Goal: Task Accomplishment & Management: Manage account settings

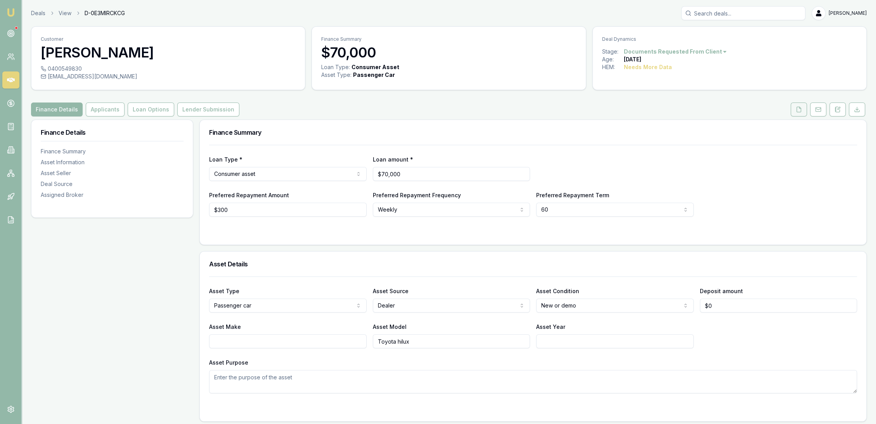
click at [801, 111] on icon at bounding box center [799, 109] width 6 height 6
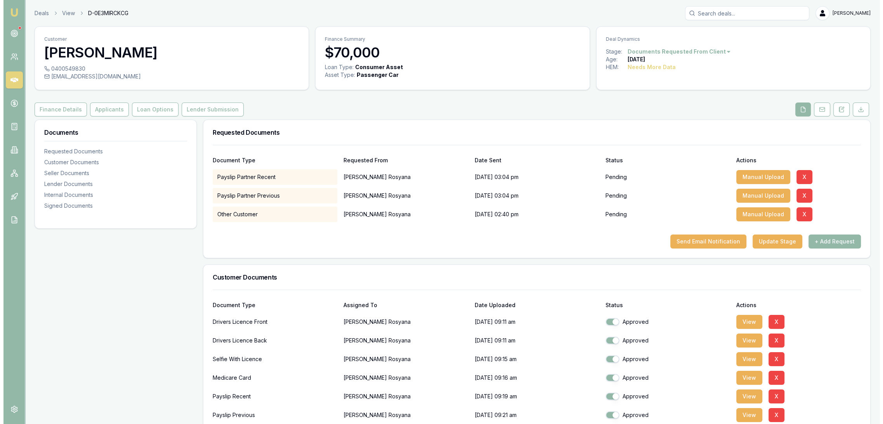
scroll to position [129, 0]
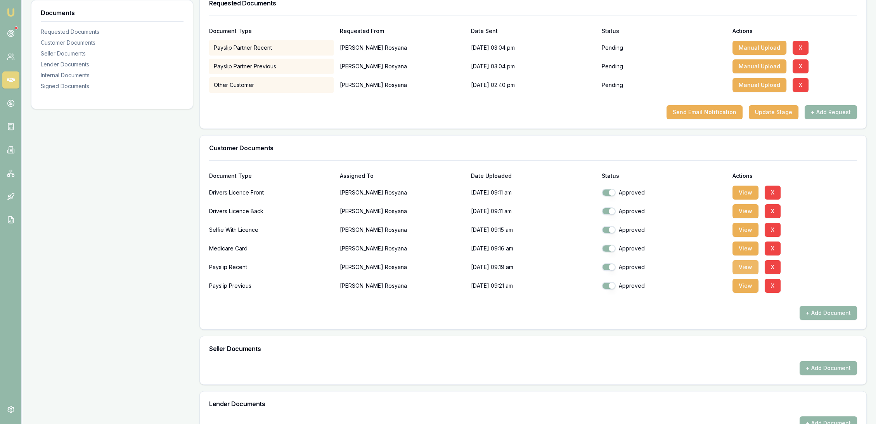
drag, startPoint x: 741, startPoint y: 269, endPoint x: 735, endPoint y: 268, distance: 6.2
click at [741, 269] on button "View" at bounding box center [746, 267] width 26 height 14
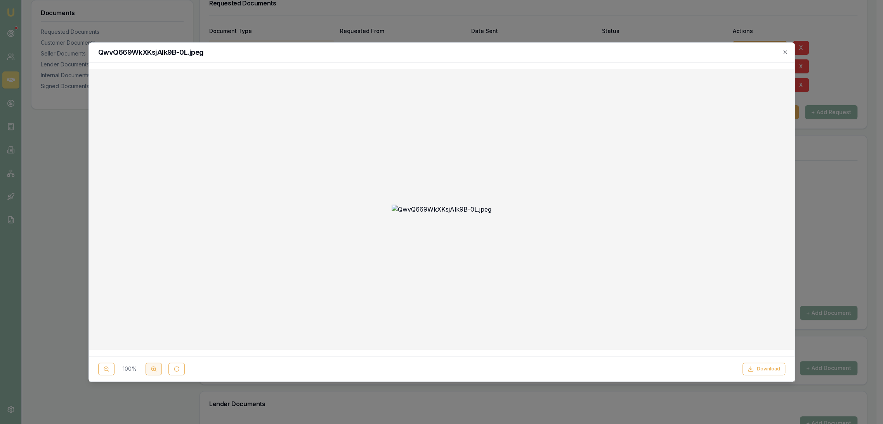
click at [147, 368] on button at bounding box center [154, 368] width 16 height 12
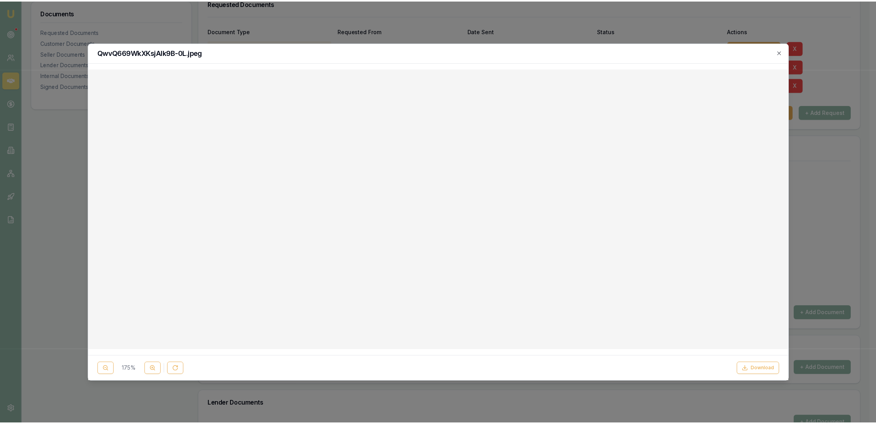
scroll to position [0, 0]
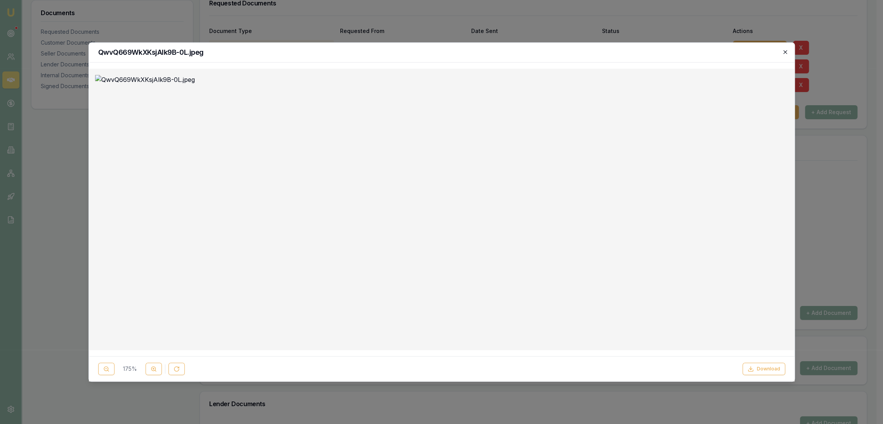
click at [784, 50] on icon "button" at bounding box center [785, 52] width 6 height 6
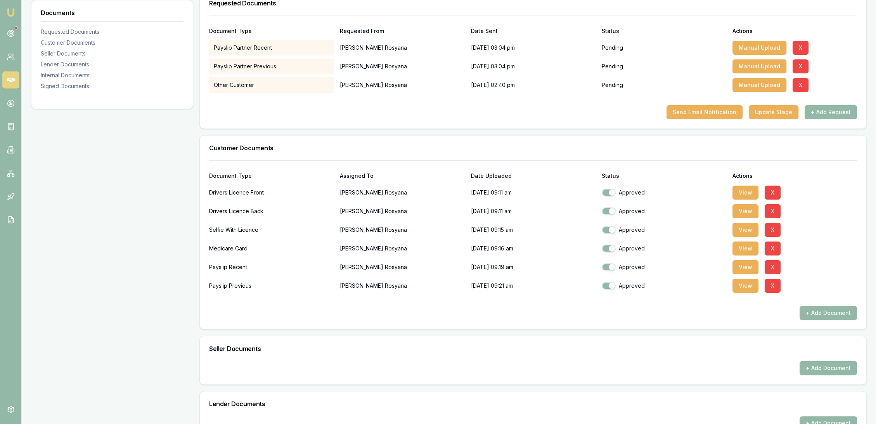
checkbox input "true"
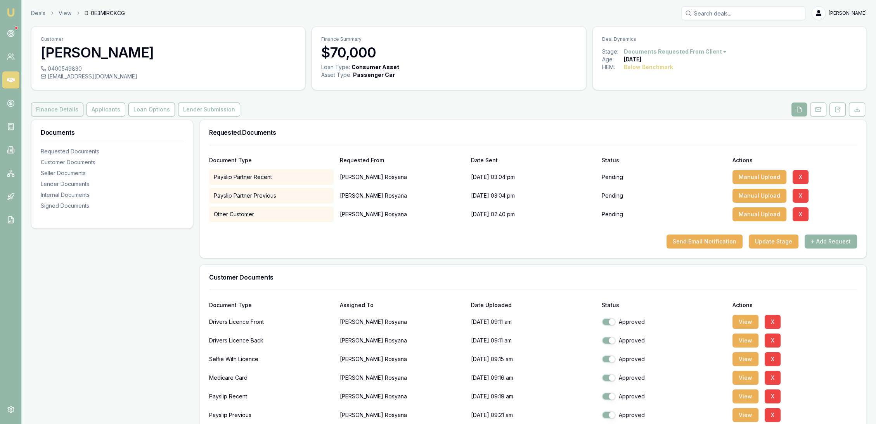
click at [52, 111] on button "Finance Details" at bounding box center [57, 109] width 52 height 14
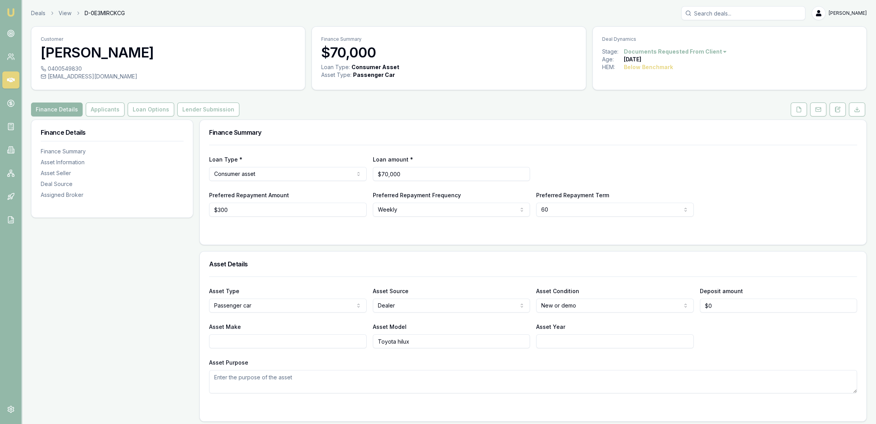
click at [9, 14] on img at bounding box center [10, 12] width 9 height 9
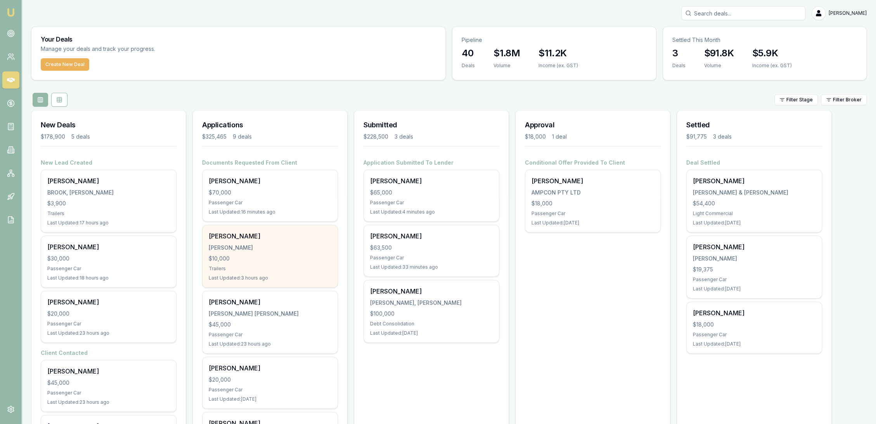
click at [253, 242] on div "Samuel Mason MASON, SAMUEL WILLIAM $10,000 Trailers Last Updated: 3 hours ago" at bounding box center [270, 256] width 135 height 62
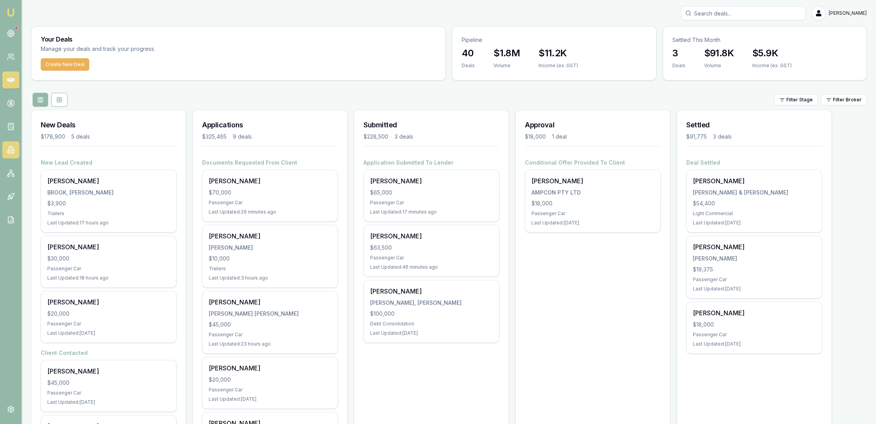
click at [13, 144] on link at bounding box center [10, 149] width 17 height 17
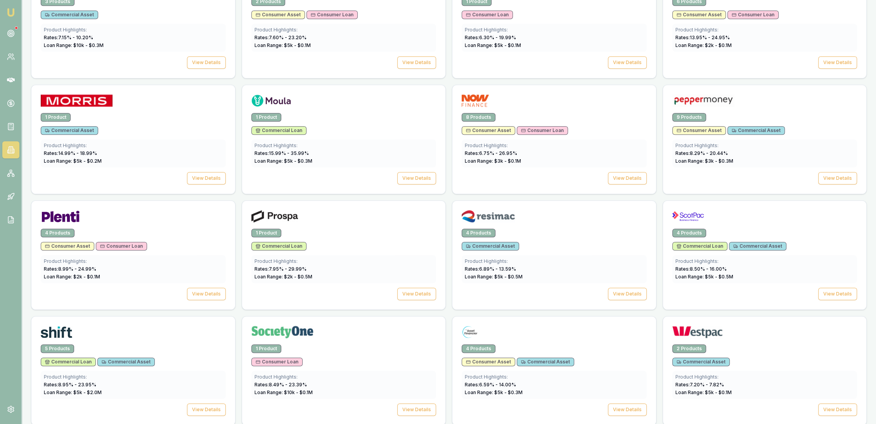
scroll to position [890, 0]
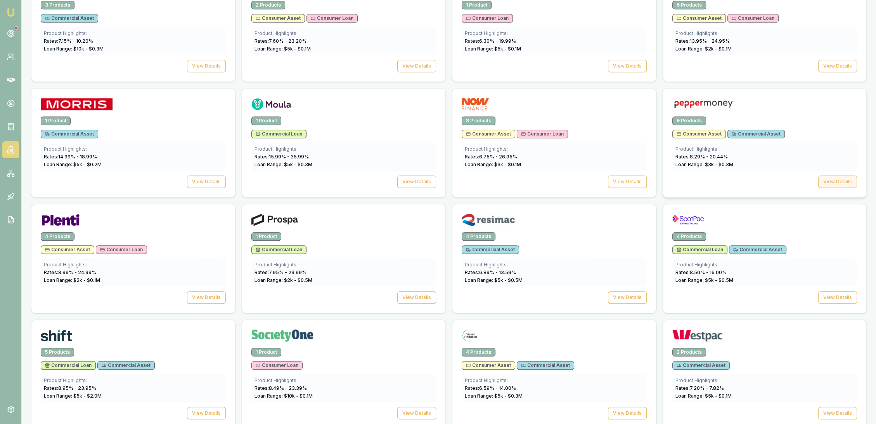
click at [832, 177] on button "View Details" at bounding box center [837, 181] width 39 height 12
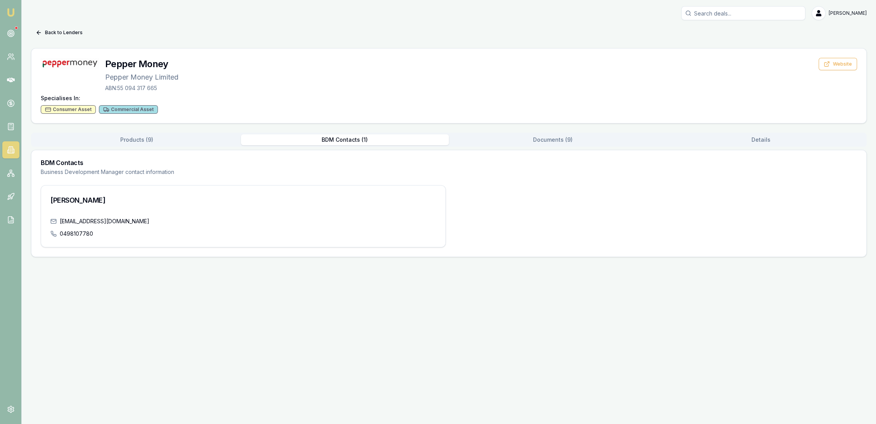
click at [359, 134] on button "BDM Contacts ( 1 )" at bounding box center [345, 139] width 208 height 11
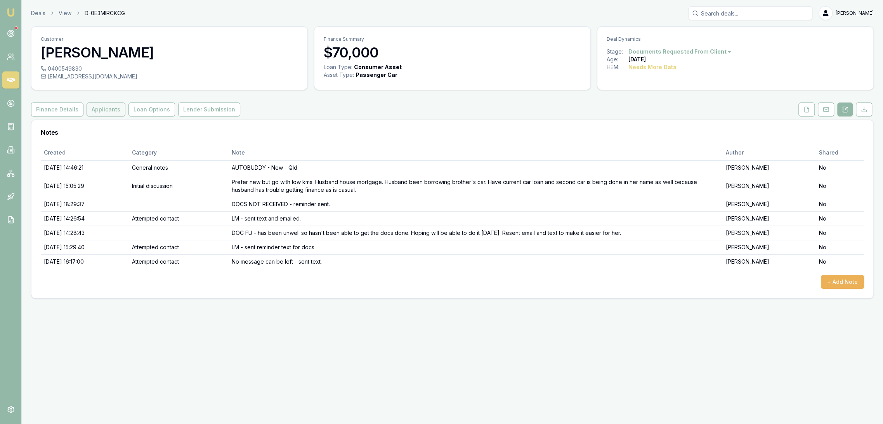
click at [104, 107] on button "Applicants" at bounding box center [106, 109] width 39 height 14
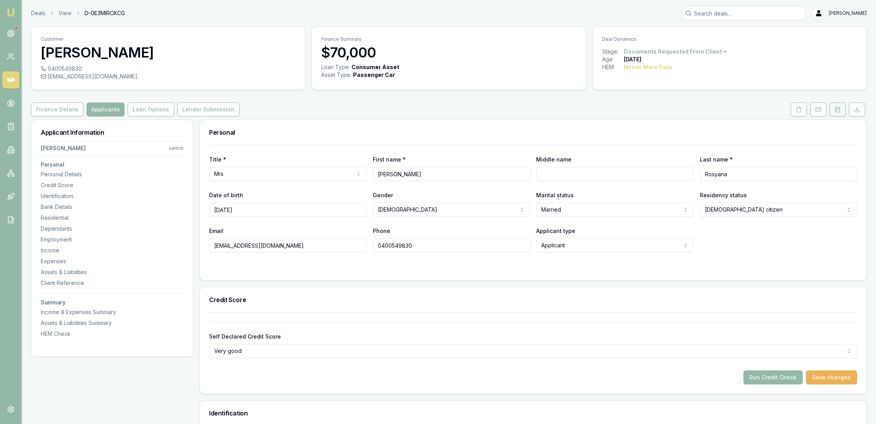
click at [841, 109] on icon at bounding box center [838, 109] width 6 height 6
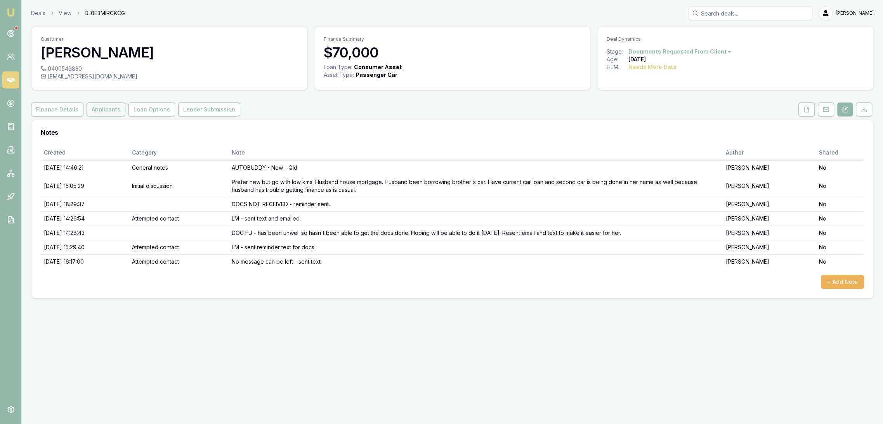
click at [99, 113] on button "Applicants" at bounding box center [106, 109] width 39 height 14
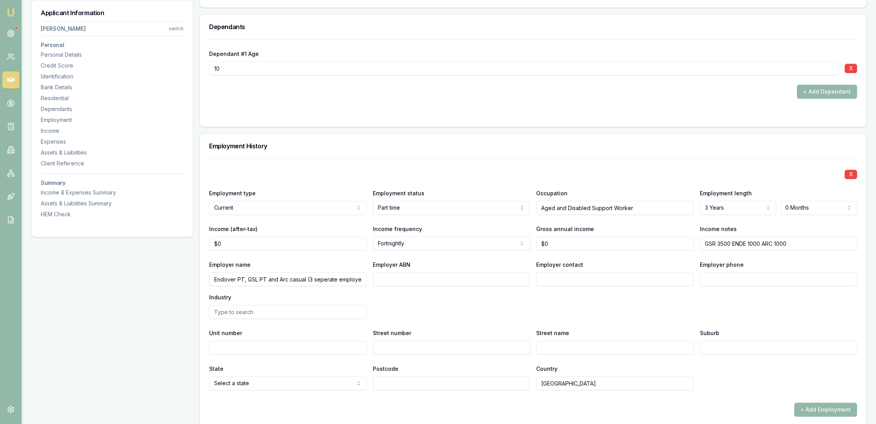
scroll to position [948, 0]
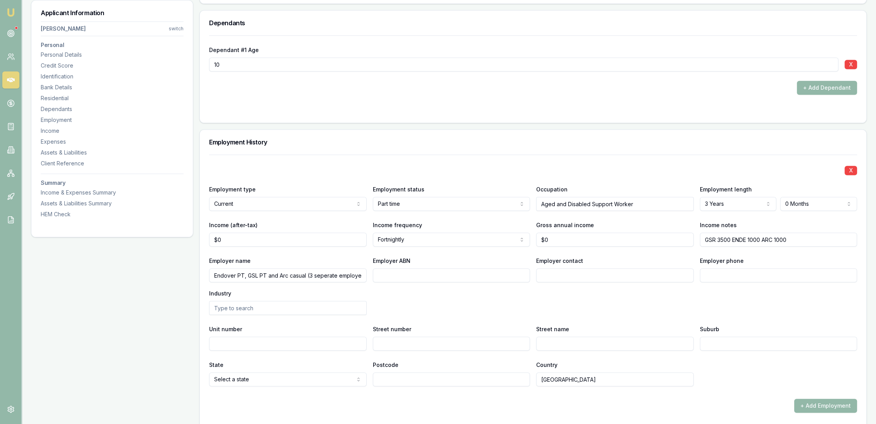
click at [818, 240] on input "GSR 3500 ENDE 1000 ARC 1000" at bounding box center [779, 239] width 158 height 14
type input "GSR 3500 ENDE 1000 ARC 1000 -"
drag, startPoint x: 215, startPoint y: 274, endPoint x: 367, endPoint y: 273, distance: 151.7
click at [367, 273] on div "Employer name Endover PT, GSL PT and Arc casual (3 seperate employers) Employer…" at bounding box center [533, 285] width 648 height 59
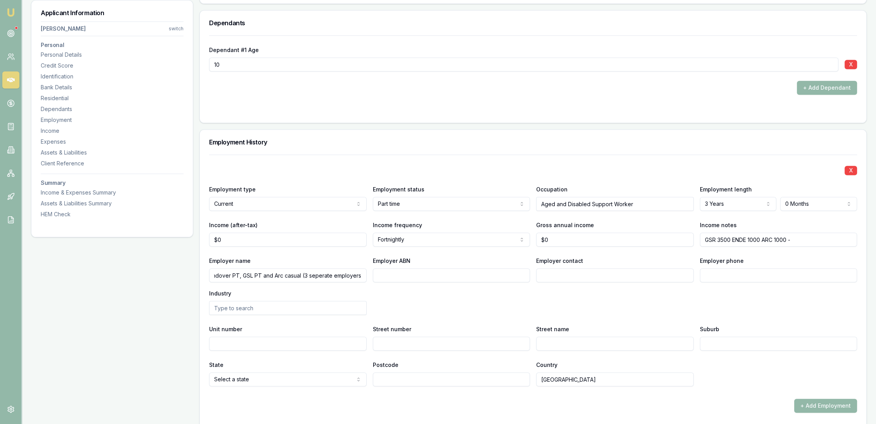
scroll to position [0, 0]
click at [466, 273] on input "Employer ABN" at bounding box center [452, 275] width 158 height 14
paste input "Endover PT, GSL PT and Arc casual (3 seperate employers)"
type input "Endover PT, GSL PT and Arc casual (3 seperate employers)"
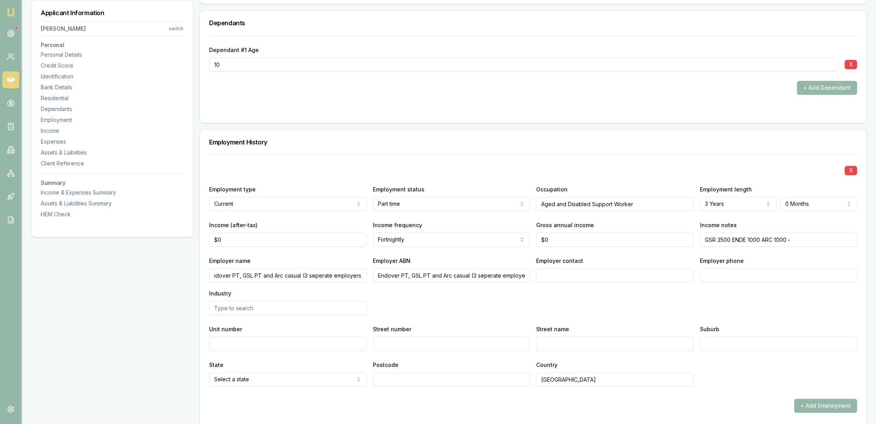
scroll to position [0, 0]
drag, startPoint x: 361, startPoint y: 272, endPoint x: 173, endPoint y: 270, distance: 187.5
click at [248, 277] on input "Endover PT, GSL PT and Arc casual (3 seperate employers)" at bounding box center [288, 275] width 158 height 14
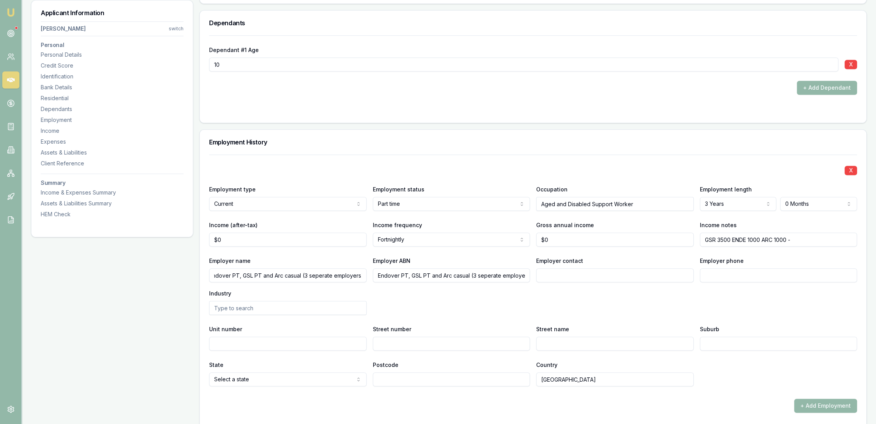
drag, startPoint x: 214, startPoint y: 272, endPoint x: 362, endPoint y: 271, distance: 147.9
click at [362, 271] on input "Endover PT, GSL PT and Arc casual (3 seperate employers)" at bounding box center [288, 275] width 158 height 14
type input "Good start to Life"
click at [809, 238] on input "GSR 3500 ENDE 1000 ARC 1000 -" at bounding box center [779, 239] width 158 height 14
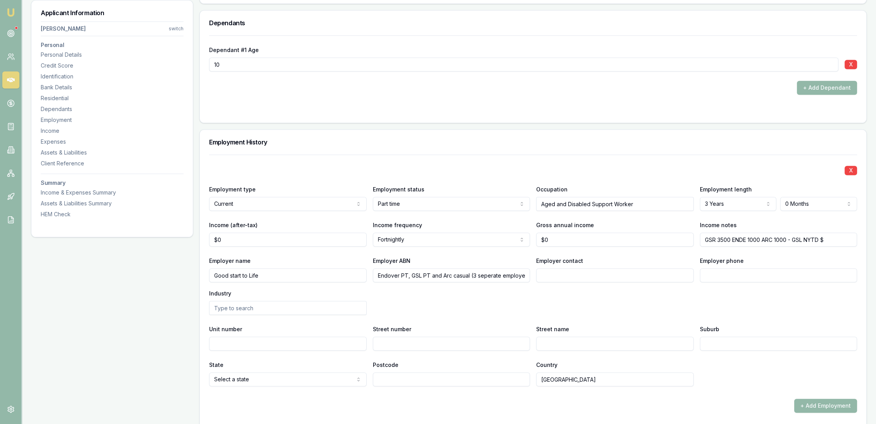
type input "GSR 3500 ENDE 1000 ARC 1000 - GSL NYTD $"
click at [830, 239] on input "GSR 3500 ENDE 1000 ARC 1000 - GSL NYTD $" at bounding box center [779, 239] width 158 height 14
type input "GSR 3500 ENDE 1000 ARC 1000 - GSL NYTD $18809.14 TO"
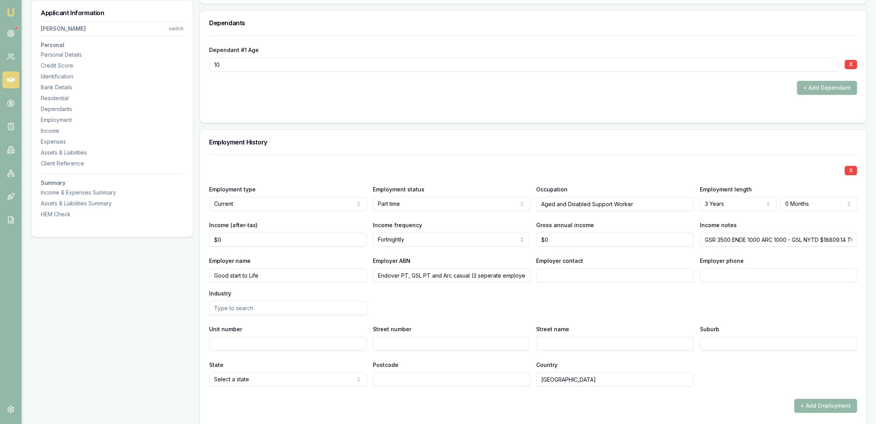
click at [844, 236] on input "GSR 3500 ENDE 1000 ARC 1000 - GSL NYTD $18809.14 TO" at bounding box center [779, 239] width 158 height 14
type input "GSR 3500 ENDE 1000 ARC 1000 - GSL NYTD $18809.14 TO 14/9"
click at [242, 243] on input "0" at bounding box center [288, 239] width 158 height 14
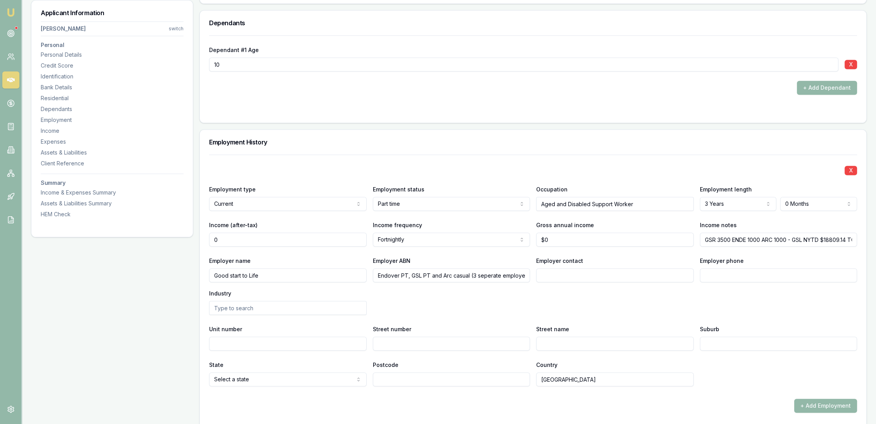
drag, startPoint x: 238, startPoint y: 232, endPoint x: 29, endPoint y: 232, distance: 208.0
type input "$7,533"
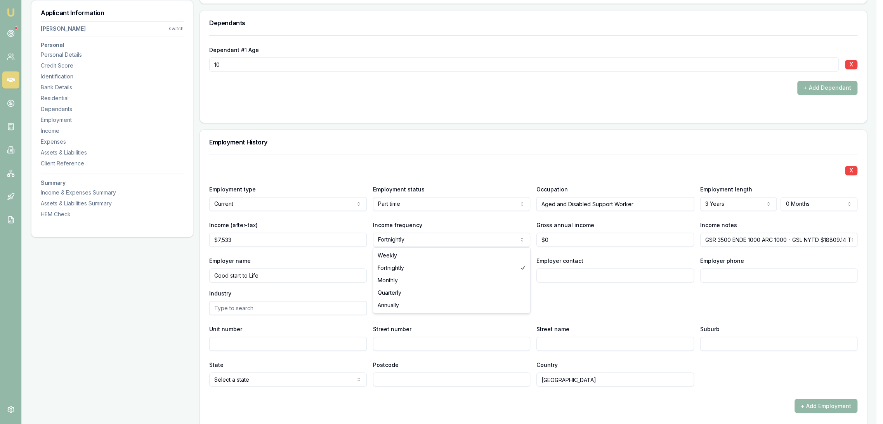
select select "MONTHLY"
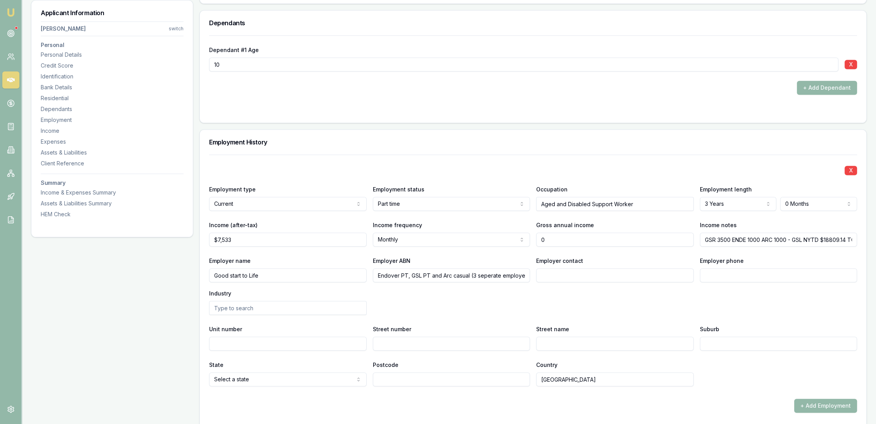
click at [501, 237] on div "Income (after-tax) $7,533 Income frequency Monthly Weekly Fortnightly Monthly Q…" at bounding box center [533, 233] width 648 height 26
type input "$119,432"
click at [460, 303] on div "Employer name Good start to Life Employer ABN Endover PT, GSL PT and Arc casual…" at bounding box center [533, 285] width 648 height 59
click at [288, 180] on div "X Employment type Current Current Previous Employment status Part time Full tim…" at bounding box center [533, 270] width 648 height 232
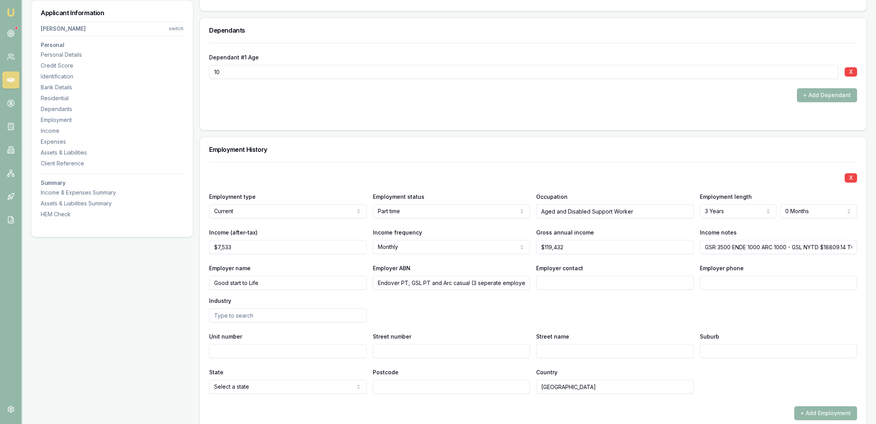
scroll to position [948, 0]
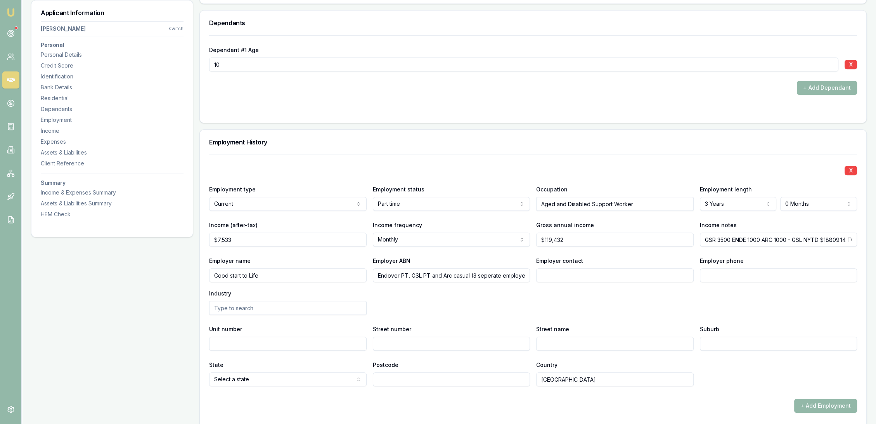
click at [249, 307] on input "text" at bounding box center [288, 308] width 158 height 14
click at [242, 342] on input "Unit number" at bounding box center [288, 343] width 158 height 14
type input "3"
type input "127"
type input "a"
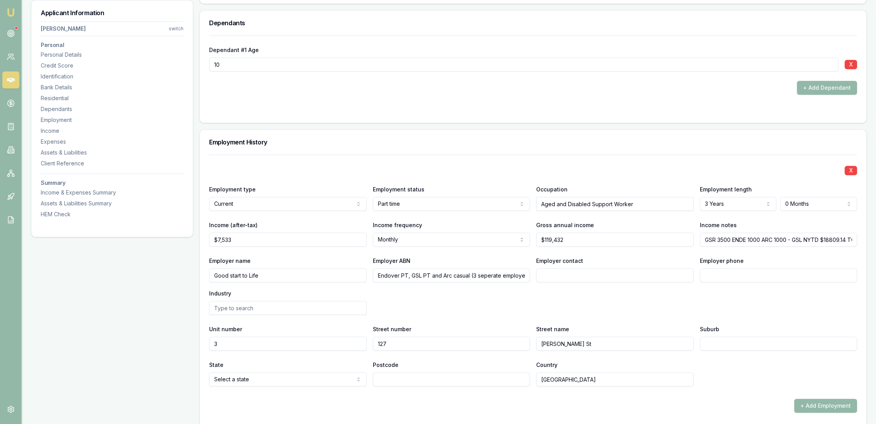
type input "Anderson St"
type input "Manunda"
select select "QLD"
type input "4870"
click at [810, 401] on button "+ Add Employment" at bounding box center [825, 406] width 63 height 14
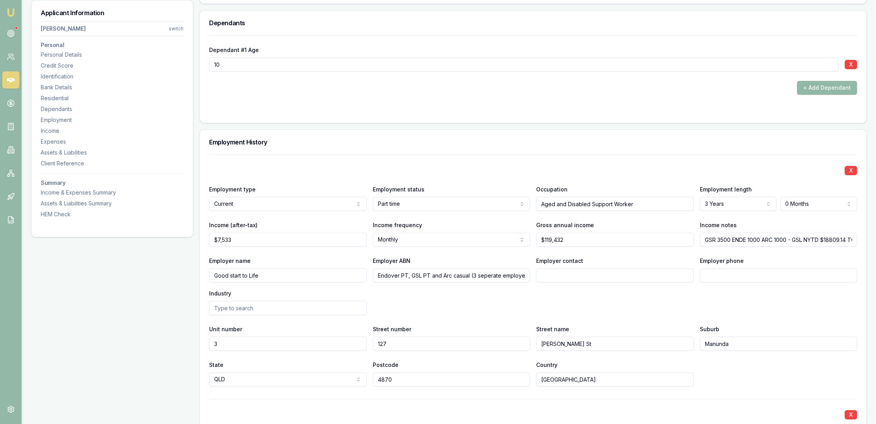
scroll to position [1183, 0]
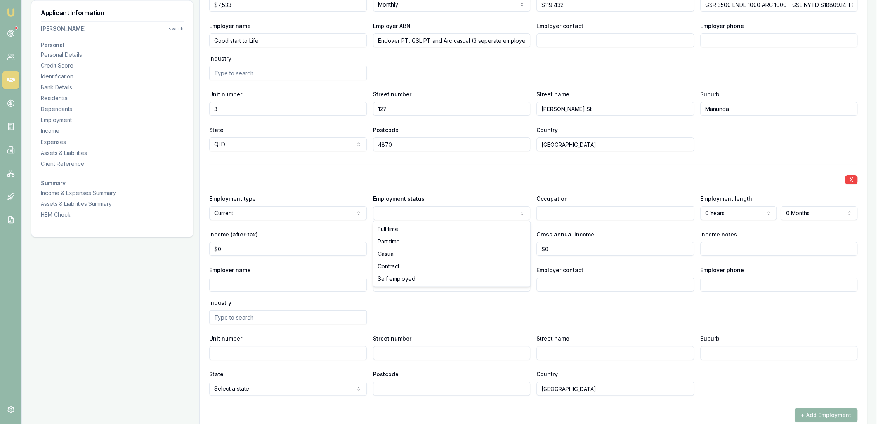
select select "CASUAL"
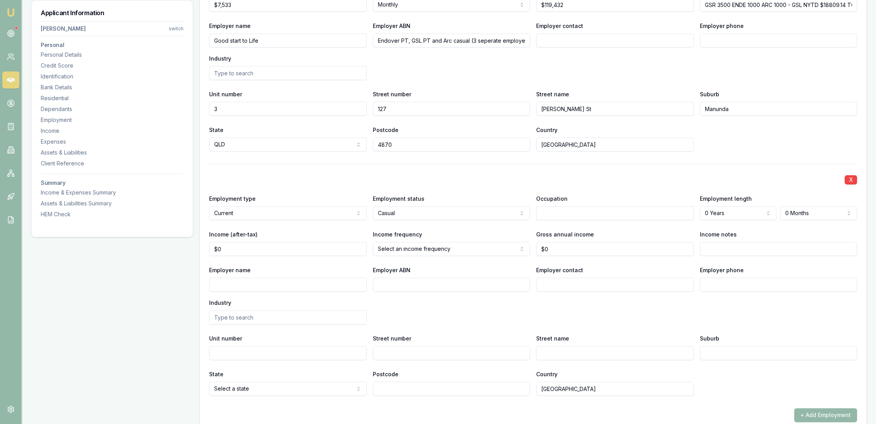
click at [772, 378] on div "State Select a state NSW VIC QLD SA WA TAS NT ACT Postcode Country Australia" at bounding box center [533, 382] width 648 height 26
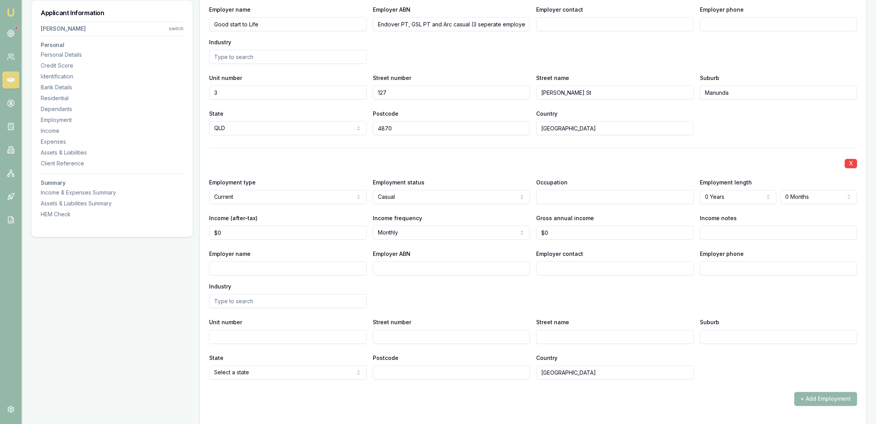
scroll to position [1097, 0]
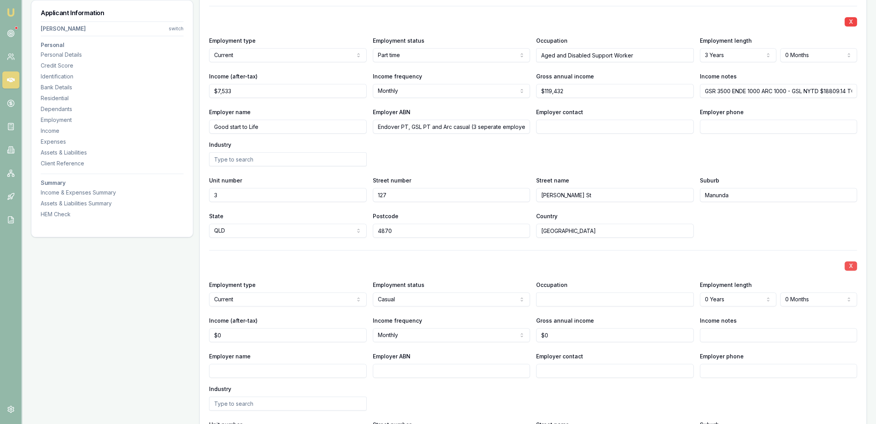
click at [848, 265] on button "X" at bounding box center [851, 265] width 12 height 9
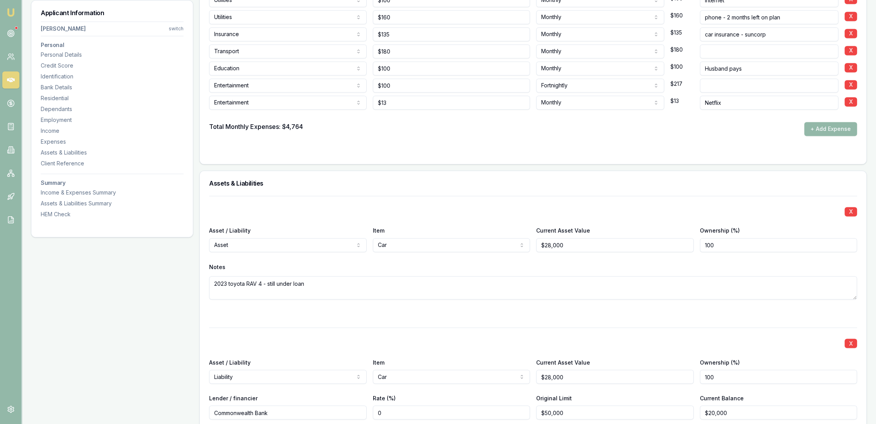
scroll to position [1959, 0]
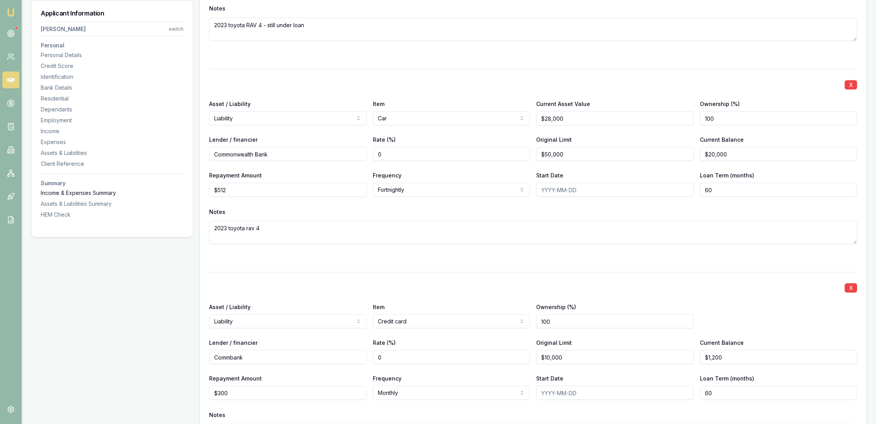
click at [59, 194] on div "Income & Expenses Summary" at bounding box center [112, 193] width 143 height 8
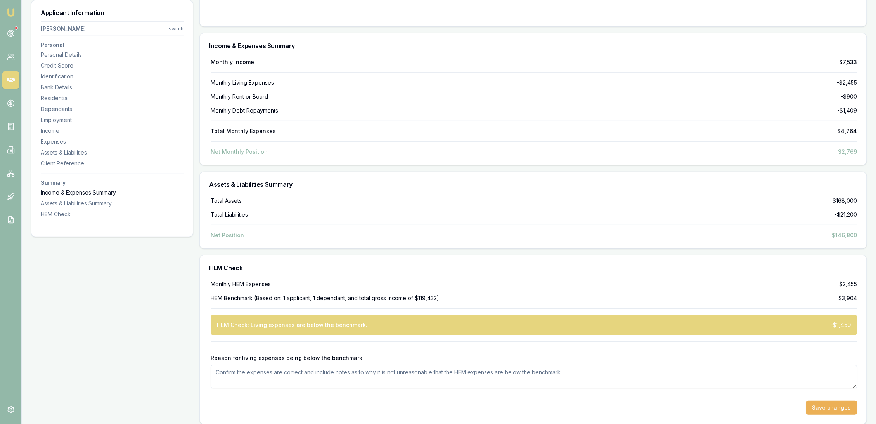
scroll to position [2936, 0]
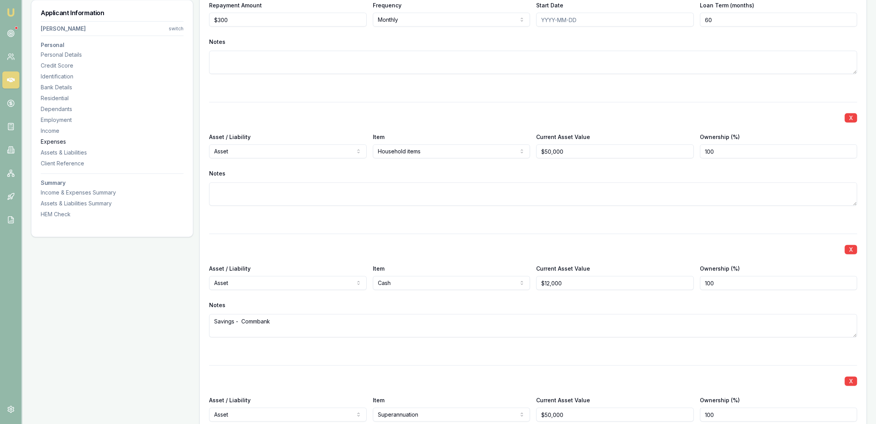
click at [49, 144] on div "Expenses" at bounding box center [112, 142] width 143 height 8
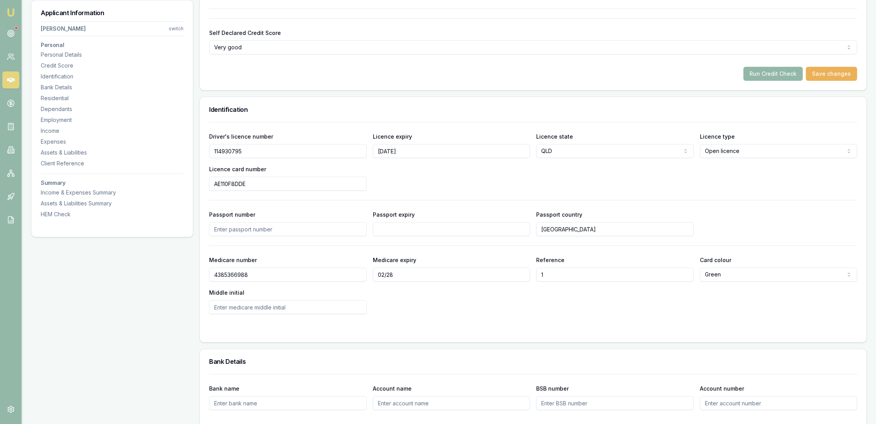
scroll to position [328, 0]
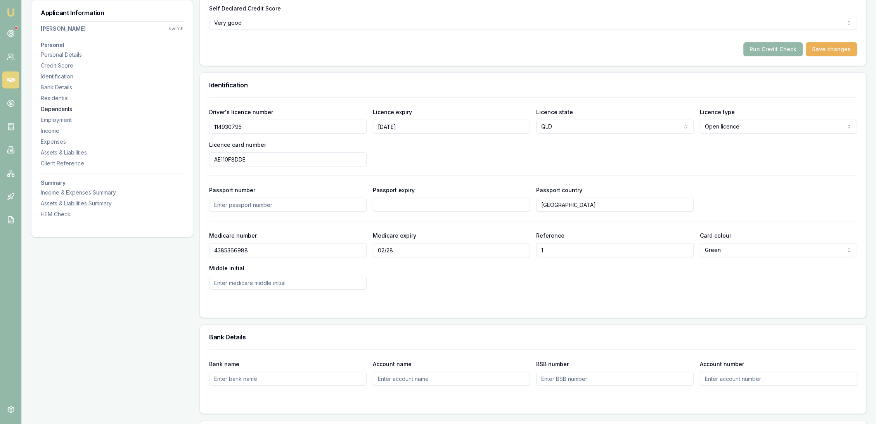
click at [61, 105] on div "Dependants" at bounding box center [112, 109] width 143 height 8
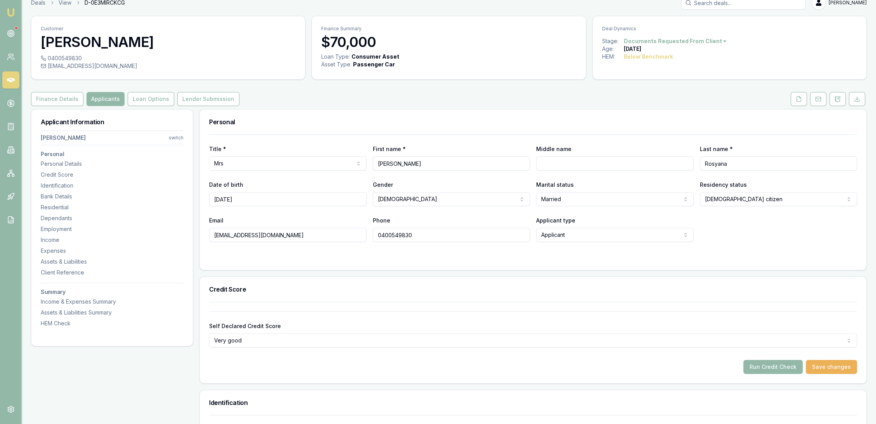
scroll to position [9, 0]
drag, startPoint x: 382, startPoint y: 234, endPoint x: 366, endPoint y: 234, distance: 15.5
click at [366, 234] on div "Email rose.bruggmann@gmail.com Phone 0400549830 Applicant type Applicant Applic…" at bounding box center [533, 230] width 648 height 26
drag, startPoint x: 301, startPoint y: 237, endPoint x: 179, endPoint y: 237, distance: 122.2
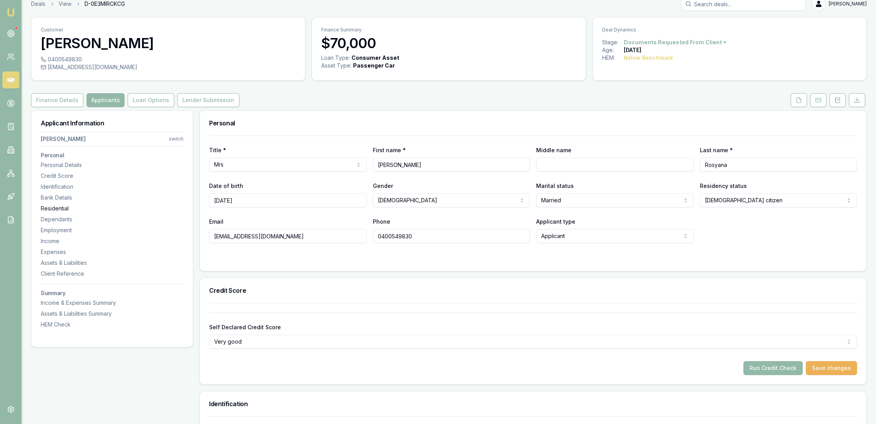
click at [56, 205] on div "Residential" at bounding box center [112, 209] width 143 height 8
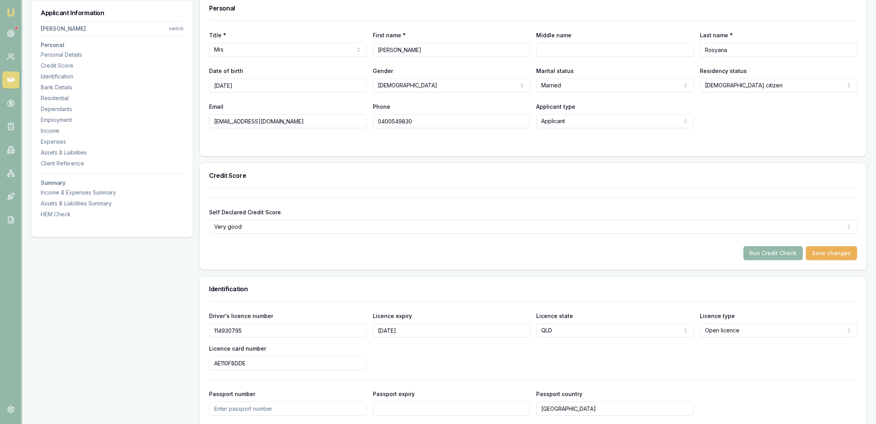
scroll to position [0, 0]
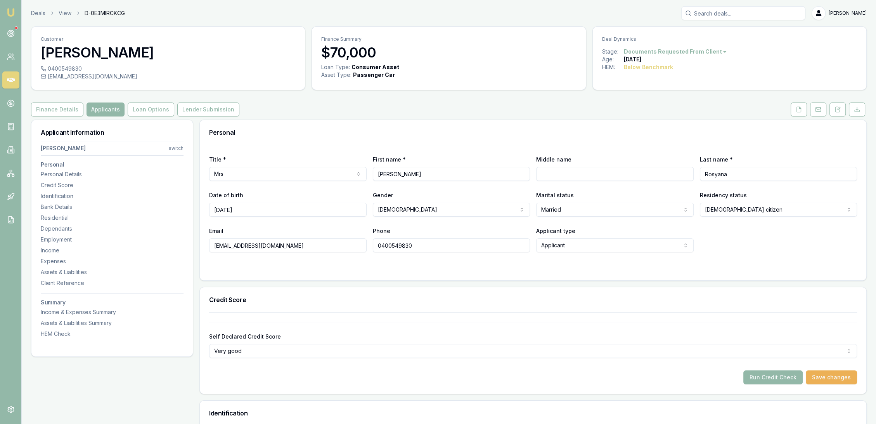
drag, startPoint x: 236, startPoint y: 92, endPoint x: 233, endPoint y: 103, distance: 11.7
click at [54, 214] on div "Residential" at bounding box center [112, 218] width 143 height 8
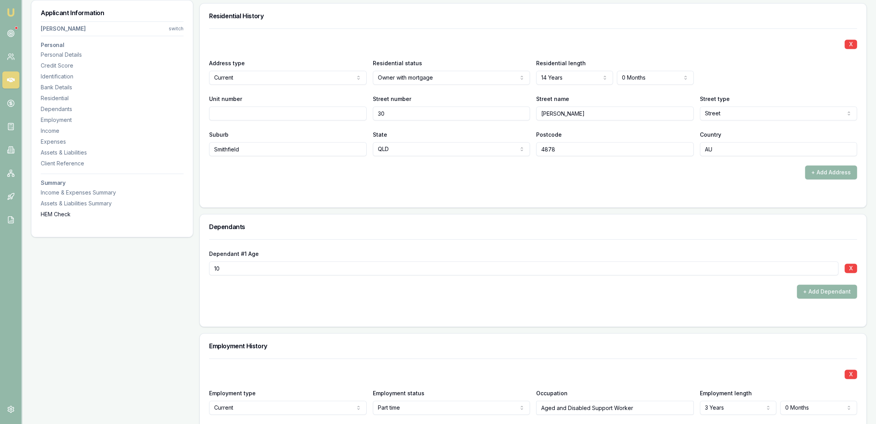
scroll to position [747, 0]
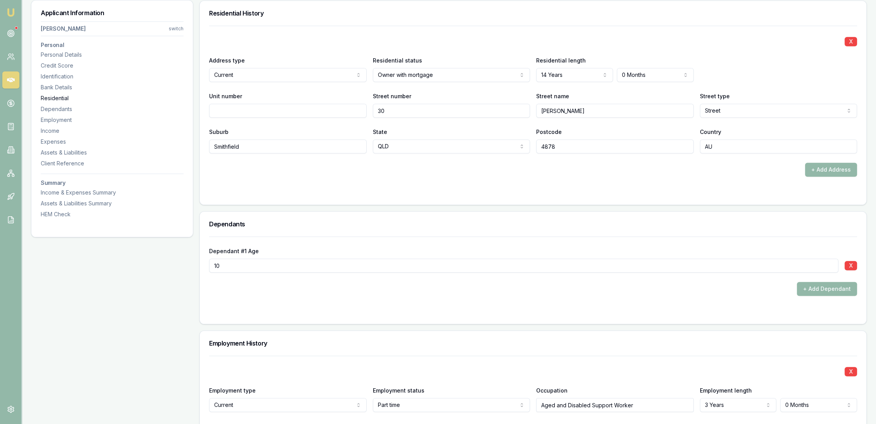
drag, startPoint x: 61, startPoint y: 76, endPoint x: 107, endPoint y: 95, distance: 49.9
click at [62, 76] on div "Identification" at bounding box center [112, 77] width 143 height 8
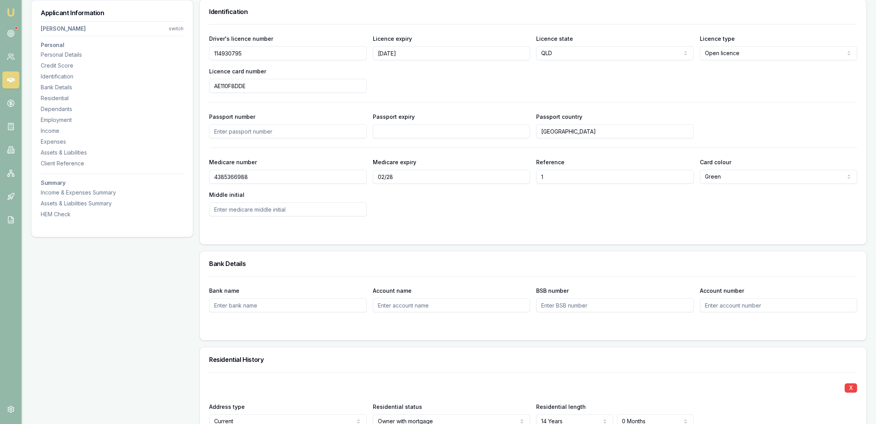
scroll to position [400, 0]
drag, startPoint x: 255, startPoint y: 57, endPoint x: 203, endPoint y: 56, distance: 51.6
click at [203, 56] on div "Driver's licence number 114930795 Licence expiry 10/6/27 Licence state QLD NSW …" at bounding box center [533, 136] width 667 height 220
drag, startPoint x: 206, startPoint y: 90, endPoint x: 164, endPoint y: 92, distance: 42.0
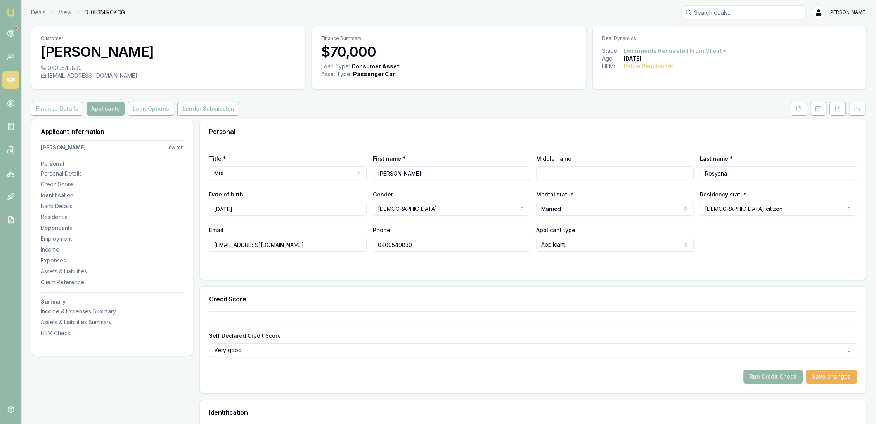
scroll to position [0, 0]
click at [60, 114] on button "Finance Details" at bounding box center [57, 109] width 52 height 14
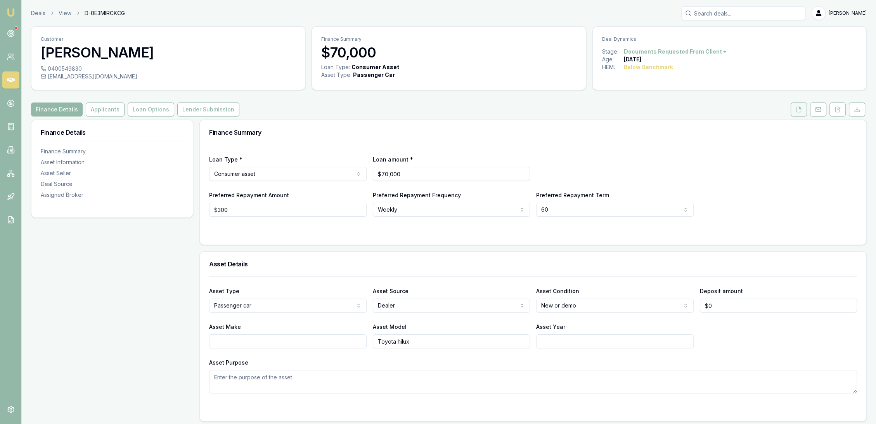
click at [798, 107] on icon at bounding box center [799, 109] width 6 height 6
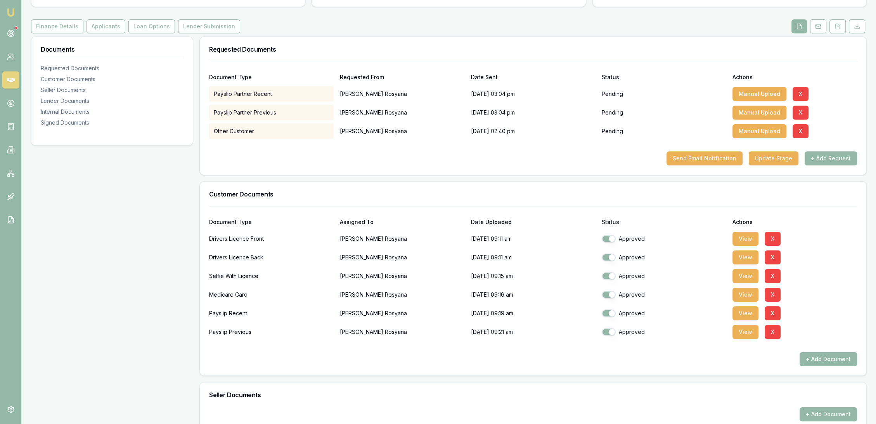
scroll to position [332, 0]
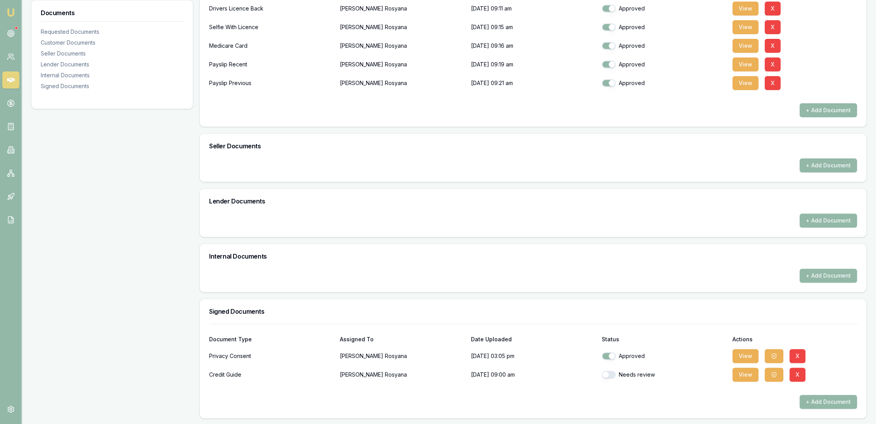
click at [612, 373] on button "button" at bounding box center [609, 375] width 14 height 8
checkbox input "true"
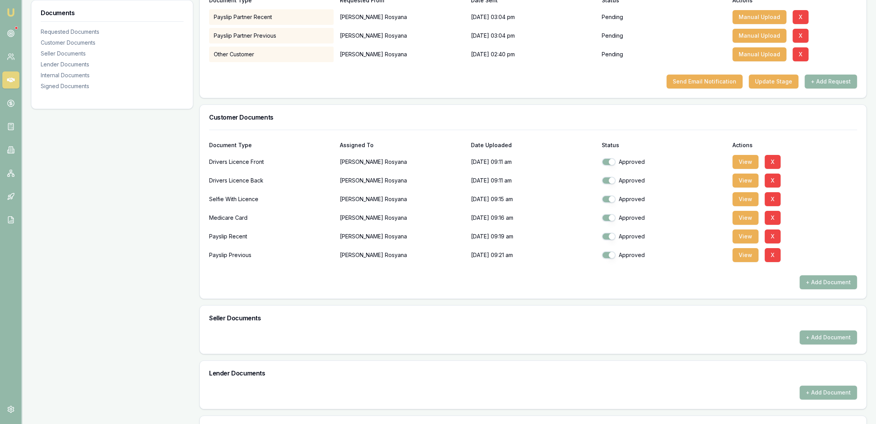
scroll to position [0, 0]
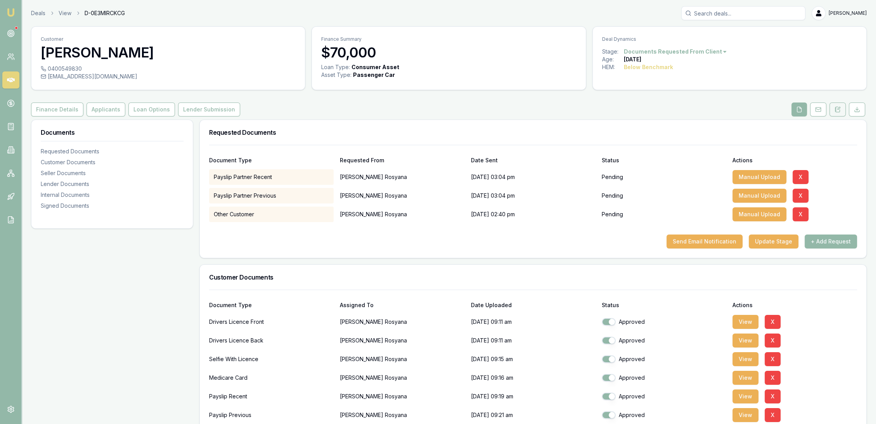
click at [839, 113] on button at bounding box center [838, 109] width 16 height 14
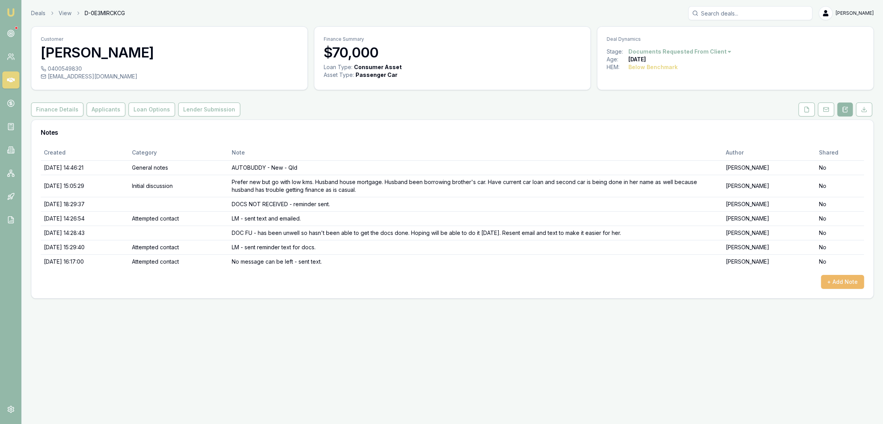
click at [841, 277] on button "+ Add Note" at bounding box center [842, 282] width 43 height 14
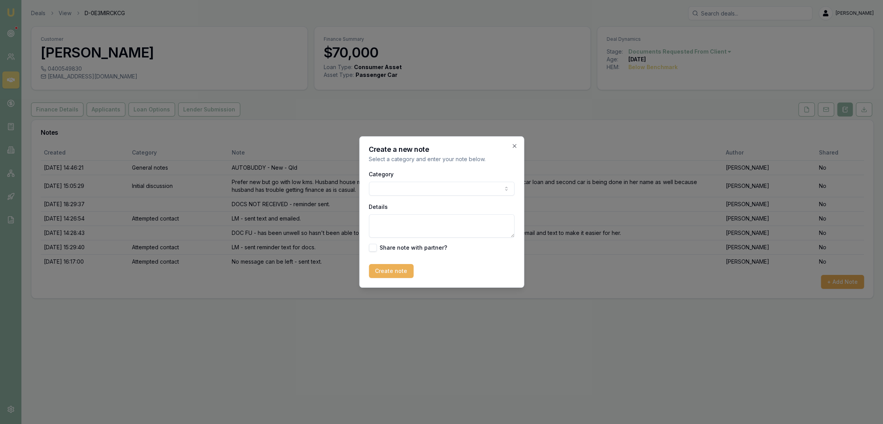
click at [430, 222] on textarea "Details" at bounding box center [442, 225] width 146 height 23
drag, startPoint x: 415, startPoint y: 221, endPoint x: 419, endPoint y: 222, distance: 4.5
click at [415, 221] on textarea "NOW FINANCE 10.49% $" at bounding box center [442, 225] width 146 height 23
click at [473, 221] on textarea "NOW FINANCE 8.49-10.49% $" at bounding box center [442, 225] width 146 height 23
click at [482, 226] on textarea "NOW FINANCE 8.49-10.49% $1476.69-$" at bounding box center [442, 225] width 146 height 23
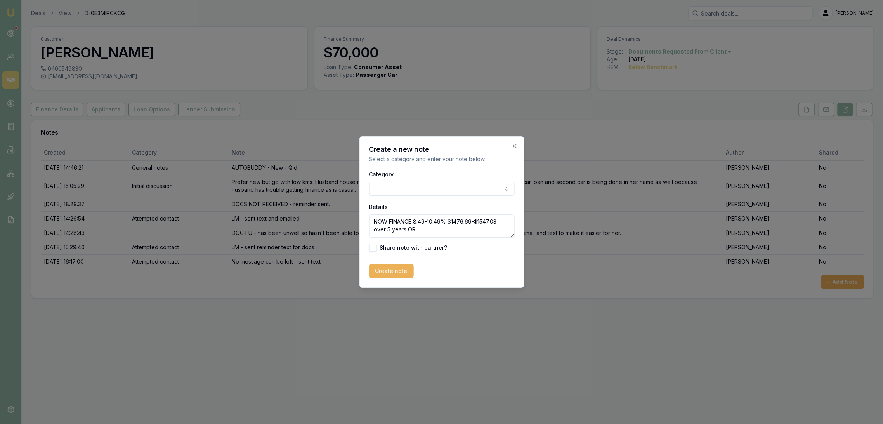
click at [425, 228] on textarea "NOW FINANCE 8.49-10.49% $1476.69-$1547.03 over 5 years OR" at bounding box center [442, 225] width 146 height 23
click at [443, 229] on textarea "NOW FINANCE 8.49-10.49% $1476.69-$1547.03 over 5 years OR $1139.80-" at bounding box center [442, 225] width 146 height 23
click at [469, 229] on textarea "NOW FINANCE 8.49-10.49% $1476.69-$1547.03 over 5 years OR $1139.80-$1213.52/M o…" at bounding box center [442, 225] width 146 height 23
type textarea "NOW FINANCE 8.49-10.49% $1476.69-$1547.03 over 5 years OR $1139.80-$1213.52/m o…"
drag, startPoint x: 394, startPoint y: 266, endPoint x: 392, endPoint y: 271, distance: 5.3
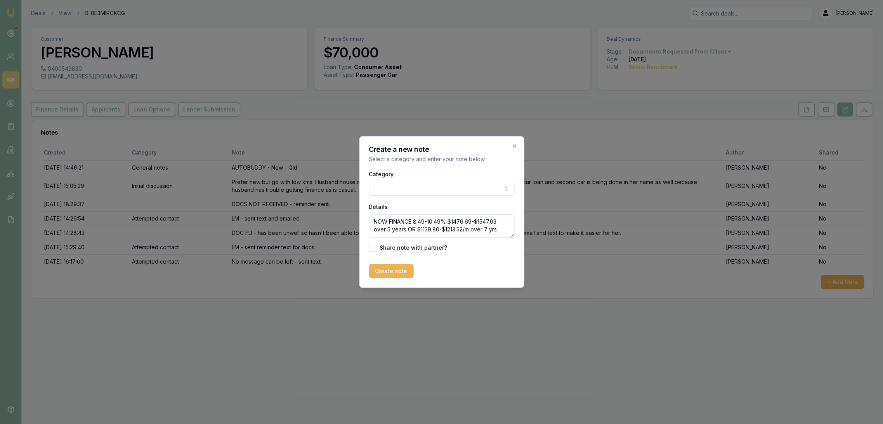
click at [394, 266] on button "Create note" at bounding box center [391, 271] width 45 height 14
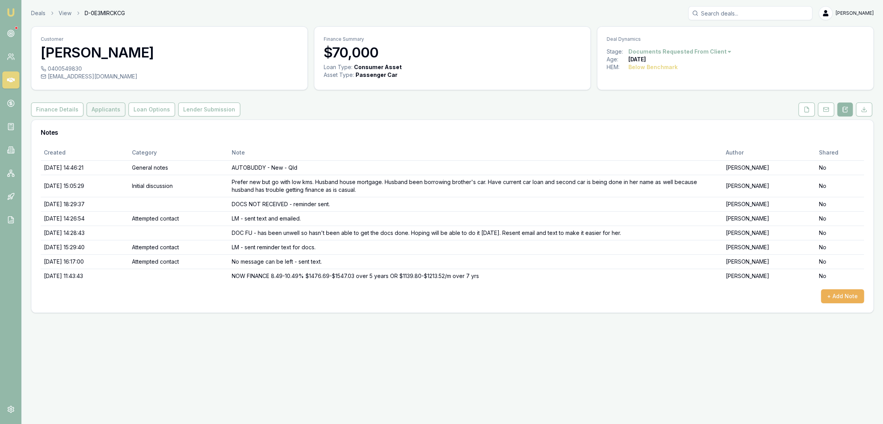
click at [103, 106] on button "Applicants" at bounding box center [106, 109] width 39 height 14
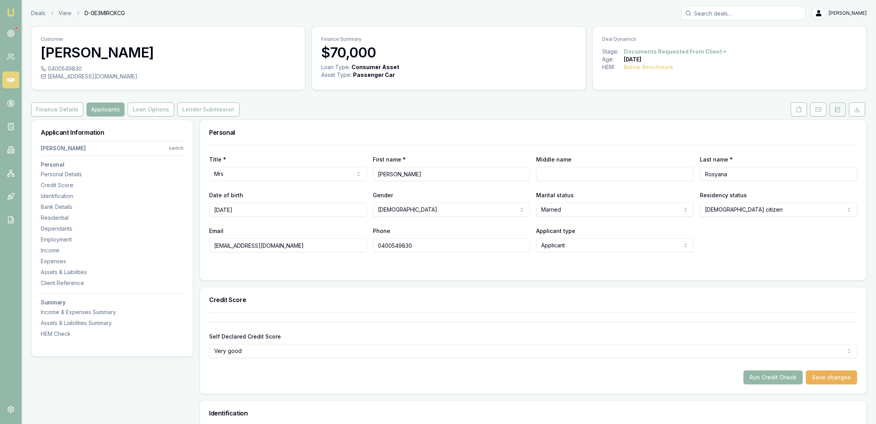
click at [836, 112] on icon at bounding box center [838, 109] width 6 height 6
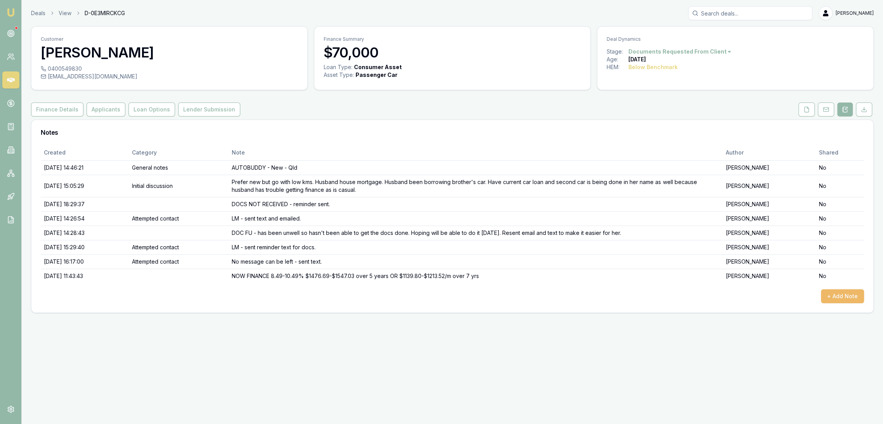
click at [841, 293] on button "+ Add Note" at bounding box center [842, 296] width 43 height 14
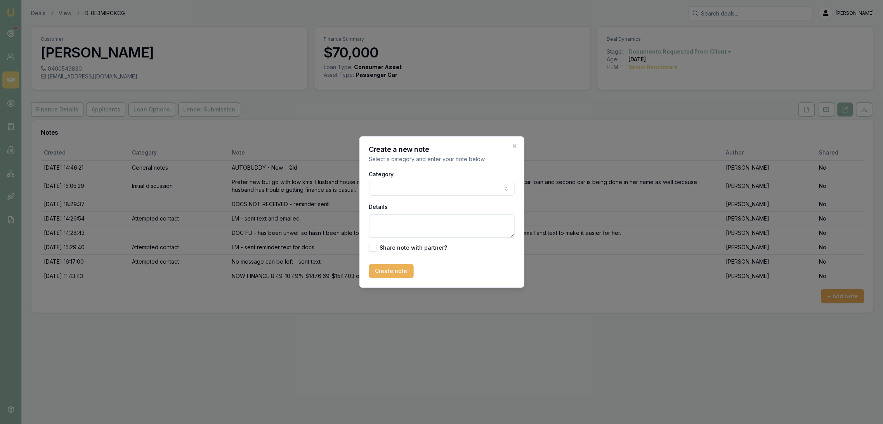
click at [405, 226] on textarea "Details" at bounding box center [442, 225] width 146 height 23
type textarea "Looking to refinance the house in joint names to do renovations. Application is…"
click at [387, 267] on button "Create note" at bounding box center [391, 271] width 45 height 14
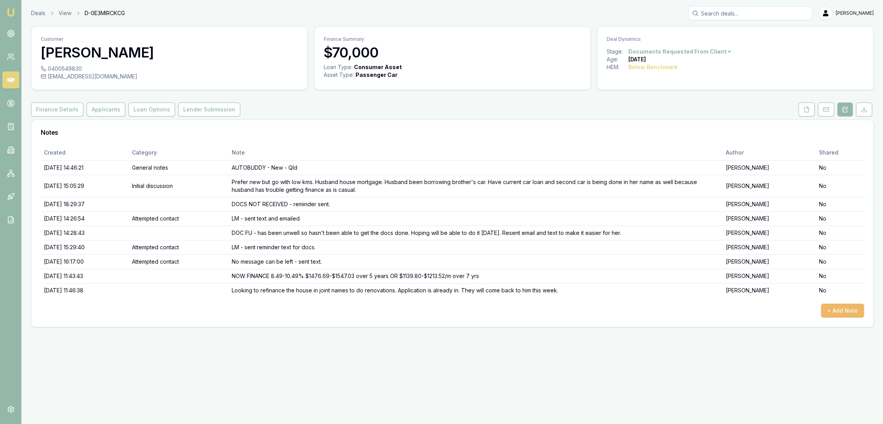
click at [837, 311] on button "+ Add Note" at bounding box center [842, 310] width 43 height 14
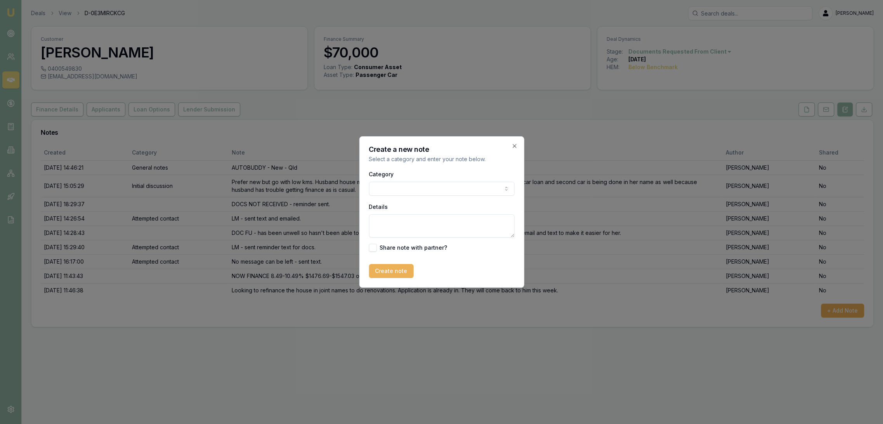
click at [404, 223] on textarea "Details" at bounding box center [442, 225] width 146 height 23
type textarea "PAYSLIPS - will be sent later today."
click at [387, 274] on button "Create note" at bounding box center [391, 271] width 45 height 14
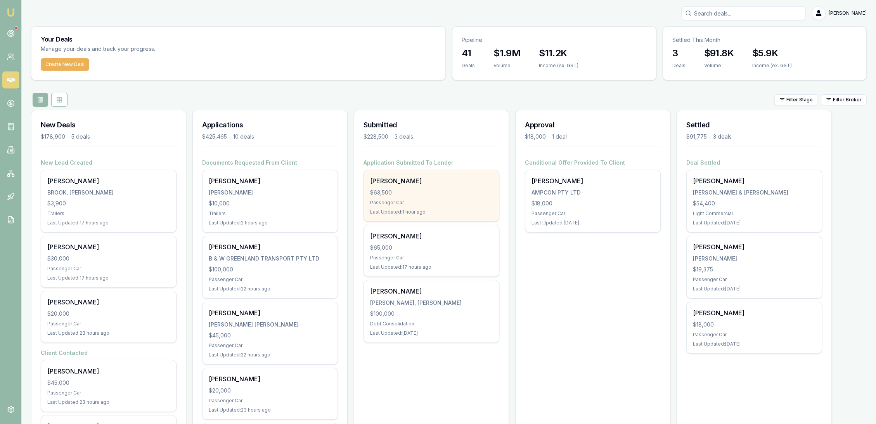
click at [422, 210] on div "Last Updated: 1 hour ago" at bounding box center [431, 212] width 123 height 6
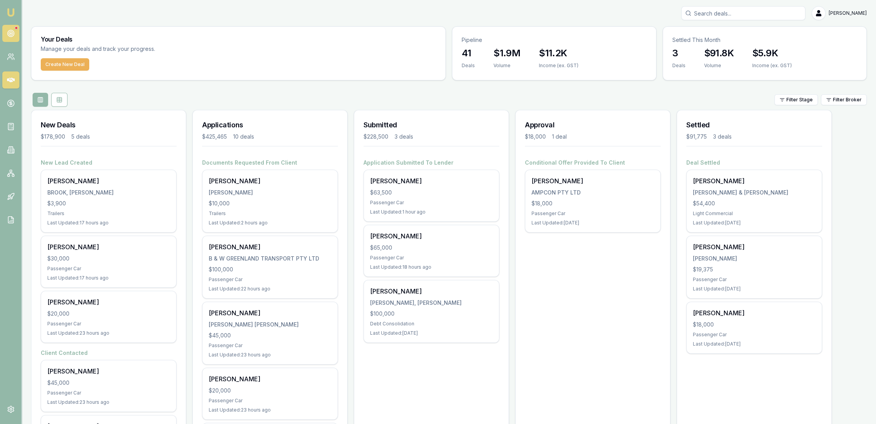
drag, startPoint x: 11, startPoint y: 21, endPoint x: 14, endPoint y: 30, distance: 9.3
click at [12, 22] on nav "Emu Broker" at bounding box center [10, 117] width 21 height 234
click at [14, 30] on icon at bounding box center [11, 33] width 8 height 8
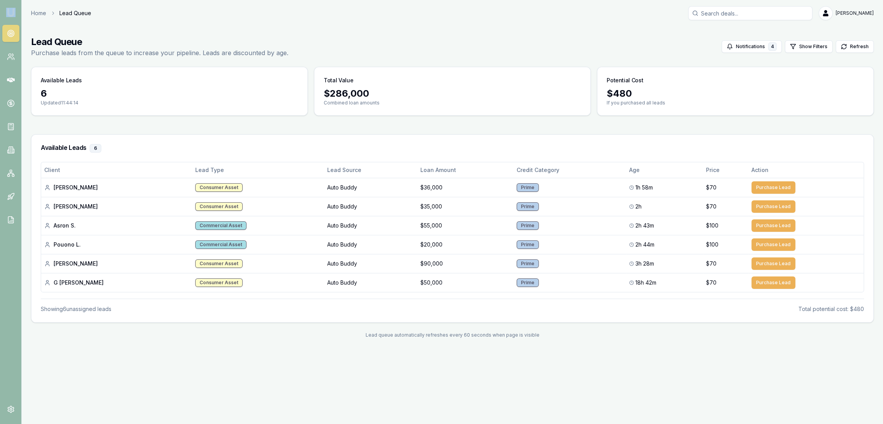
drag, startPoint x: 7, startPoint y: 9, endPoint x: 29, endPoint y: 8, distance: 22.5
click at [7, 9] on img at bounding box center [10, 12] width 9 height 9
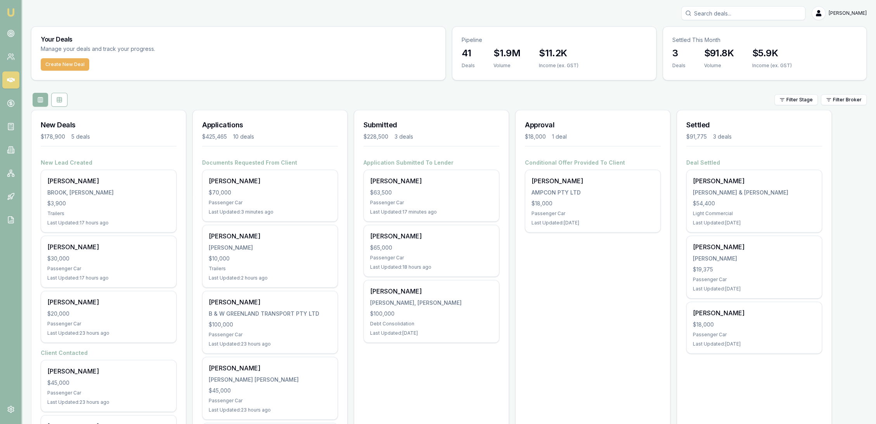
click at [11, 12] on img at bounding box center [10, 12] width 9 height 9
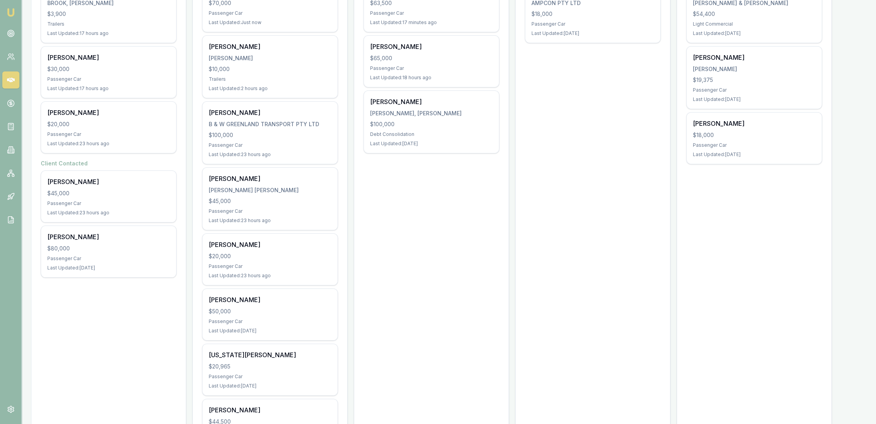
scroll to position [189, 0]
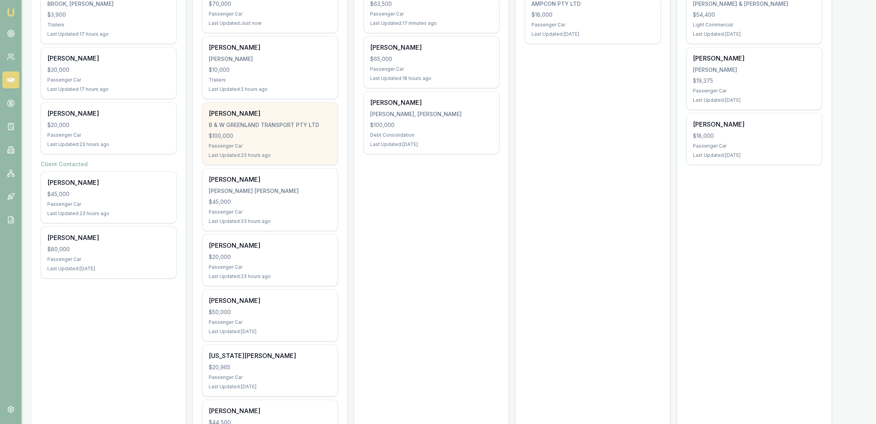
click at [249, 148] on div "Brett Greenland B & W GREENLAND TRANSPORT PTY LTD $100,000 Passenger Car Last U…" at bounding box center [270, 133] width 135 height 62
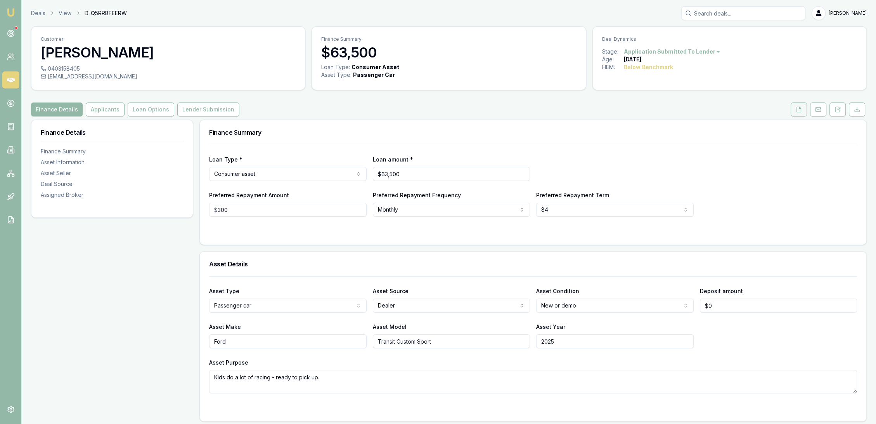
click at [801, 110] on icon at bounding box center [799, 109] width 4 height 5
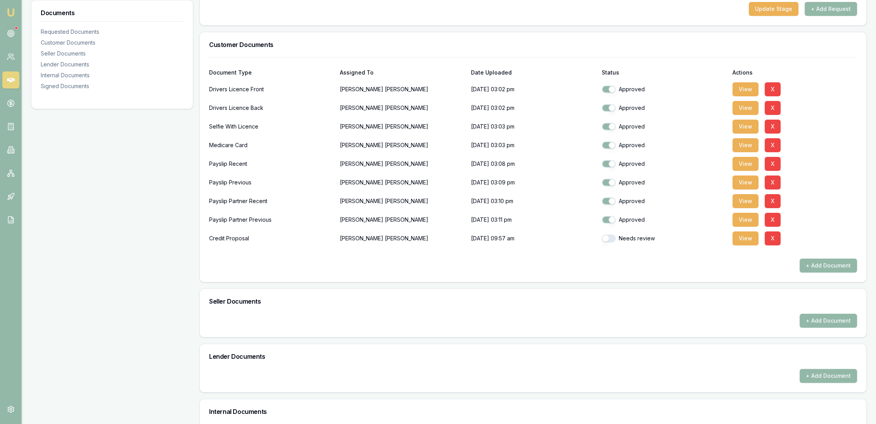
scroll to position [80, 0]
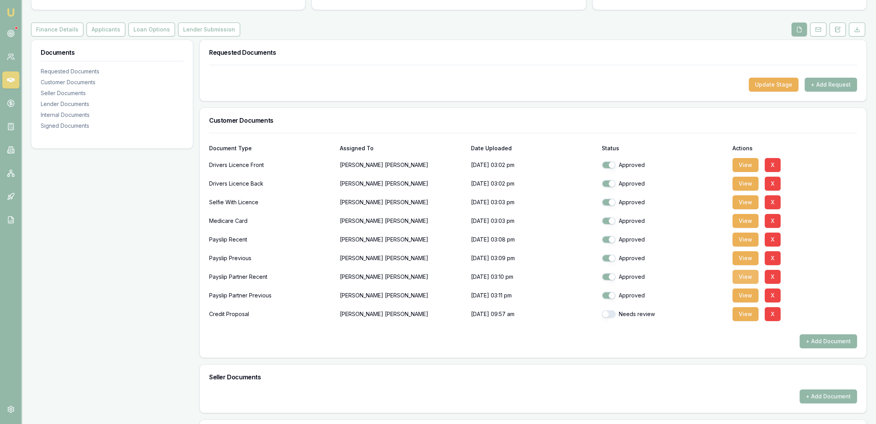
click at [747, 274] on button "View" at bounding box center [746, 277] width 26 height 14
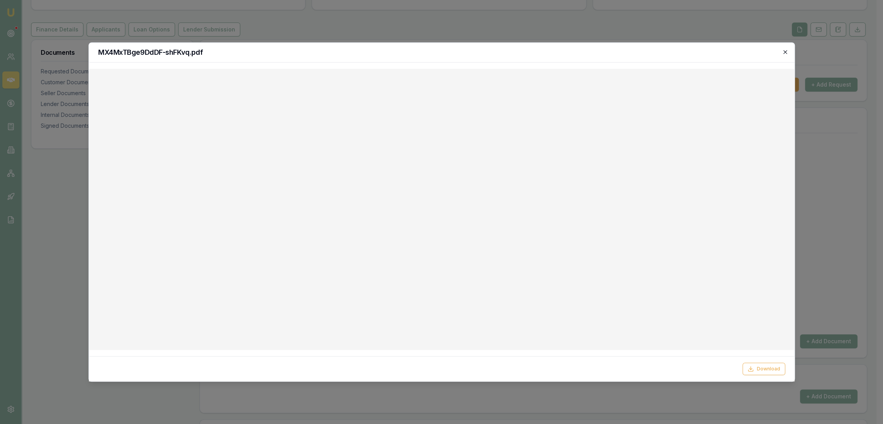
click at [782, 51] on icon "button" at bounding box center [785, 52] width 6 height 6
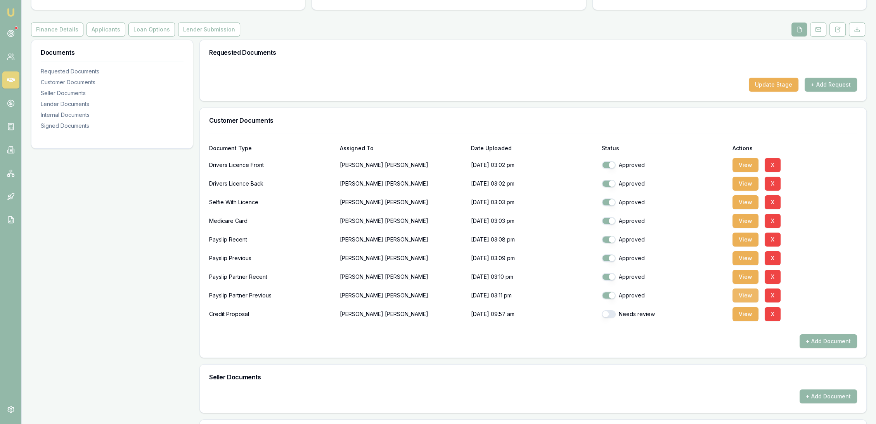
click at [738, 296] on button "View" at bounding box center [746, 295] width 26 height 14
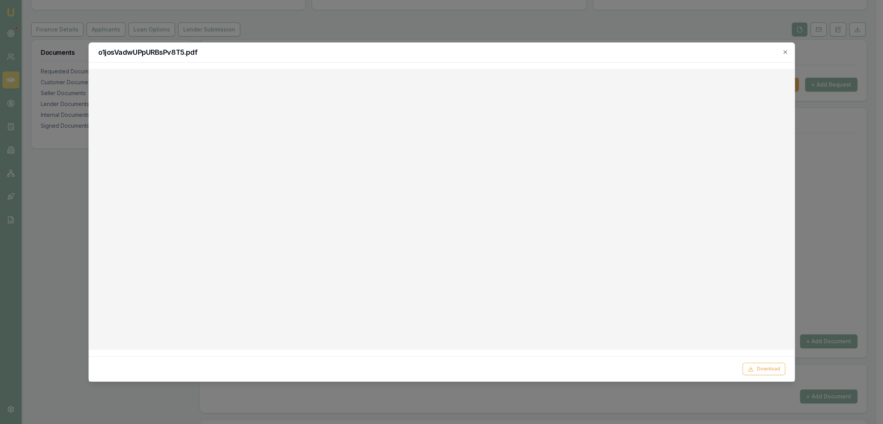
click at [780, 52] on h2 "o1josVadwUPpURBsPv8T5.pdf" at bounding box center [441, 52] width 687 height 7
click at [785, 52] on icon "button" at bounding box center [785, 52] width 6 height 6
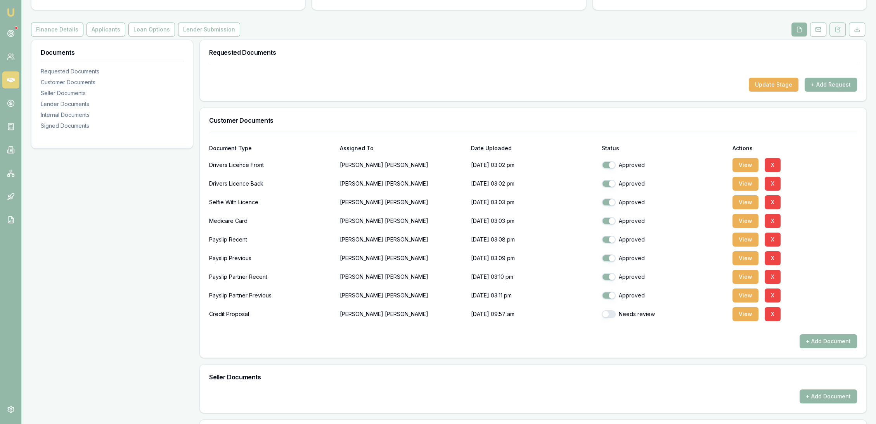
click at [837, 28] on icon at bounding box center [838, 29] width 6 height 6
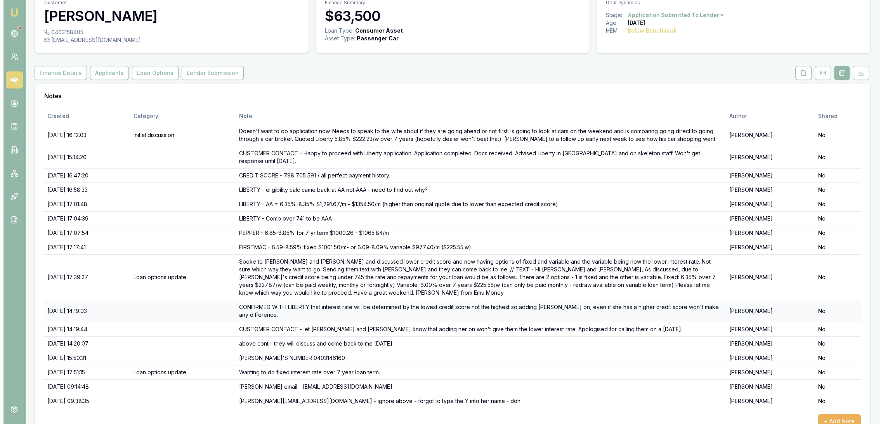
scroll to position [40, 0]
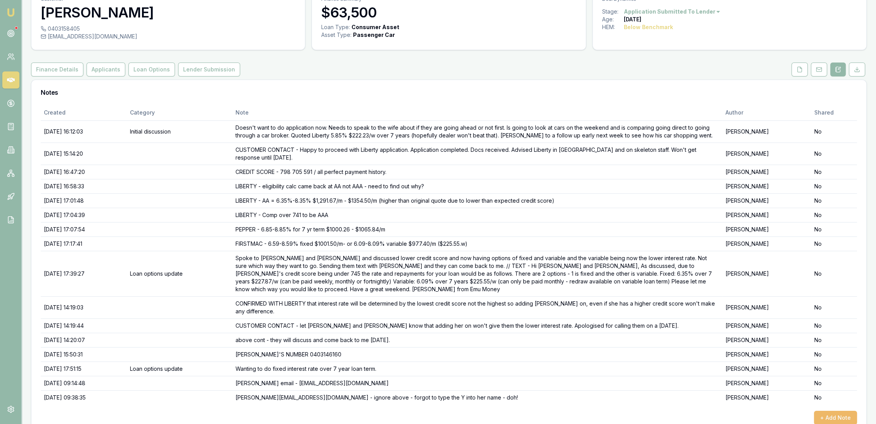
click at [828, 411] on button "+ Add Note" at bounding box center [835, 418] width 43 height 14
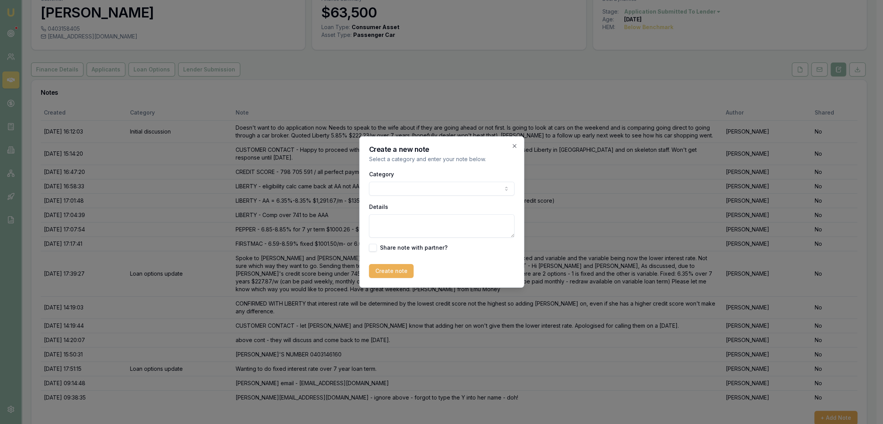
click at [391, 218] on textarea "Details" at bounding box center [442, 225] width 146 height 23
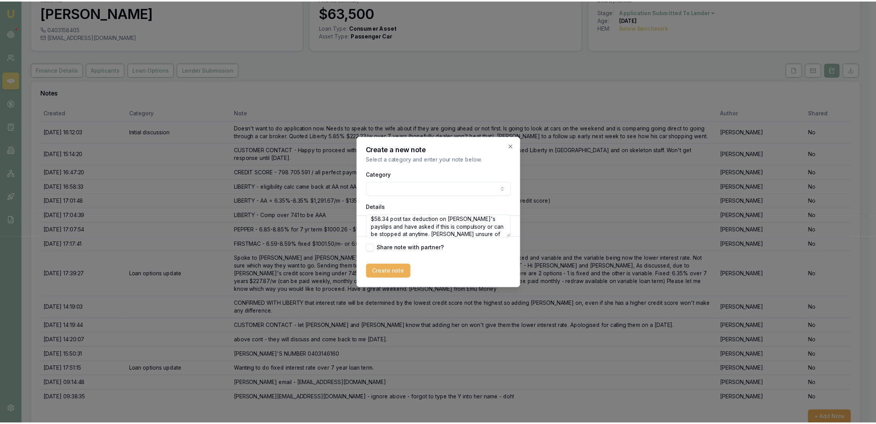
scroll to position [19, 0]
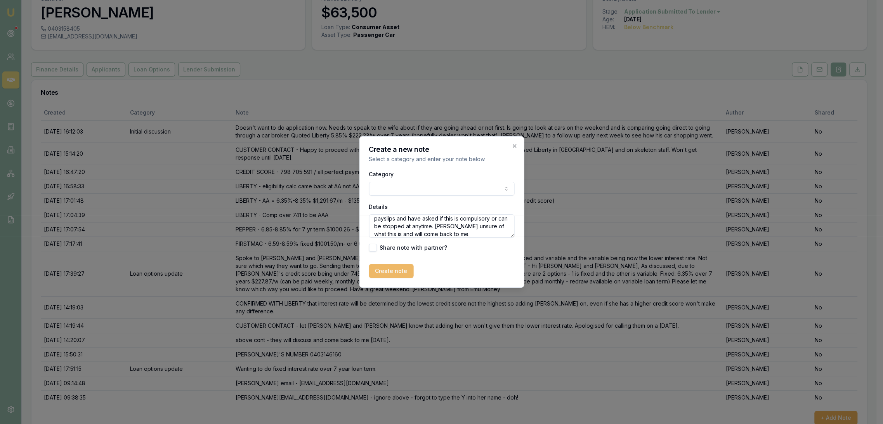
type textarea "FIRSTMAC FEEDBACK - requested clarification on $58.34 post tax deduction on Kyl…"
click at [389, 276] on button "Create note" at bounding box center [391, 271] width 45 height 14
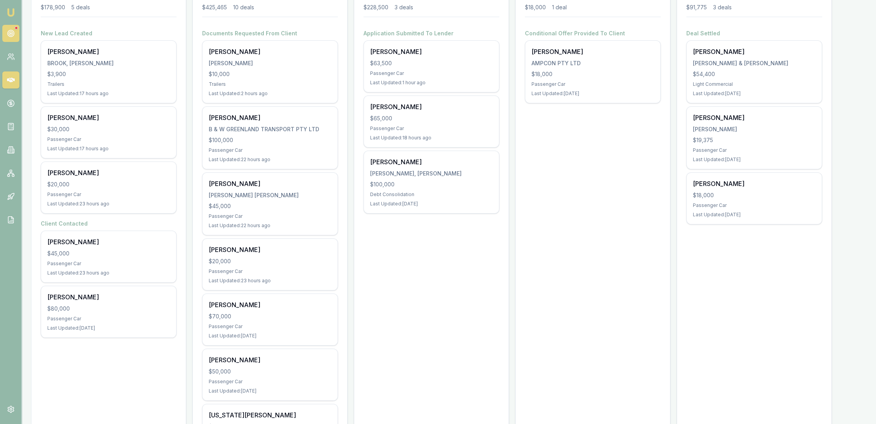
scroll to position [129, 0]
click at [9, 121] on link at bounding box center [10, 126] width 17 height 17
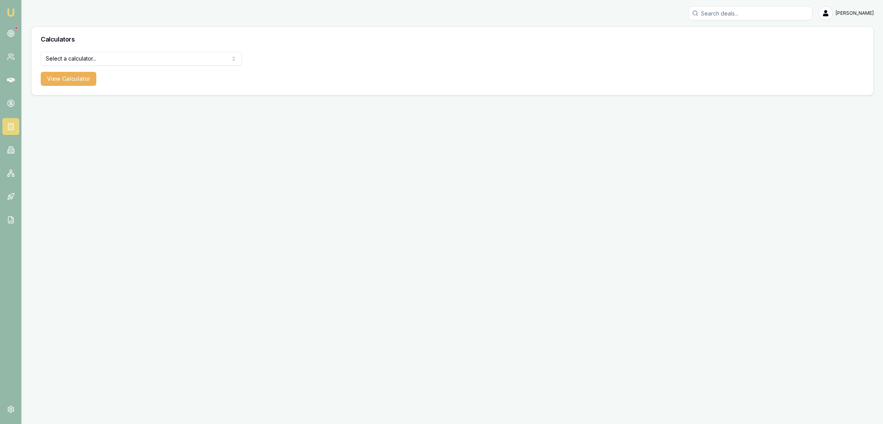
click at [81, 55] on html "Emu Broker [PERSON_NAME] Toggle Menu Calculators Select a calculator... Finance…" at bounding box center [441, 212] width 883 height 424
select select "payslip-calculator"
click at [64, 77] on button "View Calculator" at bounding box center [68, 79] width 55 height 14
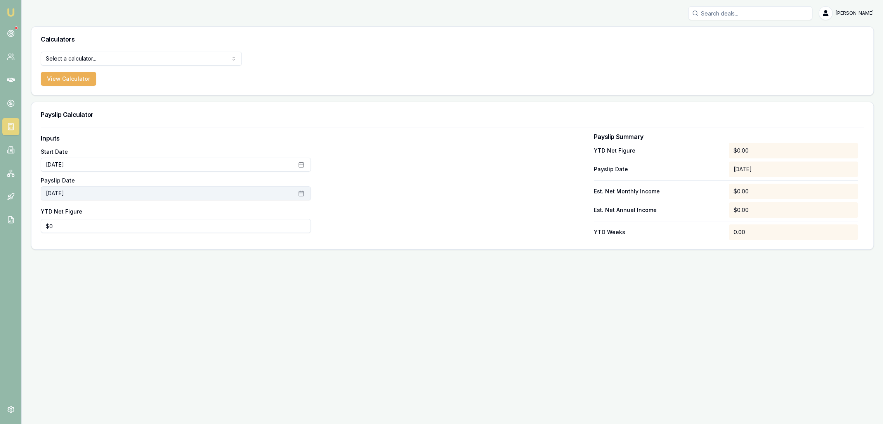
click at [120, 193] on button "[DATE]" at bounding box center [176, 193] width 270 height 14
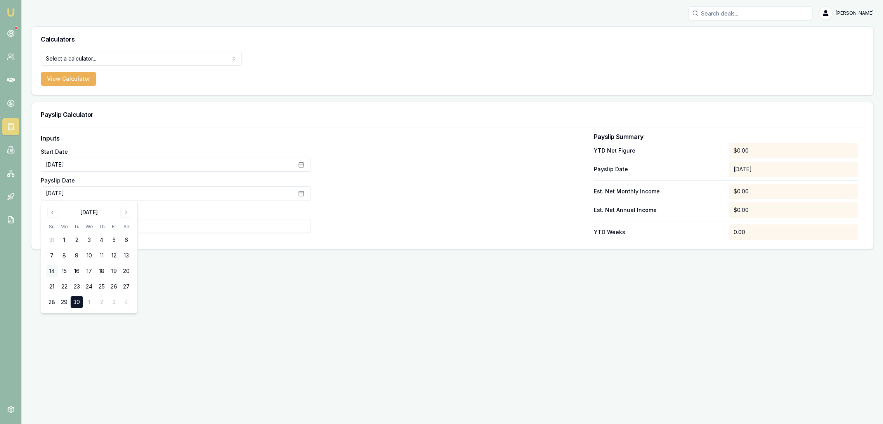
click at [53, 267] on button "14" at bounding box center [52, 271] width 12 height 12
click at [161, 228] on input "0" at bounding box center [176, 226] width 270 height 14
click at [349, 211] on div at bounding box center [452, 186] width 270 height 106
drag, startPoint x: 87, startPoint y: 224, endPoint x: 0, endPoint y: 228, distance: 87.8
click at [0, 228] on html "Emu Broker Robyn Adams Toggle Menu Calculators Select a calculator... Finance Q…" at bounding box center [441, 212] width 883 height 424
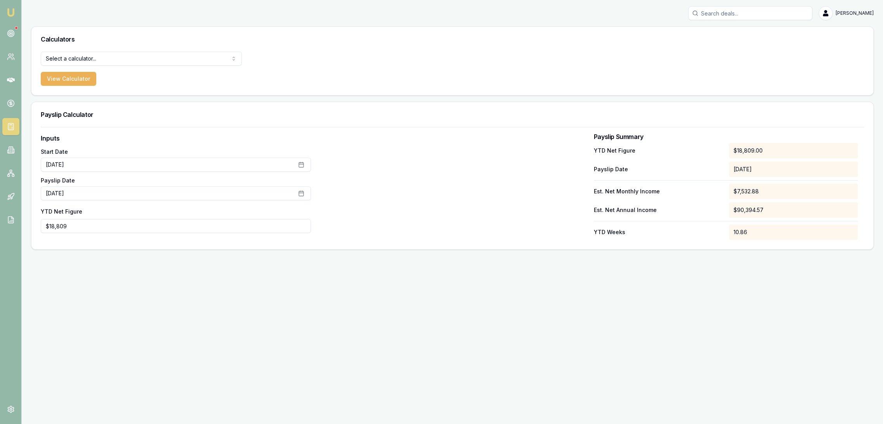
click at [433, 196] on div at bounding box center [452, 186] width 270 height 106
click at [430, 206] on div at bounding box center [452, 186] width 270 height 106
click at [118, 196] on button "September 14th, 2025" at bounding box center [176, 193] width 270 height 14
click at [87, 285] on button "24" at bounding box center [89, 286] width 12 height 12
click at [153, 225] on input "18809" at bounding box center [176, 226] width 270 height 14
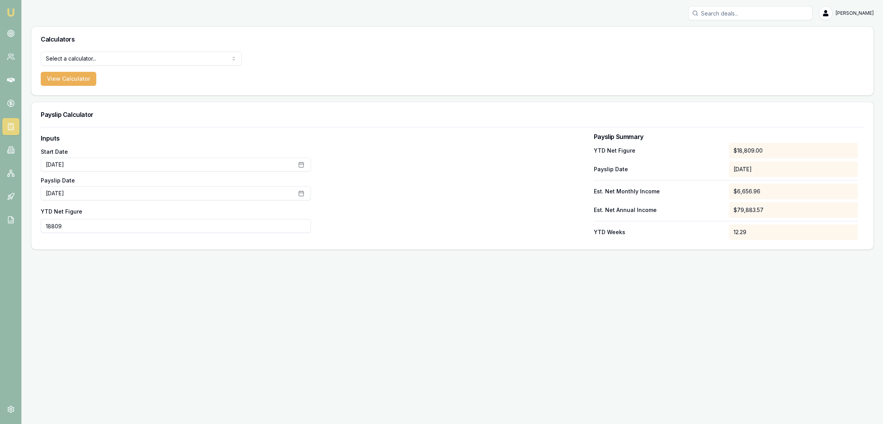
drag, startPoint x: 154, startPoint y: 225, endPoint x: 0, endPoint y: 239, distance: 154.7
click at [0, 239] on html "Emu Broker Robyn Adams Toggle Menu Calculators Select a calculator... Finance Q…" at bounding box center [441, 212] width 883 height 424
type input "$6,324"
click at [510, 182] on div at bounding box center [452, 186] width 270 height 106
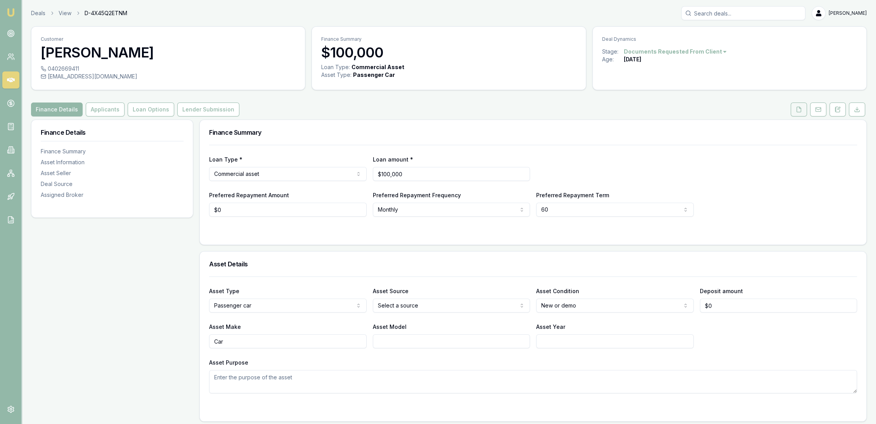
click at [792, 112] on button at bounding box center [799, 109] width 16 height 14
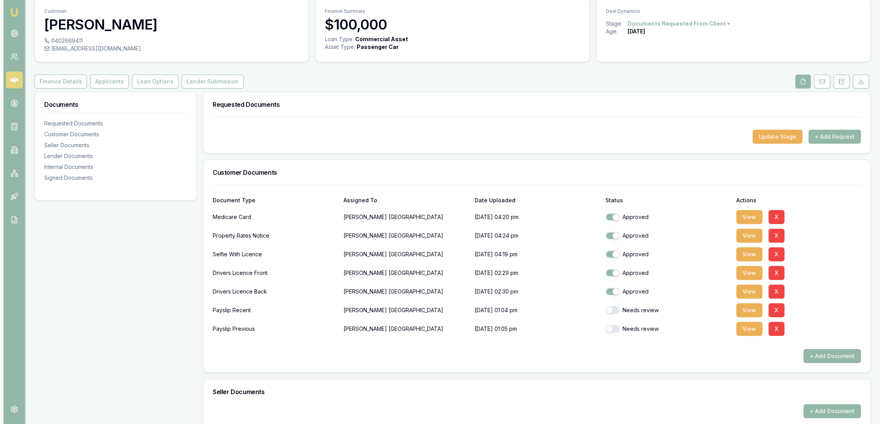
scroll to position [43, 0]
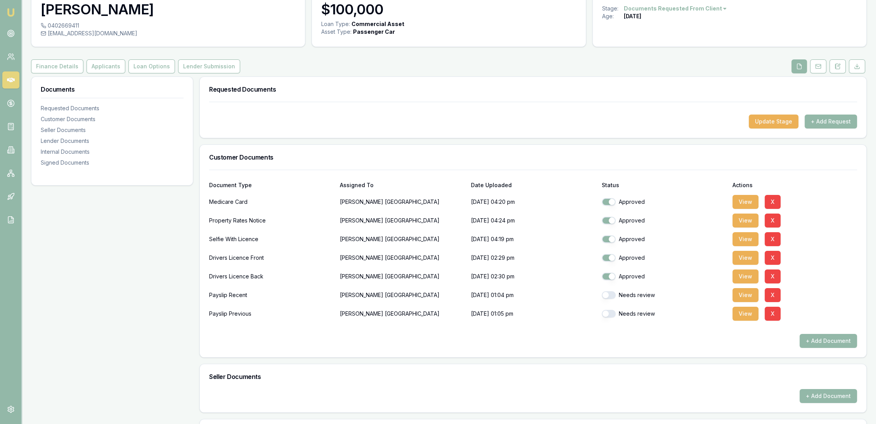
click at [615, 294] on button "button" at bounding box center [609, 295] width 14 height 8
checkbox input "true"
click at [612, 312] on button "button" at bounding box center [609, 314] width 14 height 8
checkbox input "true"
click at [744, 291] on button "View" at bounding box center [746, 295] width 26 height 14
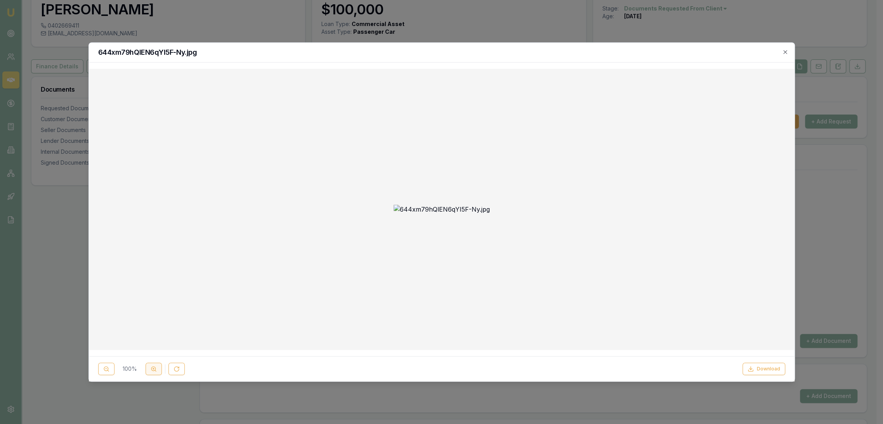
click at [151, 370] on icon at bounding box center [154, 369] width 6 height 6
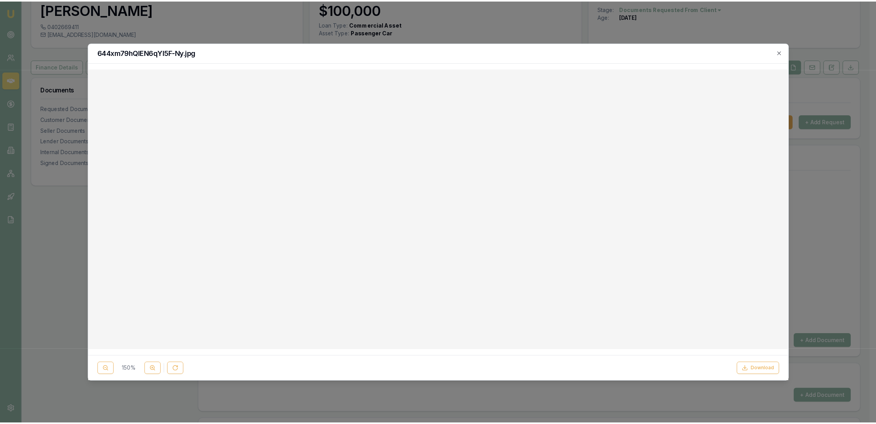
scroll to position [86, 0]
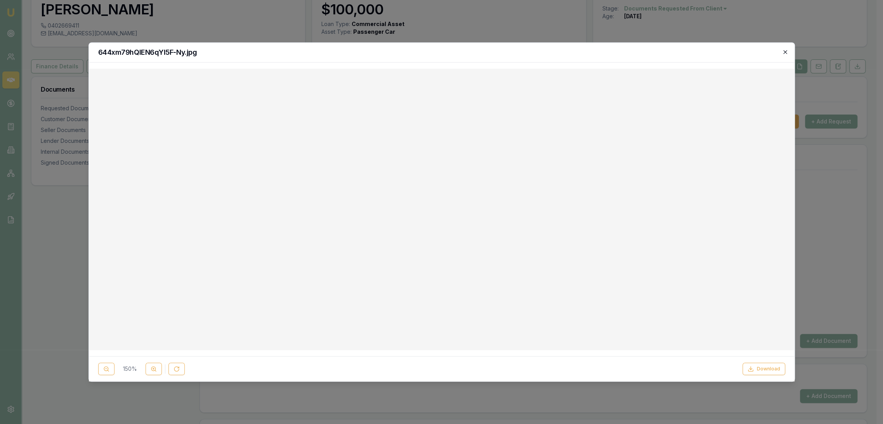
click at [788, 50] on icon "button" at bounding box center [785, 52] width 6 height 6
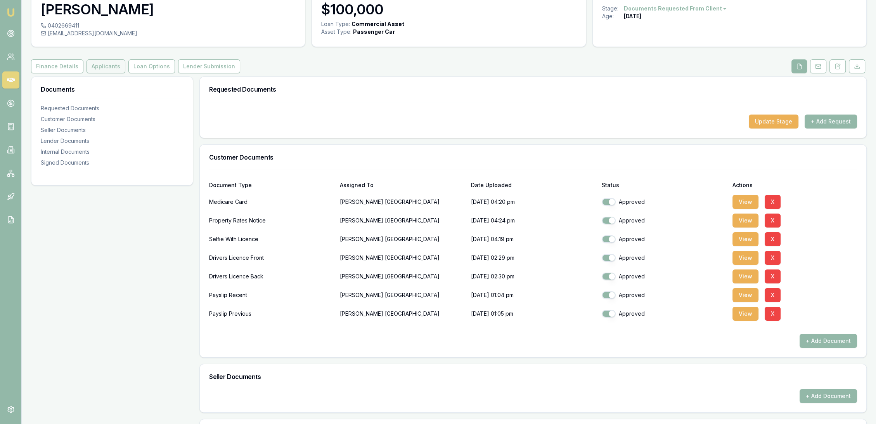
click at [107, 64] on button "Applicants" at bounding box center [106, 66] width 39 height 14
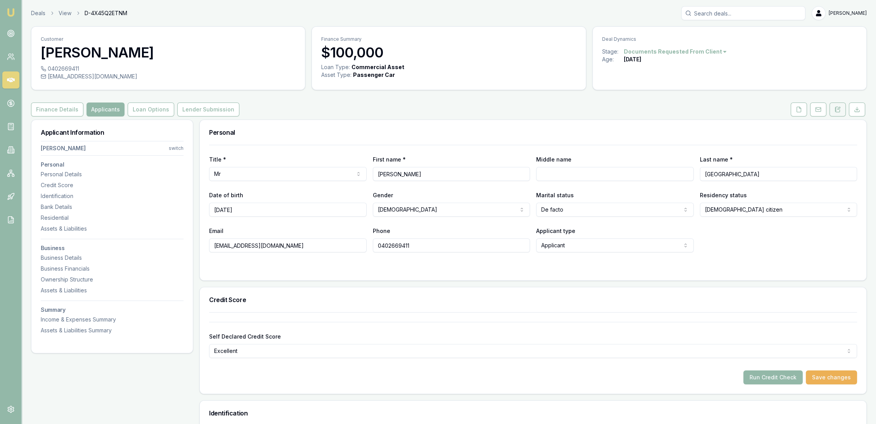
drag, startPoint x: 844, startPoint y: 111, endPoint x: 840, endPoint y: 115, distance: 5.8
click at [844, 111] on button at bounding box center [838, 109] width 16 height 14
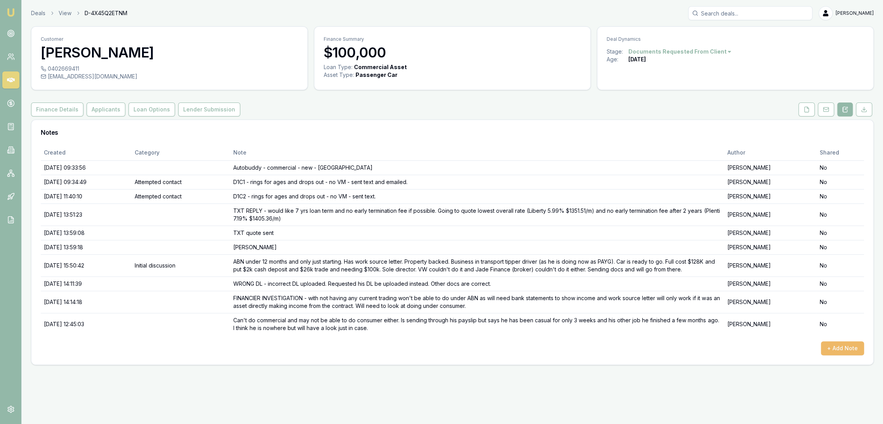
click at [848, 348] on button "+ Add Note" at bounding box center [842, 348] width 43 height 14
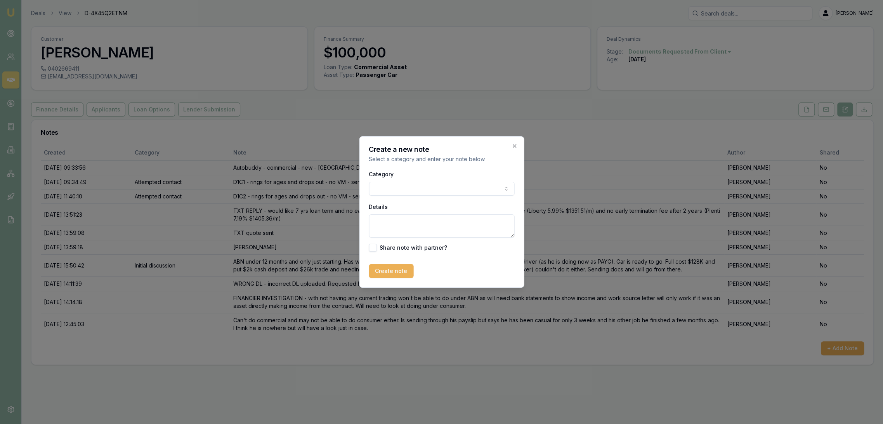
click at [411, 223] on textarea "Details" at bounding box center [442, 225] width 146 height 23
click at [435, 186] on body "Emu Broker Deals View D-4X45Q2ETNM Robyn Adams Toggle Menu Customer Brett Green…" at bounding box center [441, 212] width 883 height 424
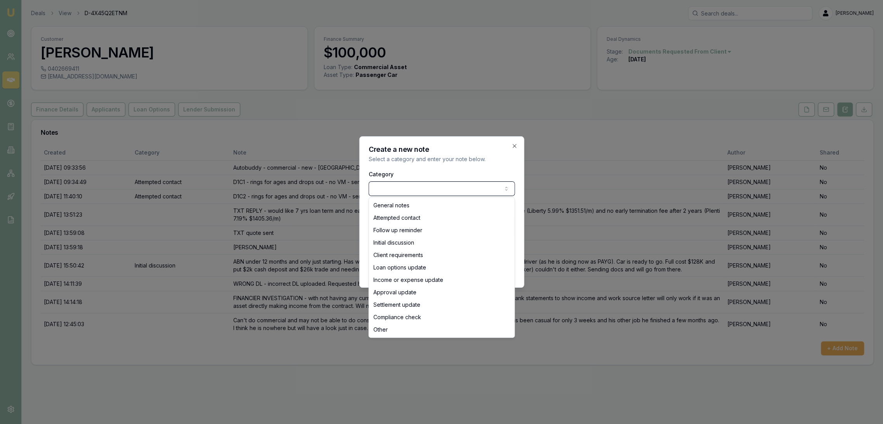
click at [520, 228] on body "Emu Broker Deals View D-4X45Q2ETNM Robyn Adams Toggle Menu Customer Brett Green…" at bounding box center [441, 212] width 883 height 424
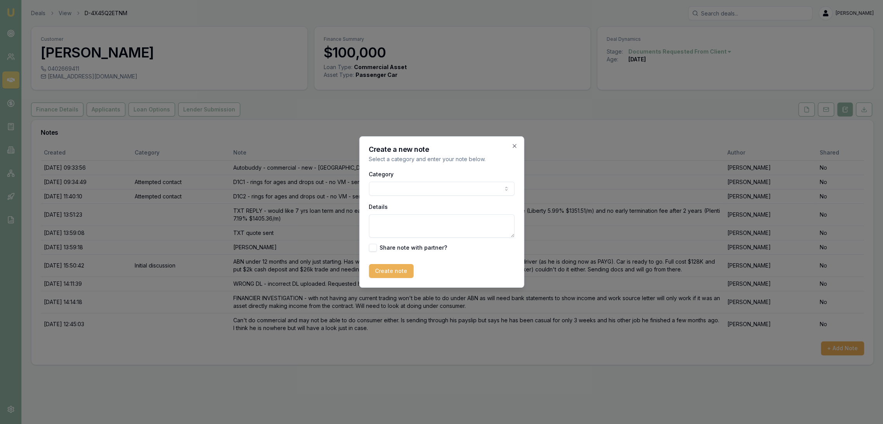
click at [402, 225] on textarea "Details" at bounding box center [442, 225] width 146 height 23
click at [498, 227] on textarea "CLOSING LEAD as not qualified - no income on bank statements and too short with…" at bounding box center [442, 225] width 146 height 23
type textarea "CLOSING LEAD as not qualified - no income on bank statements and too short with…"
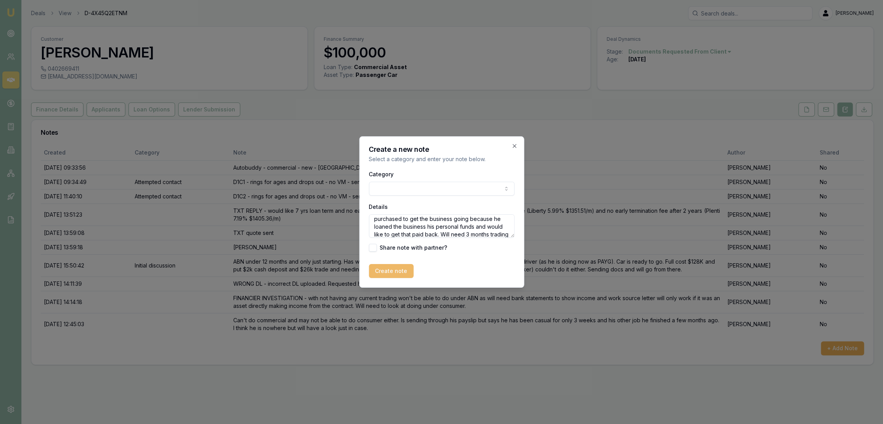
click at [392, 272] on button "Create note" at bounding box center [391, 271] width 45 height 14
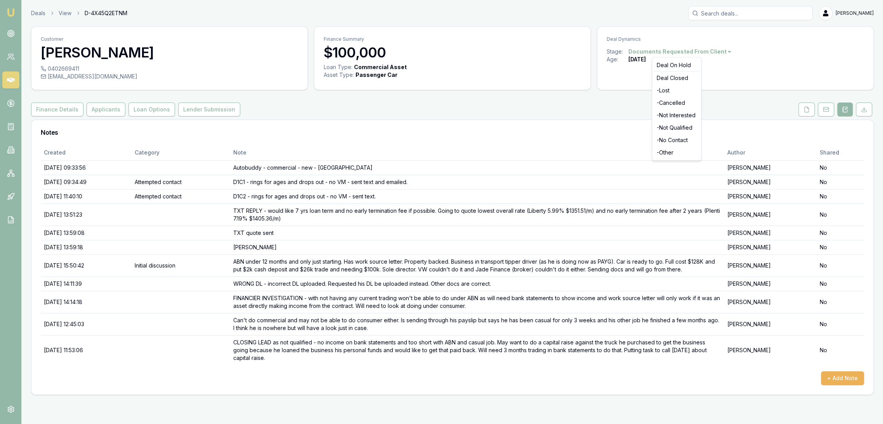
click at [675, 51] on html "Emu Broker Deals View D-4X45Q2ETNM Robyn Adams Toggle Menu Customer Brett Green…" at bounding box center [441, 212] width 883 height 424
drag, startPoint x: 674, startPoint y: 130, endPoint x: 668, endPoint y: 128, distance: 5.8
click at [674, 130] on div "- Not Qualified" at bounding box center [677, 127] width 46 height 12
click at [12, 14] on img at bounding box center [10, 12] width 9 height 9
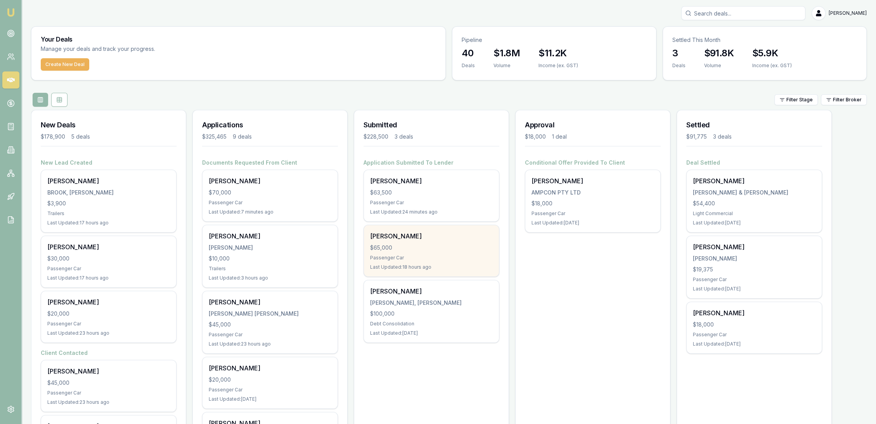
click at [412, 246] on div "$65,000" at bounding box center [431, 248] width 123 height 8
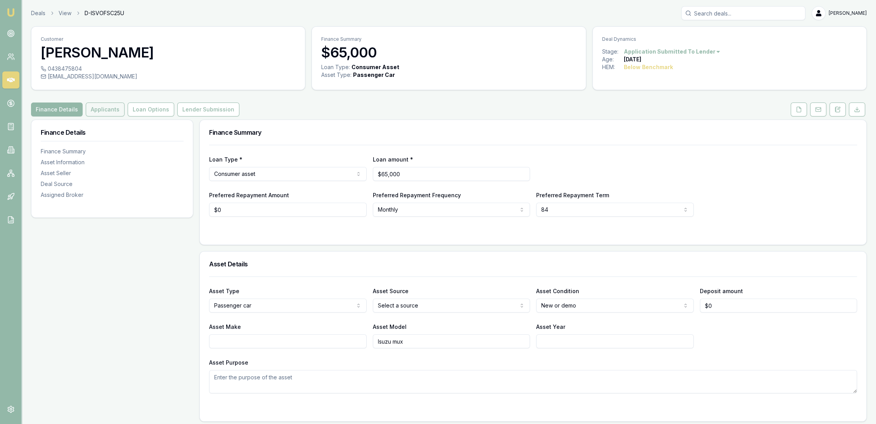
click at [97, 106] on button "Applicants" at bounding box center [105, 109] width 39 height 14
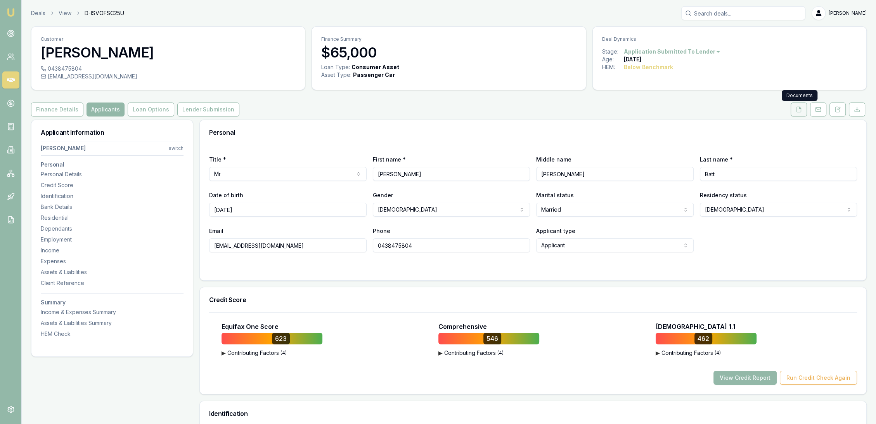
click at [796, 111] on icon at bounding box center [799, 109] width 6 height 6
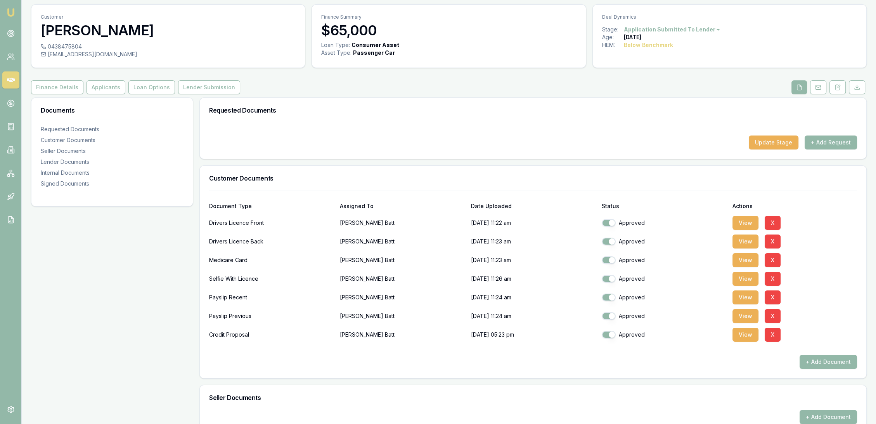
scroll to position [215, 0]
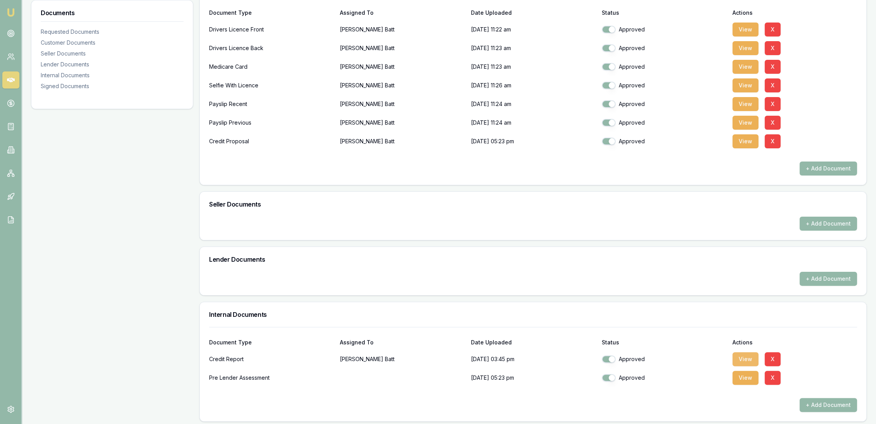
click at [746, 357] on button "View" at bounding box center [746, 359] width 26 height 14
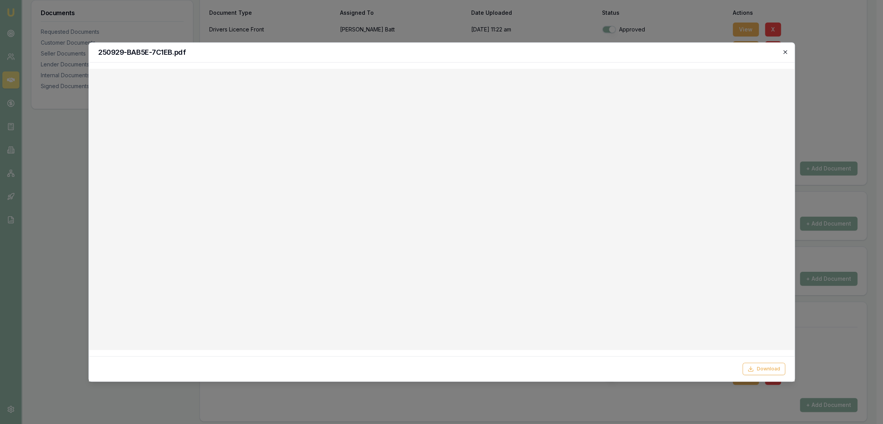
click at [785, 52] on icon "button" at bounding box center [784, 51] width 3 height 3
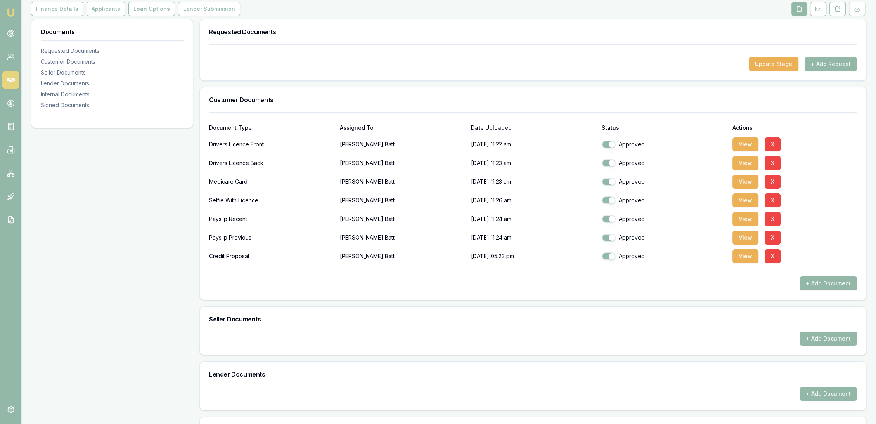
scroll to position [43, 0]
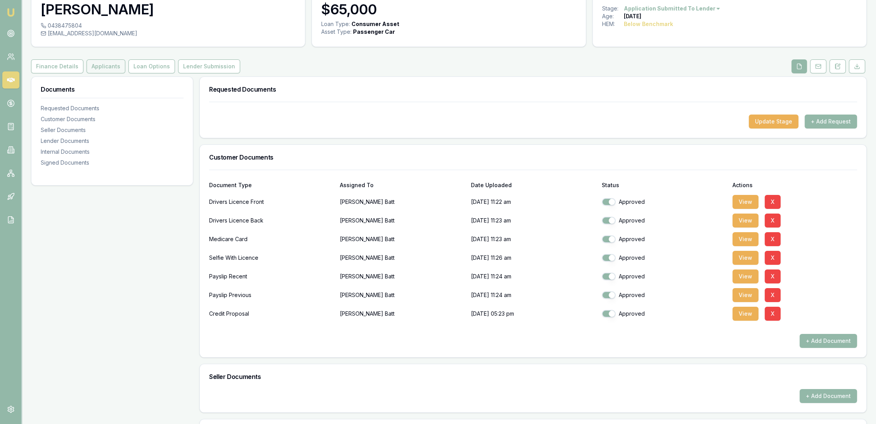
click at [113, 66] on button "Applicants" at bounding box center [106, 66] width 39 height 14
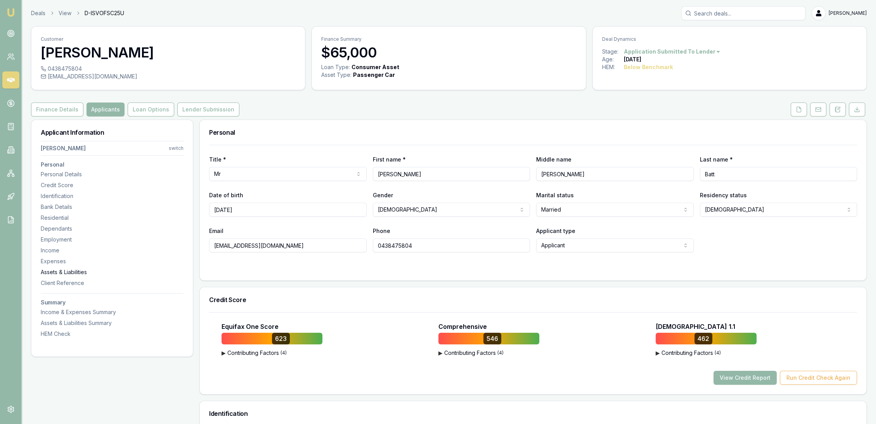
click at [59, 269] on div "Assets & Liabilities" at bounding box center [112, 272] width 143 height 8
click at [801, 112] on icon at bounding box center [799, 109] width 6 height 6
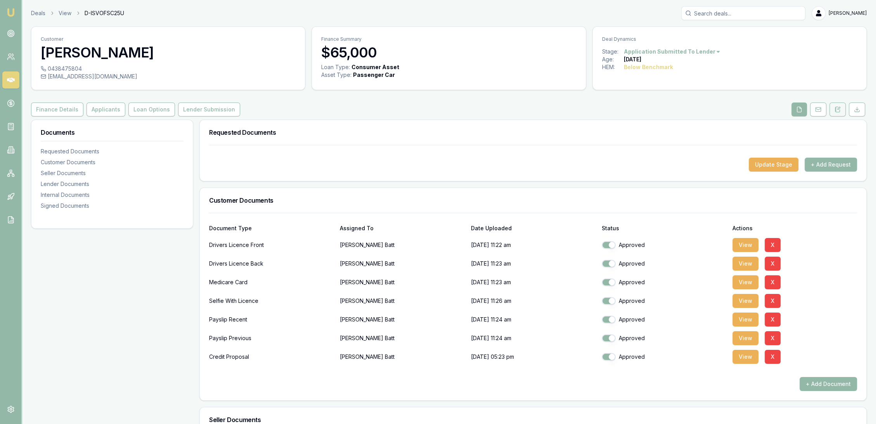
click at [834, 111] on button at bounding box center [838, 109] width 16 height 14
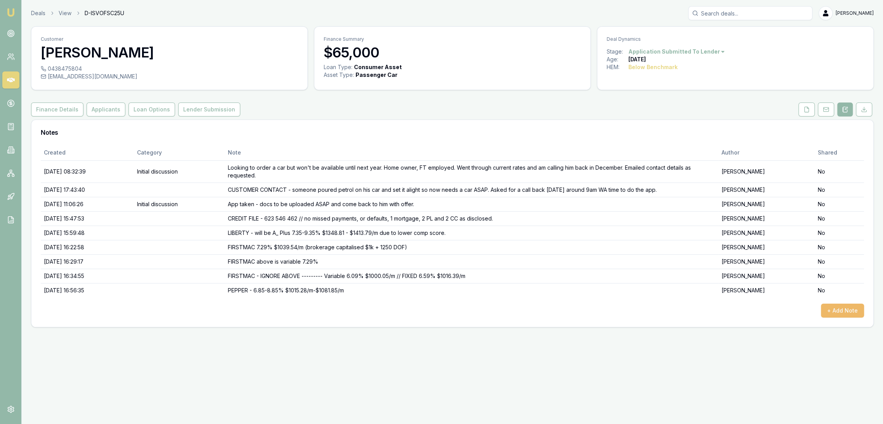
click at [836, 308] on button "+ Add Note" at bounding box center [842, 310] width 43 height 14
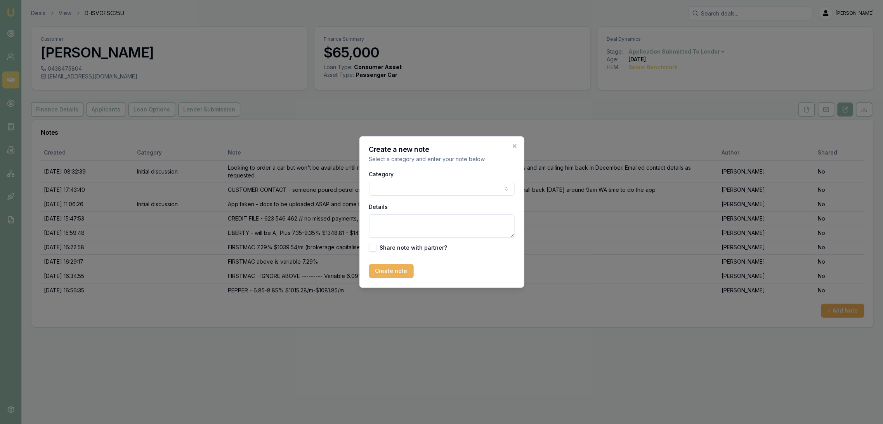
click at [404, 221] on textarea "Details" at bounding box center [442, 225] width 146 height 23
type textarea "H"
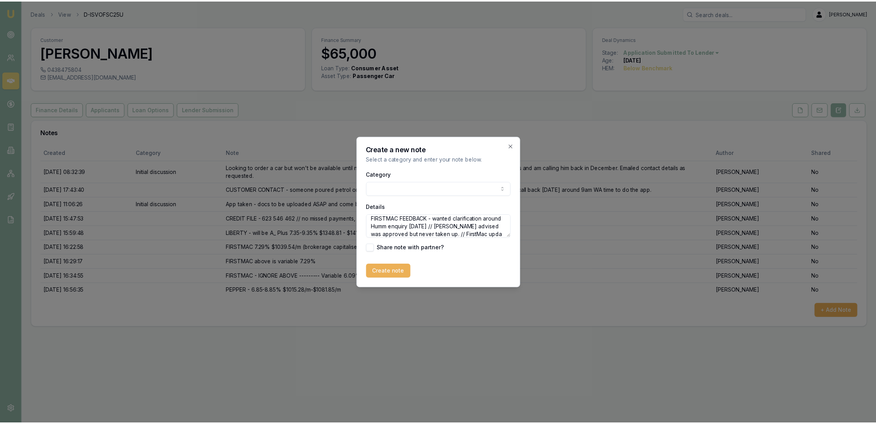
scroll to position [10, 0]
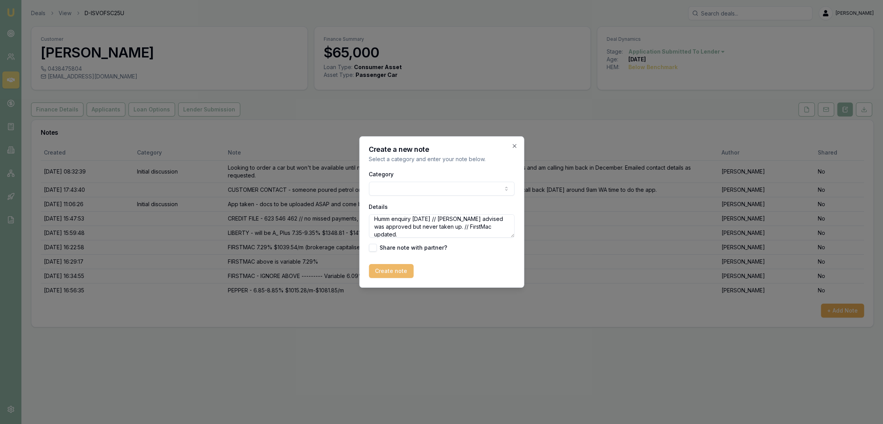
type textarea "FIRSTMAC FEEDBACK - wanted clarification around Humm enquiry [DATE] // [PERSON_…"
click at [387, 270] on button "Create note" at bounding box center [391, 271] width 45 height 14
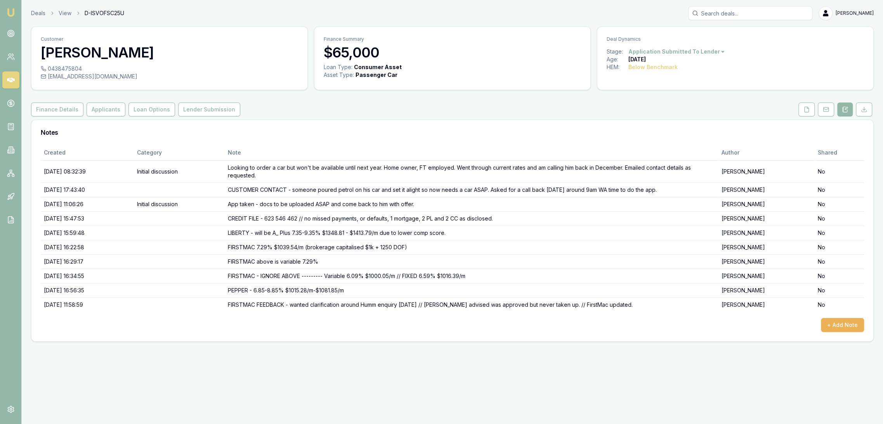
click at [7, 13] on img at bounding box center [10, 12] width 9 height 9
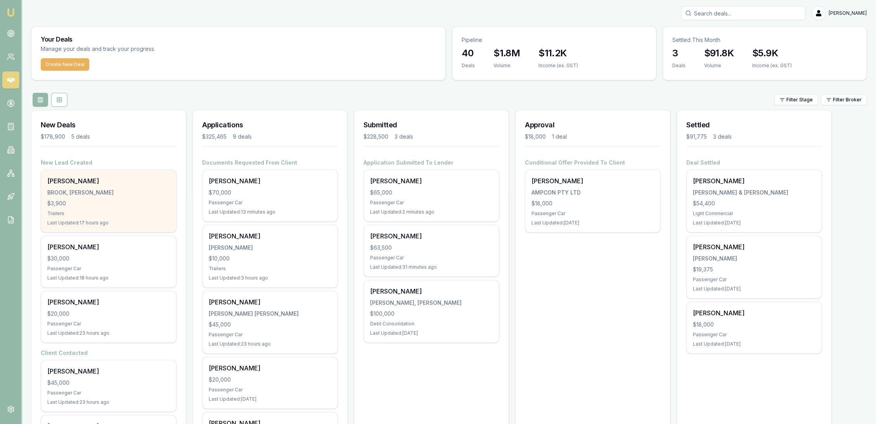
click at [108, 193] on div "BROOK, JESSEE ANN" at bounding box center [108, 193] width 123 height 8
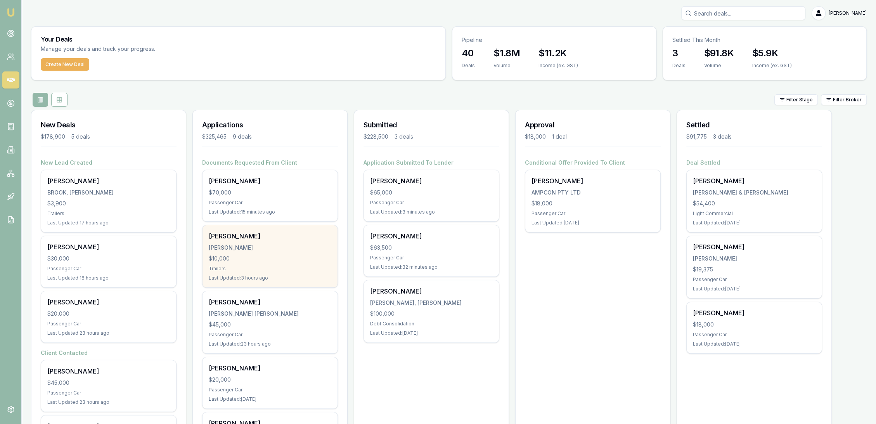
click at [260, 256] on div "$10,000" at bounding box center [270, 259] width 123 height 8
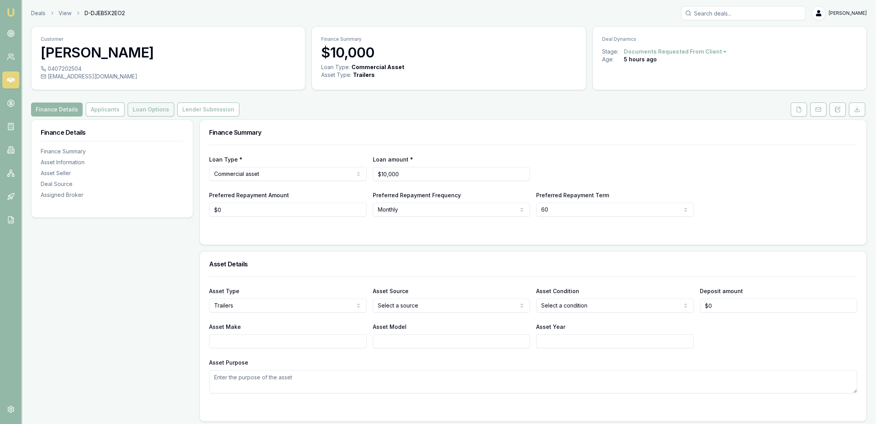
click at [158, 111] on button "Loan Options" at bounding box center [151, 109] width 47 height 14
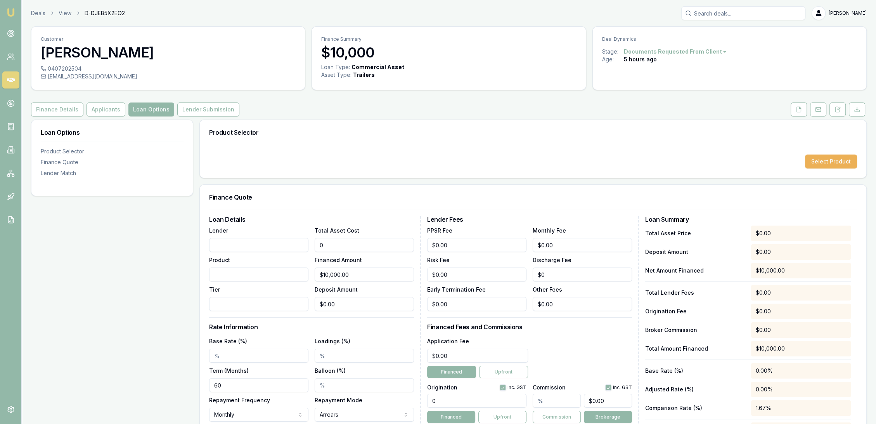
drag, startPoint x: 360, startPoint y: 244, endPoint x: 287, endPoint y: 244, distance: 72.6
click at [287, 244] on div "Lender Product Tier Total Asset Cost 0 Financed Amount $10,000.00 Deposit Amoun…" at bounding box center [311, 267] width 205 height 85
type input "1"
type input "$1.00"
type input "10"
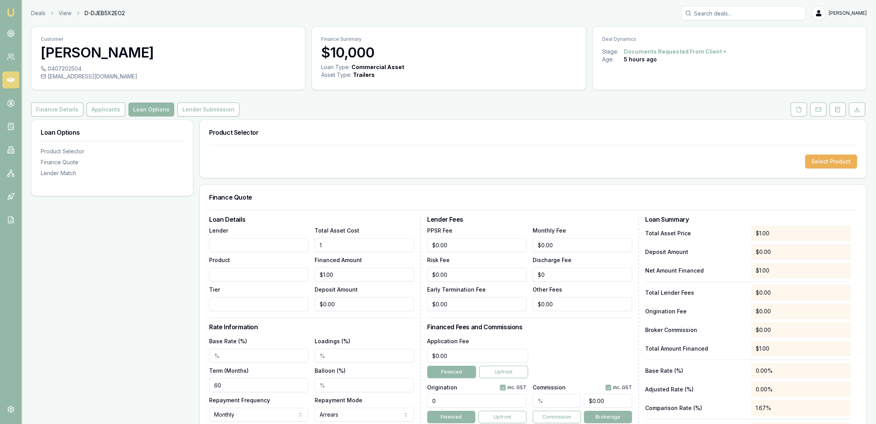
type input "$10.00"
type input "101"
type input "$101.00"
type input "1018"
type input "$1,018.00"
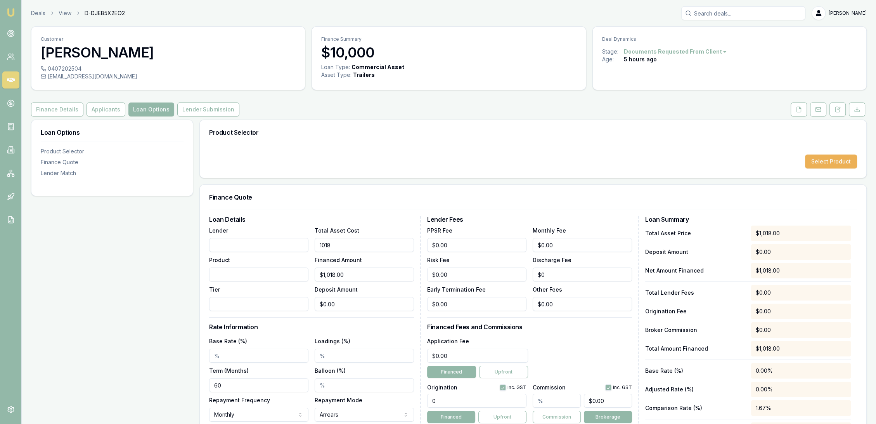
type input "10180"
type input "$10,180.00"
type input "0"
drag, startPoint x: 346, startPoint y: 304, endPoint x: 294, endPoint y: 304, distance: 51.6
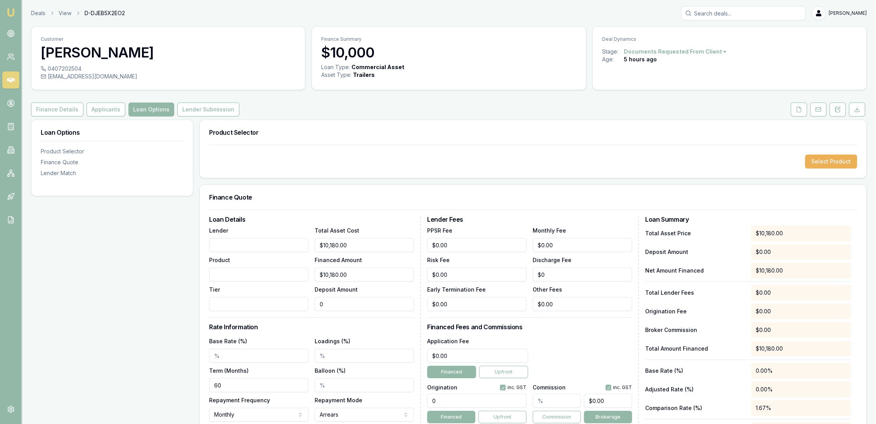
click at [294, 304] on div "Lender Product Tier Total Asset Cost $10,180.00 Financed Amount $10,180.00 Depo…" at bounding box center [311, 267] width 205 height 85
type input "$10,179.00"
type input "1"
type input "$10,170.00"
type input "10"
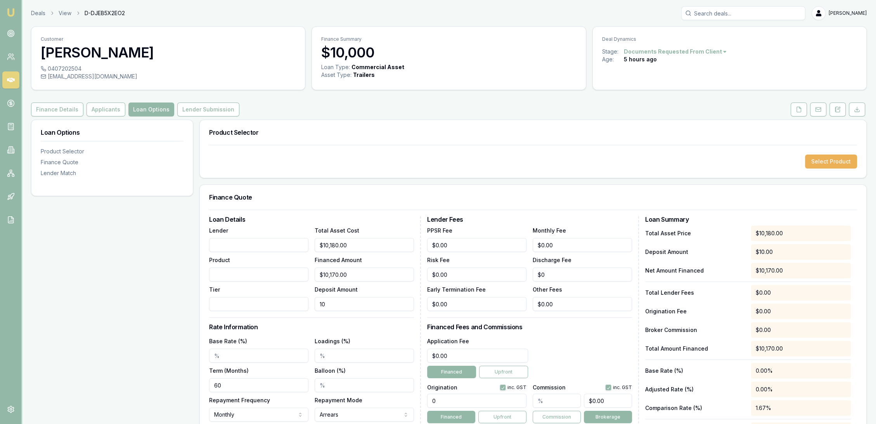
type input "$10,080.00"
type input "100"
type input "$9,180.00"
type input "$1,000.00"
click at [292, 220] on h3 "Loan Details" at bounding box center [311, 219] width 205 height 6
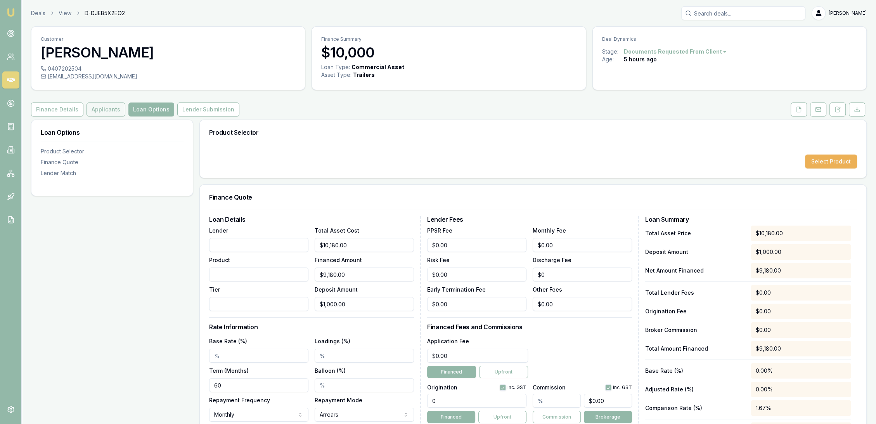
click at [106, 106] on button "Applicants" at bounding box center [106, 109] width 39 height 14
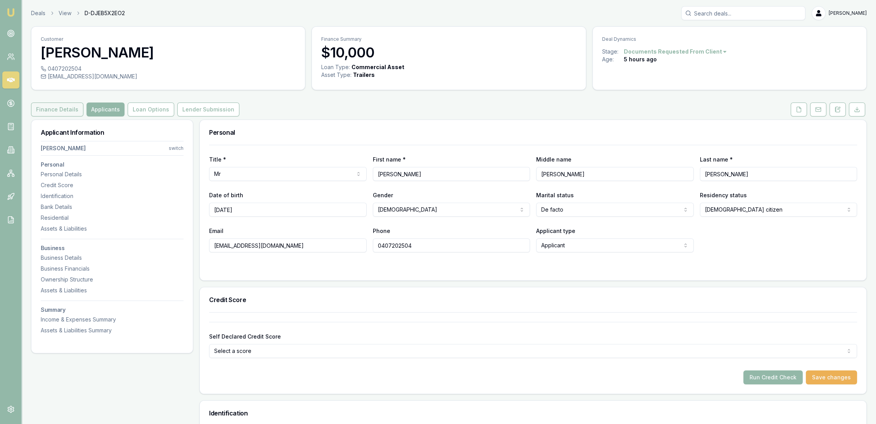
click at [49, 111] on button "Finance Details" at bounding box center [57, 109] width 52 height 14
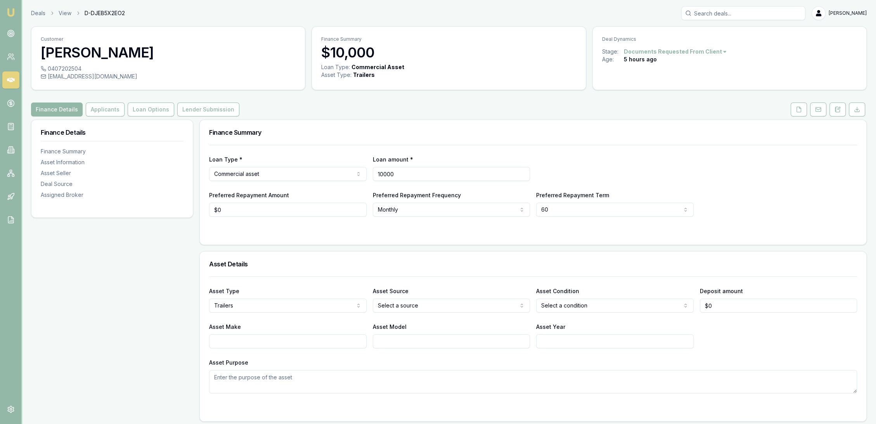
drag, startPoint x: 412, startPoint y: 173, endPoint x: 362, endPoint y: 174, distance: 50.1
click at [362, 174] on div "Loan Type * Commercial asset Consumer loan Consumer asset Commercial loan Comme…" at bounding box center [533, 167] width 648 height 26
click at [363, 191] on div "Preferred Repayment Amount $0" at bounding box center [288, 203] width 158 height 26
drag, startPoint x: 414, startPoint y: 176, endPoint x: 349, endPoint y: 175, distance: 64.4
click at [349, 175] on div "Loan Type * Commercial asset Consumer loan Consumer asset Commercial loan Comme…" at bounding box center [533, 167] width 648 height 26
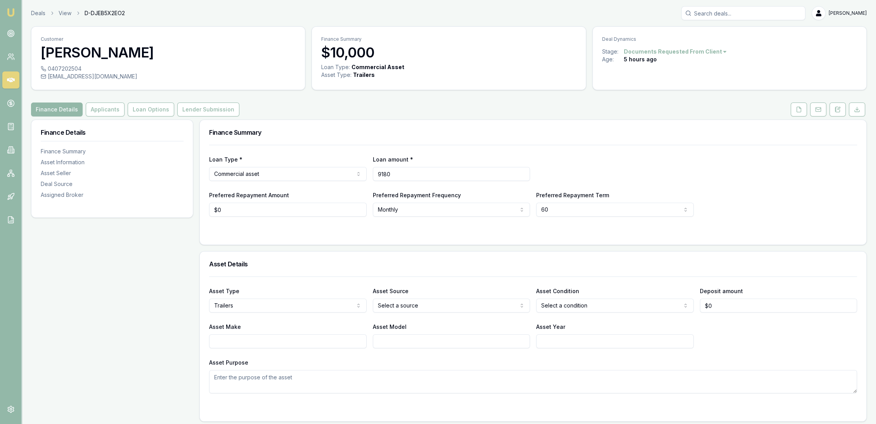
type input "$9,180"
click at [554, 158] on div "Loan Type * Commercial asset Consumer loan Consumer asset Commercial loan Comme…" at bounding box center [533, 167] width 648 height 26
click at [102, 111] on button "Applicants" at bounding box center [105, 109] width 39 height 14
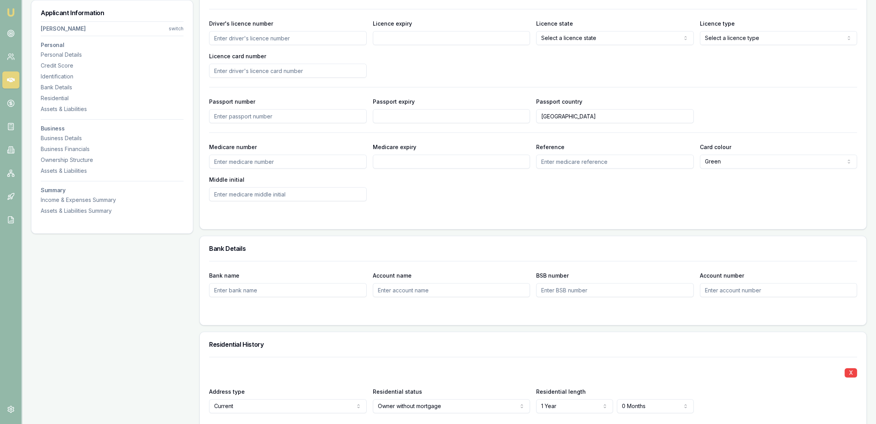
scroll to position [431, 0]
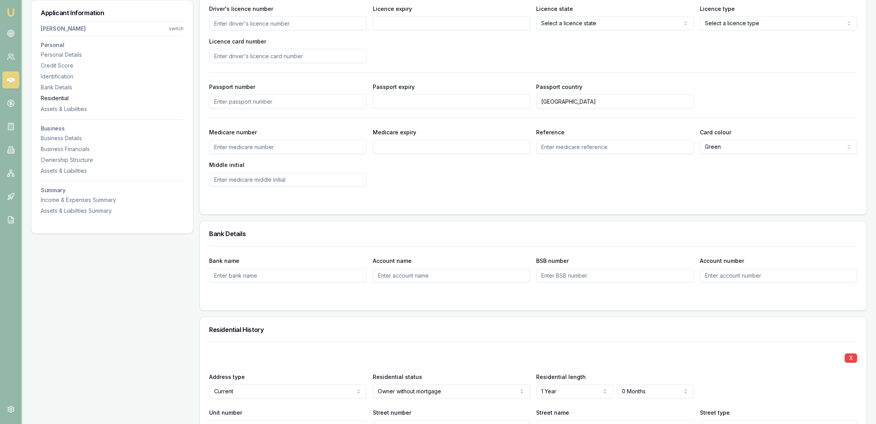
click at [61, 97] on div "Residential" at bounding box center [112, 98] width 143 height 8
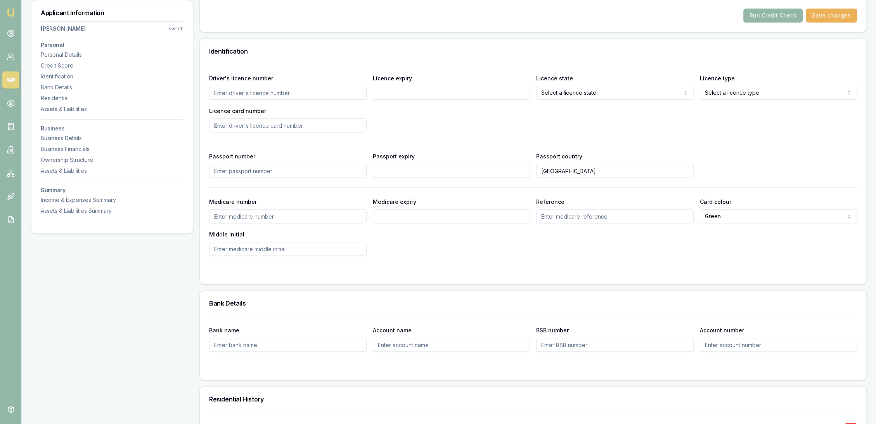
scroll to position [359, 0]
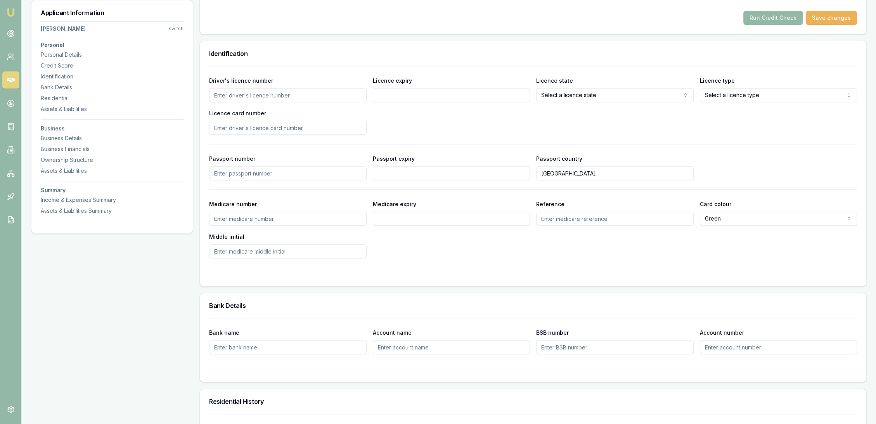
click at [285, 94] on input "Driver's licence number" at bounding box center [288, 95] width 158 height 14
type input "15527313"
type input "[DATE]"
select select "OPEN_LICENCE"
type input "2058854148"
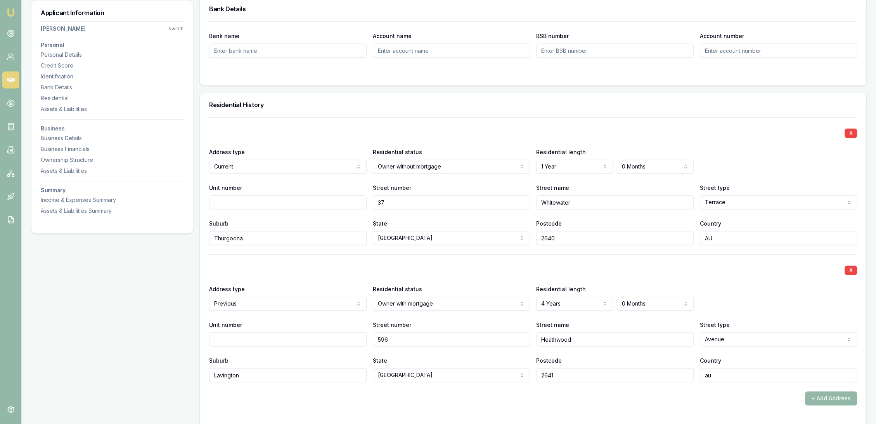
scroll to position [704, 0]
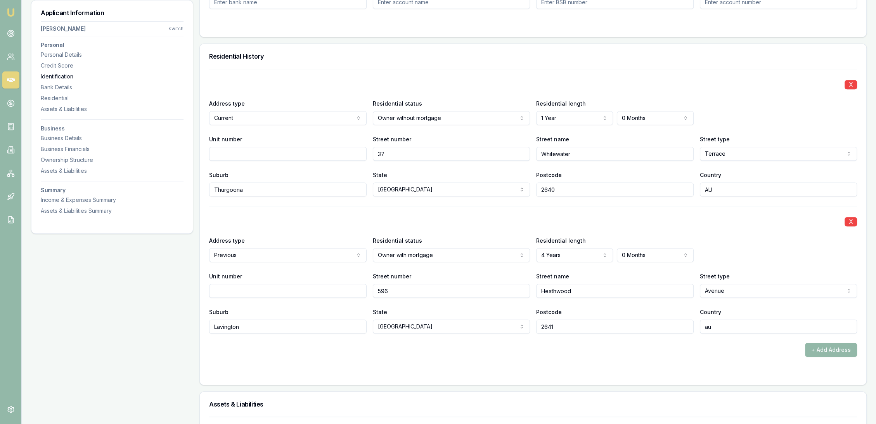
click at [55, 77] on div "Identification" at bounding box center [112, 77] width 143 height 8
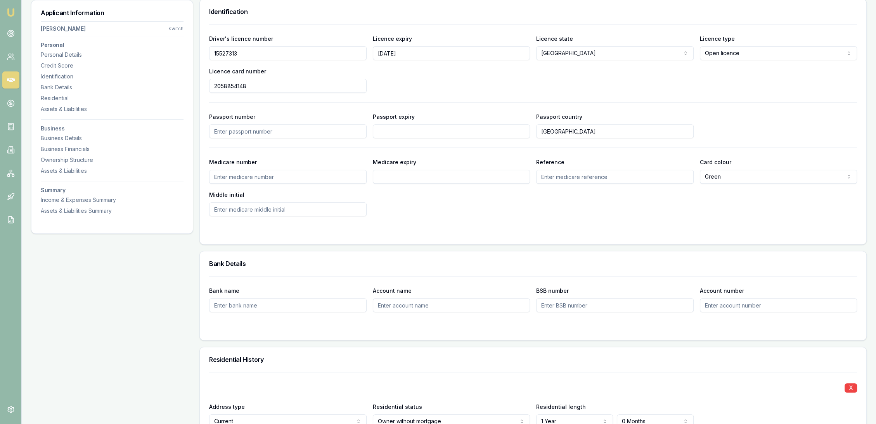
scroll to position [400, 0]
click at [227, 178] on input "Medicare number" at bounding box center [288, 178] width 158 height 14
type input "2687794835"
type input "04/29"
type input "1"
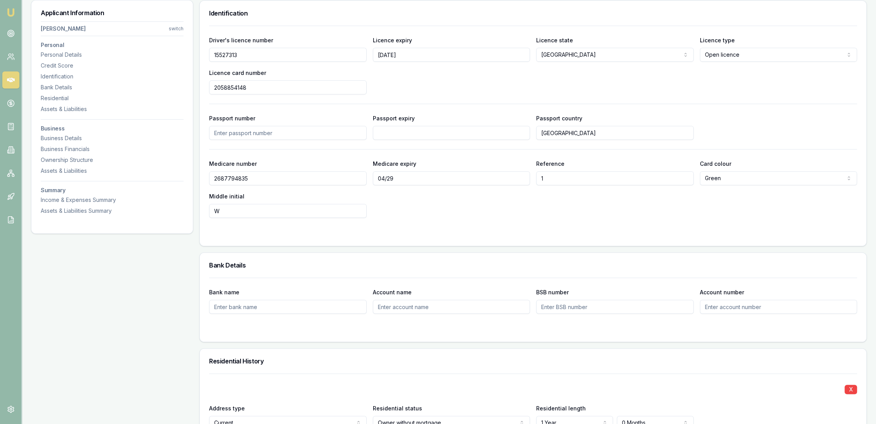
type input "W"
click at [513, 226] on form "Driver's licence number 15527313 Licence expiry 13/10/25 Licence state NSW NSW …" at bounding box center [533, 131] width 648 height 211
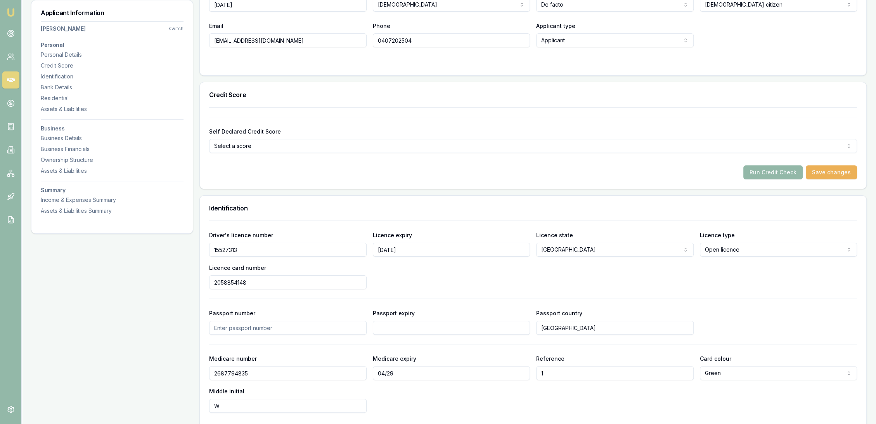
scroll to position [184, 0]
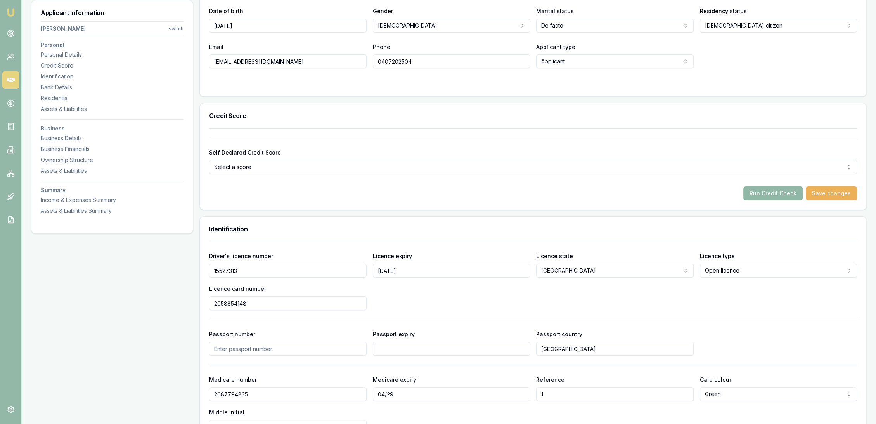
click at [783, 192] on button "Run Credit Check" at bounding box center [773, 193] width 59 height 14
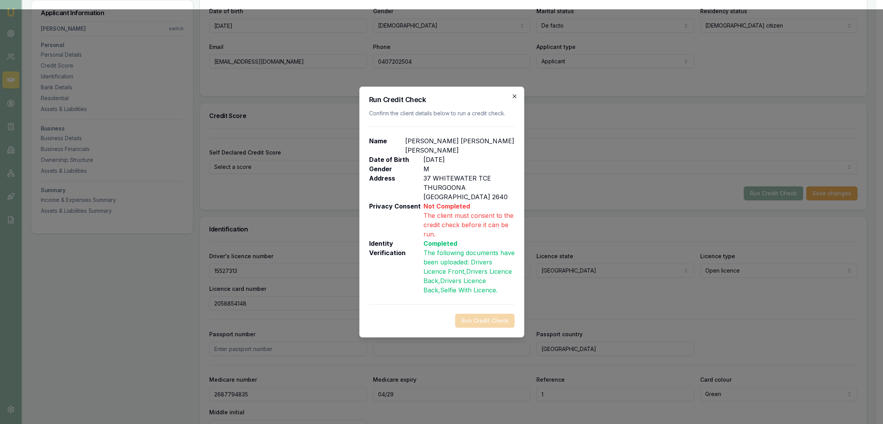
click at [517, 99] on icon "button" at bounding box center [514, 96] width 6 height 6
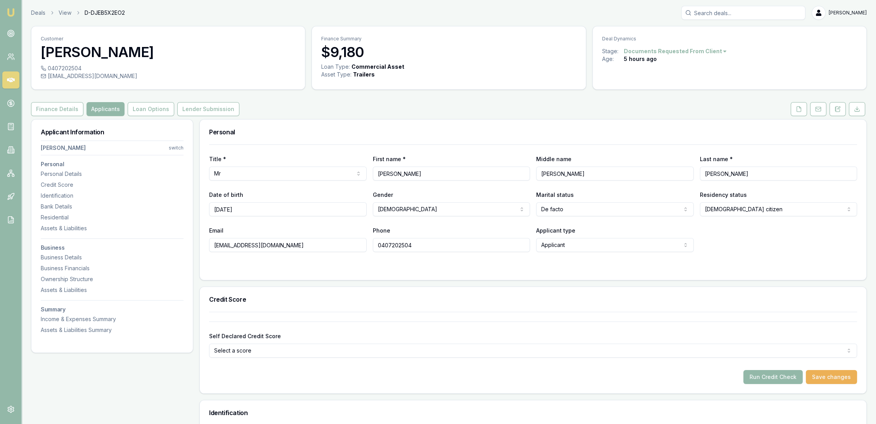
scroll to position [0, 0]
click at [841, 113] on button at bounding box center [838, 109] width 16 height 14
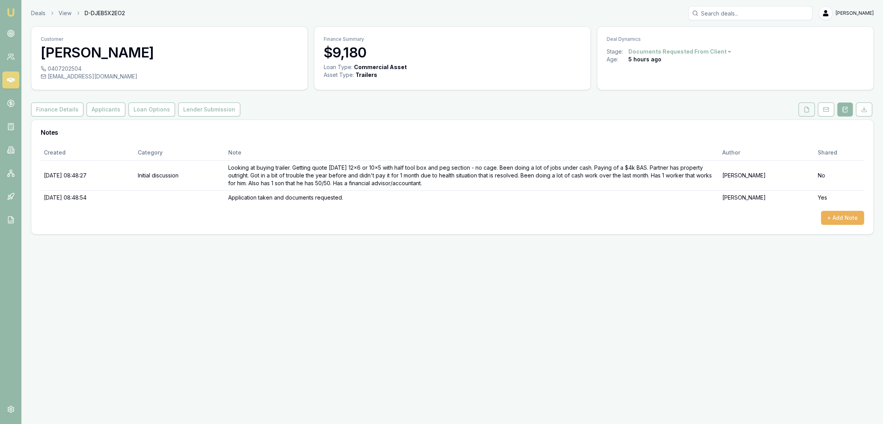
click at [808, 107] on icon at bounding box center [806, 109] width 6 height 6
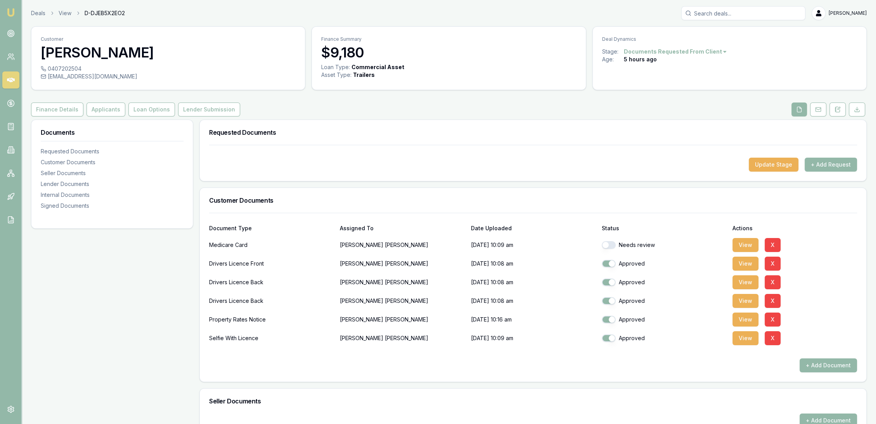
click at [607, 243] on button "button" at bounding box center [609, 245] width 14 height 8
checkbox input "true"
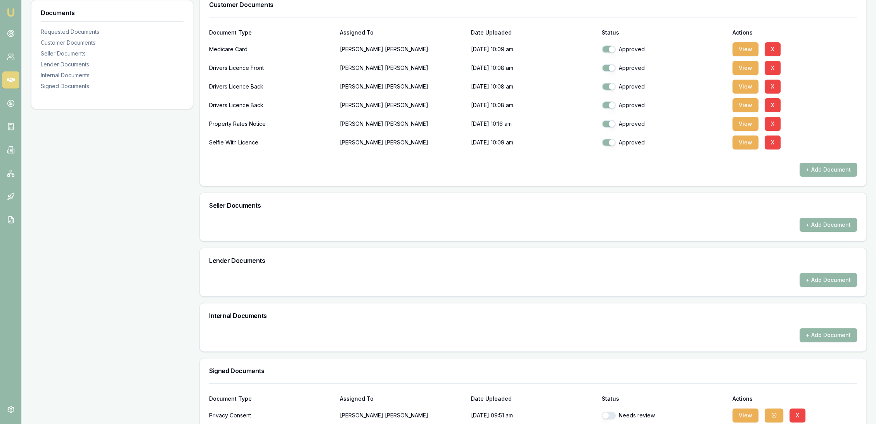
scroll to position [236, 0]
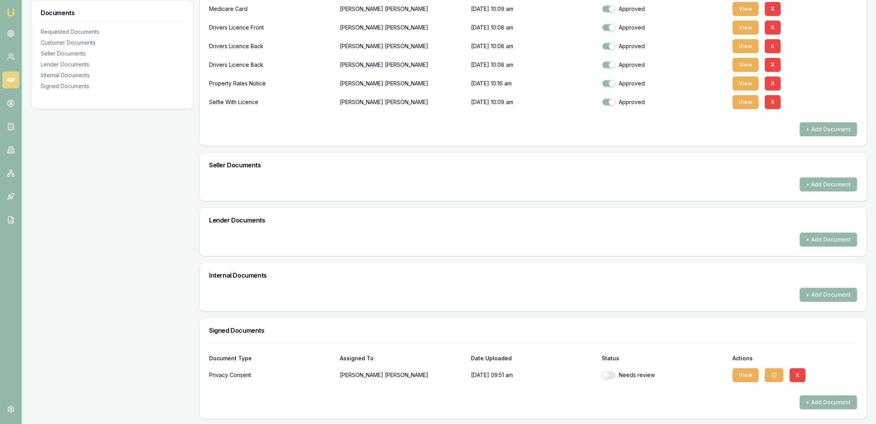
drag, startPoint x: 612, startPoint y: 374, endPoint x: 629, endPoint y: 374, distance: 17.1
click at [612, 374] on button "button" at bounding box center [609, 375] width 14 height 8
checkbox input "true"
click at [761, 371] on div "View X" at bounding box center [795, 375] width 125 height 16
click at [751, 372] on button "View" at bounding box center [746, 375] width 26 height 14
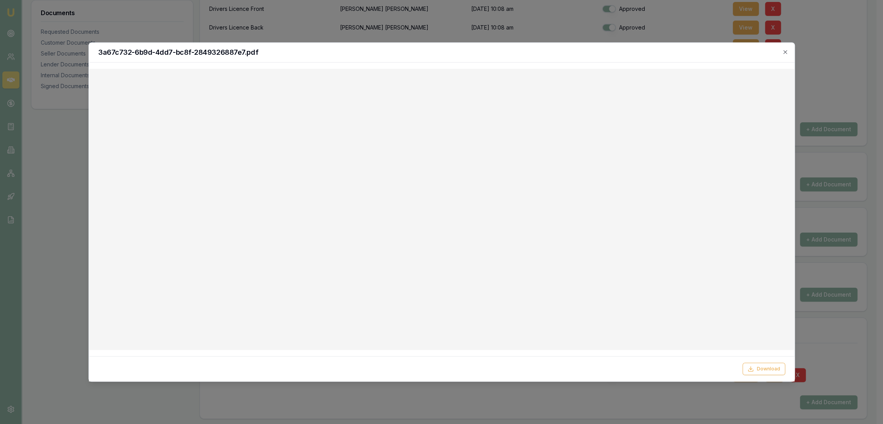
click at [786, 56] on div "3a67c732-6b9d-4dd7-bc8f-2849326887e7.pdf" at bounding box center [442, 53] width 706 height 20
drag, startPoint x: 782, startPoint y: 50, endPoint x: 786, endPoint y: 54, distance: 5.5
click at [782, 50] on icon "button" at bounding box center [785, 52] width 6 height 6
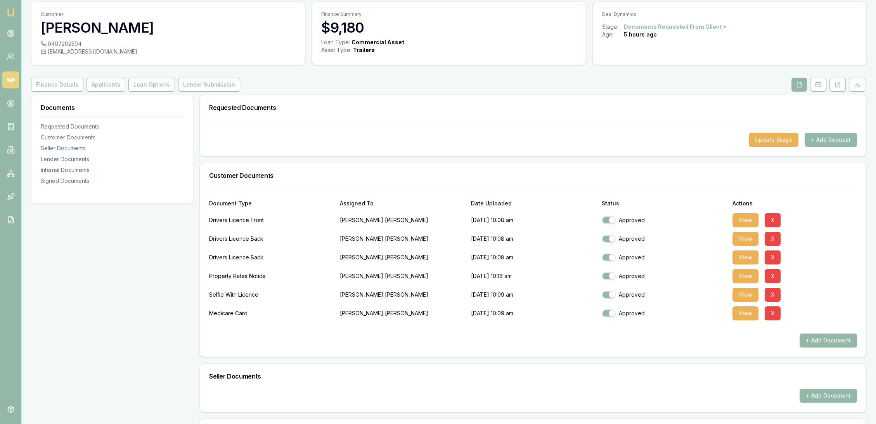
scroll to position [0, 0]
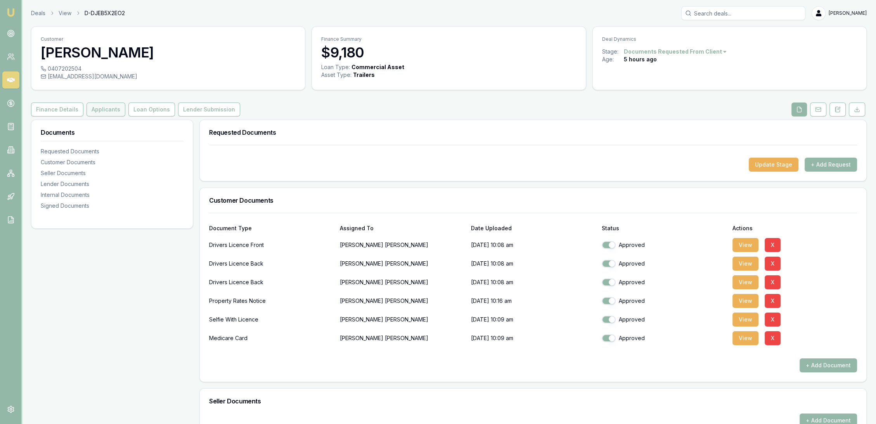
click at [101, 109] on button "Applicants" at bounding box center [106, 109] width 39 height 14
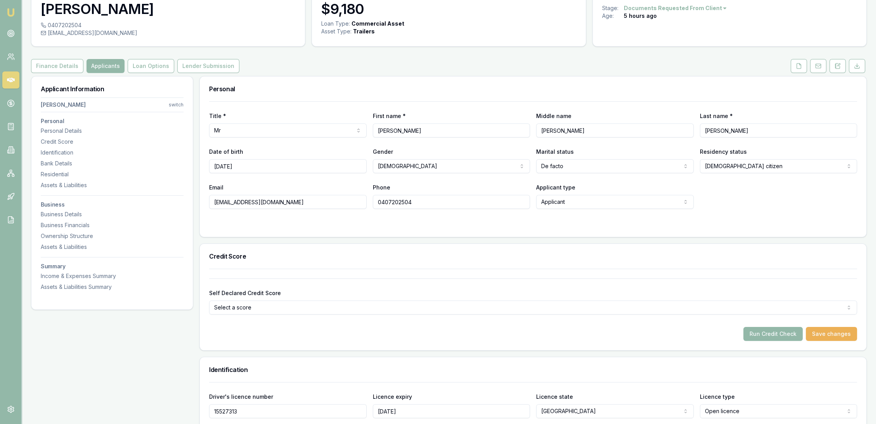
scroll to position [86, 0]
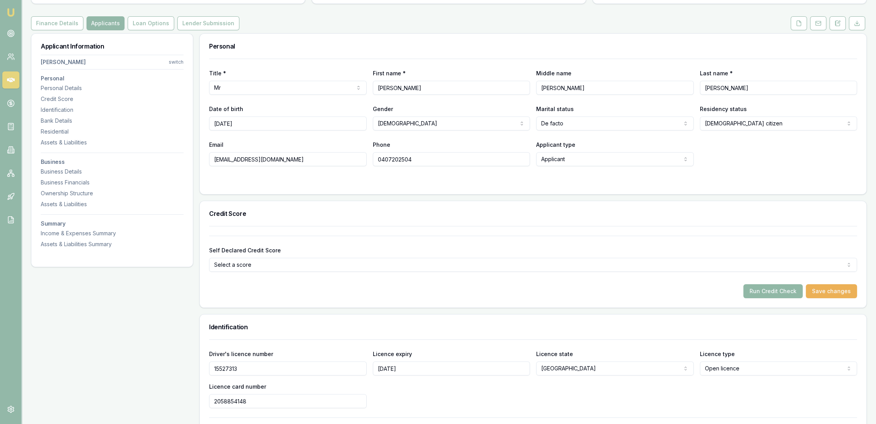
click at [776, 290] on button "Run Credit Check" at bounding box center [773, 291] width 59 height 14
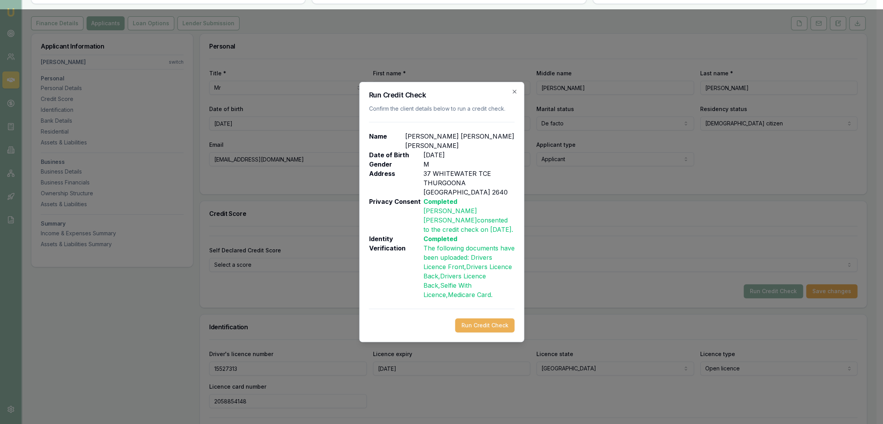
click at [480, 318] on button "Run Credit Check" at bounding box center [484, 325] width 59 height 14
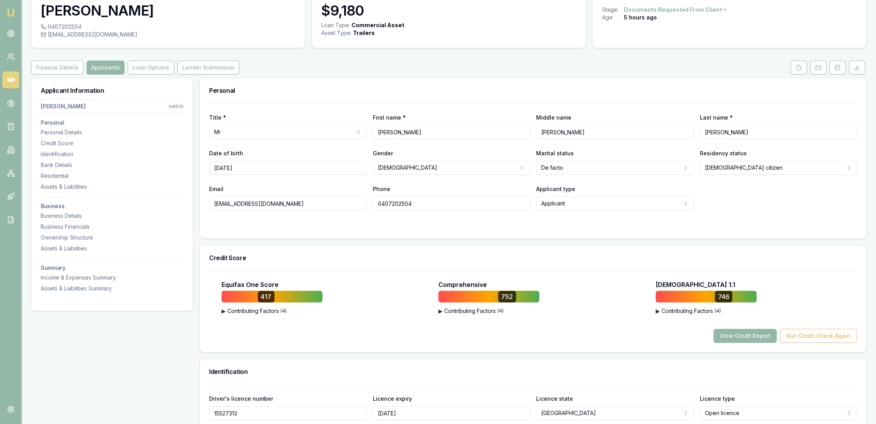
scroll to position [0, 0]
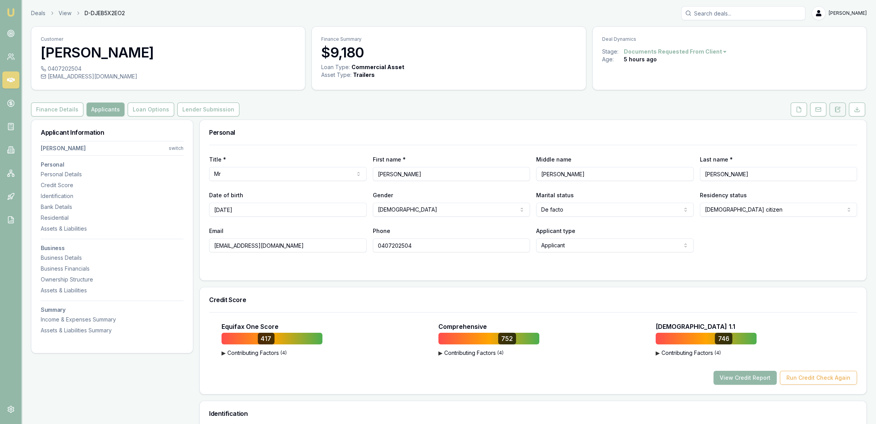
click at [843, 112] on button at bounding box center [838, 109] width 16 height 14
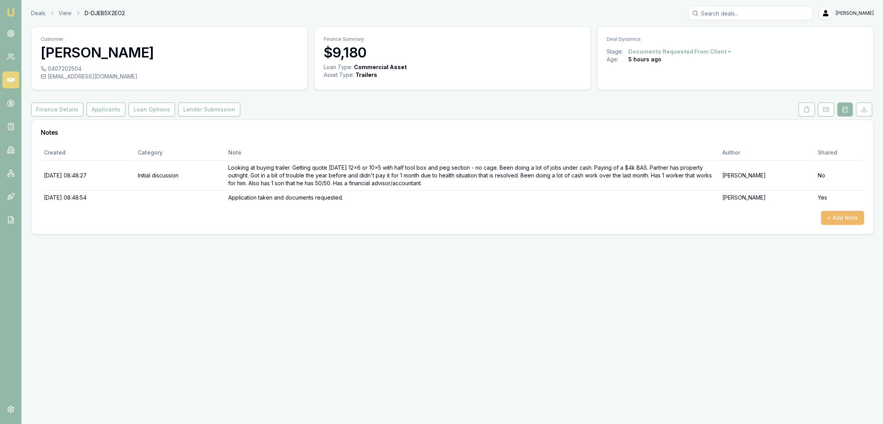
click at [834, 213] on button "+ Add Note" at bounding box center [842, 218] width 43 height 14
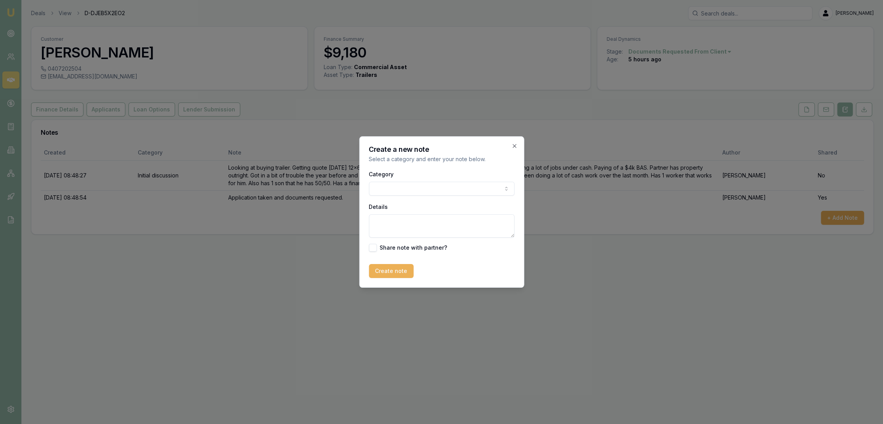
click at [382, 219] on textarea "Details" at bounding box center [442, 225] width 146 height 23
type textarea "CREDIT REPORT - 417 752 746 // Mortgage 1 month behind in June but now up to da…"
click at [394, 266] on button "Create note" at bounding box center [391, 271] width 45 height 14
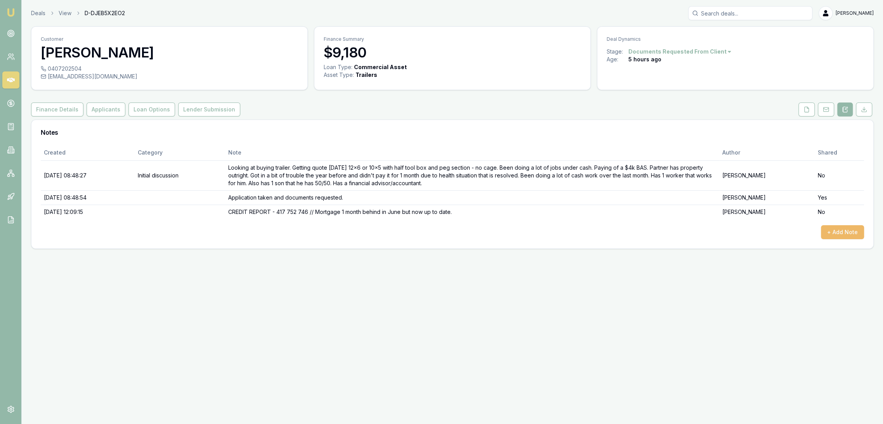
click at [832, 230] on button "+ Add Note" at bounding box center [842, 232] width 43 height 14
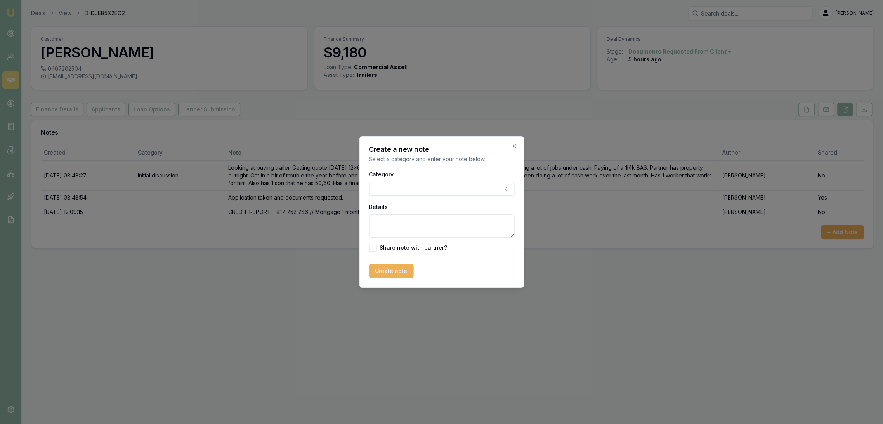
click at [394, 219] on textarea "Details" at bounding box center [442, 225] width 146 height 23
click at [482, 220] on textarea "FINANCIER INVESTIGATION - ABN" at bounding box center [442, 225] width 146 height 23
click at [500, 222] on textarea "FINANCIER INVESTIGATION - ABN 08-24 (13MTHS)" at bounding box center [442, 225] width 146 height 23
click at [478, 230] on textarea "FINANCIER INVESTIGATION - ABN 08-24 (13mths) GST 06-25 (4 mths) - asset backed …" at bounding box center [442, 225] width 146 height 23
type textarea "FINANCIER INVESTIGATION - ABN 08-24 (13mths) GST 06-25 (4 mths) - asset backed"
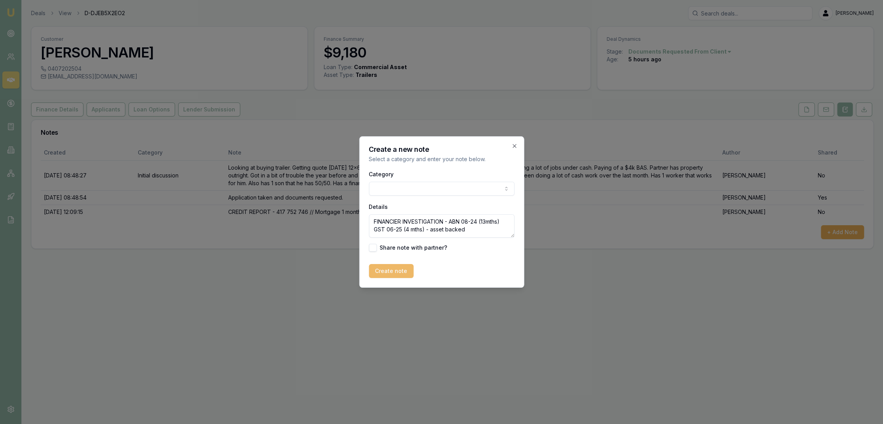
click at [396, 270] on button "Create note" at bounding box center [391, 271] width 45 height 14
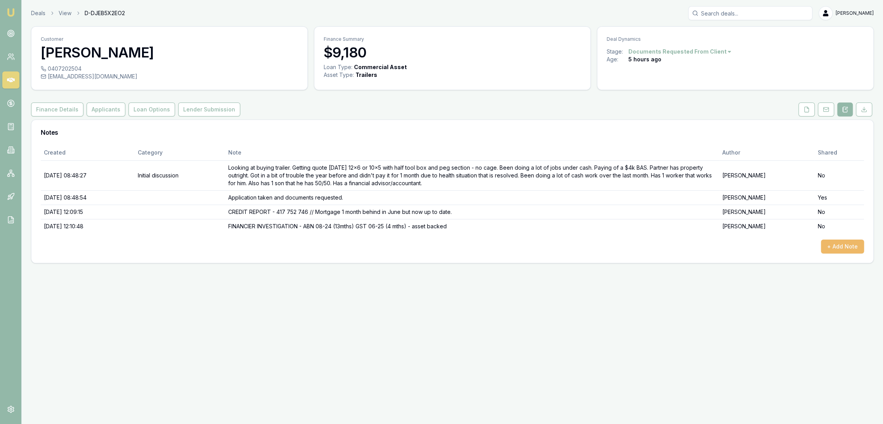
click at [847, 243] on button "+ Add Note" at bounding box center [842, 246] width 43 height 14
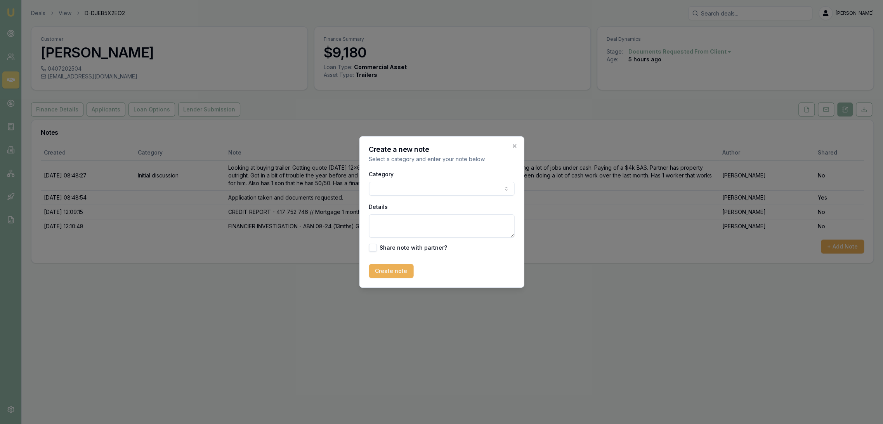
click at [383, 223] on textarea "Details" at bounding box center [442, 225] width 146 height 23
type textarea "DYNA - OUT due to short ABN and GST."
drag, startPoint x: 384, startPoint y: 268, endPoint x: 224, endPoint y: 275, distance: 160.1
click at [383, 268] on button "Create note" at bounding box center [391, 271] width 45 height 14
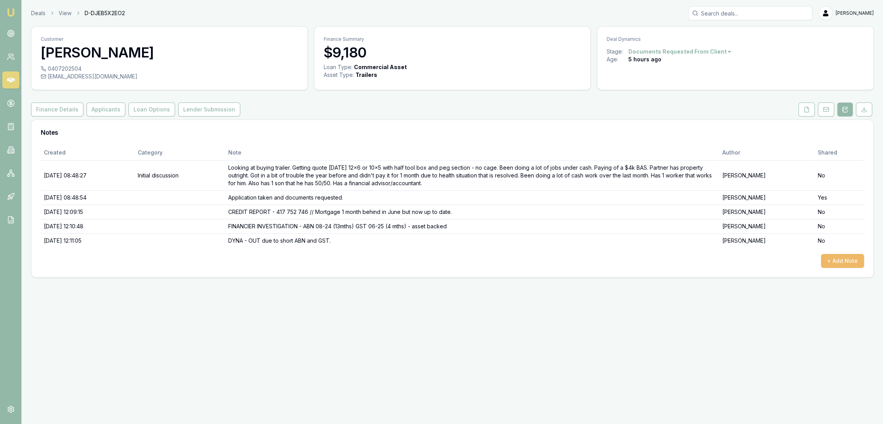
click at [844, 256] on button "+ Add Note" at bounding box center [842, 261] width 43 height 14
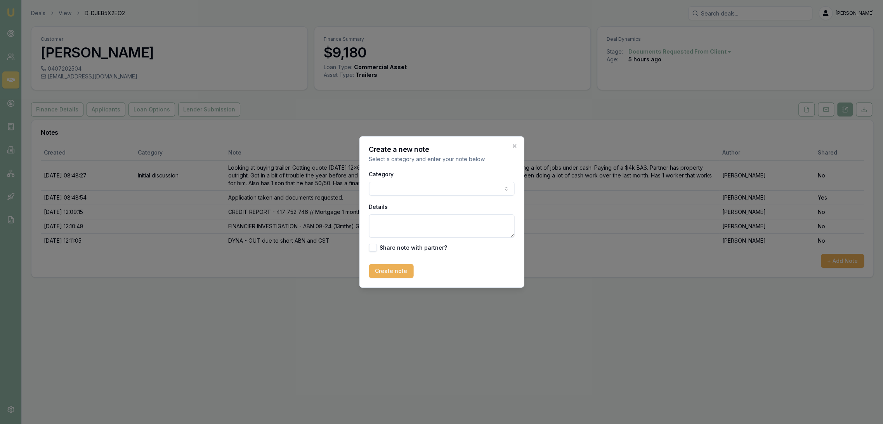
click at [393, 225] on textarea "Details" at bounding box center [442, 225] width 146 height 23
type textarea "a"
click at [497, 223] on textarea "ANGLE - will do with 6 months bank statements" at bounding box center [442, 225] width 146 height 23
type textarea "ANGLE - will do with 6 months bank statements - 12.95% with 20$ deposit"
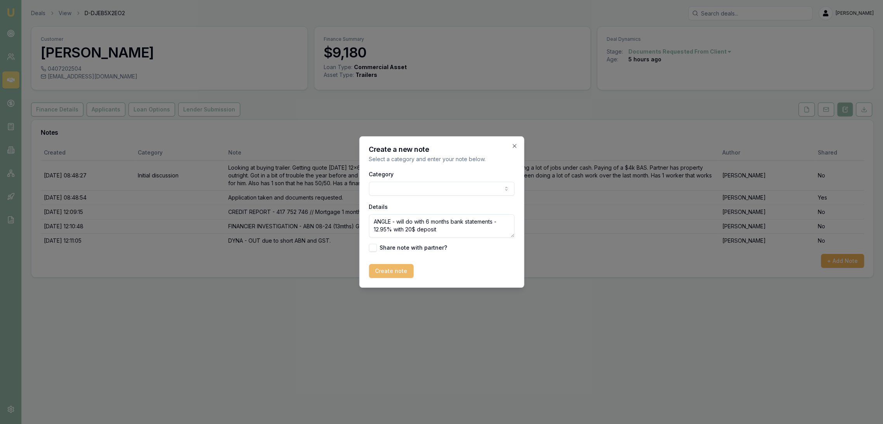
click at [395, 271] on button "Create note" at bounding box center [391, 271] width 45 height 14
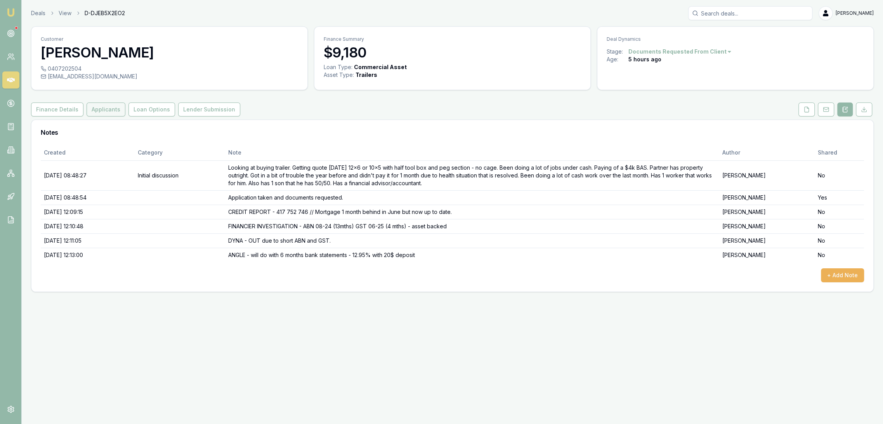
click at [102, 105] on button "Applicants" at bounding box center [106, 109] width 39 height 14
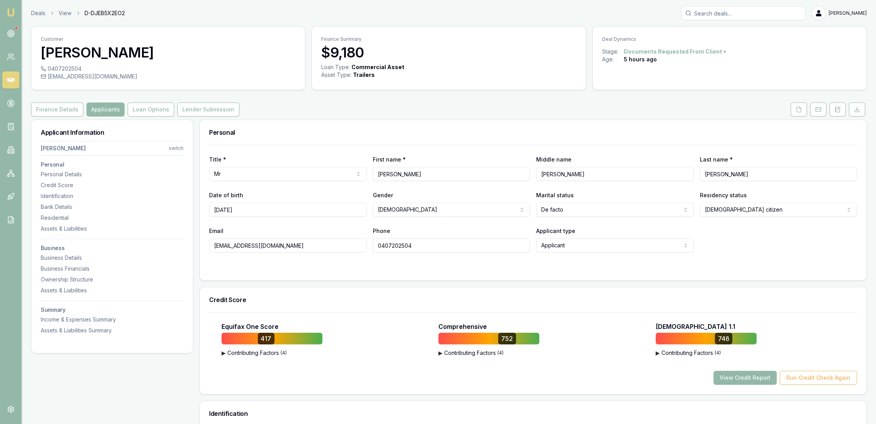
click at [106, 111] on button "Applicants" at bounding box center [106, 109] width 38 height 14
click at [61, 256] on div "Business Details" at bounding box center [112, 258] width 143 height 8
click at [801, 110] on icon at bounding box center [799, 109] width 6 height 6
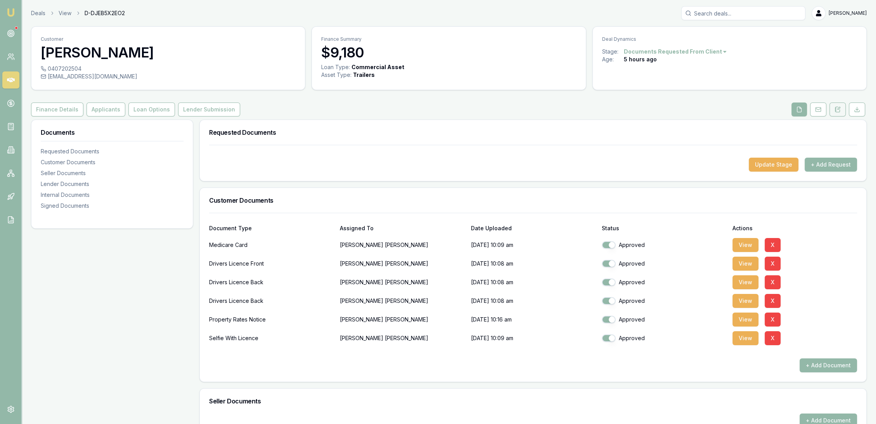
click at [832, 108] on button at bounding box center [838, 109] width 16 height 14
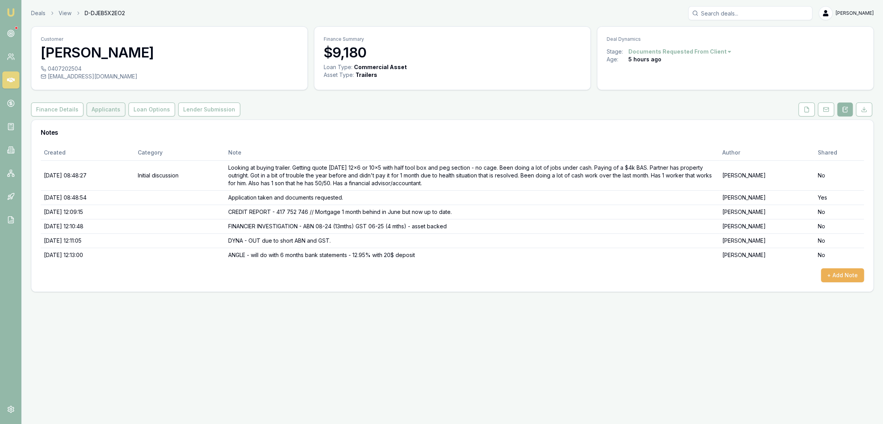
click at [106, 110] on button "Applicants" at bounding box center [106, 109] width 39 height 14
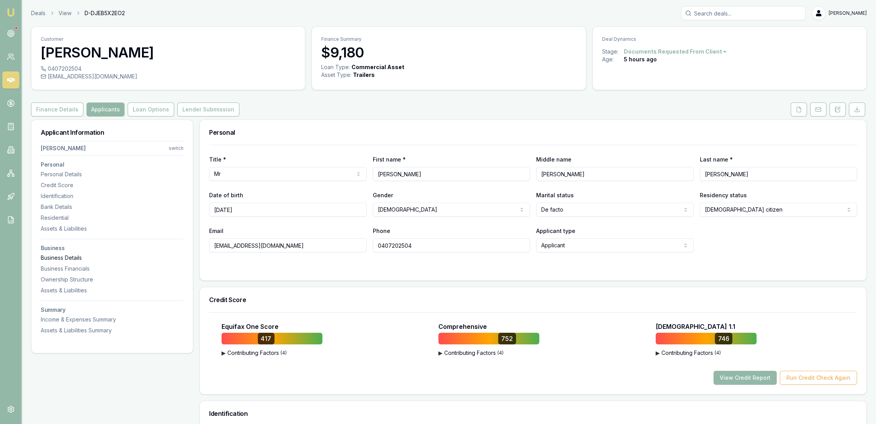
click at [66, 258] on div "Business Details" at bounding box center [112, 258] width 143 height 8
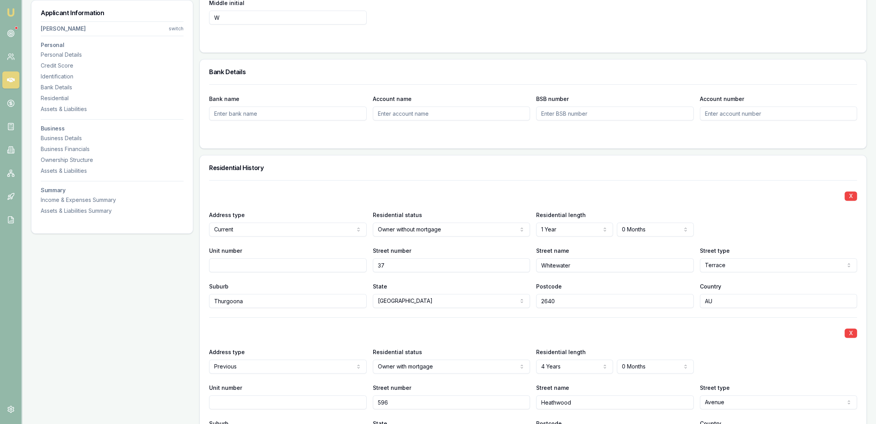
scroll to position [602, 0]
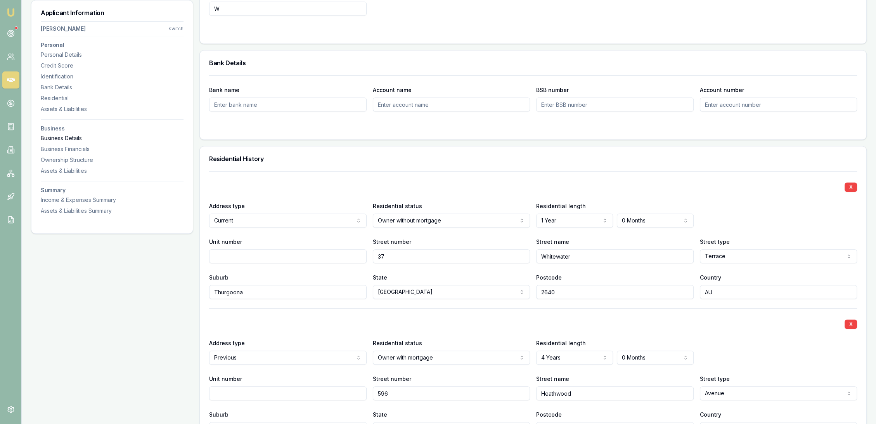
click at [80, 136] on div "Business Details" at bounding box center [112, 138] width 143 height 8
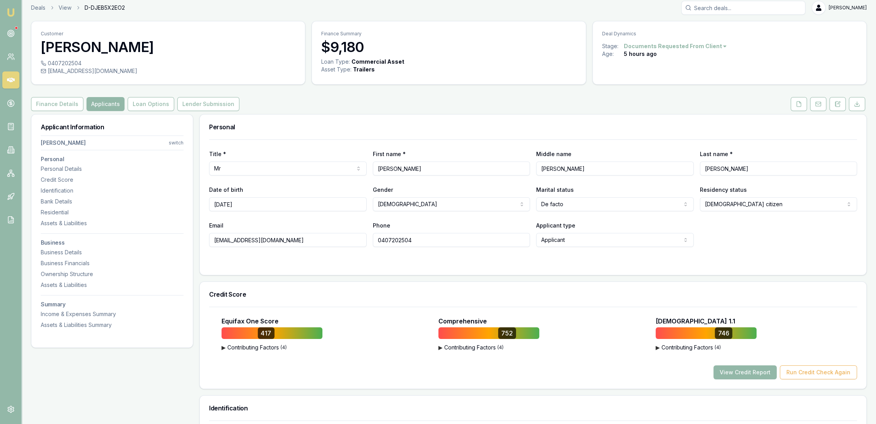
scroll to position [0, 0]
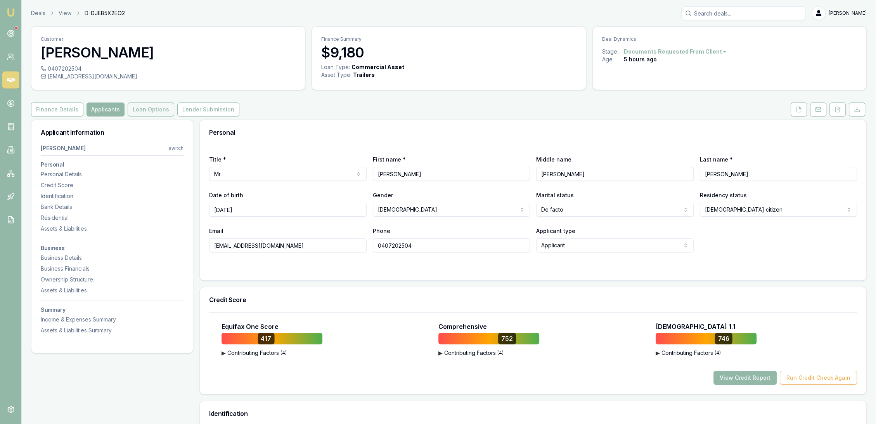
click at [144, 110] on button "Loan Options" at bounding box center [151, 109] width 47 height 14
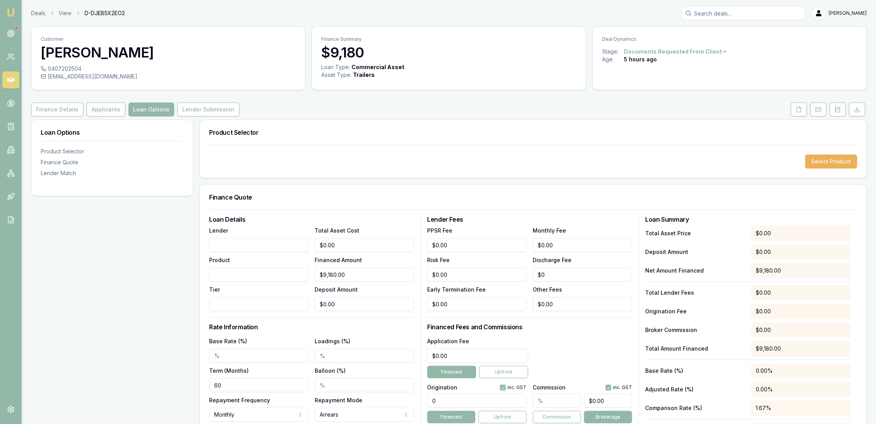
click at [235, 239] on input "Lender" at bounding box center [258, 245] width 99 height 14
type input "Pepper"
click at [239, 276] on input "Product" at bounding box center [258, 274] width 99 height 14
type input "Tradie Policy"
type input "C"
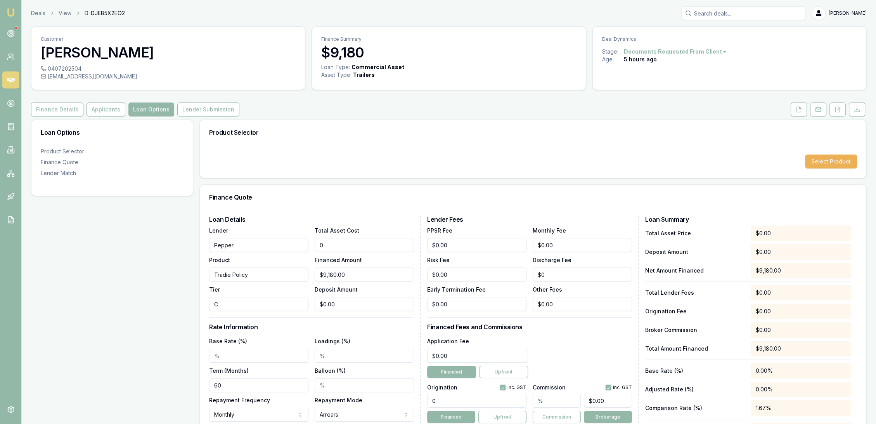
drag, startPoint x: 340, startPoint y: 244, endPoint x: 292, endPoint y: 243, distance: 47.8
click at [292, 243] on div "Lender Pepper Product Tradie Policy Tier C Total Asset Cost 0 Financed Amount $…" at bounding box center [311, 267] width 205 height 85
type input "1"
type input "$1.00"
type input "10"
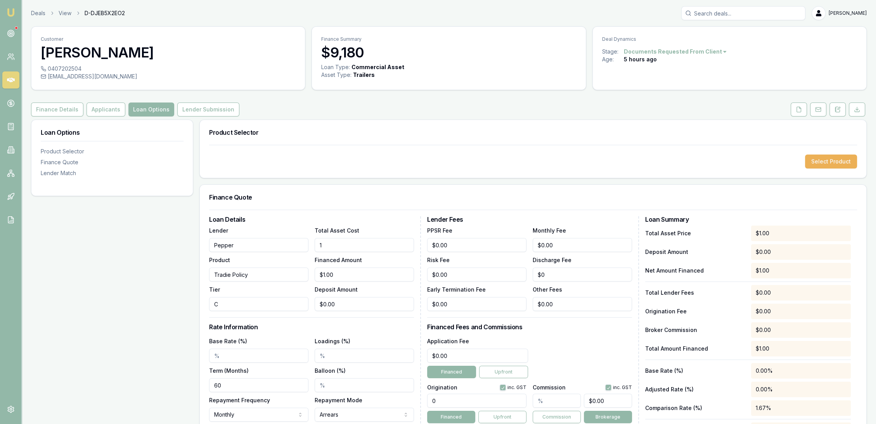
type input "$10.00"
type input "101"
type input "$101.00"
type input "1018"
type input "$1,018.00"
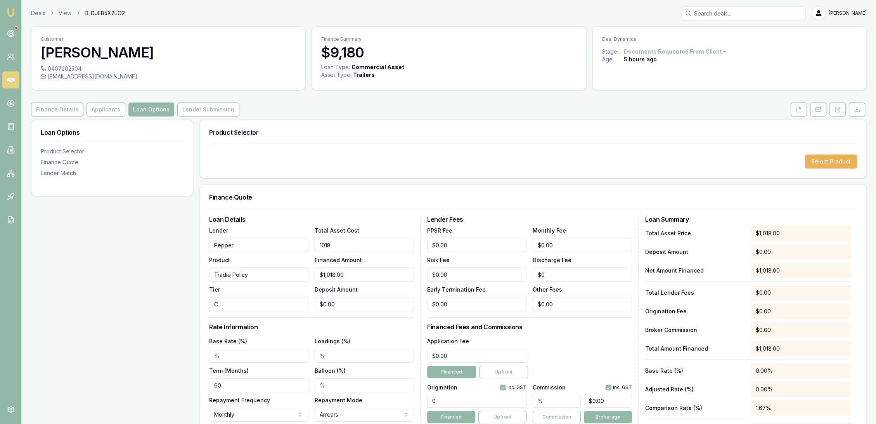
type input "10180"
type input "$10,180.00"
type input "0"
drag, startPoint x: 346, startPoint y: 305, endPoint x: 287, endPoint y: 308, distance: 59.1
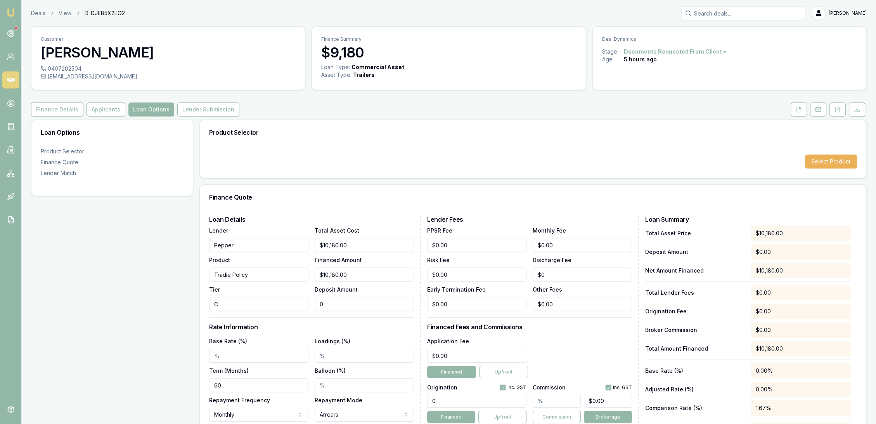
click at [292, 307] on div "Lender Pepper Product Tradie Policy Tier C Total Asset Cost $10,180.00 Financed…" at bounding box center [311, 267] width 205 height 85
type input "$10,179.00"
type input "1"
type input "$10,170.00"
type input "10"
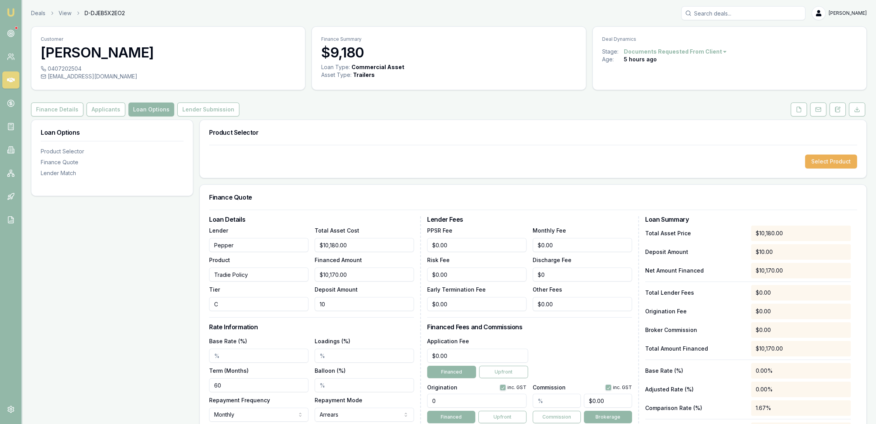
type input "$10,080.00"
type input "100"
type input "$9,180.00"
type input "$1,000.00"
drag, startPoint x: 220, startPoint y: 356, endPoint x: 180, endPoint y: 356, distance: 40.0
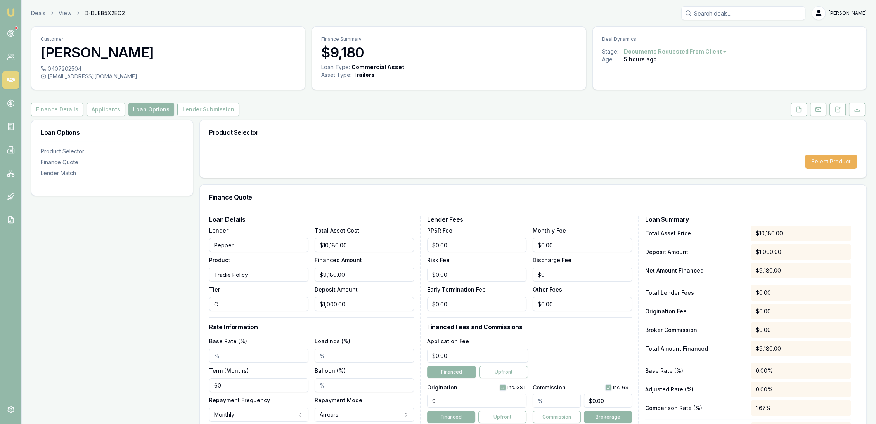
click at [180, 356] on div "Loan Options Product Selector Finance Quote Lender Match Product Selector Selec…" at bounding box center [449, 325] width 836 height 411
drag, startPoint x: 206, startPoint y: 356, endPoint x: 188, endPoint y: 355, distance: 17.9
click at [188, 355] on div "Loan Options Product Selector Finance Quote Lender Match Product Selector Selec…" at bounding box center [449, 325] width 836 height 411
type input "10.09%"
type input "2.00%"
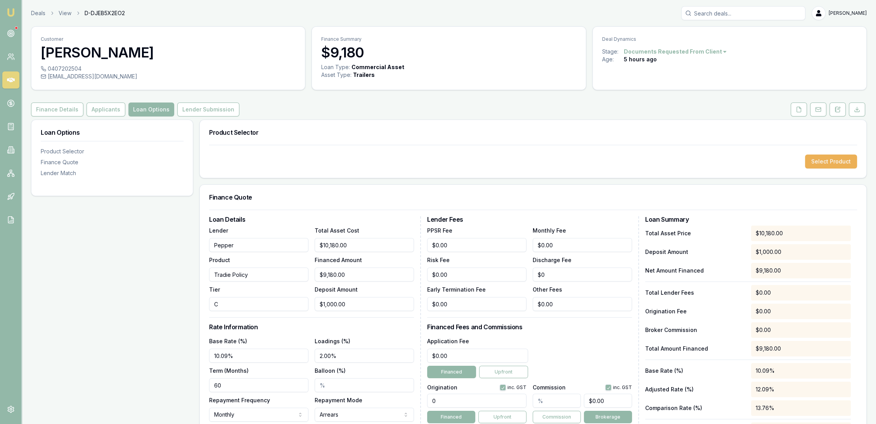
click at [155, 303] on div "Loan Options Product Selector Finance Quote Lender Match" at bounding box center [112, 325] width 162 height 411
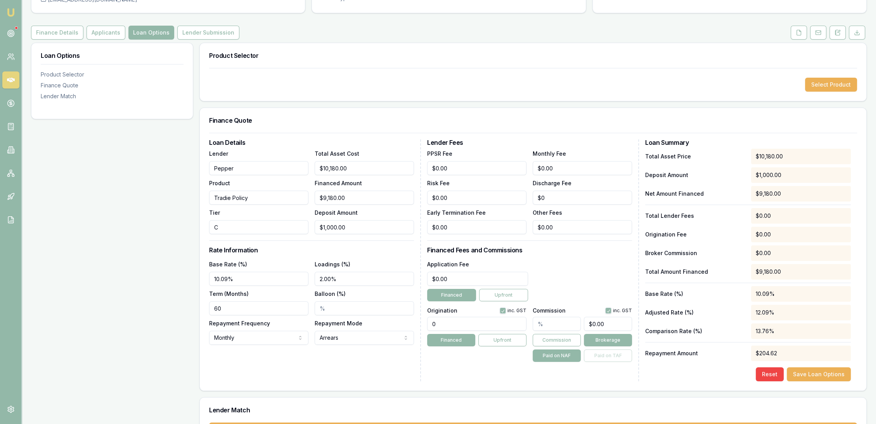
scroll to position [112, 0]
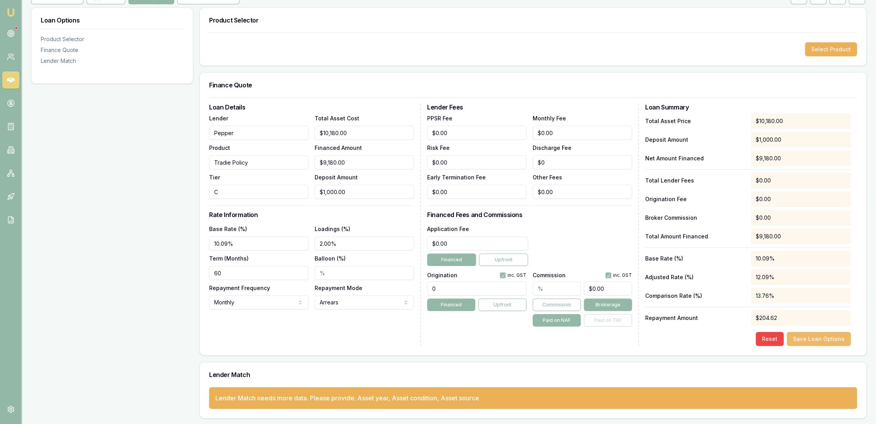
click at [808, 337] on button "Save Loan Options" at bounding box center [819, 339] width 64 height 14
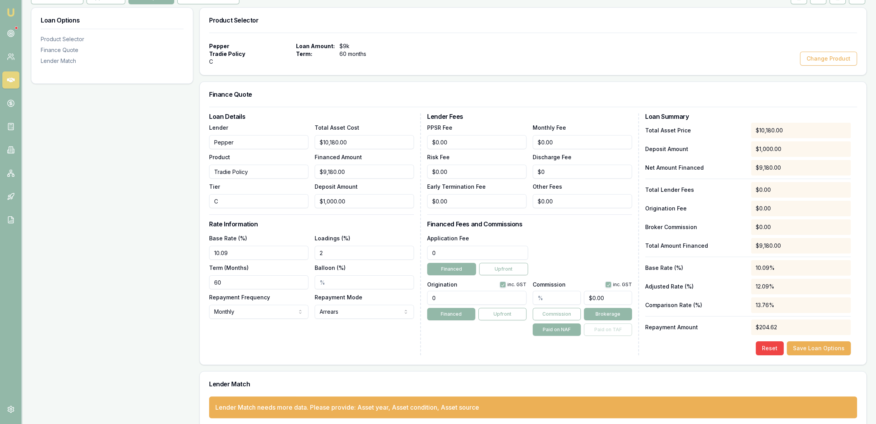
drag, startPoint x: 363, startPoint y: 250, endPoint x: 334, endPoint y: 250, distance: 29.5
click at [345, 250] on div "Loan Details Lender Pepper Product Tradie Policy Tier C Total Asset Cost $10,18…" at bounding box center [533, 234] width 648 height 242
type input "$499.00"
type button "on"
type input "0.00"
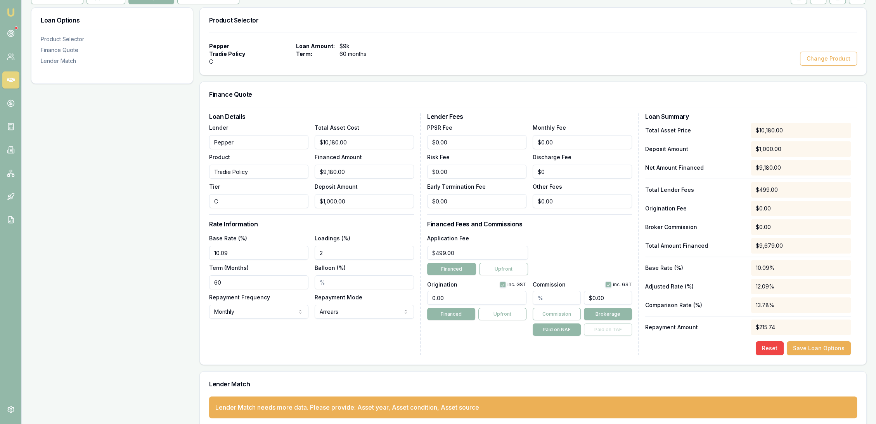
drag, startPoint x: 457, startPoint y: 298, endPoint x: 416, endPoint y: 301, distance: 40.9
click at [425, 300] on div "Loan Details Lender Pepper Product Tradie Policy Tier C Total Asset Cost $10,18…" at bounding box center [533, 234] width 648 height 242
type input "1500.00"
click at [547, 317] on button "Commission" at bounding box center [557, 314] width 48 height 12
drag, startPoint x: 550, startPoint y: 298, endPoint x: 527, endPoint y: 295, distance: 22.3
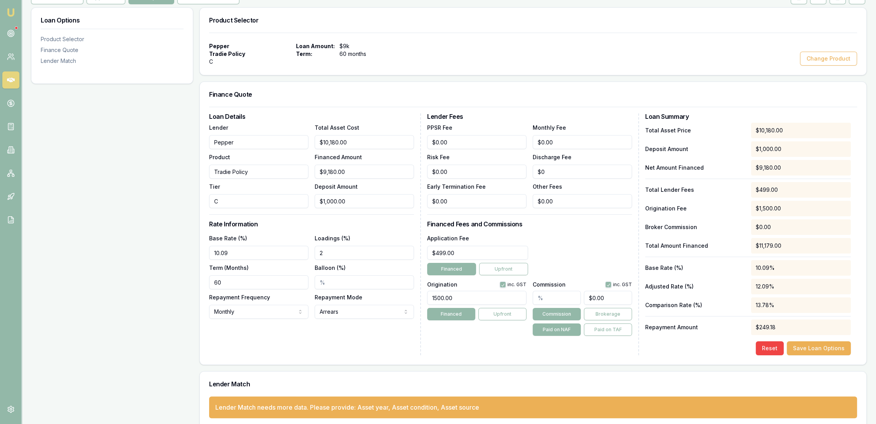
click at [527, 295] on div "Origination inc. GST 1500.00 Financed Upfront Commission inc. GST $0.00 Commiss…" at bounding box center [529, 306] width 205 height 57
type input "0"
drag, startPoint x: 618, startPoint y: 293, endPoint x: 571, endPoint y: 293, distance: 46.6
click at [571, 293] on div "0" at bounding box center [582, 296] width 99 height 17
type input "0.012224938875305623"
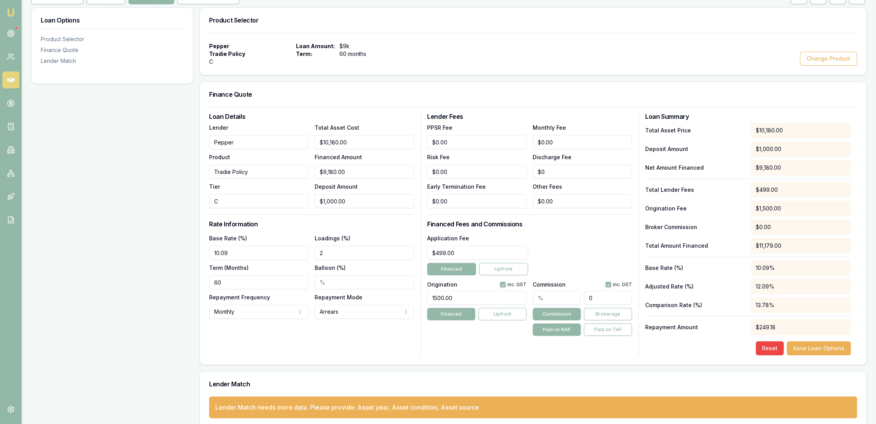
type input "1"
type input "0.1466992665036675"
type input "12"
type input "1.5525672371638142"
type input "127"
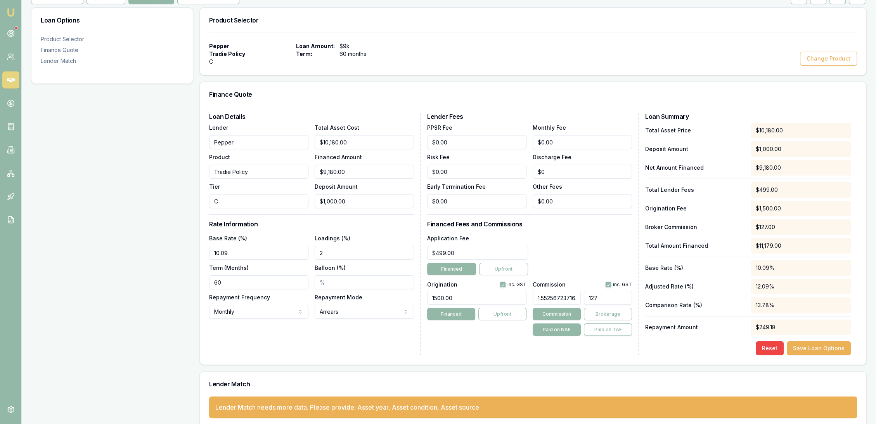
type input "15.56234718826406"
type input "1273."
type input "15.573349633251835"
type input "1273.9"
type input "15.5739608801956"
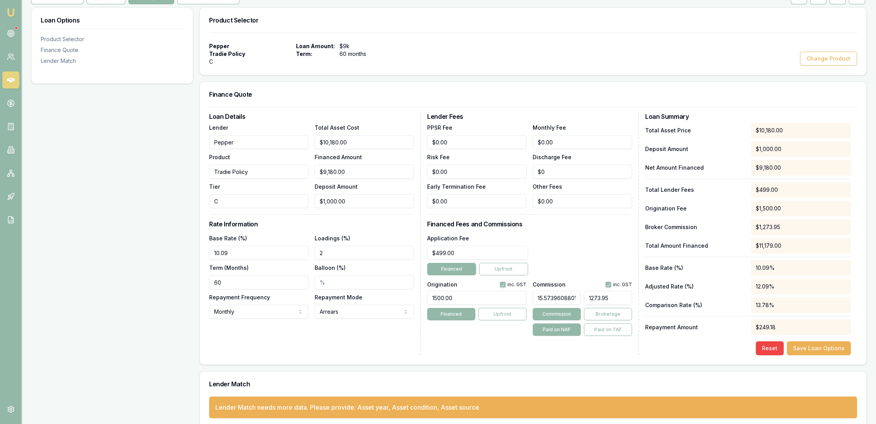
type input "$1,429.69"
click at [591, 253] on div "Application Fee $499.00 Financed Upfront" at bounding box center [529, 254] width 205 height 42
drag, startPoint x: 215, startPoint y: 248, endPoint x: 173, endPoint y: 251, distance: 42.0
click at [172, 248] on div "Loan Options Product Selector Finance Quote Lender Match Product Selector Peppe…" at bounding box center [449, 217] width 836 height 420
type input "12.95%"
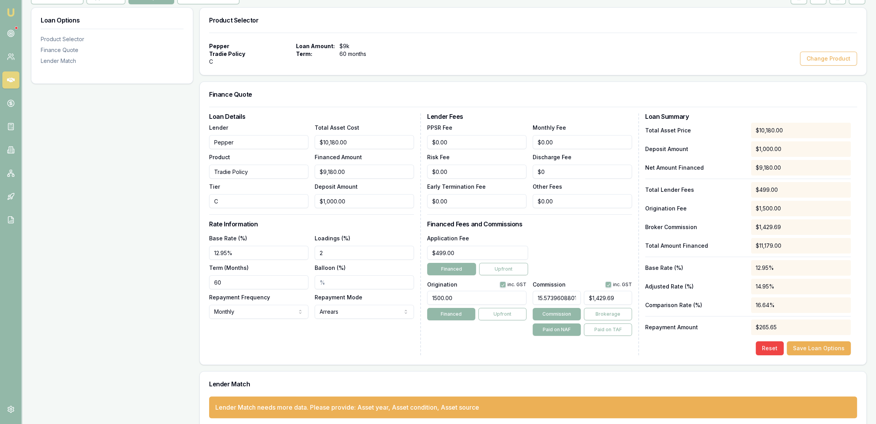
drag, startPoint x: 355, startPoint y: 254, endPoint x: 273, endPoint y: 258, distance: 82.0
click at [272, 257] on div "Base Rate (%) 12.95% Loadings (%) 2 Term (Months) 60 Balloon (%) Repayment Freq…" at bounding box center [311, 275] width 205 height 85
type input "4.00%"
click at [267, 346] on div "Loan Details Lender Pepper Product Tradie Policy Tier C Total Asset Cost $10,18…" at bounding box center [315, 234] width 212 height 242
drag, startPoint x: 547, startPoint y: 139, endPoint x: 522, endPoint y: 142, distance: 25.4
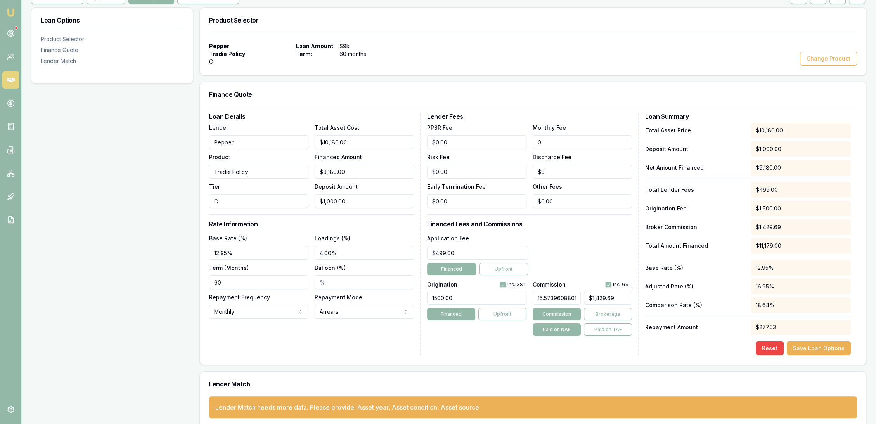
click at [522, 142] on div "PPSR Fee $0.00 Monthly Fee 0 Risk Fee $0.00 Discharge Fee $0 Early Termination …" at bounding box center [529, 165] width 205 height 85
type input "$8.90"
click at [444, 348] on div "Lender Fees PPSR Fee $0.00 Monthly Fee $8.90 Risk Fee $0.00 Discharge Fee $0 Ea…" at bounding box center [533, 234] width 212 height 242
click at [837, 349] on button "Save Loan Options" at bounding box center [819, 348] width 64 height 14
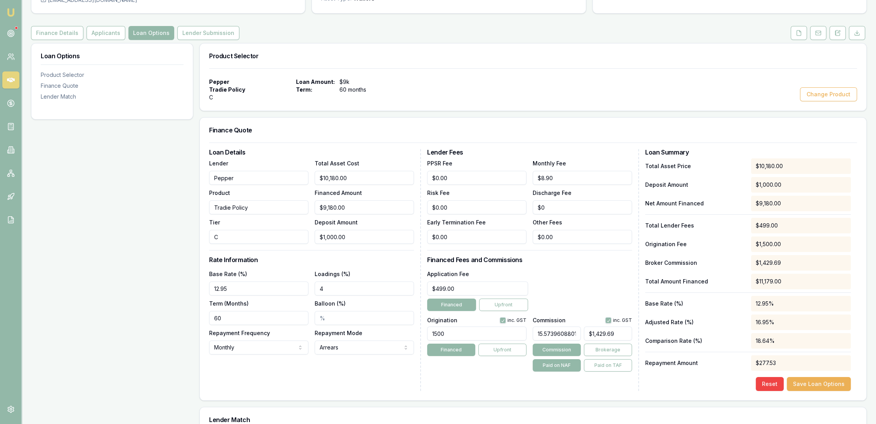
scroll to position [86, 0]
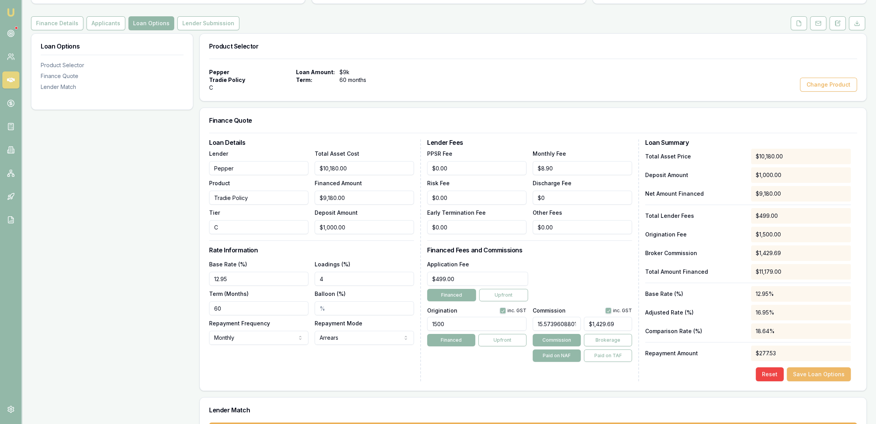
click at [811, 377] on button "Save Loan Options" at bounding box center [819, 374] width 64 height 14
click at [841, 24] on button at bounding box center [838, 23] width 16 height 14
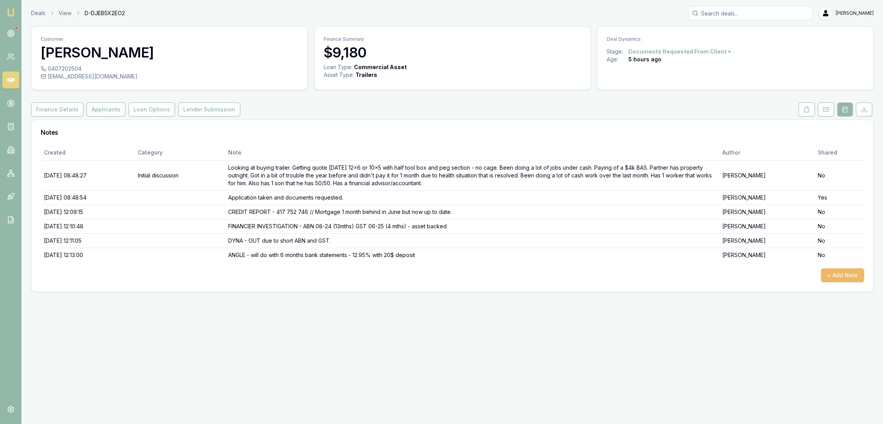
click at [850, 272] on button "+ Add Note" at bounding box center [842, 275] width 43 height 14
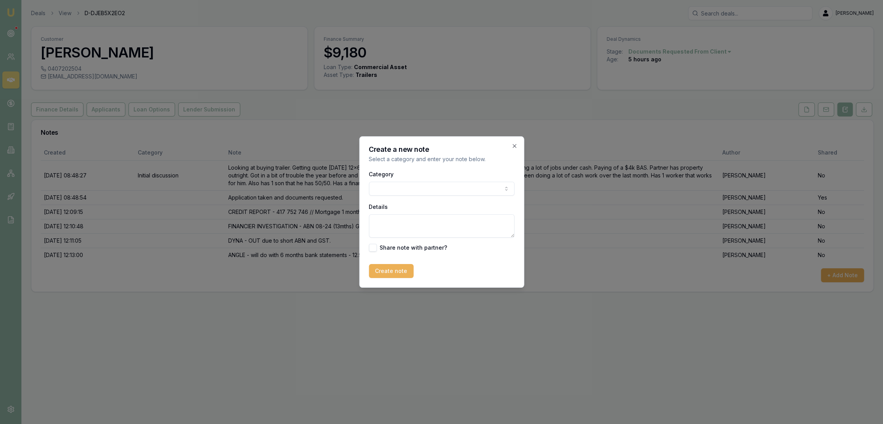
click at [403, 224] on textarea "Details" at bounding box center [442, 225] width 146 height 23
type textarea "PEPPER - will do under Tradie policy Teir C with no bank statements. Need to pu…"
click at [400, 272] on button "Create note" at bounding box center [391, 271] width 45 height 14
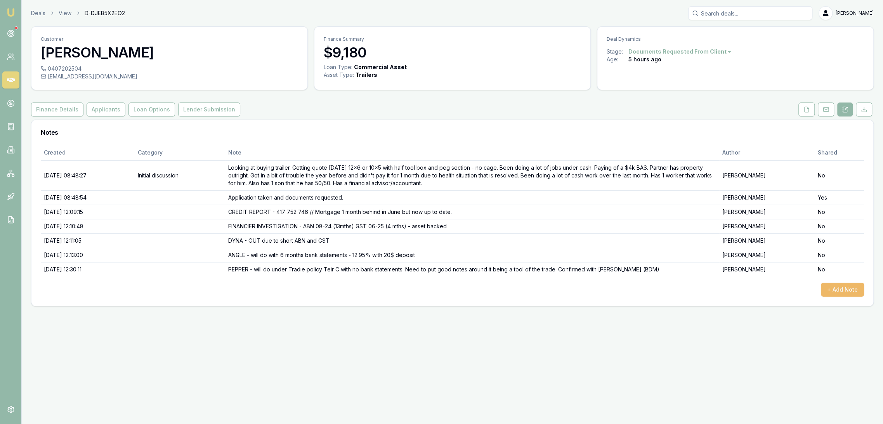
click at [856, 291] on button "+ Add Note" at bounding box center [842, 290] width 43 height 14
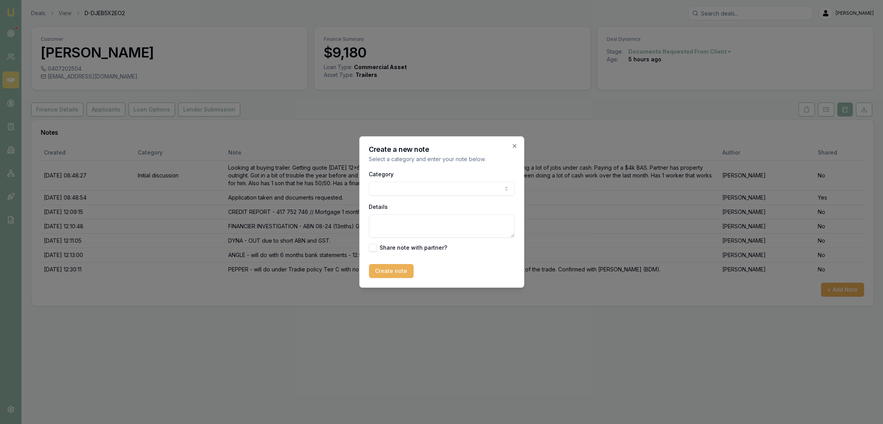
click at [392, 225] on textarea "Details" at bounding box center [442, 225] width 146 height 23
type textarea "l"
type textarea "LENDER FOUND - LM for Samuel to give me a call and confirm acceptance to procee…"
click at [370, 245] on button "button" at bounding box center [373, 248] width 8 height 8
checkbox input "true"
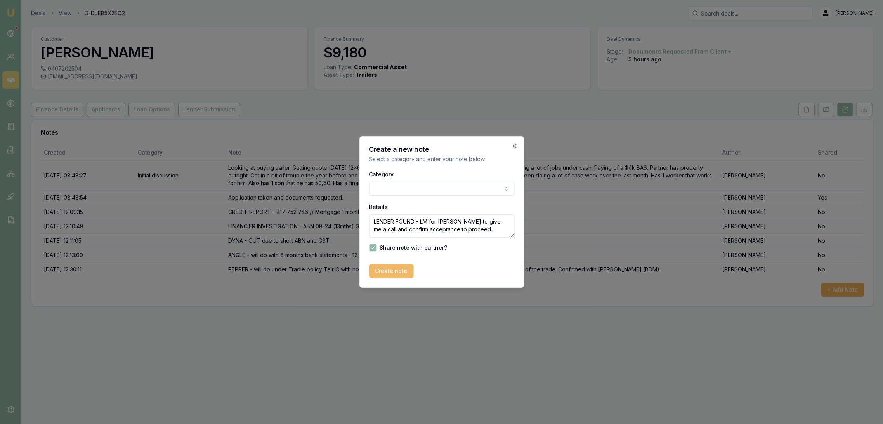
click at [398, 274] on button "Create note" at bounding box center [391, 271] width 45 height 14
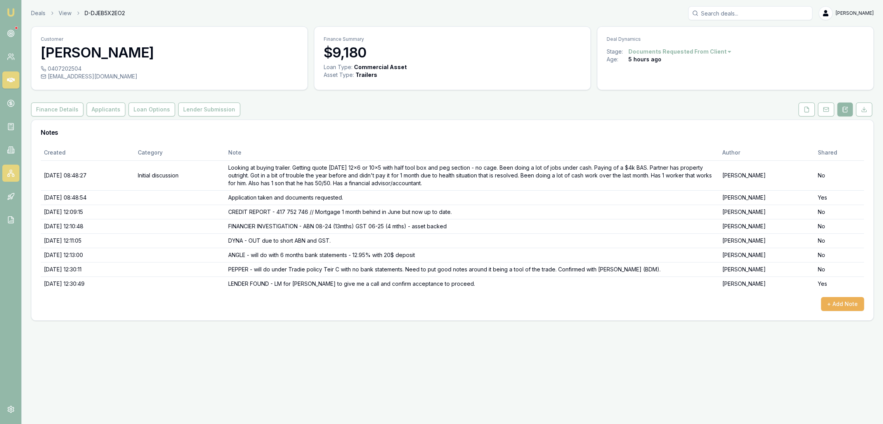
click at [12, 170] on icon at bounding box center [11, 173] width 8 height 8
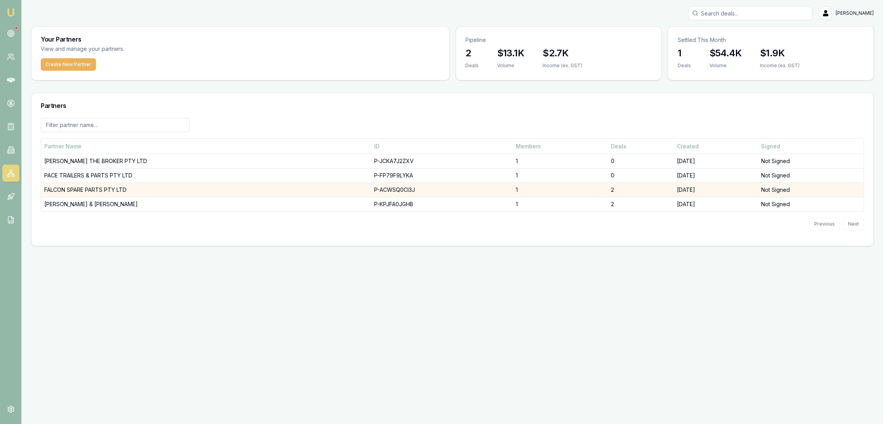
click at [63, 187] on td "FALCON SPARE PARTS PTY LTD" at bounding box center [205, 190] width 329 height 14
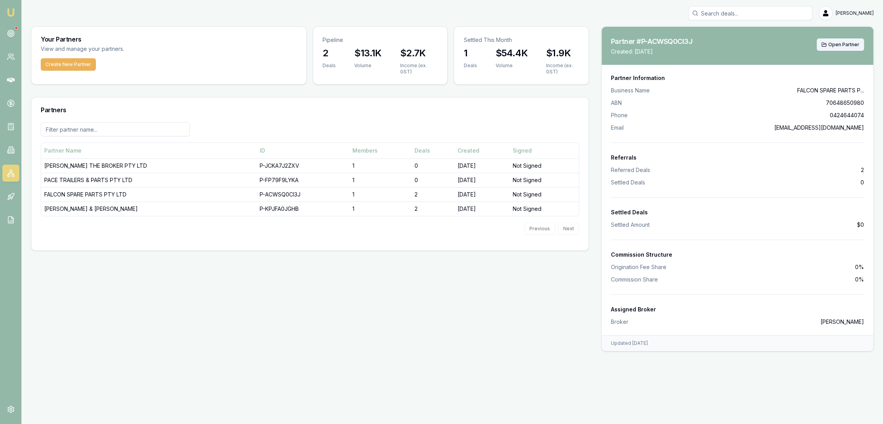
click at [837, 43] on span "Open Partner" at bounding box center [843, 45] width 31 height 6
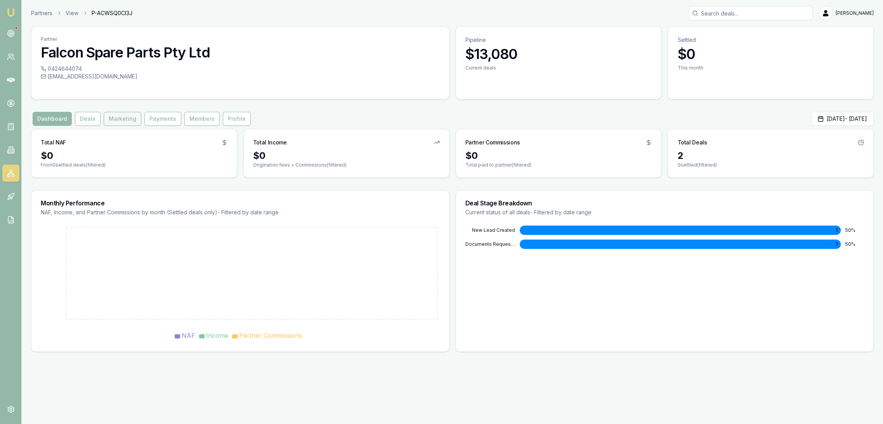
click at [120, 122] on button "Marketing" at bounding box center [123, 119] width 38 height 14
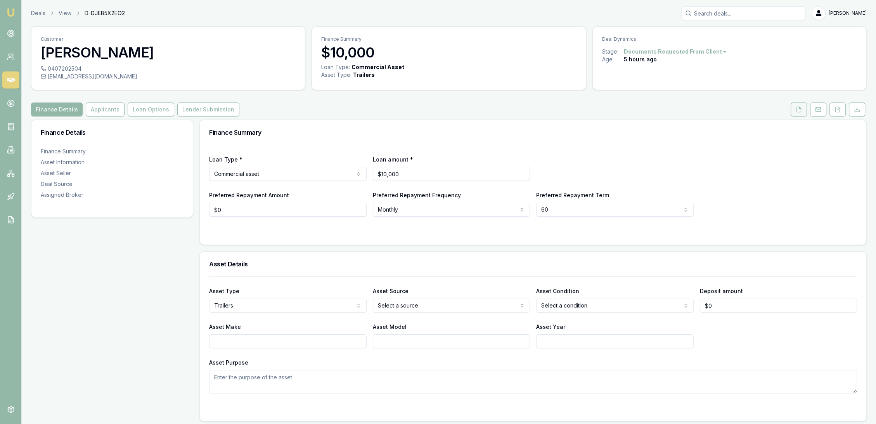
drag, startPoint x: 803, startPoint y: 109, endPoint x: 796, endPoint y: 111, distance: 7.1
click at [803, 109] on button at bounding box center [799, 109] width 16 height 14
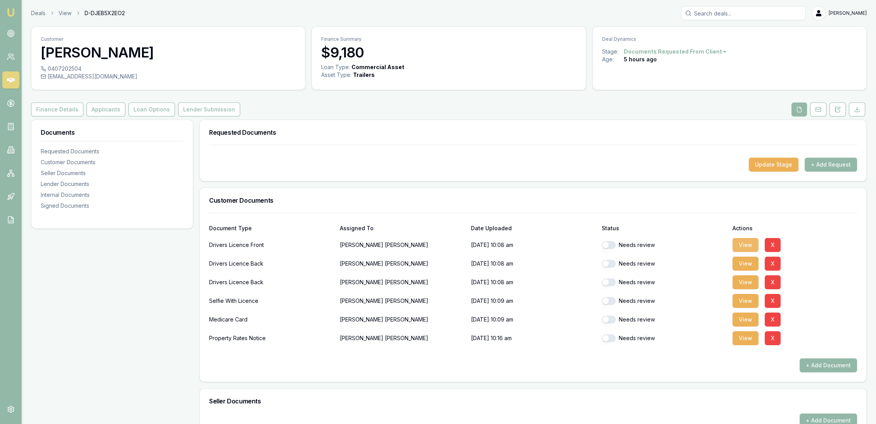
click at [751, 244] on button "View" at bounding box center [746, 245] width 26 height 14
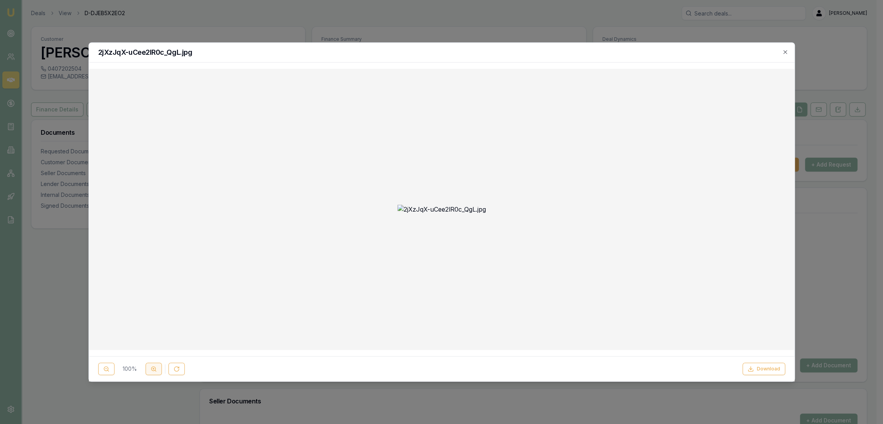
click at [151, 367] on button at bounding box center [154, 368] width 16 height 12
click at [151, 367] on circle at bounding box center [153, 368] width 4 height 4
click at [784, 51] on icon "button" at bounding box center [784, 51] width 3 height 3
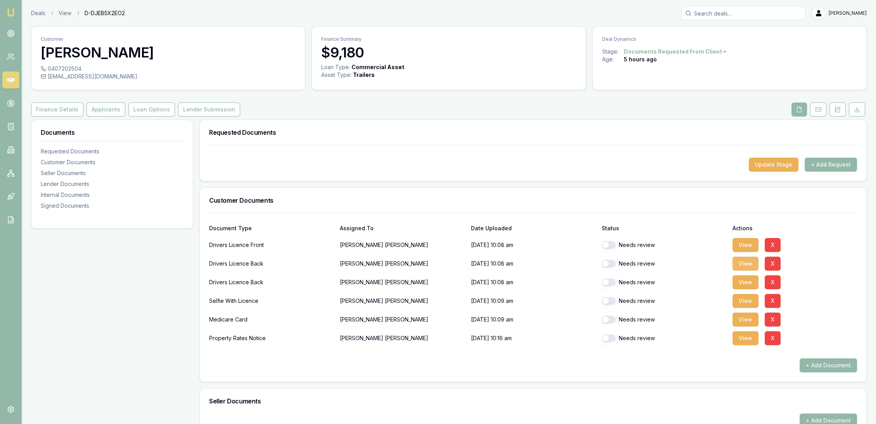
click at [751, 262] on button "View" at bounding box center [746, 264] width 26 height 14
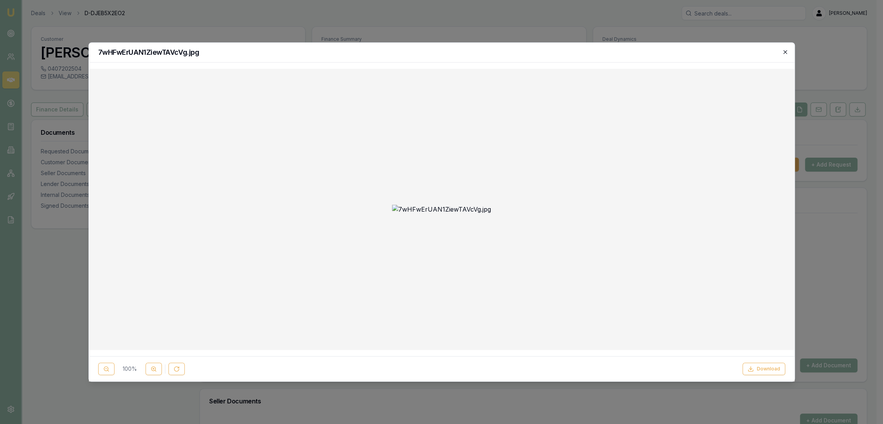
click at [784, 52] on icon "button" at bounding box center [784, 51] width 3 height 3
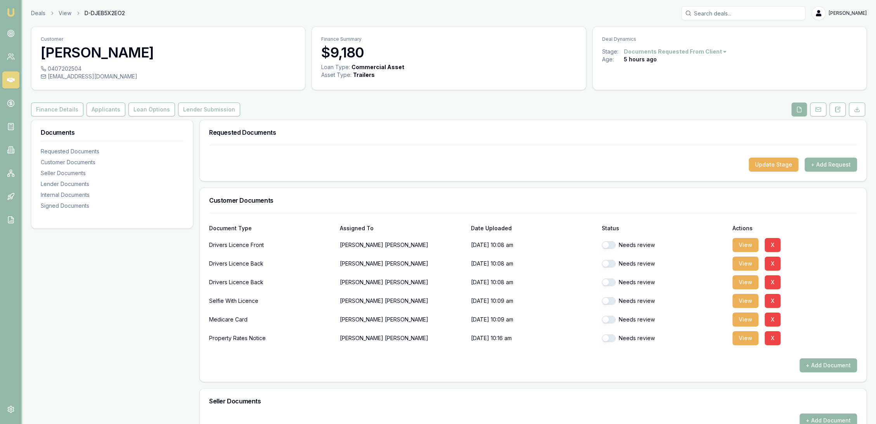
click at [609, 250] on div "Needs review" at bounding box center [664, 245] width 125 height 16
click at [612, 255] on div "Drivers Licence Back [PERSON_NAME] [DATE] 10:08 am Needs review View X" at bounding box center [533, 262] width 648 height 19
click at [611, 245] on button "button" at bounding box center [609, 245] width 14 height 8
checkbox input "true"
click at [610, 261] on button "button" at bounding box center [609, 264] width 14 height 8
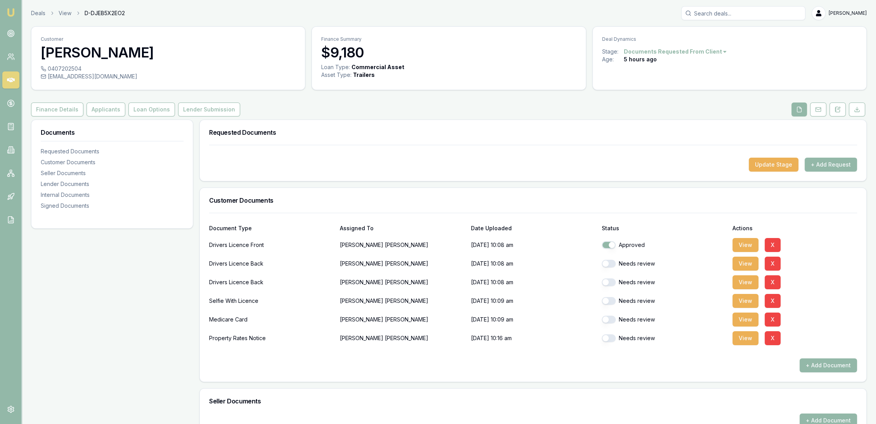
checkbox input "true"
checkbox input "false"
checkbox input "true"
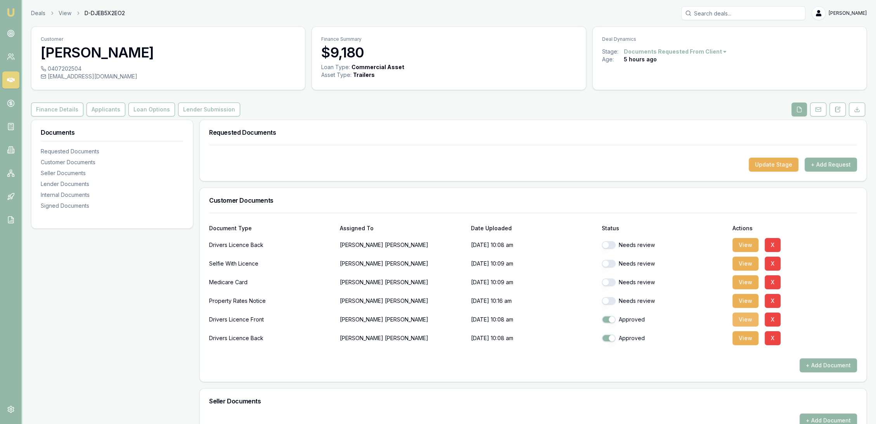
click at [749, 319] on button "View" at bounding box center [746, 319] width 26 height 14
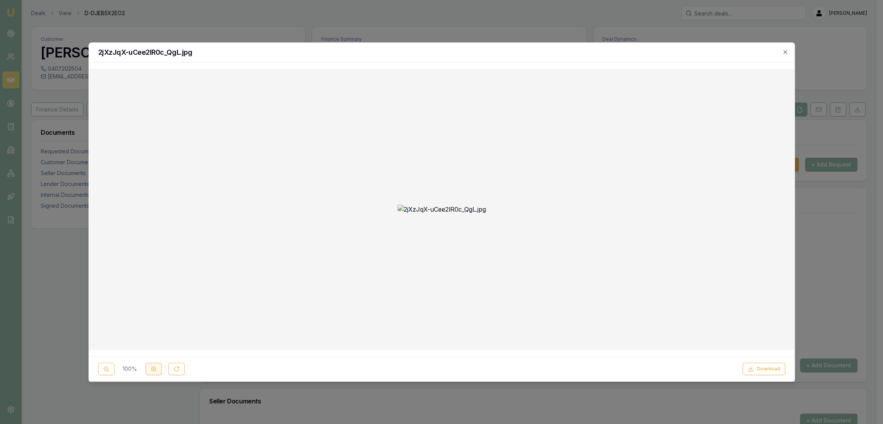
click at [154, 368] on line at bounding box center [154, 368] width 2 height 0
click at [782, 52] on icon "button" at bounding box center [785, 52] width 6 height 6
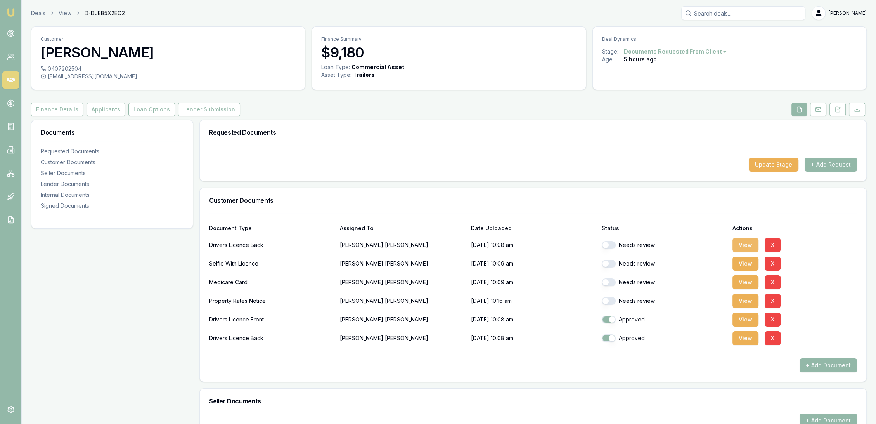
click at [747, 243] on button "View" at bounding box center [746, 245] width 26 height 14
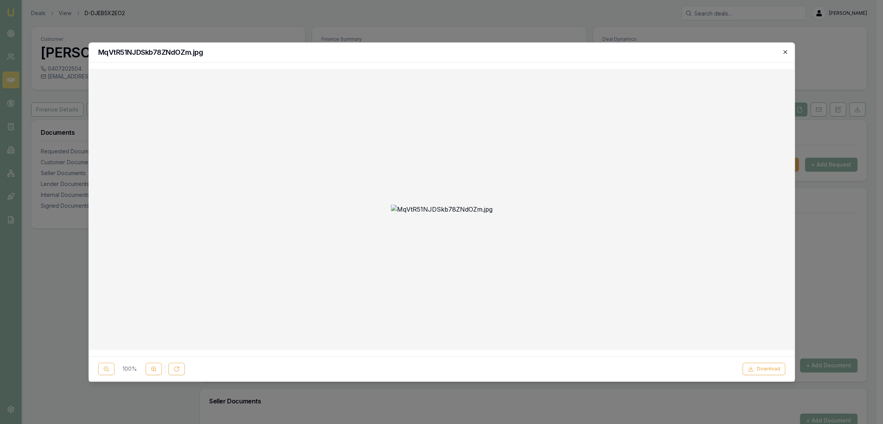
click at [785, 53] on icon "button" at bounding box center [784, 51] width 3 height 3
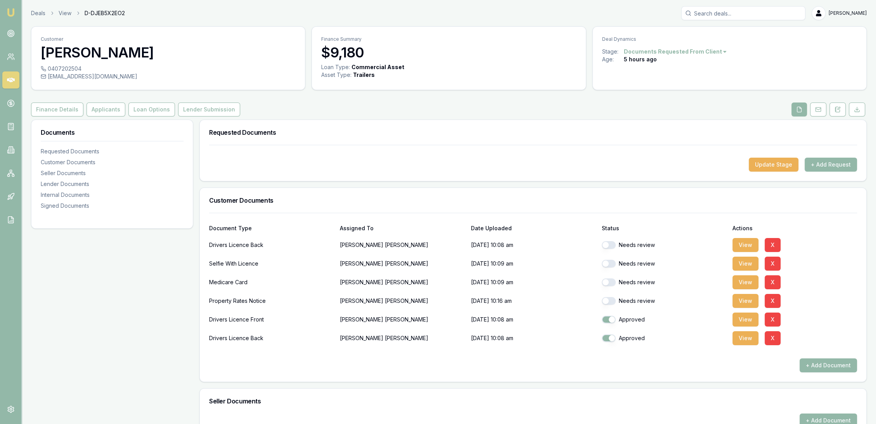
click at [611, 246] on button "button" at bounding box center [609, 245] width 14 height 8
checkbox input "false"
checkbox input "true"
click at [747, 284] on button "View" at bounding box center [746, 282] width 26 height 14
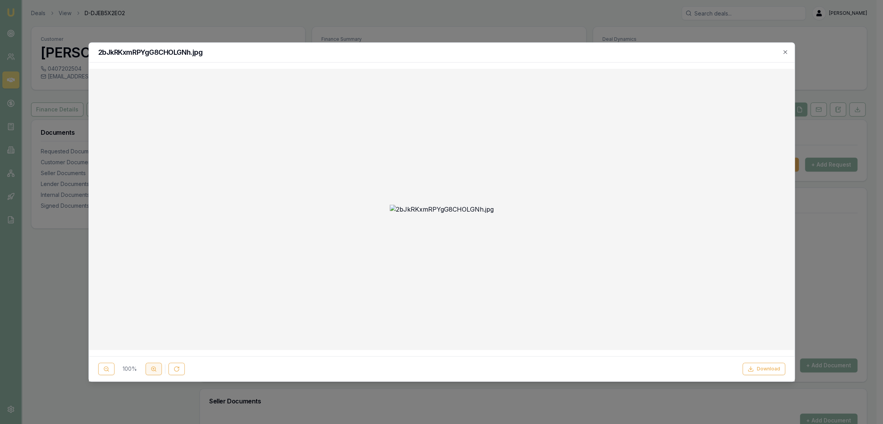
click at [151, 370] on icon at bounding box center [154, 369] width 6 height 6
click at [784, 52] on icon "button" at bounding box center [785, 52] width 6 height 6
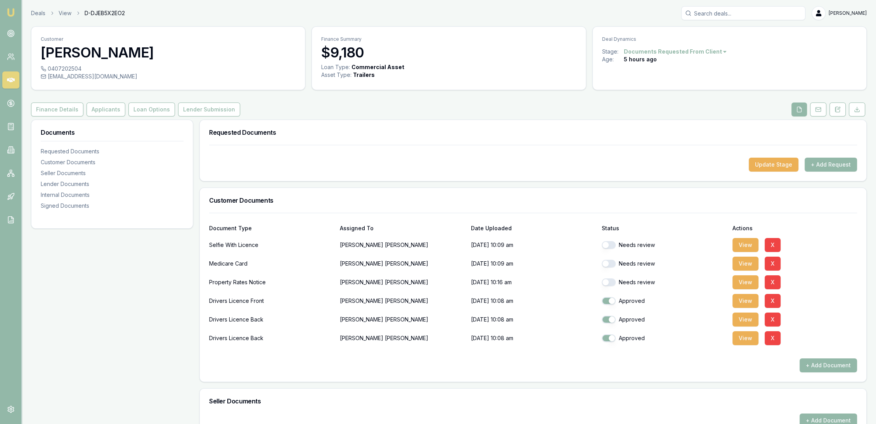
click at [613, 281] on button "button" at bounding box center [609, 282] width 14 height 8
checkbox input "true"
click at [742, 243] on button "View" at bounding box center [746, 245] width 26 height 14
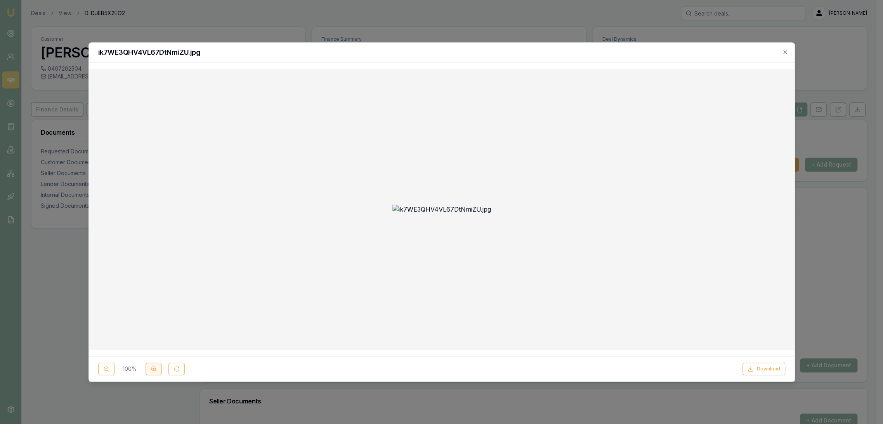
click at [154, 369] on icon at bounding box center [154, 369] width 6 height 6
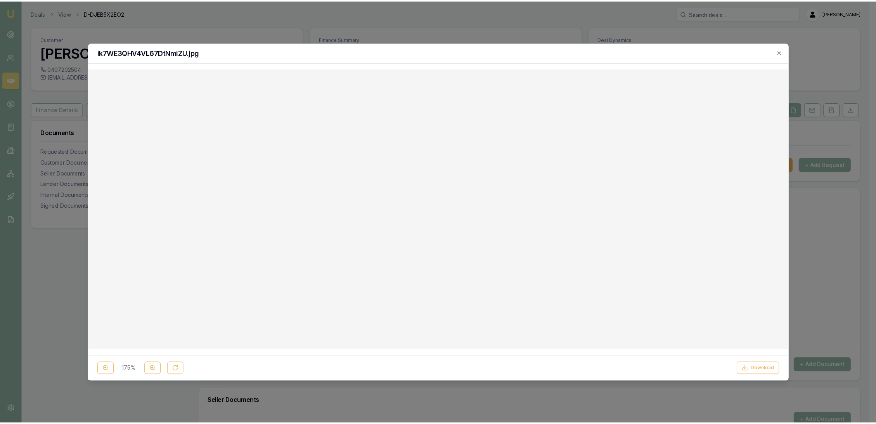
scroll to position [172, 0]
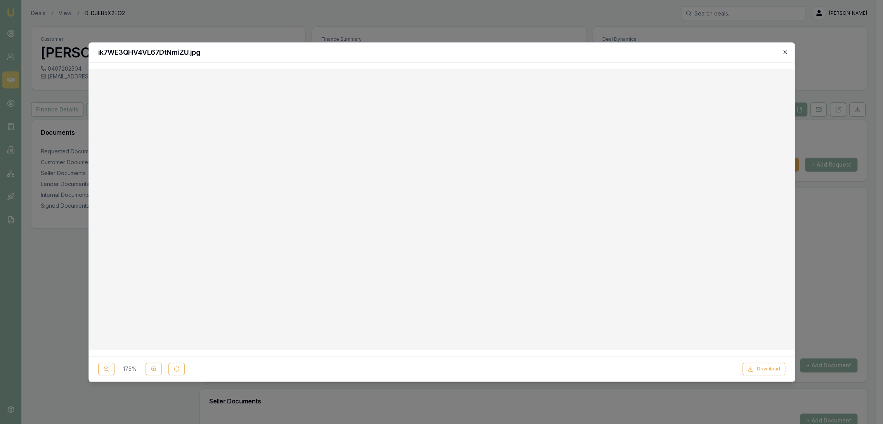
click at [786, 50] on icon "button" at bounding box center [784, 51] width 3 height 3
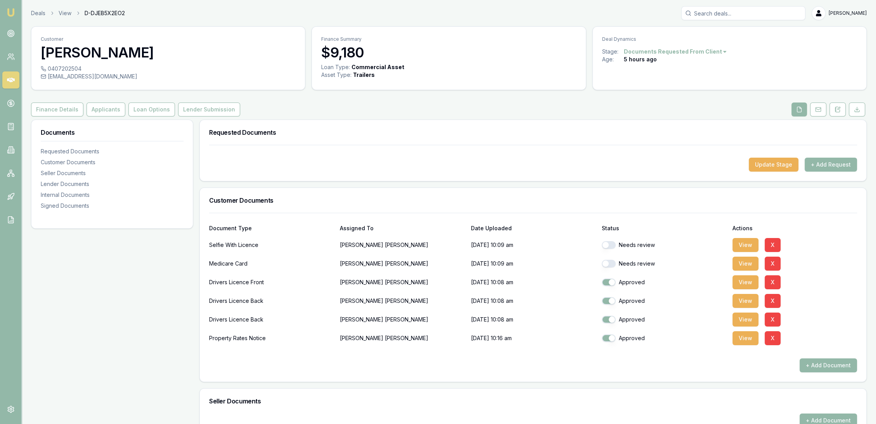
click at [614, 243] on button "button" at bounding box center [609, 245] width 14 height 8
click at [739, 261] on button "View" at bounding box center [746, 264] width 26 height 14
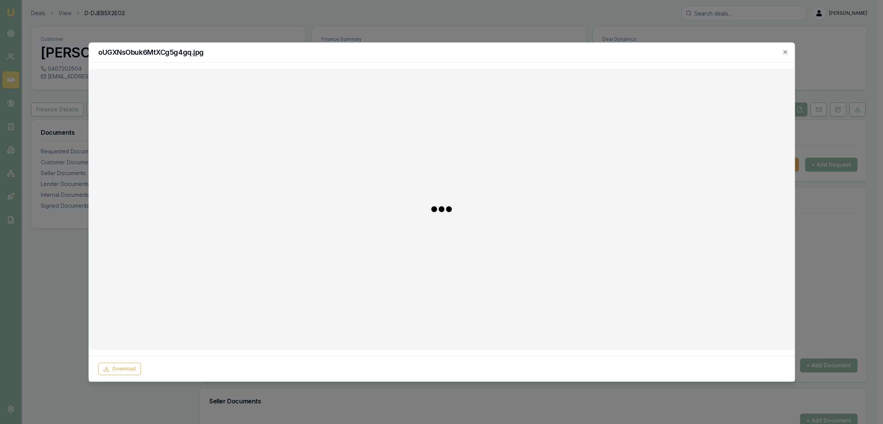
checkbox input "false"
checkbox input "true"
click at [787, 50] on icon "button" at bounding box center [785, 52] width 6 height 6
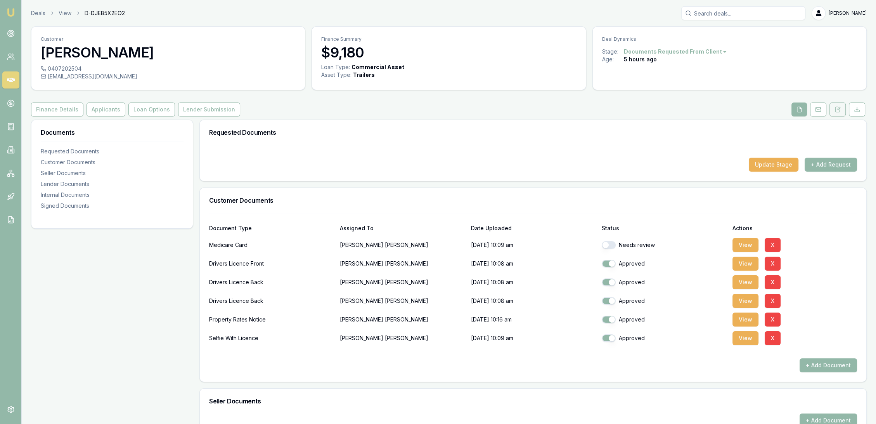
click at [834, 105] on button at bounding box center [838, 109] width 16 height 14
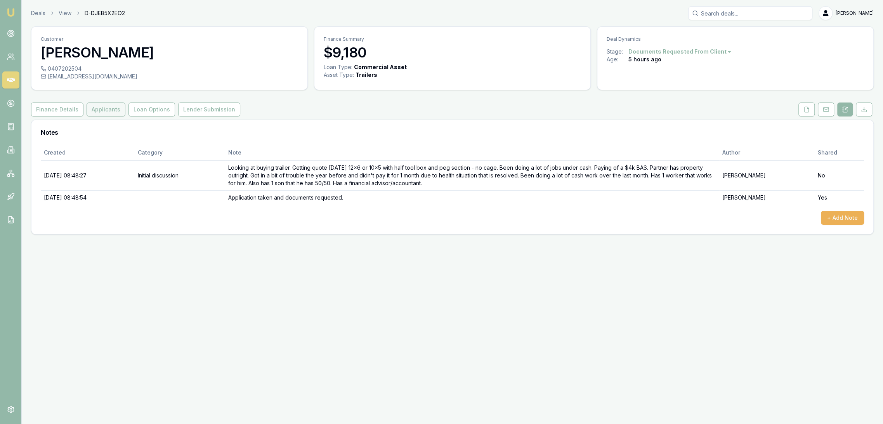
click at [105, 108] on button "Applicants" at bounding box center [106, 109] width 39 height 14
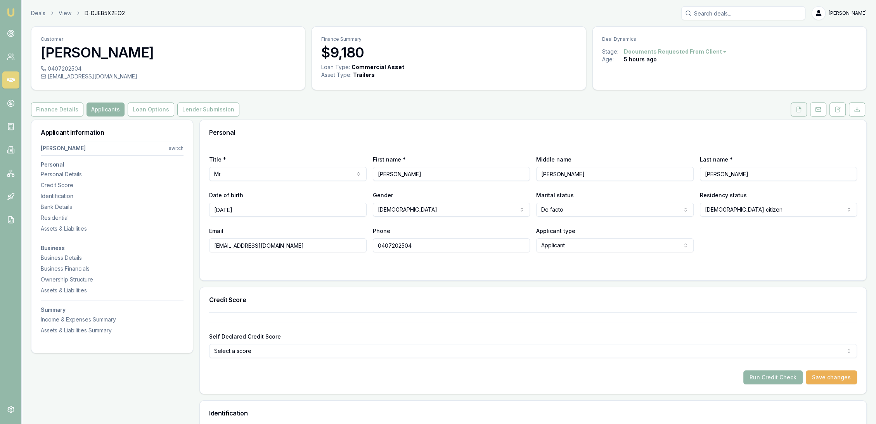
drag, startPoint x: 799, startPoint y: 109, endPoint x: 792, endPoint y: 113, distance: 8.7
click at [799, 109] on icon at bounding box center [799, 109] width 6 height 6
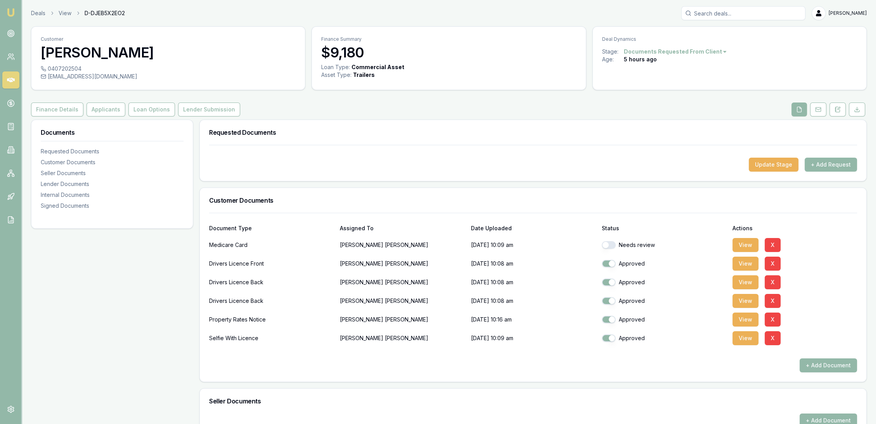
click at [614, 244] on button "button" at bounding box center [609, 245] width 14 height 8
checkbox input "true"
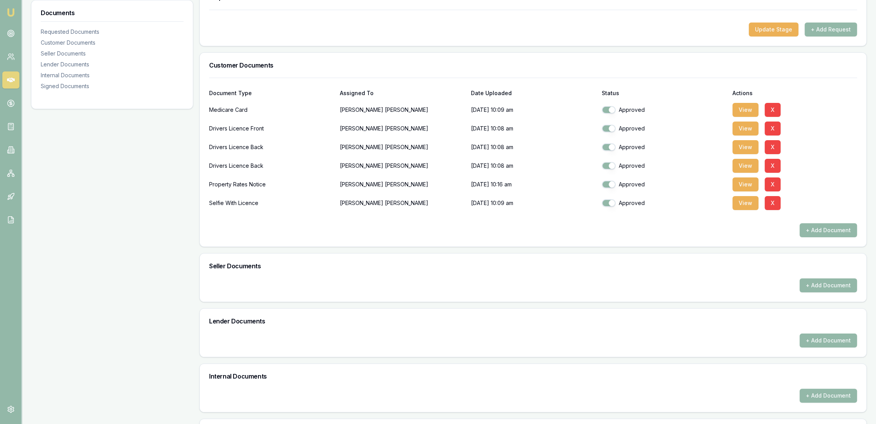
scroll to position [236, 0]
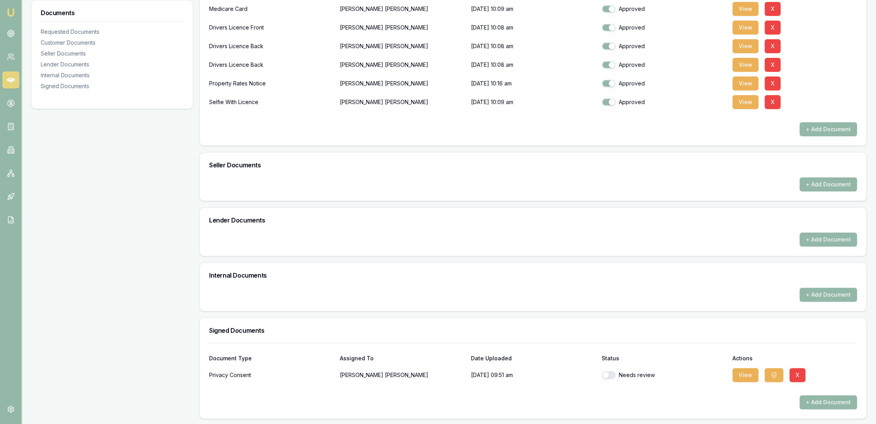
checkbox input "true"
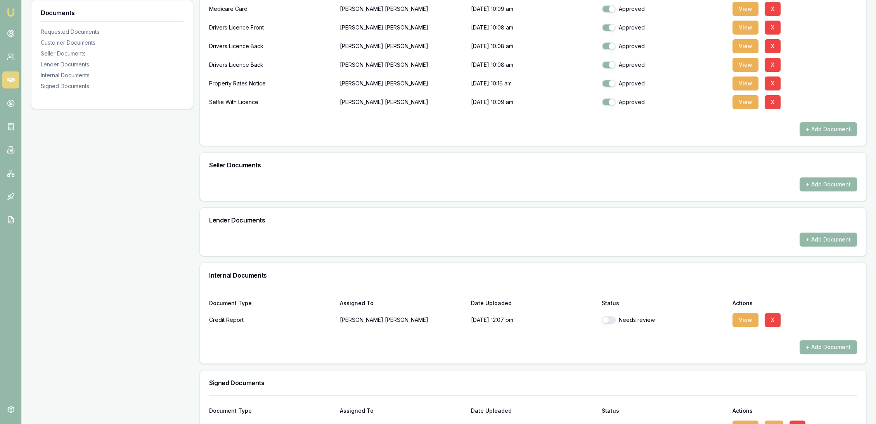
click at [613, 312] on div "Needs review" at bounding box center [664, 320] width 125 height 16
click at [612, 317] on button "button" at bounding box center [609, 320] width 14 height 8
checkbox input "true"
click at [736, 316] on button "View" at bounding box center [746, 320] width 26 height 14
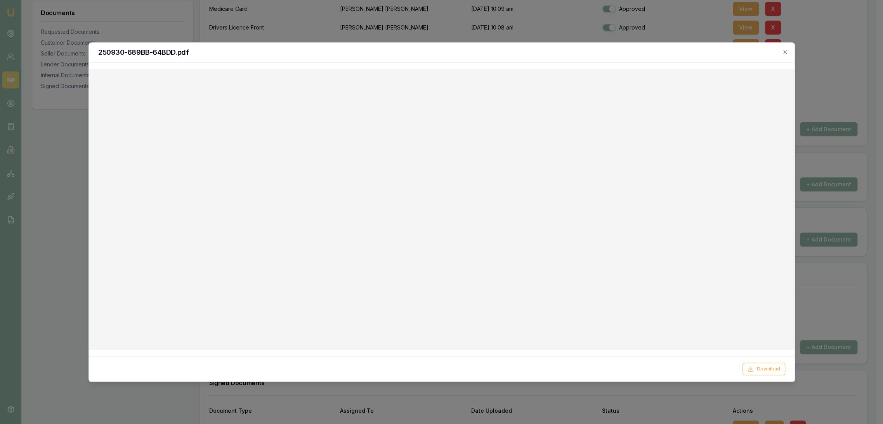
drag, startPoint x: 787, startPoint y: 52, endPoint x: 768, endPoint y: 64, distance: 22.1
click at [787, 52] on icon "button" at bounding box center [785, 52] width 6 height 6
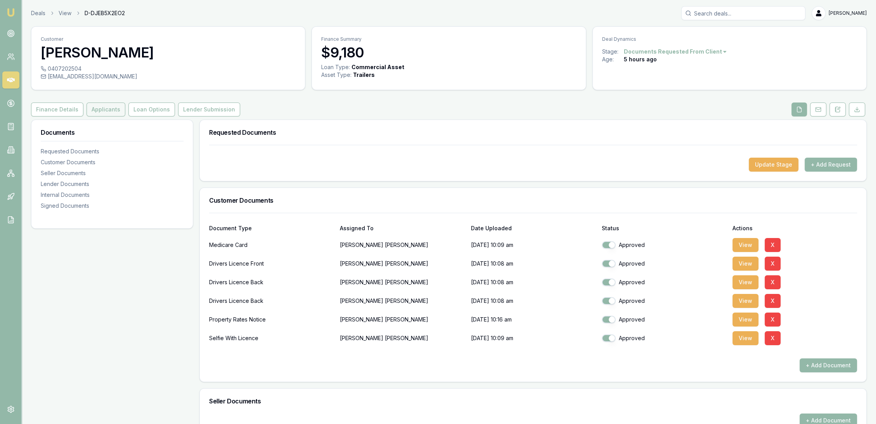
click at [99, 109] on button "Applicants" at bounding box center [106, 109] width 39 height 14
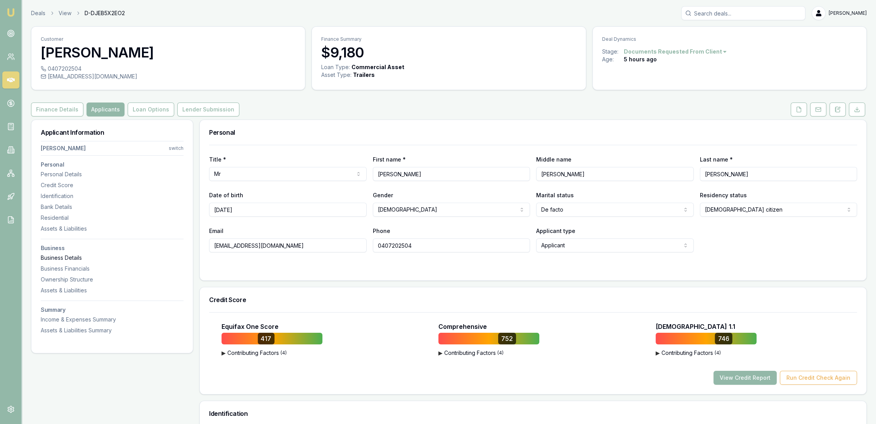
click at [66, 256] on div "Business Details" at bounding box center [112, 258] width 143 height 8
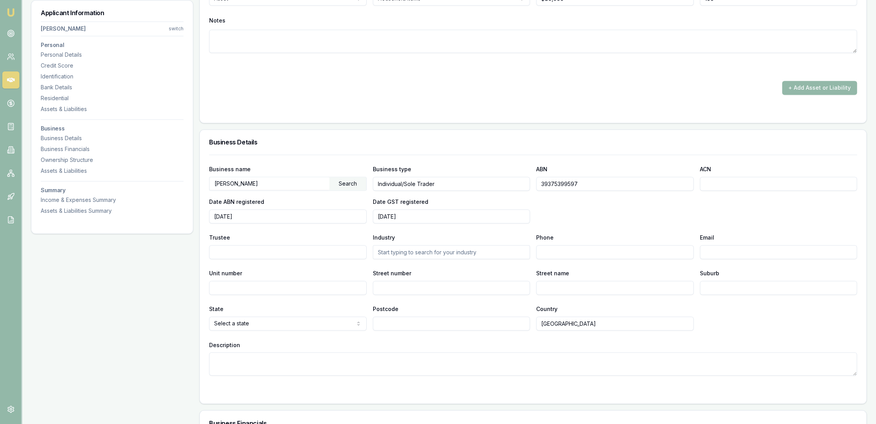
scroll to position [1637, 0]
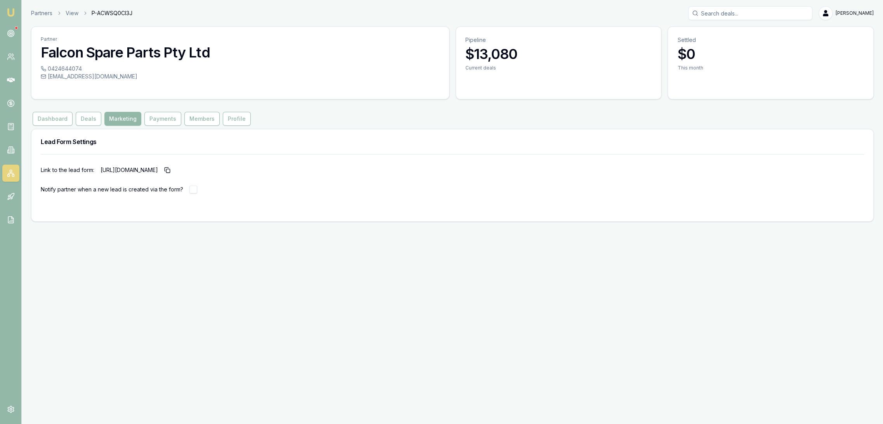
click at [191, 191] on button "button" at bounding box center [193, 190] width 8 height 8
checkbox input "true"
click at [11, 11] on img at bounding box center [10, 12] width 9 height 9
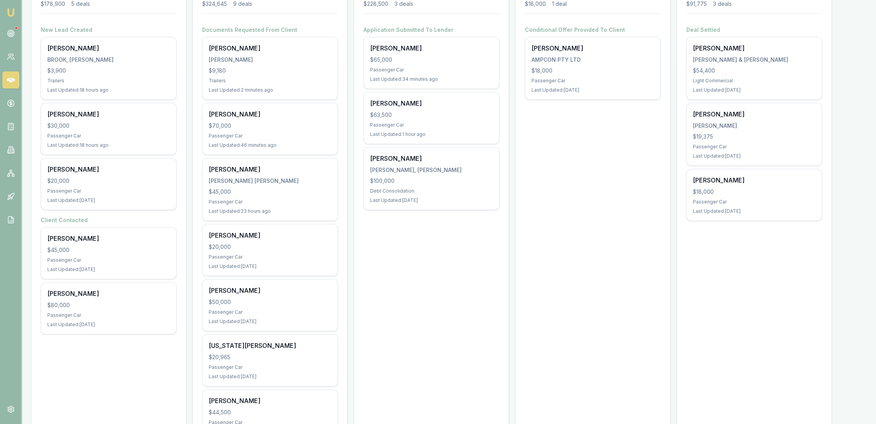
scroll to position [80, 0]
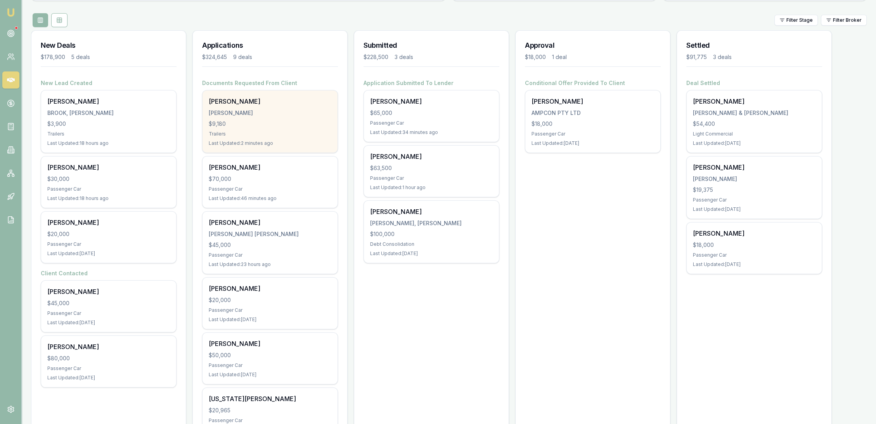
click at [274, 128] on div "[PERSON_NAME] [PERSON_NAME] $9,180 Trailers Last Updated: 2 minutes ago" at bounding box center [270, 121] width 135 height 62
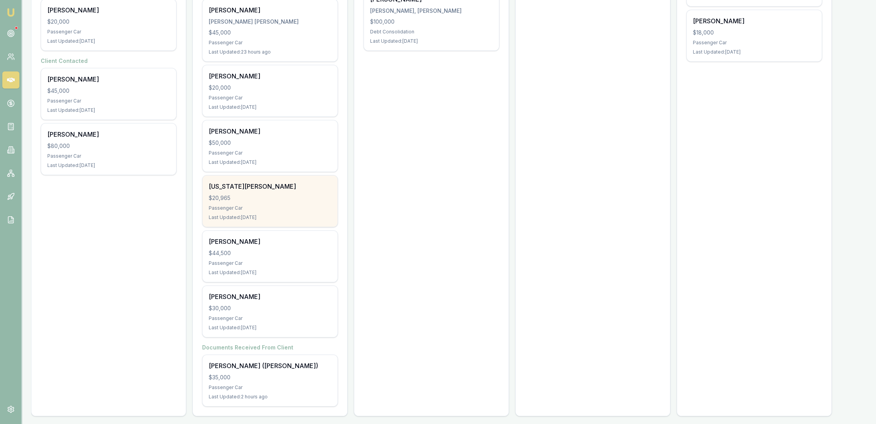
scroll to position [295, 0]
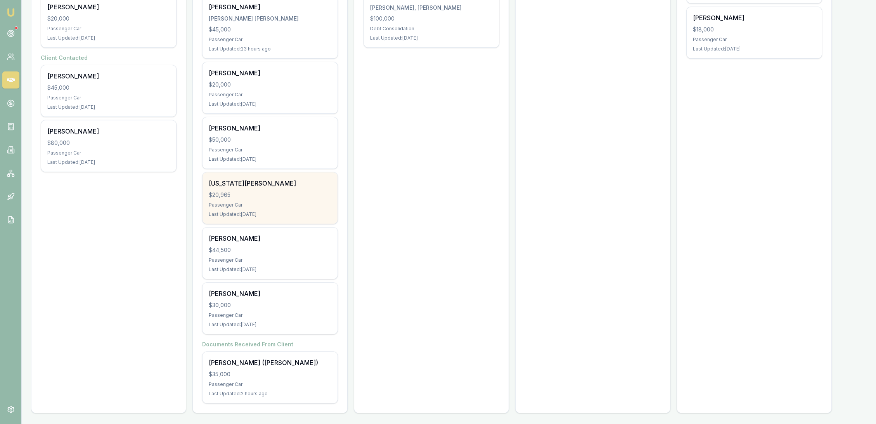
click at [286, 192] on div "$20,965" at bounding box center [270, 195] width 123 height 8
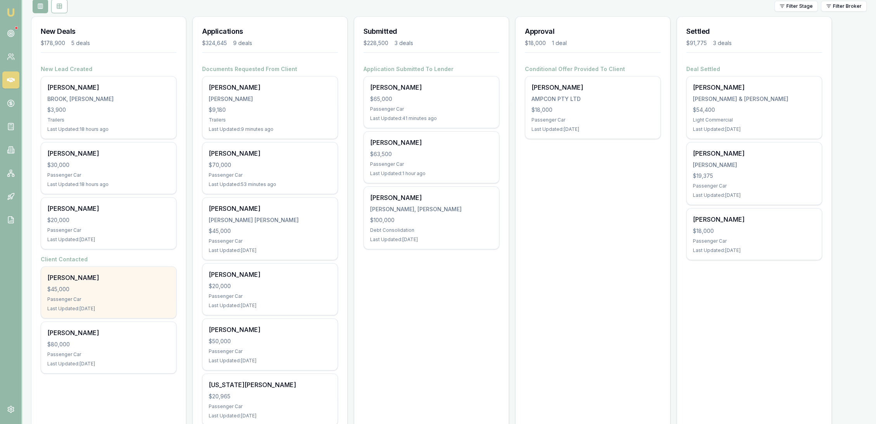
scroll to position [86, 0]
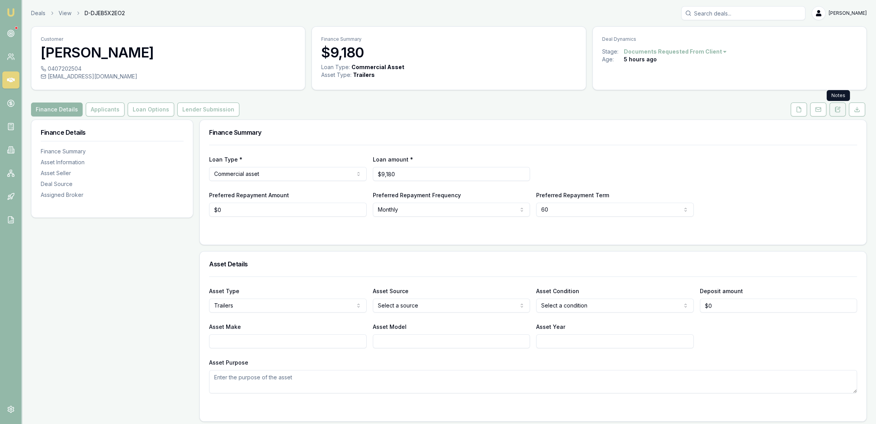
click at [841, 113] on button at bounding box center [838, 109] width 16 height 14
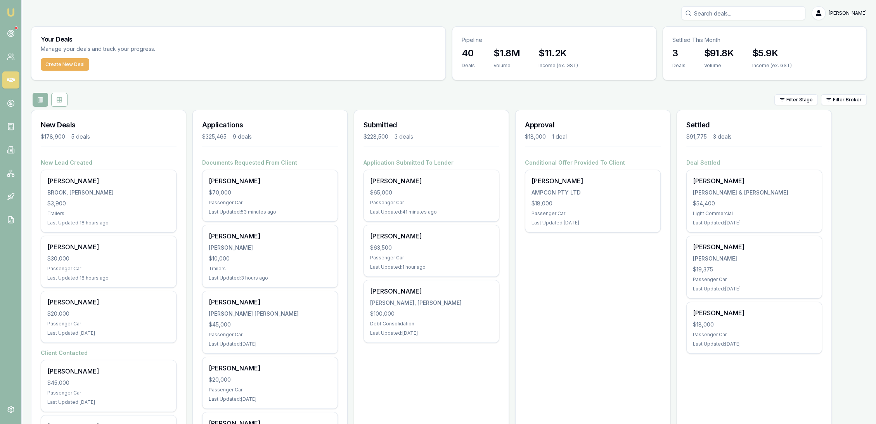
drag, startPoint x: 0, startPoint y: 0, endPoint x: 14, endPoint y: 12, distance: 17.9
click at [14, 13] on img at bounding box center [10, 12] width 9 height 9
click at [13, 12] on img at bounding box center [10, 12] width 9 height 9
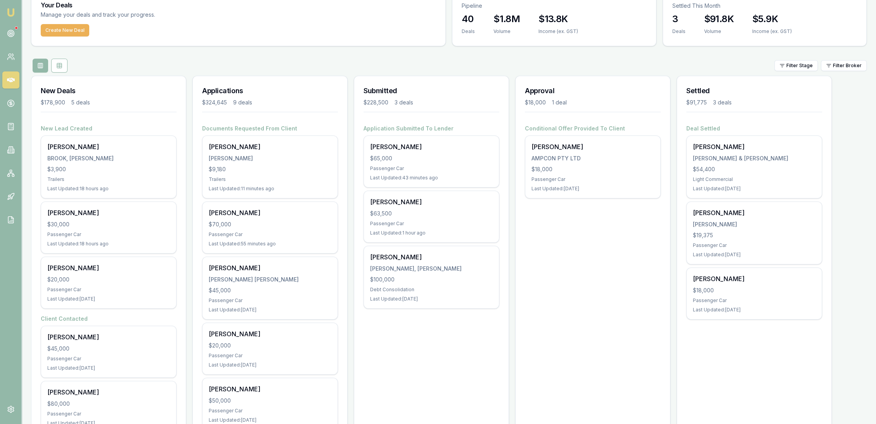
scroll to position [43, 0]
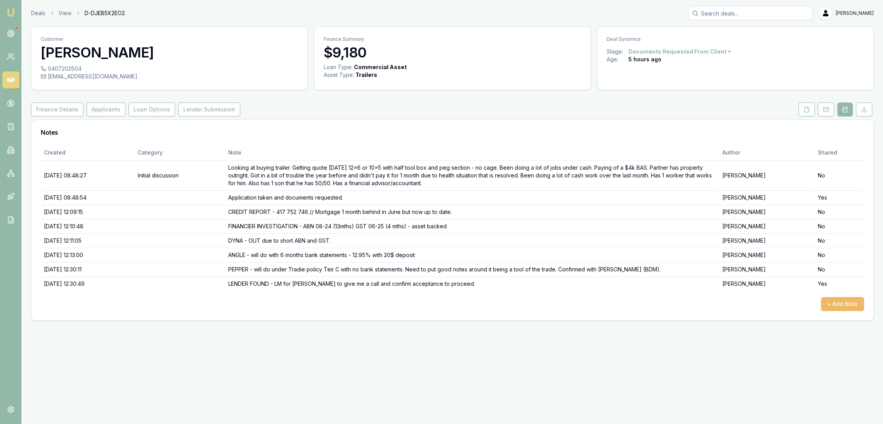
click at [842, 303] on button "+ Add Note" at bounding box center [842, 304] width 43 height 14
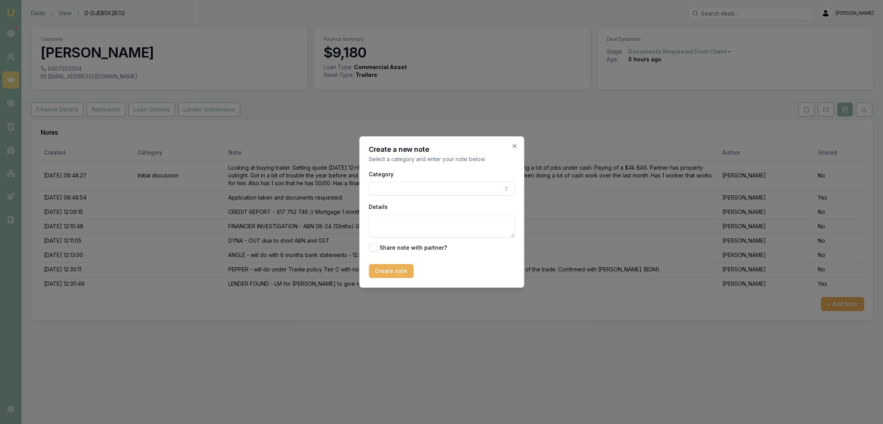
click at [395, 225] on textarea "Details" at bounding box center [442, 225] width 146 height 23
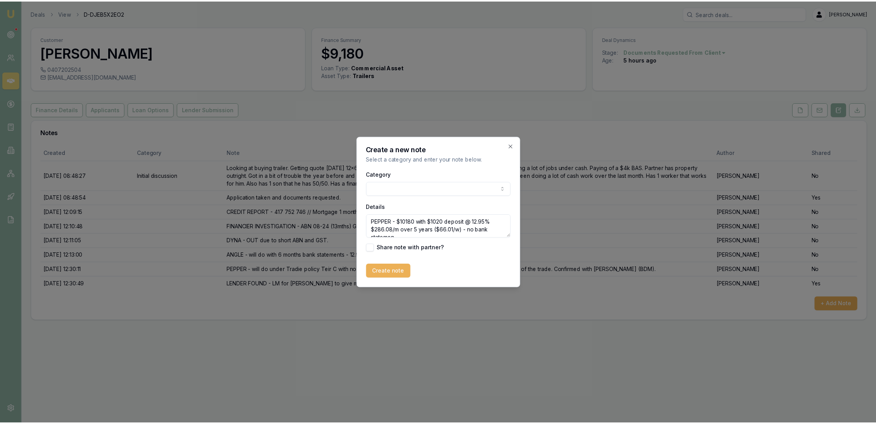
scroll to position [3, 0]
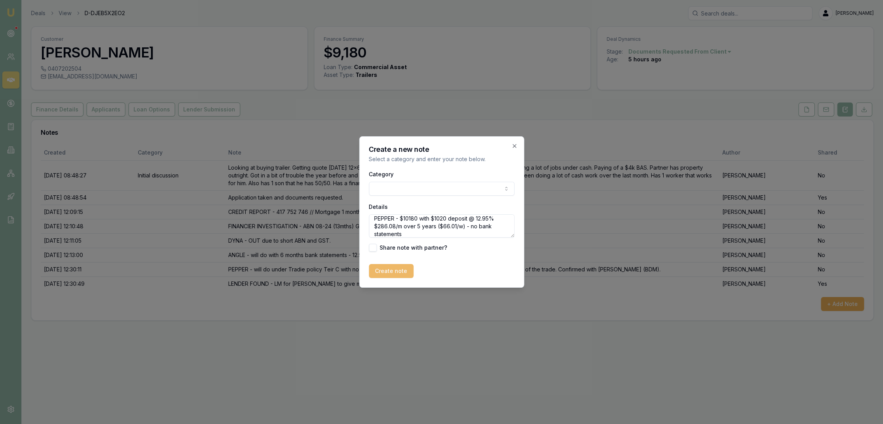
type textarea "PEPPER - $10180 with $1020 deposit @ 12.95% $286.08/m over 5 years ($66.01/w) -…"
drag, startPoint x: 394, startPoint y: 266, endPoint x: 392, endPoint y: 274, distance: 8.5
click at [393, 266] on button "Create note" at bounding box center [391, 271] width 45 height 14
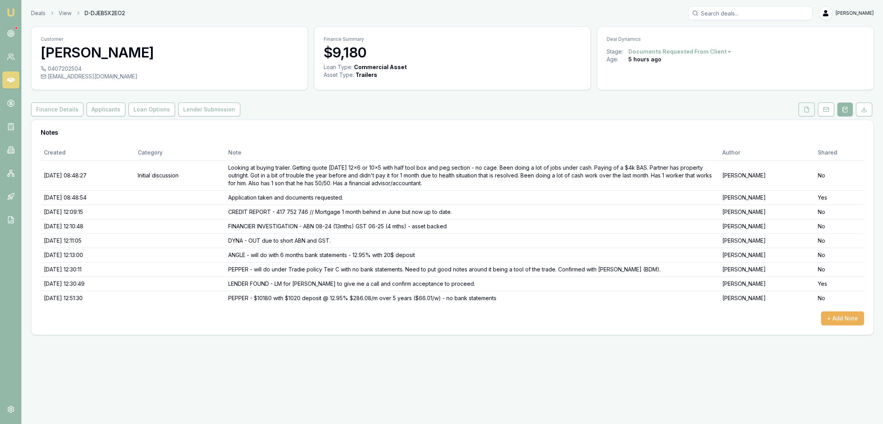
click at [804, 106] on icon at bounding box center [806, 109] width 6 height 6
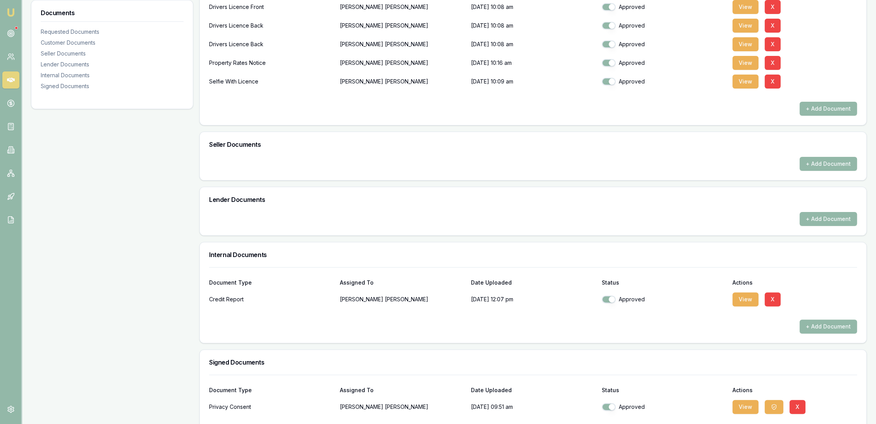
scroll to position [289, 0]
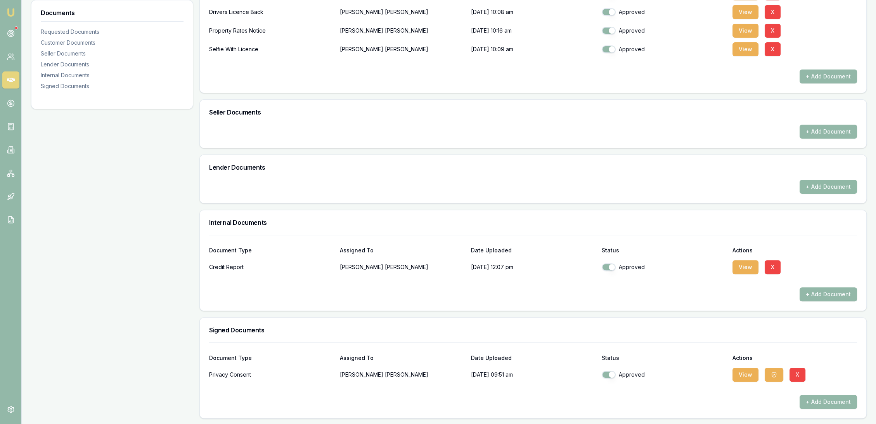
click at [827, 183] on button "+ Add Document" at bounding box center [828, 187] width 57 height 14
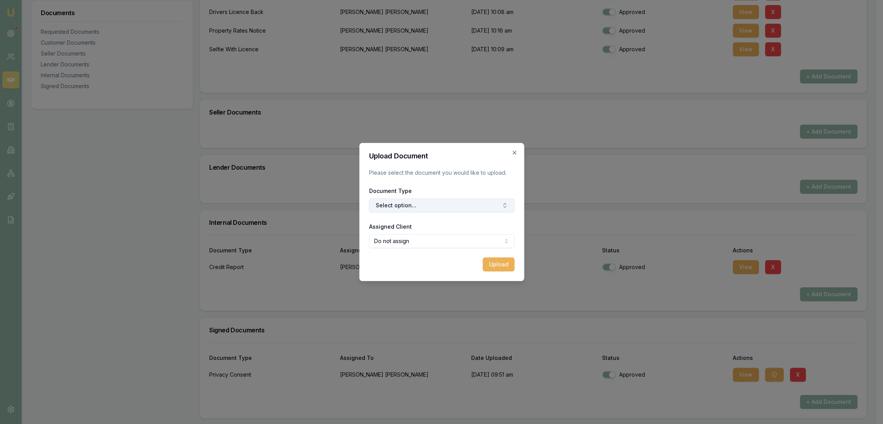
click at [413, 205] on button "Select option..." at bounding box center [442, 205] width 146 height 14
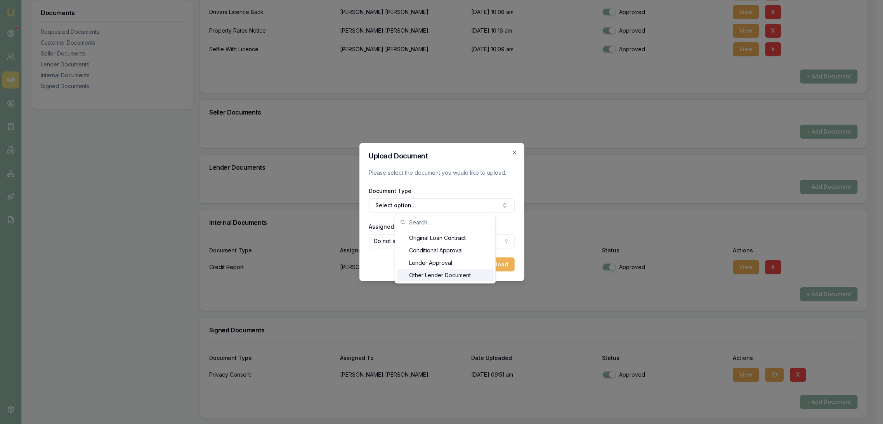
click at [433, 275] on div "Other Lender Document" at bounding box center [445, 275] width 97 height 12
click at [494, 262] on button "Upload" at bounding box center [498, 264] width 32 height 14
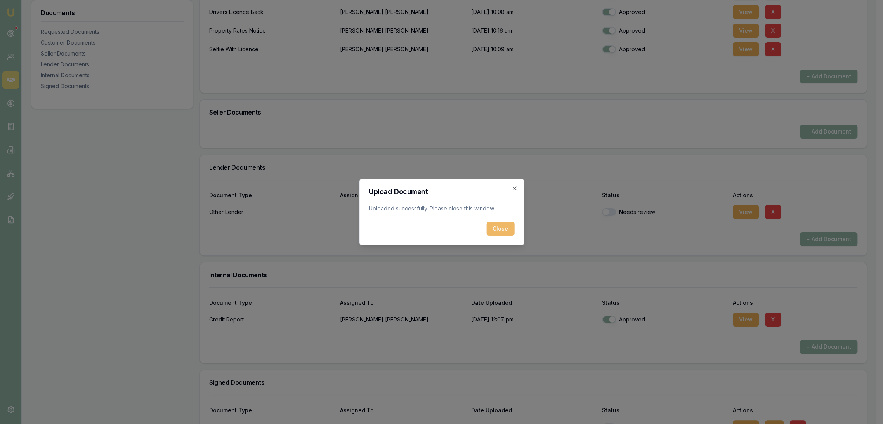
click at [506, 226] on button "Close" at bounding box center [500, 229] width 28 height 14
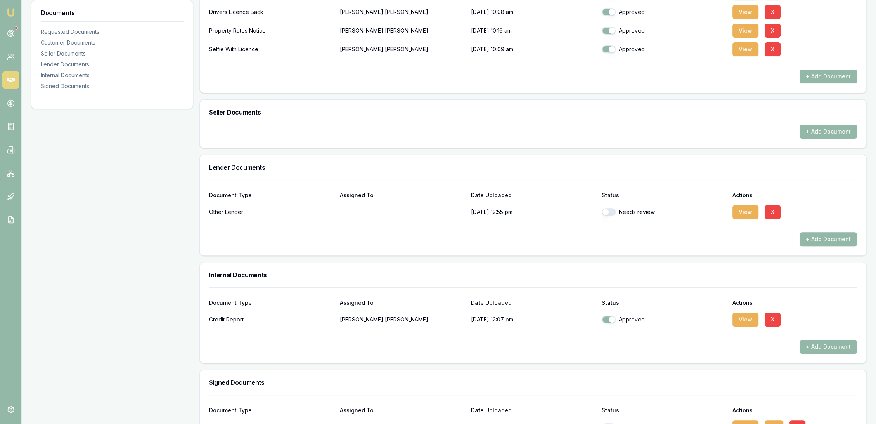
click at [609, 209] on button "button" at bounding box center [609, 212] width 14 height 8
checkbox input "true"
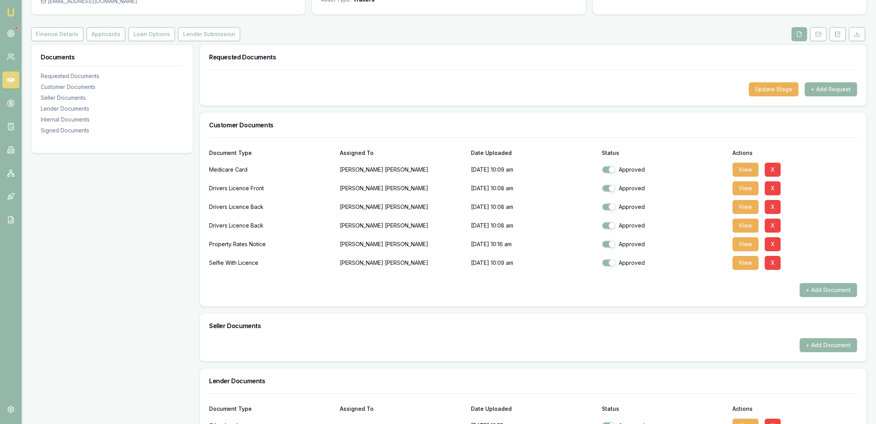
scroll to position [0, 0]
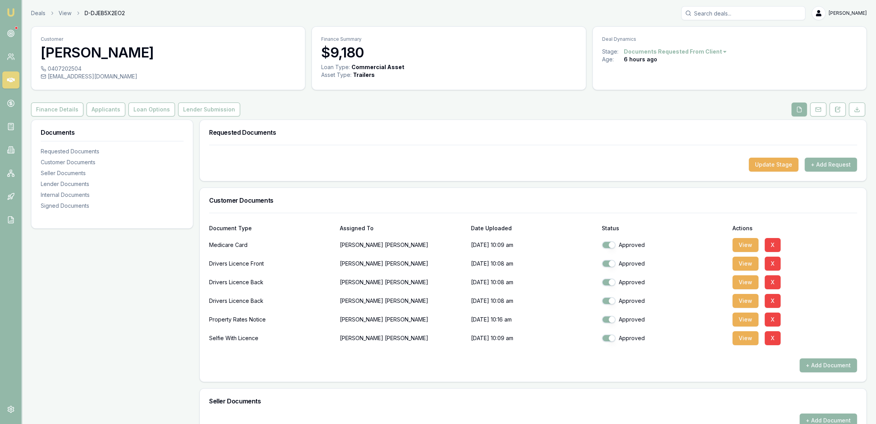
click at [14, 10] on img at bounding box center [10, 12] width 9 height 9
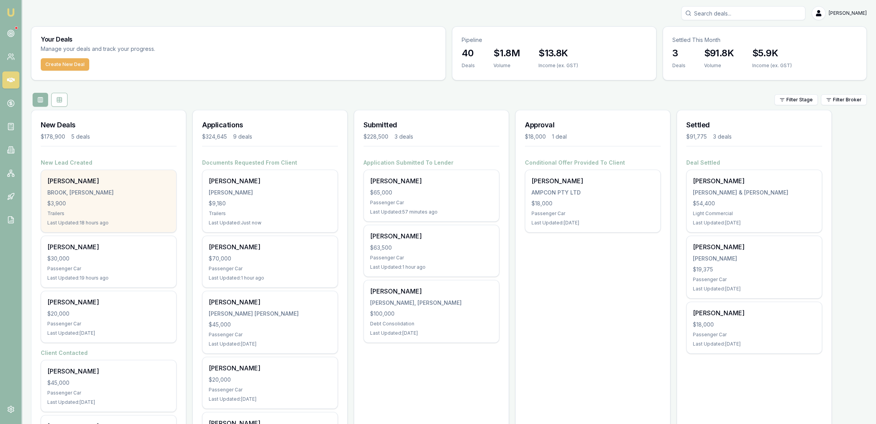
click at [62, 186] on div "[PERSON_NAME] BROOK, [PERSON_NAME] $3,900 Trailers Last Updated: 18 hours ago" at bounding box center [108, 201] width 135 height 62
click at [101, 208] on div "[PERSON_NAME] BROOK, [PERSON_NAME] $3,900 Trailers Last Updated: 18 hours ago" at bounding box center [108, 201] width 135 height 62
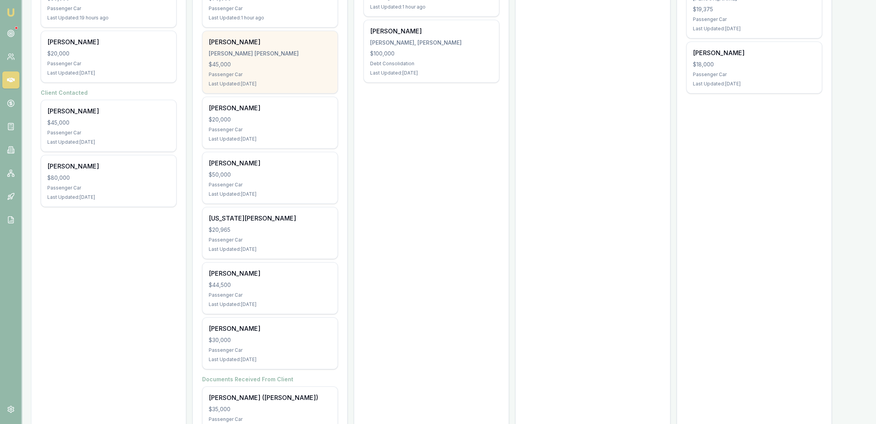
scroll to position [295, 0]
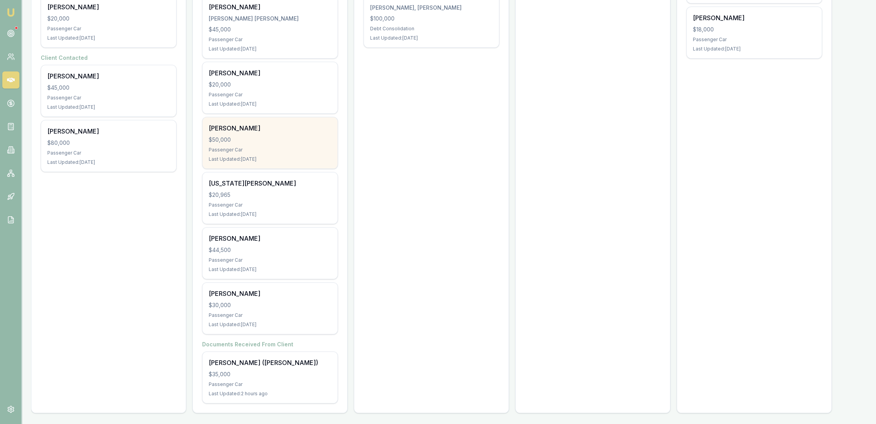
click at [249, 150] on div "Passenger Car" at bounding box center [270, 150] width 123 height 6
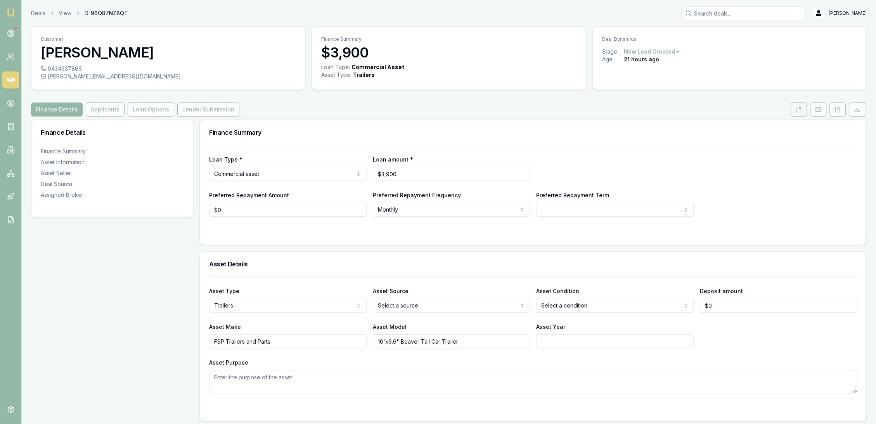
click at [803, 111] on button at bounding box center [799, 109] width 16 height 14
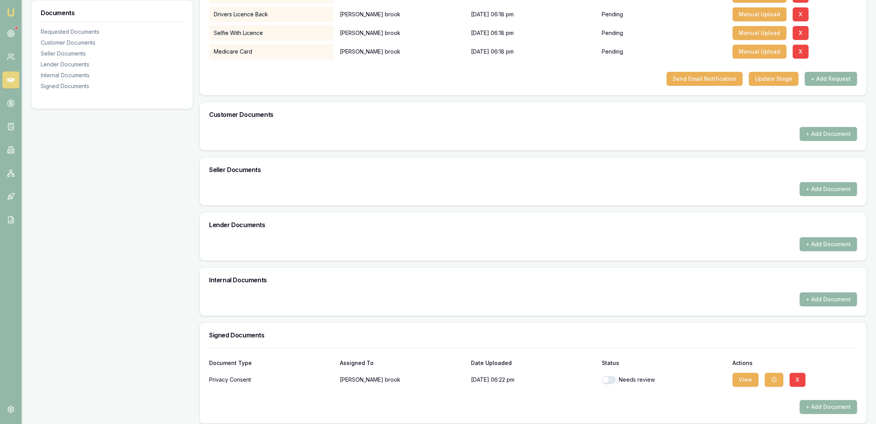
scroll to position [186, 0]
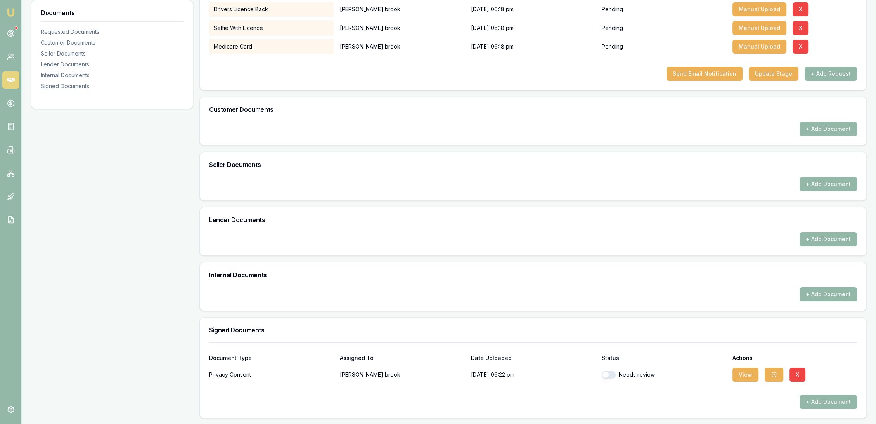
click at [613, 373] on button "button" at bounding box center [609, 375] width 14 height 8
checkbox input "true"
click at [753, 373] on button "View" at bounding box center [746, 375] width 26 height 14
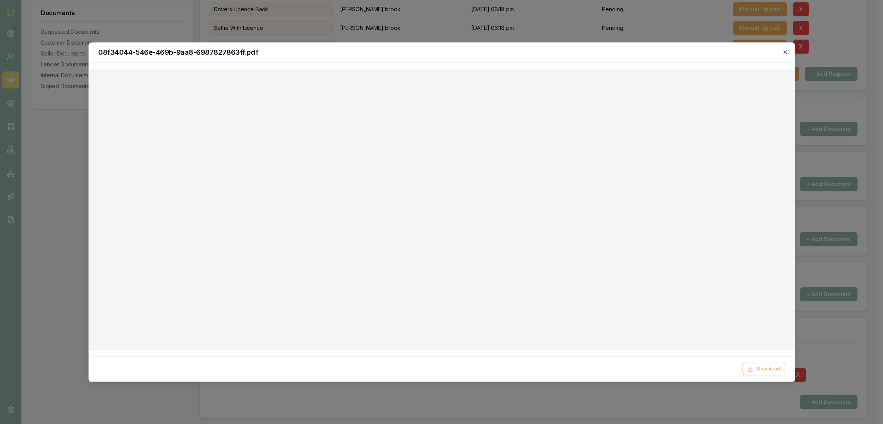
click at [784, 49] on icon "button" at bounding box center [785, 52] width 6 height 6
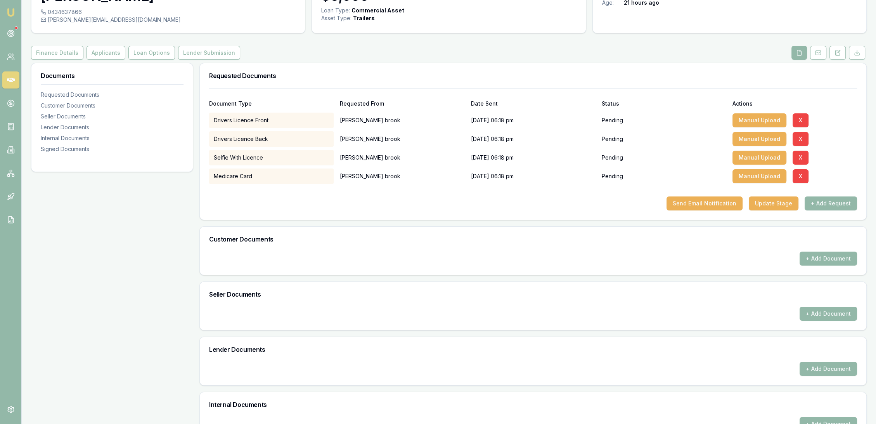
scroll to position [0, 0]
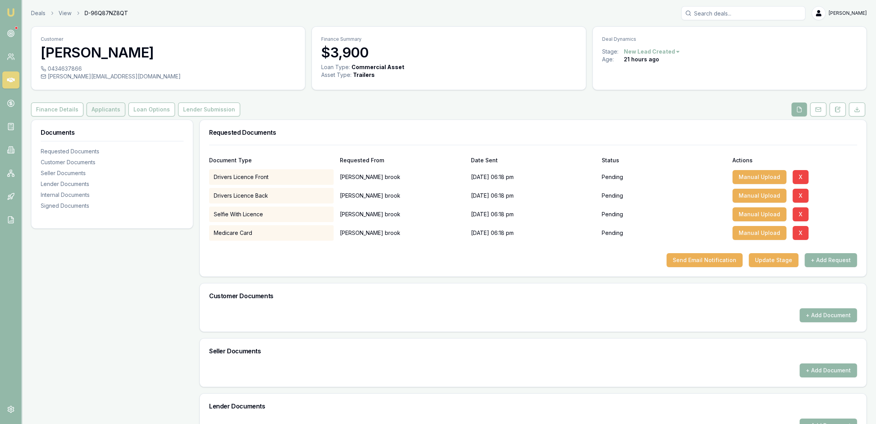
click at [111, 109] on button "Applicants" at bounding box center [106, 109] width 39 height 14
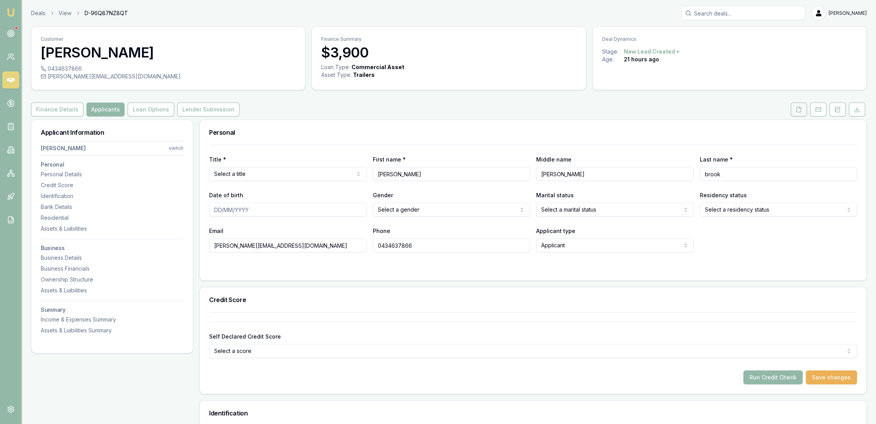
click at [804, 107] on button at bounding box center [799, 109] width 16 height 14
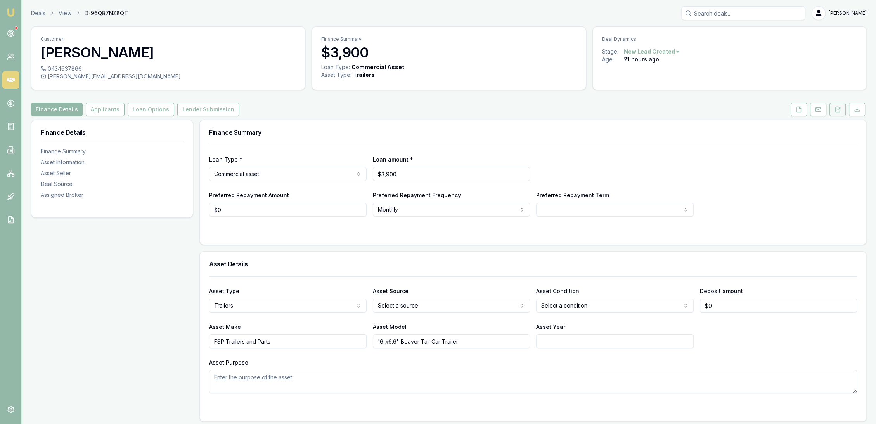
click at [837, 111] on icon at bounding box center [838, 109] width 6 height 6
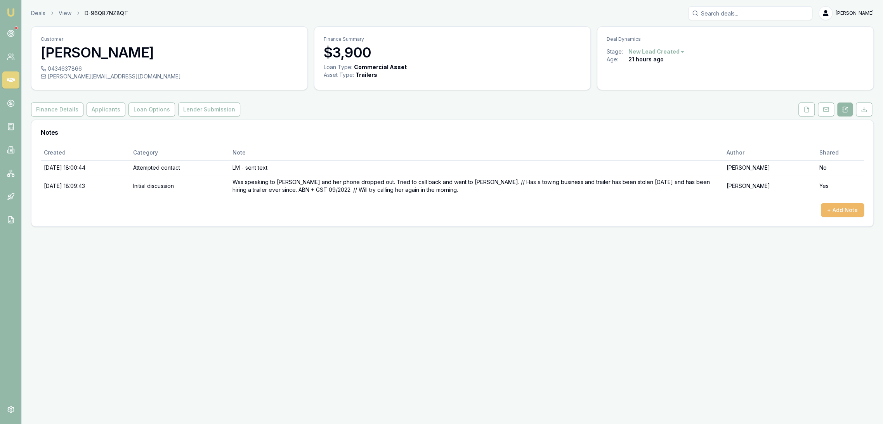
click at [855, 209] on button "+ Add Note" at bounding box center [842, 210] width 43 height 14
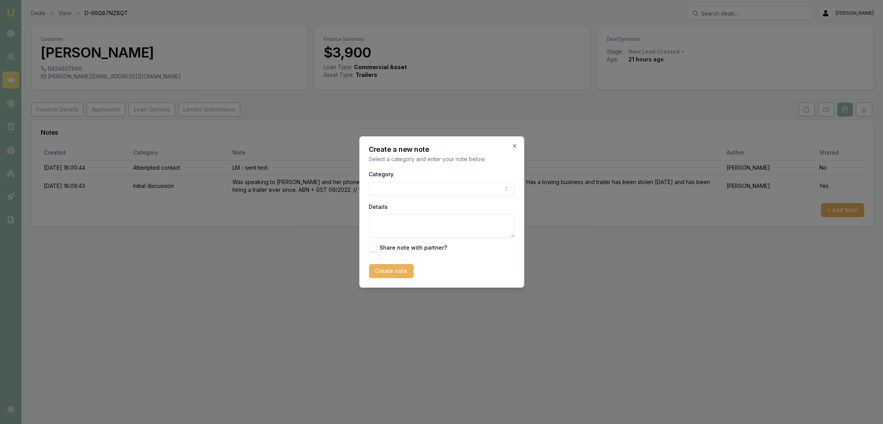
click at [381, 225] on textarea "Details" at bounding box center [442, 225] width 146 height 23
type textarea "DOC REMINDER SENT - she hasn't spoken to FSP as yet and they know nothing about…"
click at [387, 272] on button "Create note" at bounding box center [391, 271] width 45 height 14
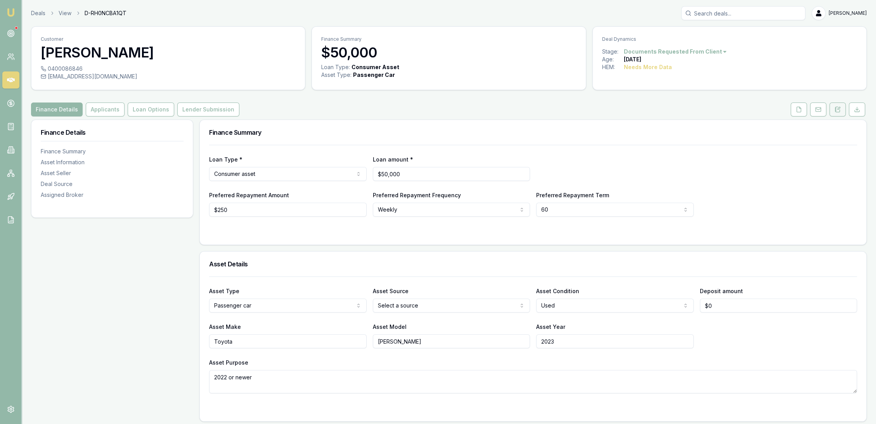
click at [836, 110] on icon at bounding box center [835, 110] width 1 height 0
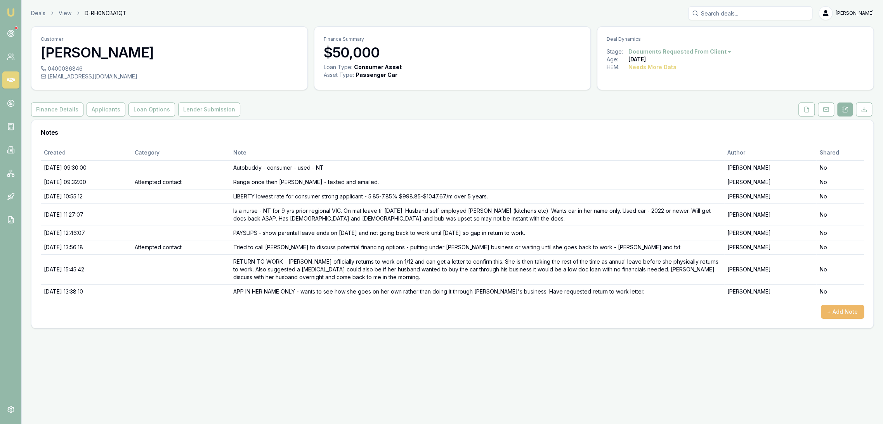
click at [838, 310] on button "+ Add Note" at bounding box center [842, 312] width 43 height 14
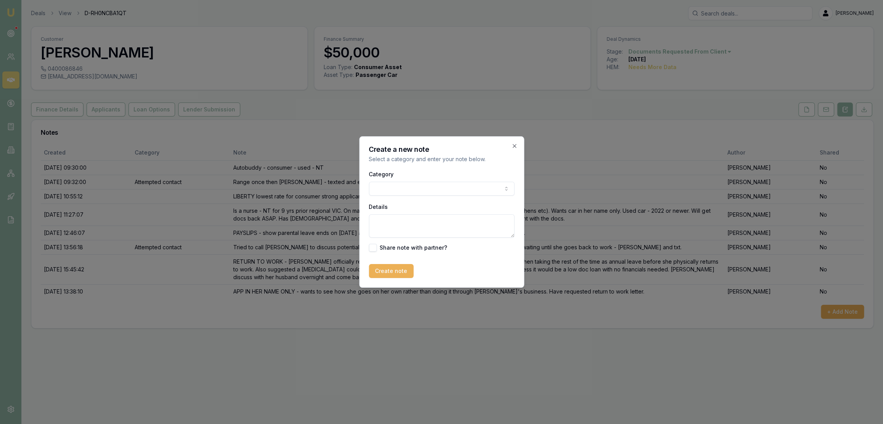
click at [409, 223] on textarea "Details" at bounding box center [442, 225] width 146 height 23
click at [386, 218] on textarea "Details" at bounding box center [442, 225] width 146 height 23
type textarea "rang and dropped out - sent reminder text re return to work letter."
click at [379, 270] on button "Create note" at bounding box center [391, 271] width 45 height 14
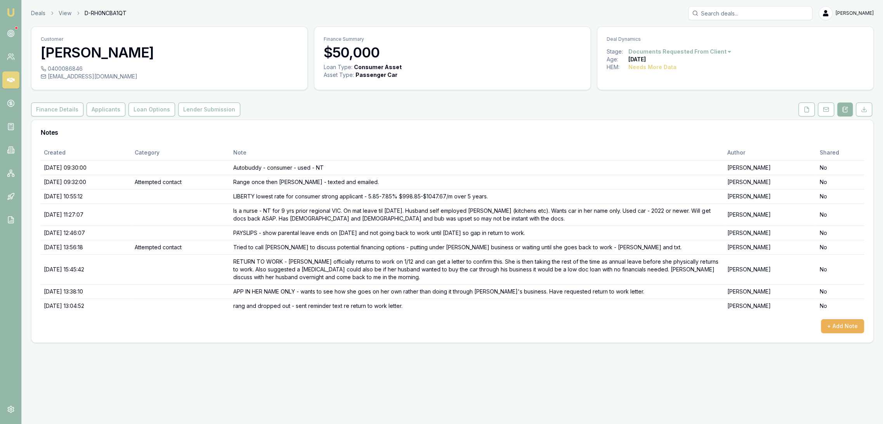
drag, startPoint x: 12, startPoint y: 11, endPoint x: 23, endPoint y: 3, distance: 13.7
click at [12, 11] on img at bounding box center [10, 12] width 9 height 9
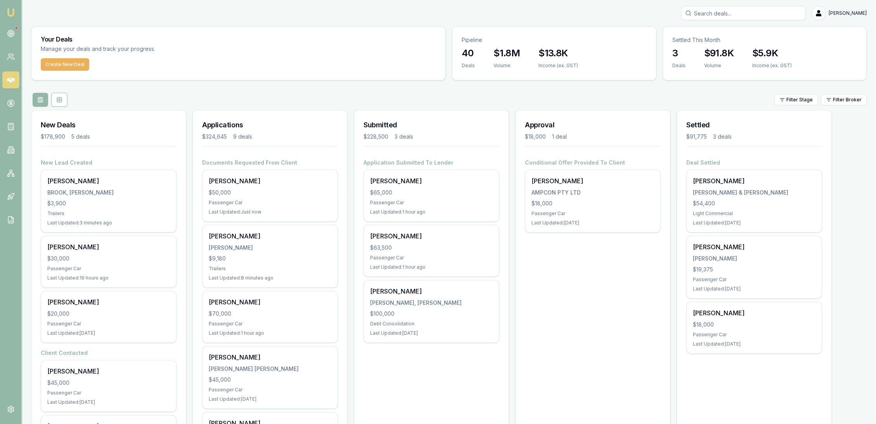
click at [716, 13] on input "Search deals" at bounding box center [743, 13] width 124 height 14
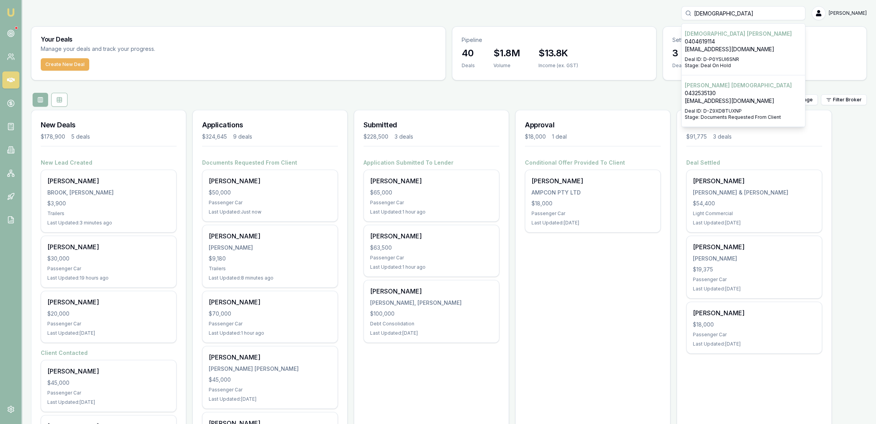
type input "christian"
click at [717, 37] on p "Christian Rodriguez Rivera" at bounding box center [743, 34] width 117 height 8
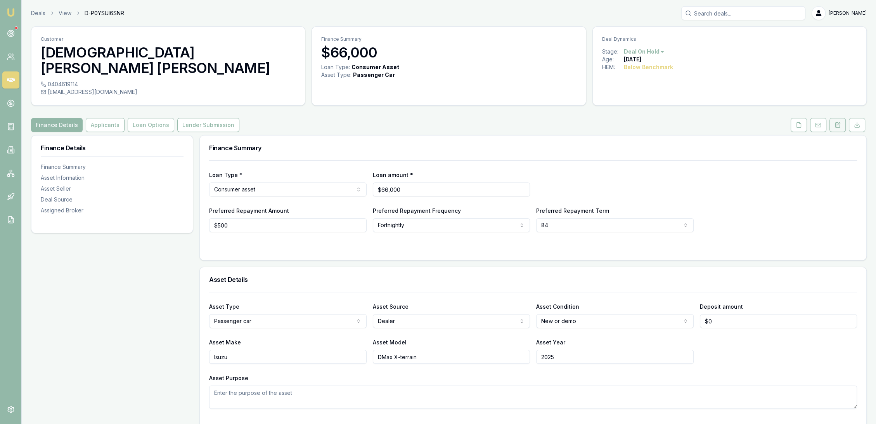
click at [835, 122] on icon at bounding box center [838, 125] width 6 height 6
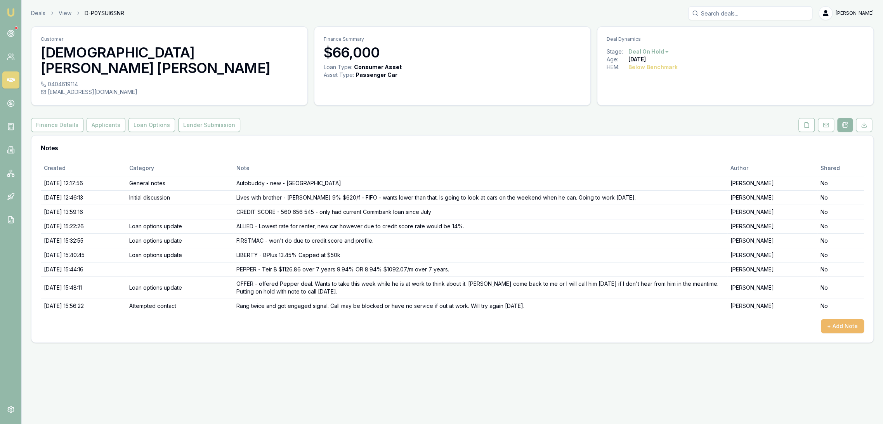
click at [854, 319] on button "+ Add Note" at bounding box center [842, 326] width 43 height 14
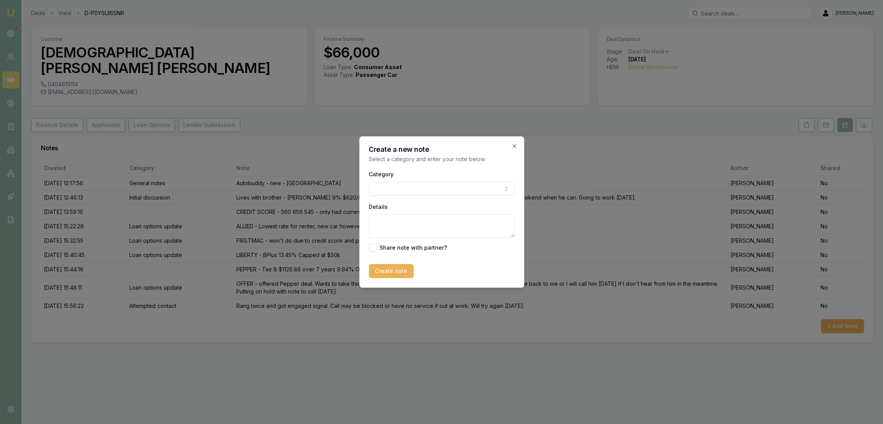
click at [397, 229] on textarea "Details" at bounding box center [442, 225] width 146 height 23
type textarea "Rang and get engaged signal straight away. I would say number is blocked - chan…"
click at [393, 269] on button "Create note" at bounding box center [391, 271] width 45 height 14
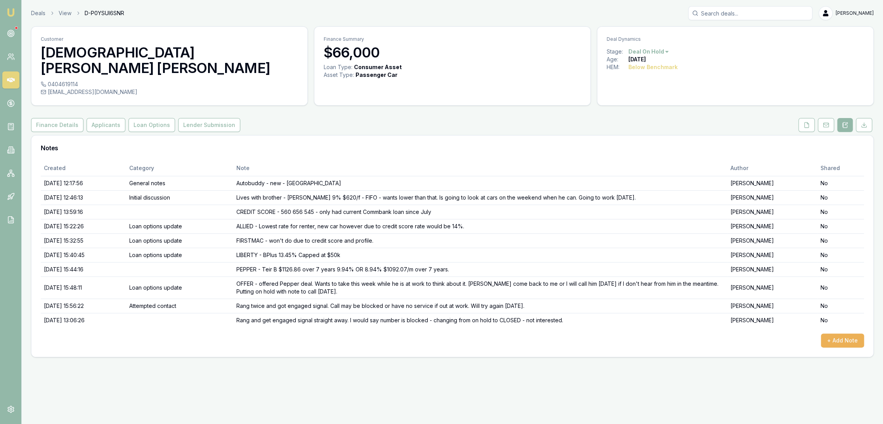
click at [648, 50] on html "Emu Broker Deals View D-P0YSUI6SNR Robyn Adams Toggle Menu Customer Christian R…" at bounding box center [441, 212] width 883 height 424
click at [638, 113] on div "- Not Interested" at bounding box center [647, 115] width 46 height 12
click at [12, 14] on img at bounding box center [10, 12] width 9 height 9
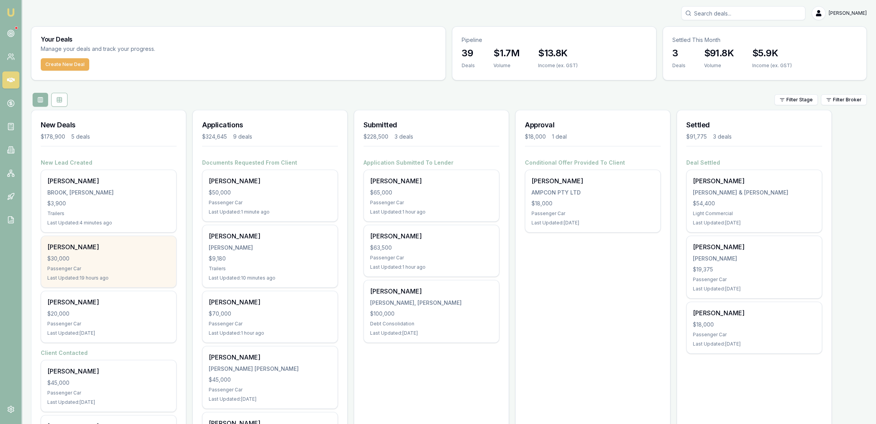
click at [87, 255] on div "$30,000" at bounding box center [108, 259] width 123 height 8
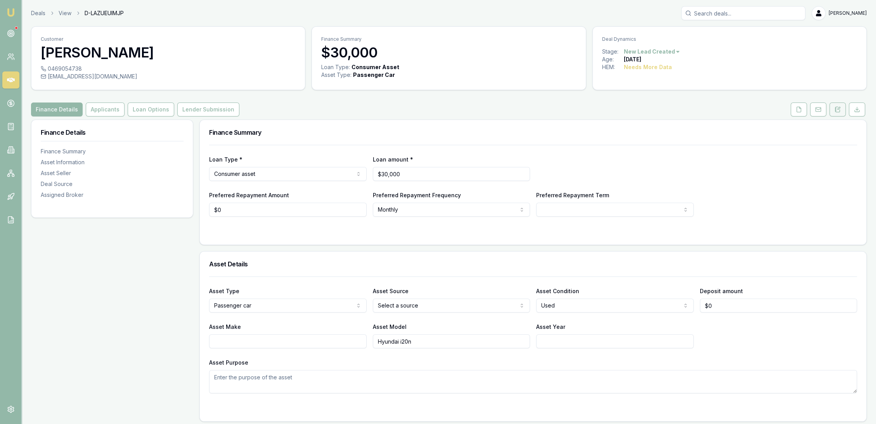
click at [835, 107] on button at bounding box center [838, 109] width 16 height 14
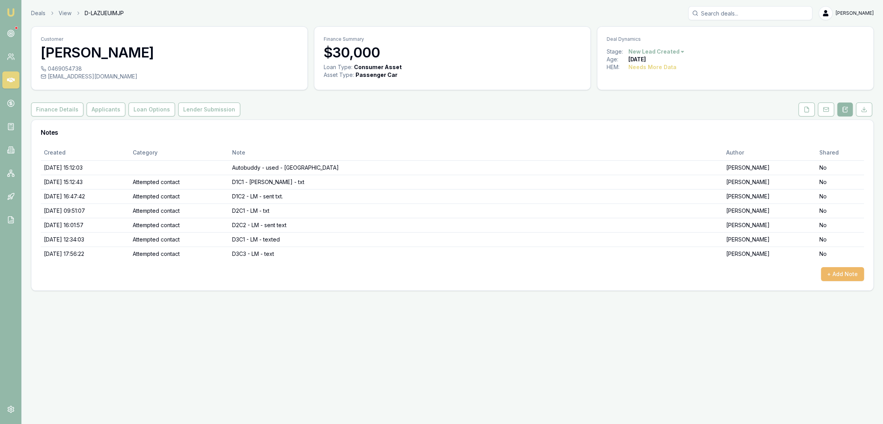
click at [852, 275] on button "+ Add Note" at bounding box center [842, 274] width 43 height 14
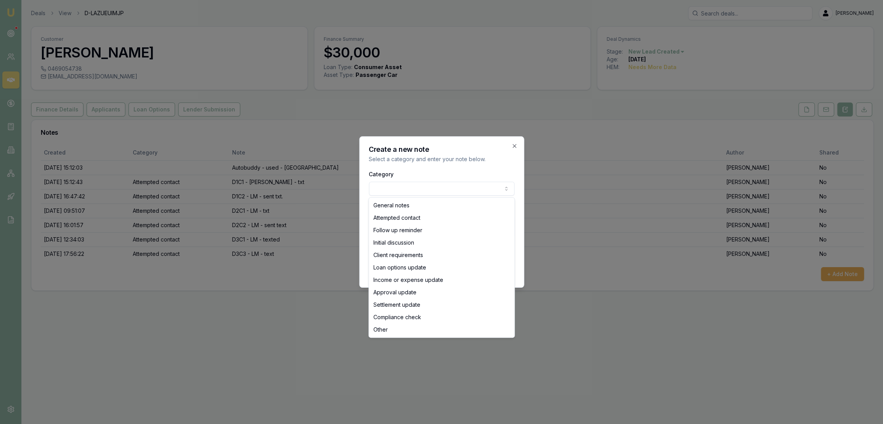
click at [410, 186] on body "Emu Broker Deals View D-LAZUEUIMJP [PERSON_NAME] Toggle Menu Customer Ben Sh 04…" at bounding box center [441, 212] width 883 height 424
select select "ATTEMPTED_CONTACT"
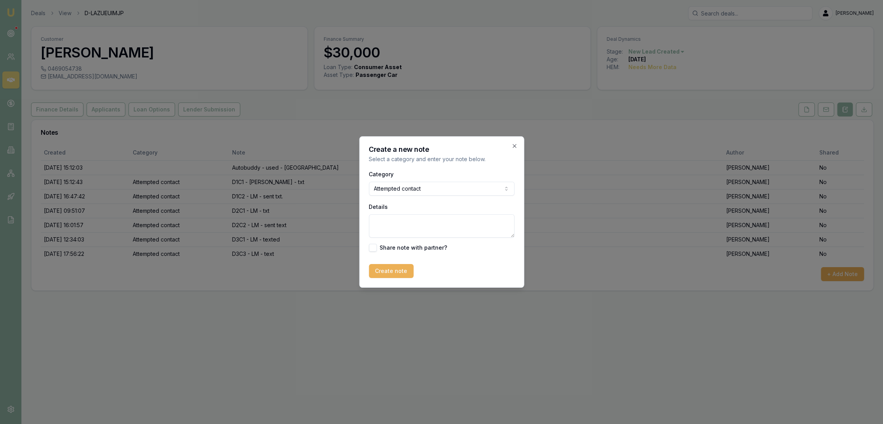
click at [401, 228] on textarea "Details" at bounding box center [442, 225] width 146 height 23
type textarea "D4 - LM - sent text"
click at [389, 269] on button "Create note" at bounding box center [391, 271] width 45 height 14
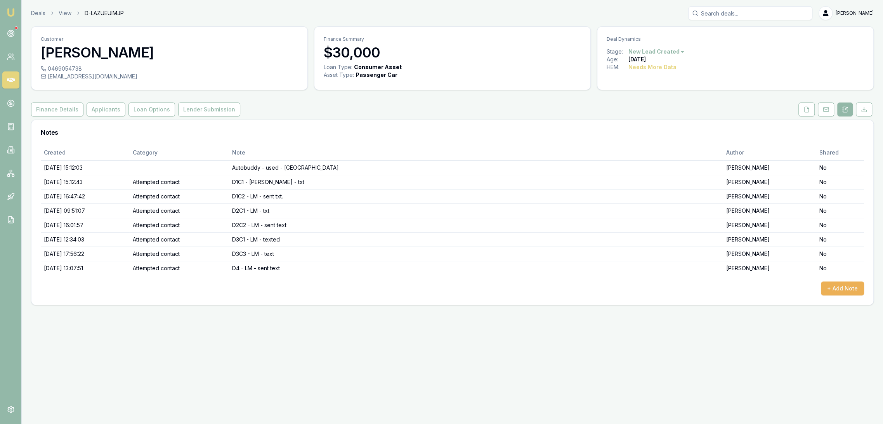
click at [13, 13] on img at bounding box center [10, 12] width 9 height 9
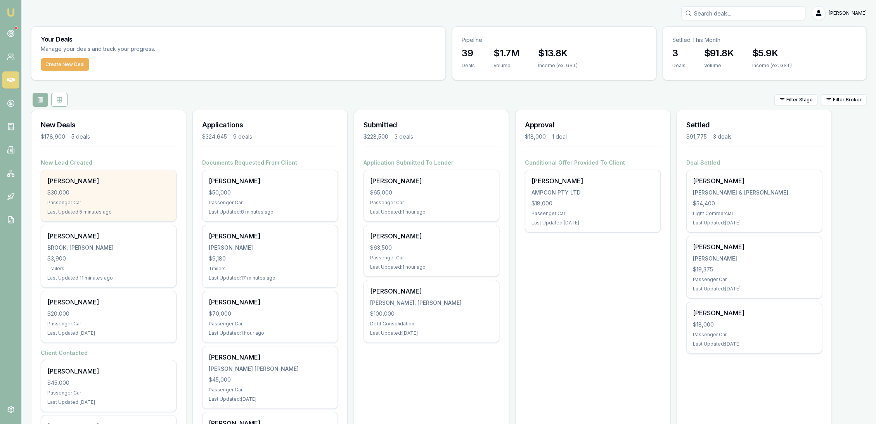
scroll to position [129, 0]
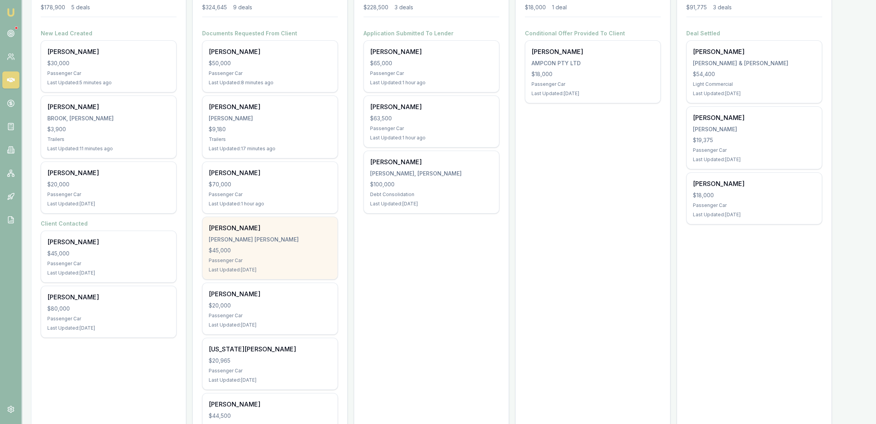
click at [265, 257] on div "Passenger Car" at bounding box center [270, 260] width 123 height 6
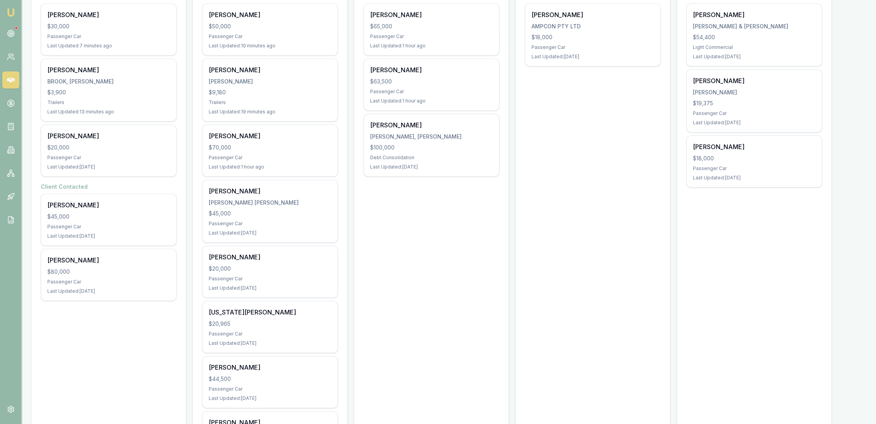
scroll to position [166, 0]
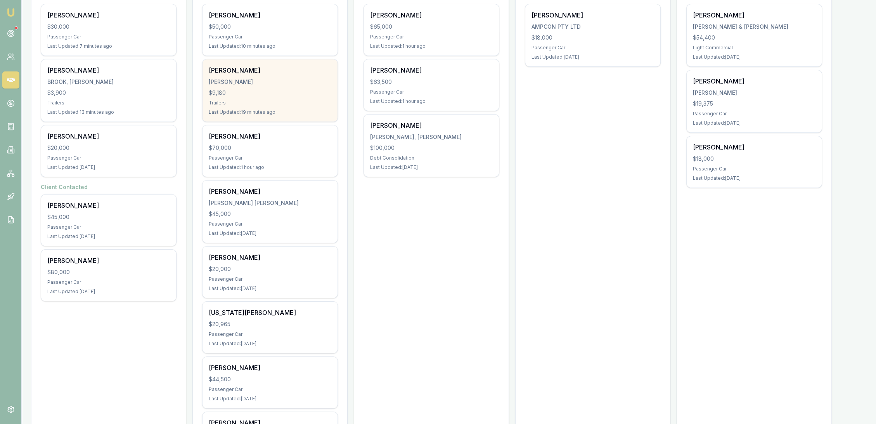
click at [227, 95] on div "$9,180" at bounding box center [270, 93] width 123 height 8
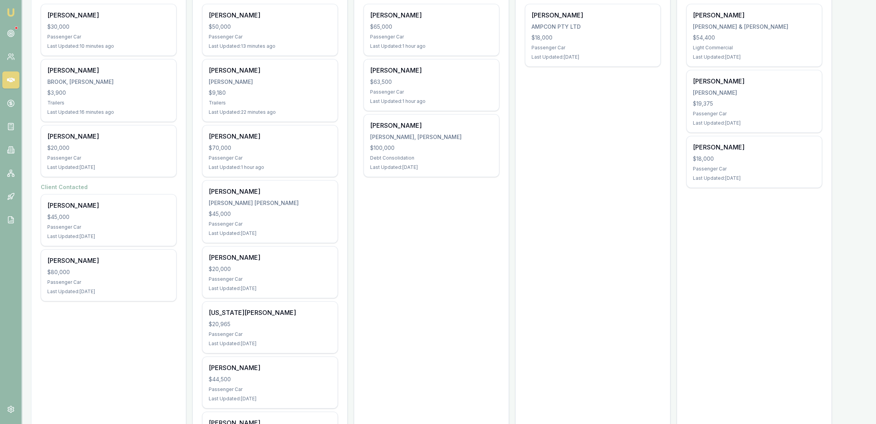
click at [10, 11] on img at bounding box center [10, 12] width 9 height 9
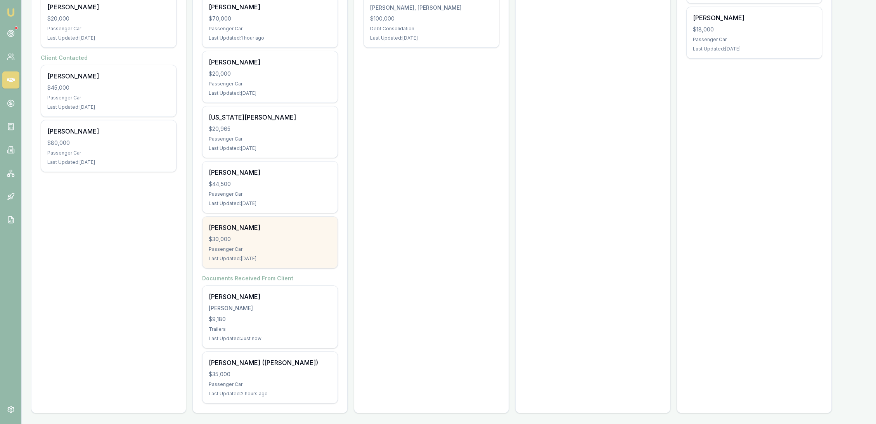
scroll to position [166, 0]
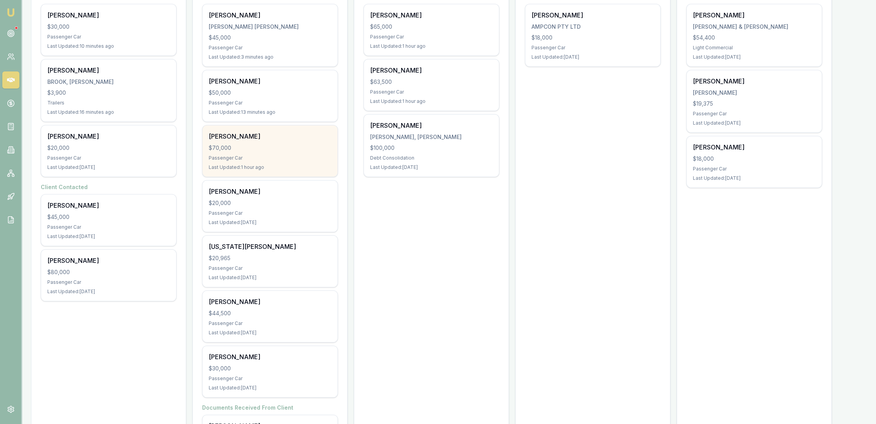
click at [255, 155] on div "Passenger Car" at bounding box center [270, 158] width 123 height 6
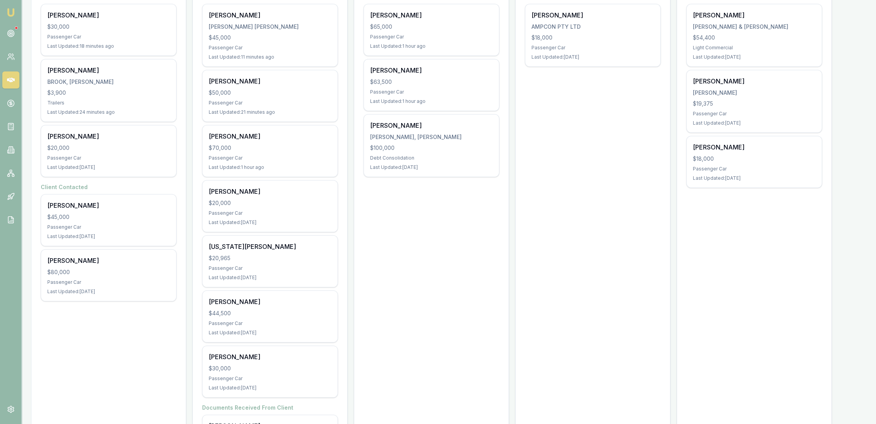
click at [7, 12] on img at bounding box center [10, 12] width 9 height 9
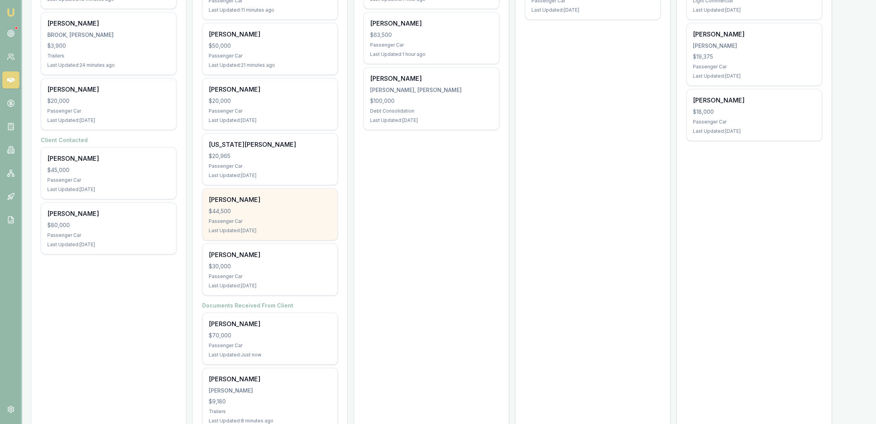
scroll to position [258, 0]
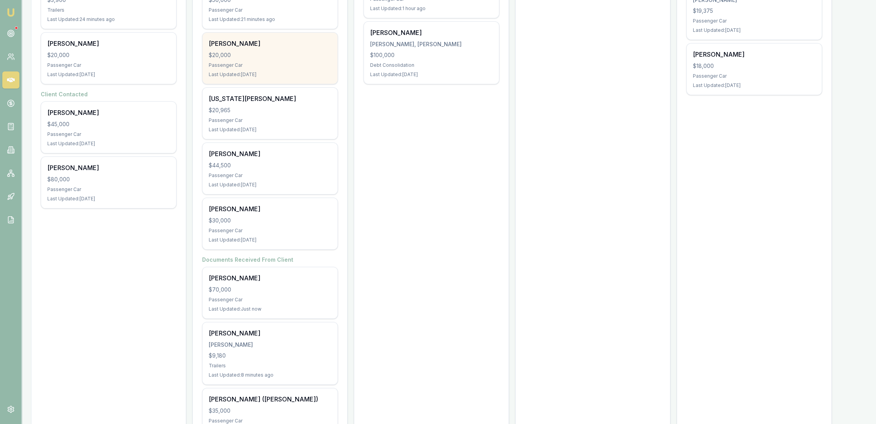
click at [262, 65] on div "Passenger Car" at bounding box center [270, 65] width 123 height 6
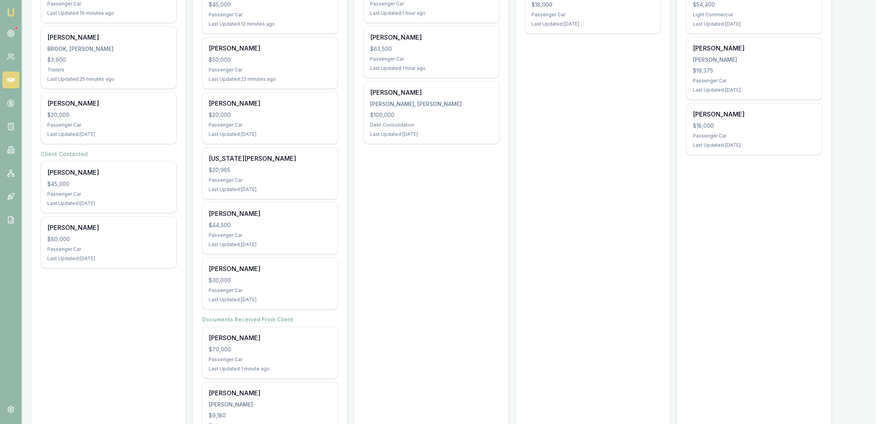
scroll to position [172, 0]
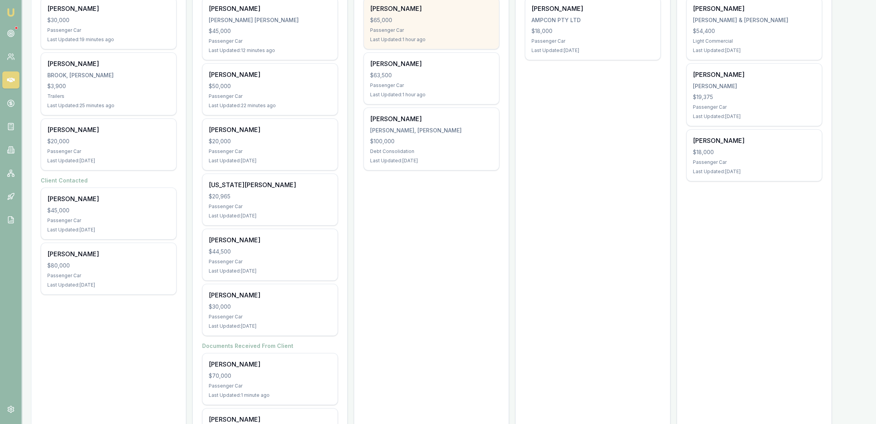
click at [418, 24] on div "Roy Batt $65,000 Passenger Car Last Updated: 1 hour ago" at bounding box center [431, 23] width 135 height 51
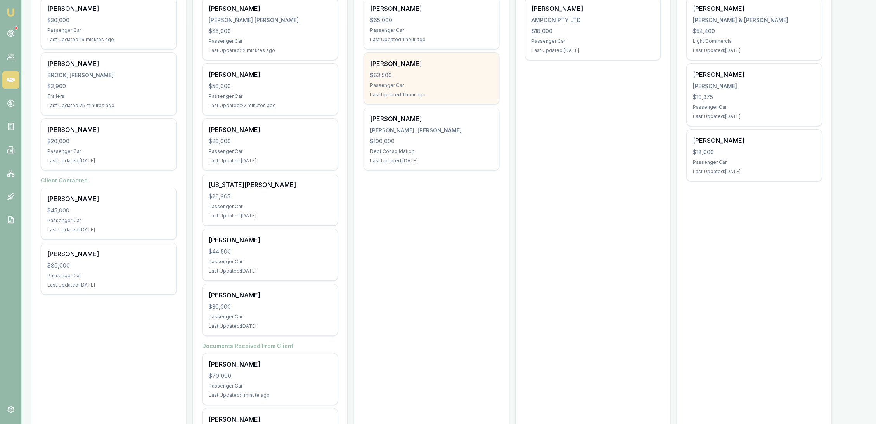
click at [411, 77] on div "$63,500" at bounding box center [431, 75] width 123 height 8
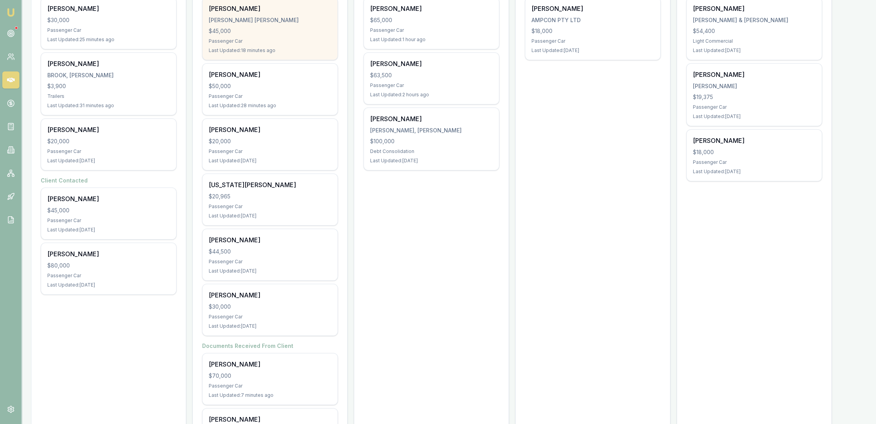
click at [284, 31] on div "$45,000" at bounding box center [270, 31] width 123 height 8
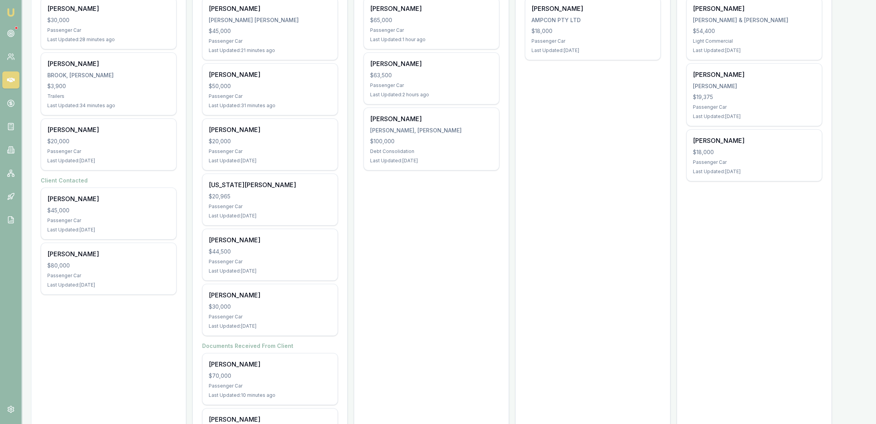
click at [9, 10] on img at bounding box center [10, 12] width 9 height 9
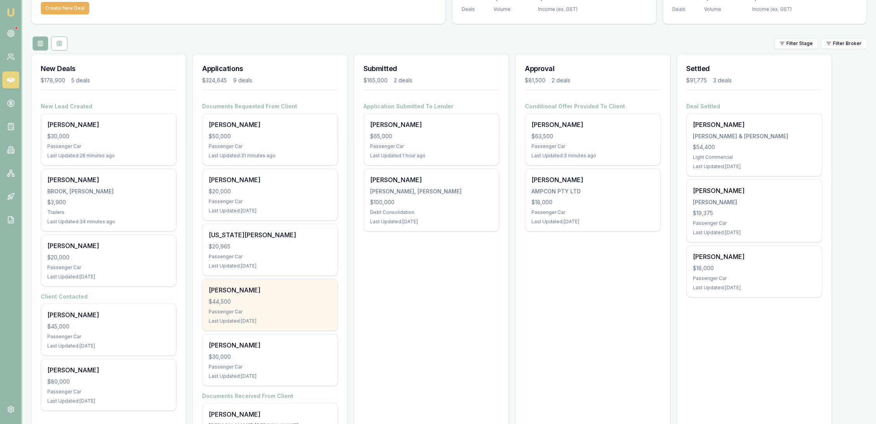
scroll to position [172, 0]
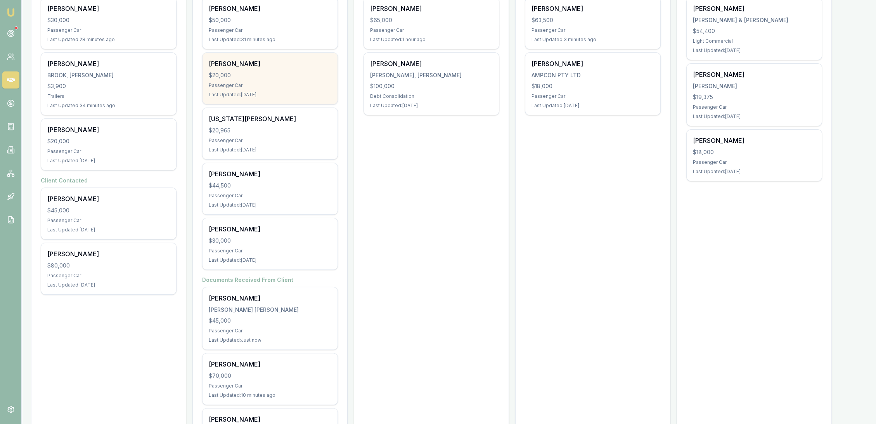
click at [252, 81] on div "Chris Drysdale $20,000 Passenger Car Last Updated: 1 day ago" at bounding box center [270, 78] width 135 height 51
click at [245, 83] on div "Passenger Car" at bounding box center [270, 85] width 123 height 6
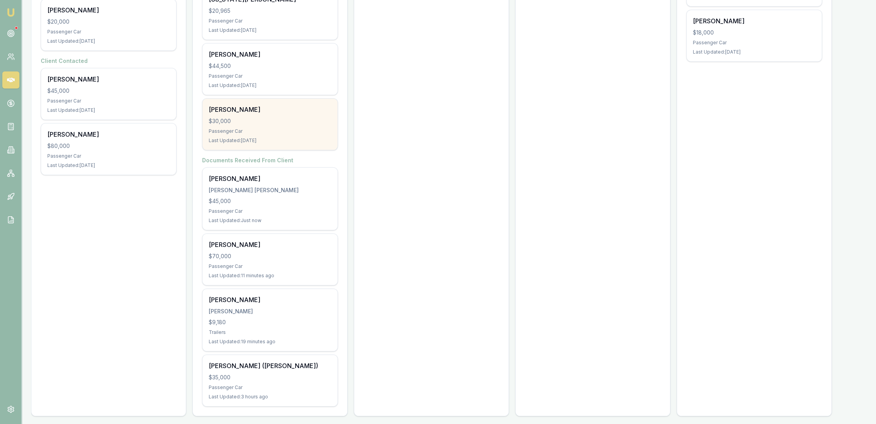
scroll to position [295, 0]
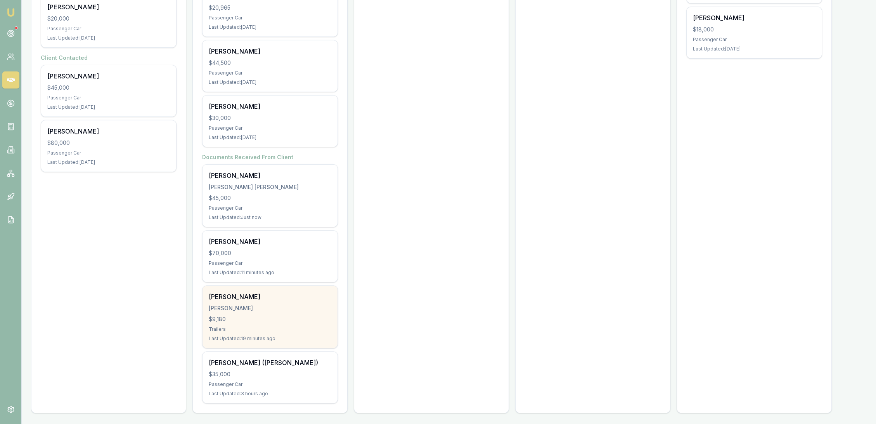
click at [245, 304] on div "MASON, SAMUEL WILLIAM" at bounding box center [270, 308] width 123 height 8
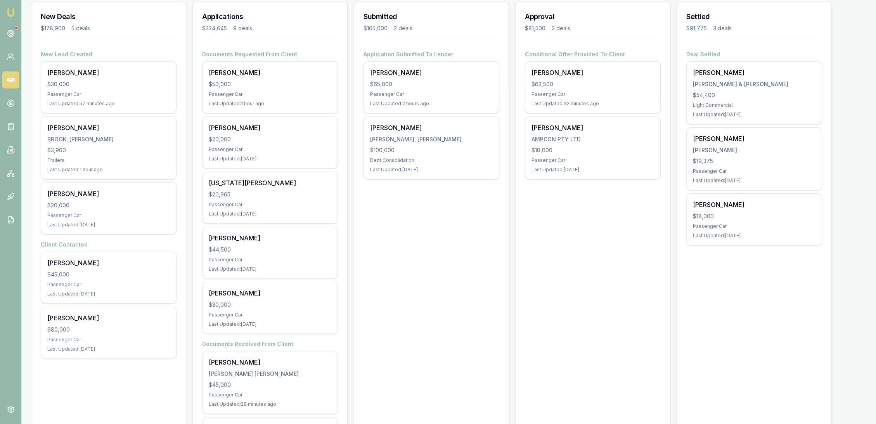
scroll to position [123, 0]
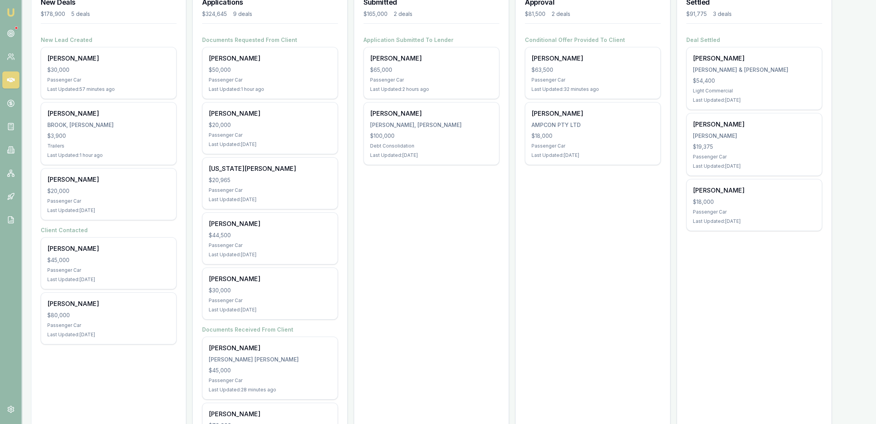
click at [14, 9] on img at bounding box center [10, 12] width 9 height 9
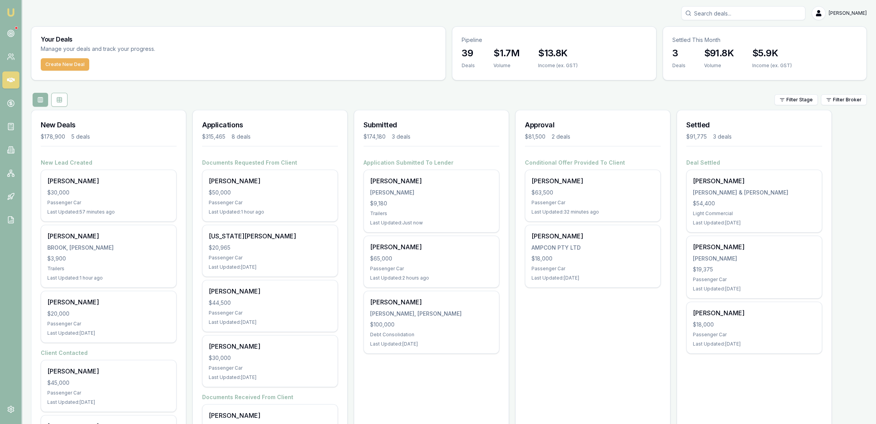
scroll to position [129, 0]
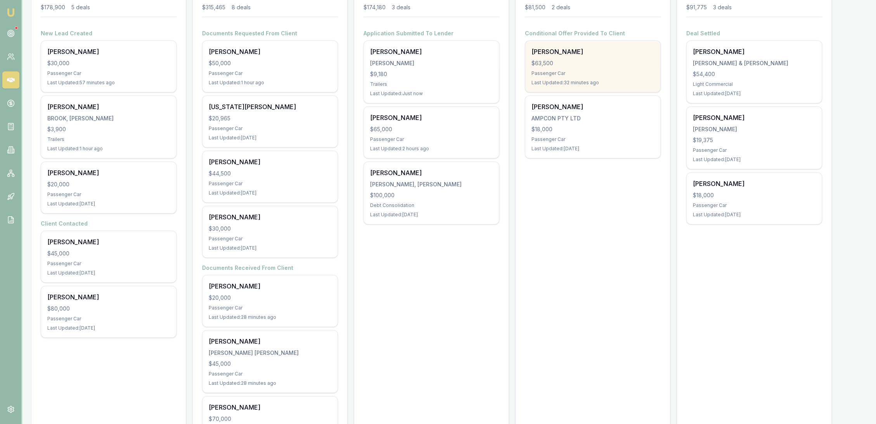
click at [579, 70] on div "Passenger Car" at bounding box center [593, 73] width 123 height 6
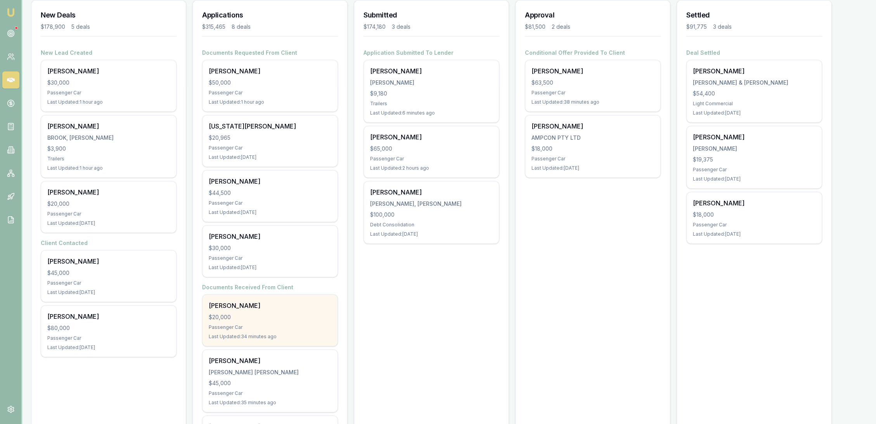
scroll to position [57, 0]
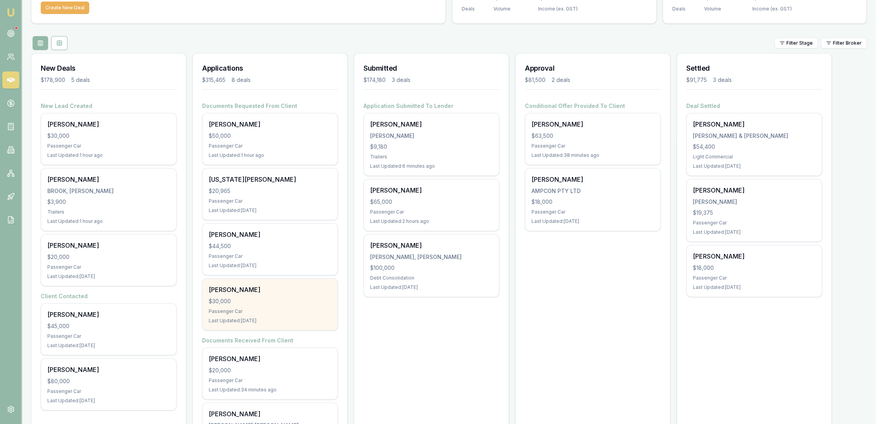
click at [260, 297] on div "$30,000" at bounding box center [270, 301] width 123 height 8
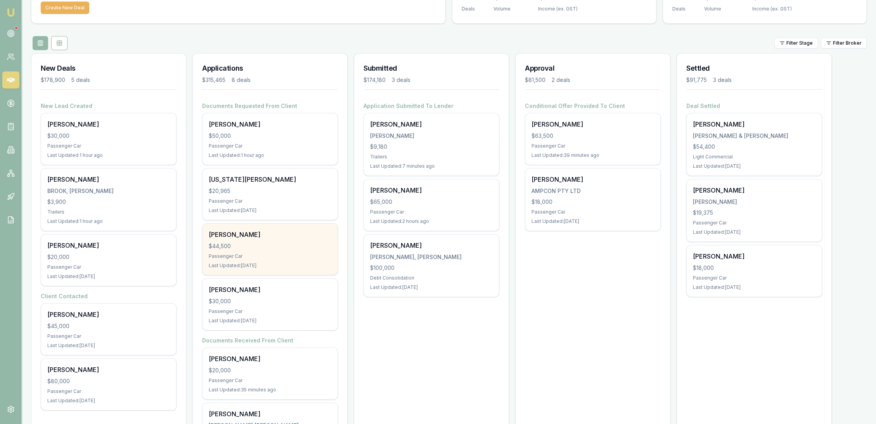
click at [246, 239] on div "Jakarn Jones $44,500 Passenger Car Last Updated: 4 days ago" at bounding box center [270, 249] width 135 height 51
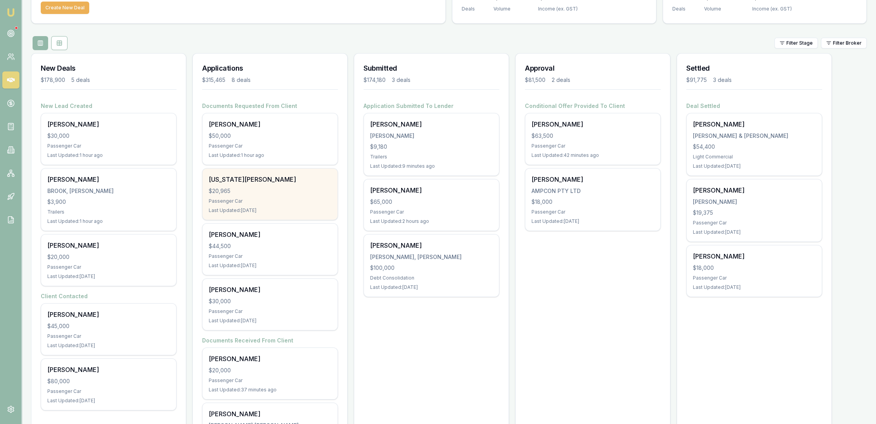
click at [249, 192] on div "$20,965" at bounding box center [270, 191] width 123 height 8
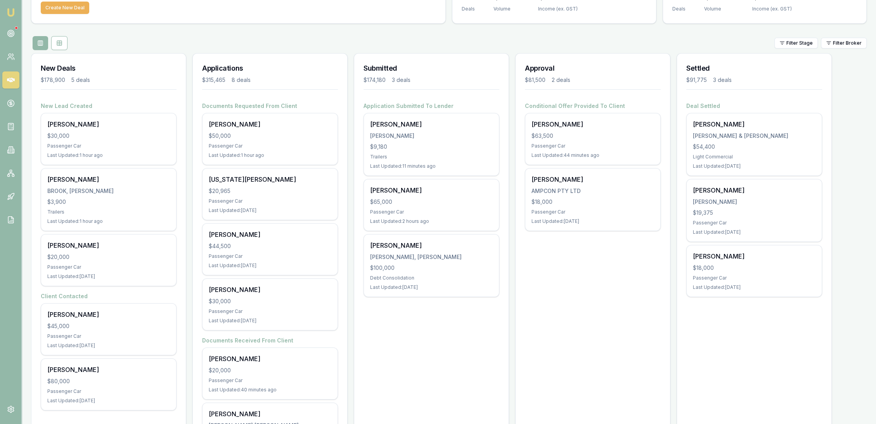
click at [9, 8] on img at bounding box center [10, 12] width 9 height 9
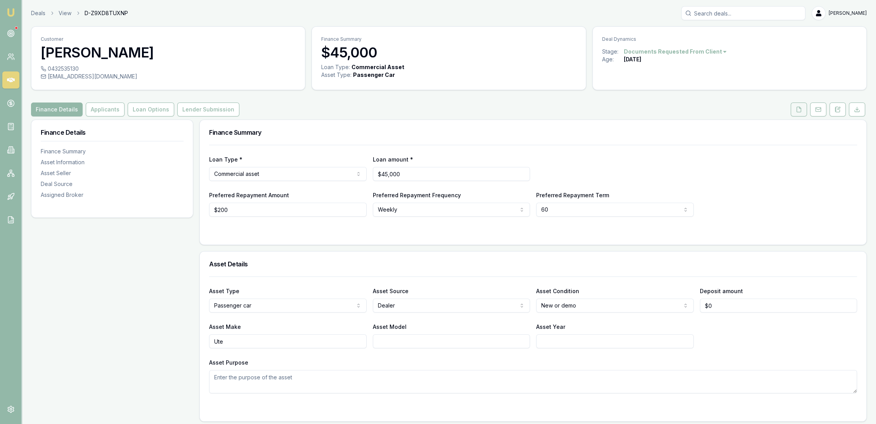
click at [800, 114] on button at bounding box center [799, 109] width 16 height 14
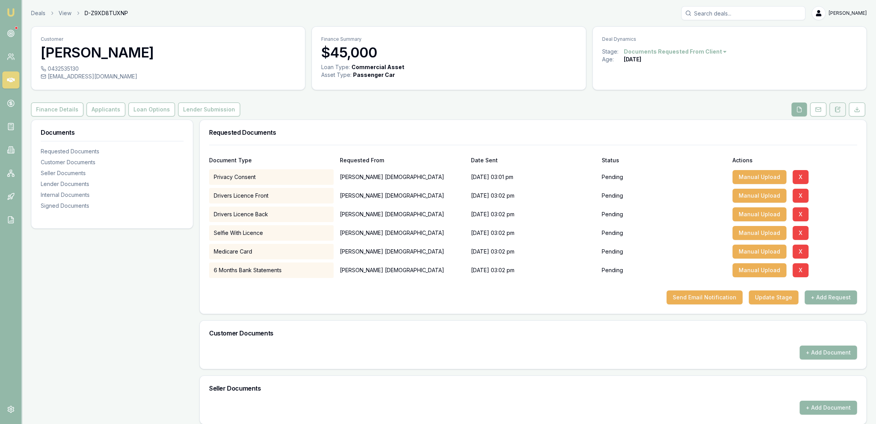
click at [839, 109] on icon at bounding box center [838, 109] width 6 height 6
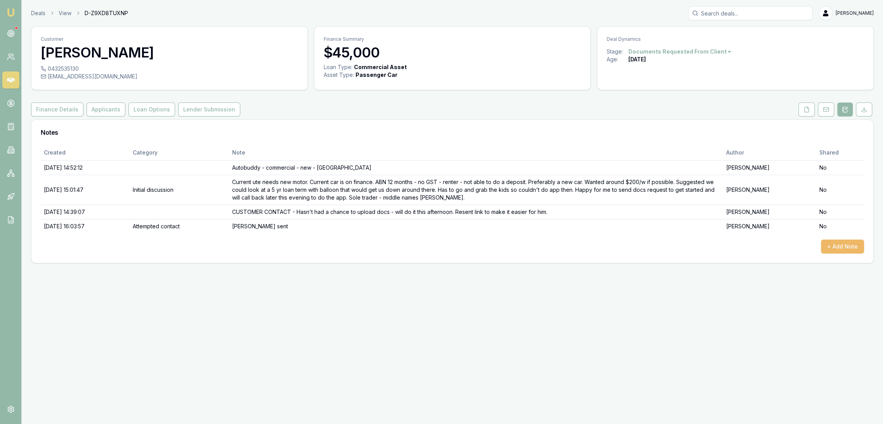
click at [839, 244] on button "+ Add Note" at bounding box center [842, 246] width 43 height 14
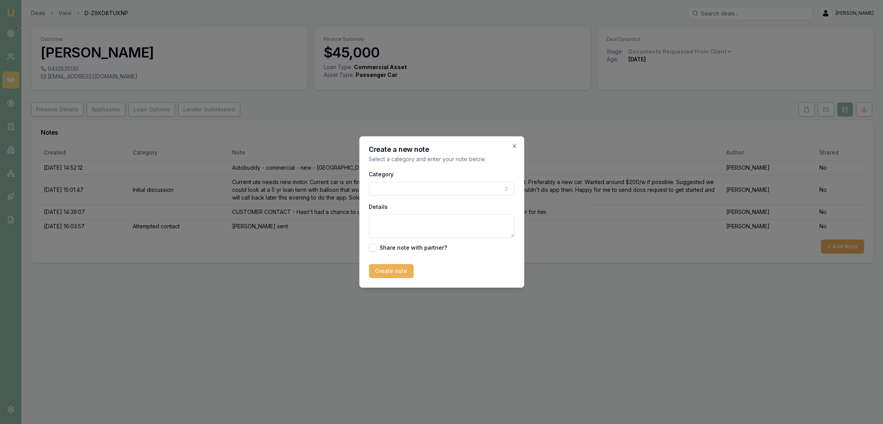
click at [402, 189] on body "Emu Broker Deals View D-Z9XD8TUXNP Robyn Adams Toggle Menu Customer William Chr…" at bounding box center [441, 212] width 883 height 424
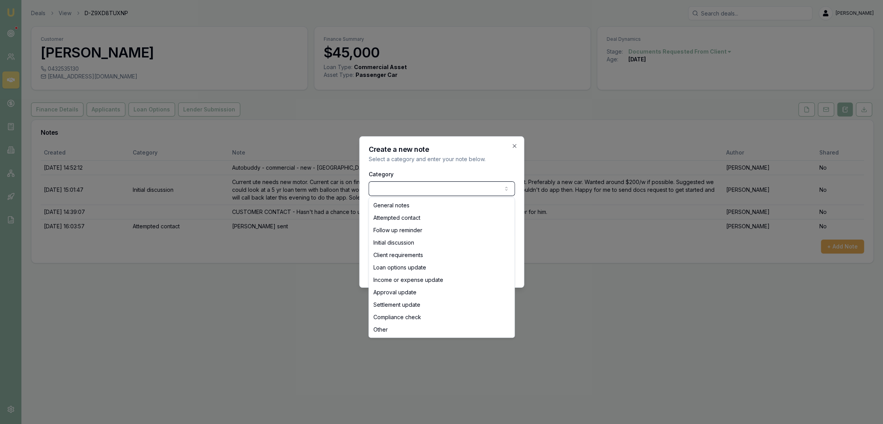
click at [401, 189] on body "Emu Broker Deals View D-Z9XD8TUXNP Robyn Adams Toggle Menu Customer William Chr…" at bounding box center [441, 212] width 883 height 424
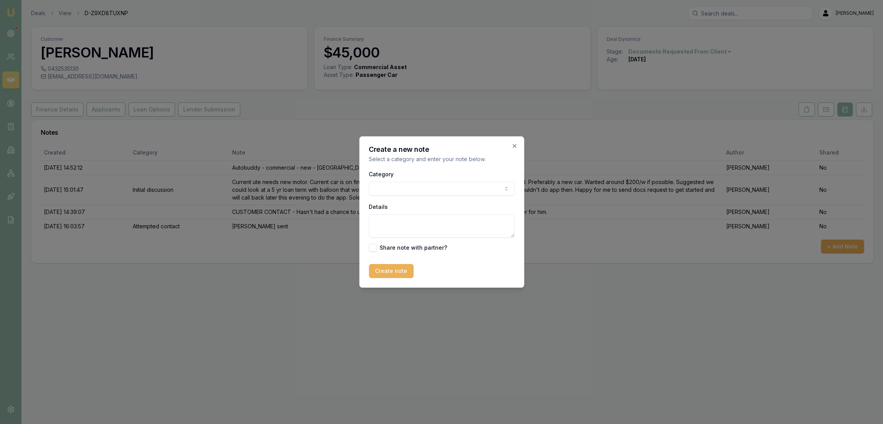
click at [384, 232] on textarea "Details" at bounding box center [442, 225] width 146 height 23
click at [406, 189] on body "Emu Broker Deals View D-Z9XD8TUXNP Robyn Adams Toggle Menu Customer William Chr…" at bounding box center [441, 212] width 883 height 424
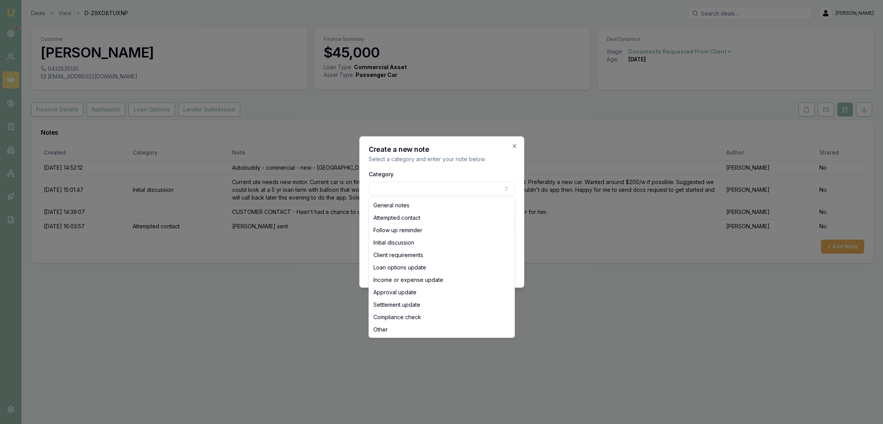
select select "ATTEMPTED_CONTACT"
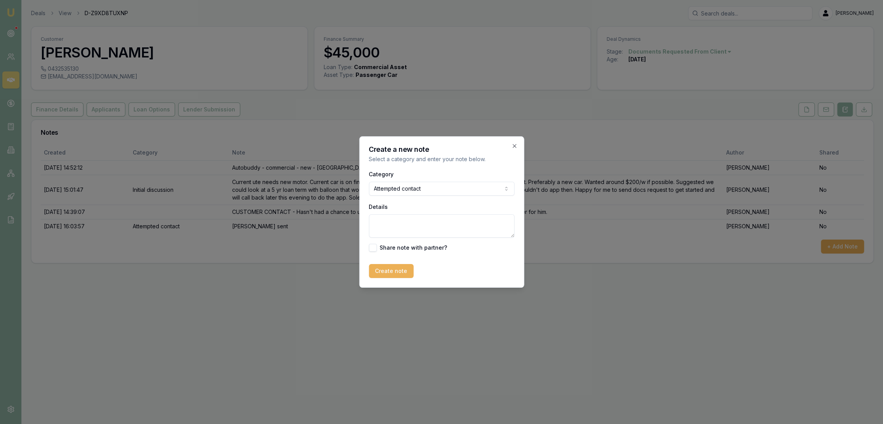
click at [388, 223] on textarea "Details" at bounding box center [442, 225] width 146 height 23
type textarea "l"
type textarea "LM - sent text re docs"
drag, startPoint x: 376, startPoint y: 269, endPoint x: 380, endPoint y: 268, distance: 4.3
click at [376, 269] on button "Create note" at bounding box center [391, 271] width 45 height 14
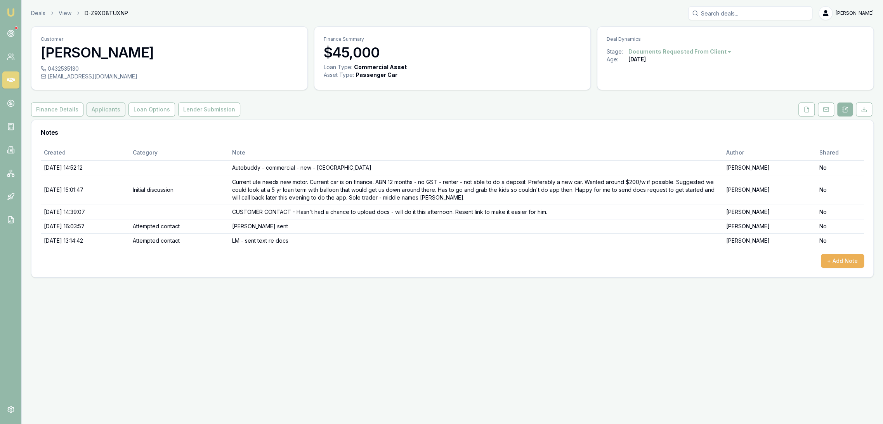
click at [107, 105] on button "Applicants" at bounding box center [106, 109] width 39 height 14
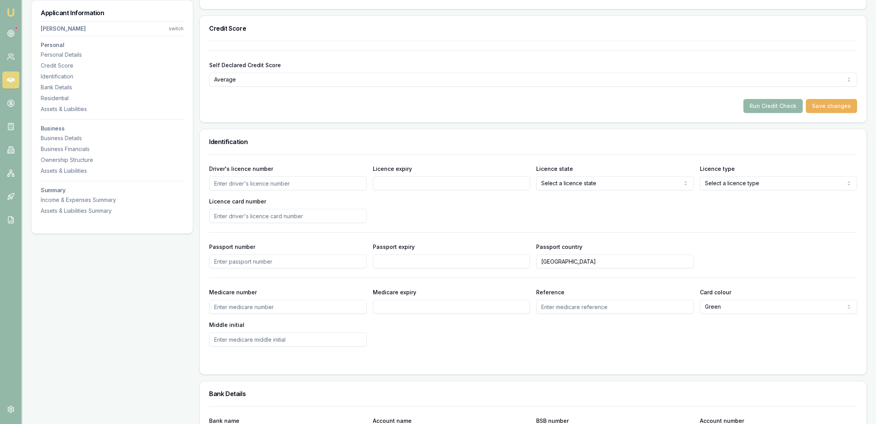
scroll to position [388, 0]
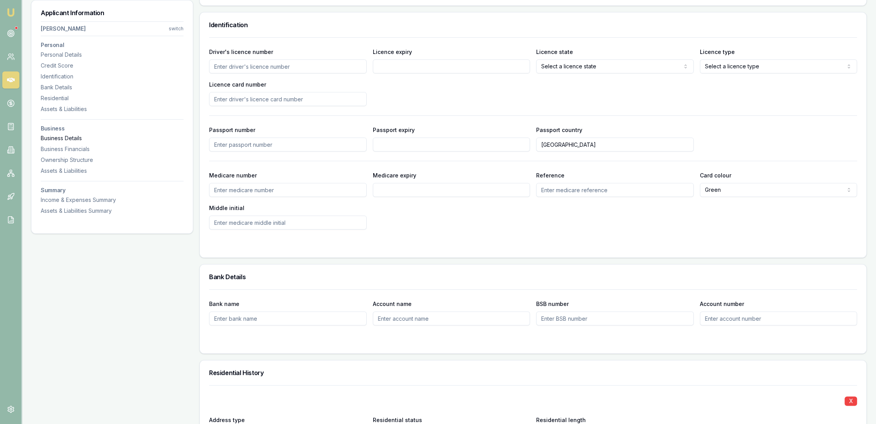
click at [66, 135] on div "Business Details" at bounding box center [112, 138] width 143 height 8
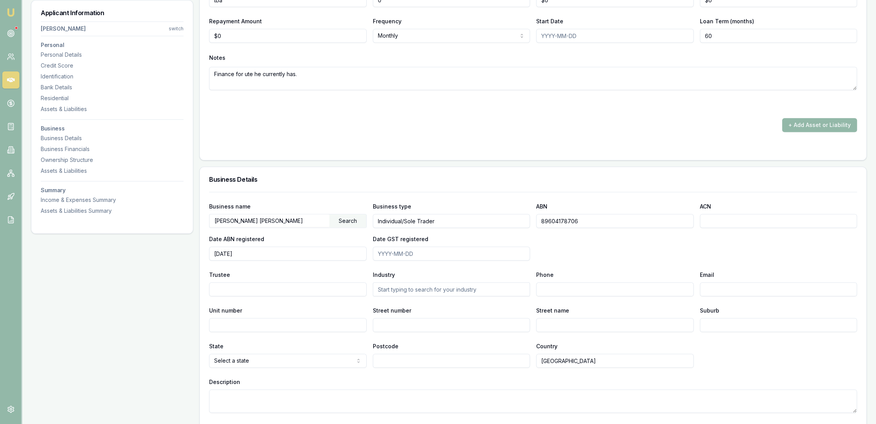
scroll to position [889, 0]
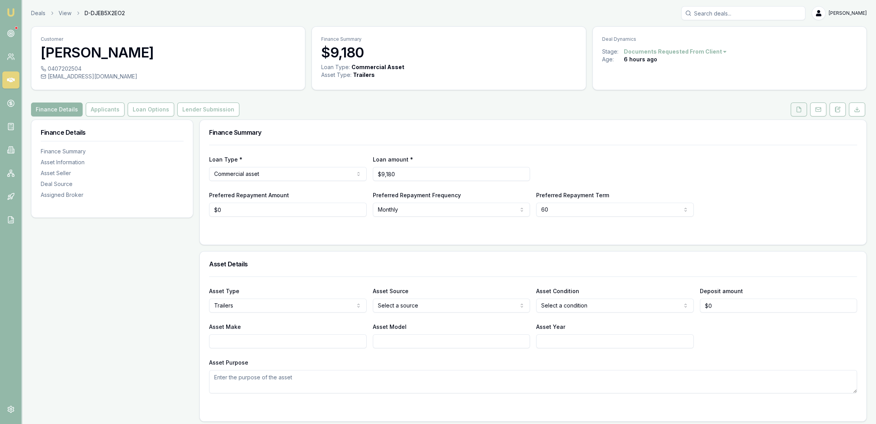
click at [803, 109] on button at bounding box center [799, 109] width 16 height 14
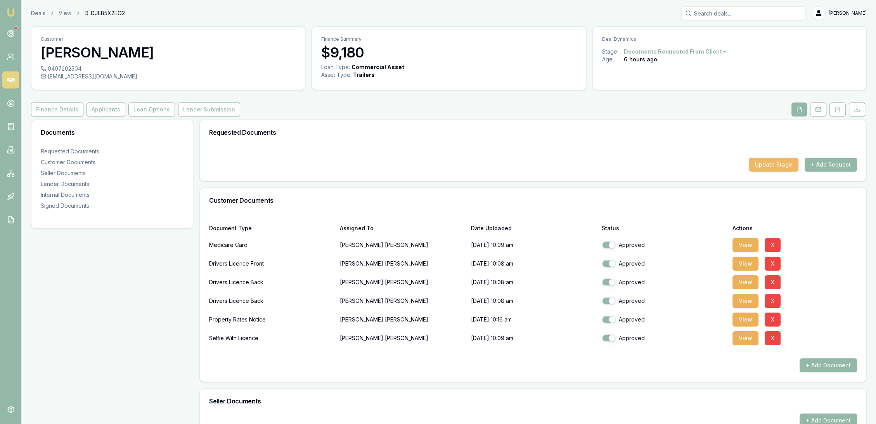
click at [785, 163] on button "Update Stage" at bounding box center [774, 165] width 50 height 14
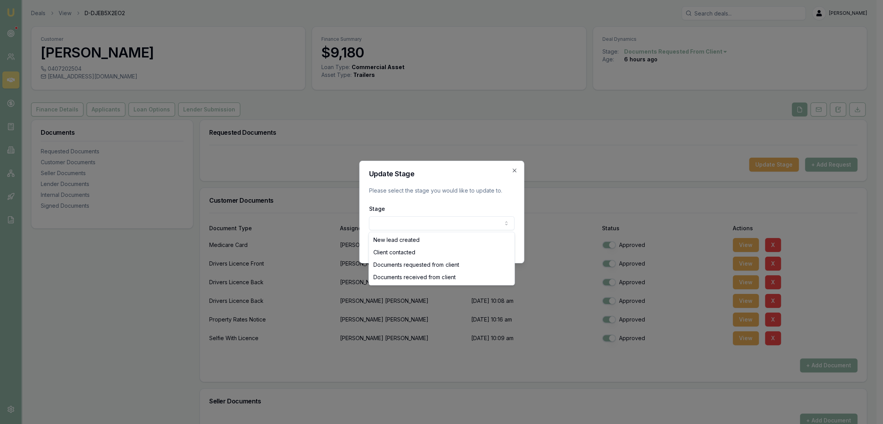
click at [453, 222] on body "Emu Broker Deals View D-DJEB5X2EO2 Robyn Adams Toggle Menu Customer Samuel Maso…" at bounding box center [438, 212] width 876 height 424
select select "DOCUMENTS_RECEIVED_FROM_CLIENT"
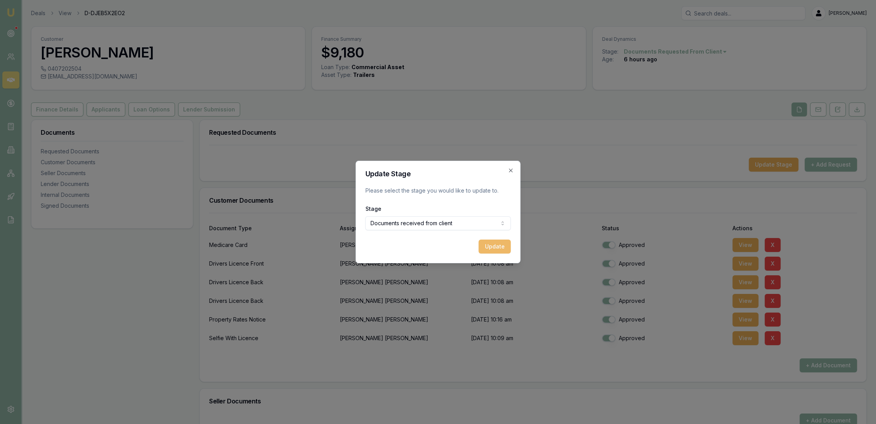
click at [495, 242] on button "Update" at bounding box center [495, 246] width 32 height 14
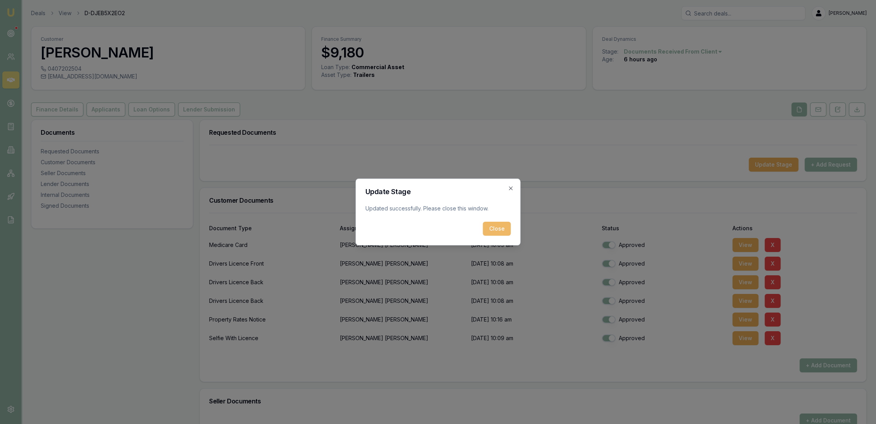
click at [495, 226] on button "Close" at bounding box center [497, 229] width 28 height 14
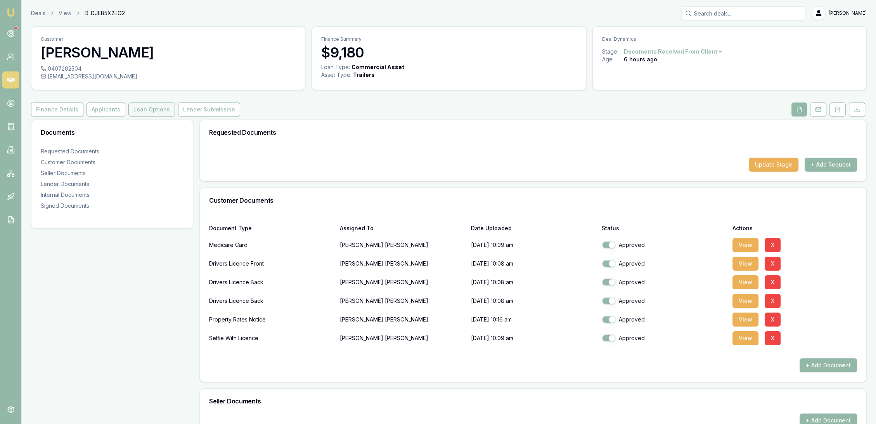
click at [139, 105] on button "Loan Options" at bounding box center [151, 109] width 47 height 14
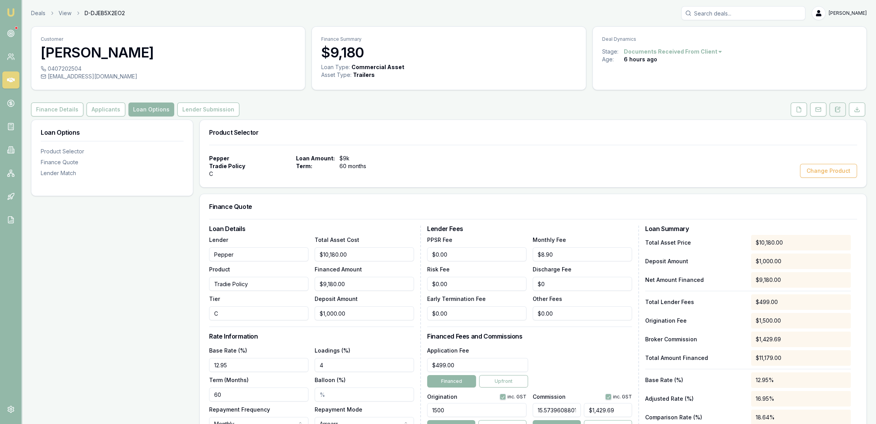
click at [836, 109] on icon at bounding box center [838, 109] width 4 height 5
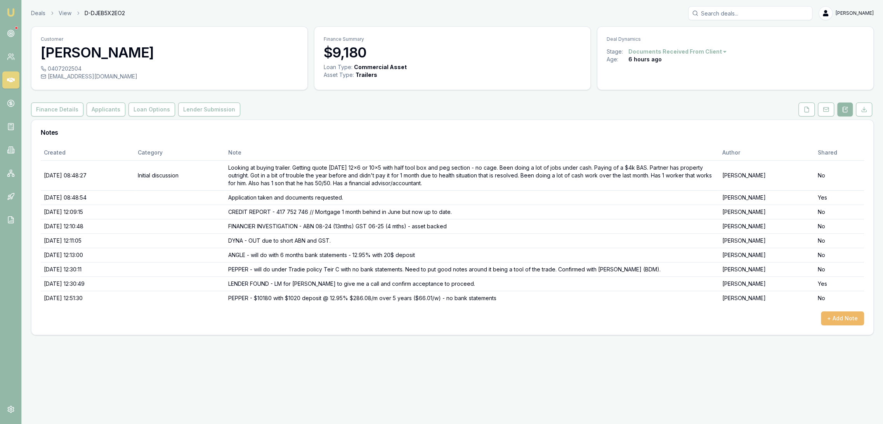
click at [839, 318] on button "+ Add Note" at bounding box center [842, 318] width 43 height 14
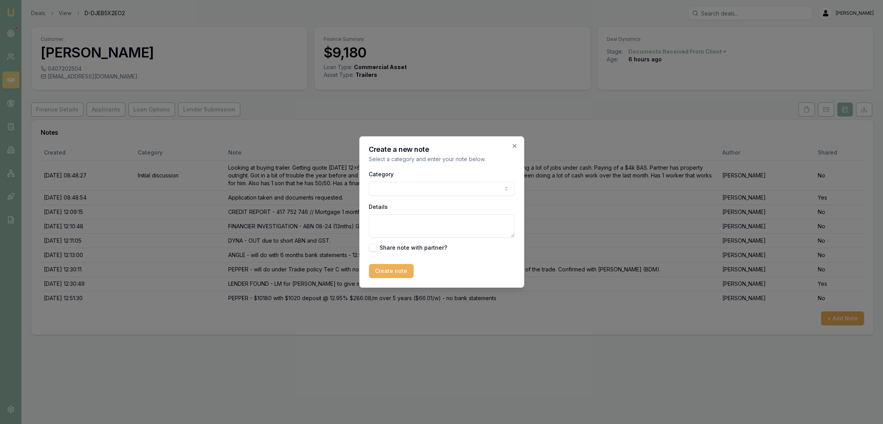
click at [385, 213] on div "Details" at bounding box center [442, 220] width 146 height 36
click at [387, 226] on textarea "Details" at bounding box center [442, 225] width 146 height 23
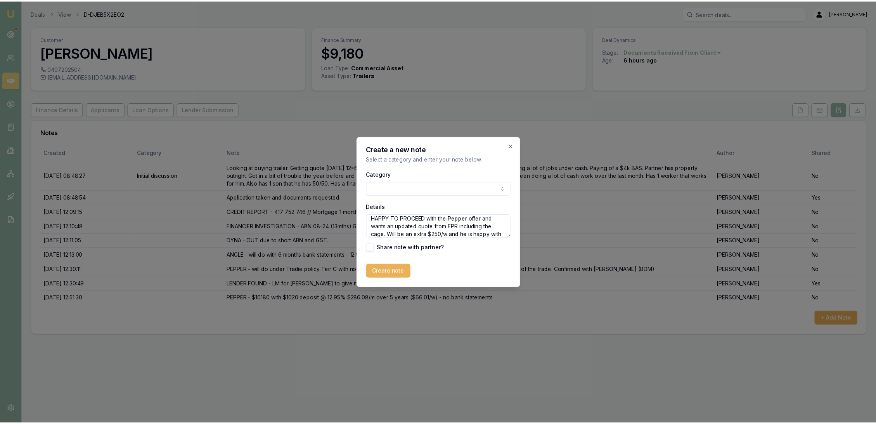
scroll to position [10, 0]
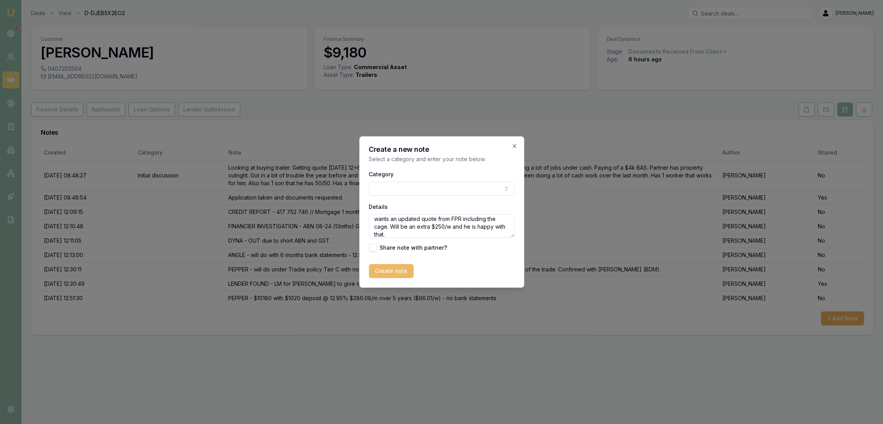
type textarea "HAPPY TO PROCEED with the Pepper offer and wants an updated quote from FPR incl…"
drag, startPoint x: 397, startPoint y: 271, endPoint x: 395, endPoint y: 266, distance: 5.2
click at [397, 270] on button "Create note" at bounding box center [391, 271] width 45 height 14
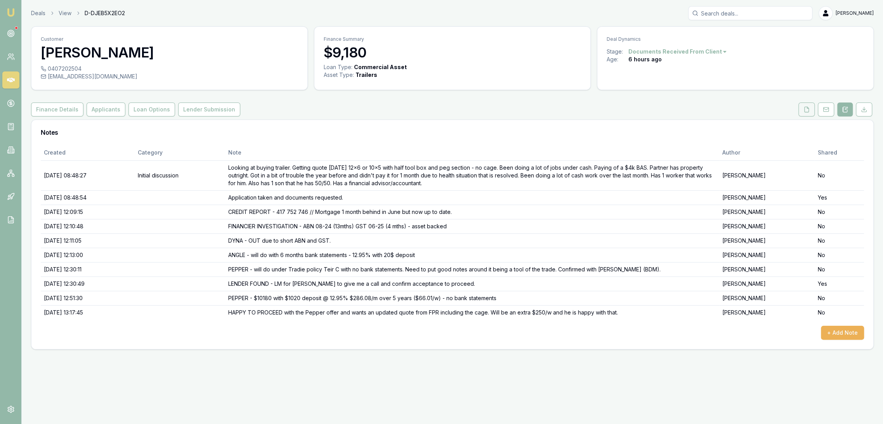
click at [811, 113] on button at bounding box center [806, 109] width 16 height 14
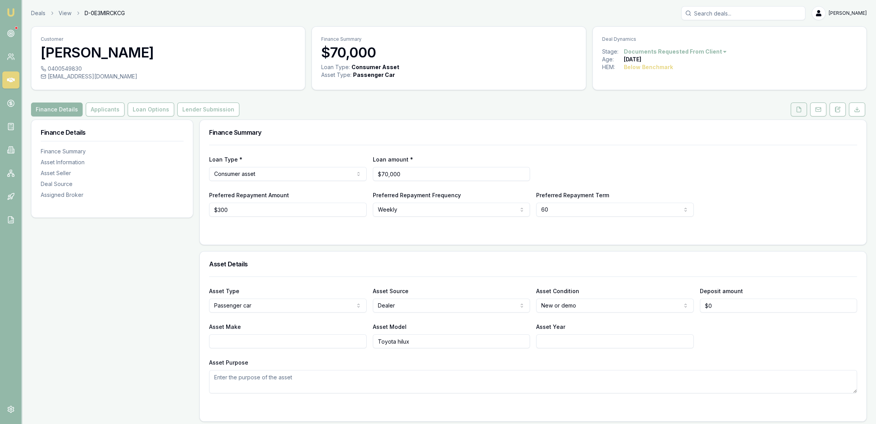
click at [800, 110] on icon at bounding box center [799, 109] width 6 height 6
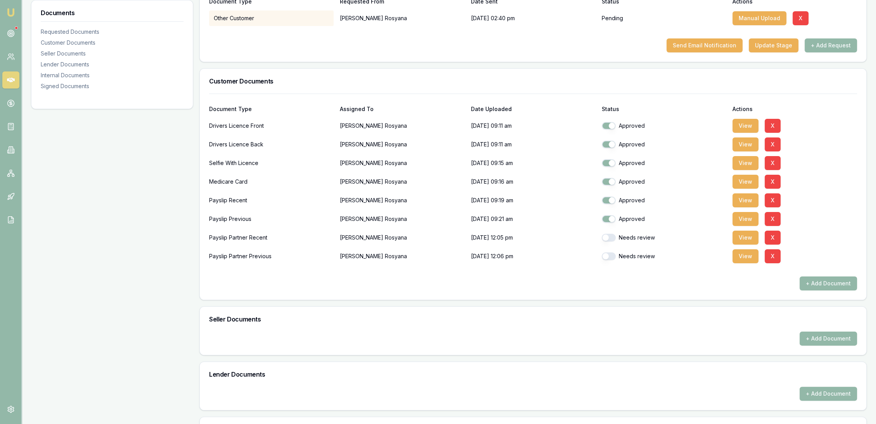
scroll to position [172, 0]
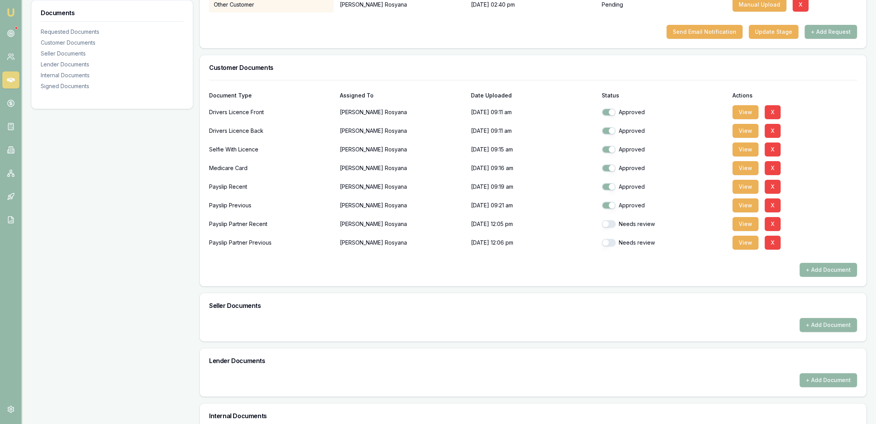
click at [611, 223] on button "button" at bounding box center [609, 224] width 14 height 8
checkbox input "true"
drag, startPoint x: 611, startPoint y: 243, endPoint x: 614, endPoint y: 254, distance: 11.7
click at [611, 243] on button "button" at bounding box center [609, 243] width 14 height 8
checkbox input "true"
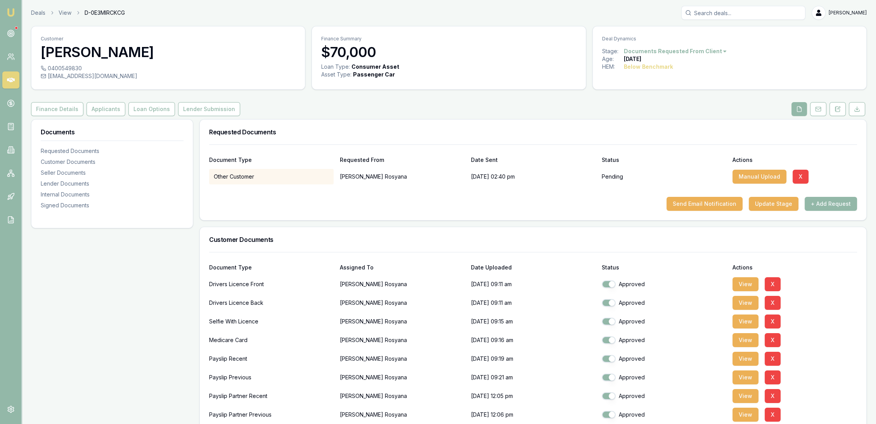
scroll to position [0, 0]
click at [768, 204] on button "Update Stage" at bounding box center [774, 204] width 50 height 14
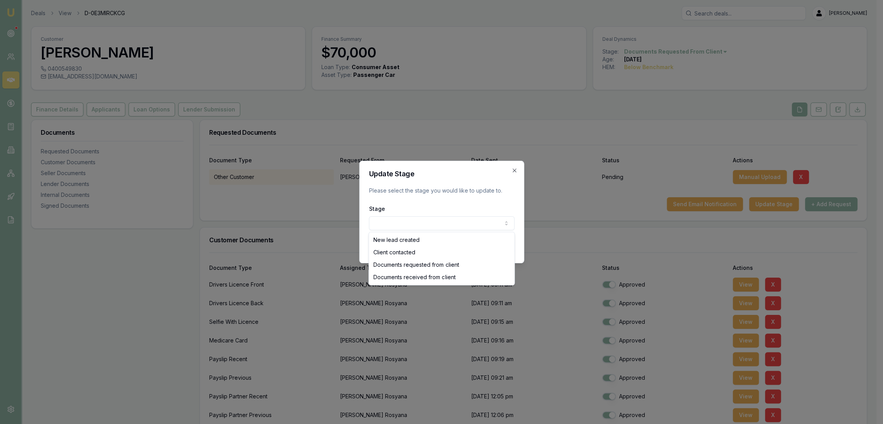
click at [431, 220] on body "Emu Broker Deals View D-0E3MIRCKCG [PERSON_NAME] Toggle Menu Customer [PERSON_N…" at bounding box center [438, 212] width 876 height 424
select select "DOCUMENTS_RECEIVED_FROM_CLIENT"
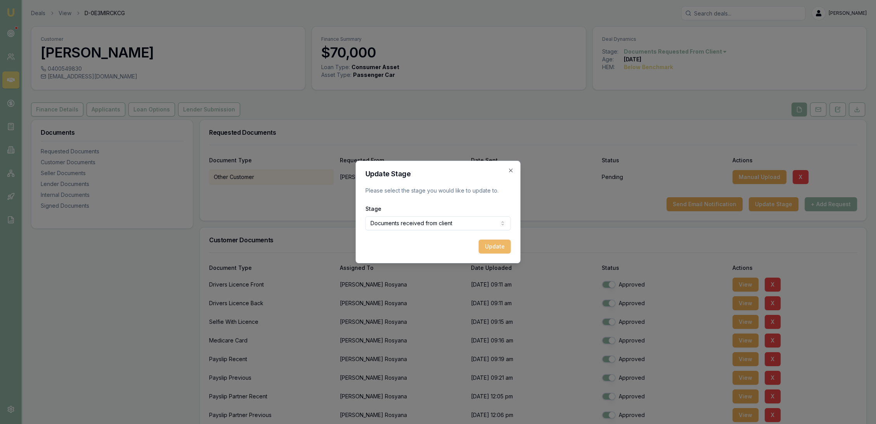
click at [491, 243] on button "Update" at bounding box center [495, 246] width 32 height 14
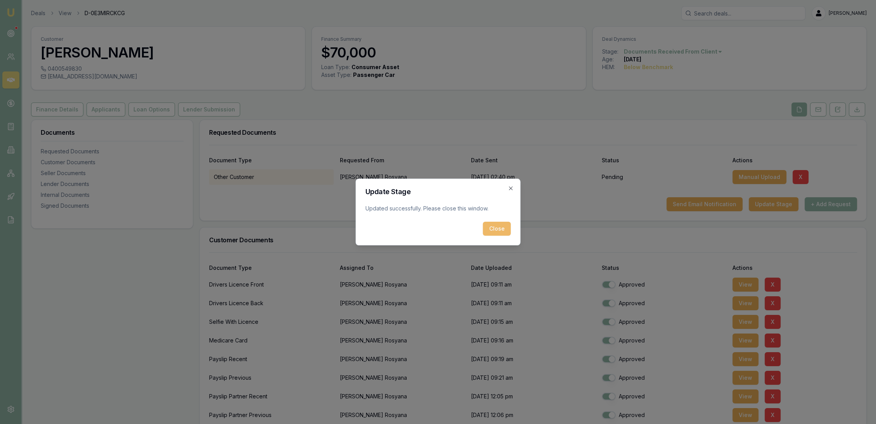
click at [500, 230] on button "Close" at bounding box center [497, 229] width 28 height 14
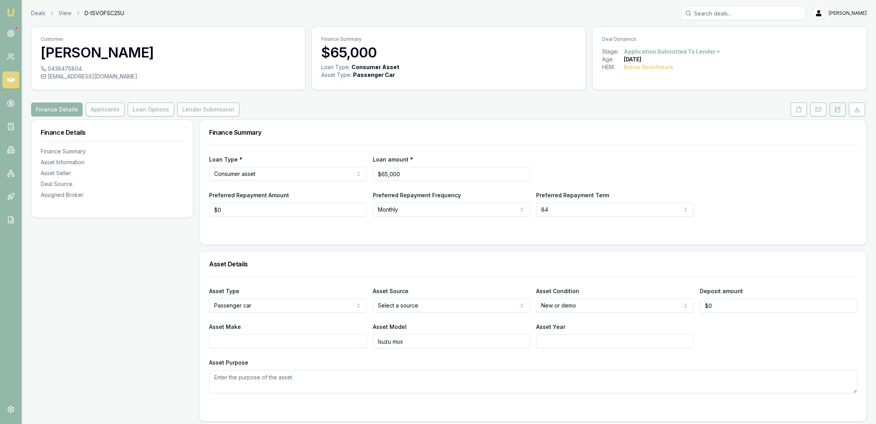
click at [832, 108] on button at bounding box center [838, 109] width 16 height 14
click at [841, 108] on button at bounding box center [838, 109] width 16 height 14
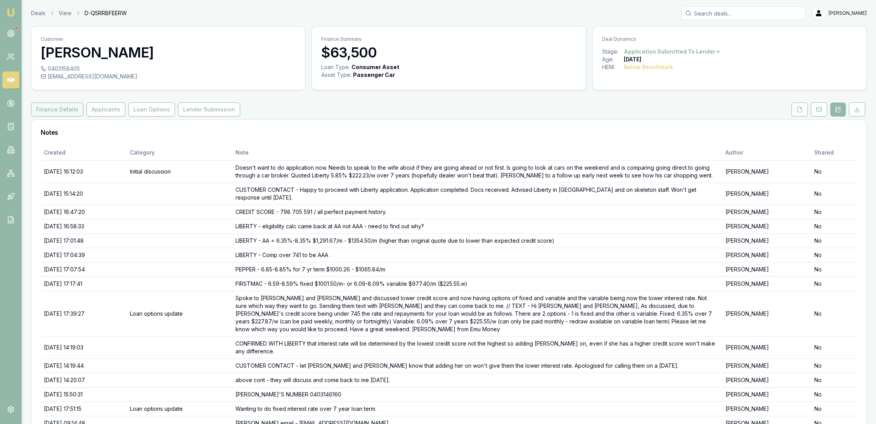
click at [52, 102] on button "Finance Details" at bounding box center [57, 109] width 52 height 14
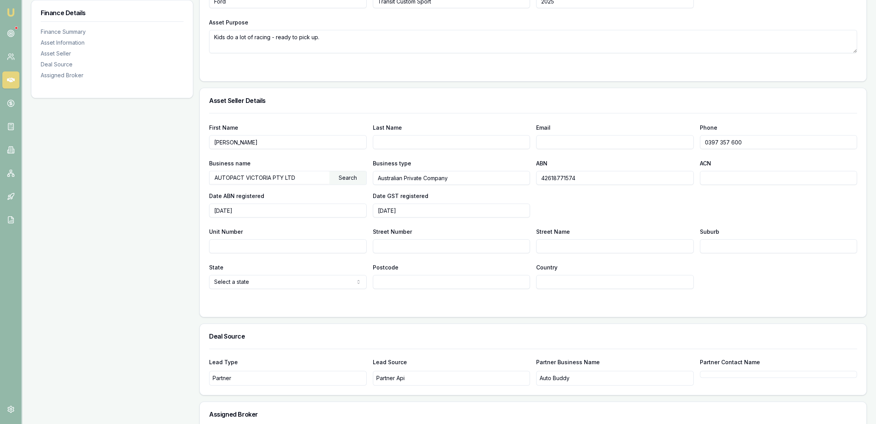
scroll to position [345, 0]
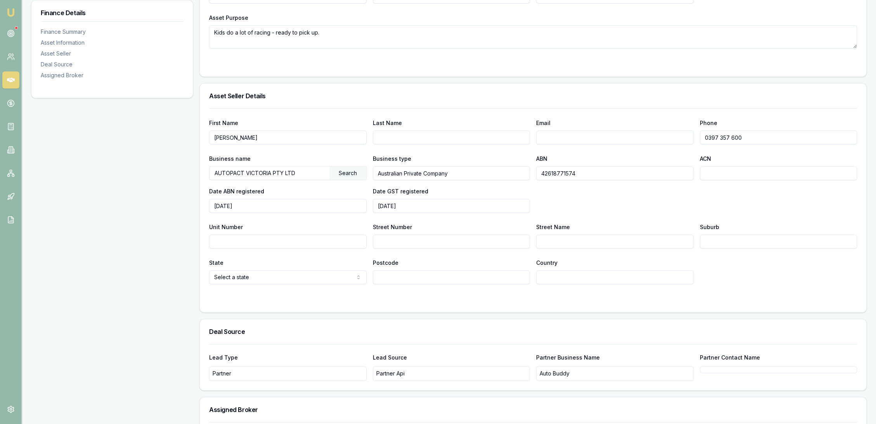
drag, startPoint x: 742, startPoint y: 138, endPoint x: 697, endPoint y: 138, distance: 45.0
click at [697, 138] on div "First Name [PERSON_NAME] Last Name Email Phone [PHONE_NUMBER]" at bounding box center [533, 131] width 648 height 26
click at [618, 139] on input "Email" at bounding box center [615, 137] width 158 height 14
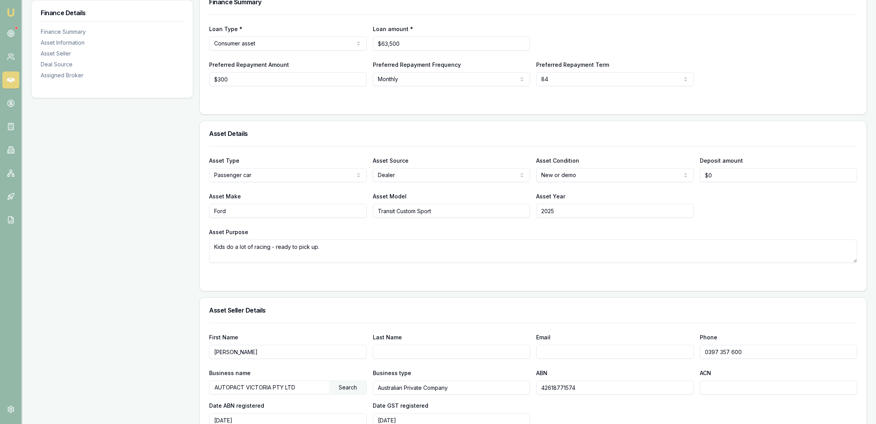
scroll to position [129, 0]
type input "rochelle.bennett@etheridgeford.com.au"
click at [603, 371] on div "ABN 42618771574" at bounding box center [615, 382] width 158 height 26
click at [490, 350] on input "Last Name" at bounding box center [452, 353] width 158 height 14
type input "Bennett"
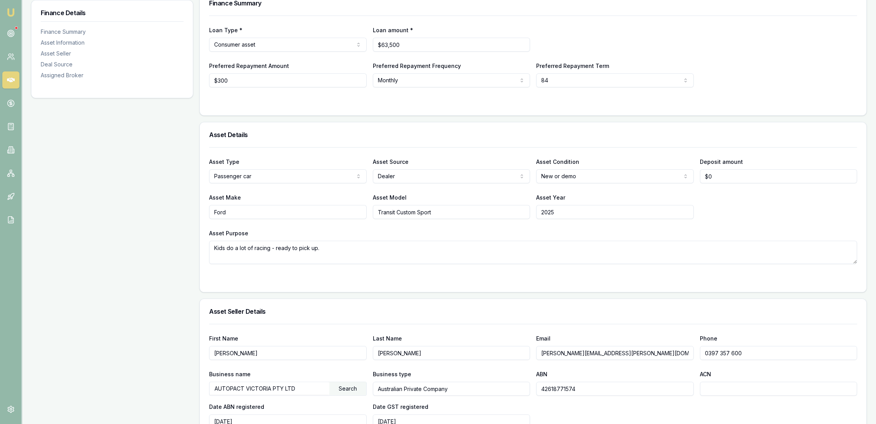
click at [575, 369] on div "ABN 42618771574" at bounding box center [615, 382] width 158 height 26
drag, startPoint x: 657, startPoint y: 356, endPoint x: 518, endPoint y: 347, distance: 139.3
click at [518, 347] on div "First Name Rochelle Last Name Bennett Email rochelle.bennett@etheridgeford.com.…" at bounding box center [533, 346] width 648 height 26
click at [557, 281] on div at bounding box center [533, 279] width 648 height 6
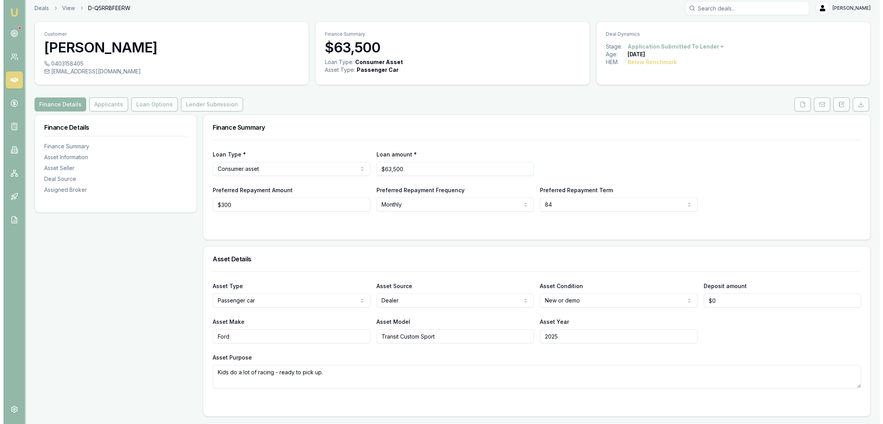
scroll to position [0, 0]
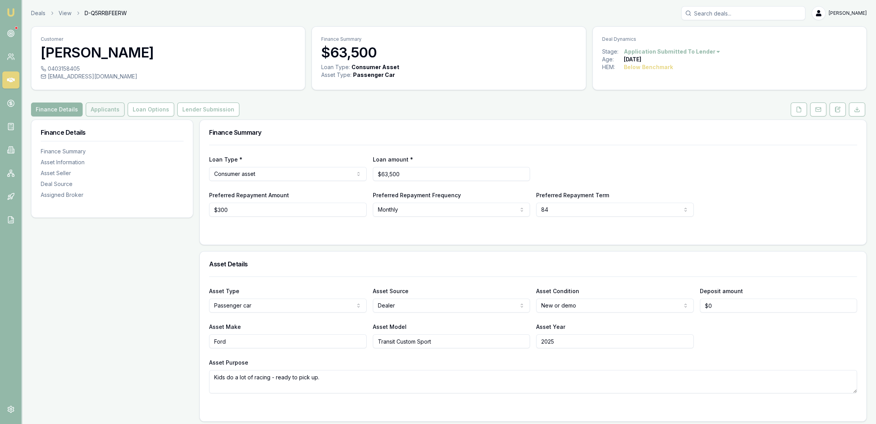
click at [114, 109] on button "Applicants" at bounding box center [105, 109] width 39 height 14
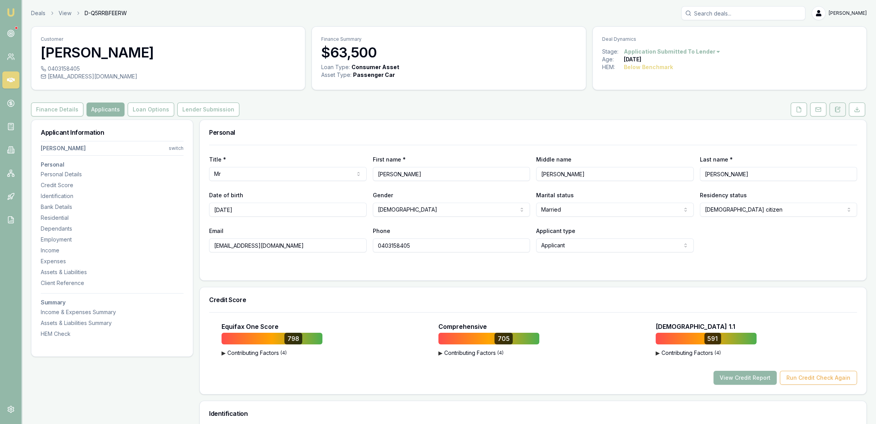
click at [835, 107] on icon at bounding box center [838, 109] width 6 height 6
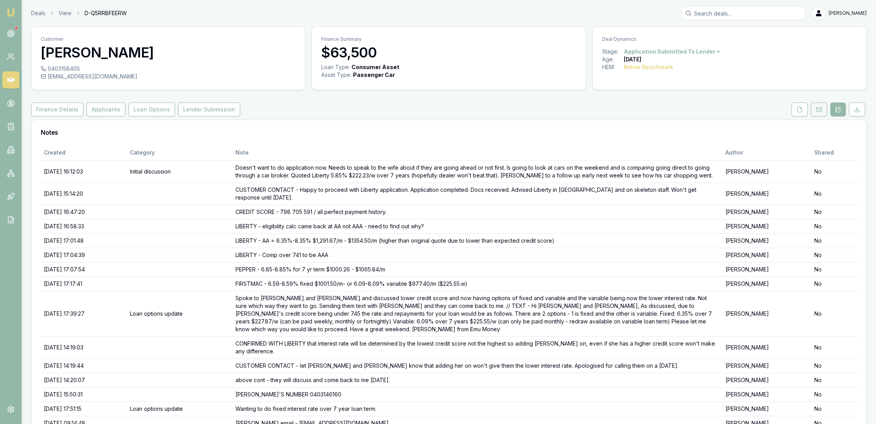
click at [822, 108] on rect at bounding box center [819, 109] width 5 height 4
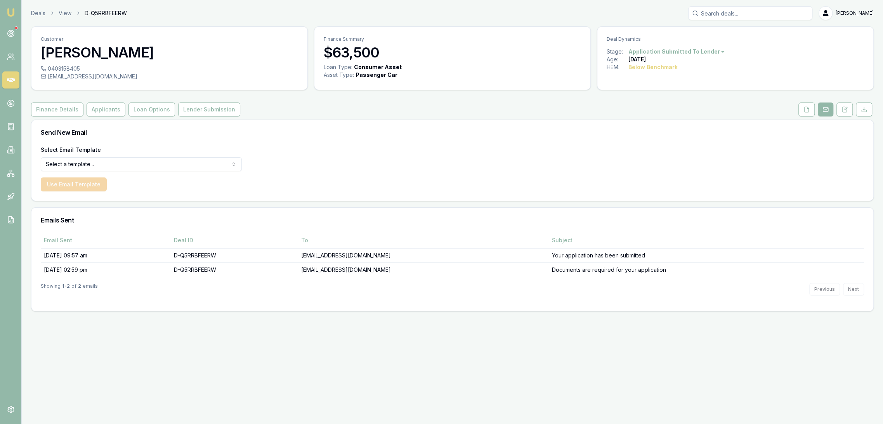
click at [66, 161] on html "Emu Broker Deals View D-Q5RRBFEERW Robyn Adams Toggle Menu Customer Jeffrey Sim…" at bounding box center [441, 212] width 883 height 424
click at [96, 165] on html "Emu Broker Deals View D-Q5RRBFEERW Robyn Adams Toggle Menu Customer Jeffrey Sim…" at bounding box center [441, 212] width 883 height 424
select select "dealer-tax-invoice"
click at [81, 184] on button "Use Email Template" at bounding box center [74, 184] width 66 height 14
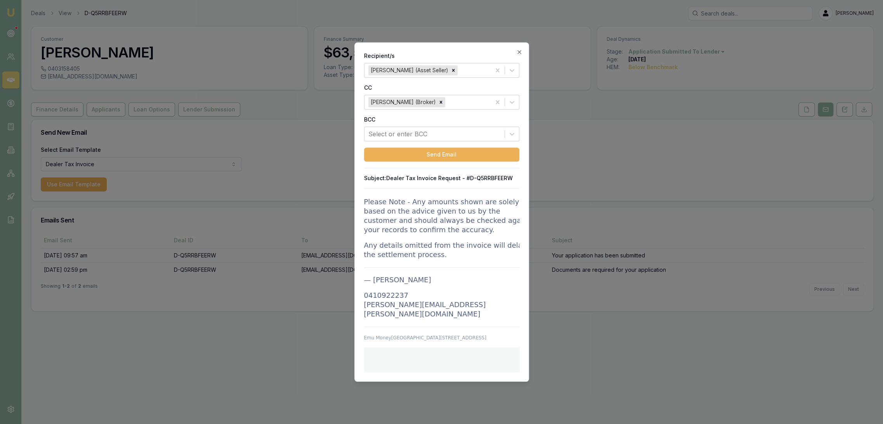
scroll to position [994, 0]
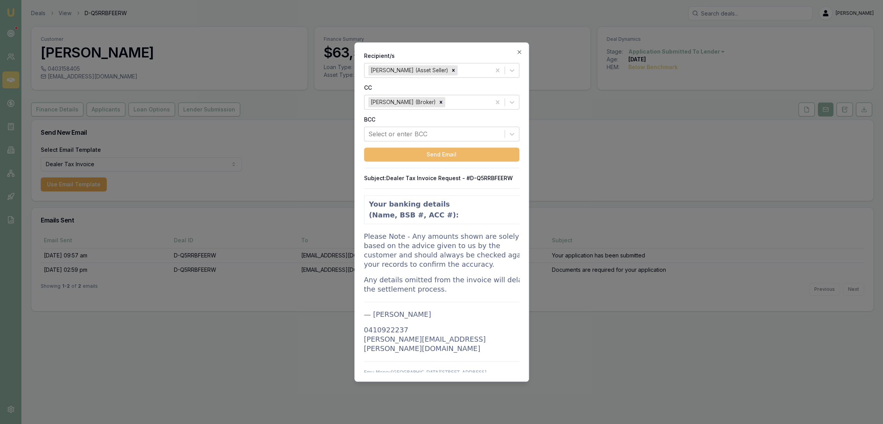
click at [455, 156] on button "Send Email" at bounding box center [441, 154] width 155 height 14
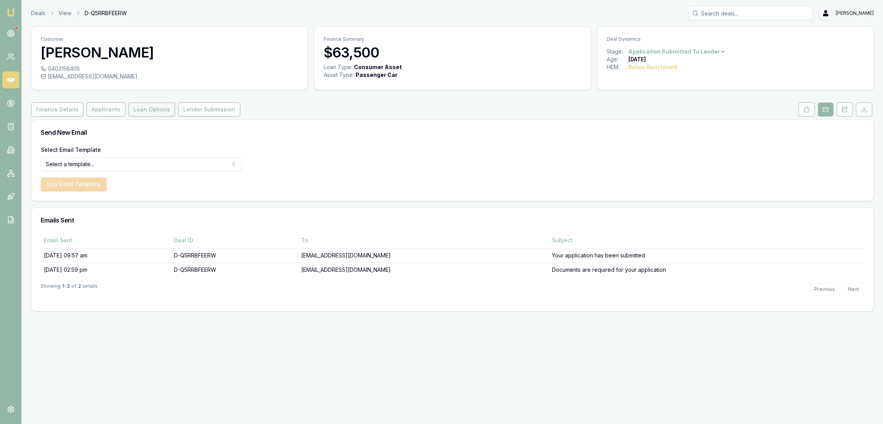
click at [158, 111] on button "Loan Options" at bounding box center [151, 109] width 47 height 14
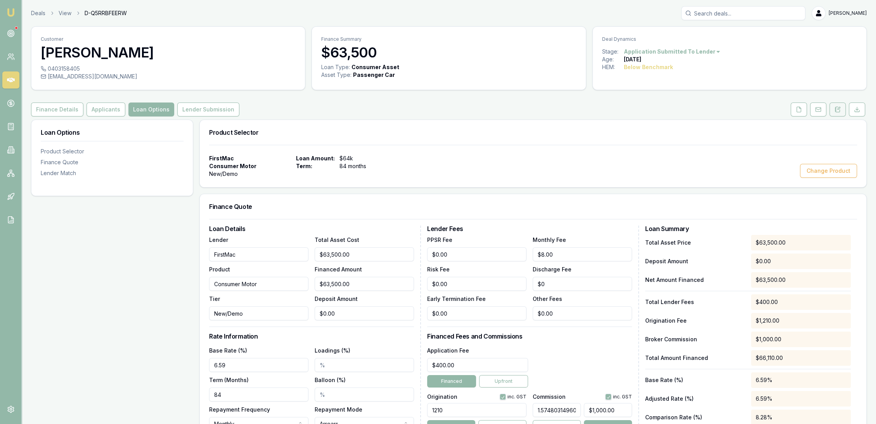
click at [838, 106] on icon at bounding box center [838, 109] width 6 height 6
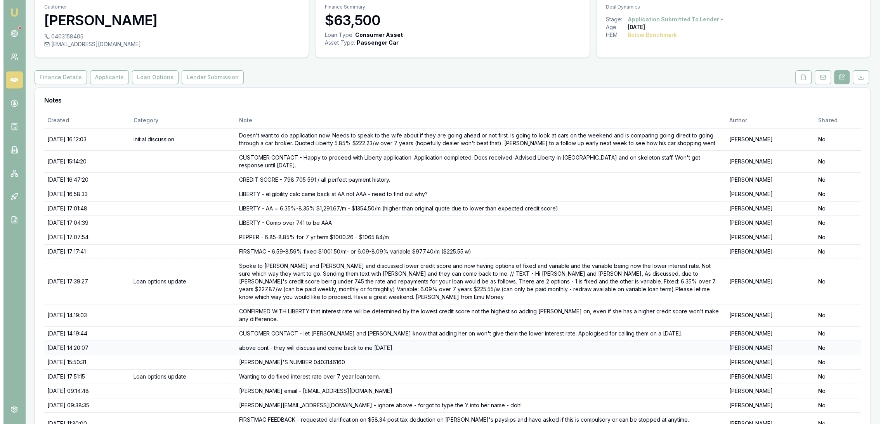
scroll to position [62, 0]
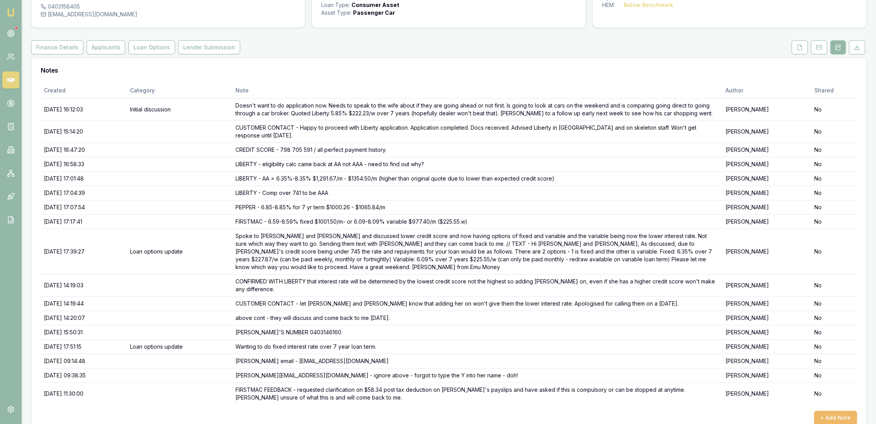
click at [830, 411] on button "+ Add Note" at bounding box center [835, 418] width 43 height 14
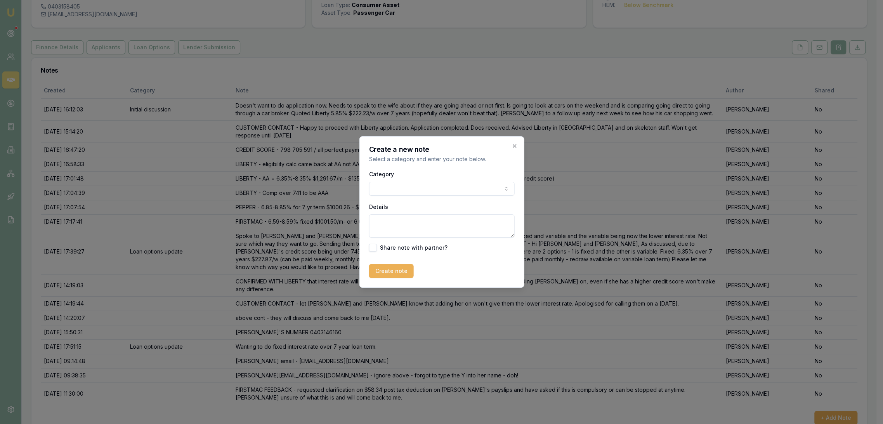
click at [402, 223] on textarea "Details" at bounding box center [442, 225] width 146 height 23
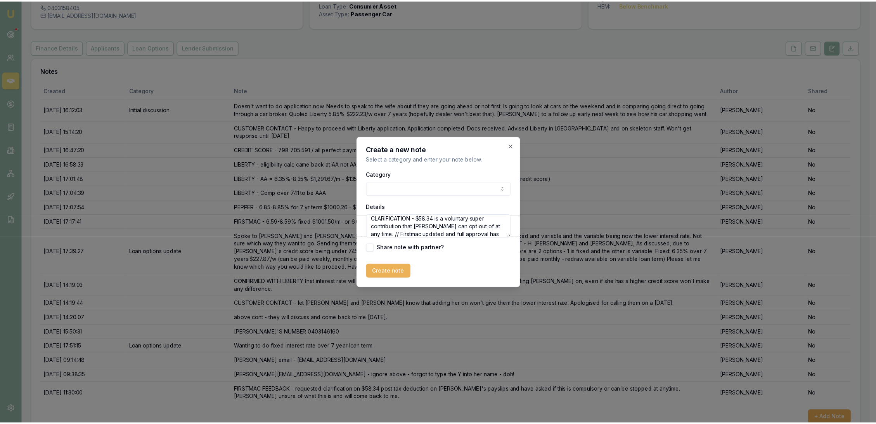
scroll to position [10, 0]
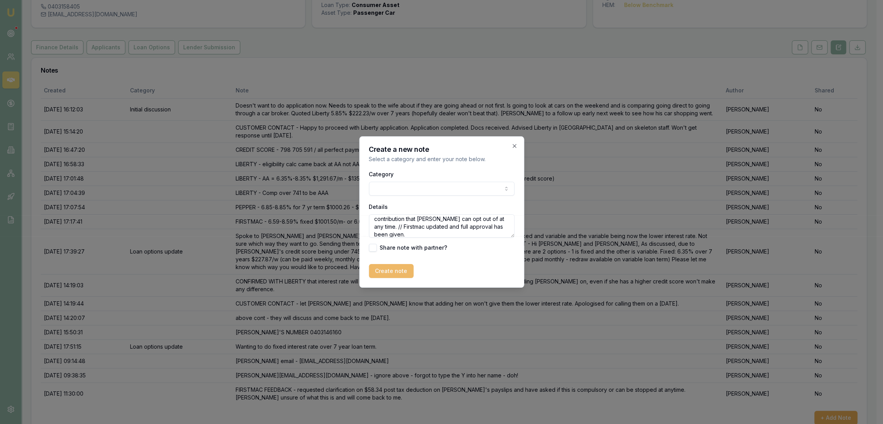
type textarea "CLARIFICATION - $58.34 is a voluntary super contribution that Kylie can opt out…"
click at [390, 269] on button "Create note" at bounding box center [391, 271] width 45 height 14
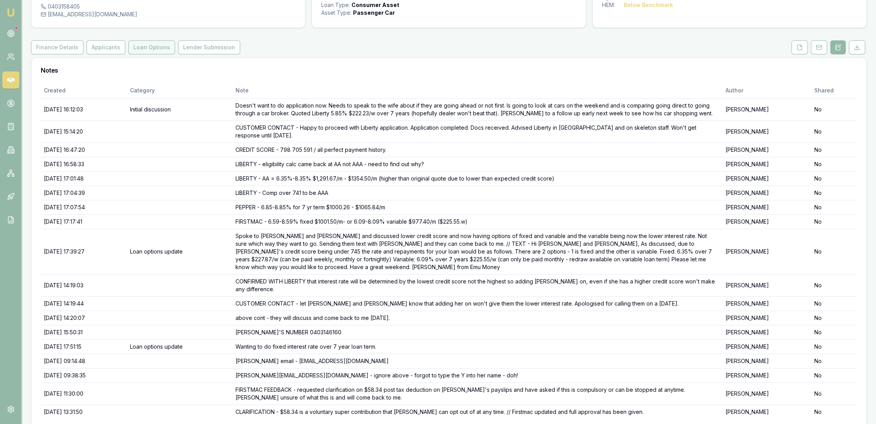
click at [151, 47] on button "Loan Options" at bounding box center [151, 47] width 47 height 14
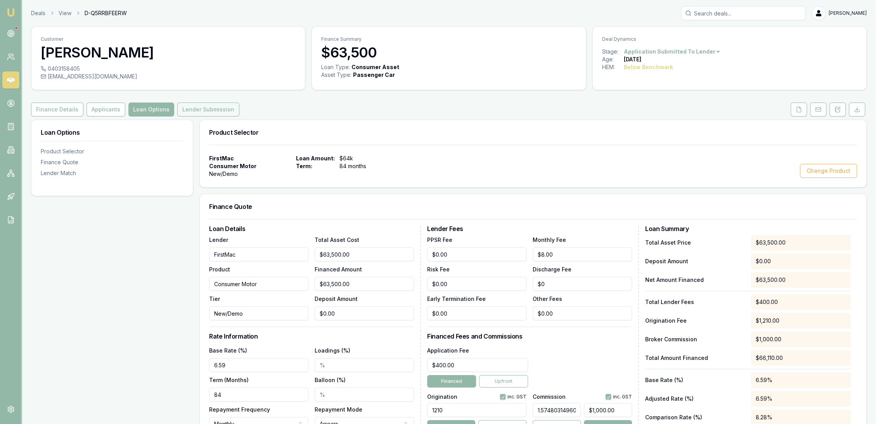
click at [206, 112] on button "Lender Submission" at bounding box center [208, 109] width 62 height 14
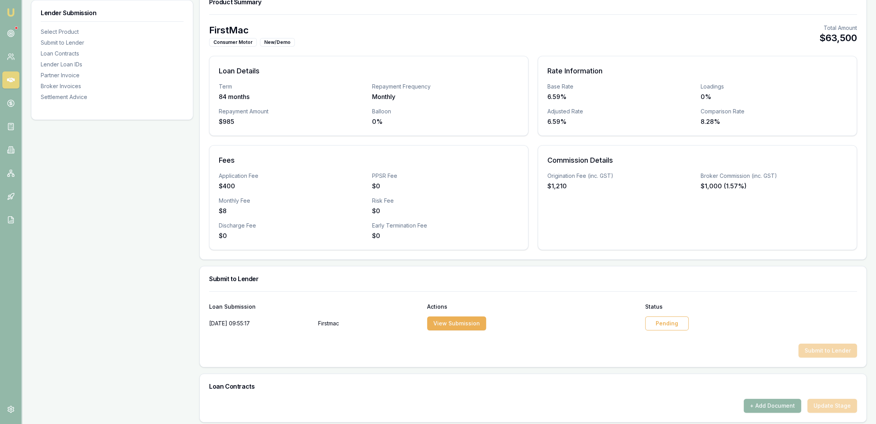
scroll to position [215, 0]
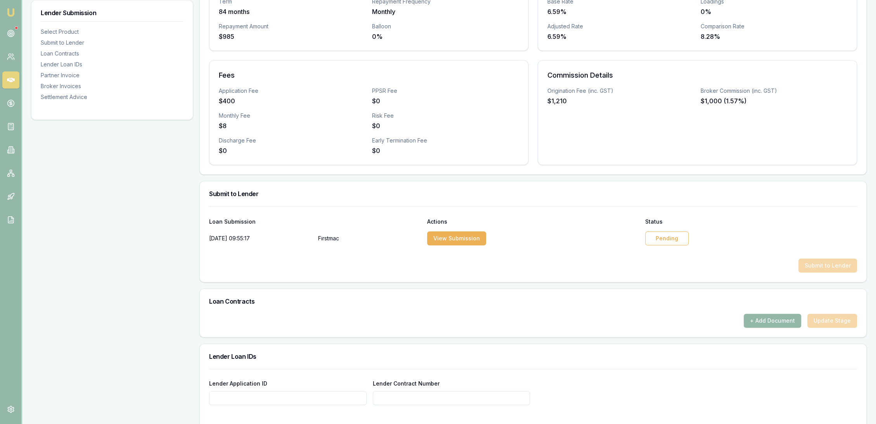
click at [667, 238] on div "Pending" at bounding box center [666, 238] width 43 height 14
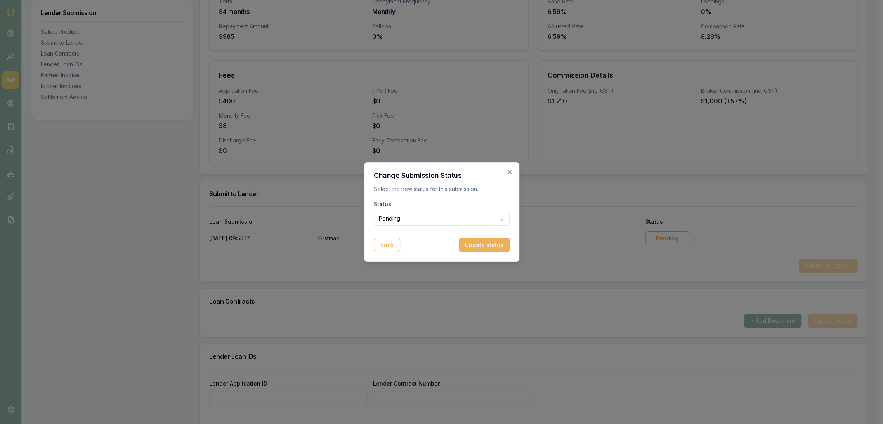
select select "APPROVED"
click at [481, 244] on button "Update status" at bounding box center [480, 245] width 51 height 14
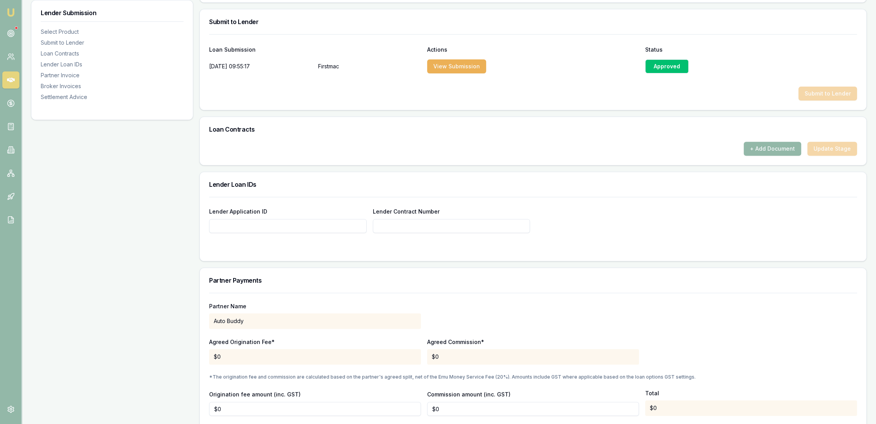
scroll to position [388, 0]
click at [228, 223] on input "Lender Application ID" at bounding box center [288, 225] width 158 height 14
type input "80306545"
click at [404, 219] on input "Lender Contract Number" at bounding box center [452, 225] width 158 height 14
type input "80306545"
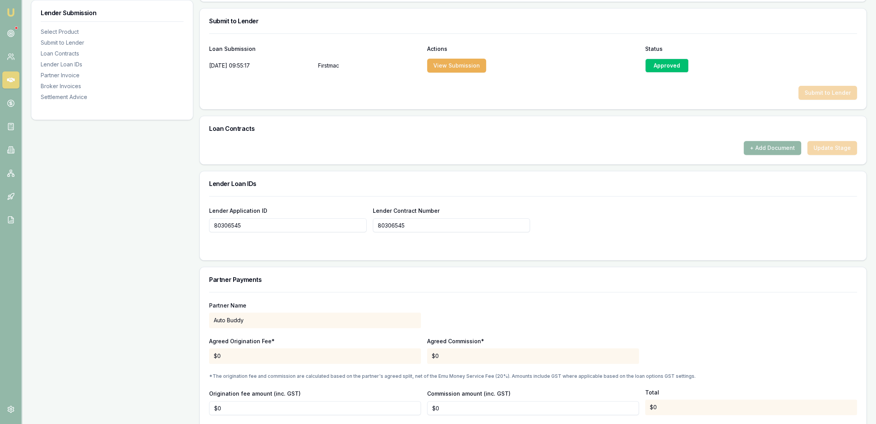
click at [421, 267] on div "Partner Payments Partner Name Auto Buddy Agreed Origination Fee* $0 Agreed Comm…" at bounding box center [532, 378] width 667 height 222
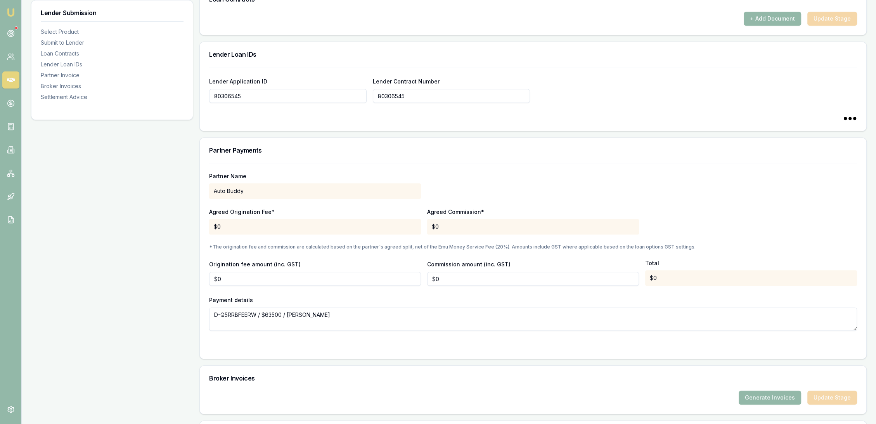
type input "80306545"
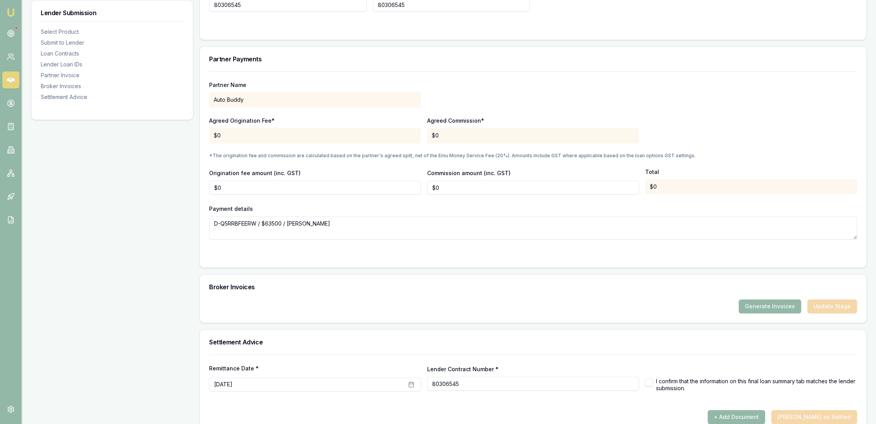
scroll to position [623, 0]
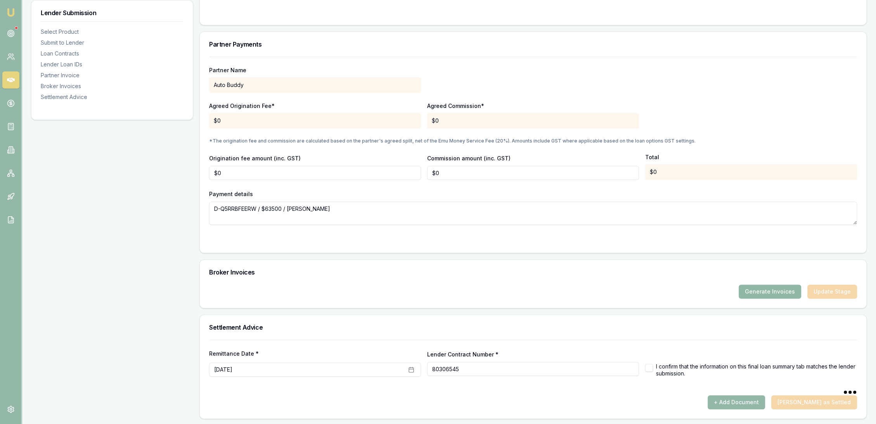
click at [772, 286] on button "Generate Invoices" at bounding box center [770, 291] width 62 height 14
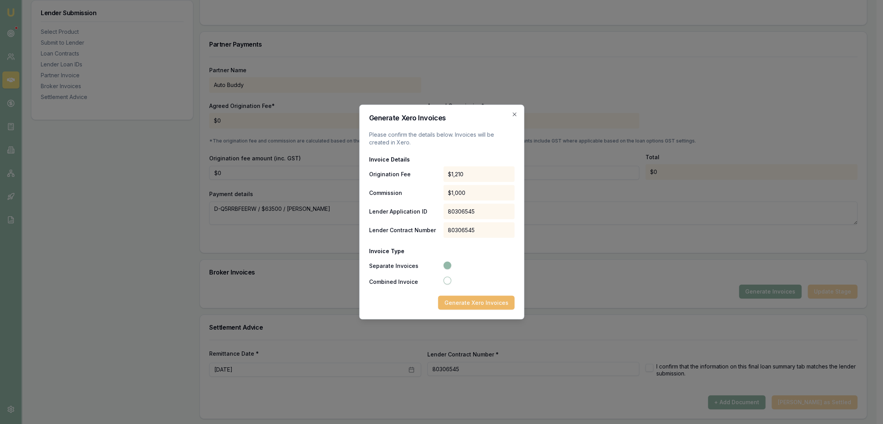
click at [467, 302] on button "Generate Xero Invoices" at bounding box center [476, 303] width 76 height 14
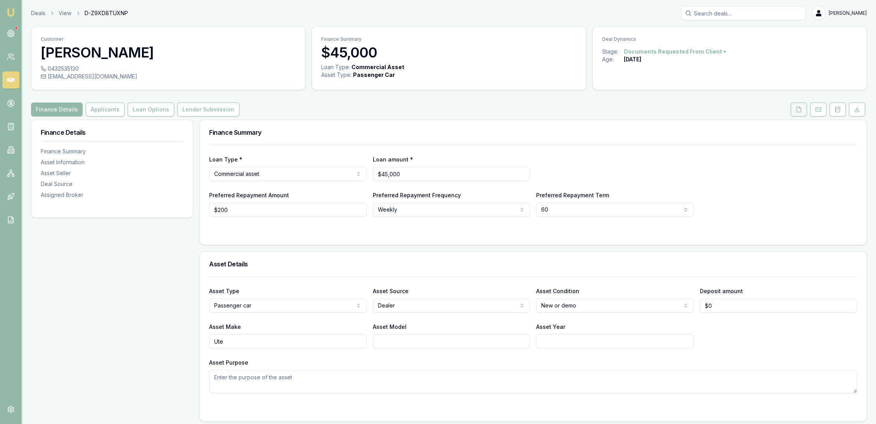
click at [801, 110] on icon at bounding box center [799, 109] width 6 height 6
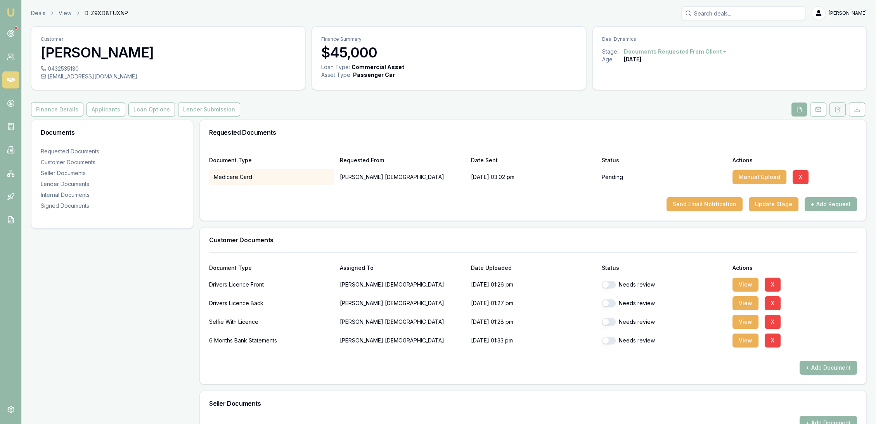
click at [837, 107] on icon at bounding box center [838, 109] width 4 height 5
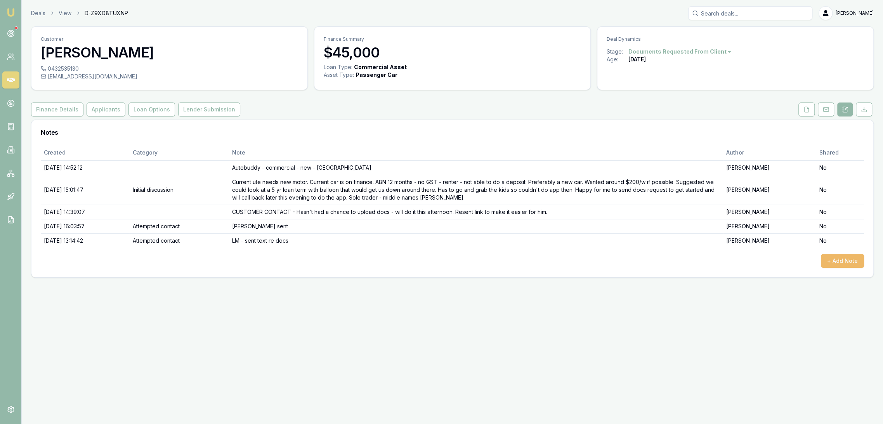
click at [839, 263] on button "+ Add Note" at bounding box center [842, 261] width 43 height 14
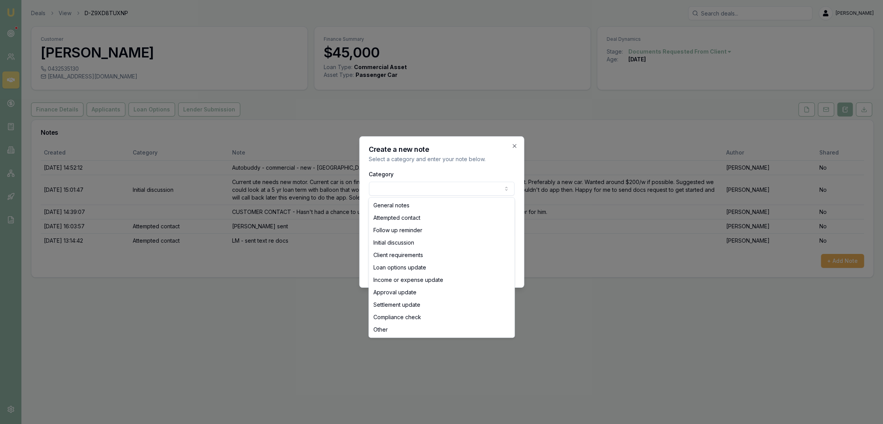
click at [408, 187] on body "Emu Broker Deals View D-Z9XD8TUXNP [PERSON_NAME] Toggle Menu Customer [PERSON_N…" at bounding box center [441, 212] width 883 height 424
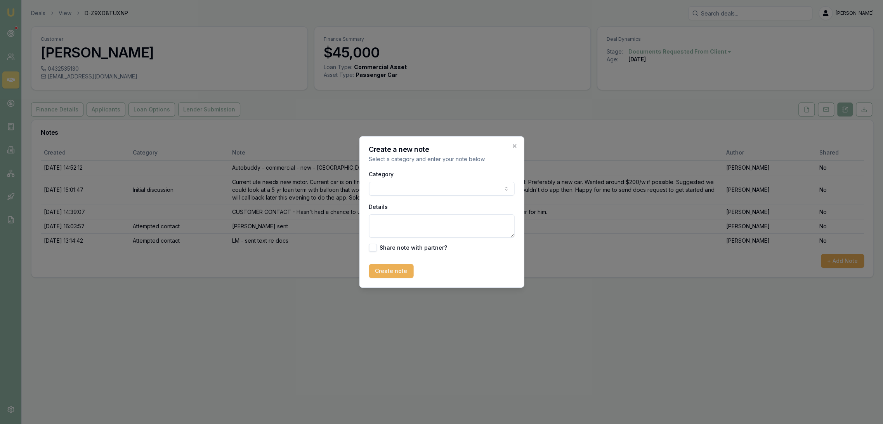
click at [392, 227] on textarea "Details" at bounding box center [442, 225] width 146 height 23
type textarea "MEDICARE - ordered new card but won't have for 7-14 business days."
click at [384, 273] on button "Create note" at bounding box center [391, 271] width 45 height 14
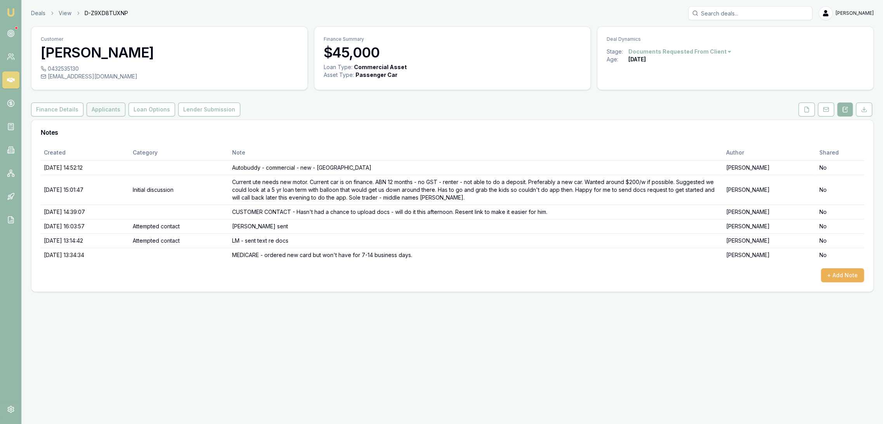
click at [106, 110] on button "Applicants" at bounding box center [106, 109] width 39 height 14
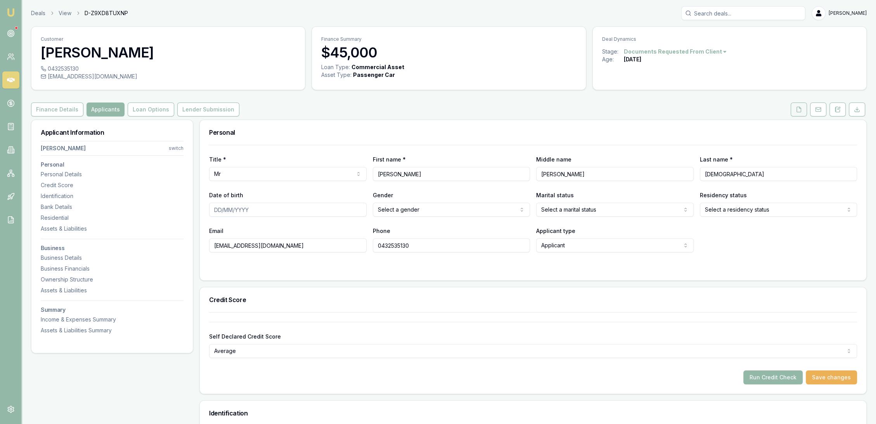
click at [801, 108] on polyline at bounding box center [800, 108] width 2 height 2
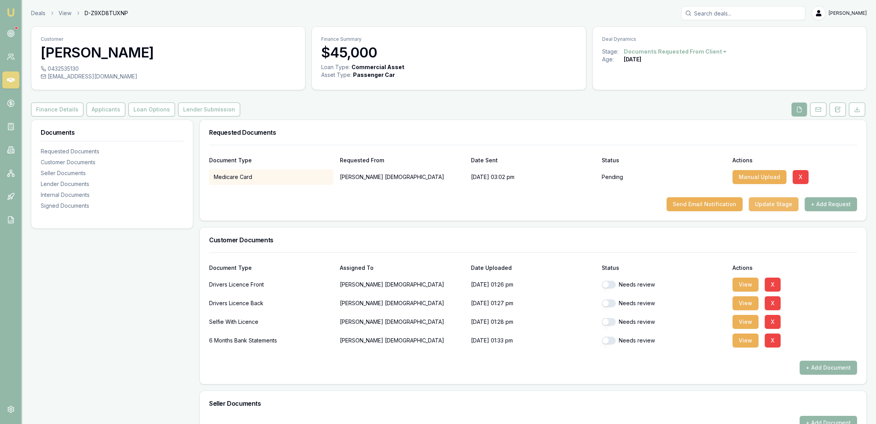
click at [773, 204] on button "Update Stage" at bounding box center [774, 204] width 50 height 14
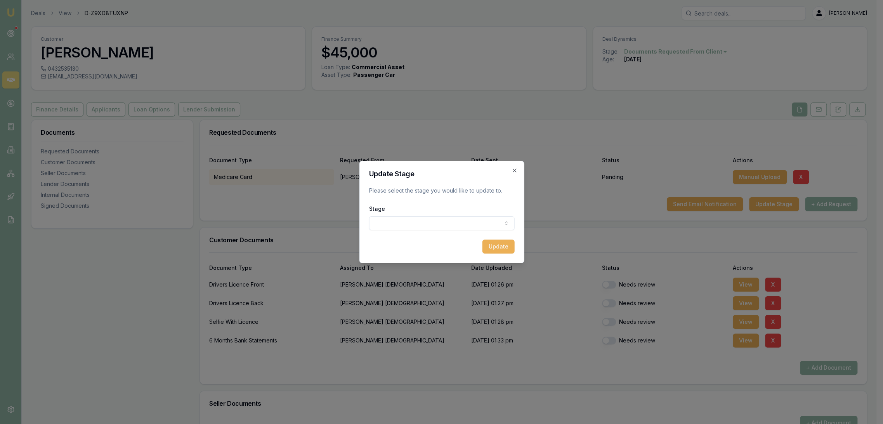
click at [409, 221] on body "Emu Broker Deals View D-Z9XD8TUXNP Robyn Adams Toggle Menu Customer William Chr…" at bounding box center [438, 212] width 876 height 424
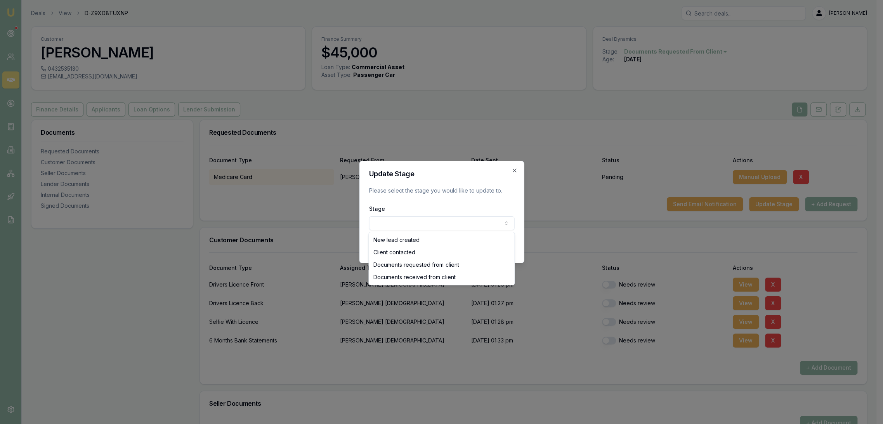
select select "DOCUMENTS_RECEIVED_FROM_CLIENT"
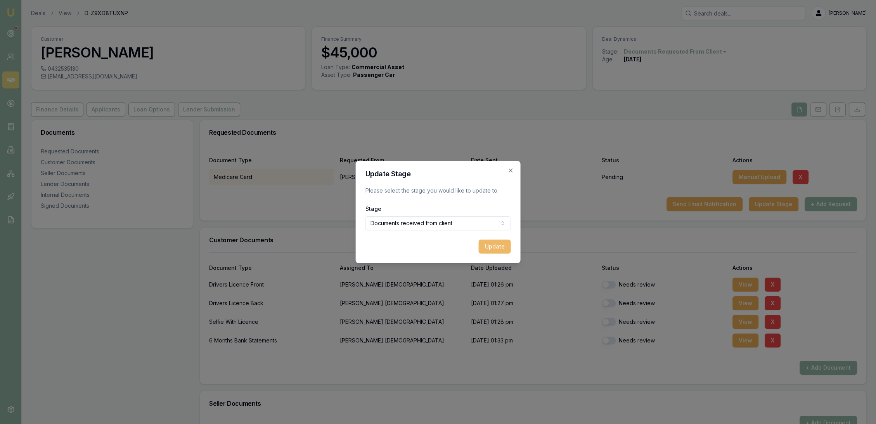
drag, startPoint x: 491, startPoint y: 247, endPoint x: 486, endPoint y: 245, distance: 4.5
click at [491, 246] on button "Update" at bounding box center [495, 246] width 32 height 14
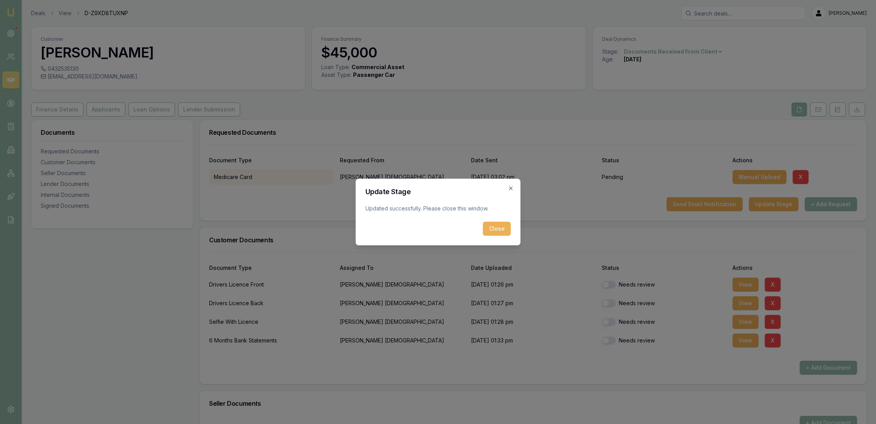
drag, startPoint x: 497, startPoint y: 230, endPoint x: 369, endPoint y: 153, distance: 150.1
click at [497, 229] on button "Close" at bounding box center [497, 229] width 28 height 14
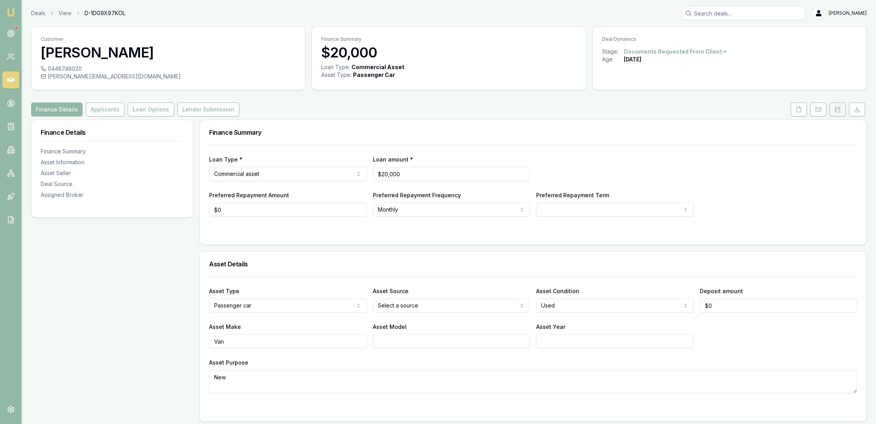
click at [836, 109] on icon at bounding box center [835, 109] width 1 height 0
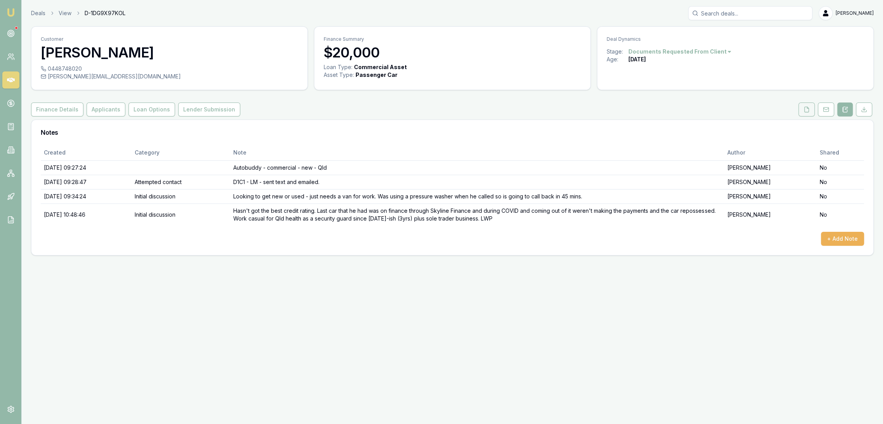
click at [812, 109] on button at bounding box center [806, 109] width 16 height 14
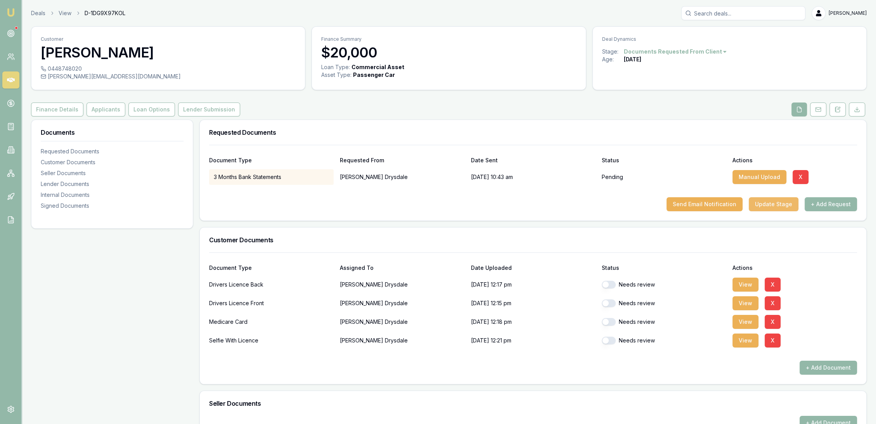
click at [781, 205] on button "Update Stage" at bounding box center [774, 204] width 50 height 14
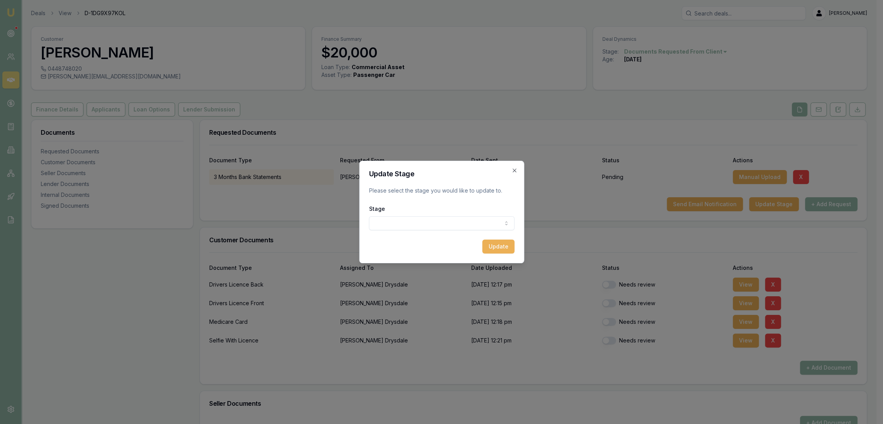
click at [466, 220] on body "Emu Broker Deals View D-1DG9X97KOL Robyn Adams Toggle Menu Customer Chris Drysd…" at bounding box center [438, 212] width 876 height 424
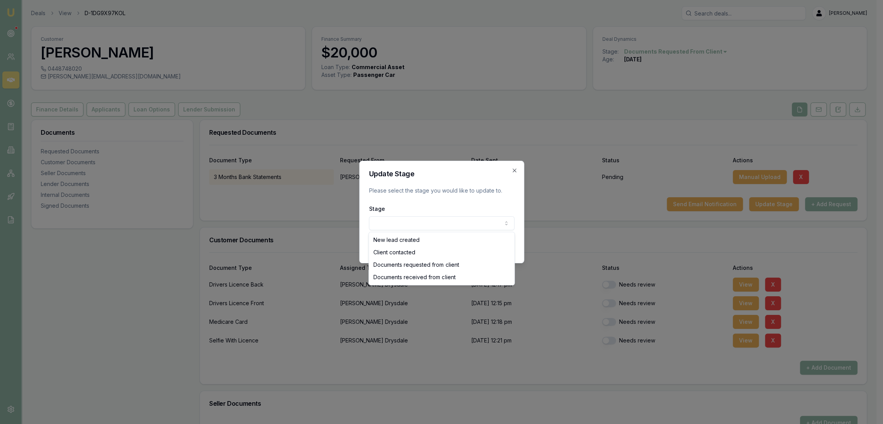
select select "DOCUMENTS_RECEIVED_FROM_CLIENT"
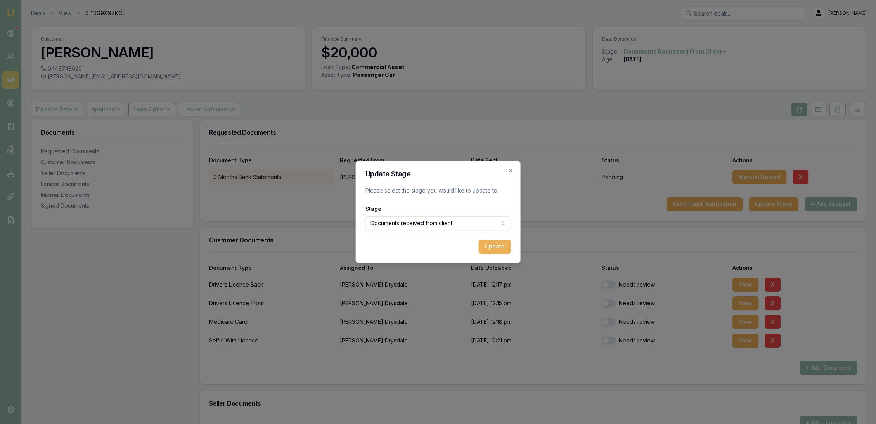
click at [496, 245] on button "Update" at bounding box center [495, 246] width 32 height 14
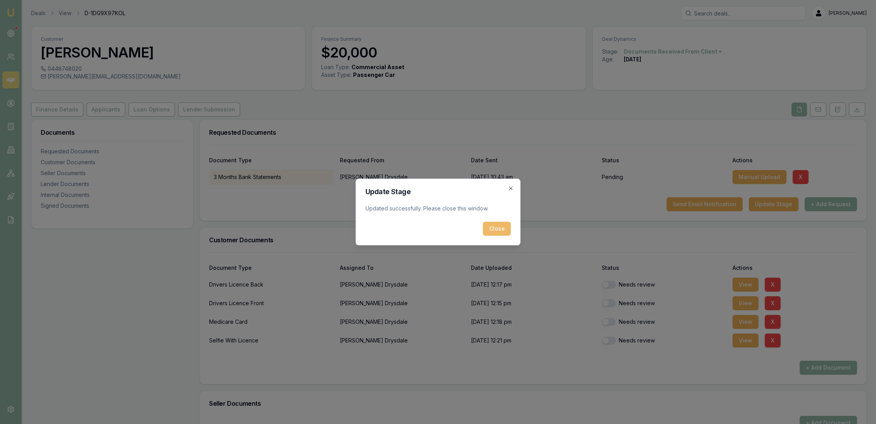
click at [495, 228] on button "Close" at bounding box center [497, 229] width 28 height 14
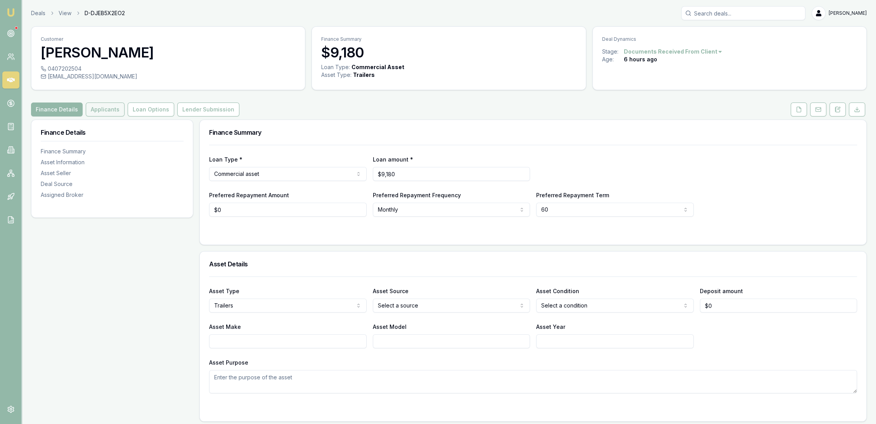
drag, startPoint x: 107, startPoint y: 105, endPoint x: 108, endPoint y: 110, distance: 5.1
click at [108, 106] on button "Applicants" at bounding box center [105, 109] width 39 height 14
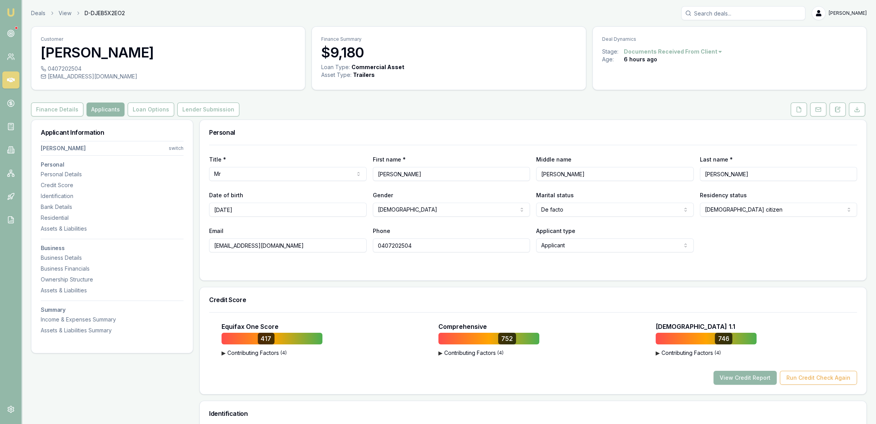
click at [61, 251] on h3 "Business" at bounding box center [112, 247] width 143 height 5
click at [60, 255] on div "Business Details" at bounding box center [112, 258] width 143 height 8
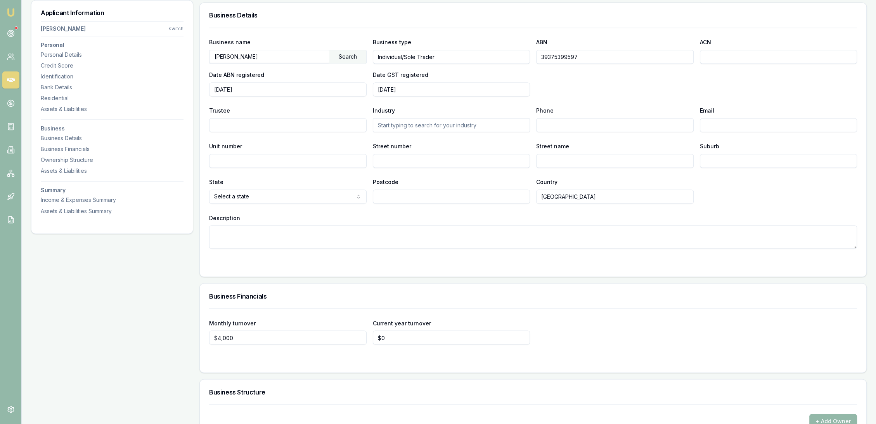
scroll to position [1767, 0]
drag, startPoint x: 534, startPoint y: 58, endPoint x: 526, endPoint y: 60, distance: 8.4
click at [526, 60] on div "Business name MASON, SAMUEL WILLIAM Search Business type Individual/Sole Trader…" at bounding box center [533, 65] width 648 height 59
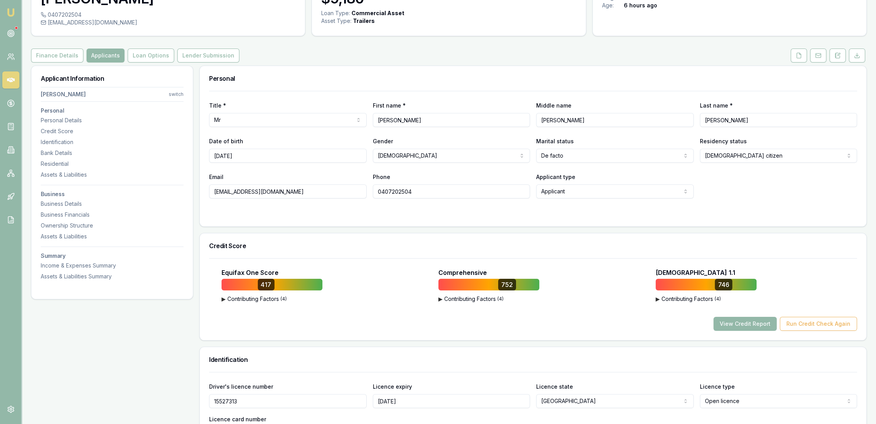
scroll to position [49, 0]
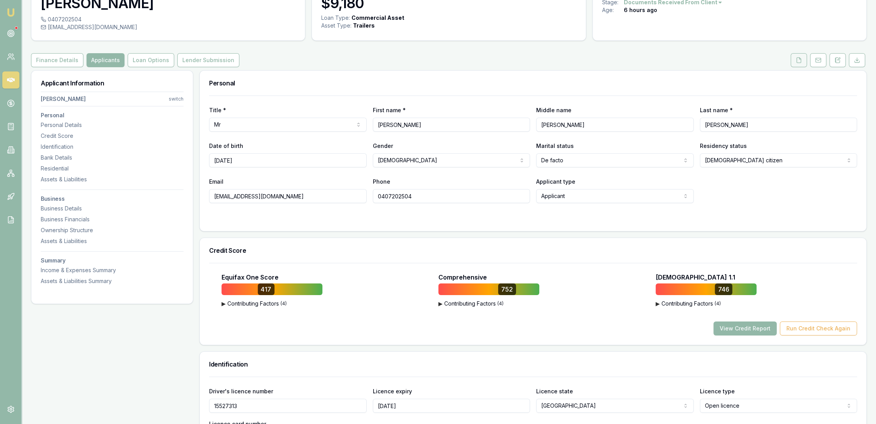
click at [799, 57] on polyline at bounding box center [800, 58] width 2 height 2
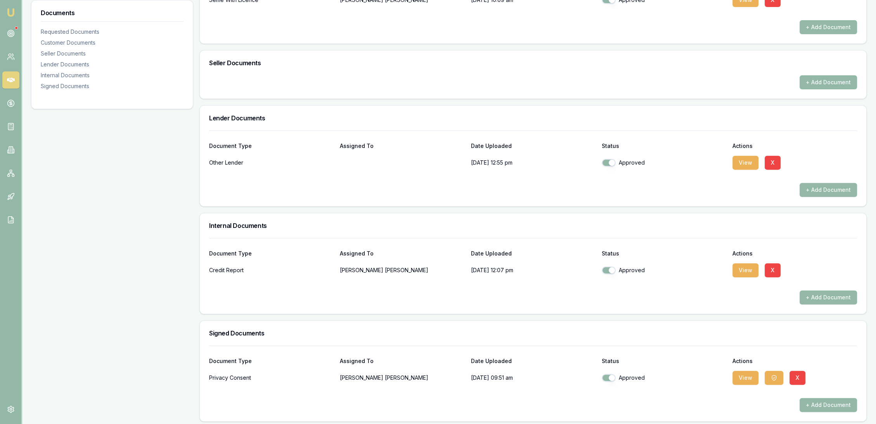
scroll to position [341, 0]
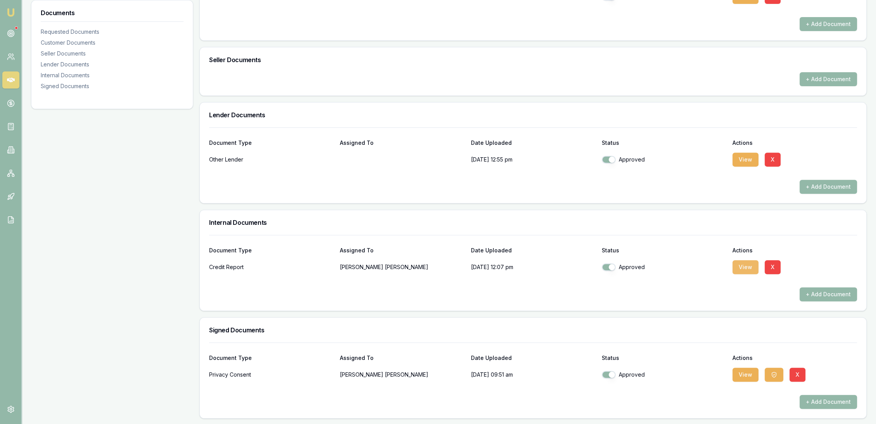
click at [746, 264] on button "View" at bounding box center [746, 267] width 26 height 14
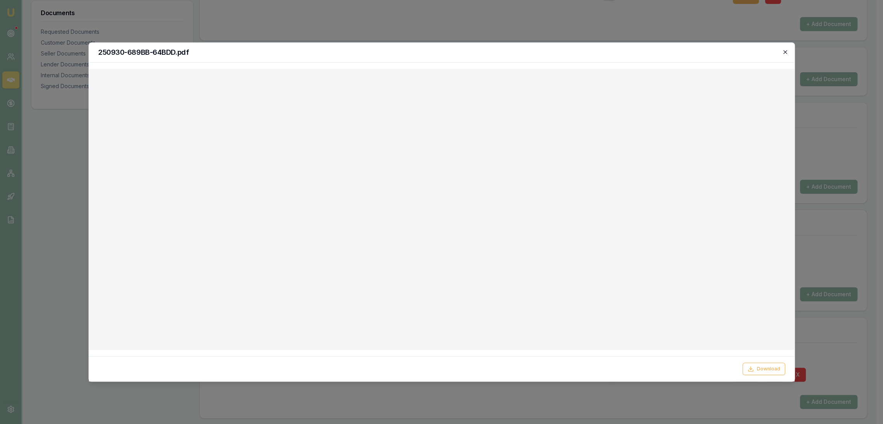
click at [782, 53] on icon "button" at bounding box center [785, 52] width 6 height 6
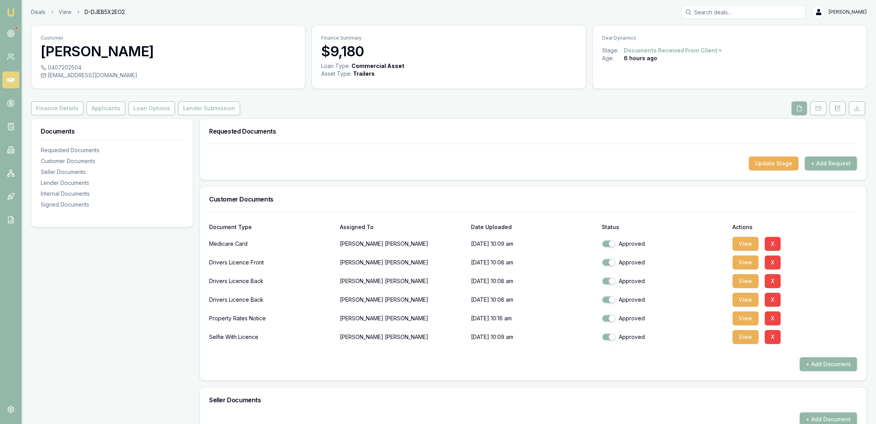
scroll to position [0, 0]
click at [105, 109] on button "Applicants" at bounding box center [106, 109] width 39 height 14
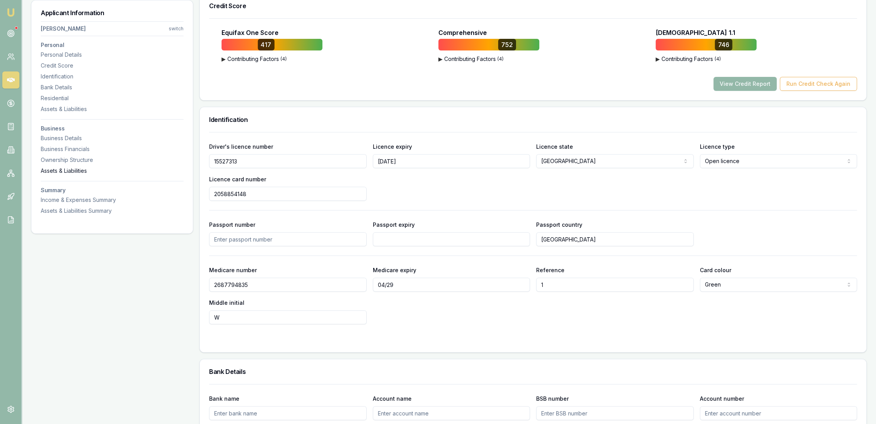
scroll to position [302, 0]
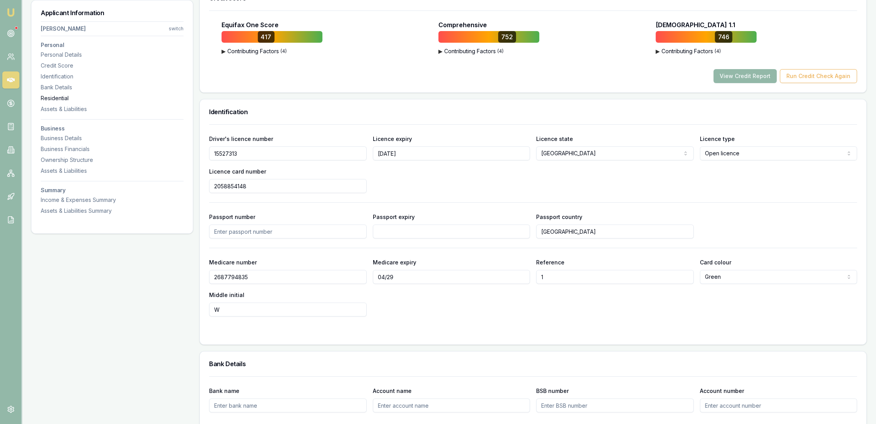
click at [59, 97] on div "Residential" at bounding box center [112, 98] width 143 height 8
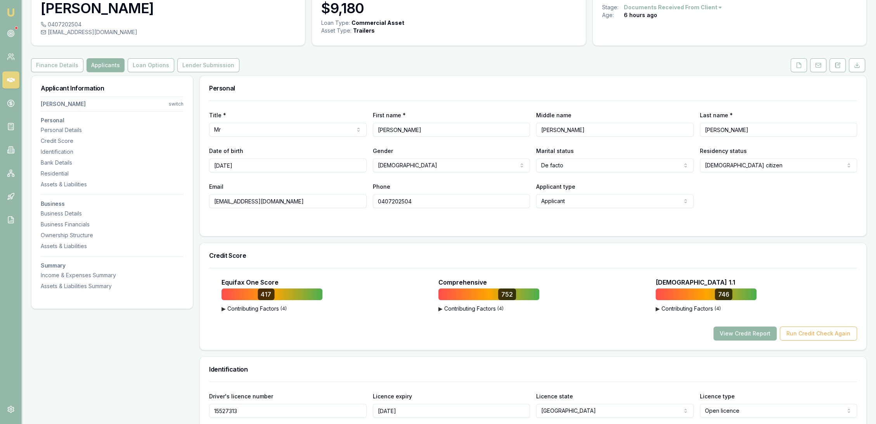
scroll to position [0, 0]
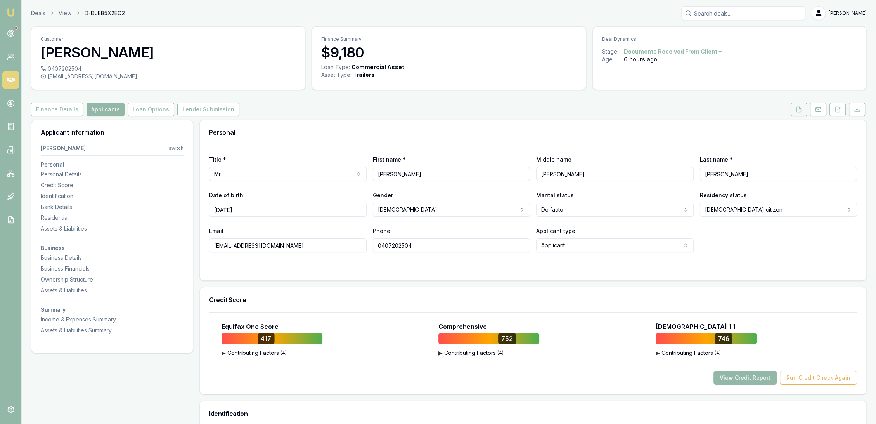
click at [802, 109] on button at bounding box center [799, 109] width 16 height 14
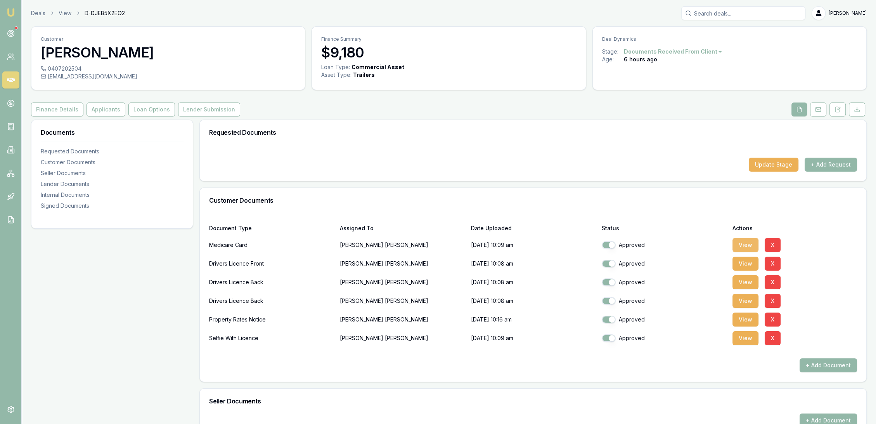
click at [747, 239] on button "View" at bounding box center [746, 245] width 26 height 14
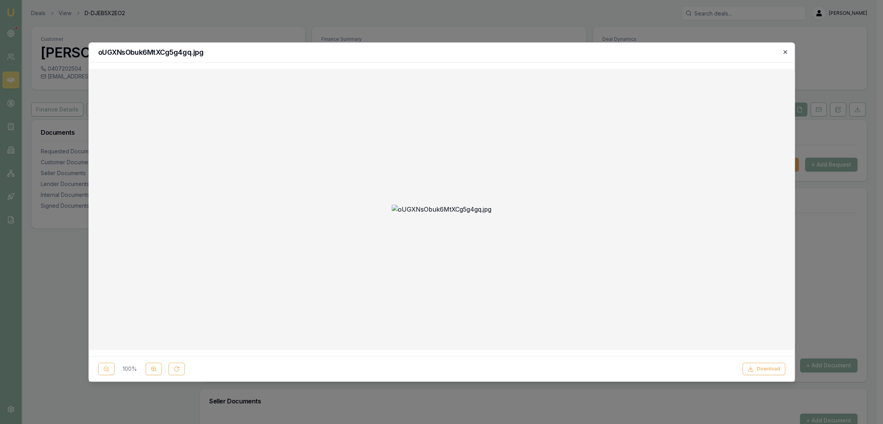
click at [785, 52] on icon "button" at bounding box center [785, 52] width 6 height 6
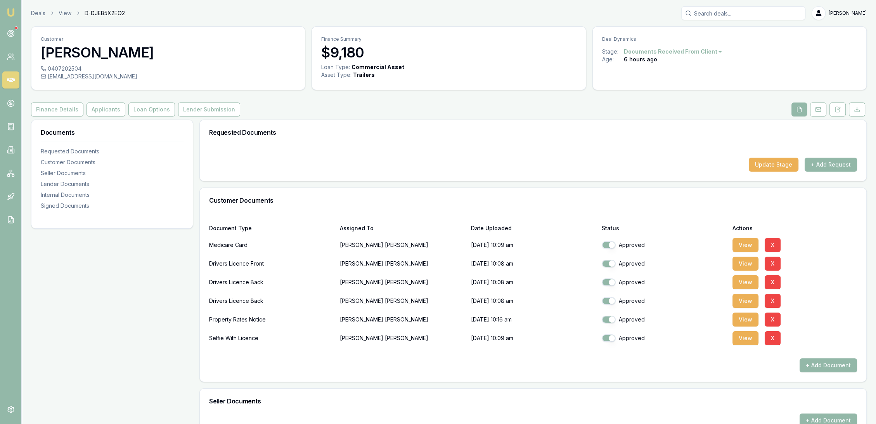
drag, startPoint x: 103, startPoint y: 109, endPoint x: 118, endPoint y: 124, distance: 20.9
click at [103, 109] on button "Applicants" at bounding box center [106, 109] width 39 height 14
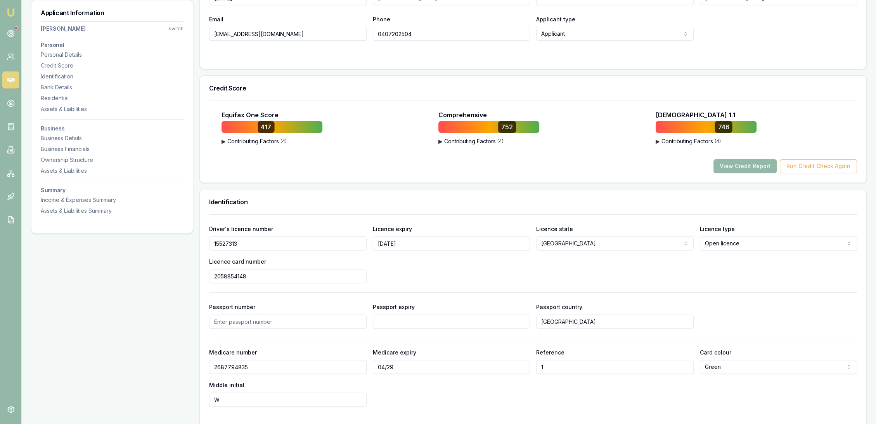
scroll to position [215, 0]
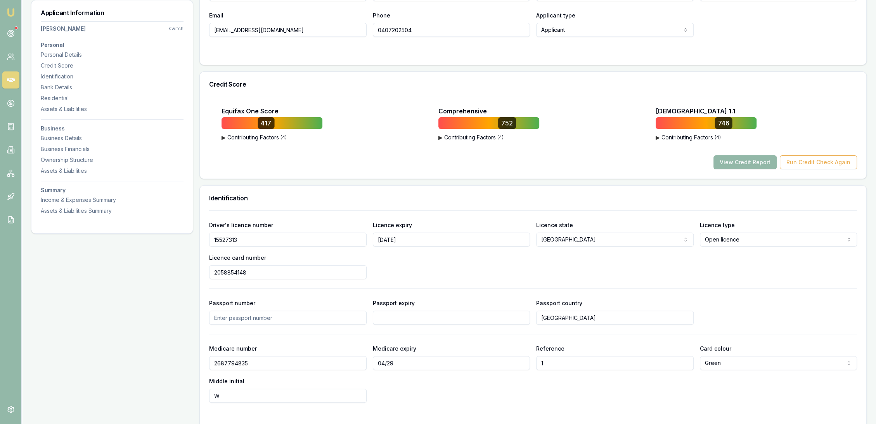
drag, startPoint x: 225, startPoint y: 240, endPoint x: 167, endPoint y: 241, distance: 58.2
drag, startPoint x: 257, startPoint y: 270, endPoint x: 156, endPoint y: 272, distance: 100.9
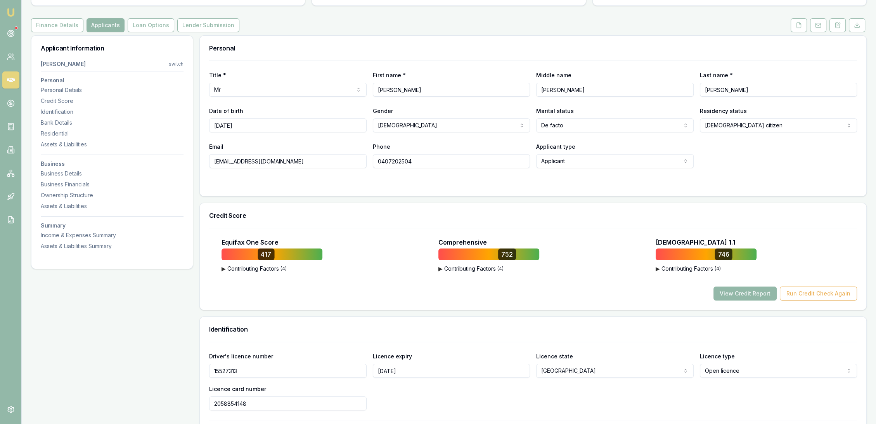
scroll to position [0, 0]
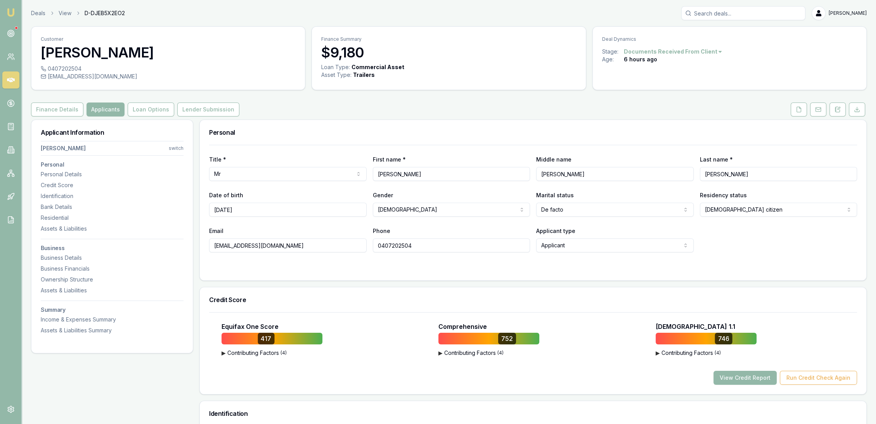
drag, startPoint x: 458, startPoint y: 246, endPoint x: 335, endPoint y: 248, distance: 123.0
click at [335, 248] on div "Email masonsamuel@hotmail.com Phone 0407202504 Applicant type Applicant Applica…" at bounding box center [533, 239] width 648 height 26
drag, startPoint x: 296, startPoint y: 244, endPoint x: 183, endPoint y: 246, distance: 112.9
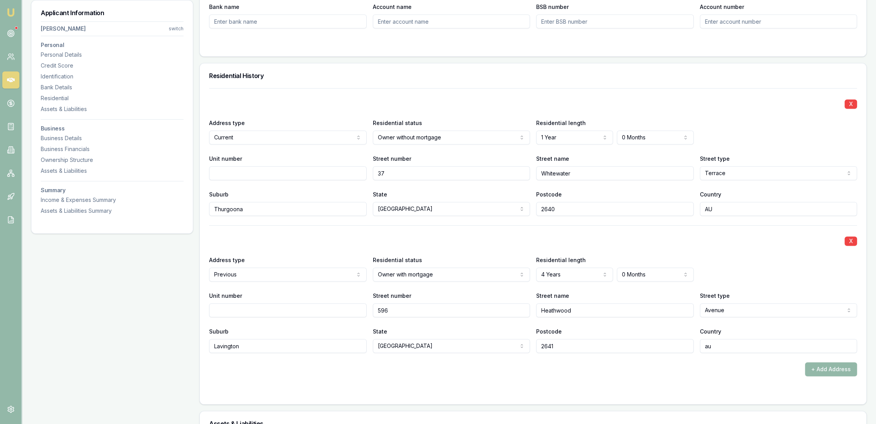
scroll to position [690, 0]
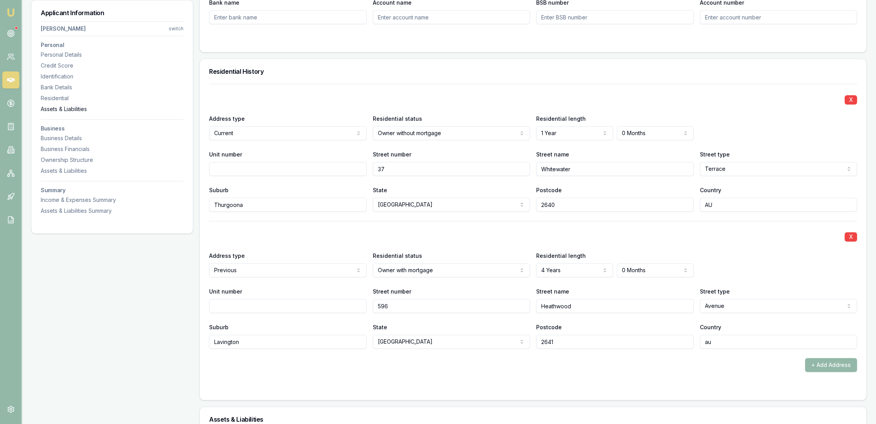
click at [61, 108] on div "Assets & Liabilities" at bounding box center [112, 109] width 143 height 8
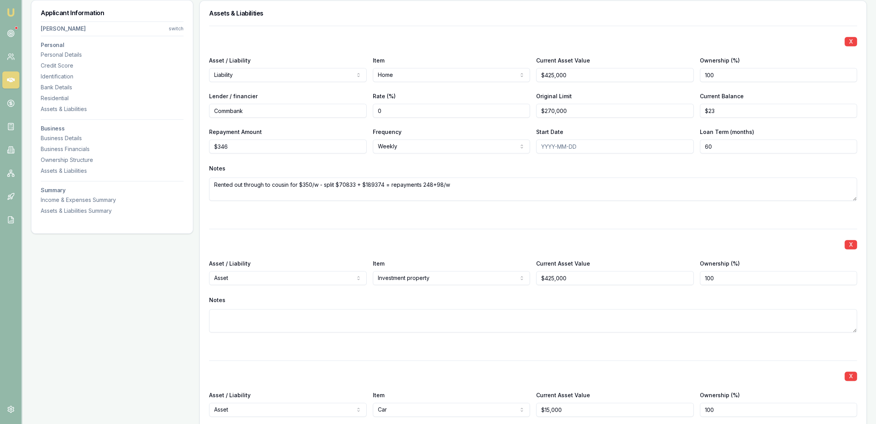
scroll to position [1139, 0]
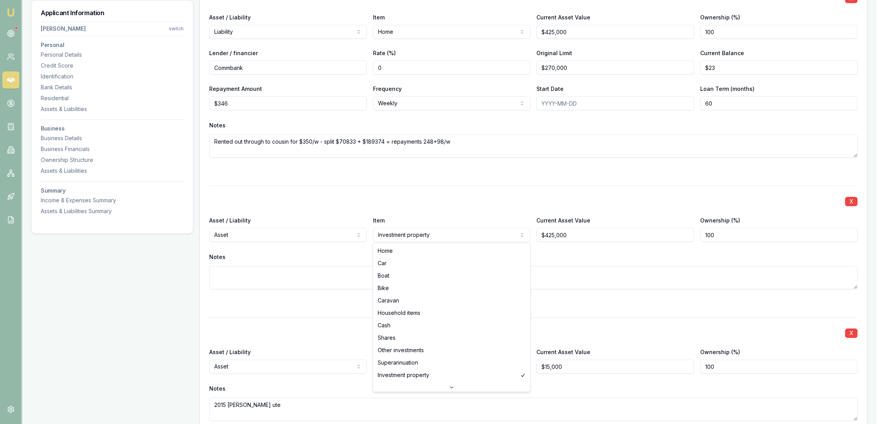
select select "HOME"
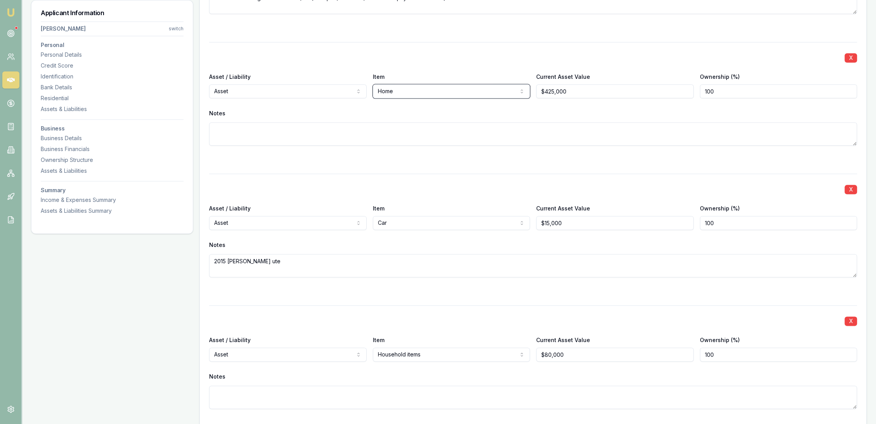
scroll to position [1354, 0]
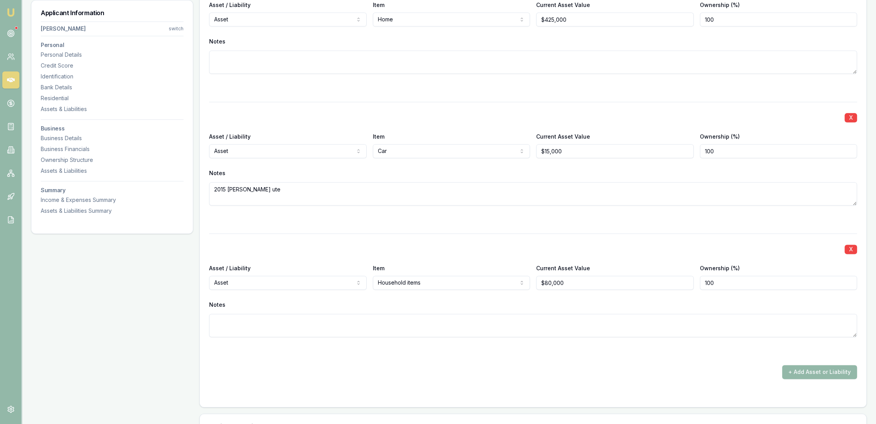
click at [415, 171] on div "Notes" at bounding box center [533, 173] width 648 height 12
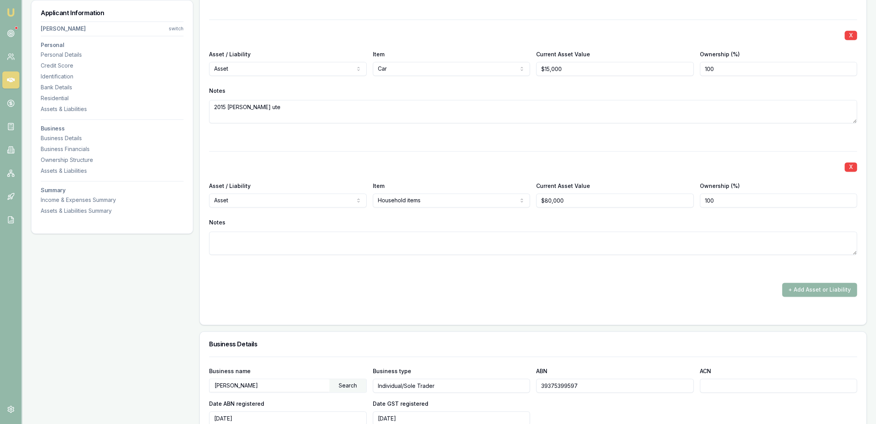
scroll to position [1441, 0]
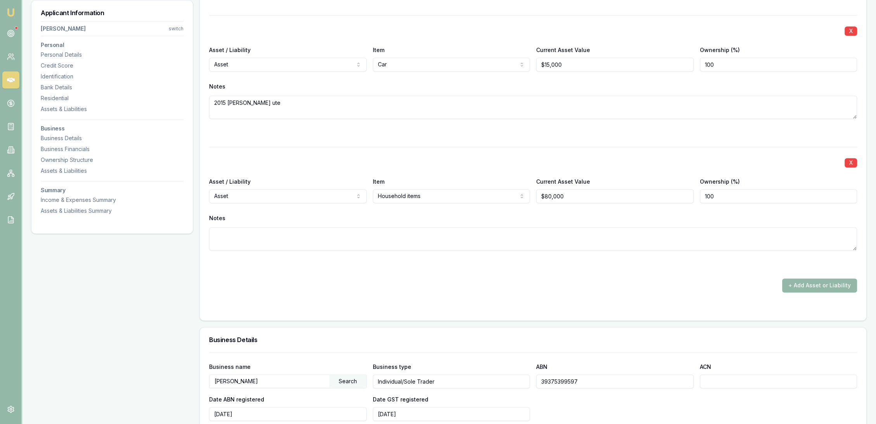
click at [206, 286] on div "X Asset / Liability Liability Asset Liability Item Home Home Car Boat Bike Cara…" at bounding box center [533, 1] width 667 height 640
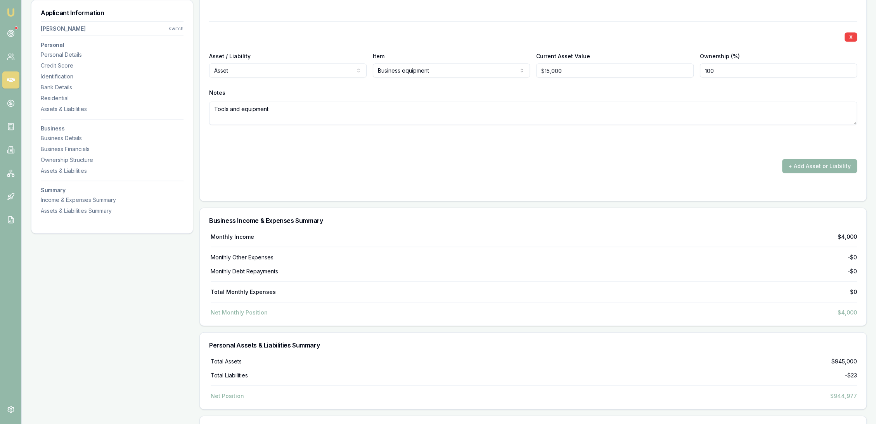
scroll to position [2217, 0]
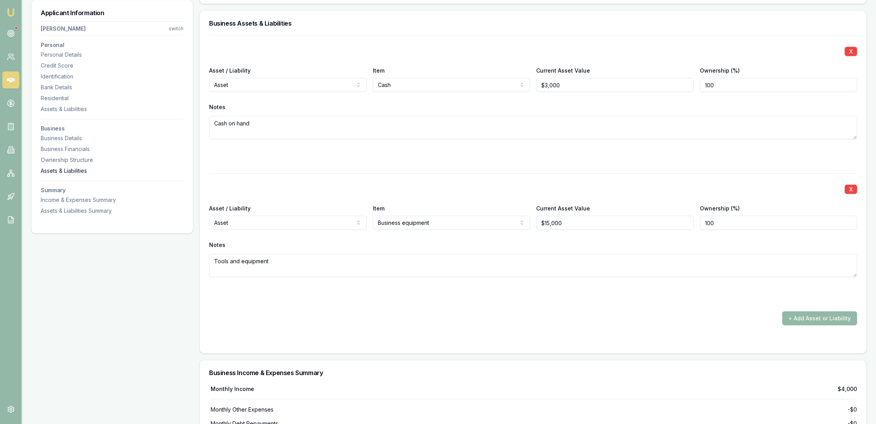
click at [68, 170] on div "Assets & Liabilities" at bounding box center [112, 171] width 143 height 8
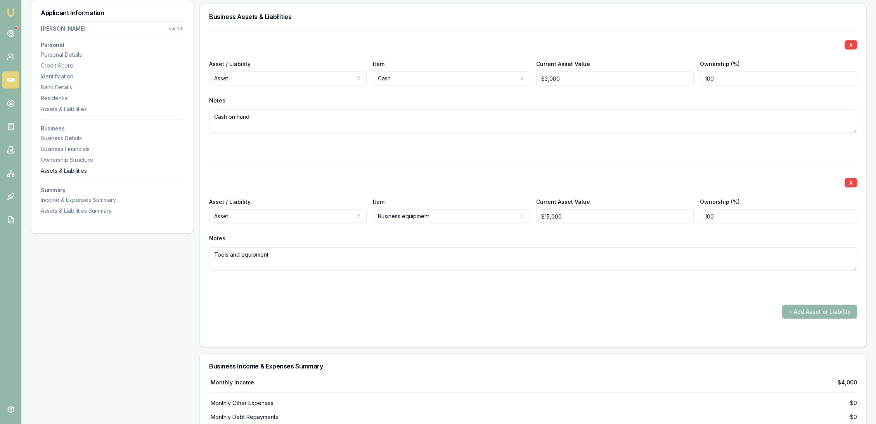
scroll to position [2226, 0]
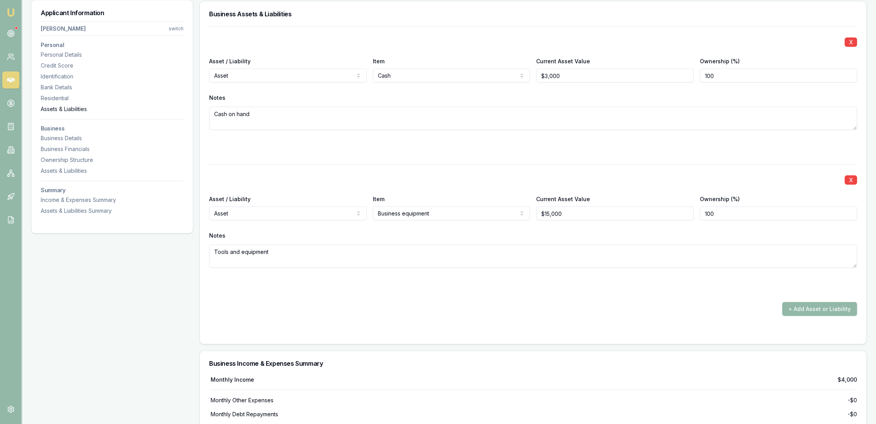
click at [68, 110] on div "Assets & Liabilities" at bounding box center [112, 109] width 143 height 8
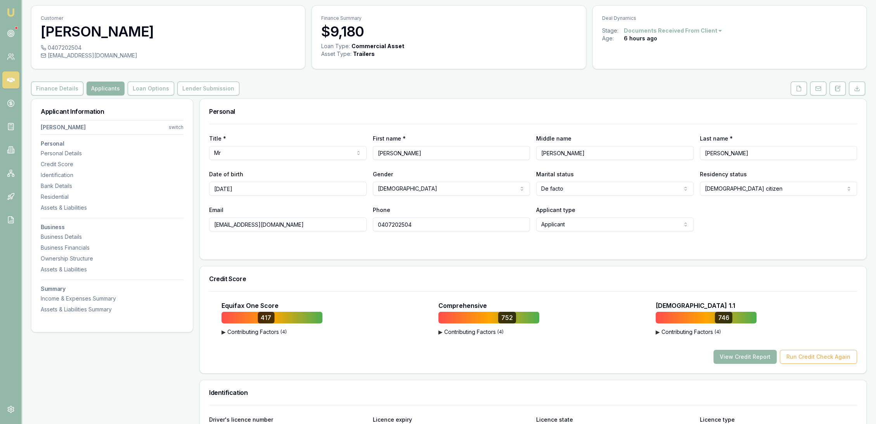
scroll to position [0, 0]
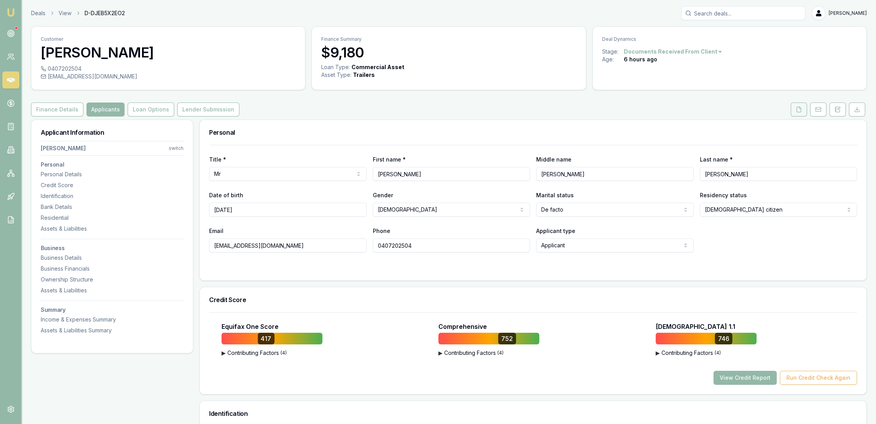
click at [801, 108] on icon at bounding box center [799, 109] width 4 height 5
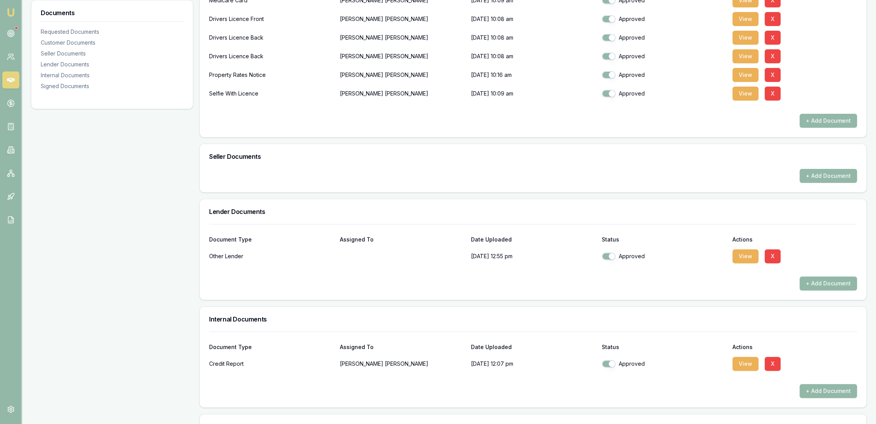
scroll to position [341, 0]
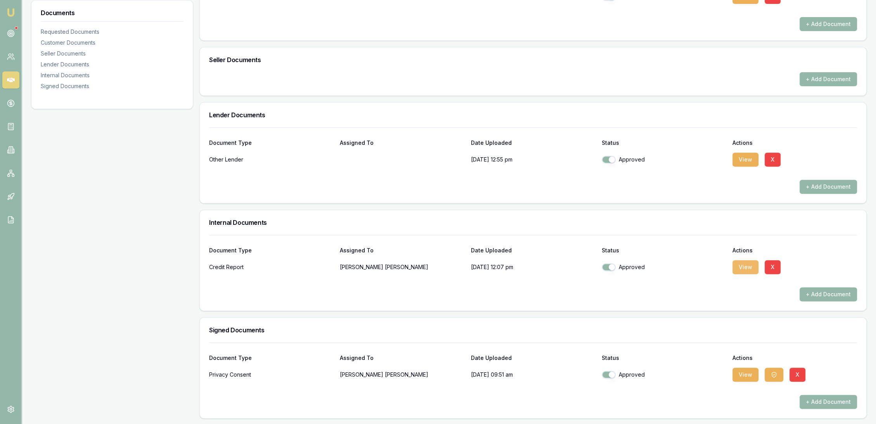
click at [751, 263] on button "View" at bounding box center [746, 267] width 26 height 14
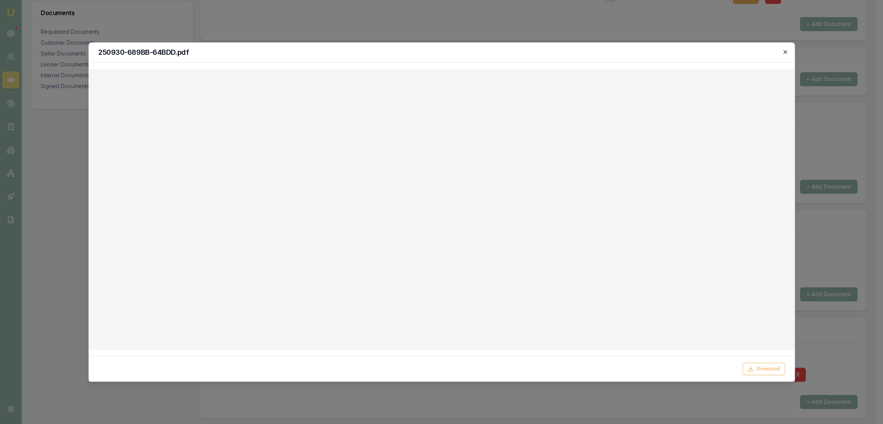
click at [784, 50] on icon "button" at bounding box center [785, 52] width 6 height 6
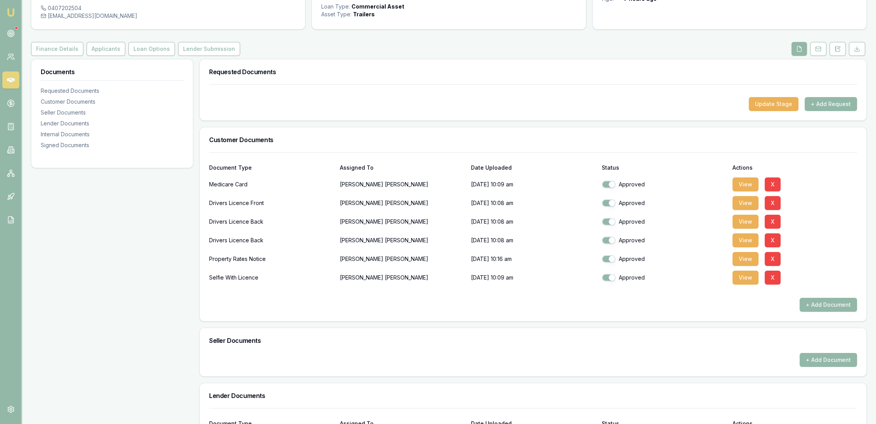
scroll to position [86, 0]
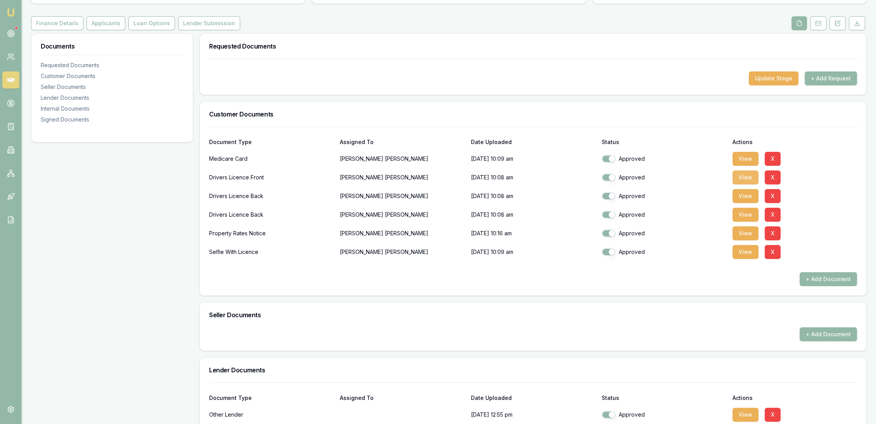
click at [749, 177] on button "View" at bounding box center [746, 177] width 26 height 14
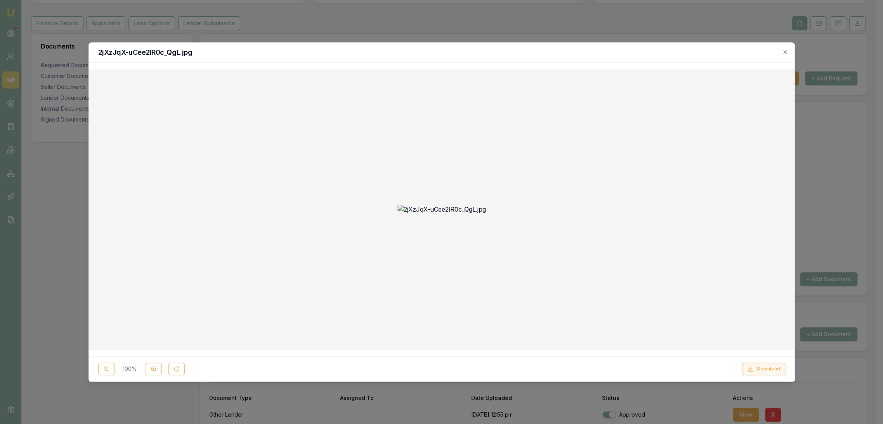
click at [761, 369] on button "Download" at bounding box center [763, 368] width 43 height 12
click at [664, 54] on h2 "2jXzJqX-uCee2lR0c_QgL.jpg" at bounding box center [441, 52] width 687 height 7
click at [785, 53] on icon "button" at bounding box center [785, 52] width 6 height 6
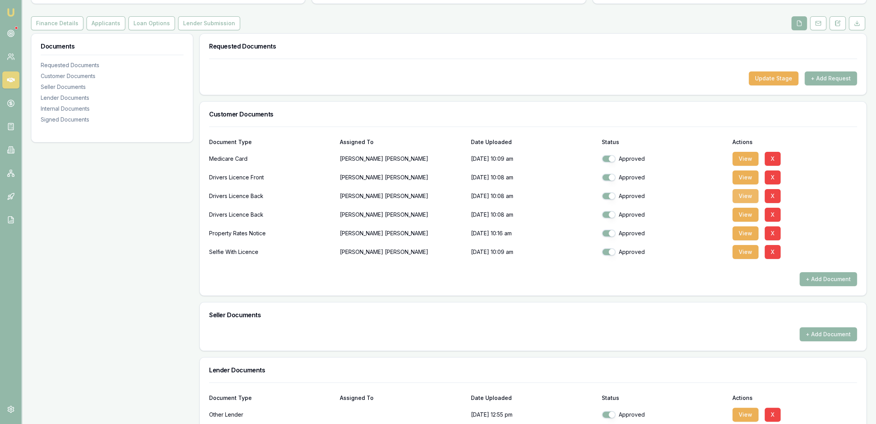
click at [744, 196] on button "View" at bounding box center [746, 196] width 26 height 14
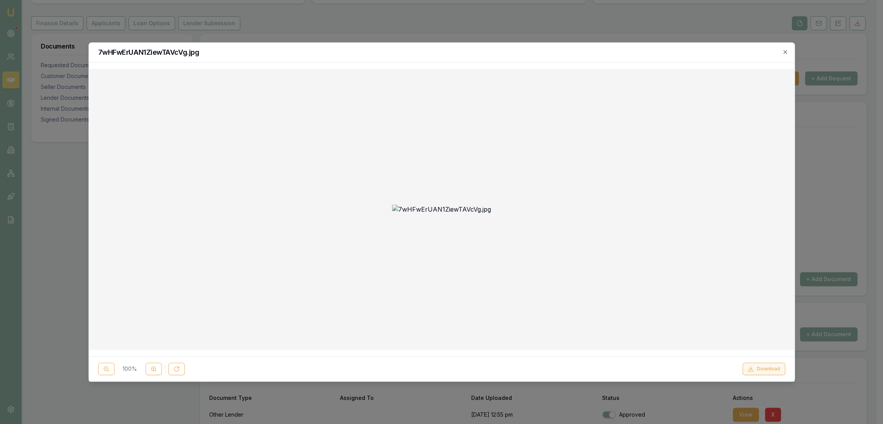
click at [764, 370] on button "Download" at bounding box center [763, 368] width 43 height 12
click at [780, 52] on h2 "7wHFwErUAN1ZiewTAVcVg.jpg" at bounding box center [441, 52] width 687 height 7
click at [783, 52] on icon "button" at bounding box center [785, 52] width 6 height 6
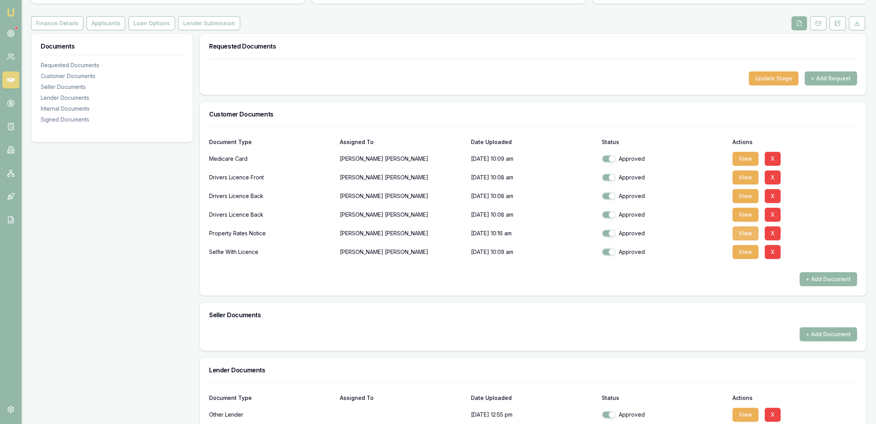
click at [748, 234] on button "View" at bounding box center [746, 233] width 26 height 14
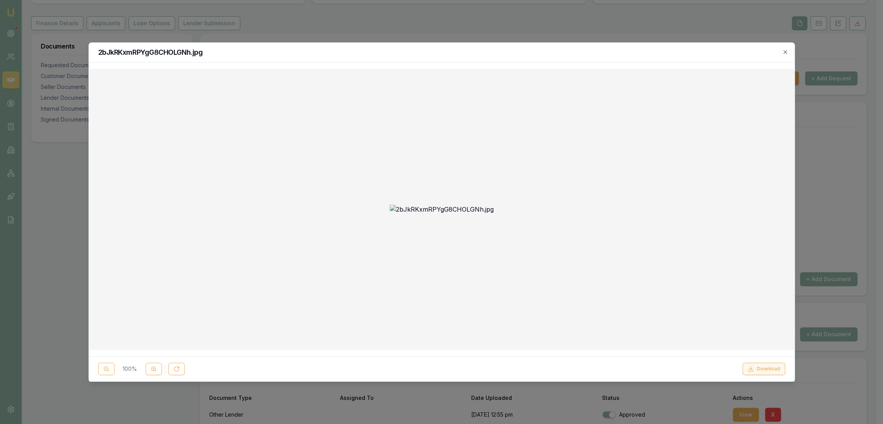
click at [766, 372] on button "Download" at bounding box center [763, 368] width 43 height 12
click at [784, 50] on icon "button" at bounding box center [785, 52] width 6 height 6
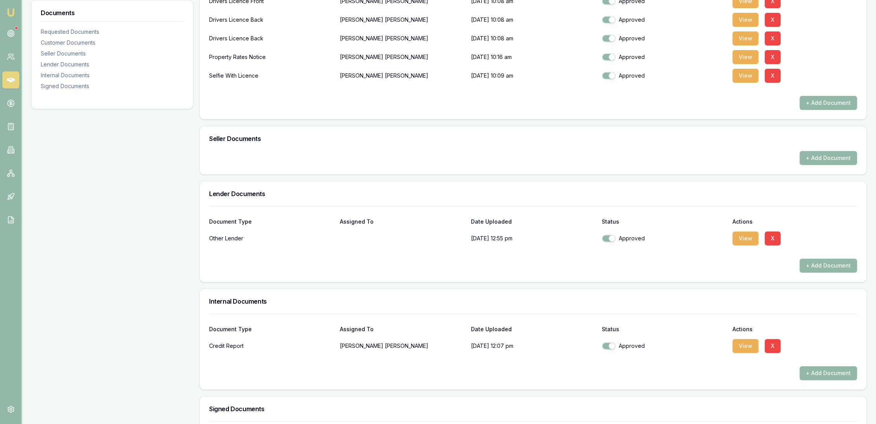
scroll to position [341, 0]
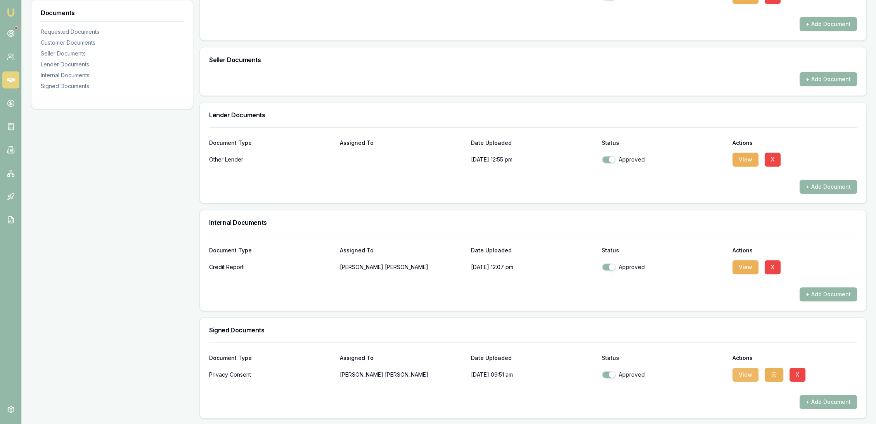
click at [745, 373] on button "View" at bounding box center [746, 375] width 26 height 14
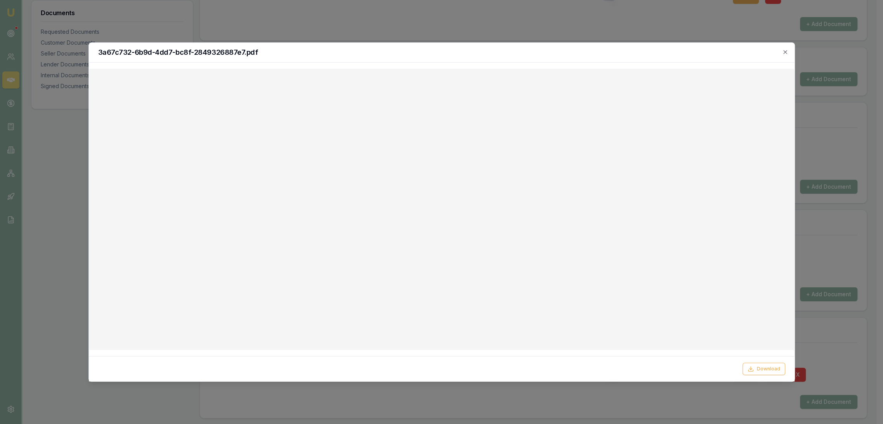
click at [532, 62] on div "3a67c732-6b9d-4dd7-bc8f-2849326887e7.pdf Download Close" at bounding box center [441, 211] width 706 height 339
click at [788, 49] on icon "button" at bounding box center [785, 52] width 6 height 6
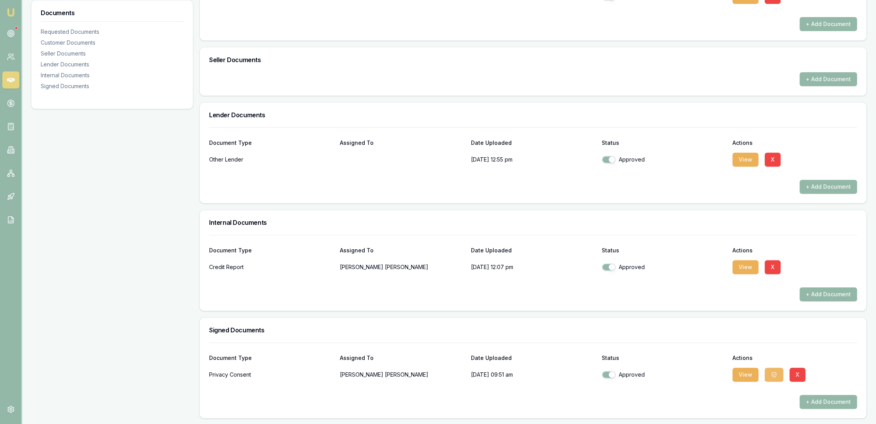
click at [775, 372] on icon "button" at bounding box center [774, 374] width 6 height 6
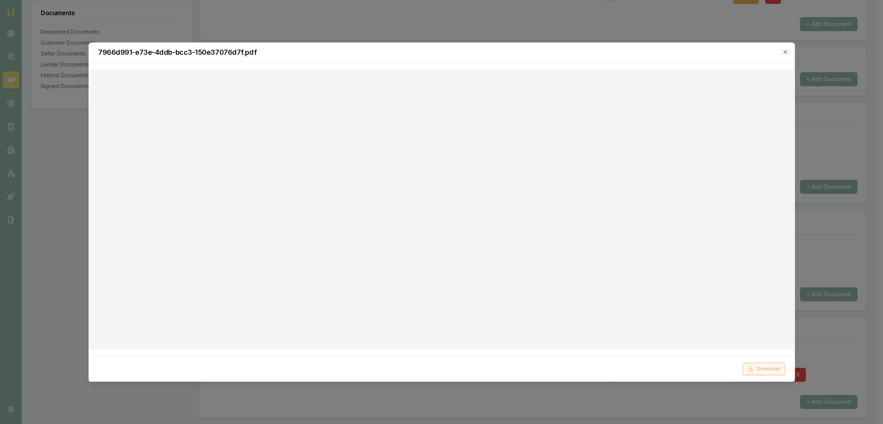
click at [770, 367] on button "Download" at bounding box center [763, 368] width 43 height 12
click at [788, 55] on icon "button" at bounding box center [785, 52] width 6 height 6
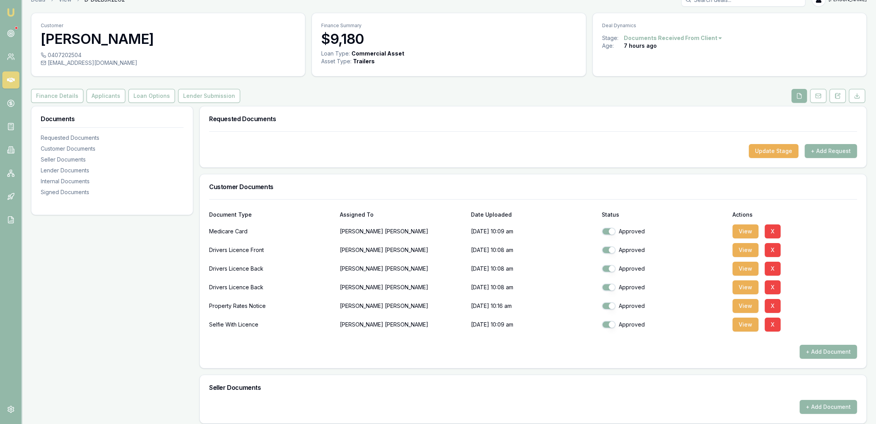
scroll to position [0, 0]
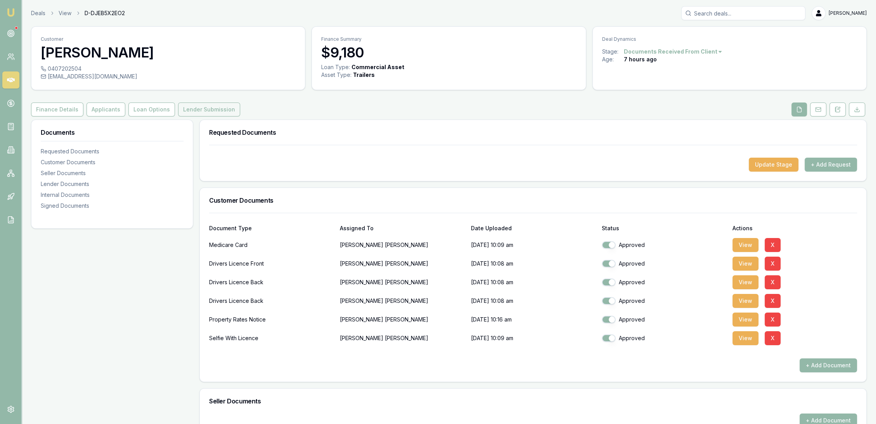
click at [197, 108] on button "Lender Submission" at bounding box center [209, 109] width 62 height 14
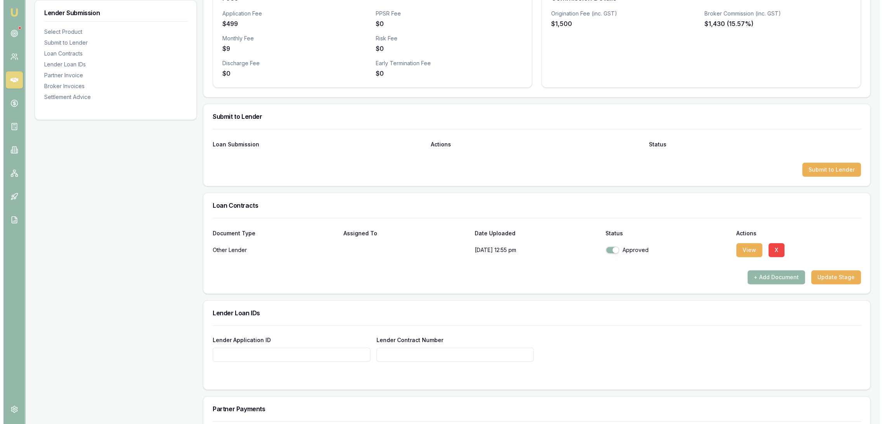
scroll to position [302, 0]
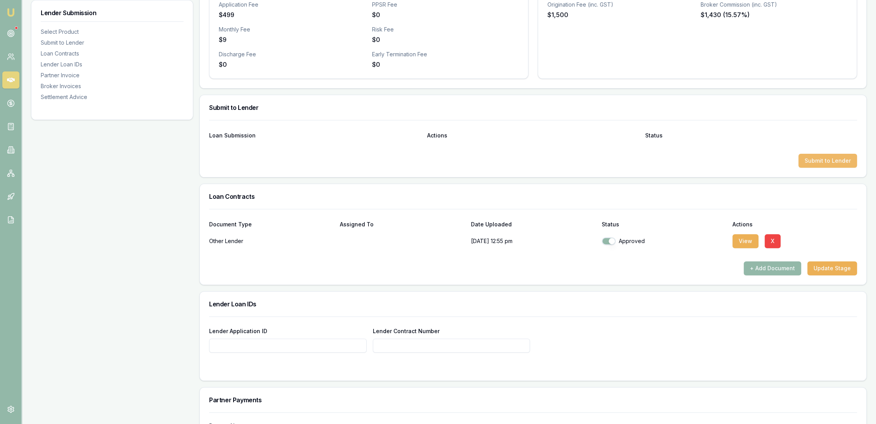
click at [830, 163] on button "Submit to Lender" at bounding box center [828, 161] width 59 height 14
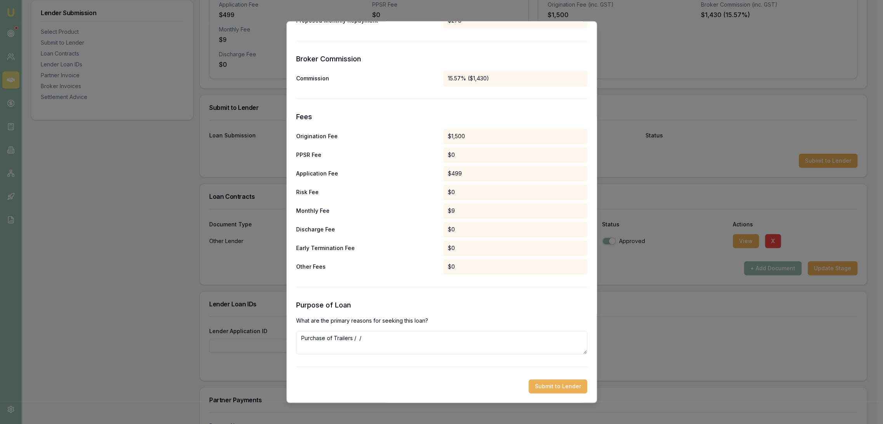
scroll to position [299, 0]
click at [365, 339] on textarea "Purchase of Trailers / /" at bounding box center [441, 342] width 291 height 23
type textarea "Purchase of Trailers / / wanting trading to transport tools to site to complete…"
click at [550, 388] on button "Submit to Lender" at bounding box center [558, 387] width 59 height 14
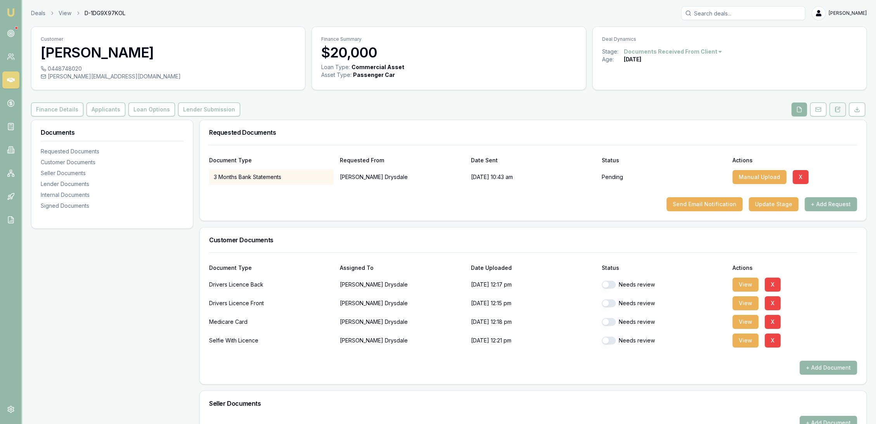
click at [835, 109] on icon at bounding box center [838, 109] width 6 height 6
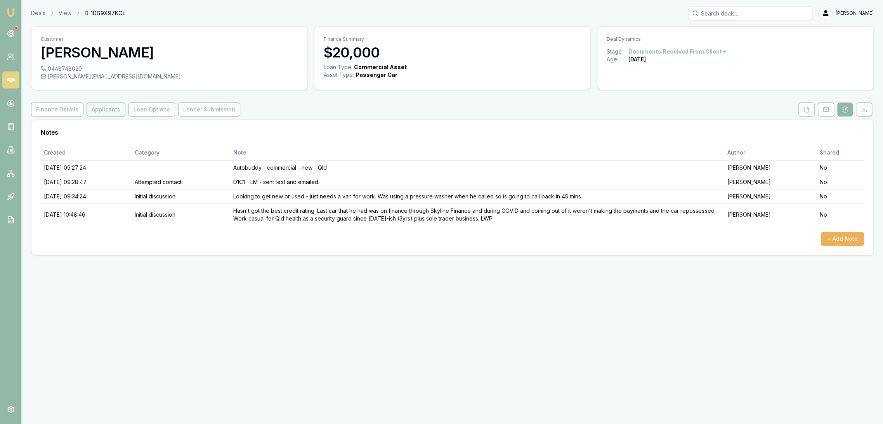
click at [94, 113] on button "Applicants" at bounding box center [106, 109] width 39 height 14
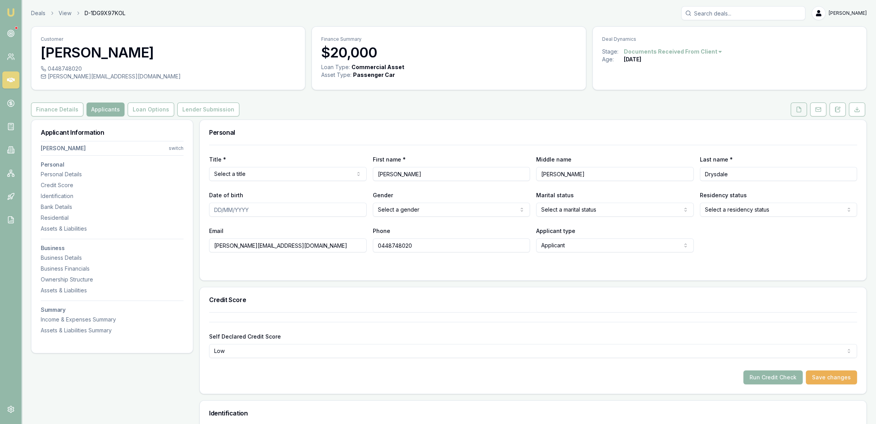
click at [804, 111] on button at bounding box center [799, 109] width 16 height 14
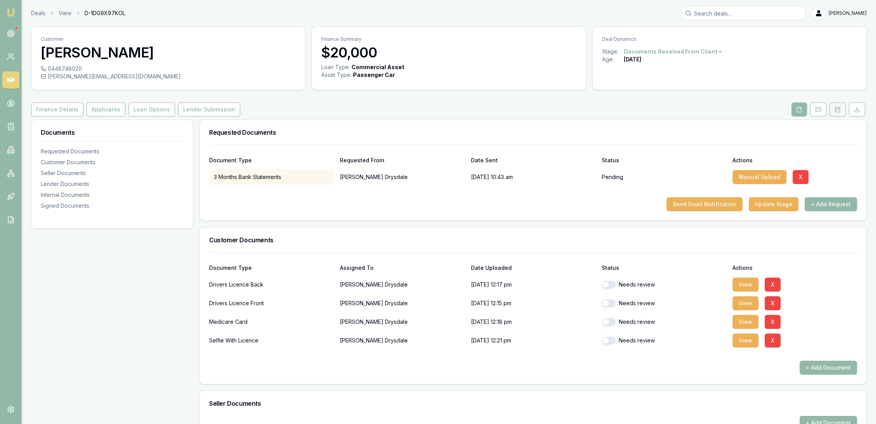
click at [839, 108] on icon at bounding box center [838, 109] width 6 height 6
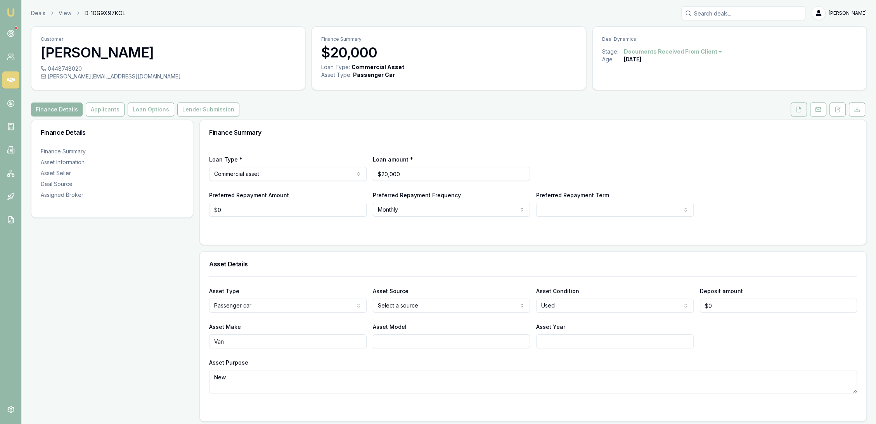
click at [796, 109] on icon at bounding box center [799, 109] width 6 height 6
click at [839, 112] on icon at bounding box center [838, 109] width 6 height 6
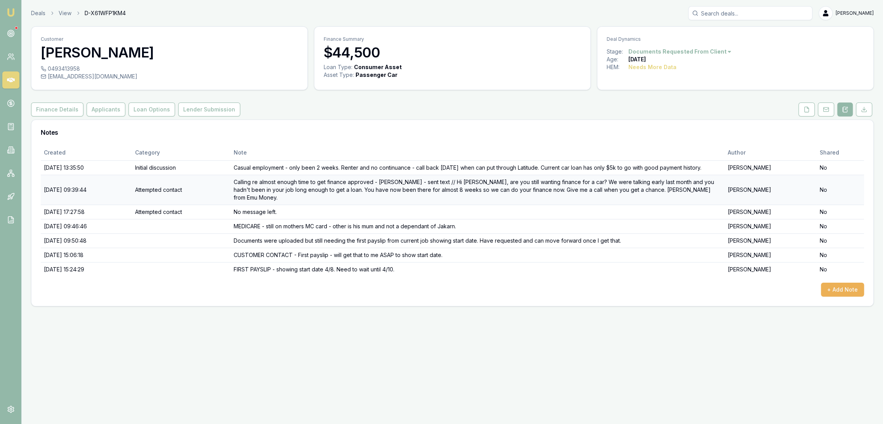
drag, startPoint x: 801, startPoint y: 111, endPoint x: 582, endPoint y: 180, distance: 229.8
click at [801, 111] on button at bounding box center [806, 109] width 16 height 14
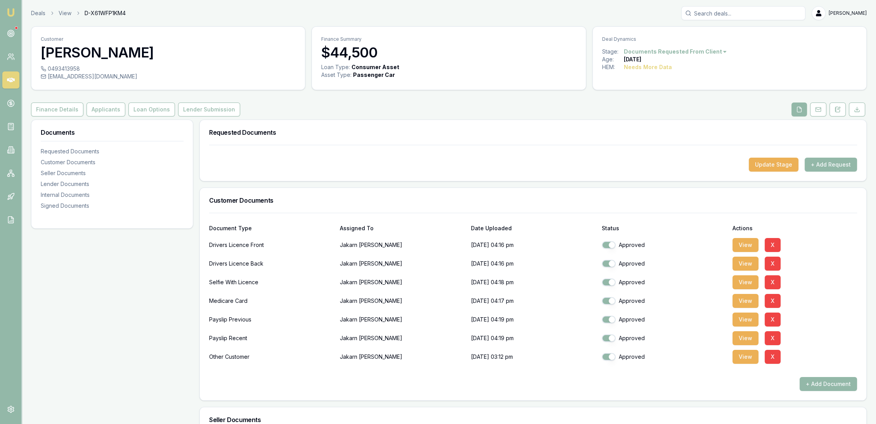
scroll to position [43, 0]
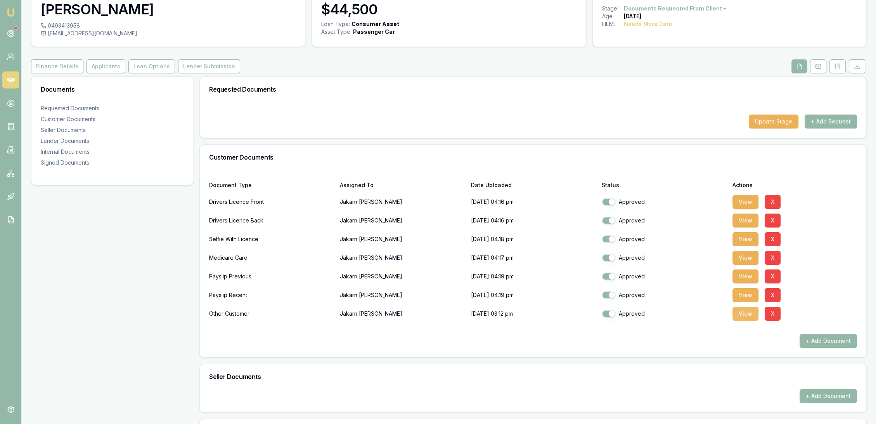
click at [742, 312] on button "View" at bounding box center [746, 314] width 26 height 14
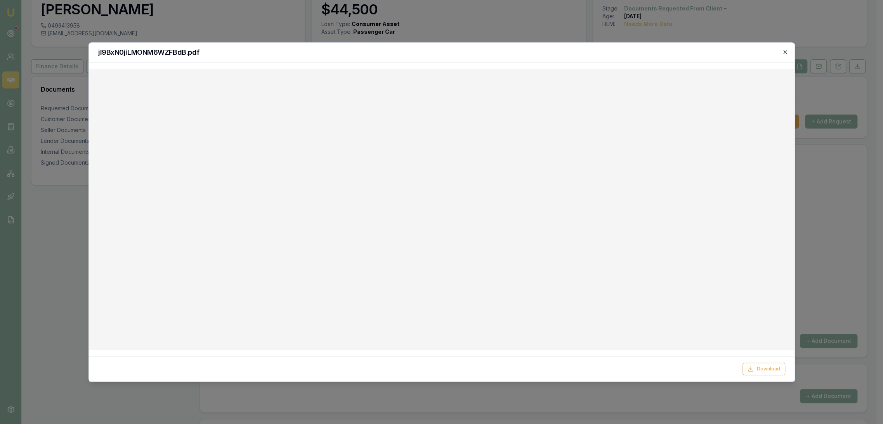
click at [784, 53] on icon "button" at bounding box center [784, 51] width 3 height 3
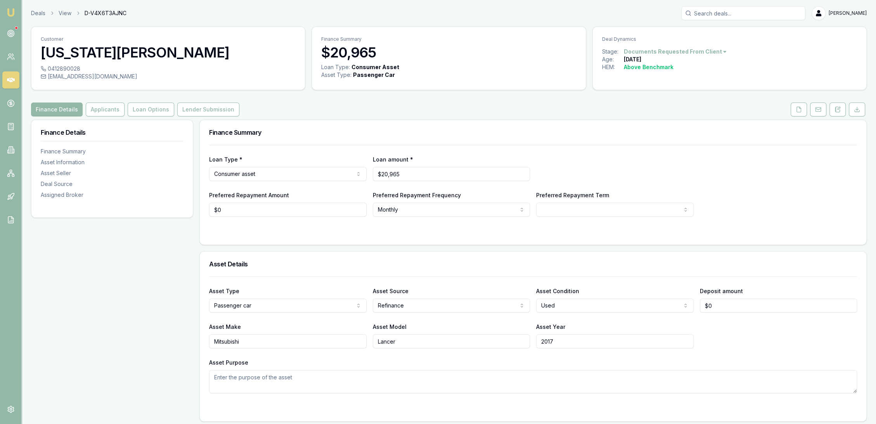
drag, startPoint x: 839, startPoint y: 108, endPoint x: 386, endPoint y: 182, distance: 458.9
click at [839, 108] on icon at bounding box center [838, 109] width 6 height 6
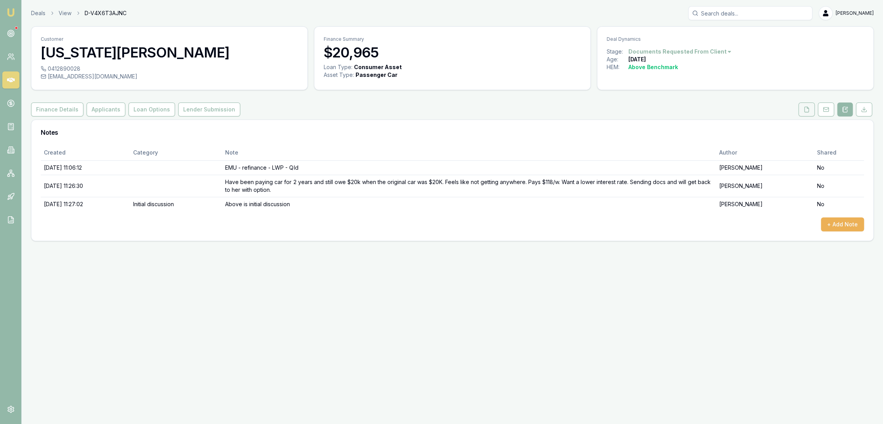
click at [806, 109] on icon at bounding box center [806, 109] width 6 height 6
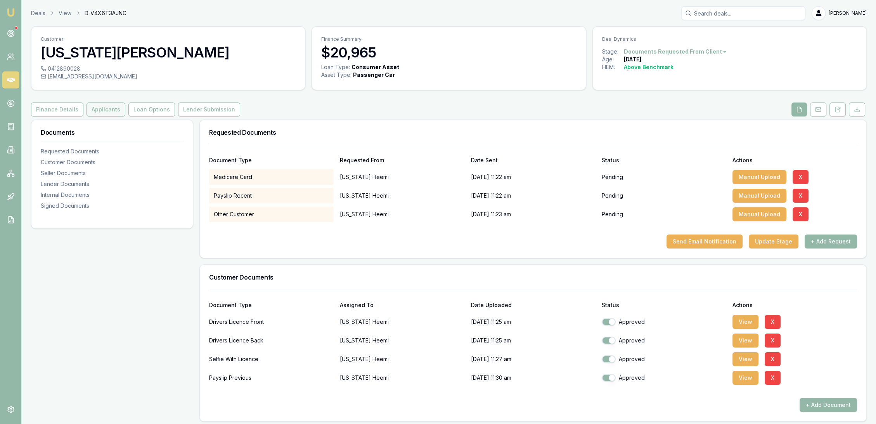
click at [109, 110] on button "Applicants" at bounding box center [106, 109] width 39 height 14
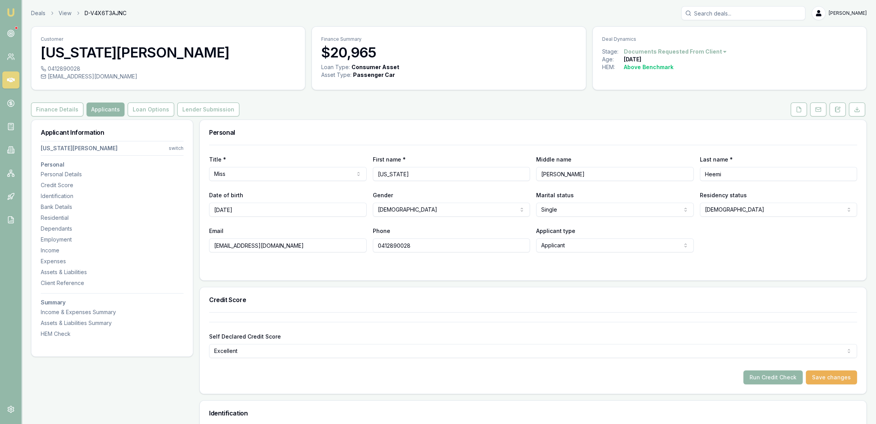
click at [840, 108] on icon at bounding box center [838, 109] width 6 height 6
click at [838, 111] on icon at bounding box center [838, 109] width 6 height 6
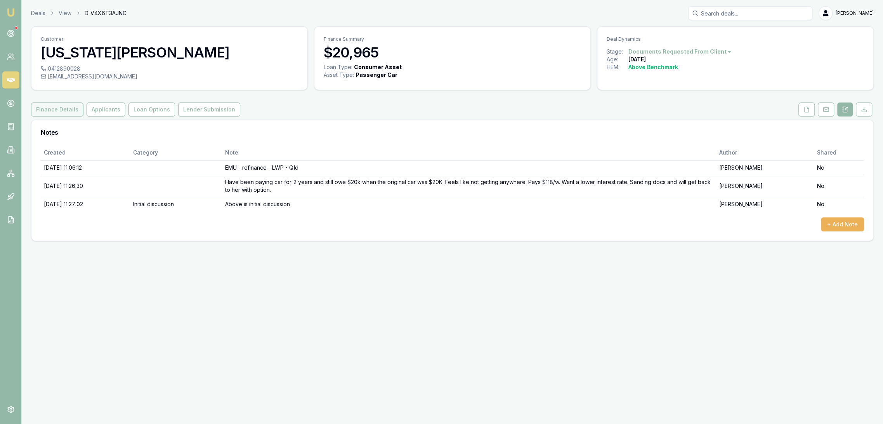
click at [54, 108] on button "Finance Details" at bounding box center [57, 109] width 52 height 14
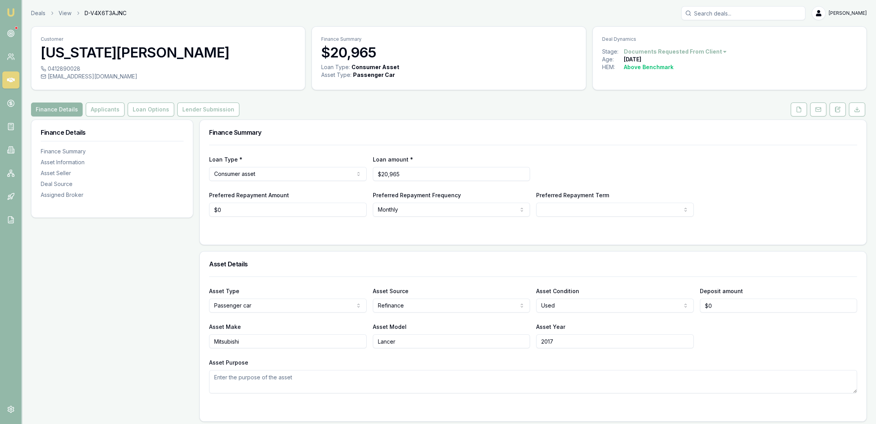
drag, startPoint x: 101, startPoint y: 110, endPoint x: 101, endPoint y: 116, distance: 6.2
click at [101, 110] on button "Applicants" at bounding box center [105, 109] width 39 height 14
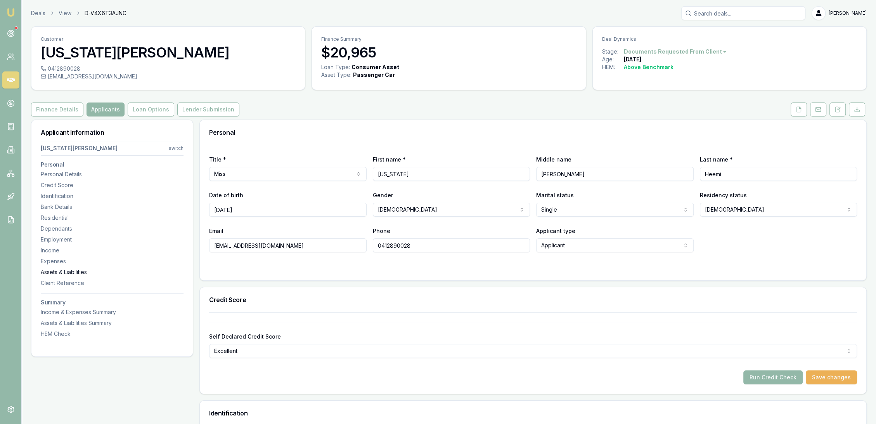
click at [55, 271] on div "Assets & Liabilities" at bounding box center [112, 272] width 143 height 8
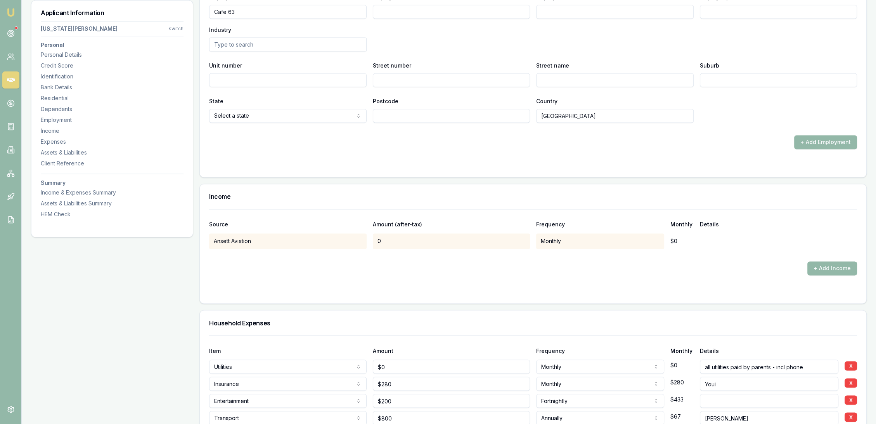
scroll to position [1631, 0]
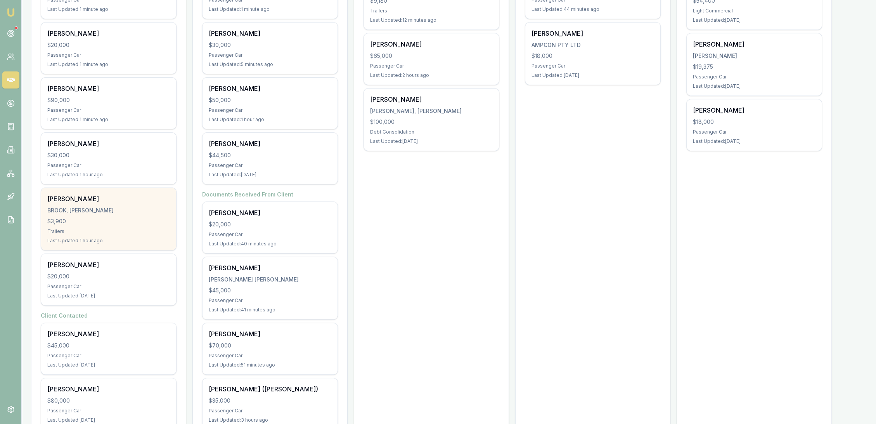
scroll to position [229, 0]
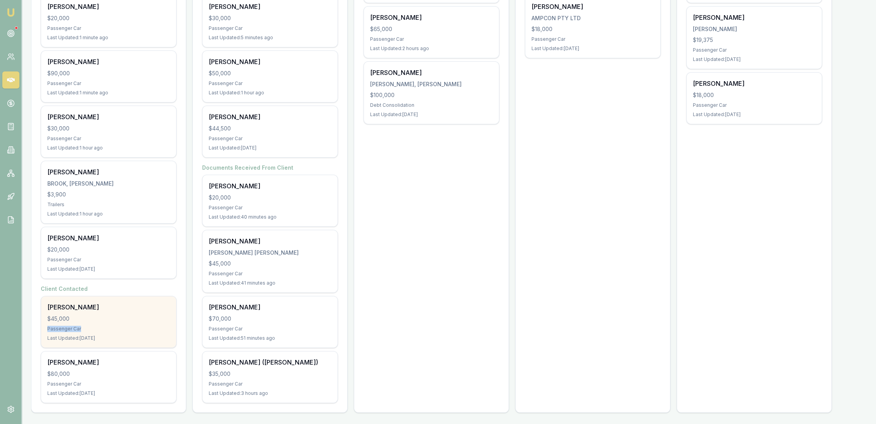
click at [92, 325] on div "Edmund Renew $45,000 Passenger Car Last Updated: 1 day ago" at bounding box center [108, 321] width 135 height 51
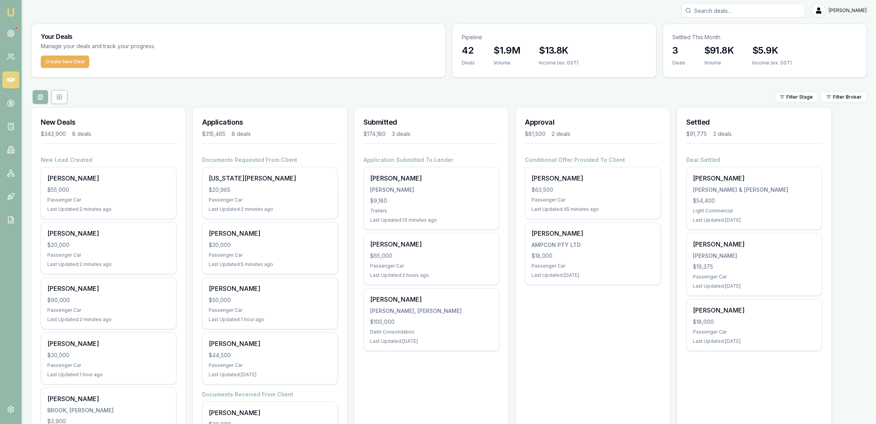
scroll to position [0, 0]
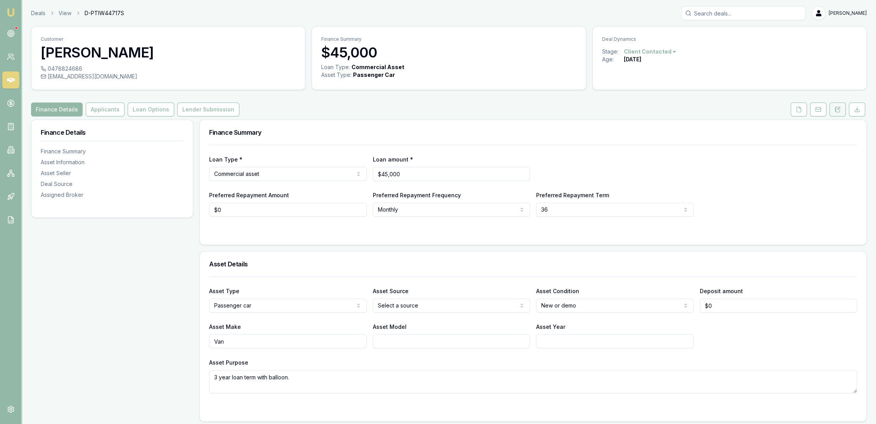
click at [835, 112] on button at bounding box center [838, 109] width 16 height 14
click at [835, 112] on icon at bounding box center [838, 109] width 6 height 6
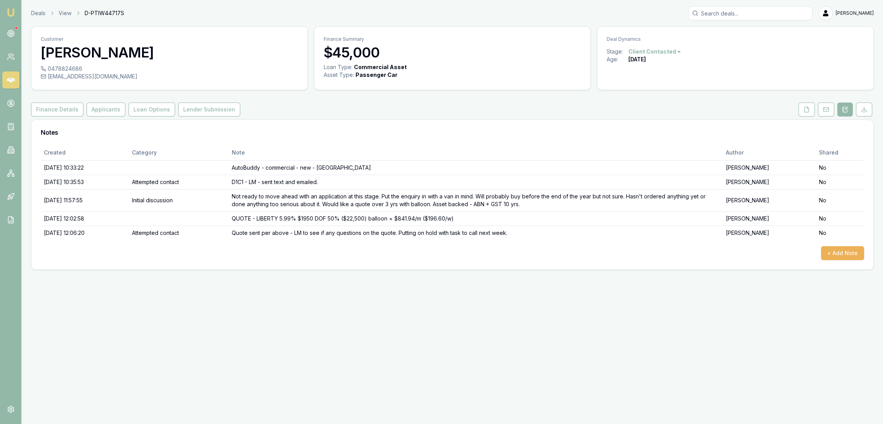
click at [839, 111] on button at bounding box center [845, 109] width 16 height 14
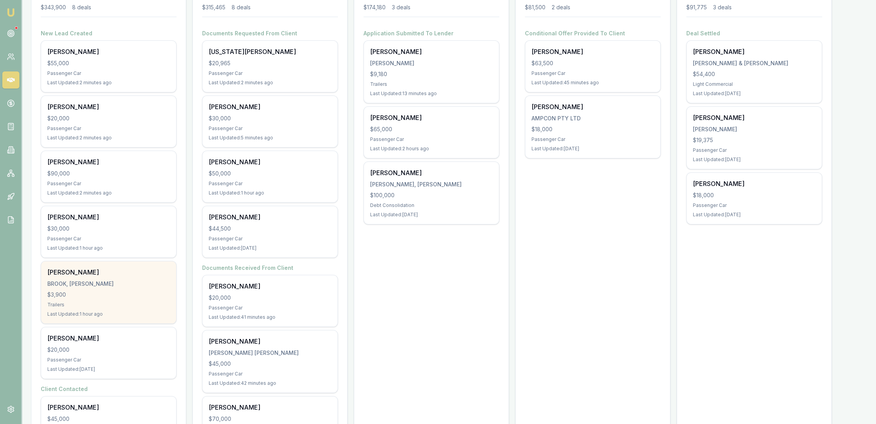
scroll to position [229, 0]
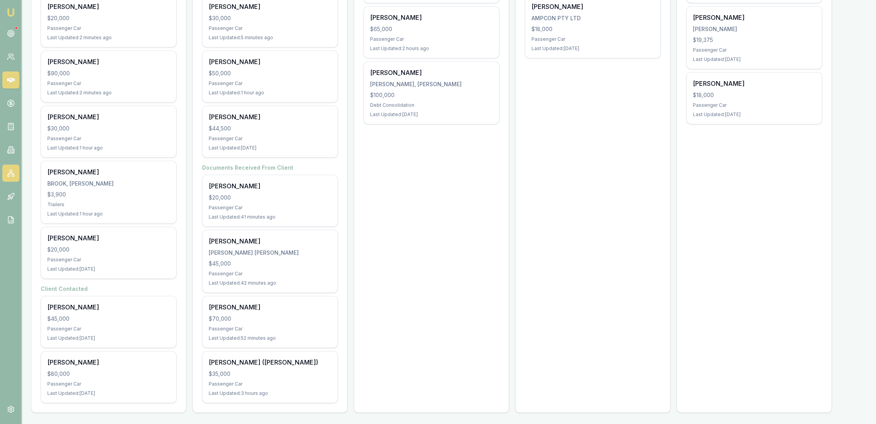
click at [12, 175] on rect at bounding box center [13, 175] width 2 height 2
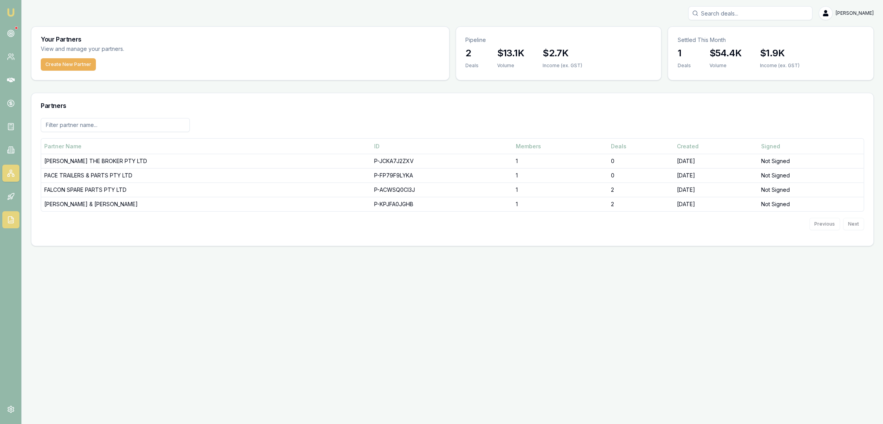
click at [9, 220] on icon at bounding box center [11, 220] width 8 height 8
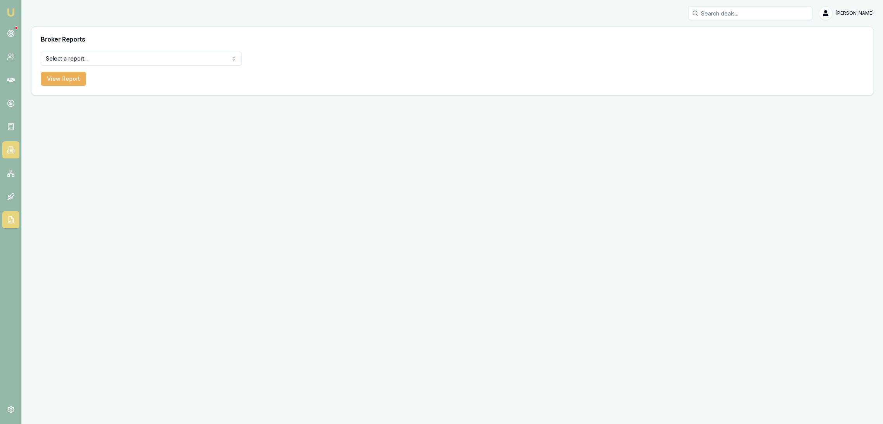
click at [6, 151] on link at bounding box center [10, 149] width 17 height 17
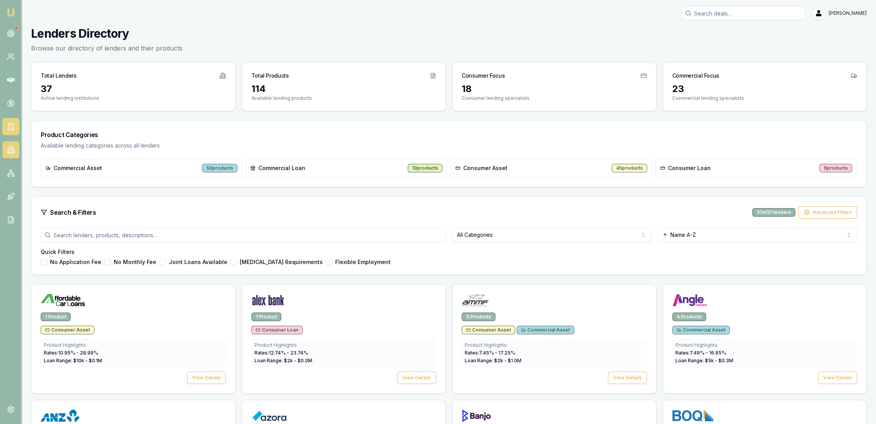
click at [7, 120] on link at bounding box center [10, 126] width 17 height 17
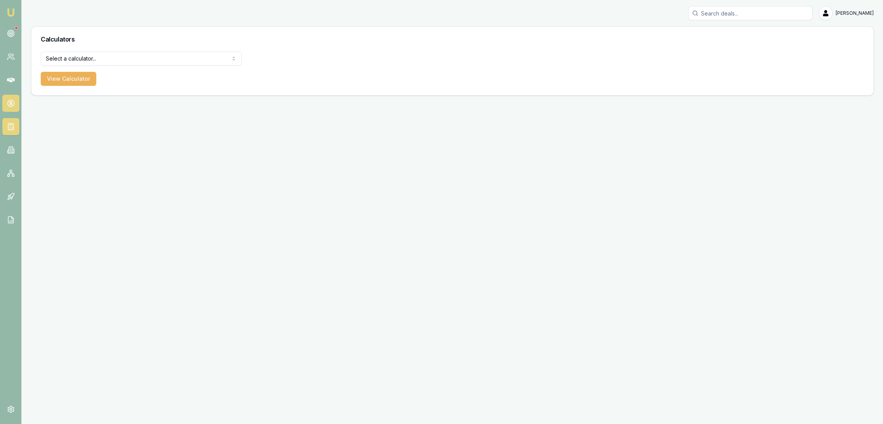
click at [11, 99] on icon at bounding box center [11, 103] width 8 height 8
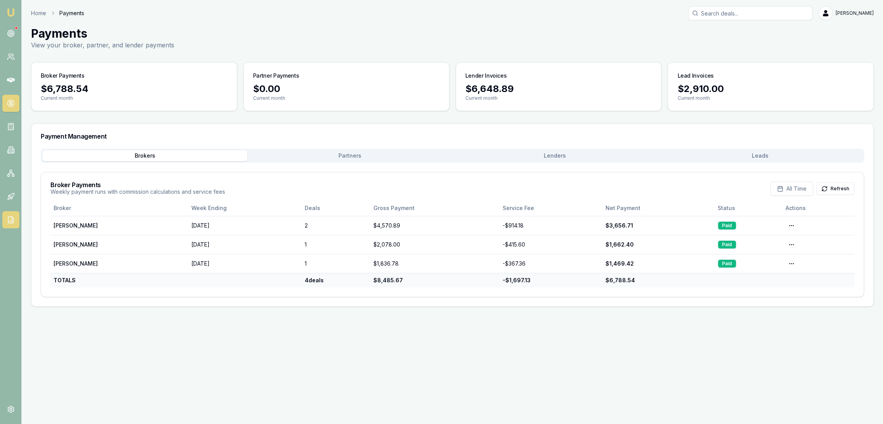
click at [10, 217] on icon at bounding box center [11, 220] width 8 height 8
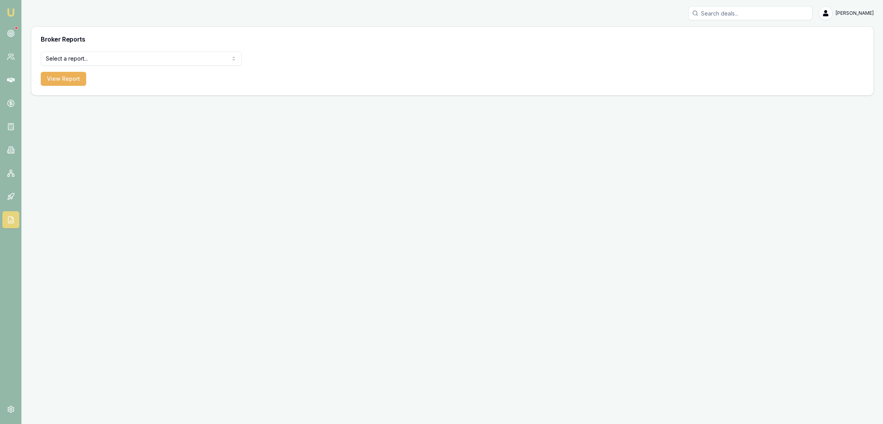
click at [134, 59] on html "Emu Broker Robyn Adams Toggle Menu Broker Reports Select a report... All Deals …" at bounding box center [441, 212] width 883 height 424
click at [66, 80] on button "View Report" at bounding box center [63, 79] width 45 height 14
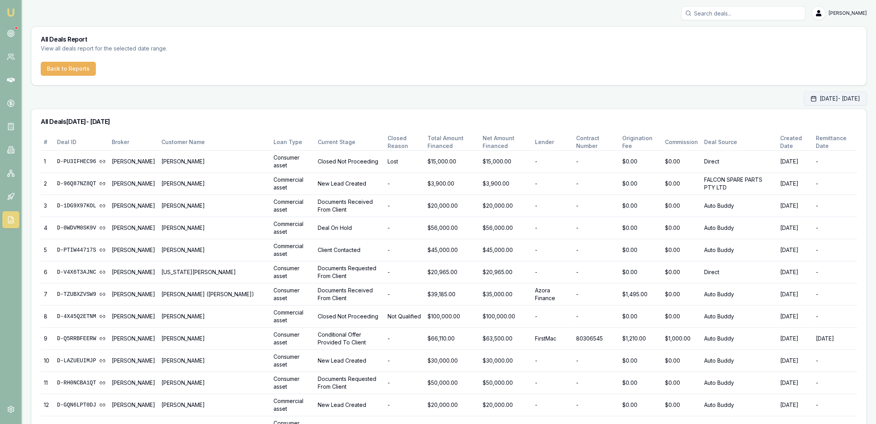
click at [823, 100] on button "Sep 01, 2025 - Sep 30, 2025" at bounding box center [835, 99] width 63 height 14
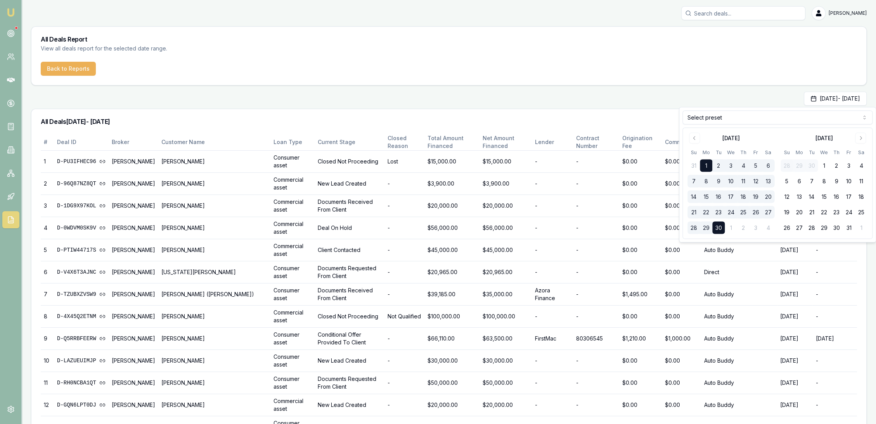
click at [718, 227] on button "30" at bounding box center [719, 228] width 12 height 12
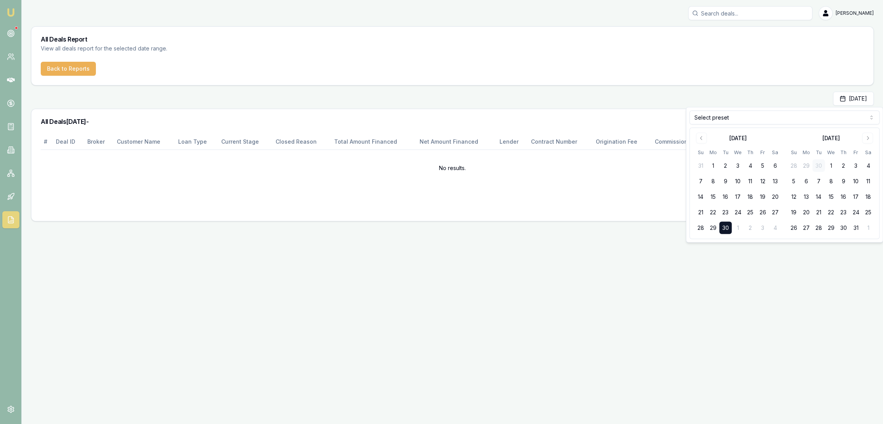
click at [721, 224] on button "30" at bounding box center [725, 228] width 12 height 12
click at [715, 209] on button "22" at bounding box center [713, 212] width 12 height 12
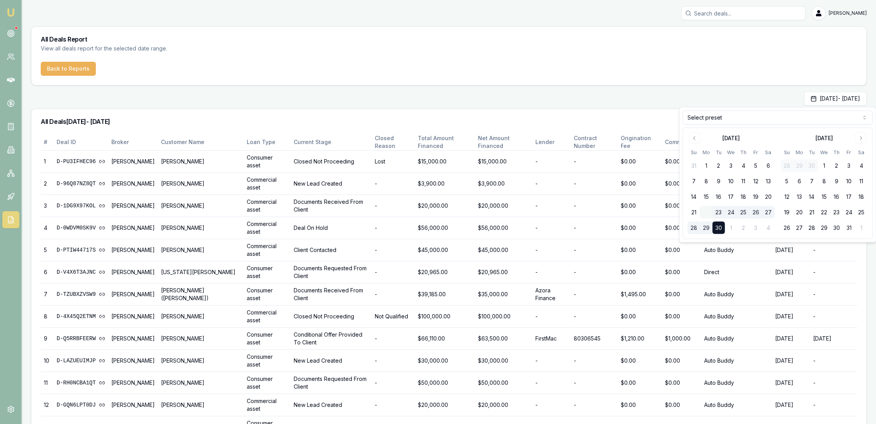
click at [715, 209] on button "23" at bounding box center [719, 212] width 12 height 12
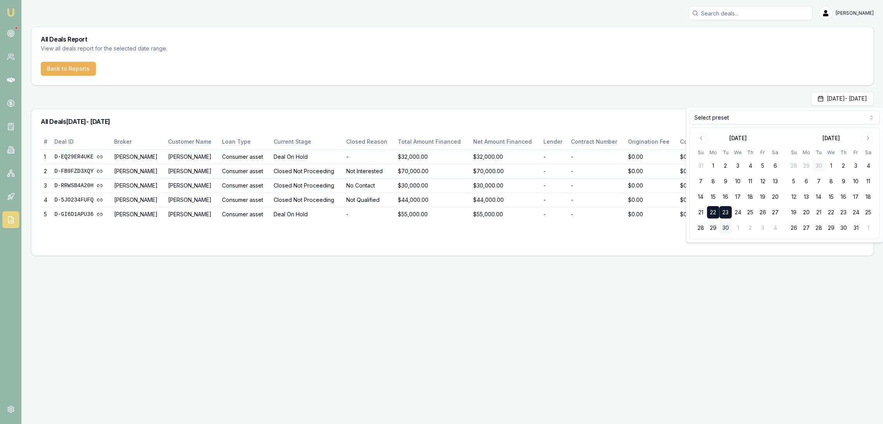
click at [724, 223] on button "30" at bounding box center [725, 228] width 12 height 12
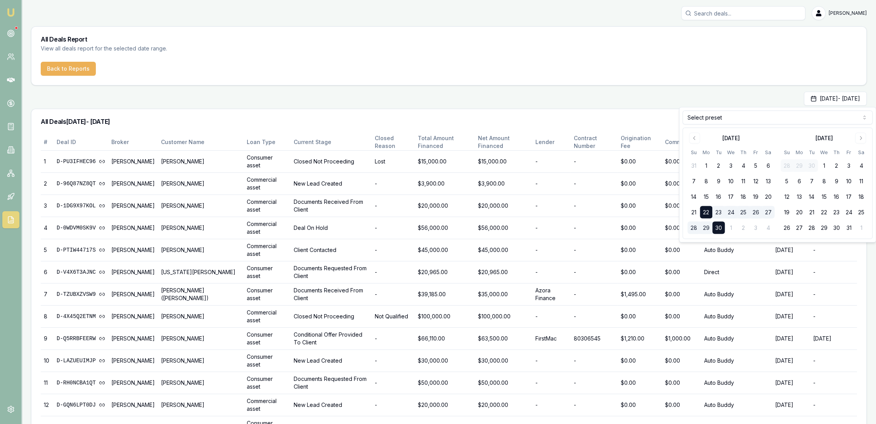
click at [605, 98] on div "Sep 22, 2025 - Sep 30, 2025" at bounding box center [449, 99] width 836 height 14
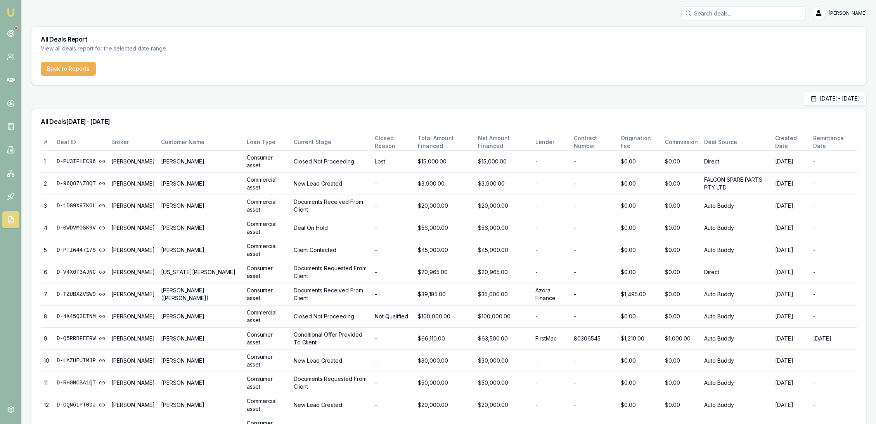
click at [12, 11] on img at bounding box center [10, 12] width 9 height 9
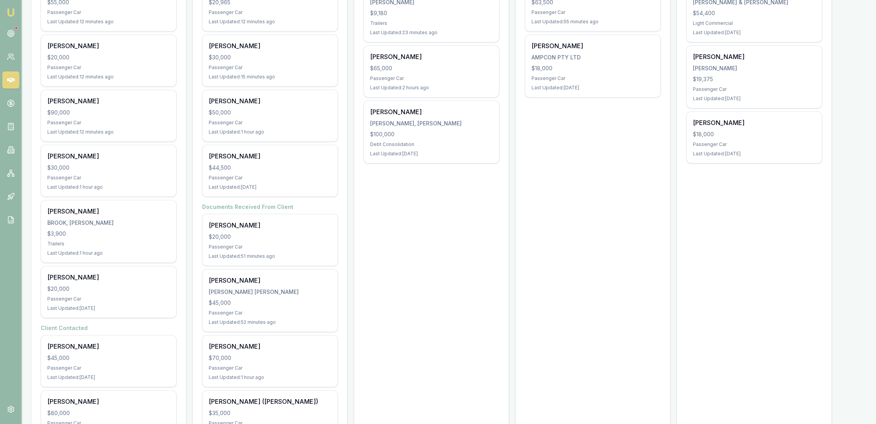
scroll to position [229, 0]
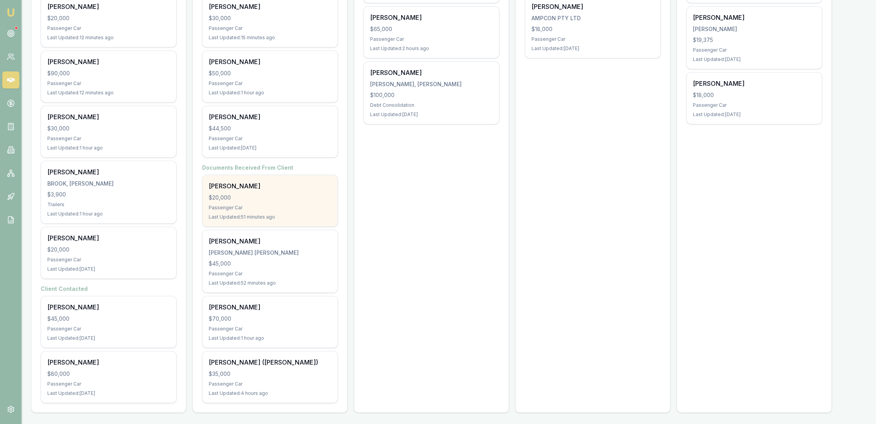
click at [261, 205] on div "Passenger Car" at bounding box center [270, 208] width 123 height 6
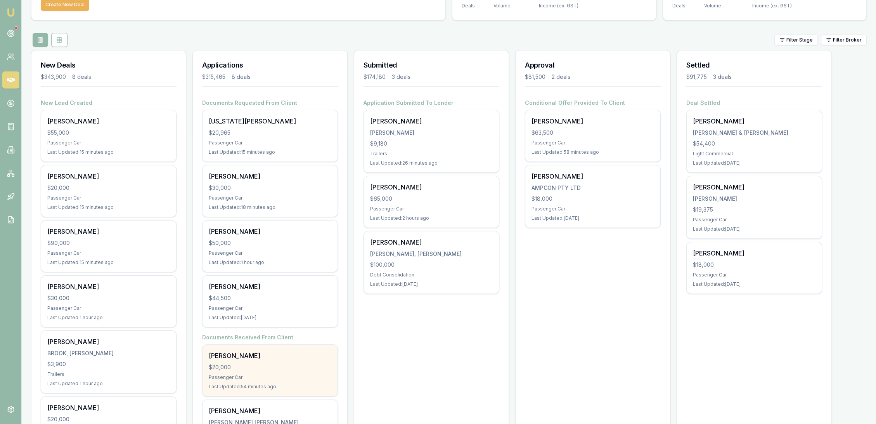
scroll to position [57, 0]
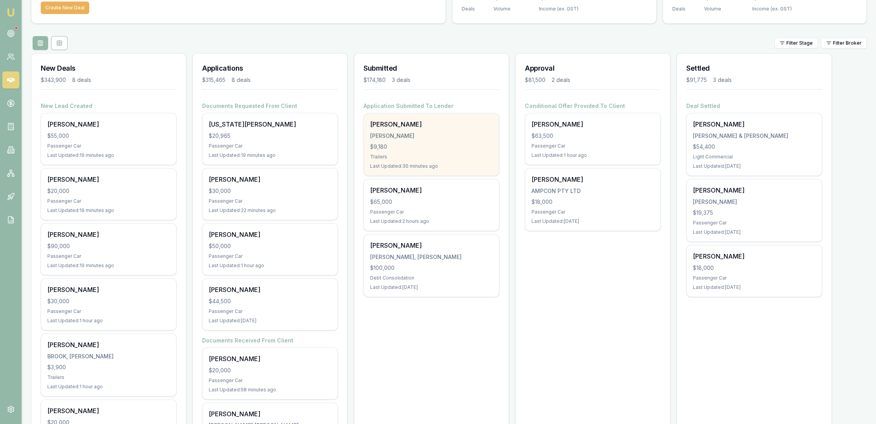
click at [433, 150] on div "$9,180" at bounding box center [431, 147] width 123 height 8
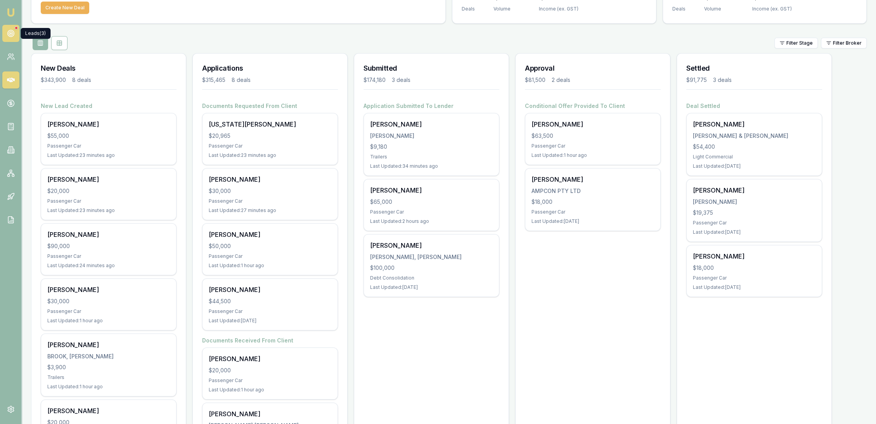
click at [8, 35] on circle at bounding box center [10, 33] width 7 height 7
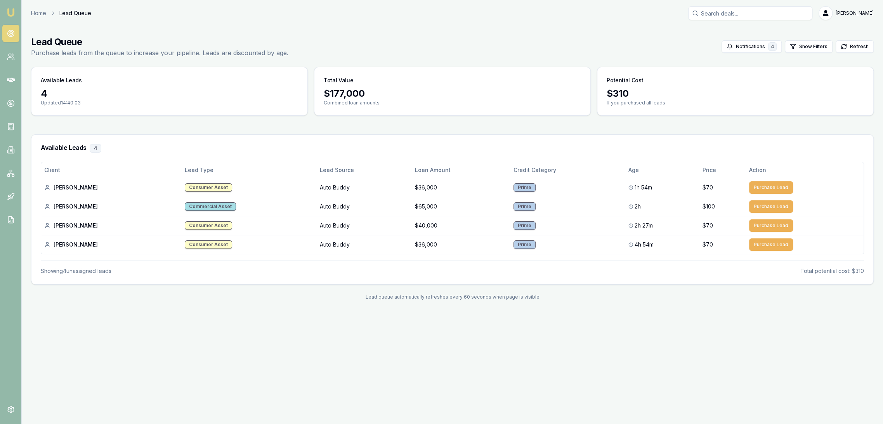
click at [10, 12] on img at bounding box center [10, 12] width 9 height 9
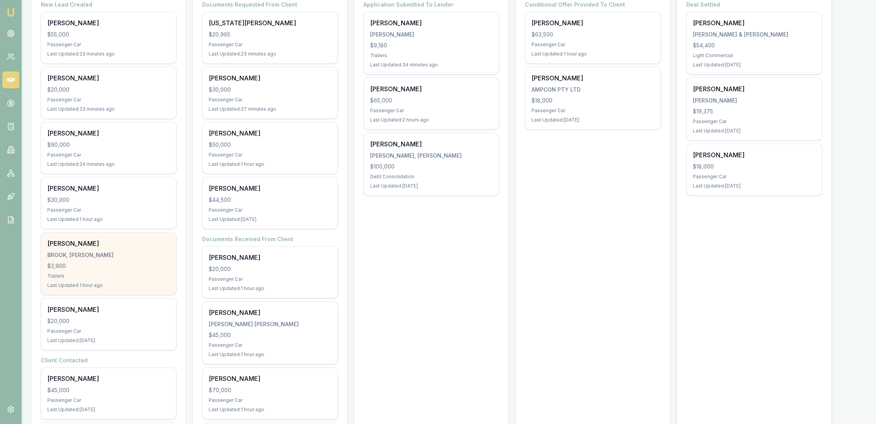
scroll to position [172, 0]
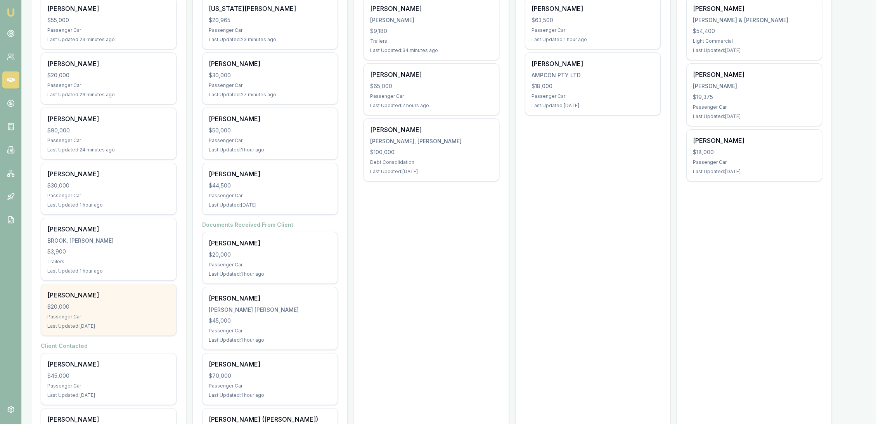
click at [107, 308] on div "$20,000" at bounding box center [108, 307] width 123 height 8
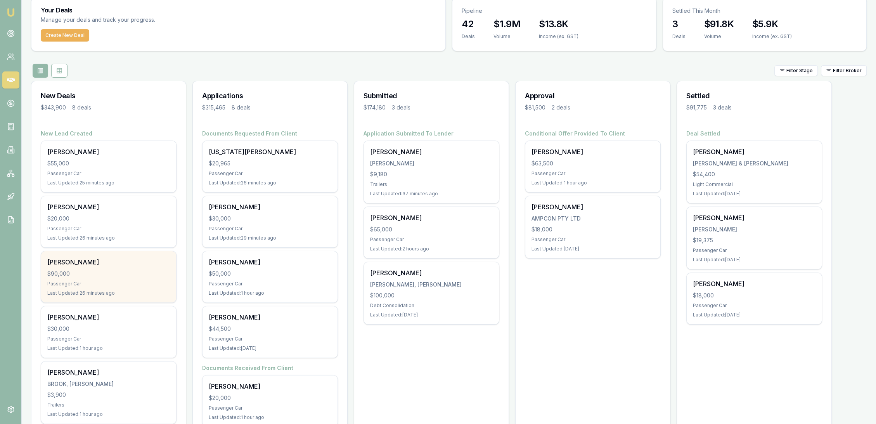
scroll to position [0, 0]
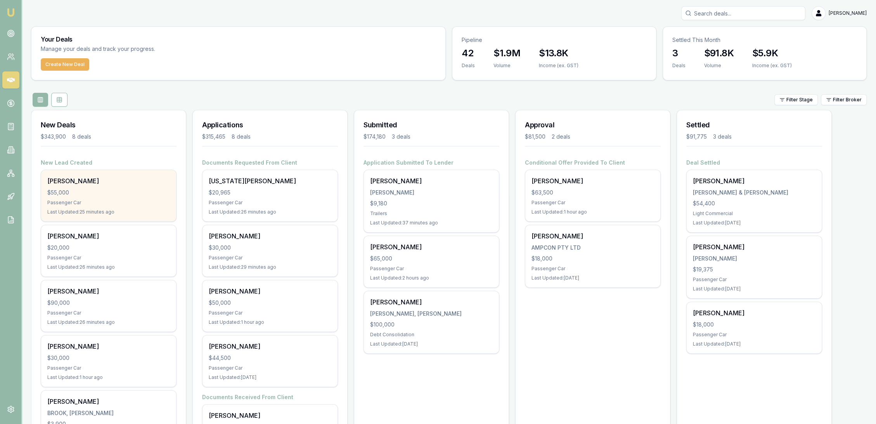
click at [106, 199] on div "Passenger Car" at bounding box center [108, 202] width 123 height 6
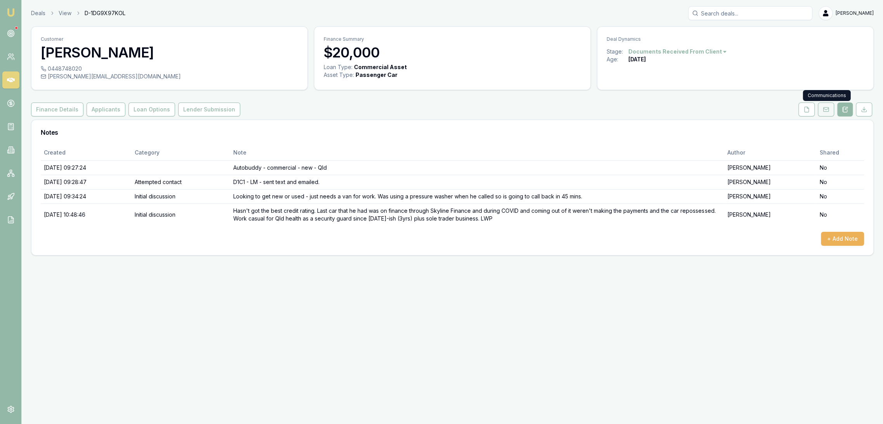
click at [820, 109] on button at bounding box center [826, 109] width 16 height 14
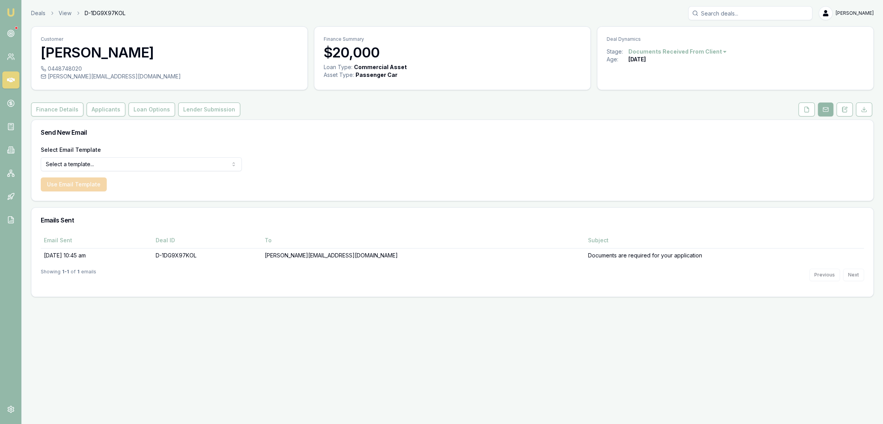
click at [165, 163] on html "Emu Broker Deals View D-1DG9X97KOL [PERSON_NAME] Toggle Menu Customer [PERSON_N…" at bounding box center [441, 212] width 883 height 424
click at [65, 184] on button "Use Email Template" at bounding box center [74, 184] width 66 height 14
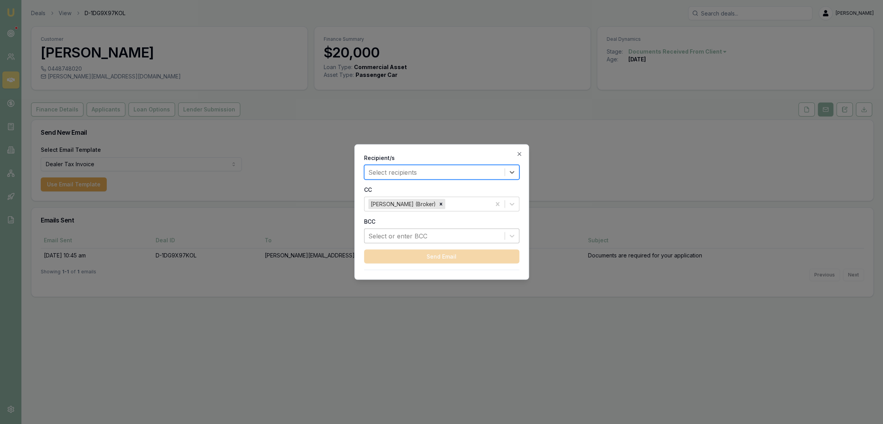
click at [394, 235] on div at bounding box center [434, 236] width 132 height 11
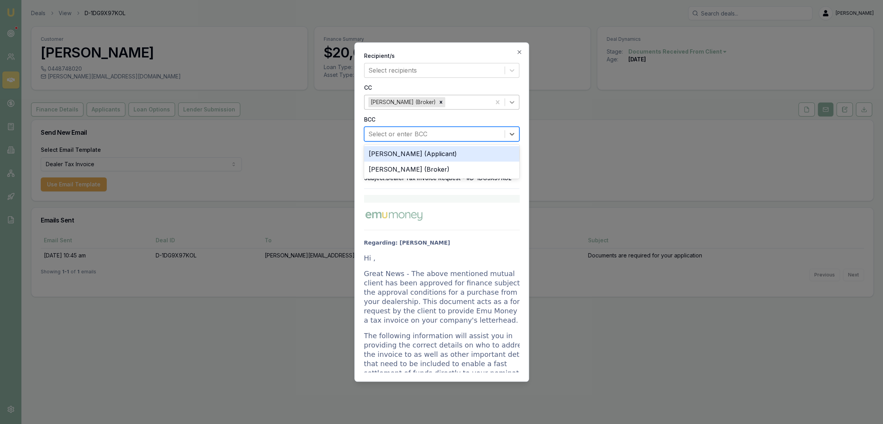
click at [512, 101] on icon at bounding box center [512, 102] width 8 height 8
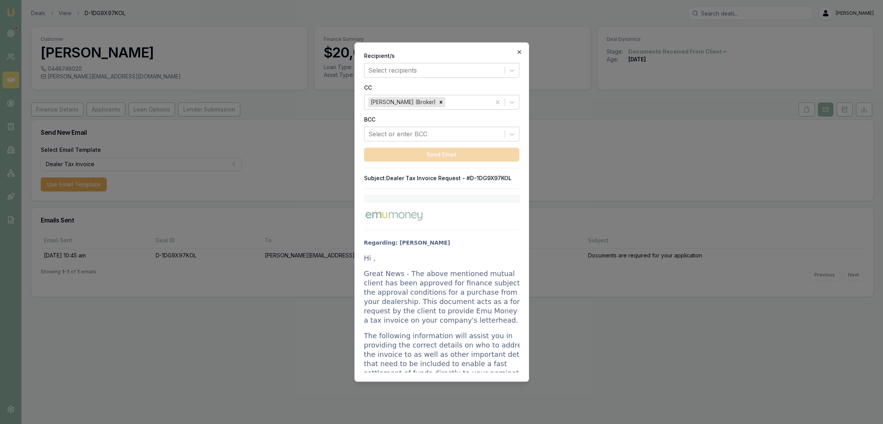
click at [521, 49] on icon "button" at bounding box center [519, 52] width 6 height 6
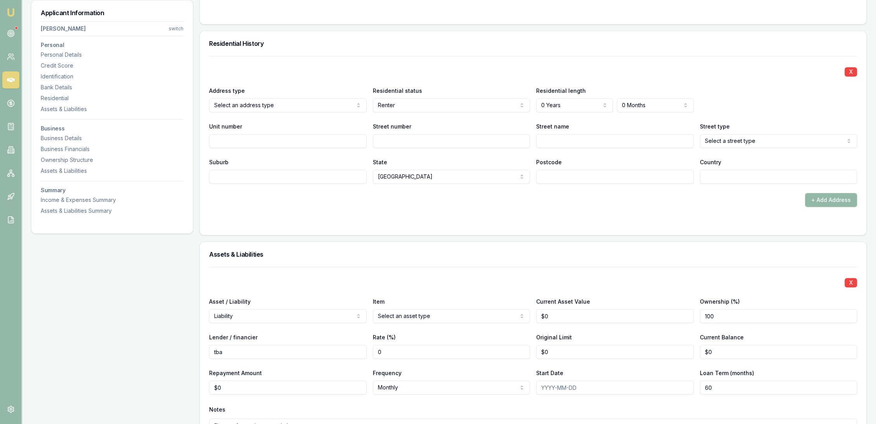
scroll to position [717, 0]
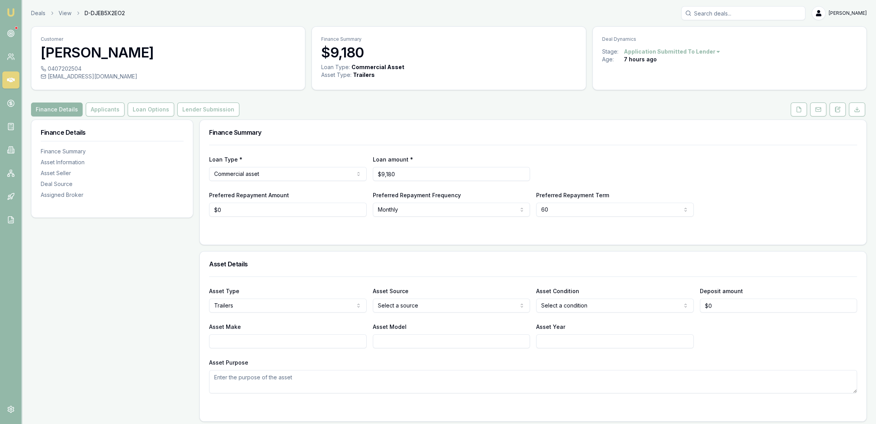
click at [105, 107] on button "Applicants" at bounding box center [105, 109] width 39 height 14
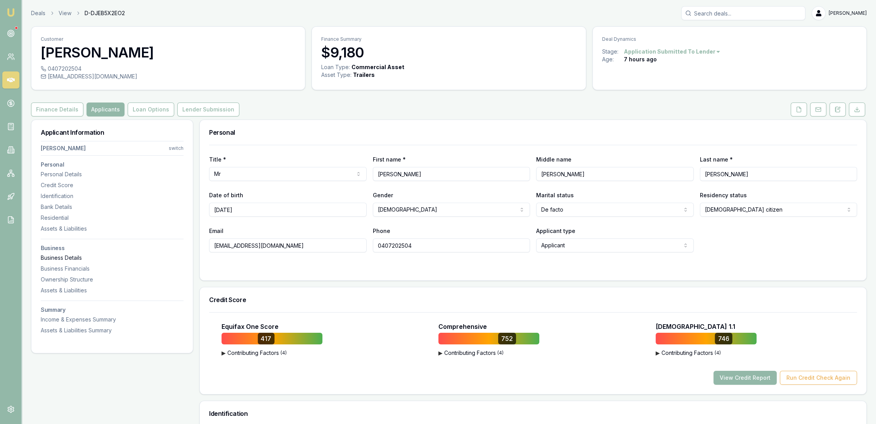
click at [62, 254] on div "Business Details" at bounding box center [112, 258] width 143 height 8
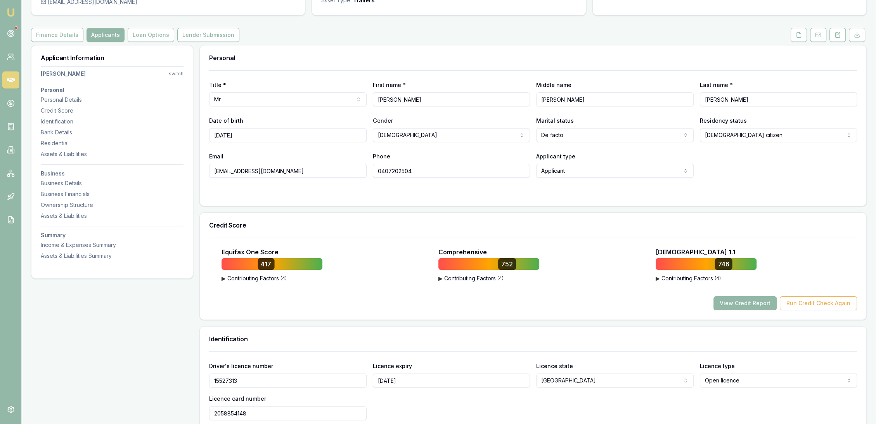
scroll to position [86, 0]
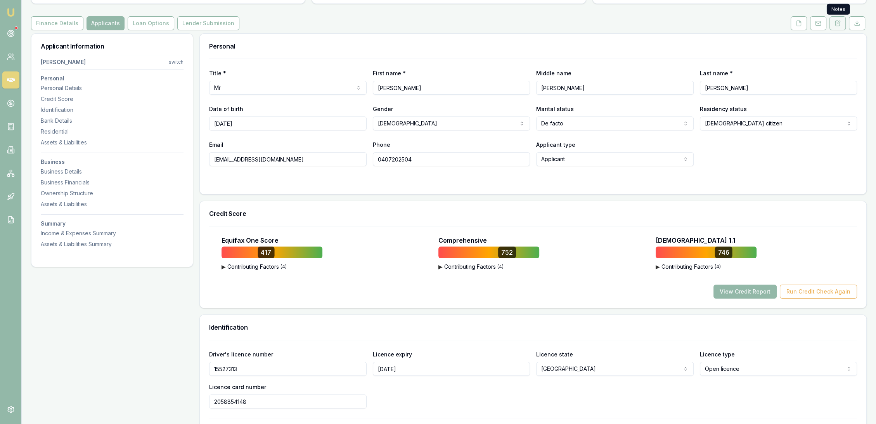
click at [836, 23] on icon at bounding box center [838, 23] width 6 height 6
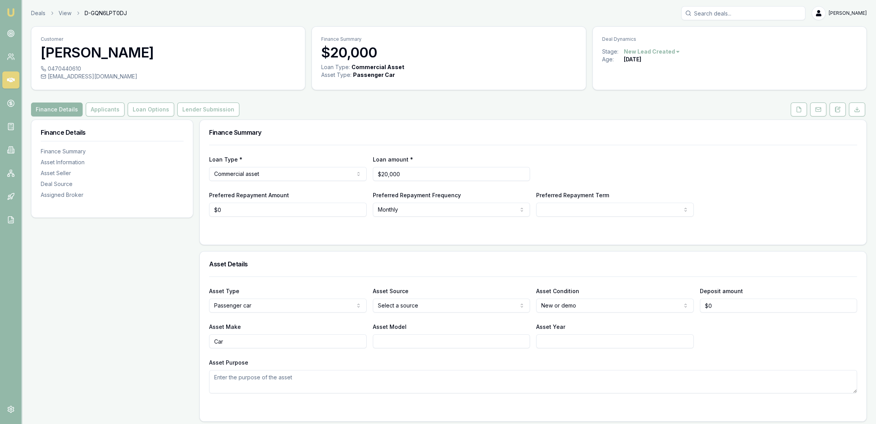
click at [843, 110] on button at bounding box center [838, 109] width 16 height 14
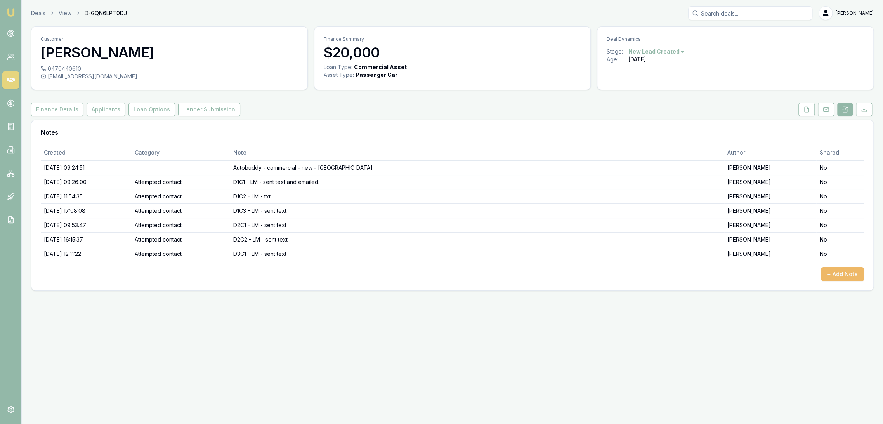
click at [842, 272] on button "+ Add Note" at bounding box center [842, 274] width 43 height 14
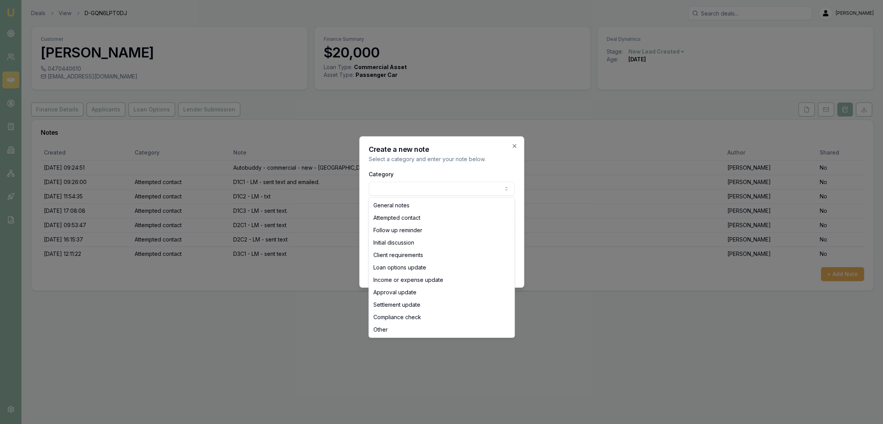
click at [439, 188] on body "Emu Broker Deals View D-GQN6LPT0DJ Robyn Adams Toggle Menu Customer Ravinder Sh…" at bounding box center [441, 212] width 883 height 424
select select "ATTEMPTED_CONTACT"
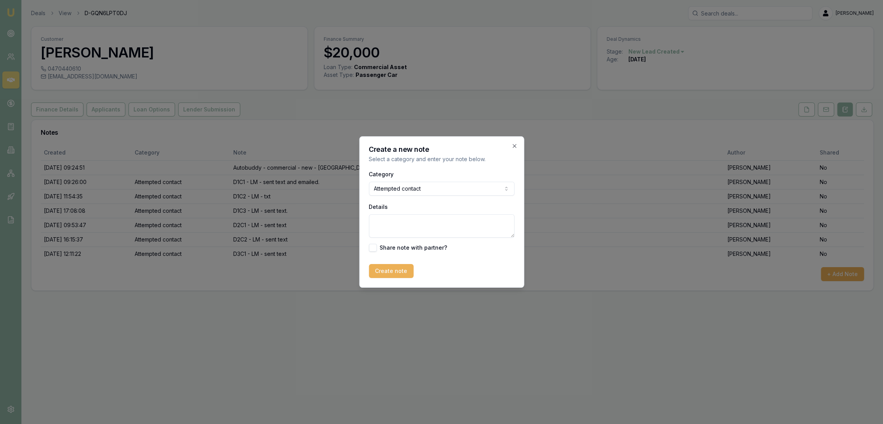
click at [418, 220] on textarea "Details" at bounding box center [442, 225] width 146 height 23
type textarea "D4 - LM - sent text"
click at [391, 272] on button "Create note" at bounding box center [391, 271] width 45 height 14
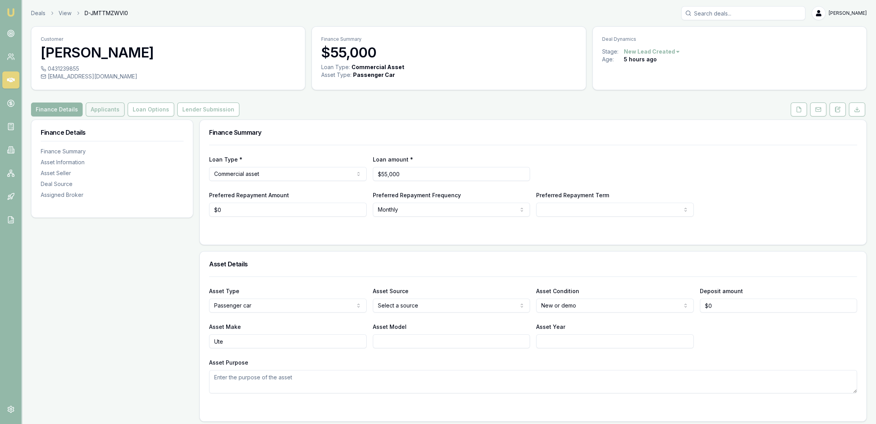
click at [102, 110] on button "Applicants" at bounding box center [105, 109] width 39 height 14
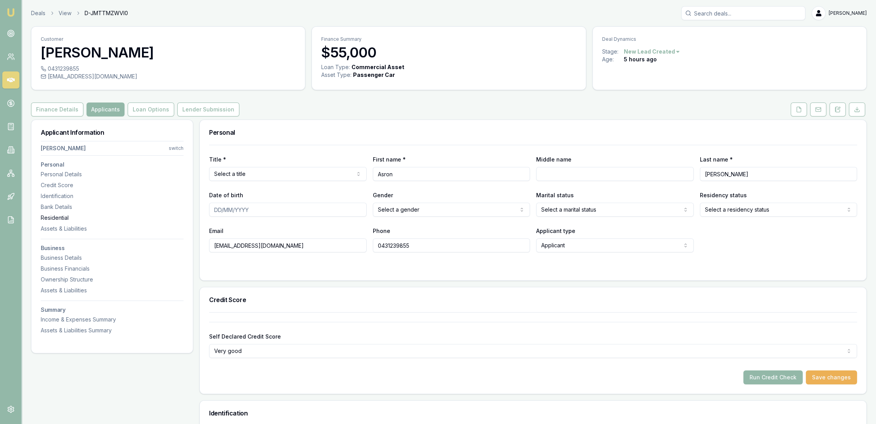
click at [63, 219] on div "Residential" at bounding box center [112, 218] width 143 height 8
click at [844, 110] on button at bounding box center [838, 109] width 16 height 14
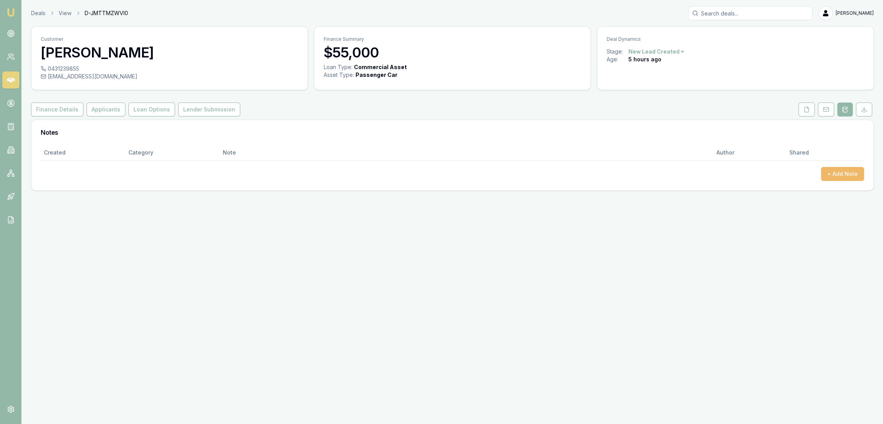
click at [828, 175] on button "+ Add Note" at bounding box center [842, 174] width 43 height 14
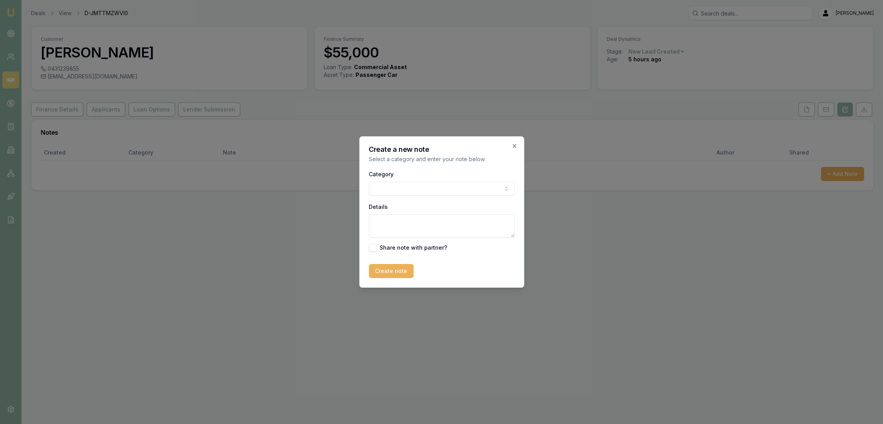
click at [436, 219] on textarea "Details" at bounding box center [442, 225] width 146 height 23
type textarea "Autobuddy - commercial - new - [GEOGRAPHIC_DATA]"
click at [394, 272] on button "Create note" at bounding box center [391, 271] width 45 height 14
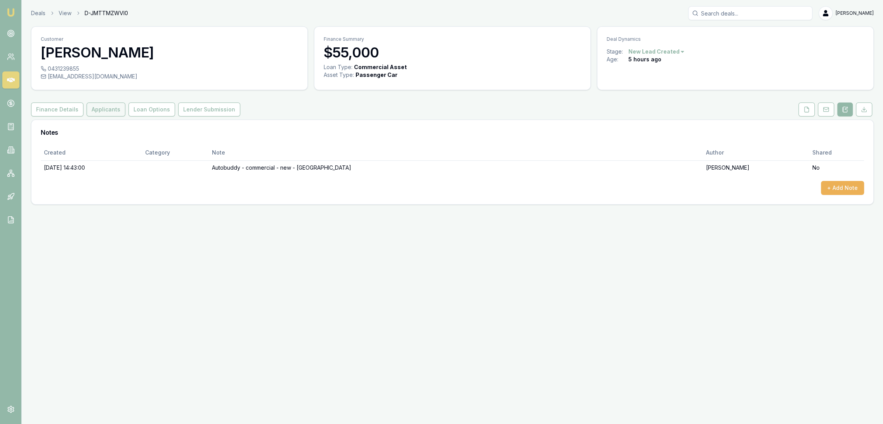
click at [112, 112] on button "Applicants" at bounding box center [106, 109] width 39 height 14
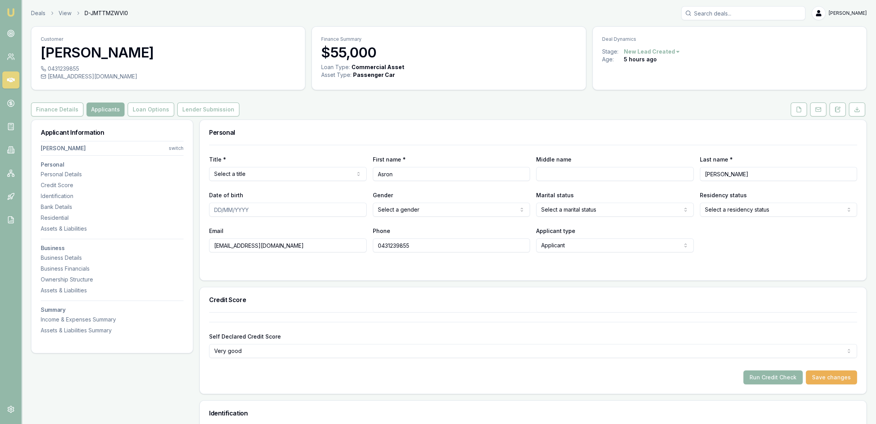
click at [382, 173] on input "Asron" at bounding box center [452, 174] width 158 height 14
type input "[PERSON_NAME]"
click at [383, 269] on div at bounding box center [533, 268] width 648 height 6
click at [838, 106] on icon at bounding box center [838, 109] width 6 height 6
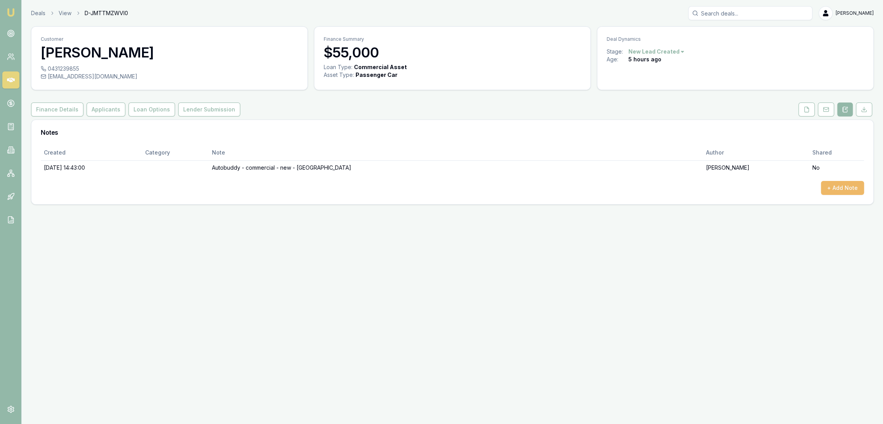
click at [844, 186] on button "+ Add Note" at bounding box center [842, 188] width 43 height 14
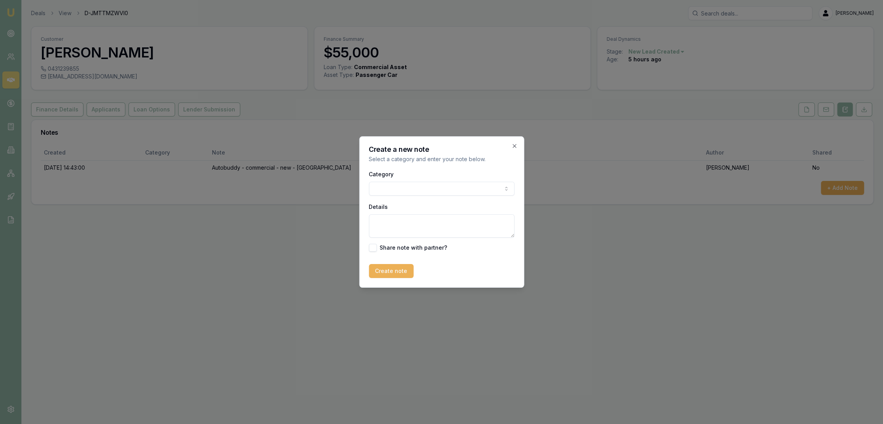
click at [388, 184] on body "Emu Broker Deals View D-JMTTMZWVI0 [PERSON_NAME] Toggle Menu Customer [PERSON_N…" at bounding box center [441, 212] width 883 height 424
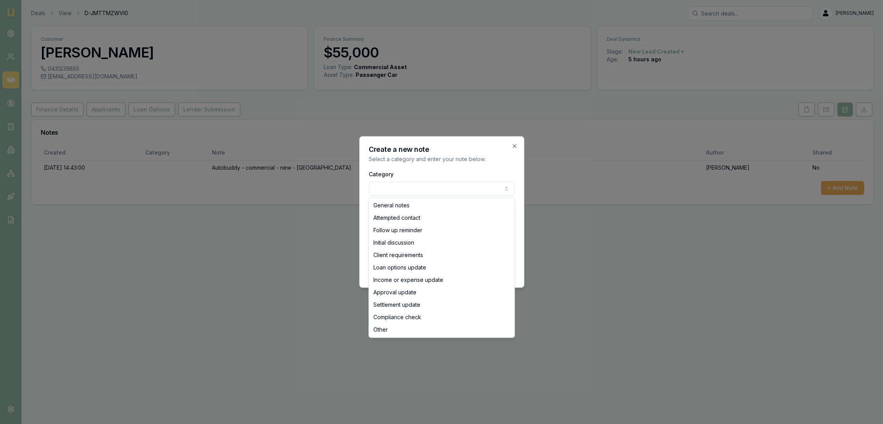
select select "ATTEMPTED_CONTACT"
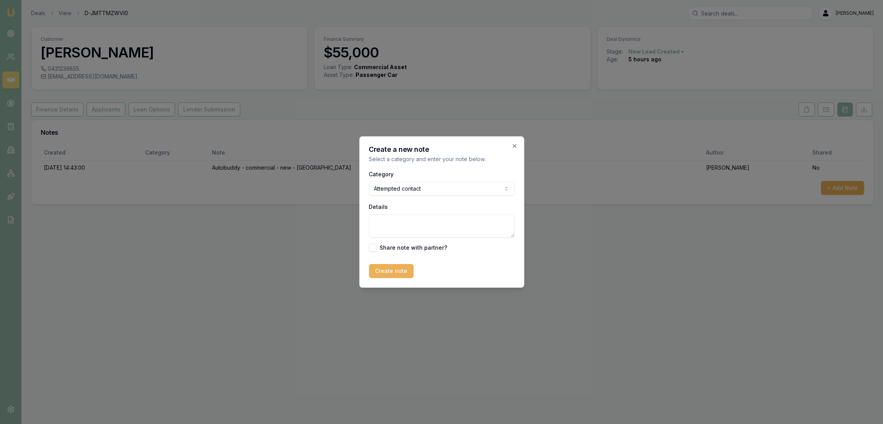
click at [385, 225] on textarea "Details" at bounding box center [442, 225] width 146 height 23
type textarea "L"
type textarea "D1C1 - LM + text and email"
click at [388, 269] on button "Create note" at bounding box center [391, 271] width 45 height 14
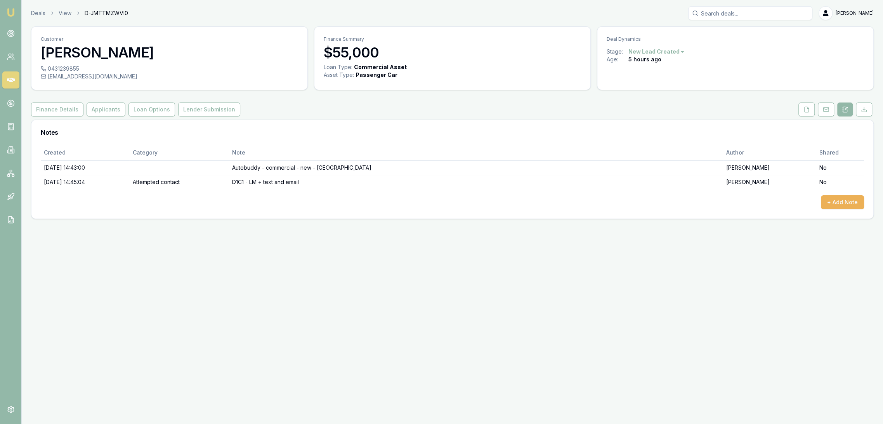
drag, startPoint x: 7, startPoint y: 11, endPoint x: 22, endPoint y: 7, distance: 14.8
click at [7, 11] on img at bounding box center [10, 12] width 9 height 9
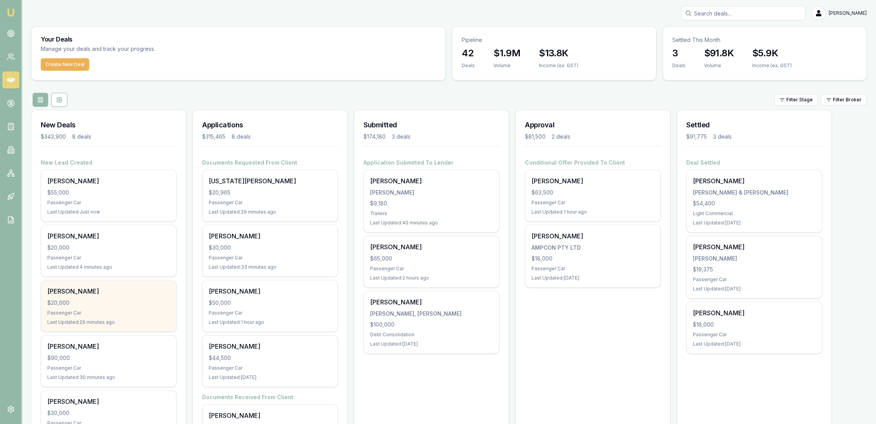
click at [94, 302] on div "$20,000" at bounding box center [108, 303] width 123 height 8
click at [81, 291] on div "[PERSON_NAME]" at bounding box center [108, 290] width 123 height 9
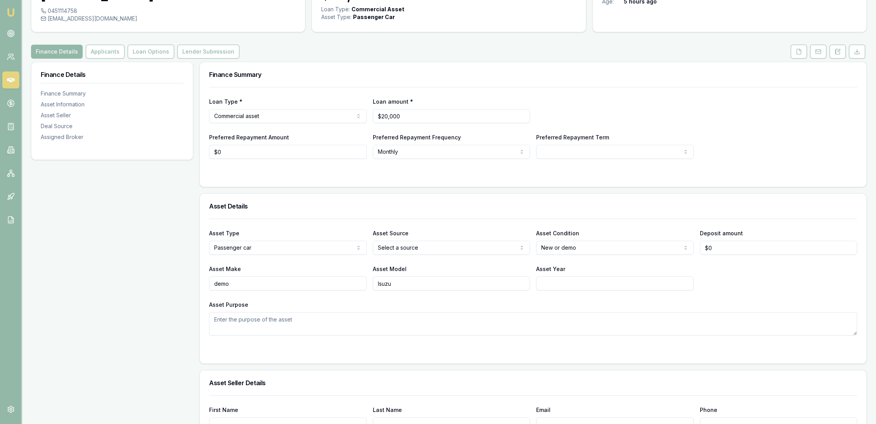
scroll to position [56, 0]
click at [111, 53] on button "Applicants" at bounding box center [105, 53] width 39 height 14
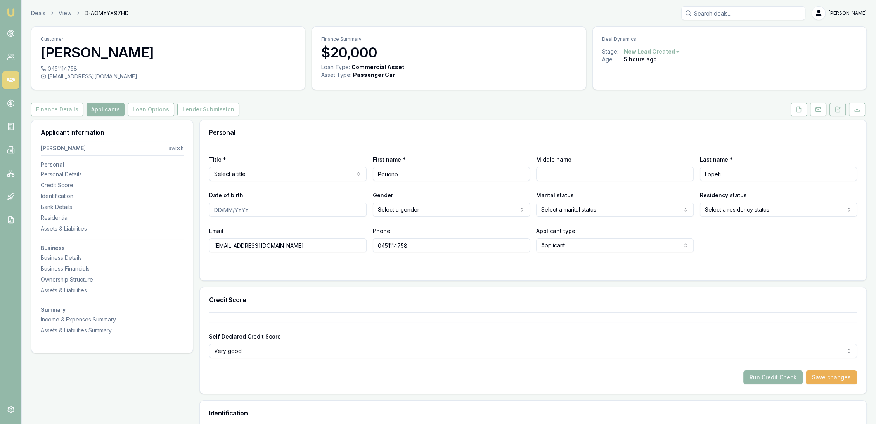
click at [836, 106] on icon at bounding box center [838, 109] width 6 height 6
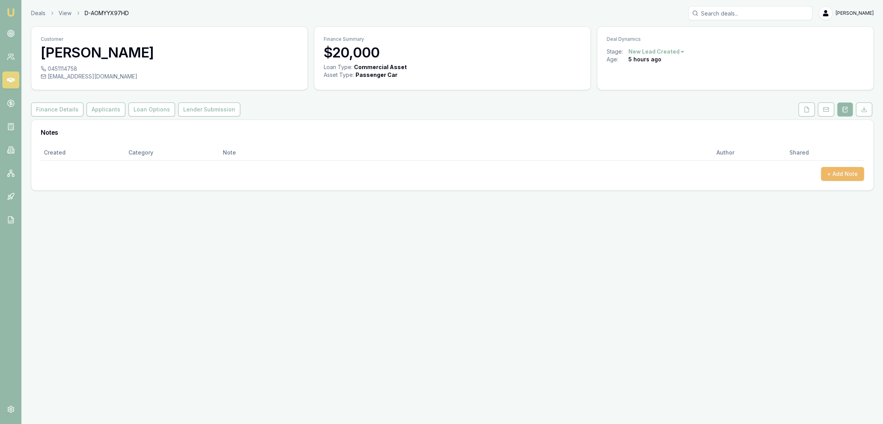
click at [837, 176] on button "+ Add Note" at bounding box center [842, 174] width 43 height 14
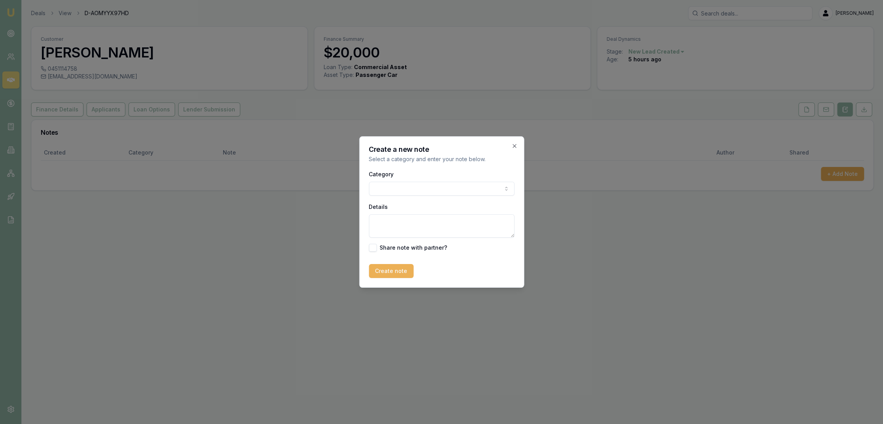
drag, startPoint x: 417, startPoint y: 227, endPoint x: 424, endPoint y: 218, distance: 10.8
click at [420, 224] on textarea "Details" at bounding box center [442, 225] width 146 height 23
type textarea "Autobuddy - demo - commercial - [GEOGRAPHIC_DATA]"
click at [388, 275] on button "Create note" at bounding box center [391, 271] width 45 height 14
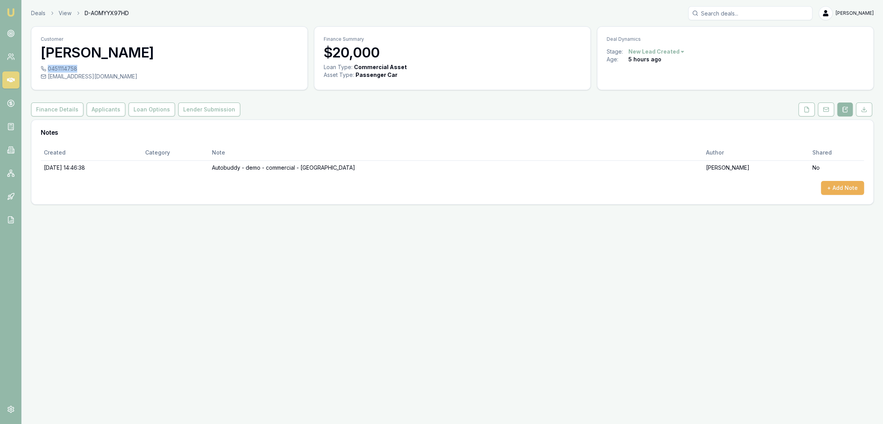
drag, startPoint x: 49, startPoint y: 69, endPoint x: 77, endPoint y: 67, distance: 28.8
click at [77, 67] on div "0451114758" at bounding box center [169, 69] width 257 height 8
copy div "0451114758"
click at [807, 113] on button at bounding box center [806, 109] width 16 height 14
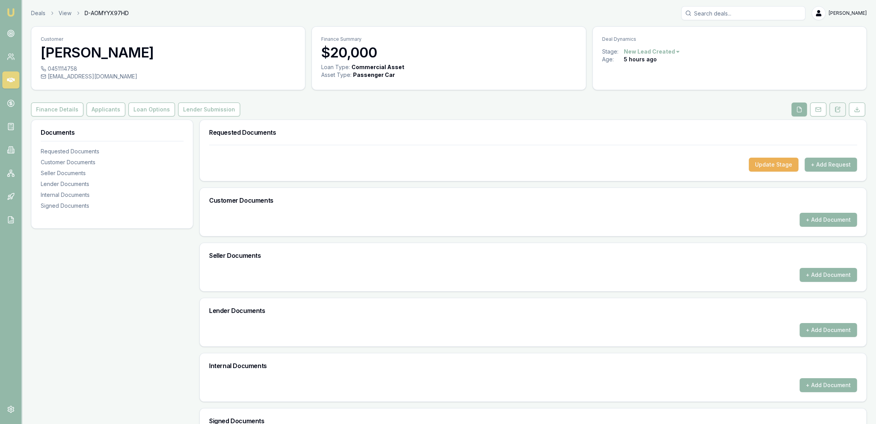
click at [837, 108] on icon at bounding box center [838, 109] width 6 height 6
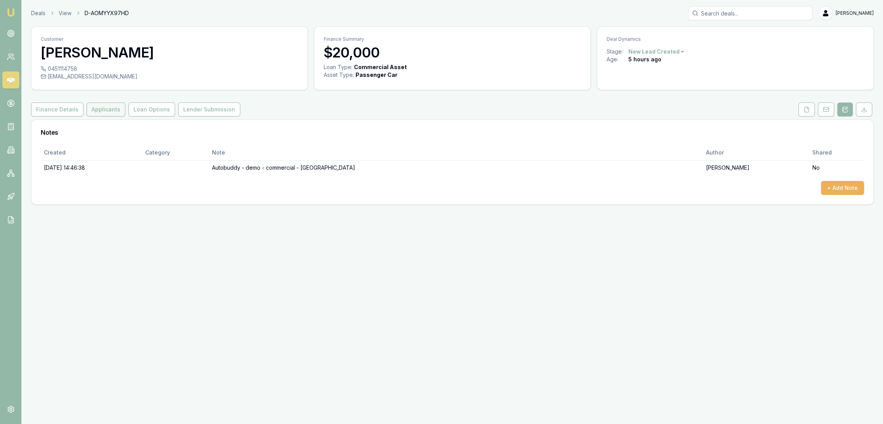
click at [92, 111] on button "Applicants" at bounding box center [106, 109] width 39 height 14
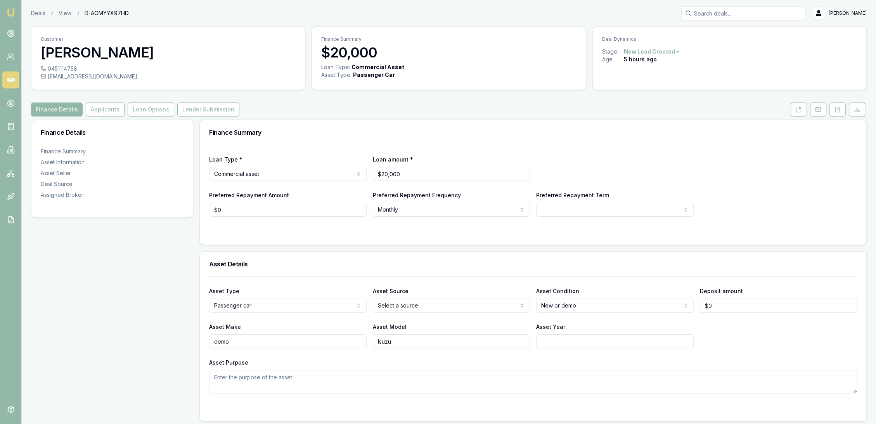
click at [619, 211] on html "Emu Broker Deals View D-AOMYYX97HD [PERSON_NAME] Toggle Menu Customer [PERSON_N…" at bounding box center [438, 212] width 876 height 424
select select "60"
click at [262, 210] on input "0" at bounding box center [288, 210] width 158 height 14
type input "$0"
click at [414, 376] on textarea "Asset Purpose" at bounding box center [533, 381] width 648 height 23
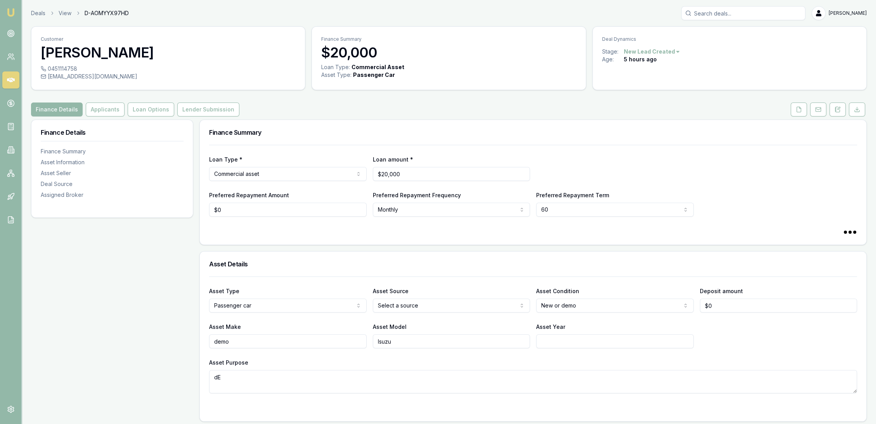
type textarea "dEM"
type textarea "O"
type textarea "d"
click at [594, 359] on div "Asset Purpose Demo or second hand." at bounding box center [533, 375] width 648 height 36
click at [563, 300] on html "Emu Broker Deals View D-AOMYYX97HD [PERSON_NAME] Toggle Menu Customer [PERSON_N…" at bounding box center [438, 212] width 876 height 424
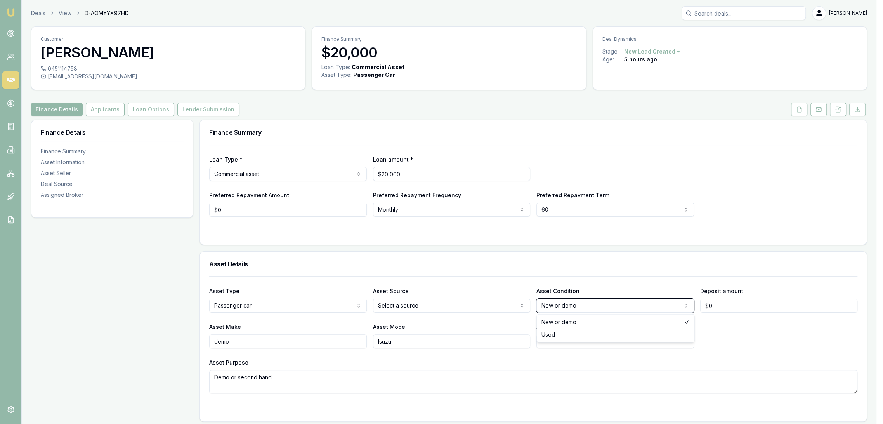
click at [313, 375] on html "Emu Broker Deals View D-AOMYYX97HD [PERSON_NAME] Toggle Menu Customer [PERSON_N…" at bounding box center [441, 212] width 883 height 424
click at [291, 374] on textarea "Demo or second hand." at bounding box center [533, 381] width 648 height 23
type textarea "Demo or second hand - any suitable utes."
click at [105, 108] on button "Applicants" at bounding box center [105, 109] width 39 height 14
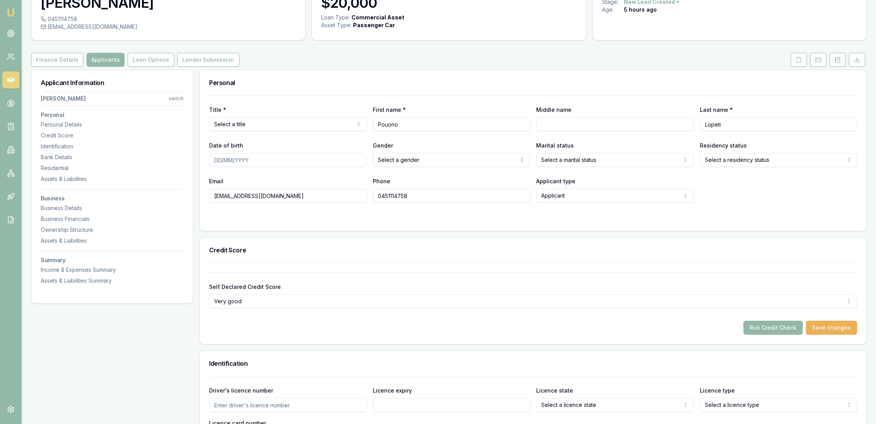
scroll to position [43, 0]
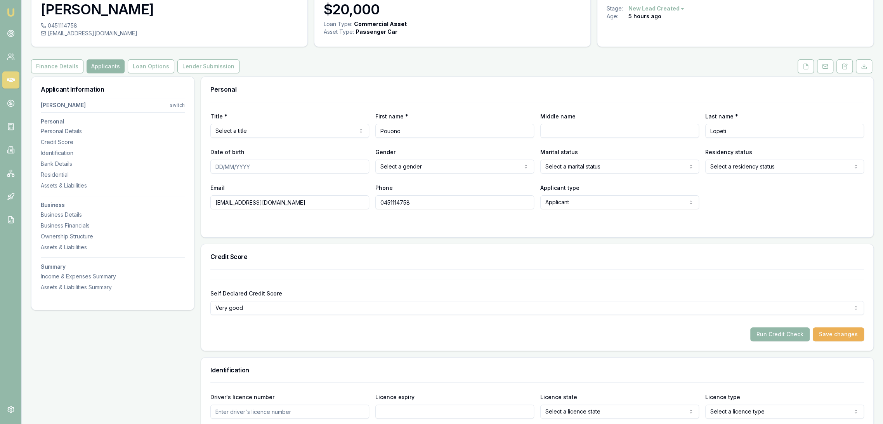
click at [291, 128] on html "Emu Broker Deals View D-AOMYYX97HD [PERSON_NAME] Toggle Menu Customer [PERSON_N…" at bounding box center [441, 169] width 883 height 424
click at [568, 134] on input "Middle name" at bounding box center [615, 131] width 158 height 14
type input "[PERSON_NAME]"
click at [217, 165] on input "Date of birth" at bounding box center [288, 167] width 158 height 14
type input "[DATE]"
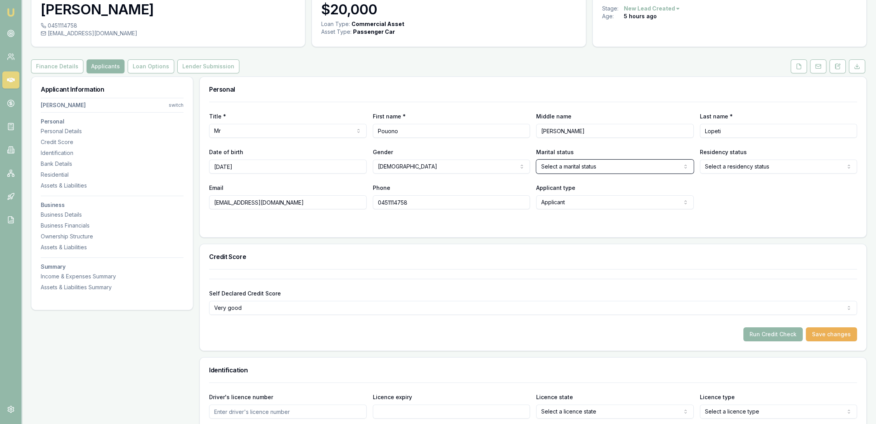
select select "MARRIED"
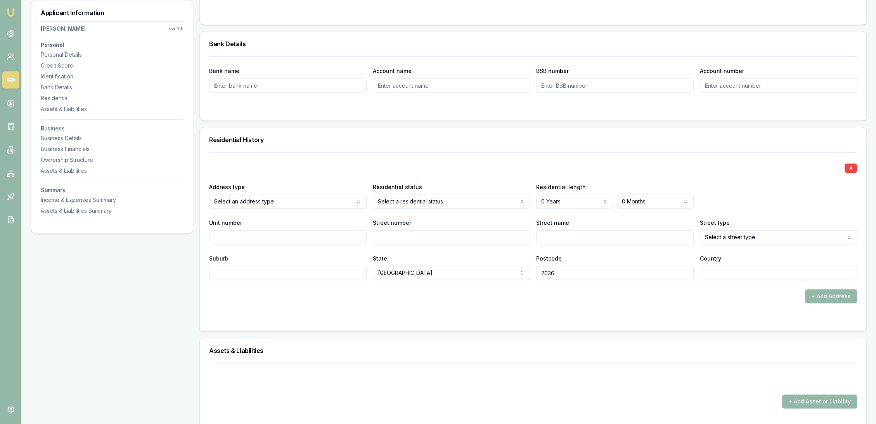
scroll to position [647, 0]
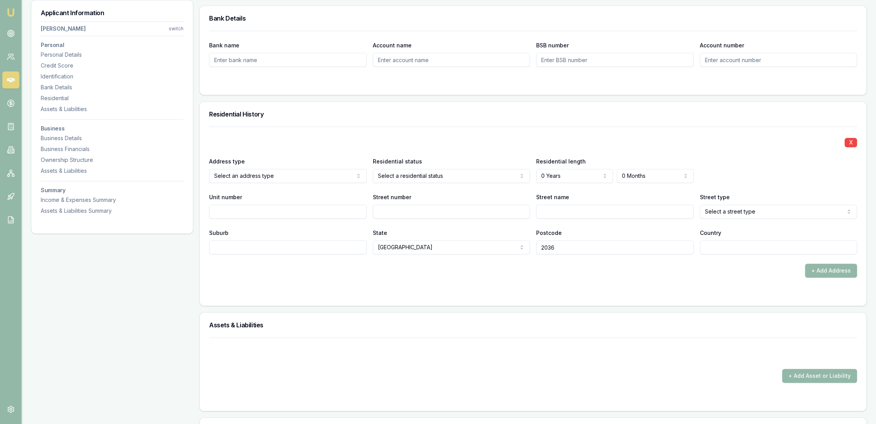
click at [371, 279] on form "X Address type Select an address type Current Previous Residential status Selec…" at bounding box center [533, 212] width 648 height 170
drag, startPoint x: 254, startPoint y: 194, endPoint x: 323, endPoint y: 190, distance: 69.6
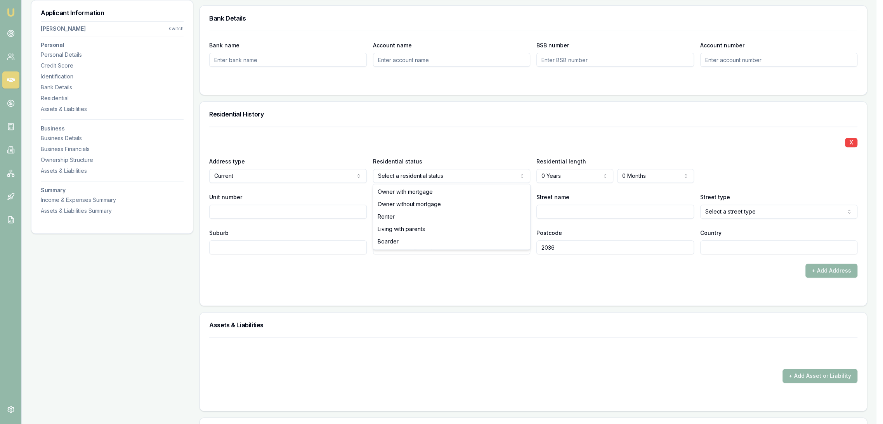
select select "RENTER"
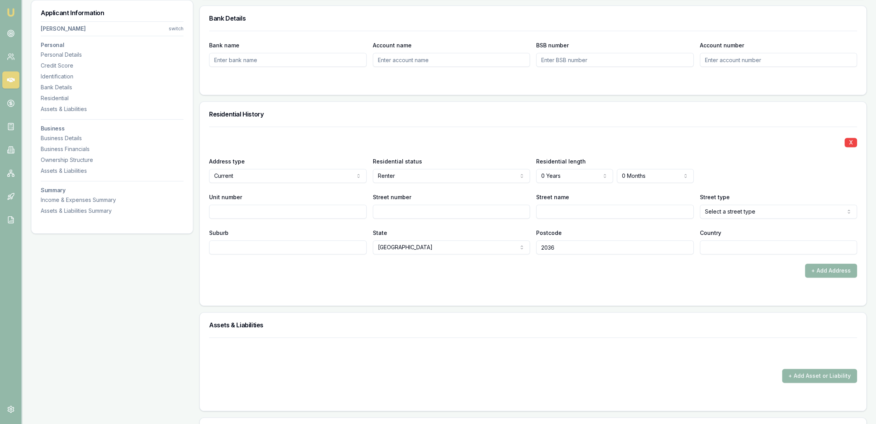
click at [399, 303] on div "X Address type Current Current Previous Residential status Renter Owner with mo…" at bounding box center [533, 216] width 667 height 179
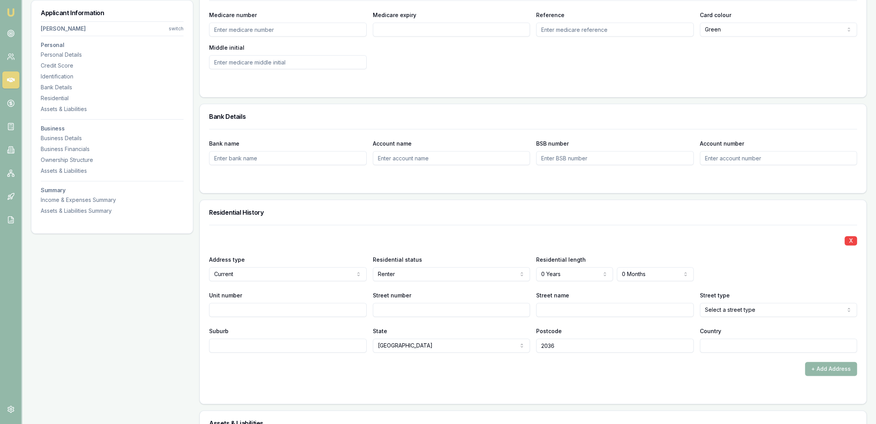
scroll to position [560, 0]
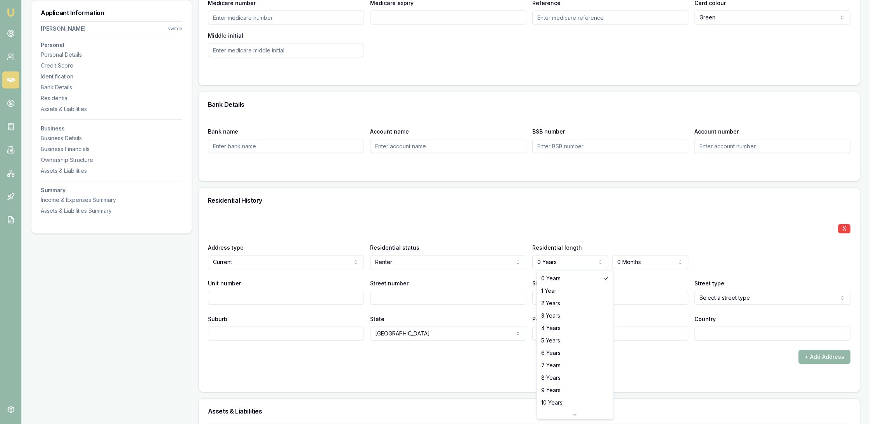
select select "1"
click at [394, 303] on input "Street number" at bounding box center [452, 298] width 158 height 14
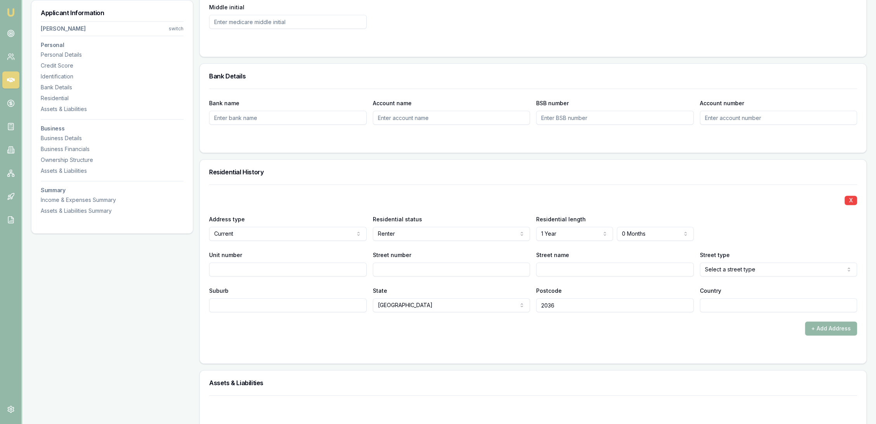
scroll to position [603, 0]
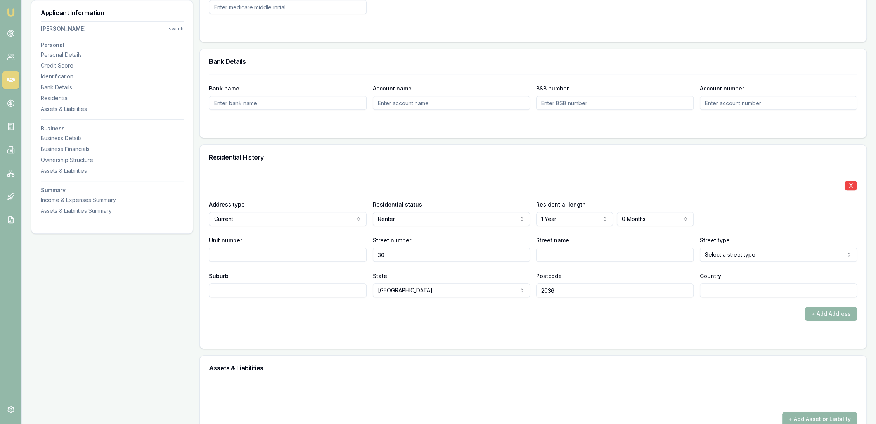
type input "30"
click at [268, 258] on input "Unit number" at bounding box center [288, 255] width 158 height 14
type input "30"
type input "228"
type input "Beecham"
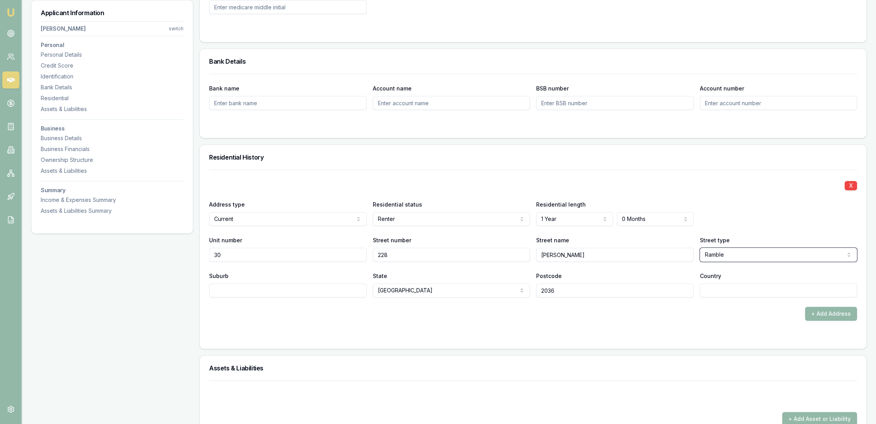
select select "Road"
click at [587, 250] on input "Beecham" at bounding box center [615, 255] width 158 height 14
type input "Beauchamp"
click at [270, 285] on input "Suburb" at bounding box center [288, 290] width 158 height 14
type input "Matraville"
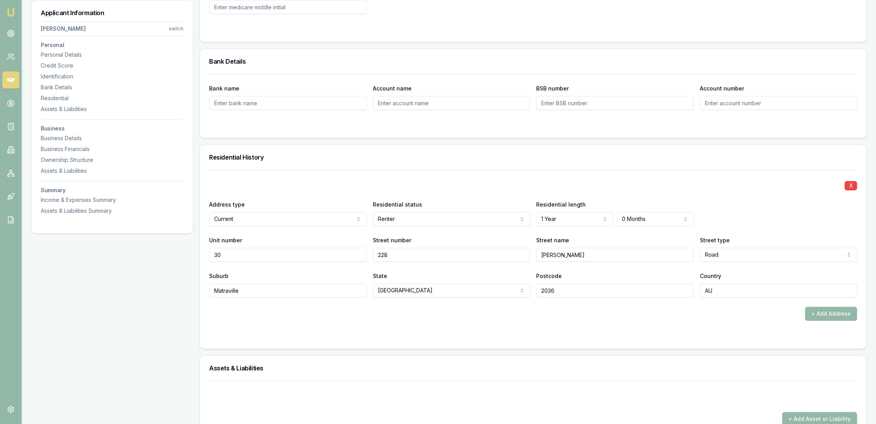
type input "AU"
drag, startPoint x: 416, startPoint y: 314, endPoint x: 435, endPoint y: 312, distance: 19.5
click at [416, 314] on div "+ Add Address" at bounding box center [533, 314] width 648 height 14
click at [829, 311] on button "+ Add Address" at bounding box center [831, 314] width 52 height 14
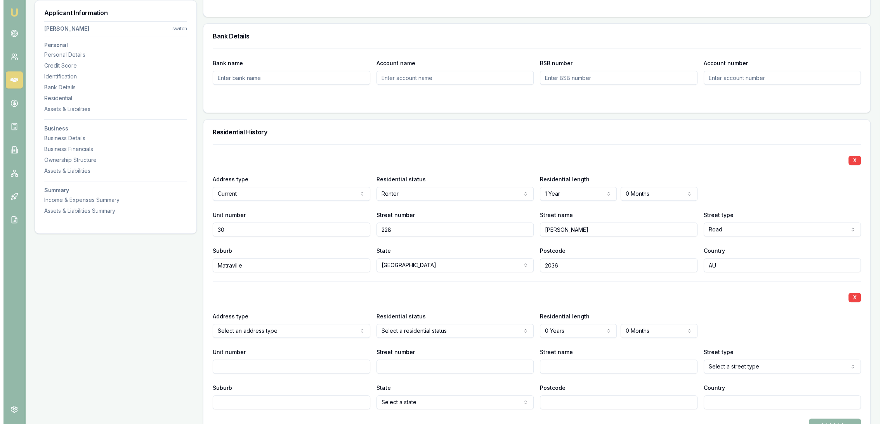
scroll to position [776, 0]
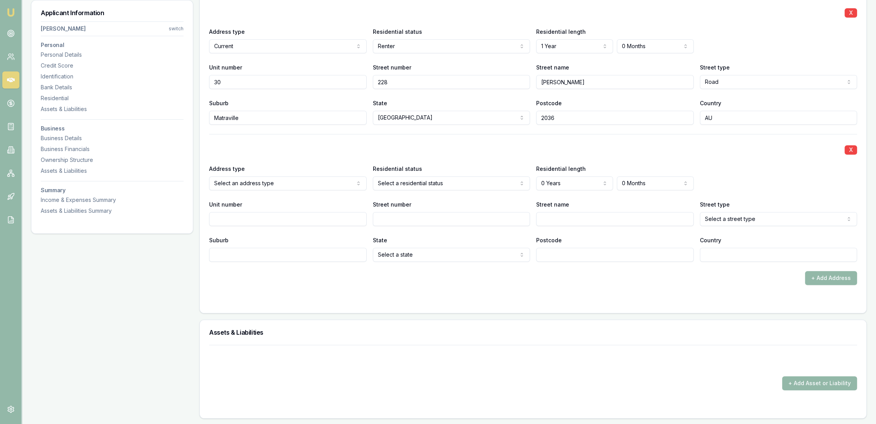
select select "PREVIOUS"
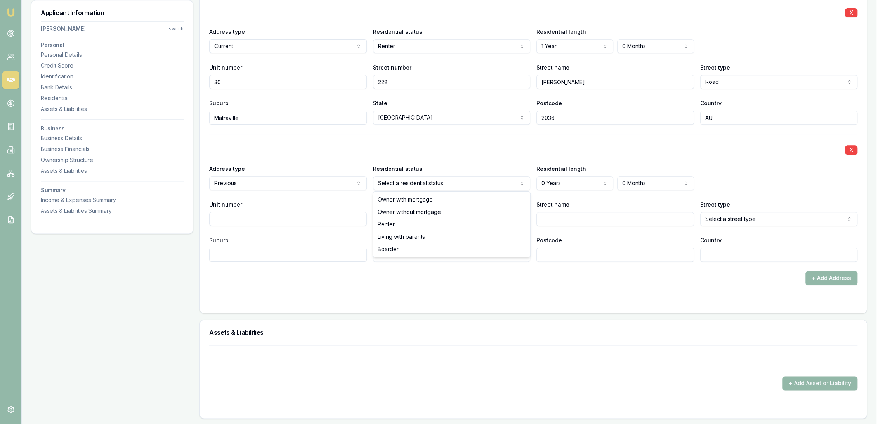
select select "RENTER"
drag, startPoint x: 404, startPoint y: 220, endPoint x: 376, endPoint y: 220, distance: 27.6
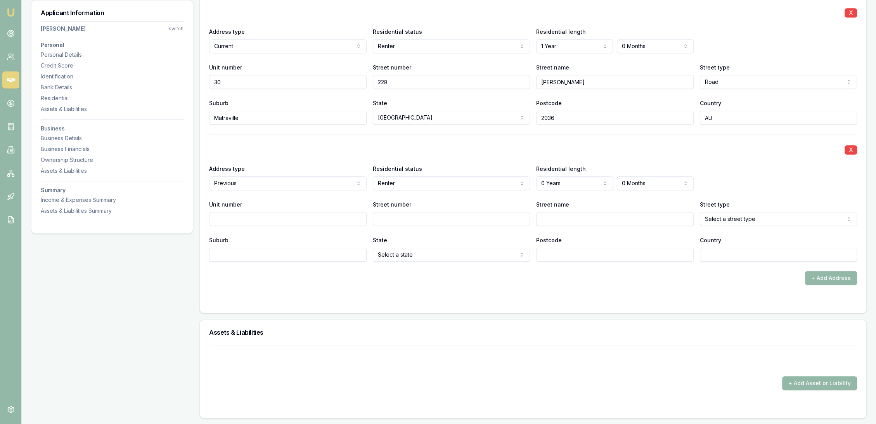
click at [340, 220] on input "Unit number" at bounding box center [288, 219] width 158 height 14
type input "50"
type input "232"
type input "b"
type input "Beauchamp"
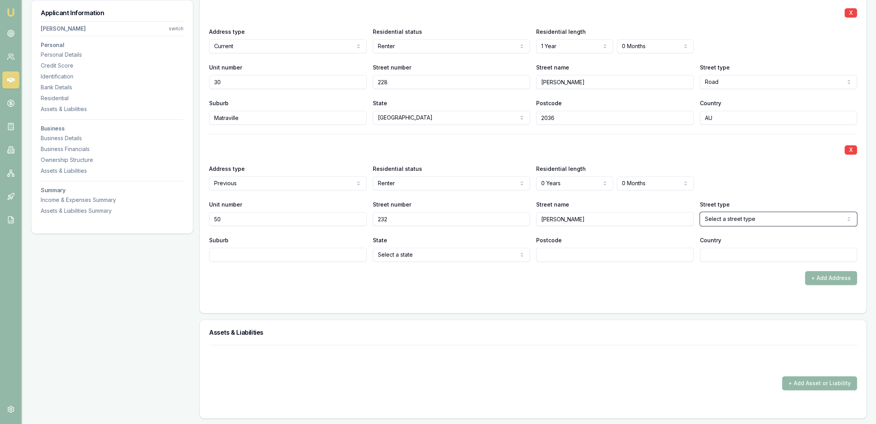
select select "Ramble"
type input "m"
type input "Matraville"
type input "2036"
type input "au"
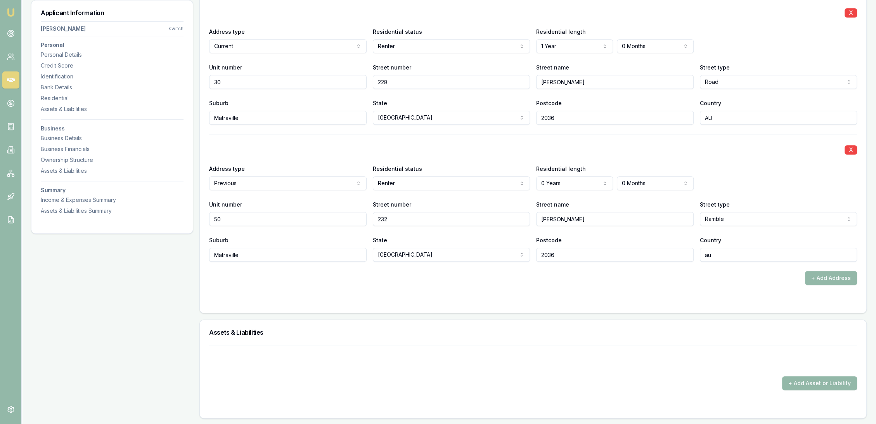
click at [492, 290] on form "X Address type Current Current Previous Residential status Renter Owner with mo…" at bounding box center [533, 150] width 648 height 307
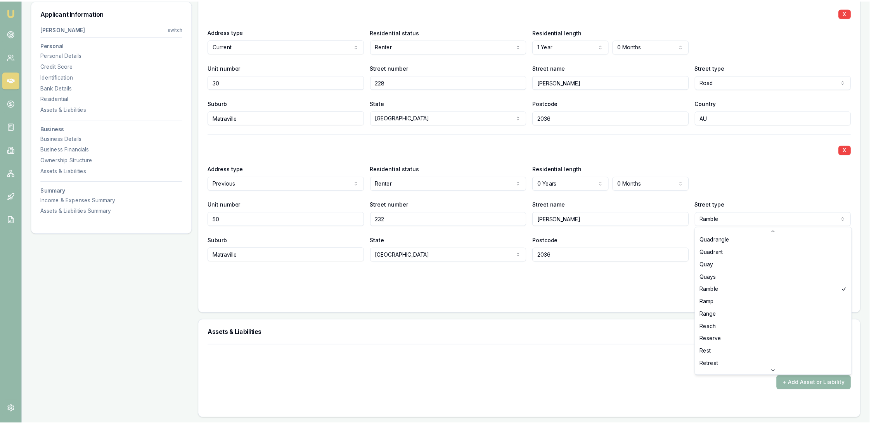
scroll to position [1805, 0]
select select "Road"
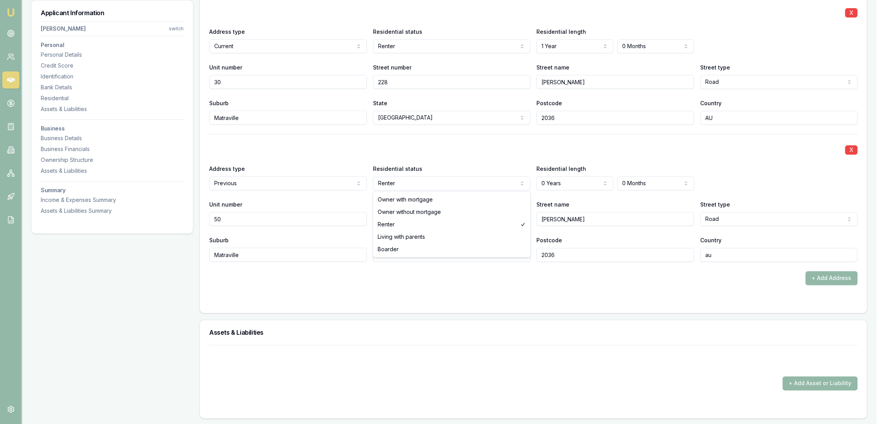
select select "LIVING_WITH_PARENTS"
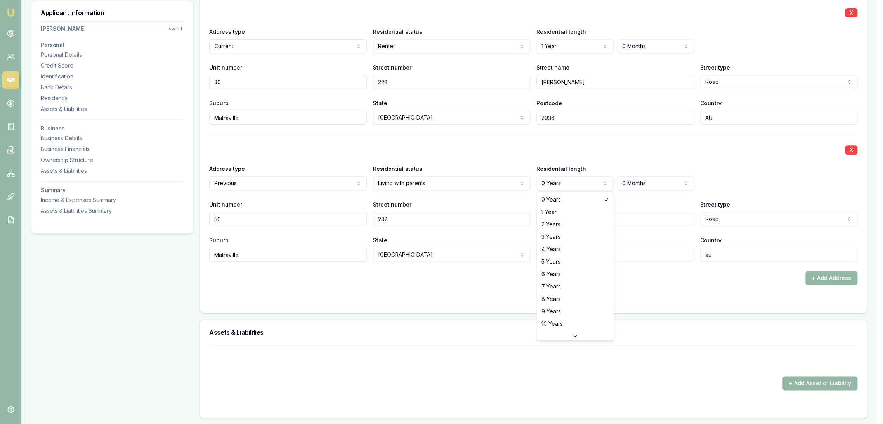
select select "6"
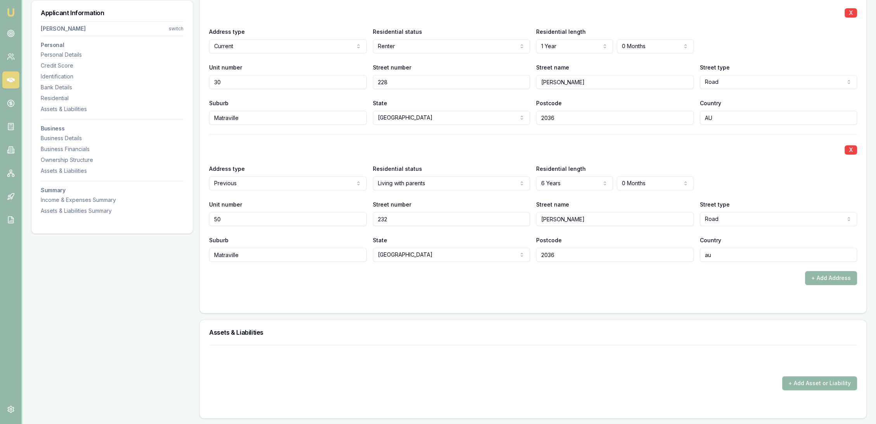
click at [520, 289] on form "X Address type Current Current Previous Residential status Renter Owner with mo…" at bounding box center [533, 150] width 648 height 307
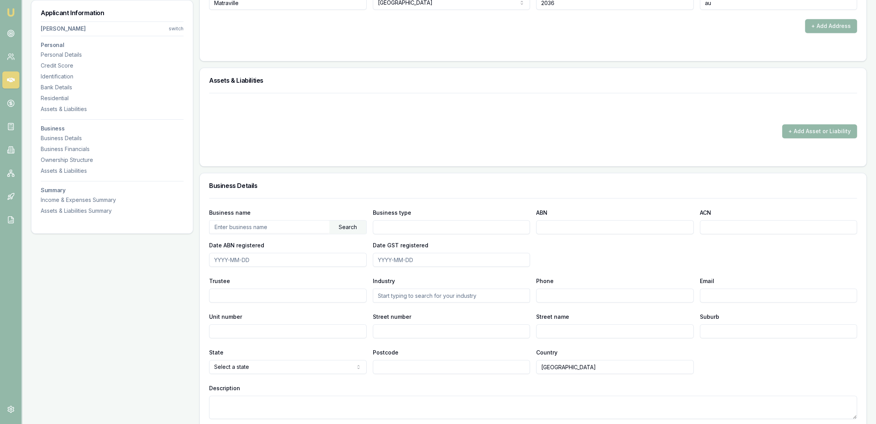
scroll to position [1035, 0]
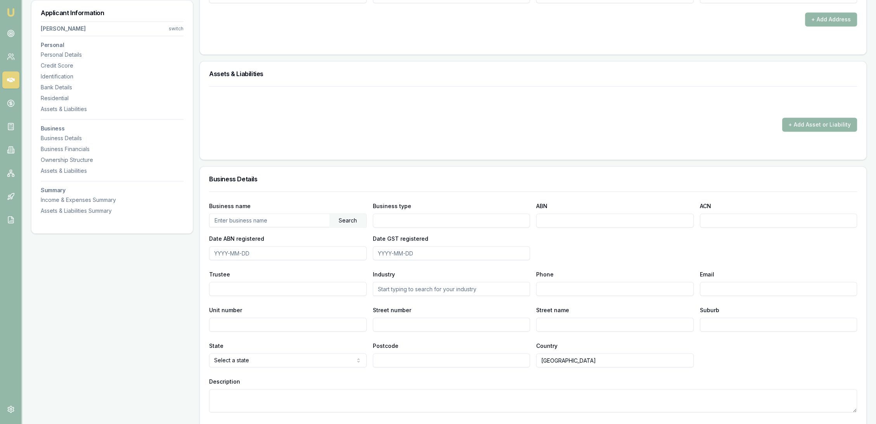
click at [301, 220] on input "text" at bounding box center [270, 220] width 120 height 12
click at [276, 221] on input "text" at bounding box center [270, 220] width 120 height 12
click at [341, 220] on div "Search" at bounding box center [347, 220] width 37 height 13
click at [299, 231] on div "LOPETI, POUONO HARRY (82242502853)" at bounding box center [288, 234] width 157 height 14
type input "LOPETI, POUONO HARRY"
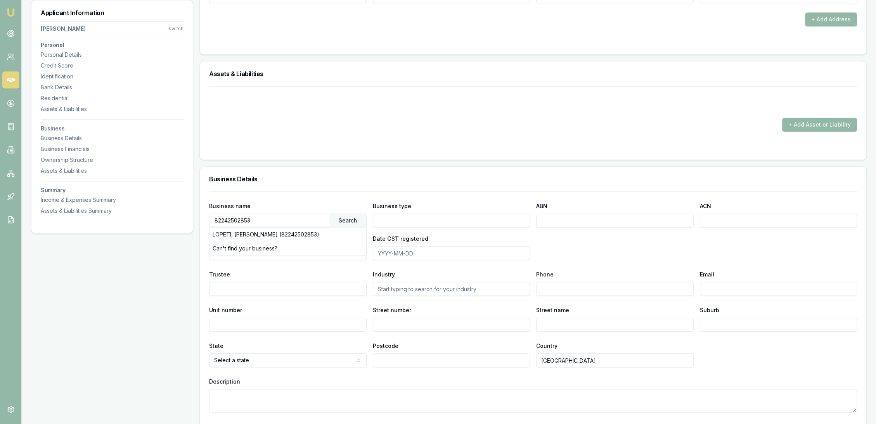
type input "Individual/Sole Trader"
type input "82242502853"
type input "2024-06-01"
click at [248, 402] on textarea "Description" at bounding box center [533, 400] width 648 height 23
type textarea "Lawn mowing and outdoor maintenance"
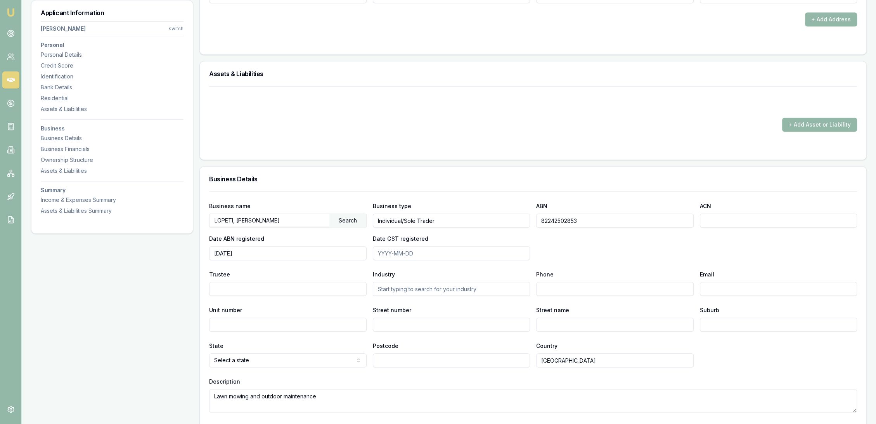
click at [581, 250] on div "Business name LOPETI, POUONO HARRY Search Business type Individual/Sole Trader …" at bounding box center [533, 230] width 648 height 59
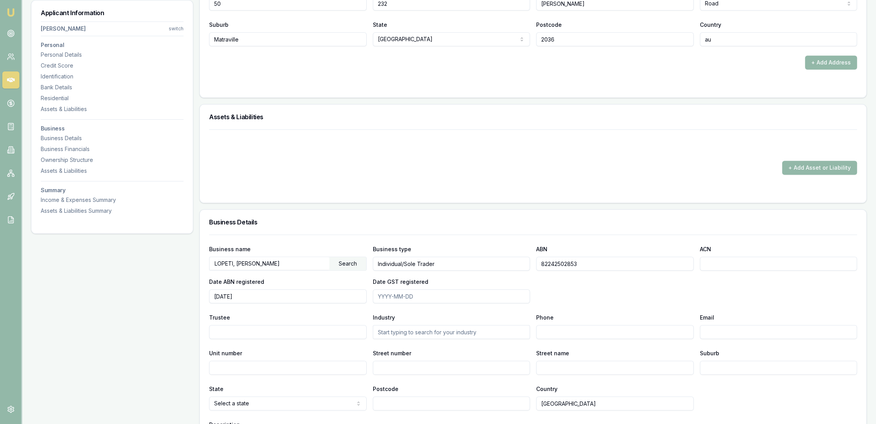
click at [572, 330] on input "Phone" at bounding box center [615, 332] width 158 height 14
click at [642, 177] on form "+ Add Asset or Liability" at bounding box center [533, 161] width 648 height 64
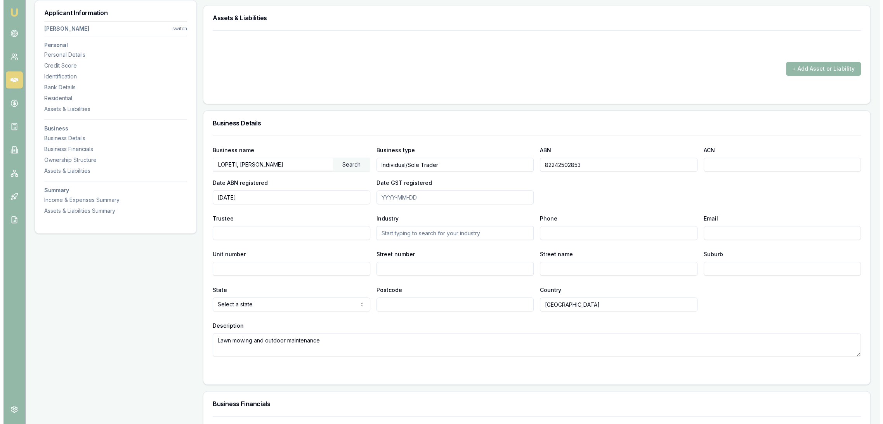
scroll to position [1121, 0]
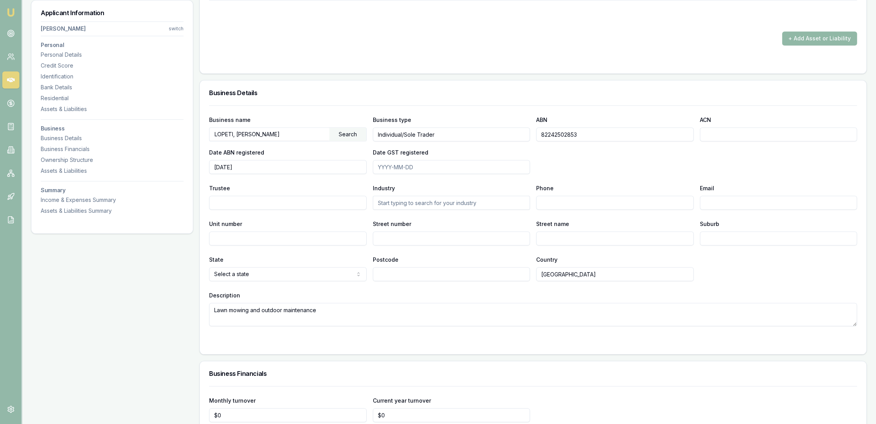
click at [807, 33] on button "+ Add Asset or Liability" at bounding box center [819, 38] width 75 height 14
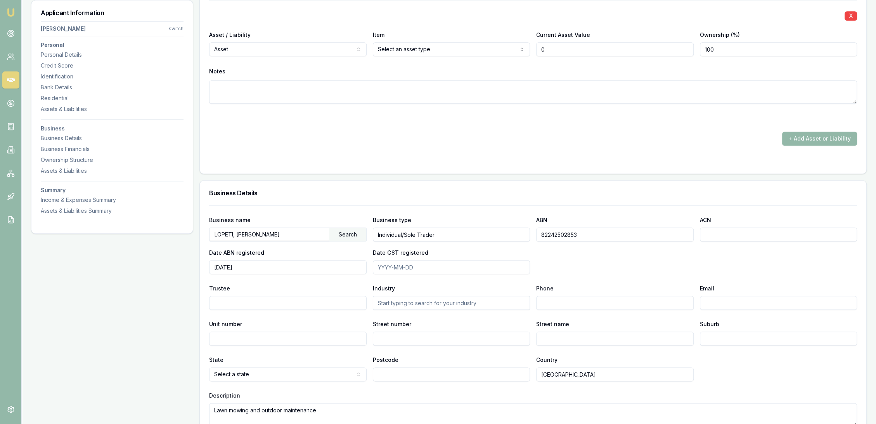
type input "$0"
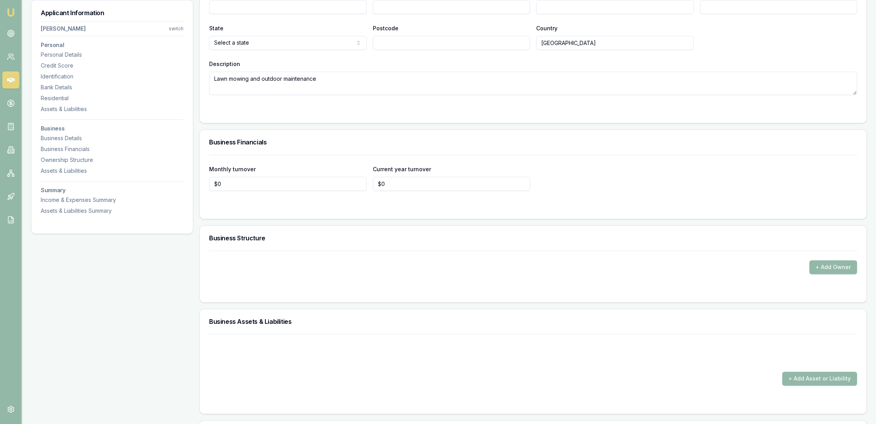
scroll to position [1509, 0]
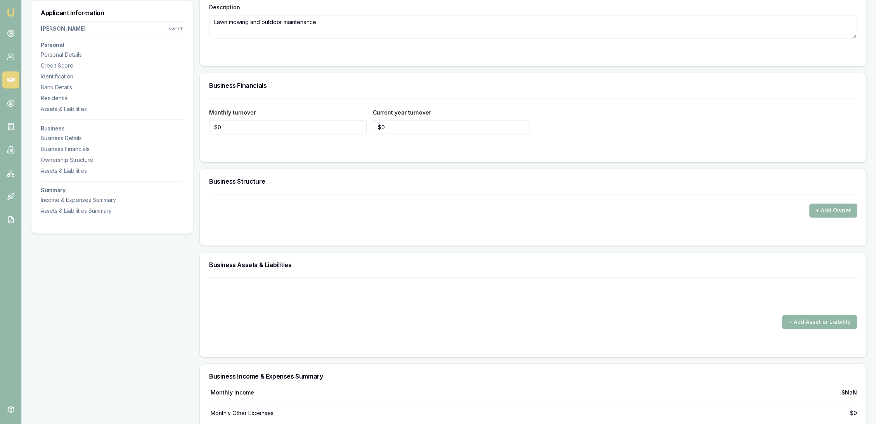
click at [813, 317] on button "+ Add Asset or Liability" at bounding box center [819, 322] width 75 height 14
click at [323, 323] on div "+ Add Asset or Liability" at bounding box center [533, 322] width 648 height 14
click at [831, 319] on button "+ Add Asset or Liability" at bounding box center [819, 322] width 75 height 14
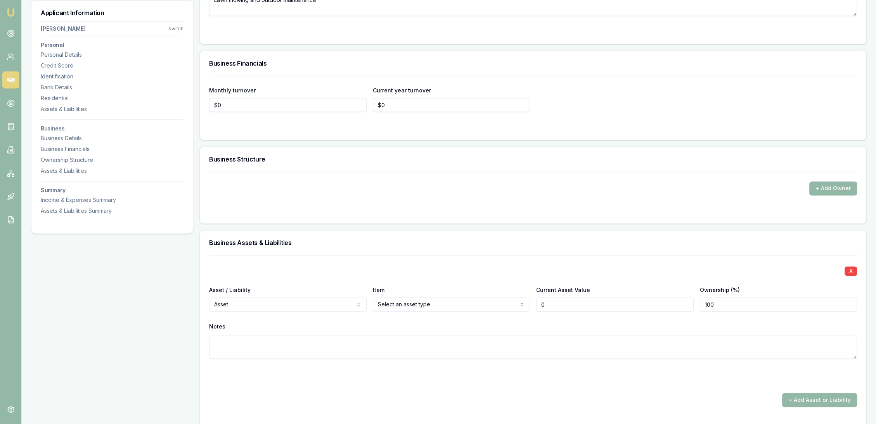
scroll to position [1552, 0]
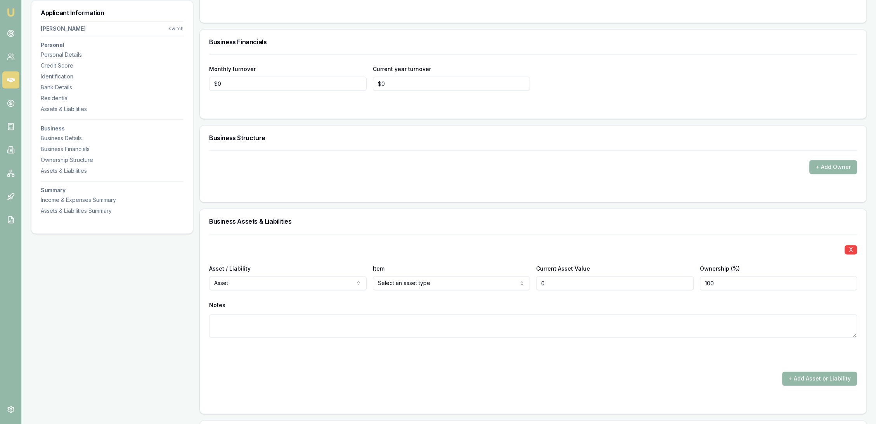
type input "$0"
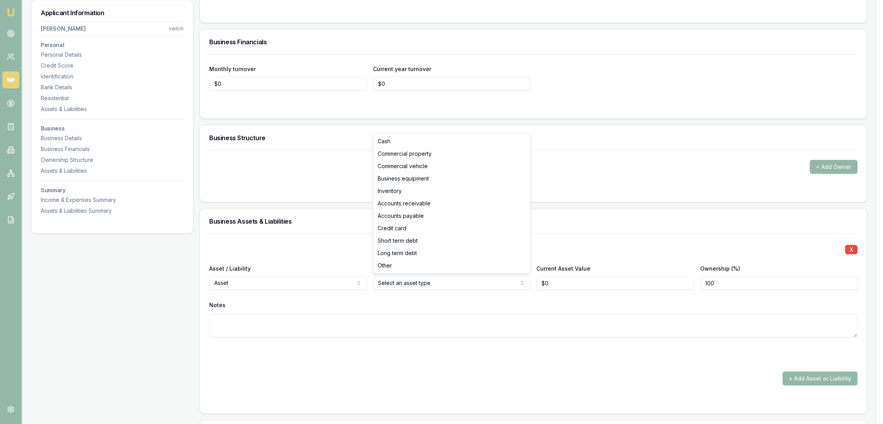
select select "BUSINESS_EQUIPMENT"
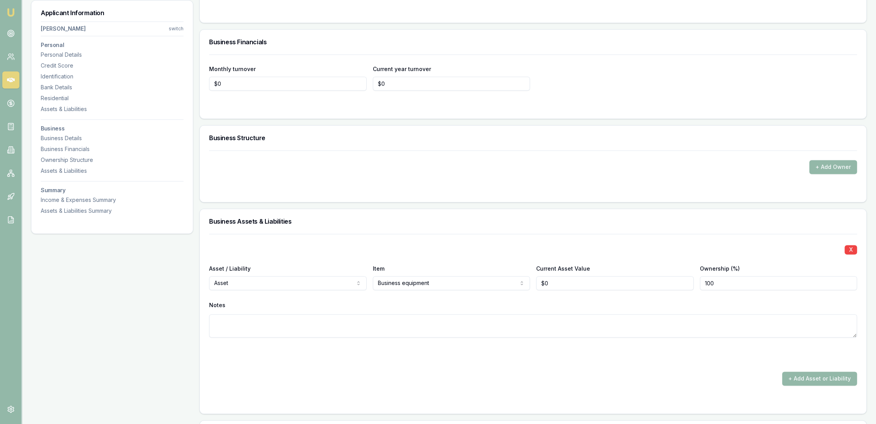
click at [457, 364] on form "X Asset / Liability Asset Asset Liability Item Business equipment Cash Commerci…" at bounding box center [533, 319] width 648 height 170
drag, startPoint x: 554, startPoint y: 276, endPoint x: 498, endPoint y: 281, distance: 56.9
click at [514, 279] on div "Asset / Liability Asset Asset Liability Item Business equipment Cash Commercial…" at bounding box center [533, 277] width 648 height 26
type input "$10,000"
click at [416, 325] on textarea at bounding box center [533, 325] width 648 height 23
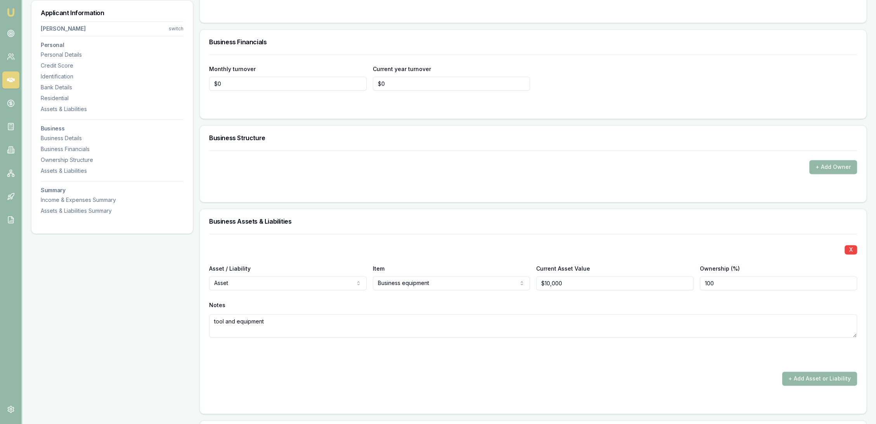
type textarea "tool and equipment"
click at [405, 365] on form "X Asset / Liability Asset Asset Liability Item Business equipment Cash Commerci…" at bounding box center [533, 319] width 648 height 170
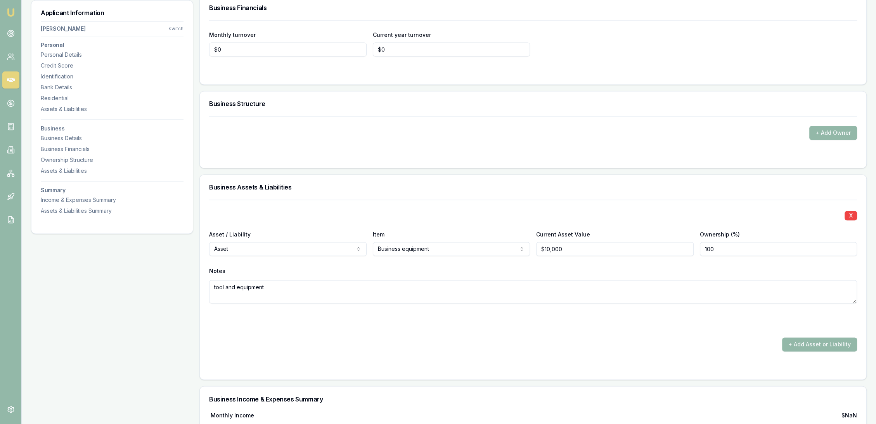
scroll to position [1638, 0]
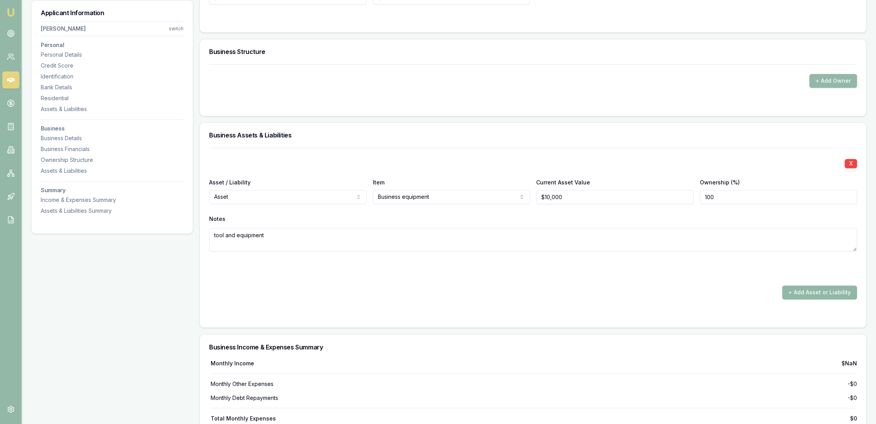
click at [821, 288] on button "+ Add Asset or Liability" at bounding box center [819, 292] width 75 height 14
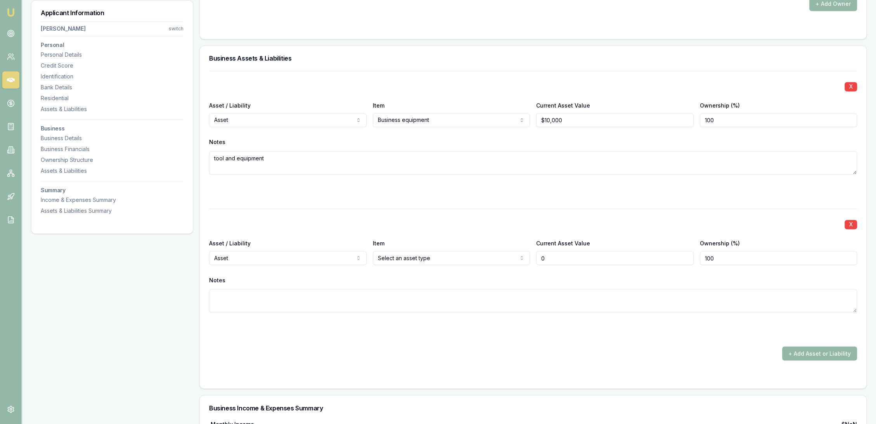
scroll to position [1725, 0]
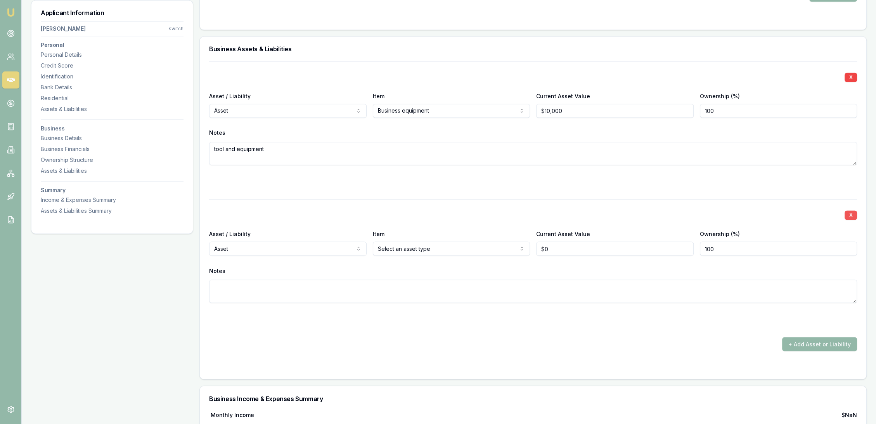
click at [849, 215] on button "X" at bounding box center [851, 214] width 12 height 9
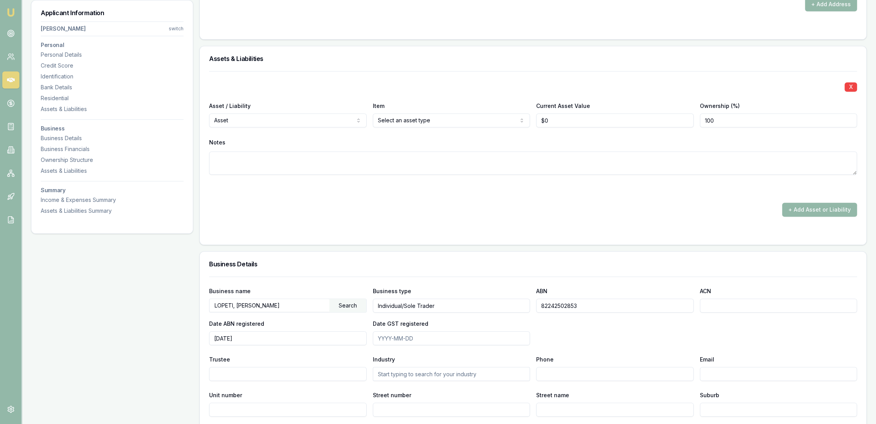
scroll to position [1069, 0]
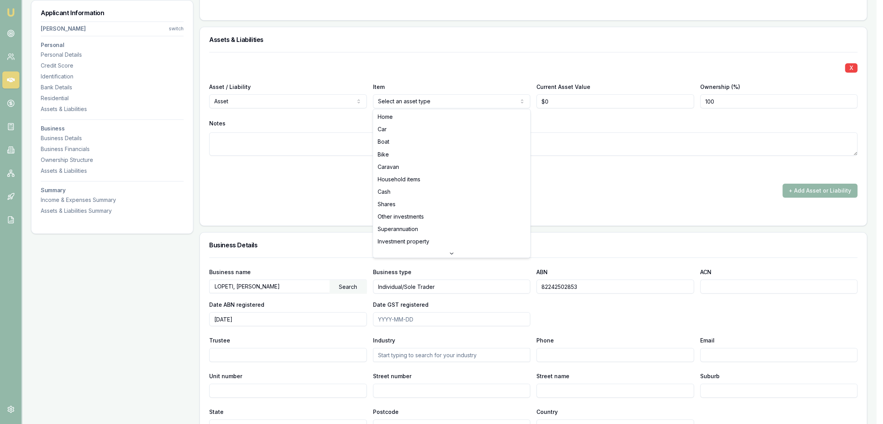
select select "CAR"
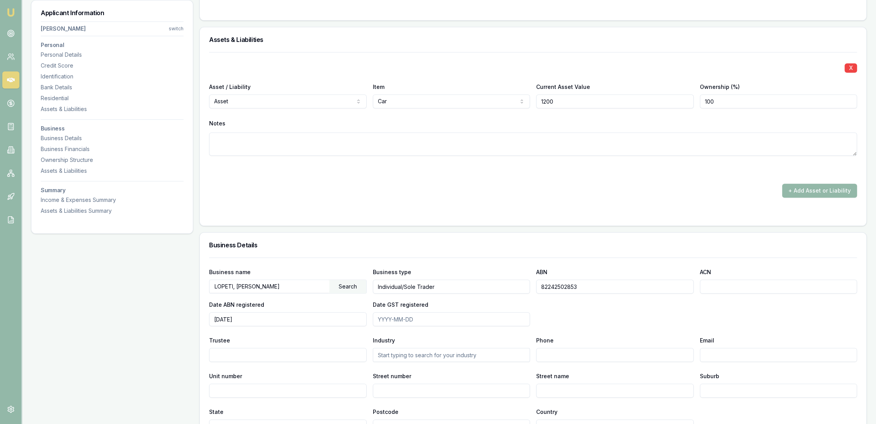
click at [572, 106] on input "1200" at bounding box center [615, 101] width 158 height 14
type input "$12,000"
type textarea "h"
type textarea "Hyundai iMax 2016"
click at [464, 207] on form "X Asset / Liability Asset Asset Liability Item Car Home Car Boat Bike Caravan H…" at bounding box center [533, 134] width 648 height 164
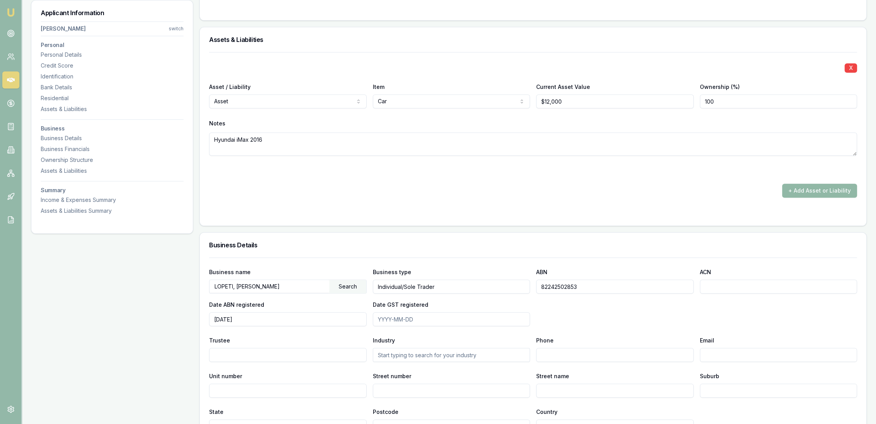
click at [815, 187] on button "+ Add Asset or Liability" at bounding box center [819, 191] width 75 height 14
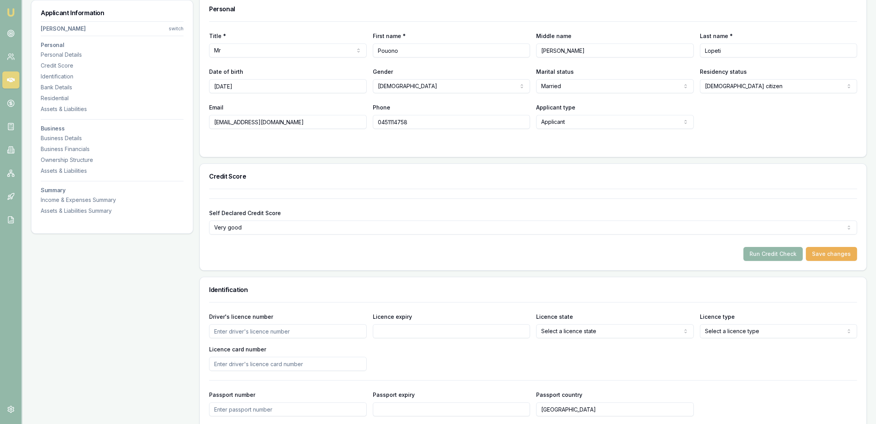
scroll to position [0, 0]
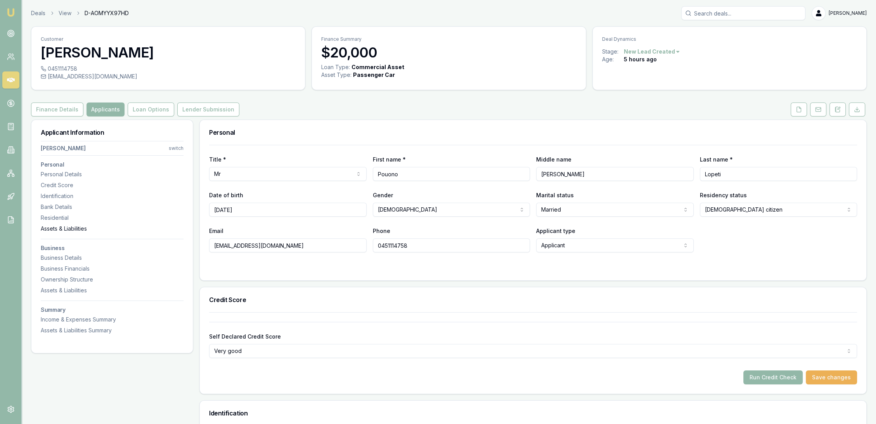
type input "$0"
click at [57, 227] on div "Assets & Liabilities" at bounding box center [112, 229] width 143 height 8
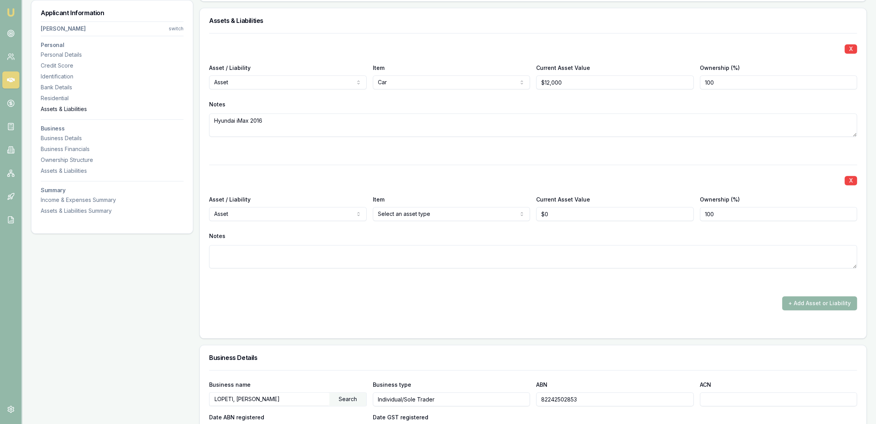
scroll to position [1095, 0]
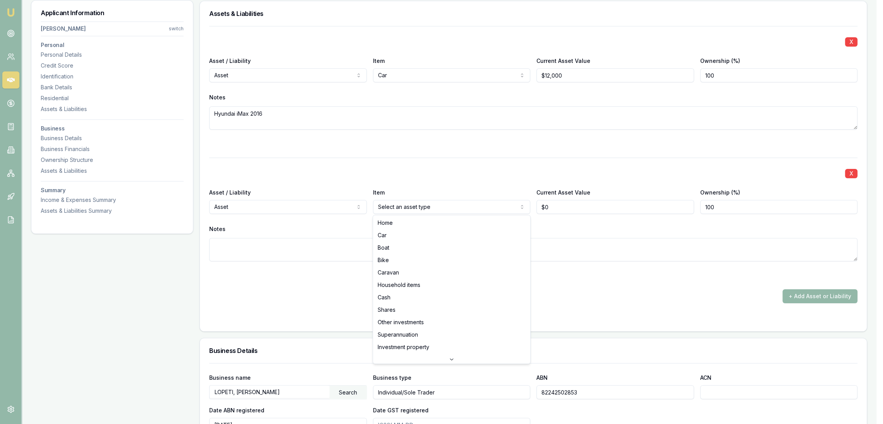
select select "CAR"
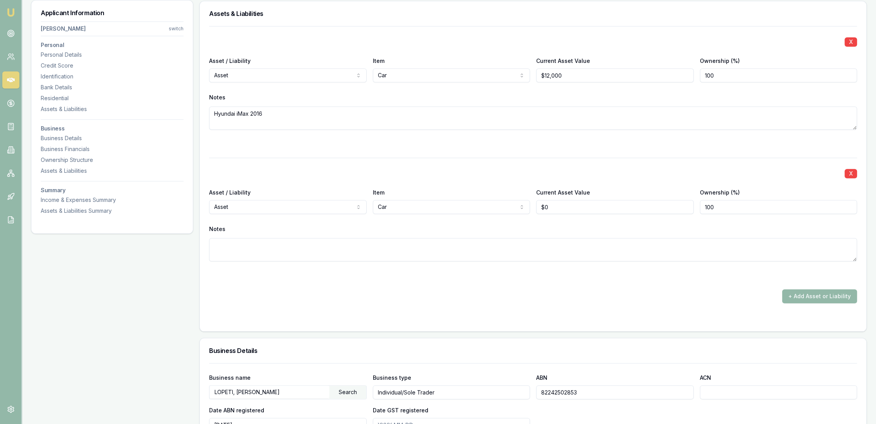
click at [336, 247] on textarea at bounding box center [533, 249] width 648 height 23
type textarea "Kia Sportage 2002"
drag, startPoint x: 544, startPoint y: 201, endPoint x: 495, endPoint y: 209, distance: 50.0
click at [499, 209] on div "Asset / Liability Asset Asset Liability Item Car Home Car Boat Bike Caravan Hou…" at bounding box center [533, 200] width 648 height 26
click at [569, 200] on input "0" at bounding box center [615, 207] width 158 height 14
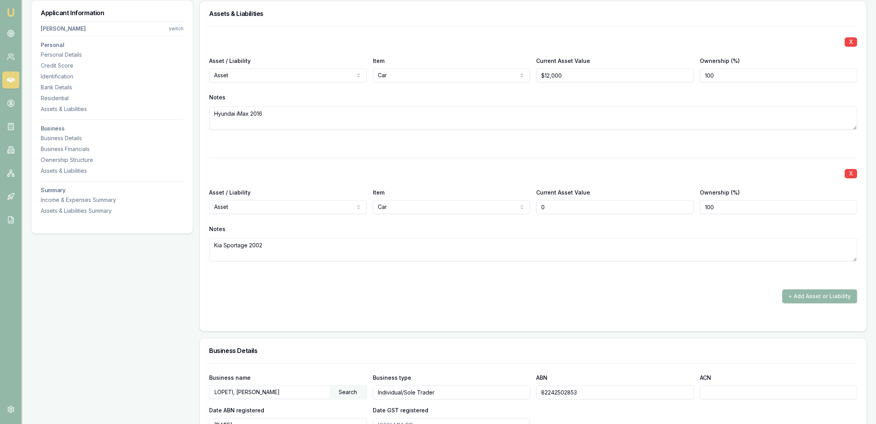
click at [522, 205] on div "Asset / Liability Asset Asset Liability Item Car Home Car Boat Bike Caravan Hou…" at bounding box center [533, 200] width 648 height 26
type input "$18,000"
click at [465, 298] on div "+ Add Asset or Liability" at bounding box center [533, 296] width 648 height 14
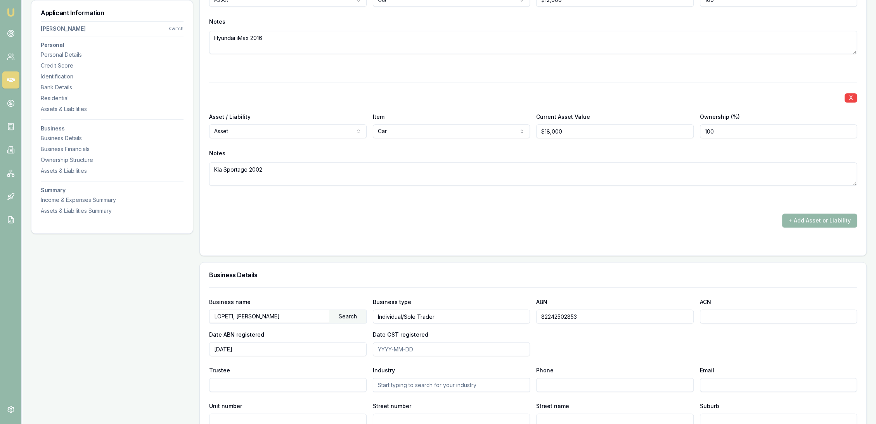
scroll to position [1181, 0]
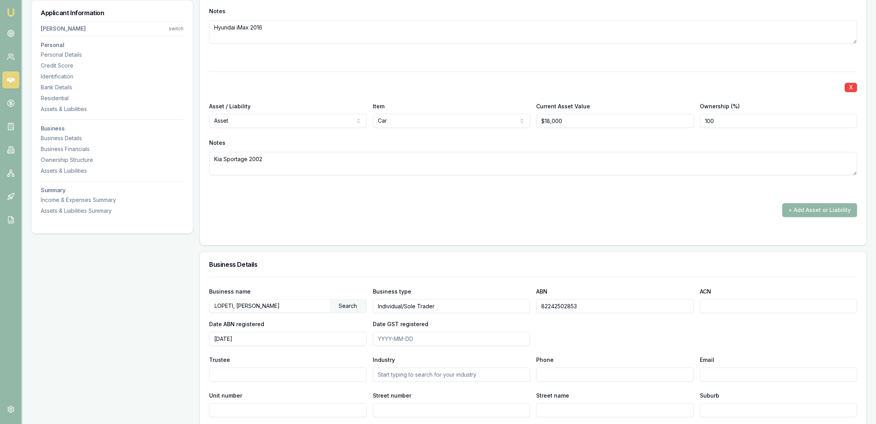
click at [838, 210] on button "+ Add Asset or Liability" at bounding box center [819, 210] width 75 height 14
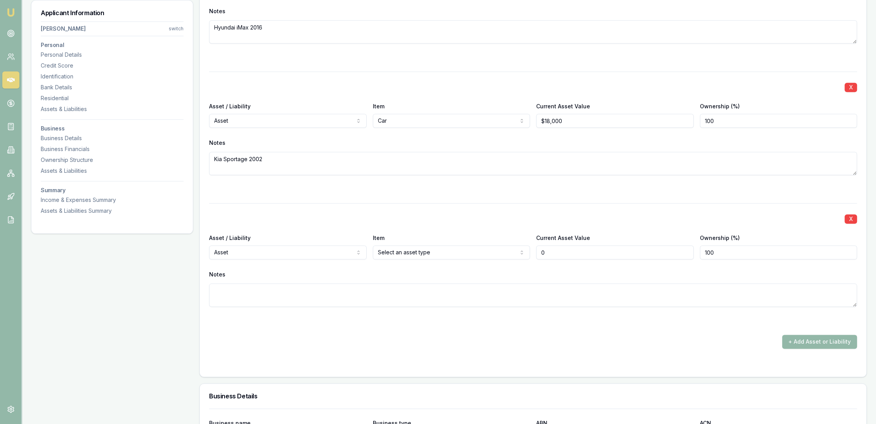
type input "$0"
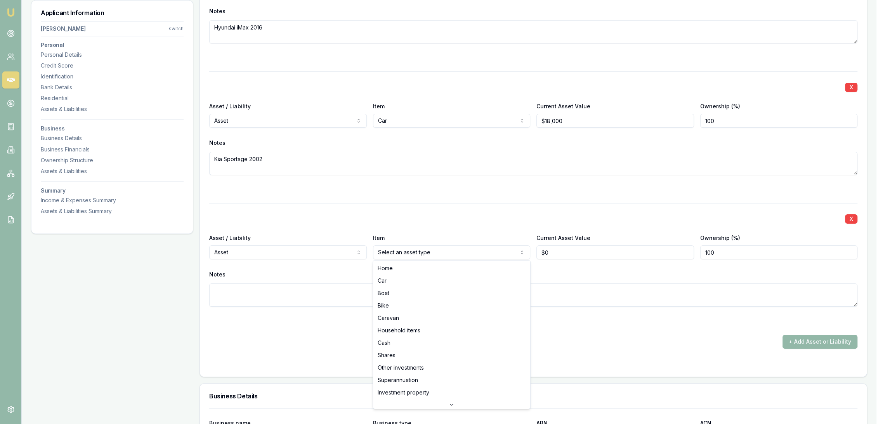
select select "CASH"
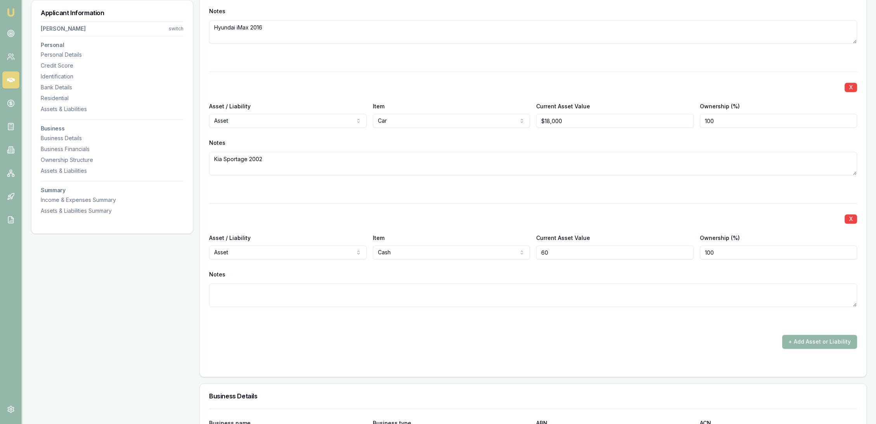
click at [599, 251] on input "60" at bounding box center [615, 252] width 158 height 14
type input "$60,000"
type textarea "St George"
click at [491, 340] on div "+ Add Asset or Liability" at bounding box center [533, 342] width 648 height 14
click at [811, 341] on button "+ Add Asset or Liability" at bounding box center [819, 342] width 75 height 14
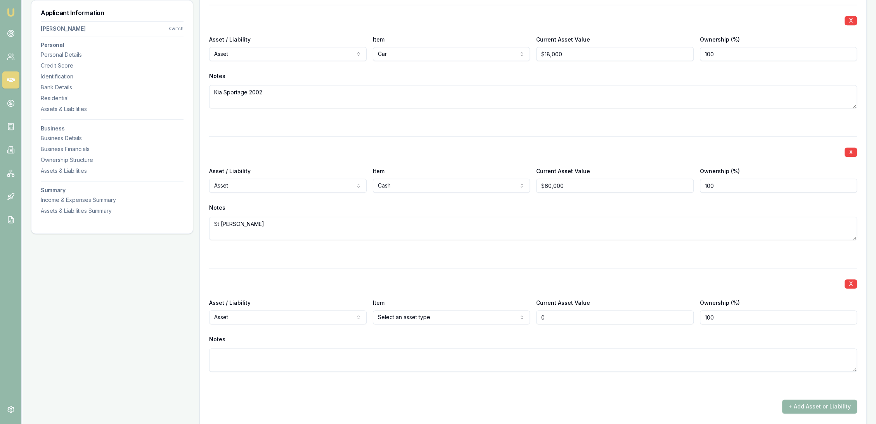
scroll to position [1310, 0]
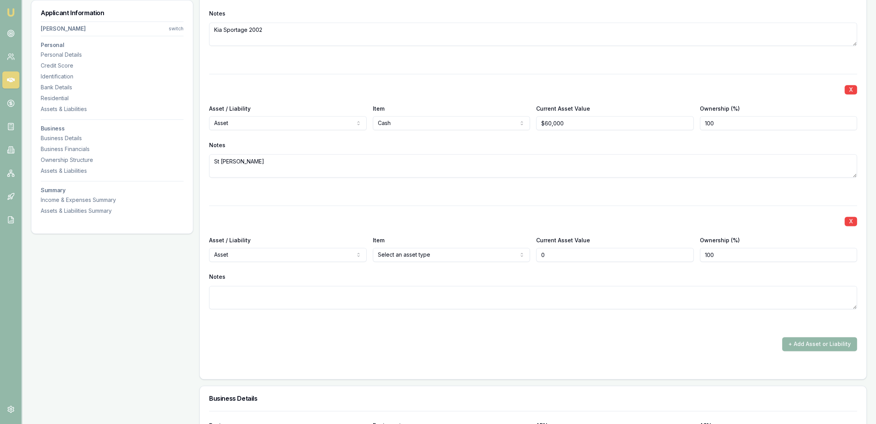
type input "$0"
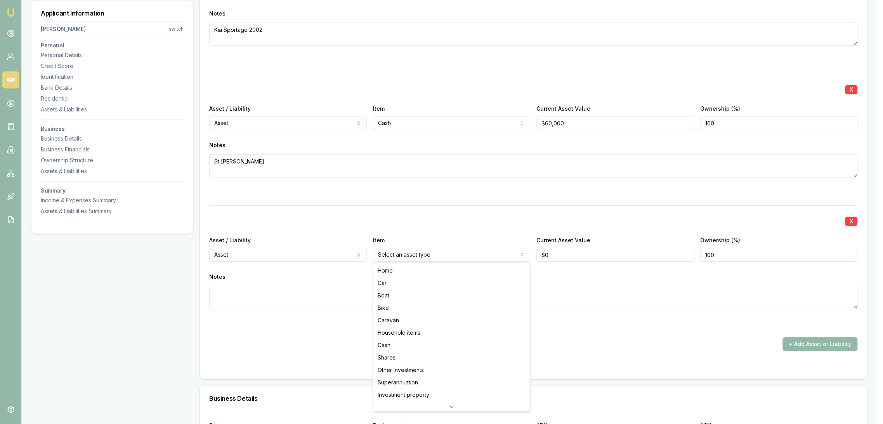
select select "HOUSEHOLD_ITEMS"
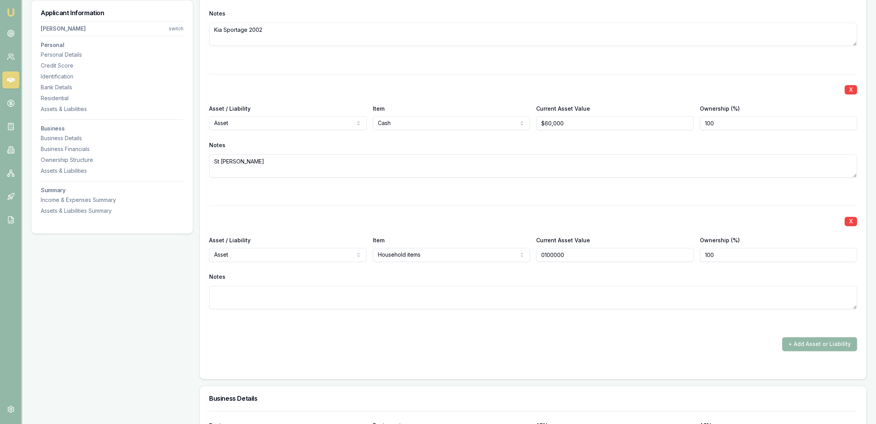
type input "$100,000"
click at [811, 347] on button "+ Add Asset or Liability" at bounding box center [819, 344] width 75 height 14
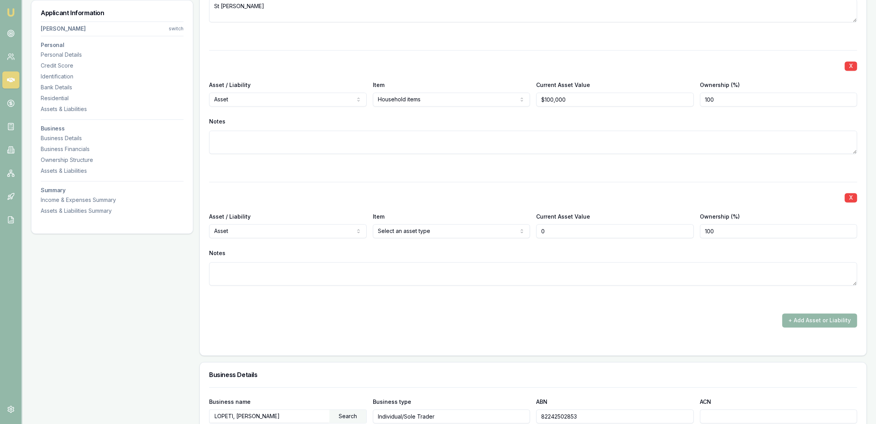
scroll to position [1483, 0]
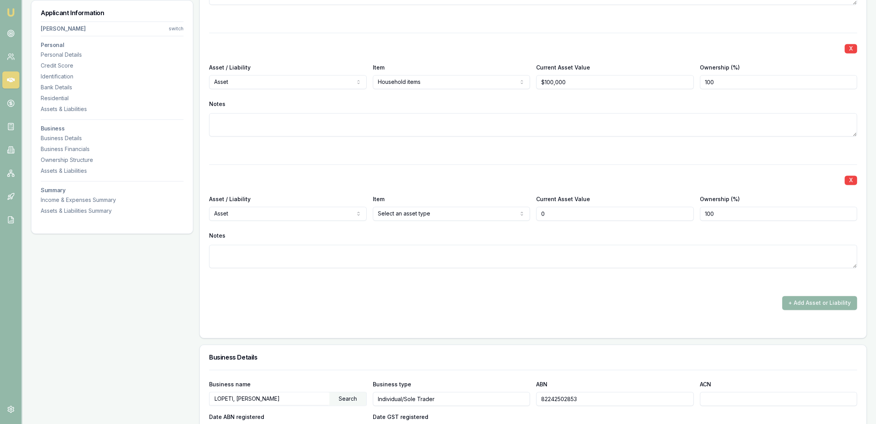
type input "$0"
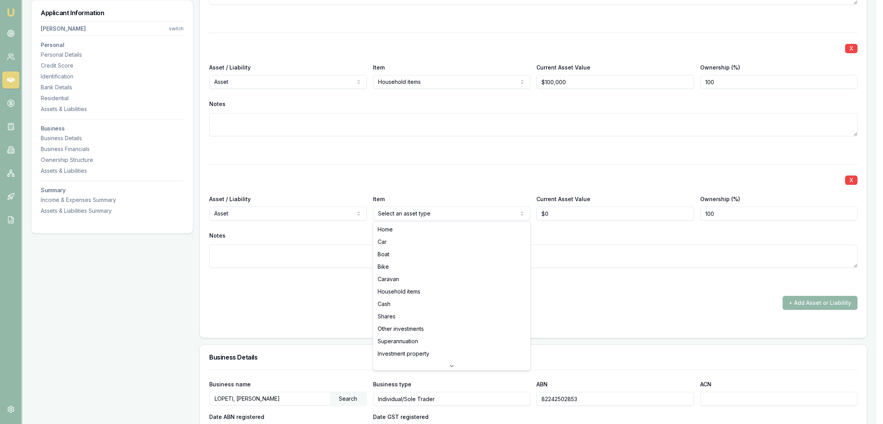
select select "SUPERANNUATION"
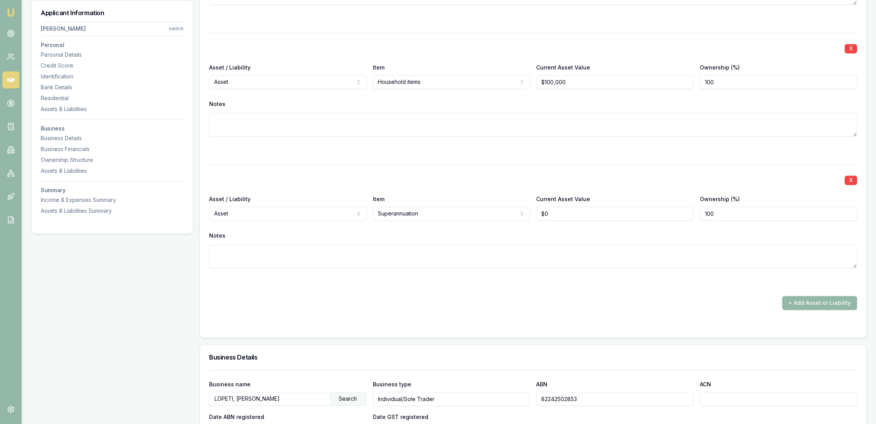
type input "0"
click at [560, 208] on input "0" at bounding box center [615, 213] width 158 height 14
type input "$200,000"
click at [517, 258] on textarea at bounding box center [533, 255] width 648 height 23
type textarea "personal super"
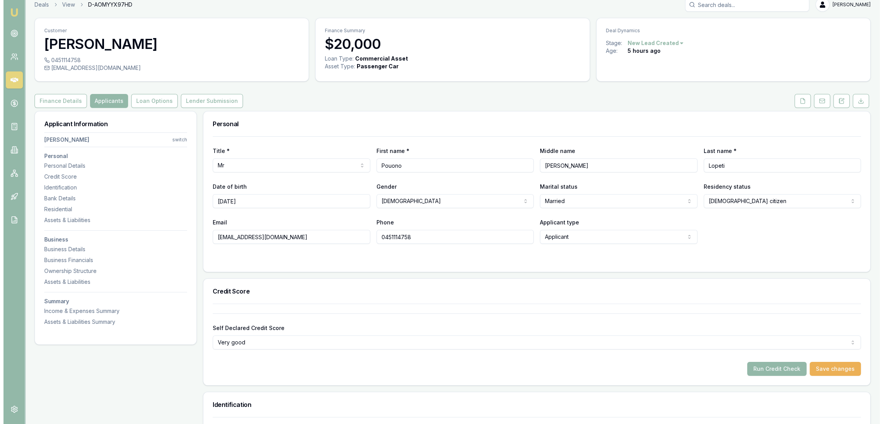
scroll to position [0, 0]
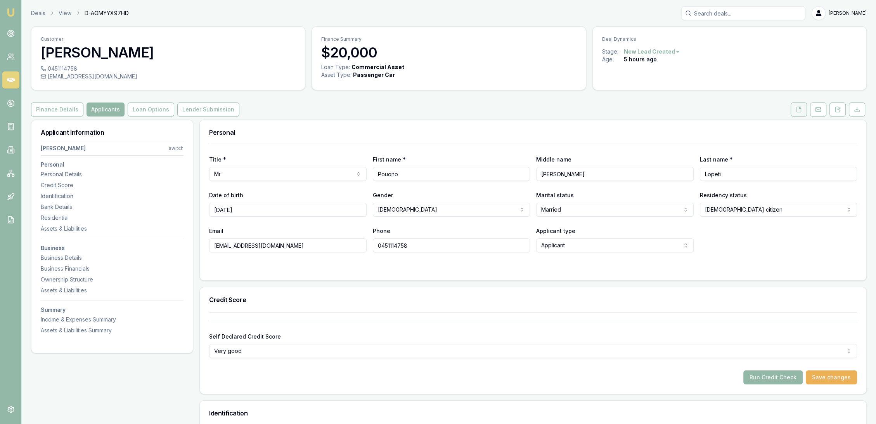
click at [801, 108] on polyline at bounding box center [800, 108] width 2 height 2
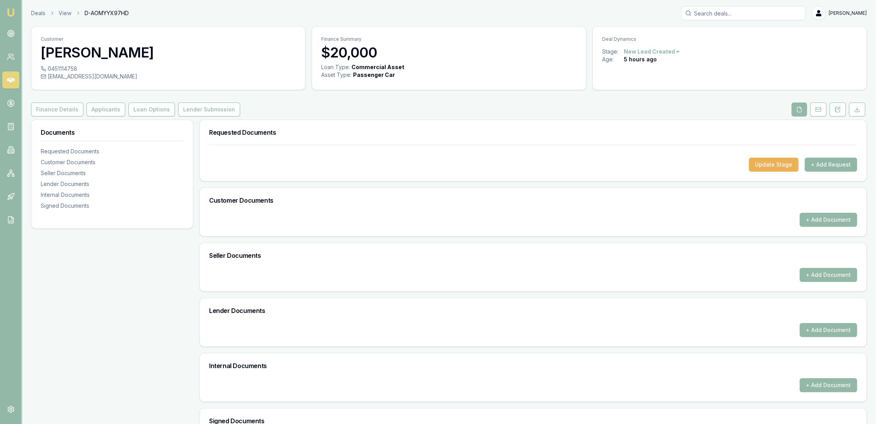
click at [843, 165] on button "+ Add Request" at bounding box center [831, 165] width 52 height 14
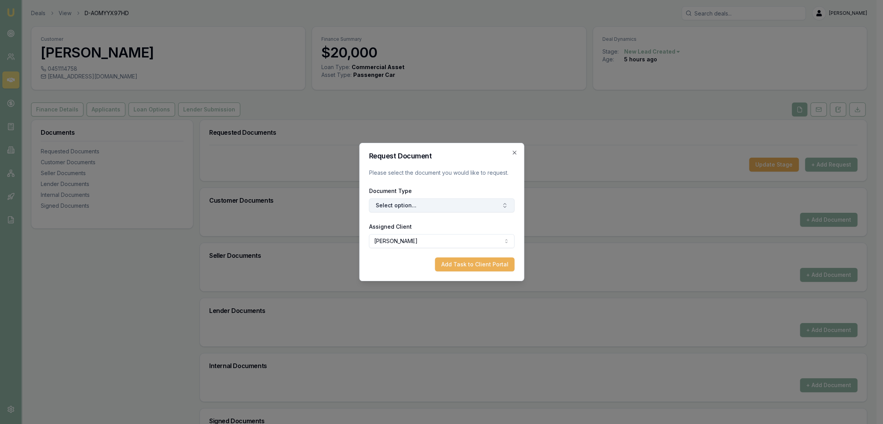
click at [427, 204] on button "Select option..." at bounding box center [442, 205] width 146 height 14
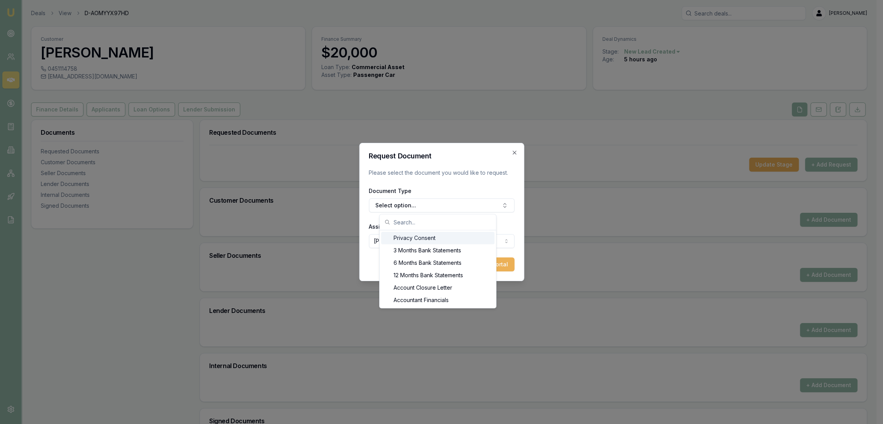
click at [413, 237] on div "Privacy Consent" at bounding box center [437, 238] width 113 height 12
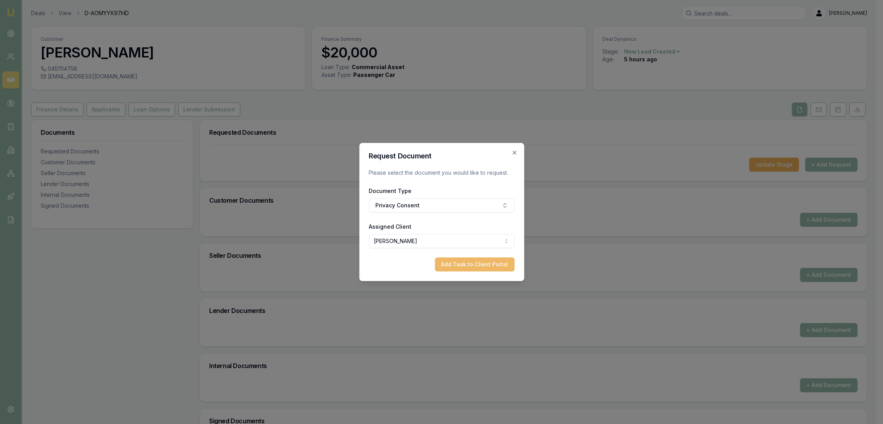
click at [475, 268] on button "Add Task to Client Portal" at bounding box center [475, 264] width 80 height 14
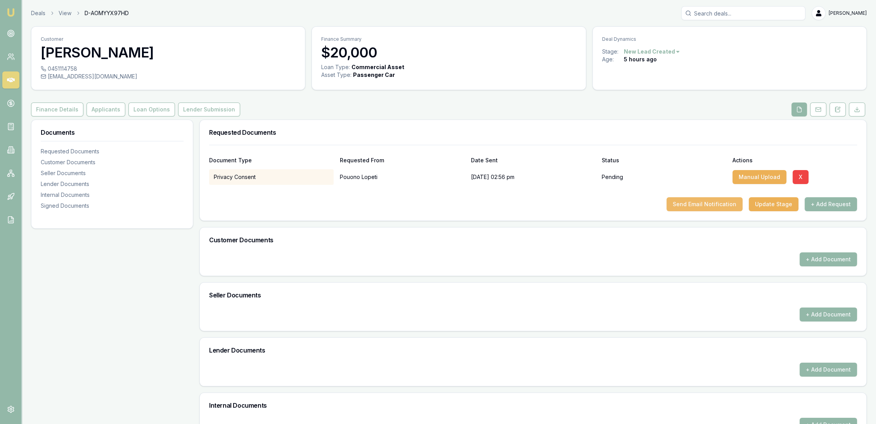
click at [727, 204] on button "Send Email Notification" at bounding box center [705, 204] width 76 height 14
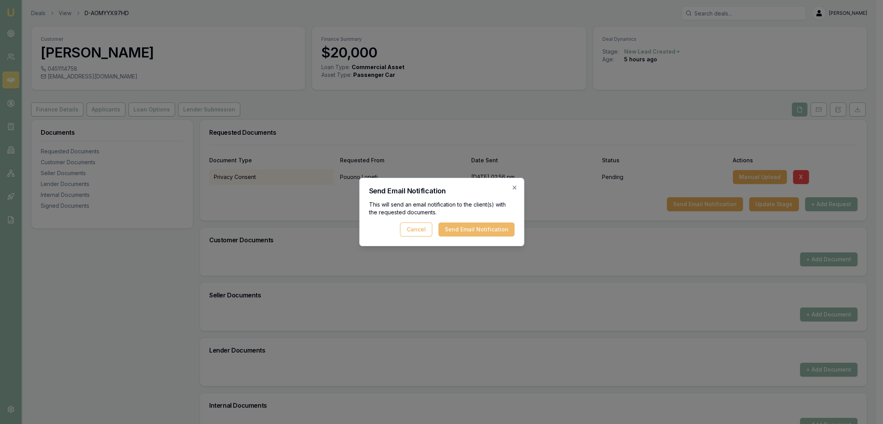
click at [466, 226] on button "Send Email Notification" at bounding box center [476, 229] width 76 height 14
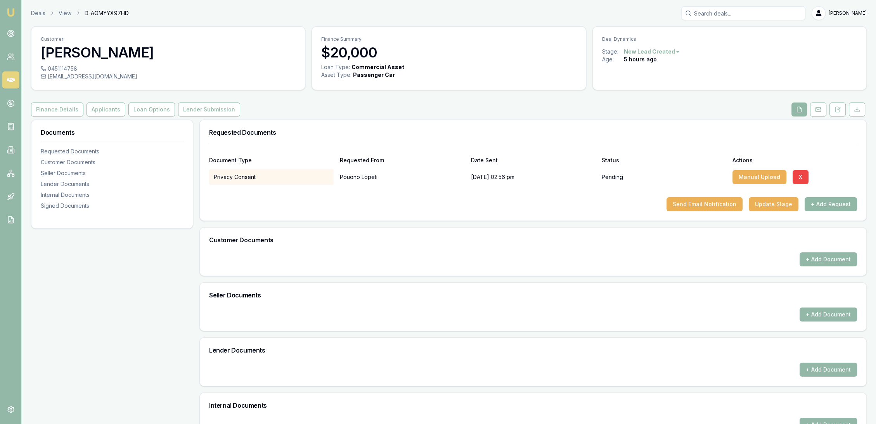
click at [835, 203] on button "+ Add Request" at bounding box center [831, 204] width 52 height 14
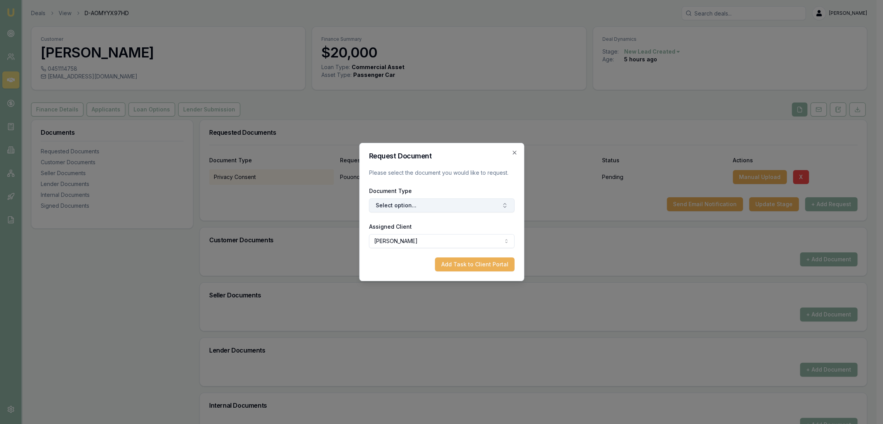
click at [412, 198] on div "Document Type Select option..." at bounding box center [442, 199] width 146 height 26
click at [409, 201] on button "Select option..." at bounding box center [442, 205] width 146 height 14
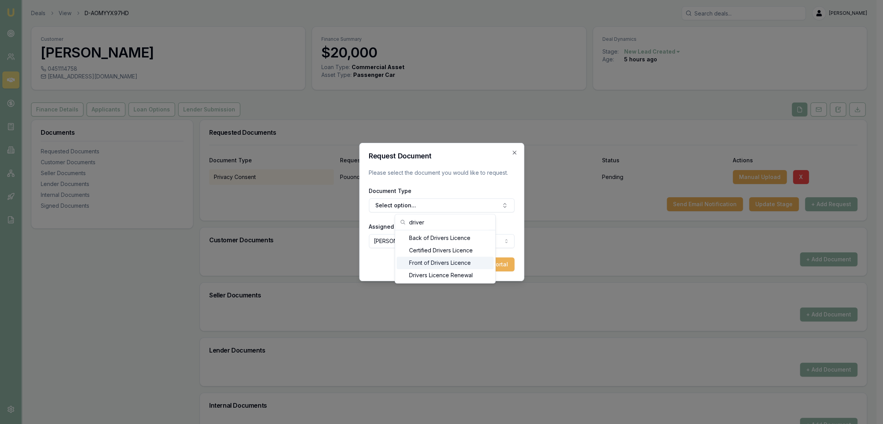
type input "driver"
click at [419, 264] on div "Front of Drivers Licence" at bounding box center [445, 263] width 97 height 12
click at [483, 265] on button "Add Task to Client Portal" at bounding box center [475, 264] width 80 height 14
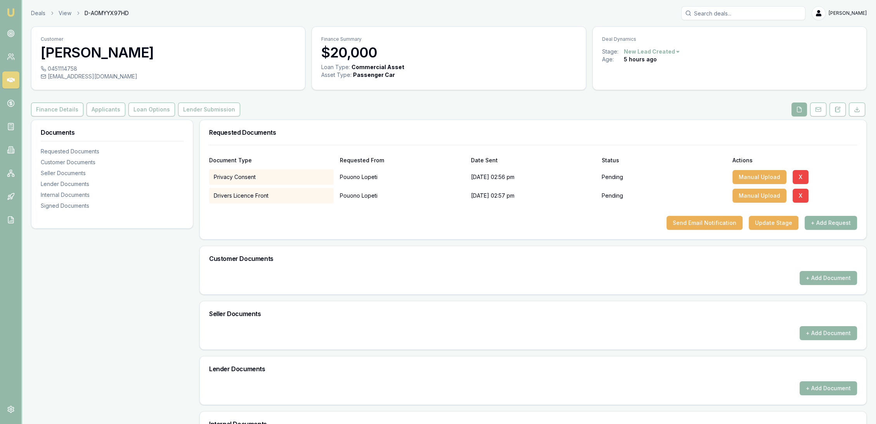
click at [842, 221] on button "+ Add Request" at bounding box center [831, 223] width 52 height 14
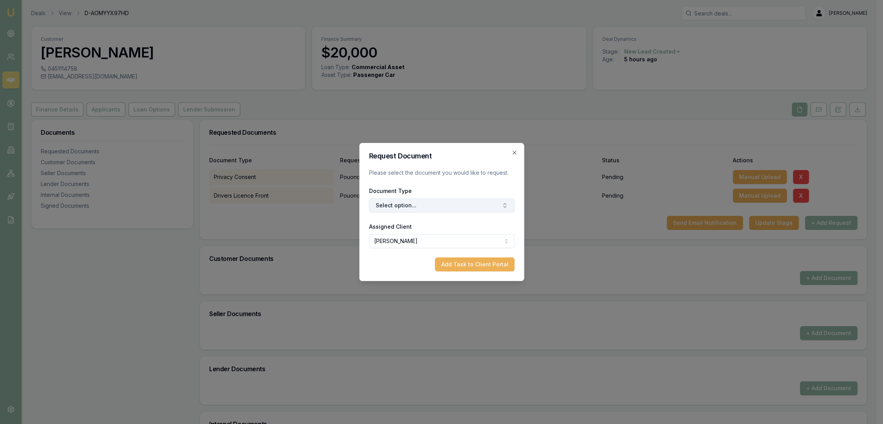
click at [411, 204] on button "Select option..." at bounding box center [442, 205] width 146 height 14
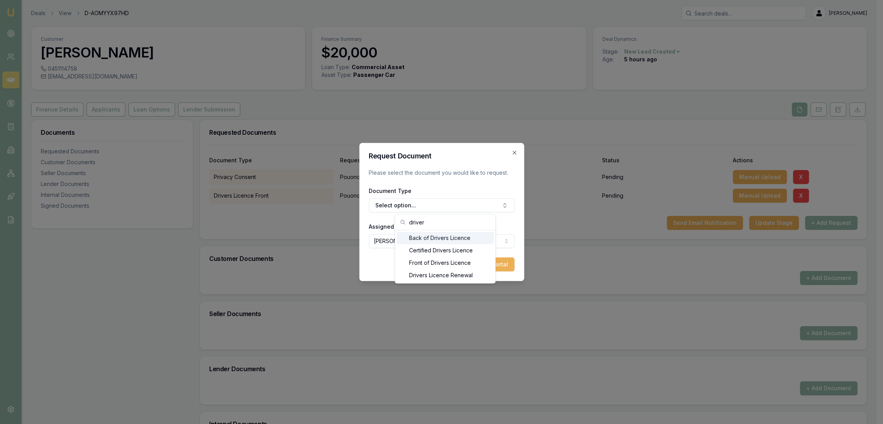
type input "driver"
drag, startPoint x: 409, startPoint y: 235, endPoint x: 492, endPoint y: 271, distance: 90.6
click at [410, 235] on div "Back of Drivers Licence" at bounding box center [445, 238] width 97 height 12
click at [494, 268] on button "Add Task to Client Portal" at bounding box center [475, 264] width 80 height 14
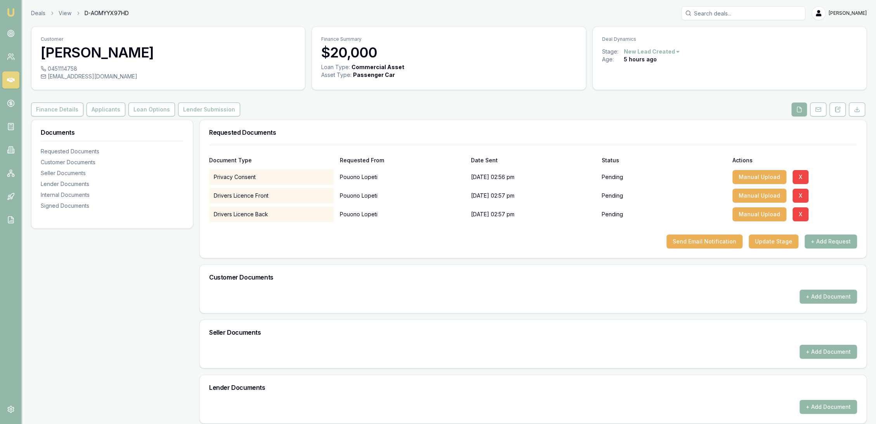
click at [836, 241] on button "+ Add Request" at bounding box center [831, 241] width 52 height 14
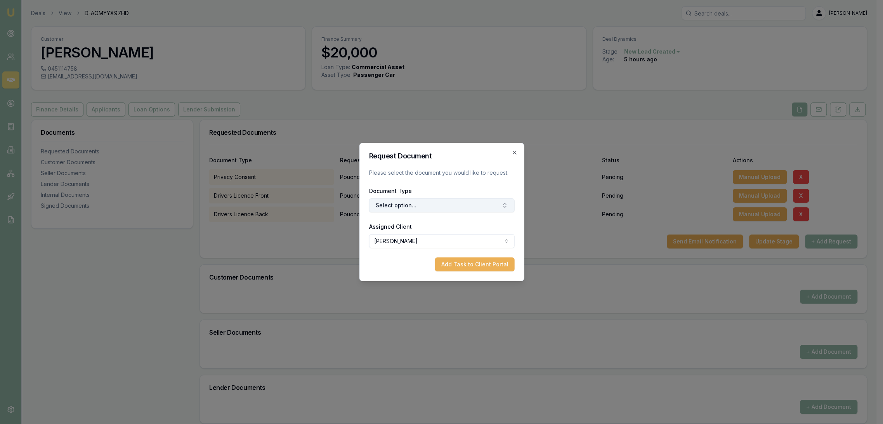
click at [395, 206] on button "Select option..." at bounding box center [442, 205] width 146 height 14
type input "selfie"
click at [425, 238] on div "Selfie with Licence" at bounding box center [445, 238] width 97 height 12
click at [459, 271] on div "Request Document Please select the document you would like to request. Document…" at bounding box center [441, 212] width 165 height 138
click at [465, 266] on button "Add Task to Client Portal" at bounding box center [475, 264] width 80 height 14
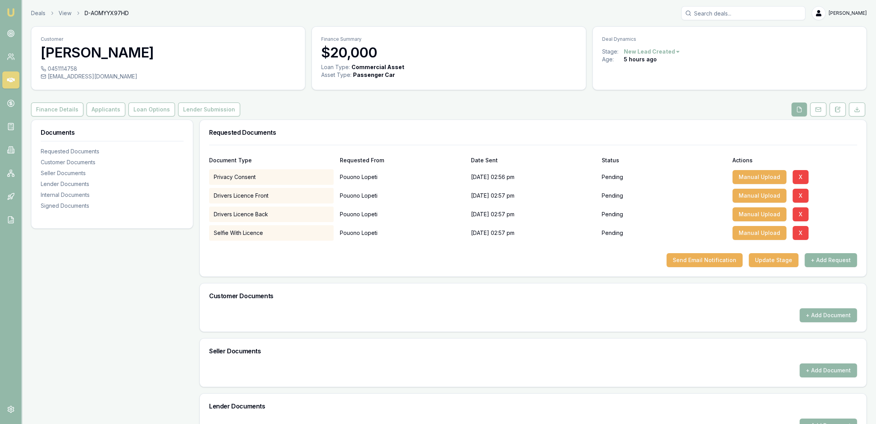
click at [844, 259] on button "+ Add Request" at bounding box center [831, 260] width 52 height 14
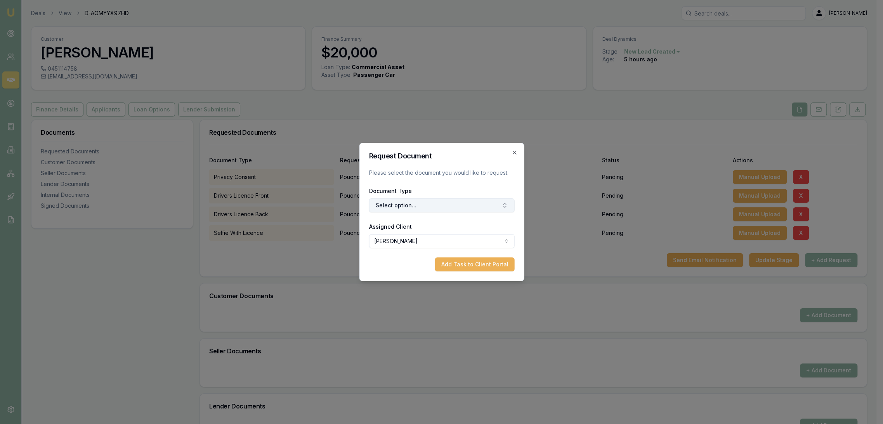
click at [411, 207] on button "Select option..." at bounding box center [442, 205] width 146 height 14
type input "medicar"
click at [418, 234] on div "Medicare Card" at bounding box center [445, 238] width 97 height 12
click at [471, 266] on button "Add Task to Client Portal" at bounding box center [475, 264] width 80 height 14
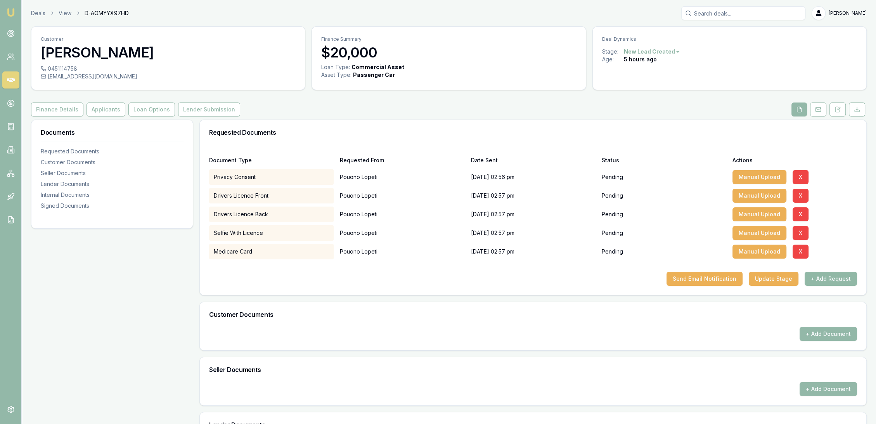
click at [836, 276] on button "+ Add Request" at bounding box center [831, 279] width 52 height 14
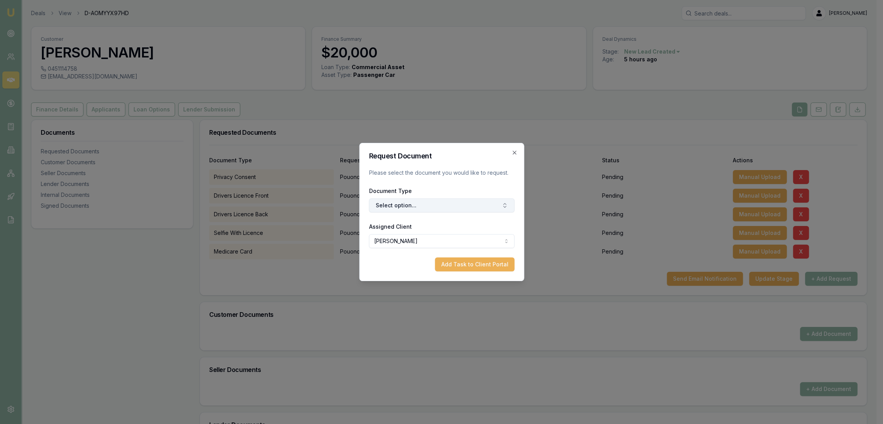
click at [429, 206] on button "Select option..." at bounding box center [442, 205] width 146 height 14
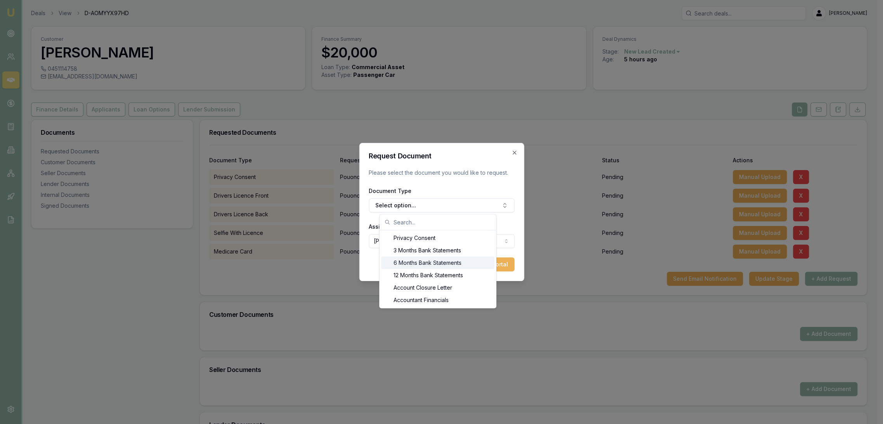
click at [423, 257] on div "6 Months Bank Statements" at bounding box center [437, 263] width 113 height 12
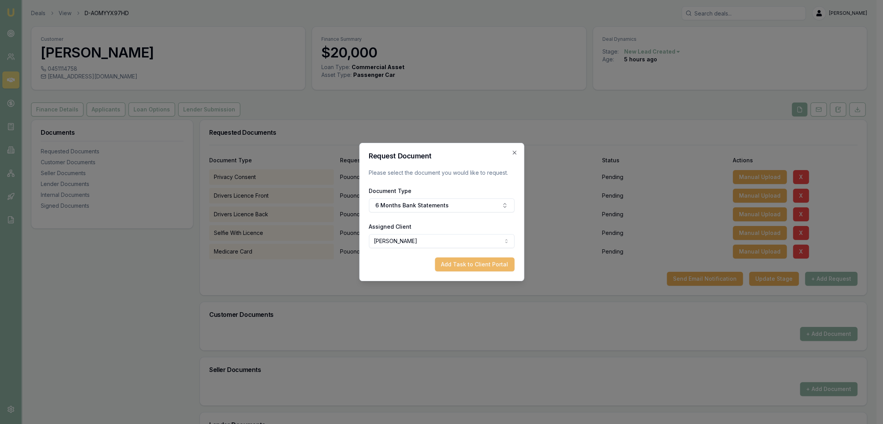
click at [497, 261] on button "Add Task to Client Portal" at bounding box center [475, 264] width 80 height 14
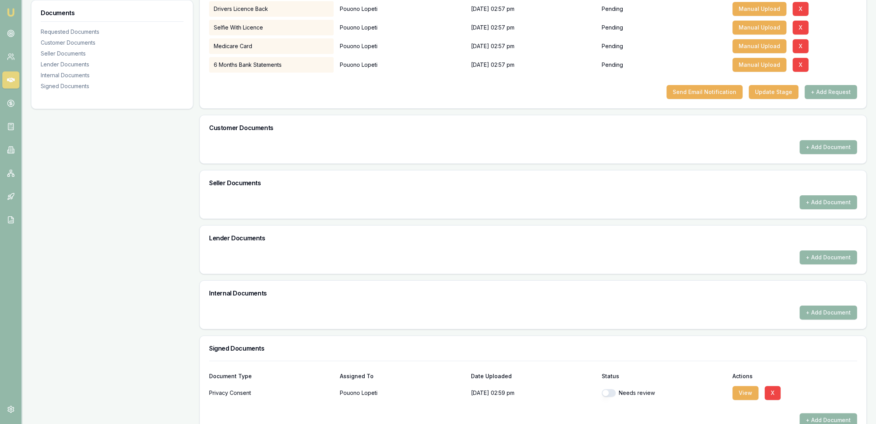
scroll to position [205, 0]
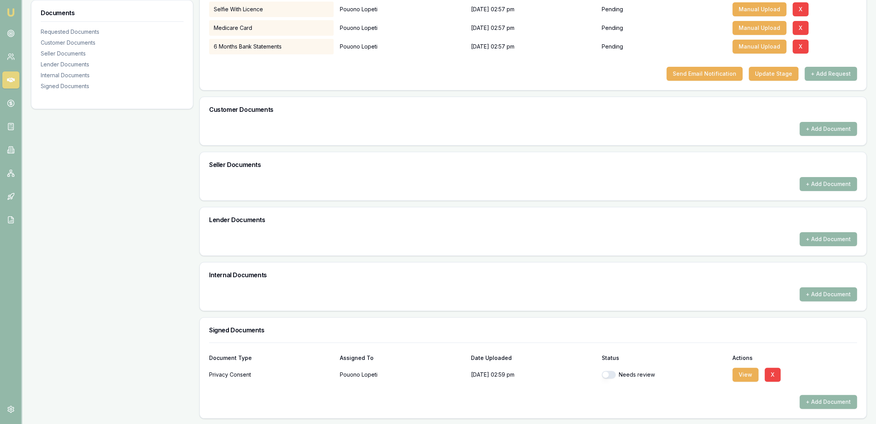
click at [612, 377] on button "button" at bounding box center [609, 375] width 14 height 8
checkbox input "true"
drag, startPoint x: 736, startPoint y: 371, endPoint x: 671, endPoint y: 371, distance: 64.8
click at [737, 371] on button "View" at bounding box center [746, 375] width 26 height 14
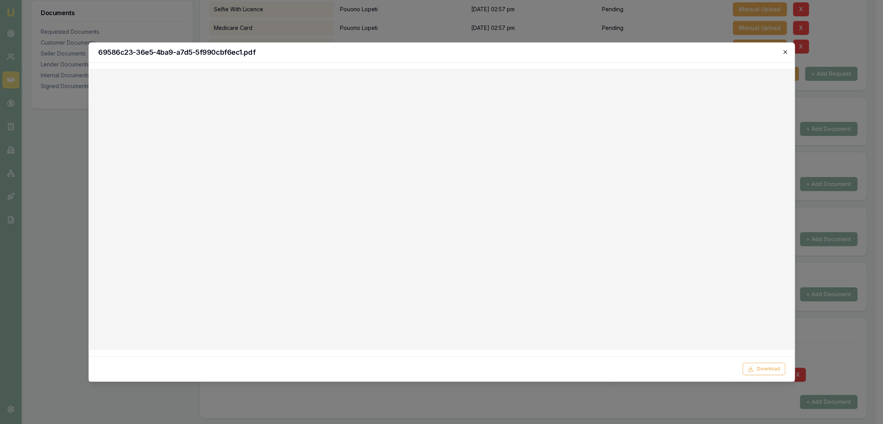
click at [785, 50] on icon "button" at bounding box center [785, 52] width 6 height 6
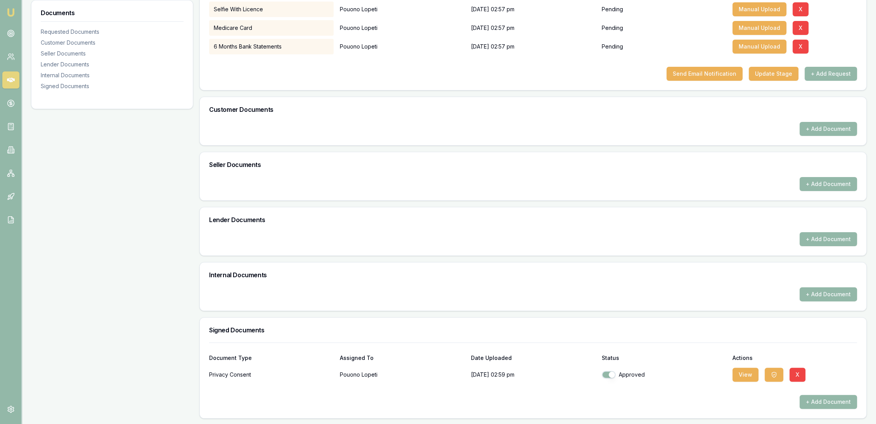
scroll to position [0, 0]
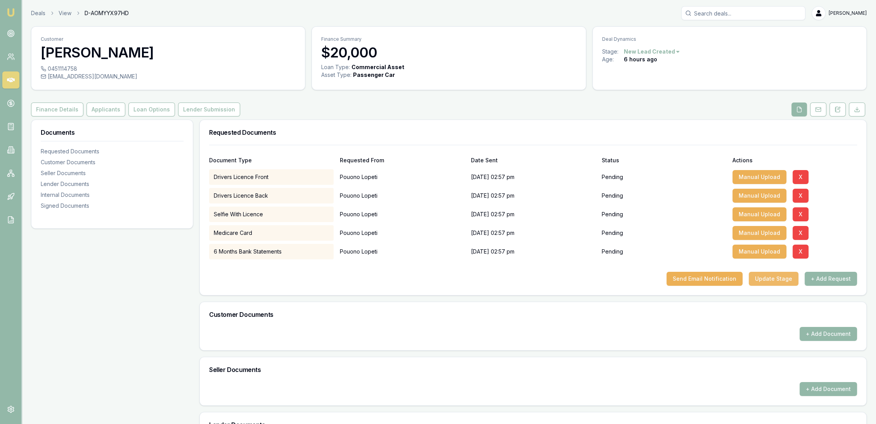
click at [773, 275] on button "Update Stage" at bounding box center [774, 279] width 50 height 14
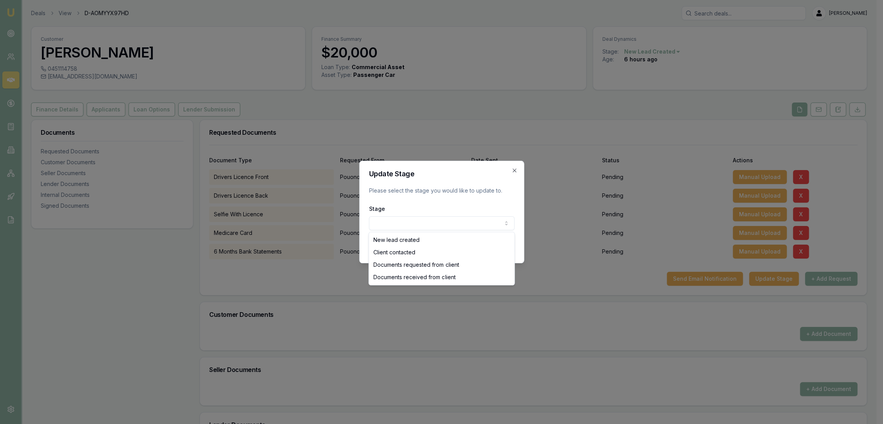
click at [450, 218] on body "Emu Broker Deals View D-AOMYYX97HD Robyn Adams Toggle Menu Customer Pouono Lope…" at bounding box center [438, 212] width 876 height 424
select select "DOCUMENTS_REQUESTED_FROM_CLIENT"
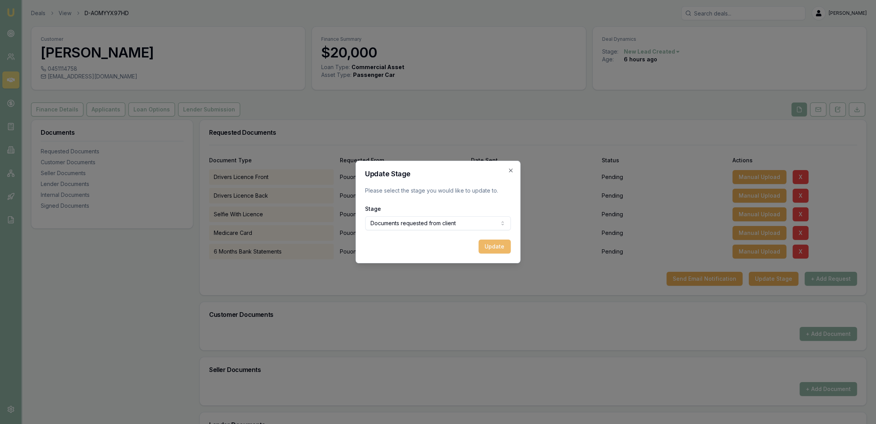
click at [496, 246] on button "Update" at bounding box center [495, 246] width 32 height 14
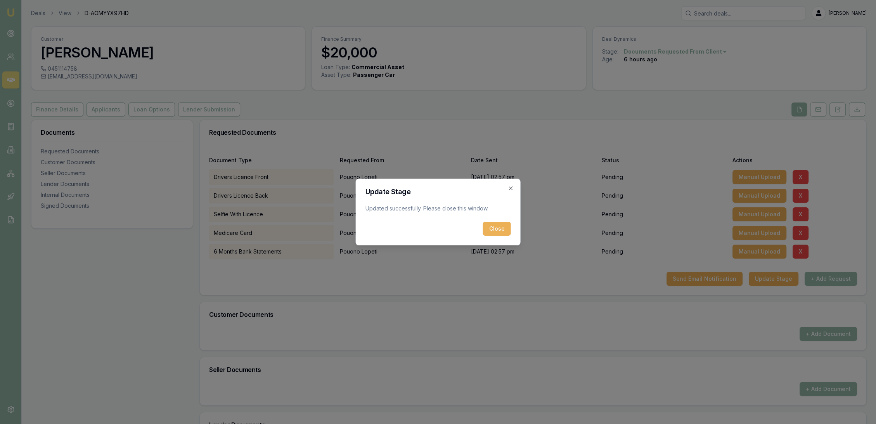
drag, startPoint x: 497, startPoint y: 232, endPoint x: 280, endPoint y: 149, distance: 232.0
click at [496, 230] on button "Close" at bounding box center [497, 229] width 28 height 14
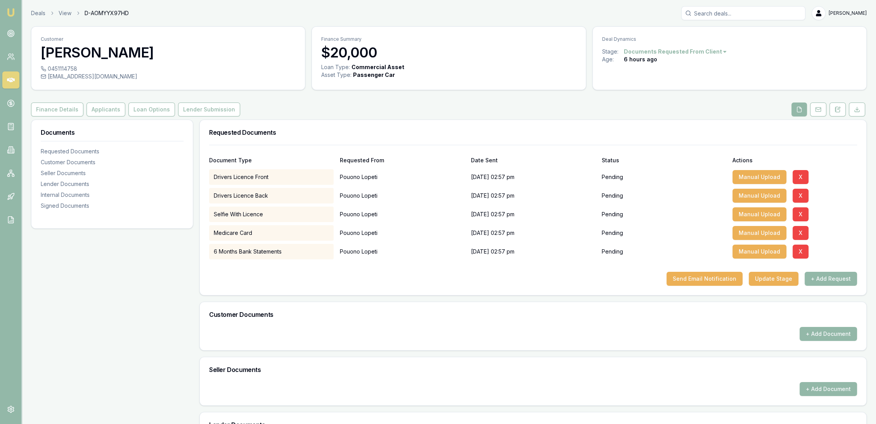
click at [12, 9] on img at bounding box center [10, 12] width 9 height 9
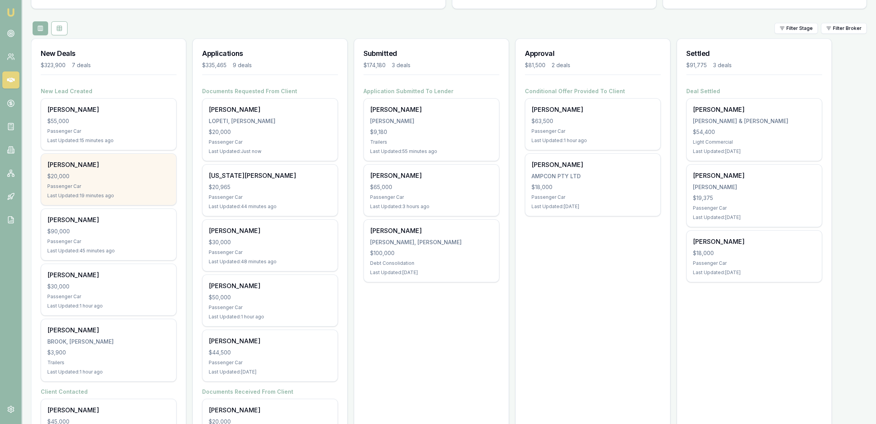
scroll to position [86, 0]
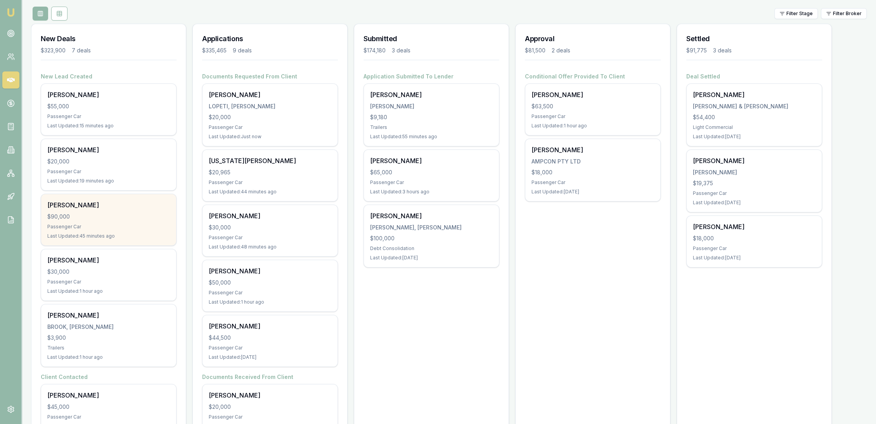
click at [131, 219] on div "$90,000" at bounding box center [108, 217] width 123 height 8
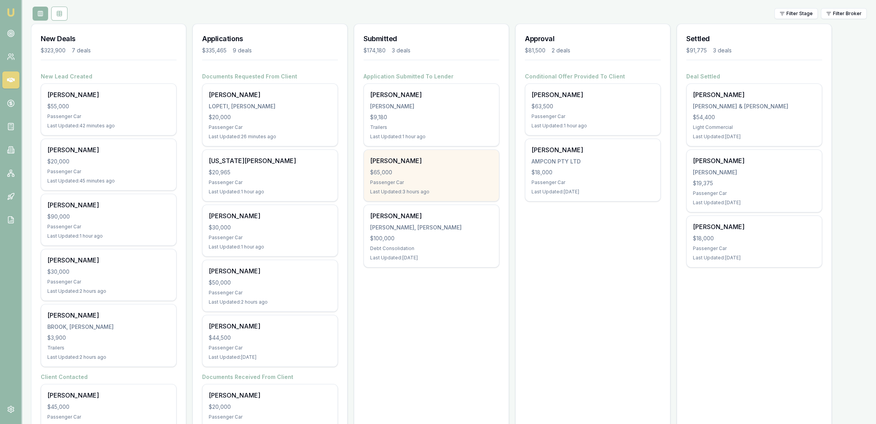
click at [403, 161] on div "Roy Batt" at bounding box center [431, 160] width 123 height 9
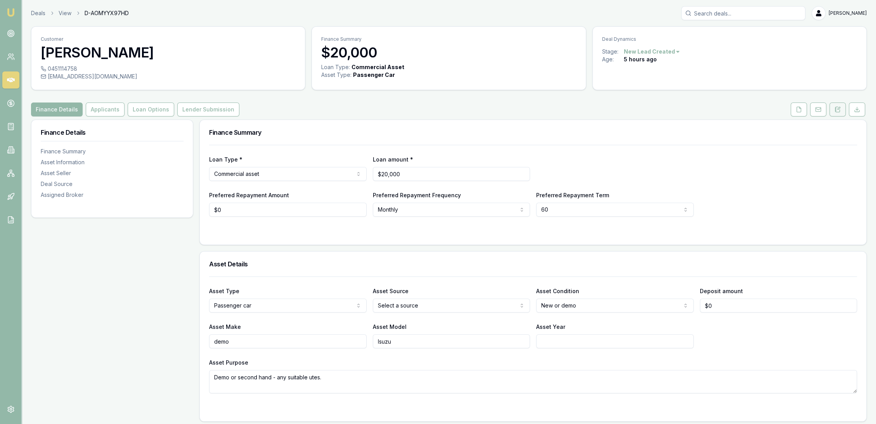
click at [838, 107] on icon at bounding box center [838, 109] width 4 height 5
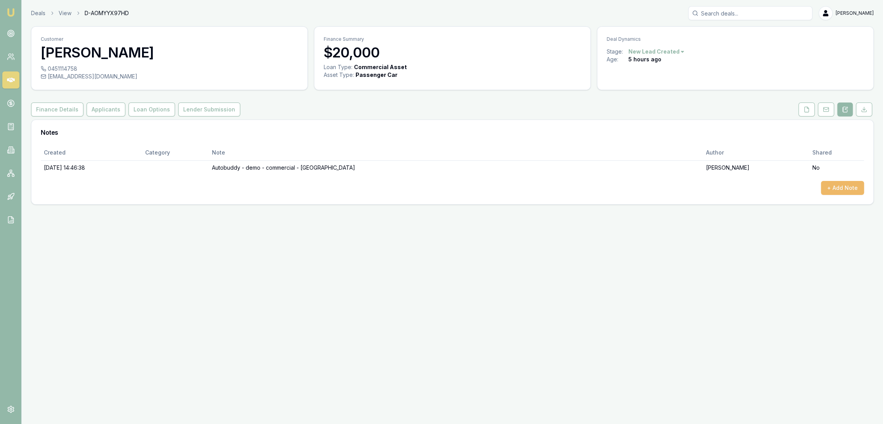
click at [848, 189] on button "+ Add Note" at bounding box center [842, 188] width 43 height 14
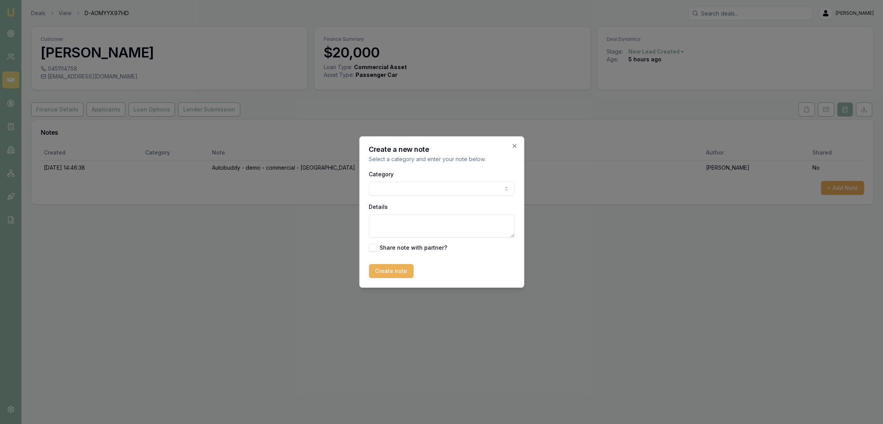
click at [421, 222] on textarea "Details" at bounding box center [442, 225] width 146 height 23
click at [416, 234] on textarea "Hasn't found car to buy. Will either be new or second hand. Will put additional…" at bounding box center [442, 225] width 146 height 23
click at [500, 232] on textarea "Hasn't found car to buy. Will either be new or second hand. Will put additional…" at bounding box center [442, 225] width 146 height 23
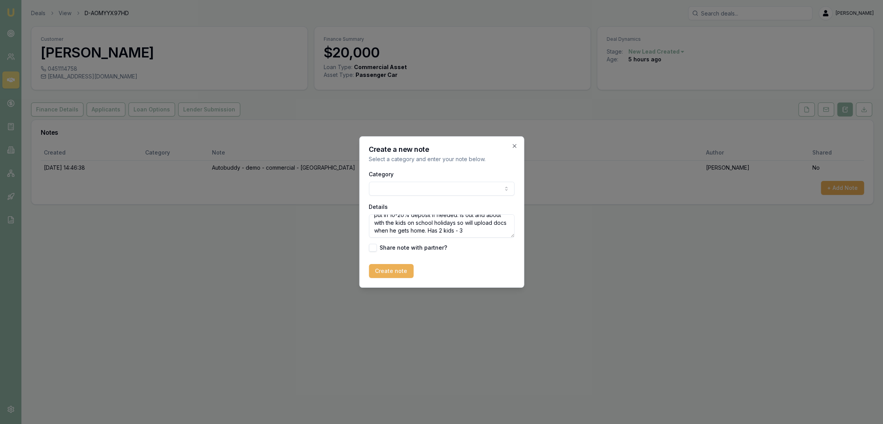
scroll to position [34, 0]
type textarea "Hasn't found car to buy. Will either be new or second hand. Will put additional…"
click at [400, 274] on button "Create note" at bounding box center [391, 271] width 45 height 14
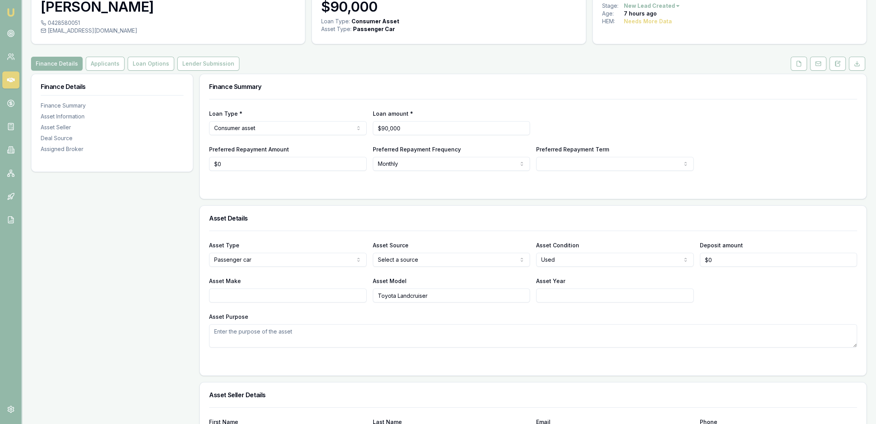
scroll to position [45, 0]
click at [106, 64] on button "Applicants" at bounding box center [105, 64] width 39 height 14
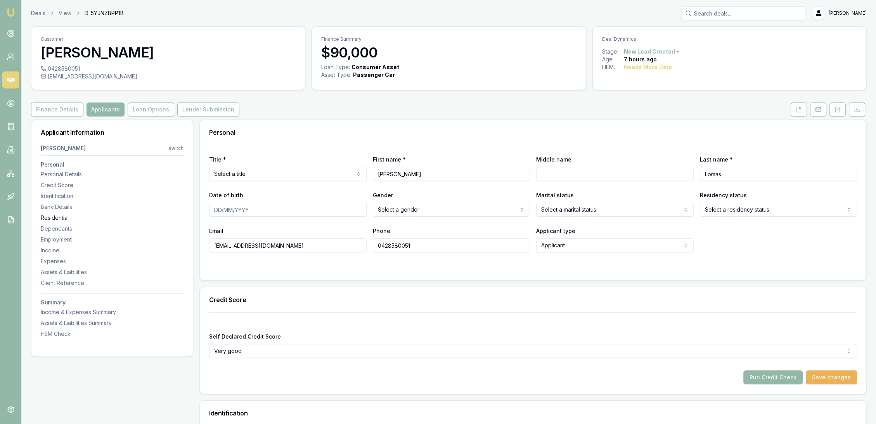
click at [60, 218] on div "Residential" at bounding box center [112, 218] width 143 height 8
click at [838, 107] on icon at bounding box center [838, 109] width 4 height 5
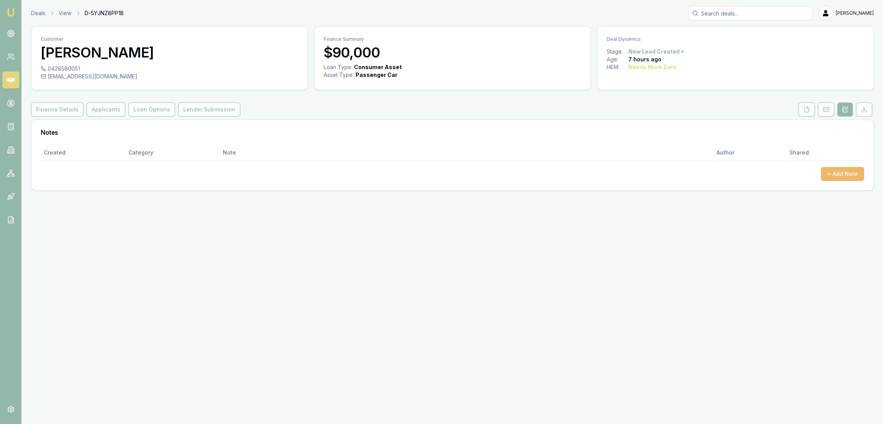
click at [855, 169] on button "+ Add Note" at bounding box center [842, 174] width 43 height 14
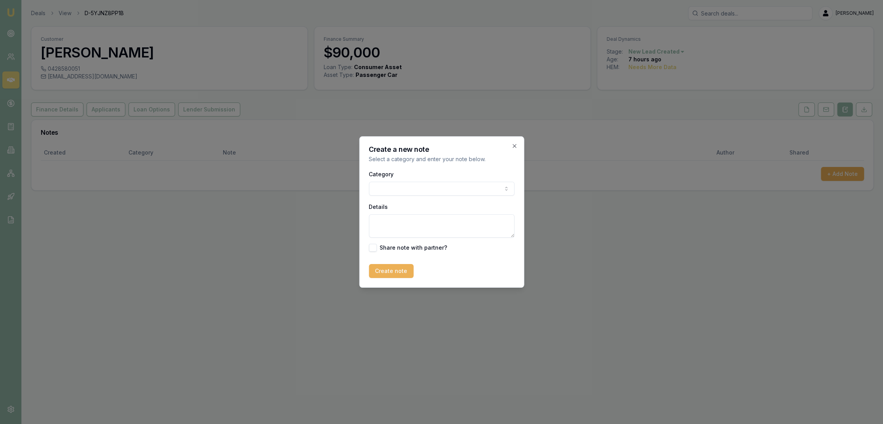
drag, startPoint x: 396, startPoint y: 218, endPoint x: 410, endPoint y: 198, distance: 25.1
click at [397, 217] on textarea "Details" at bounding box center [442, 225] width 146 height 23
type textarea "a"
type textarea "Autobuddy - consumer - used - NT"
click at [395, 273] on button "Create note" at bounding box center [391, 271] width 45 height 14
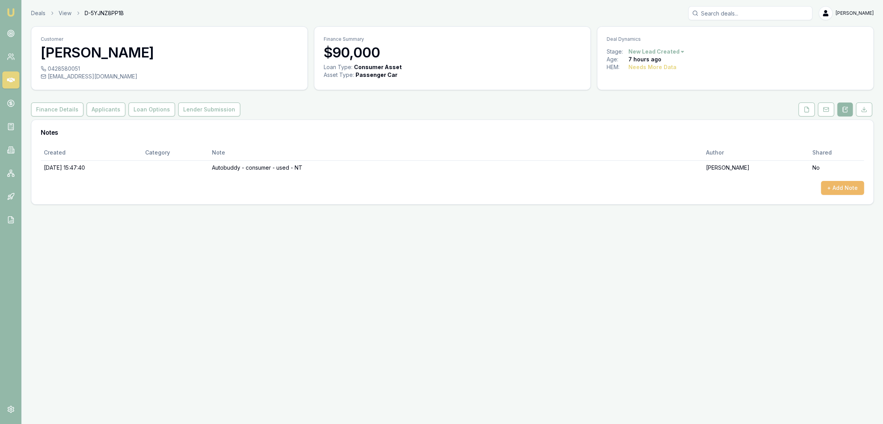
click at [844, 184] on button "+ Add Note" at bounding box center [842, 188] width 43 height 14
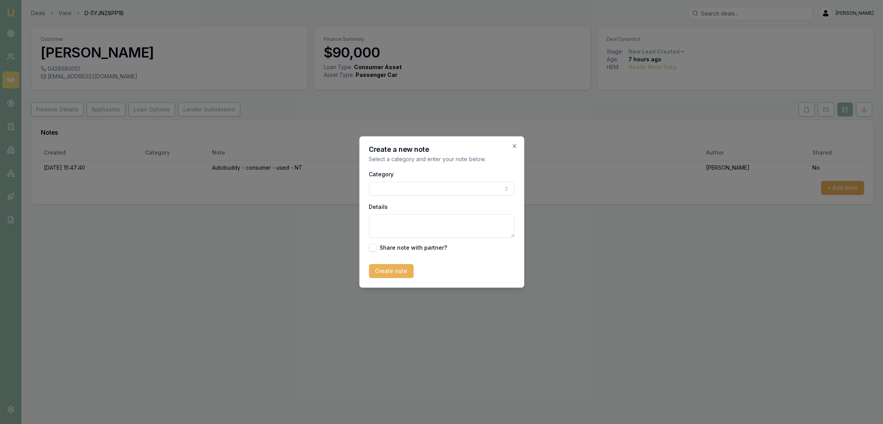
click at [410, 228] on textarea "Details" at bounding box center [442, 225] width 146 height 23
click at [435, 188] on body "Emu Broker Deals View D-5YJNZ8PP1B Robyn Adams Toggle Menu Customer Krystle Lom…" at bounding box center [441, 212] width 883 height 424
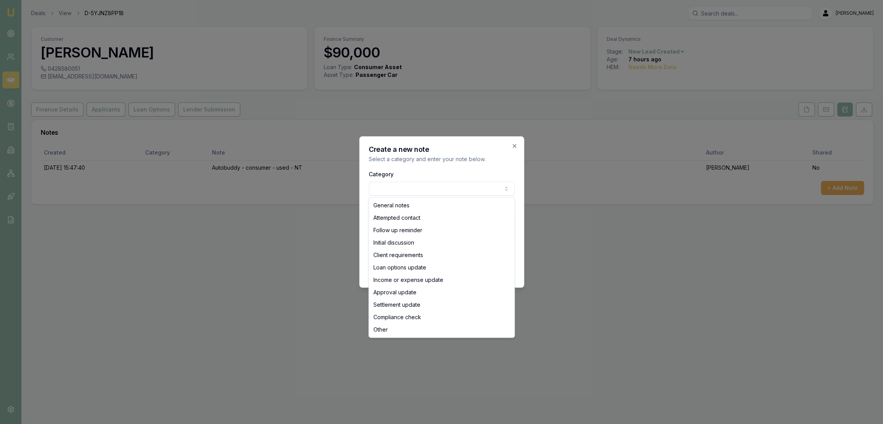
select select "ATTEMPTED_CONTACT"
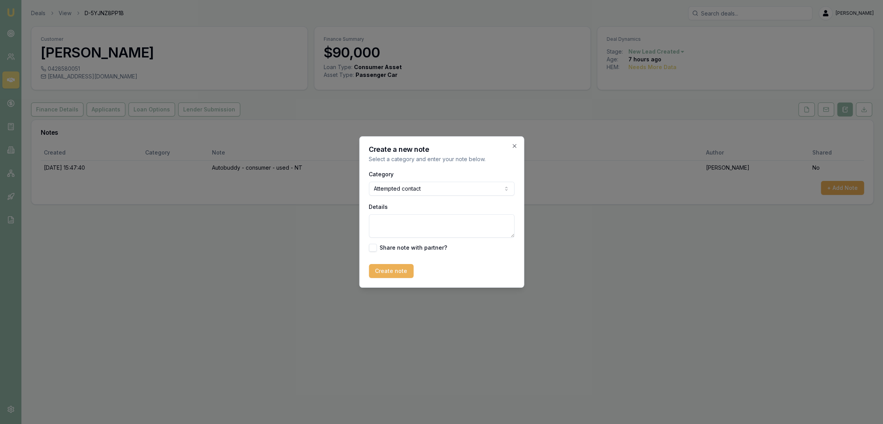
click at [405, 223] on textarea "Details" at bounding box center [442, 225] width 146 height 23
type textarea "d"
type textarea "D1C1 - LM - sent text and emailed."
click at [399, 273] on button "Create note" at bounding box center [391, 271] width 45 height 14
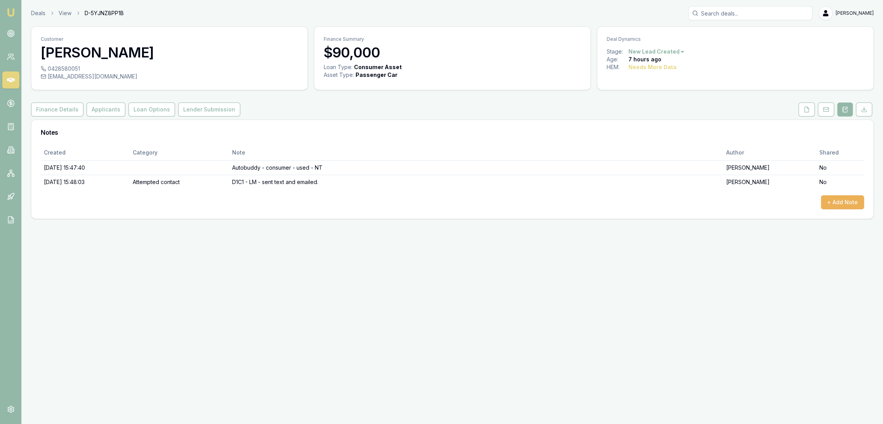
click at [10, 9] on img at bounding box center [10, 12] width 9 height 9
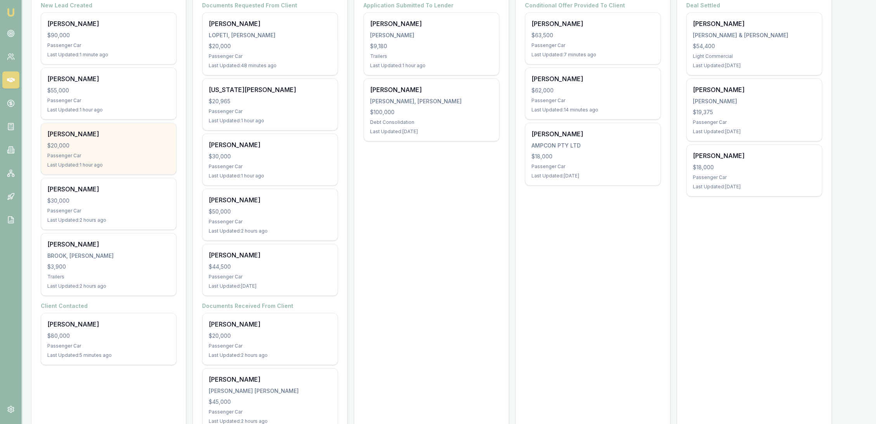
scroll to position [86, 0]
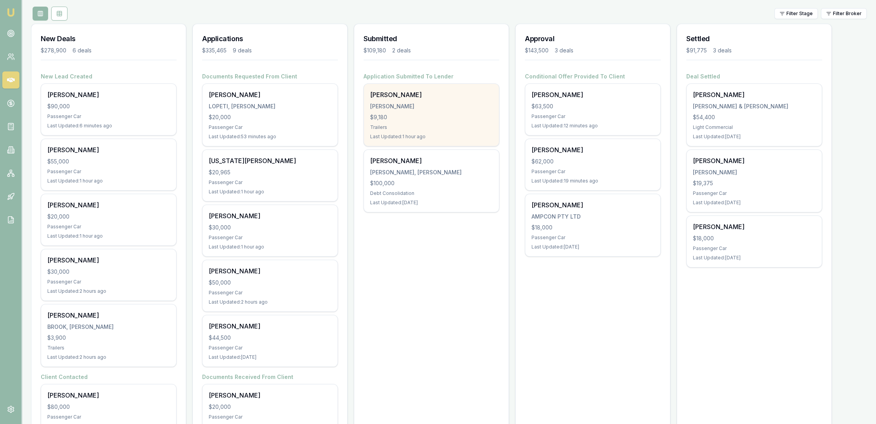
click at [398, 110] on div "Samuel Mason MASON, SAMUEL WILLIAM $9,180 Trailers Last Updated: 1 hour ago" at bounding box center [431, 115] width 135 height 62
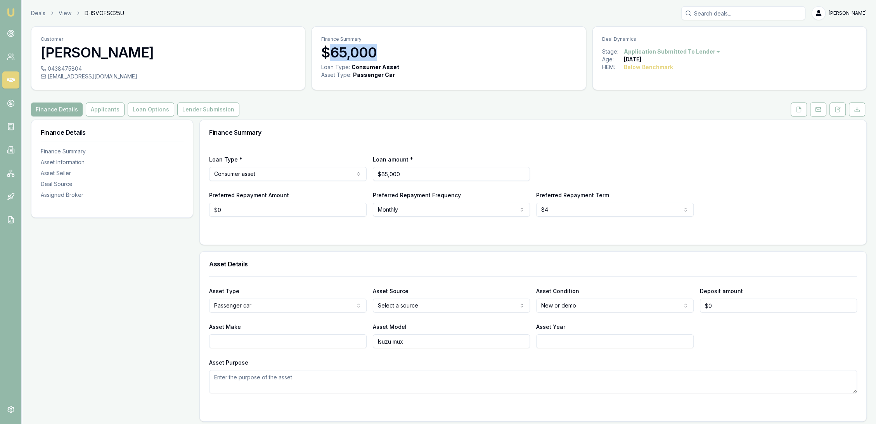
drag, startPoint x: 332, startPoint y: 49, endPoint x: 382, endPoint y: 47, distance: 49.7
click at [382, 47] on h3 "$65,000" at bounding box center [448, 53] width 255 height 16
click at [411, 73] on div "Asset Type : Passenger Car" at bounding box center [448, 75] width 255 height 8
click at [202, 110] on button "Lender Submission" at bounding box center [208, 109] width 62 height 14
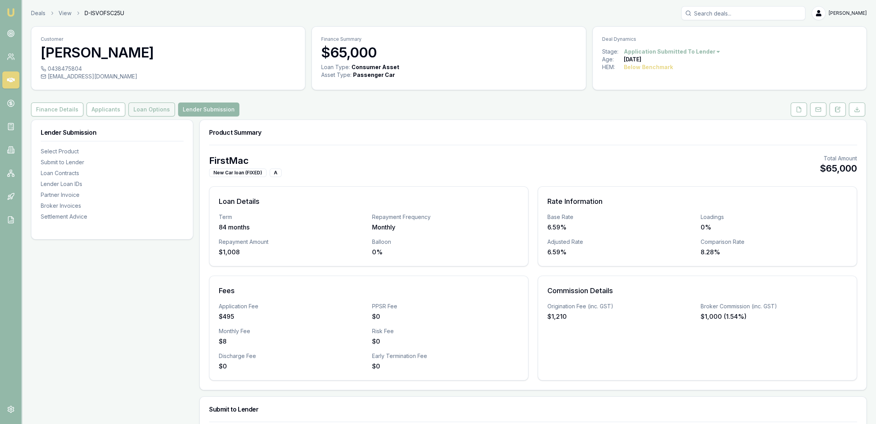
click at [154, 107] on button "Loan Options" at bounding box center [151, 109] width 47 height 14
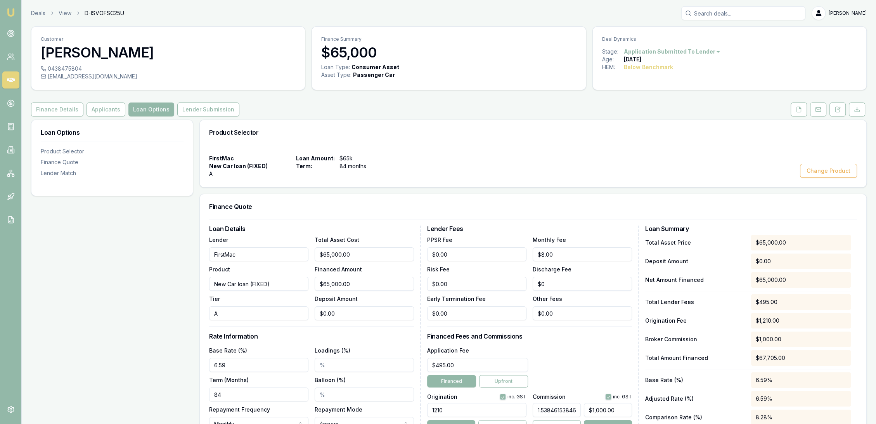
type input "0"
drag, startPoint x: 348, startPoint y: 310, endPoint x: 274, endPoint y: 321, distance: 74.5
click at [274, 321] on div "Loan Details Lender FirstMac Product New Car loan (FIXED) Tier A Total Asset Co…" at bounding box center [315, 346] width 212 height 242
type input "$64,997.00"
type input "3"
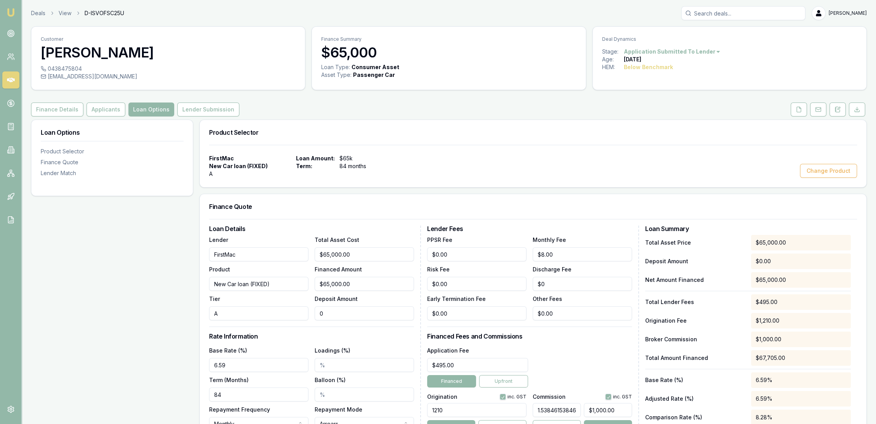
type input "$999.95"
type input "30"
type input "$64,970.00"
type input "$999.54"
type input "$64,700.00"
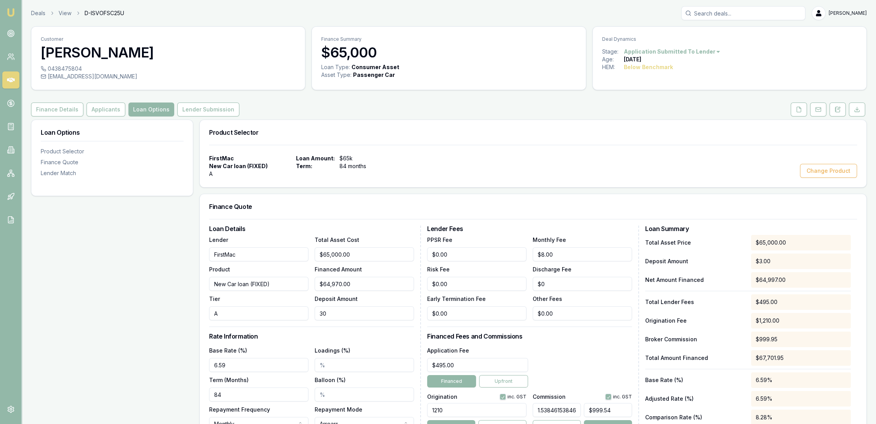
type input "300"
type input "$995.38"
type input "$62,000.00"
type input "3000"
type input "$953.85"
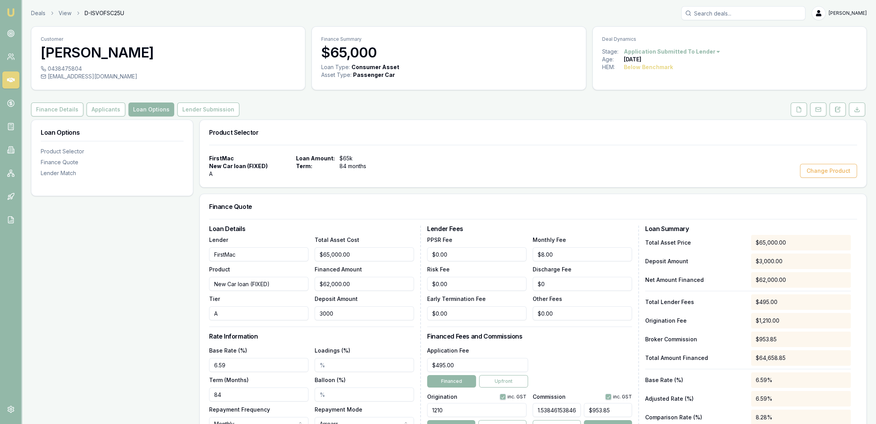
type input "$3,000.00"
click at [385, 340] on div "Loan Details Lender FirstMac Product New Car loan (FIXED) Tier A Total Asset Co…" at bounding box center [315, 346] width 212 height 242
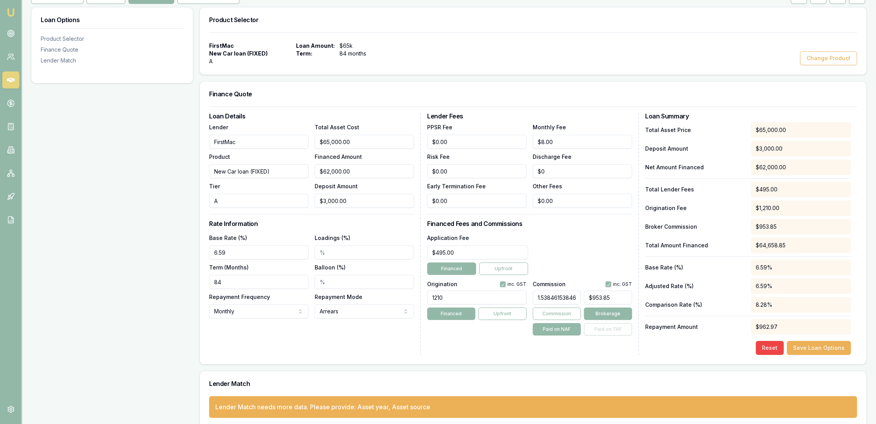
scroll to position [121, 0]
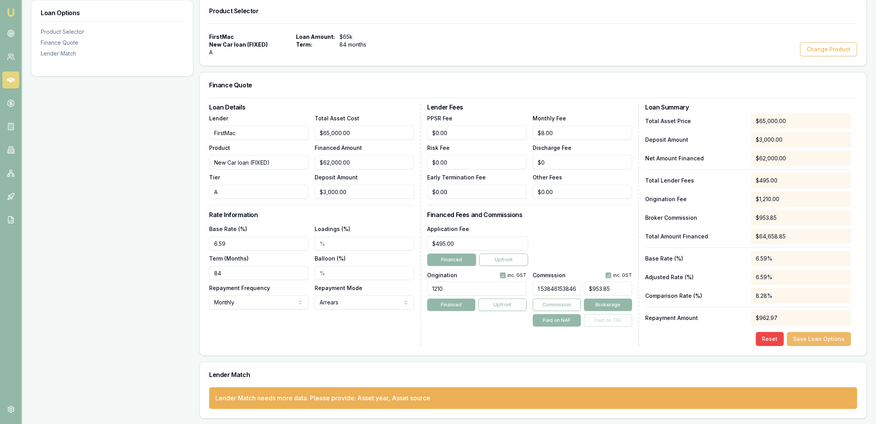
click at [823, 336] on button "Save Loan Options" at bounding box center [819, 339] width 64 height 14
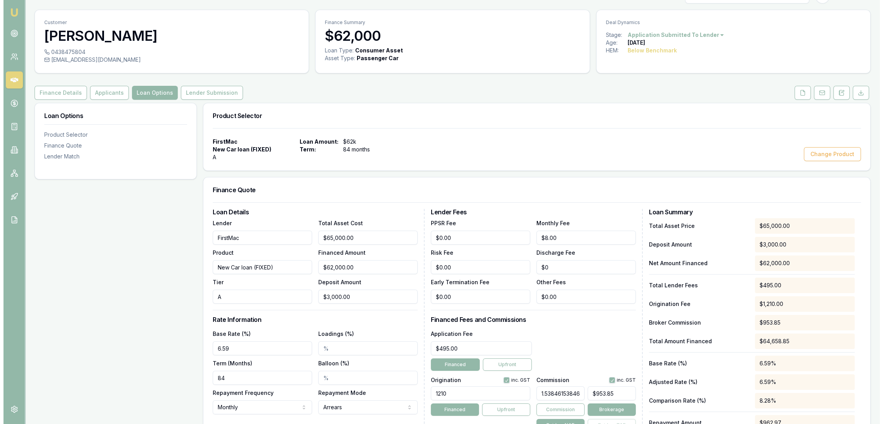
scroll to position [0, 0]
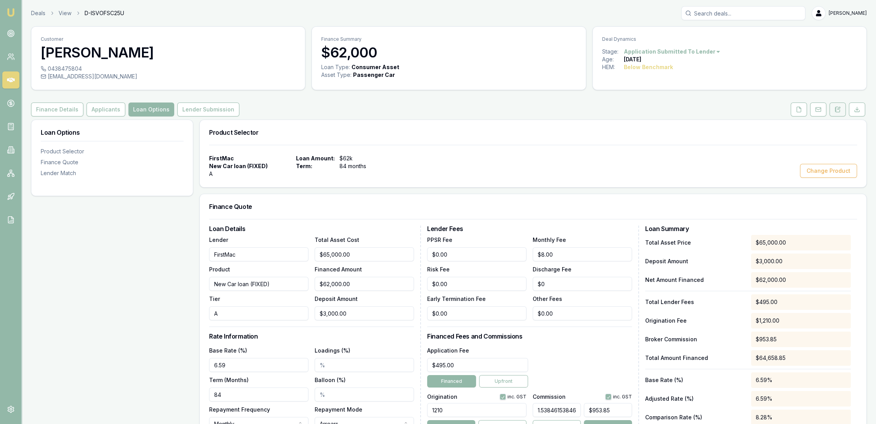
click at [838, 108] on icon at bounding box center [839, 108] width 2 height 2
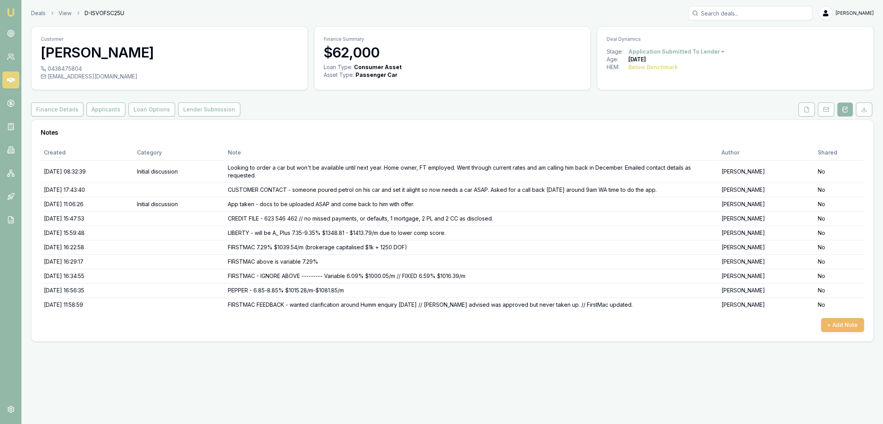
click at [846, 319] on button "+ Add Note" at bounding box center [842, 325] width 43 height 14
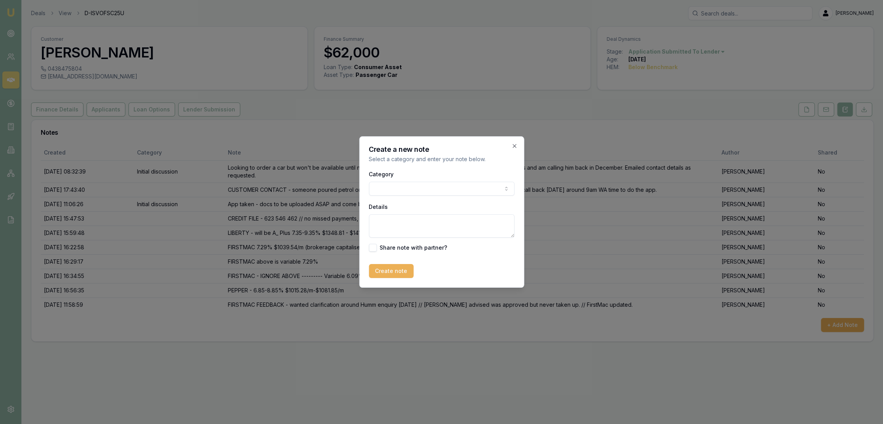
click at [397, 223] on textarea "Details" at bounding box center [442, 225] width 146 height 23
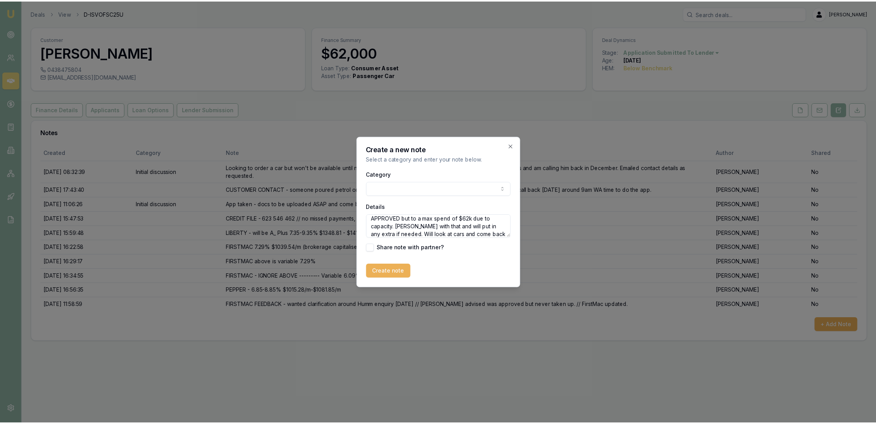
scroll to position [10, 0]
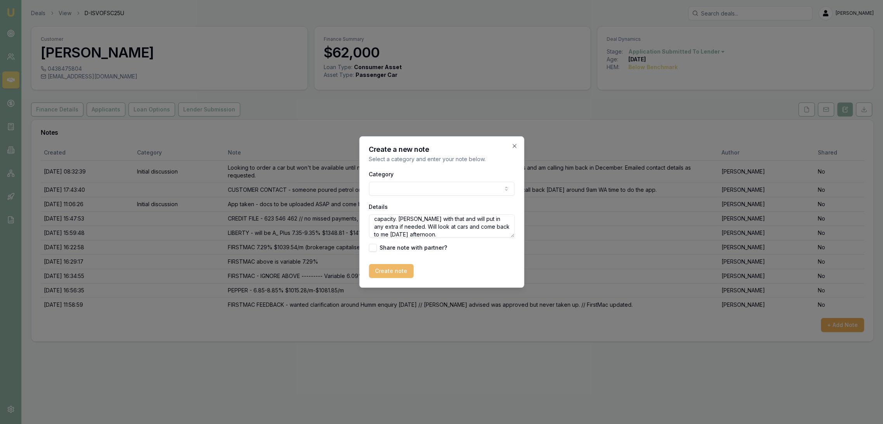
type textarea "APPROVED but to a max spend of $62k due to capacity. Roy okay with that and wil…"
click at [388, 266] on button "Create note" at bounding box center [391, 271] width 45 height 14
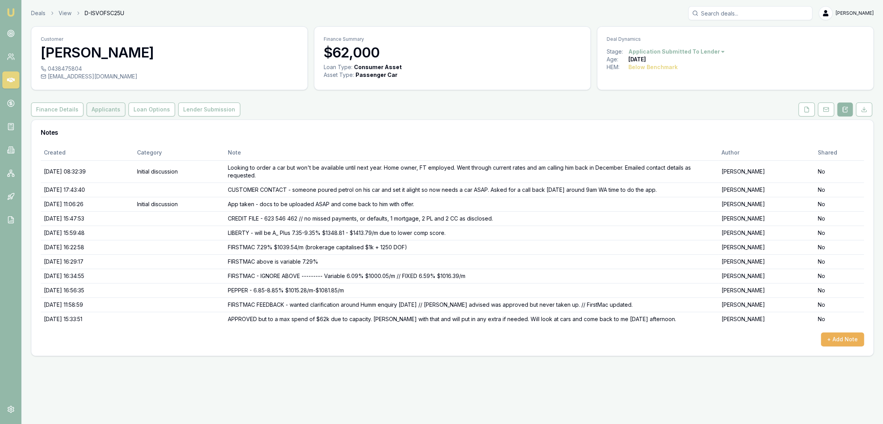
click at [107, 104] on button "Applicants" at bounding box center [106, 109] width 39 height 14
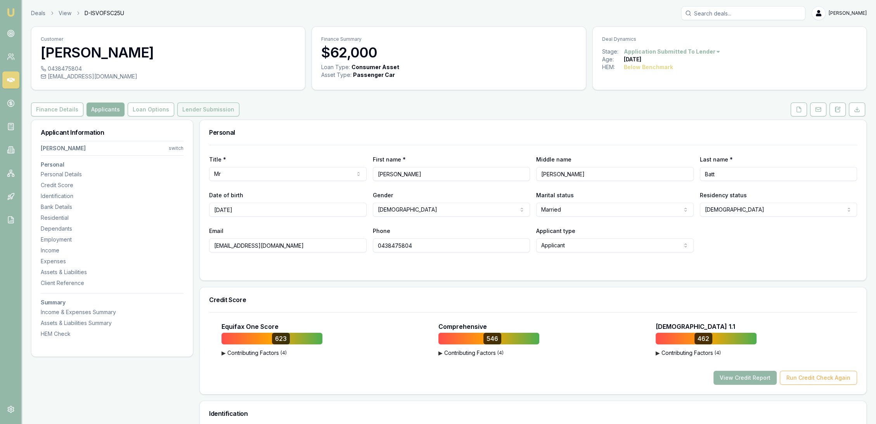
click at [186, 111] on button "Lender Submission" at bounding box center [208, 109] width 62 height 14
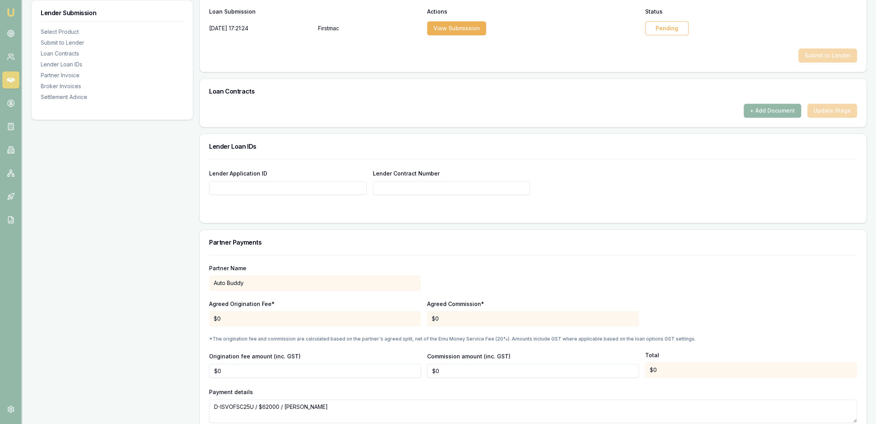
scroll to position [345, 0]
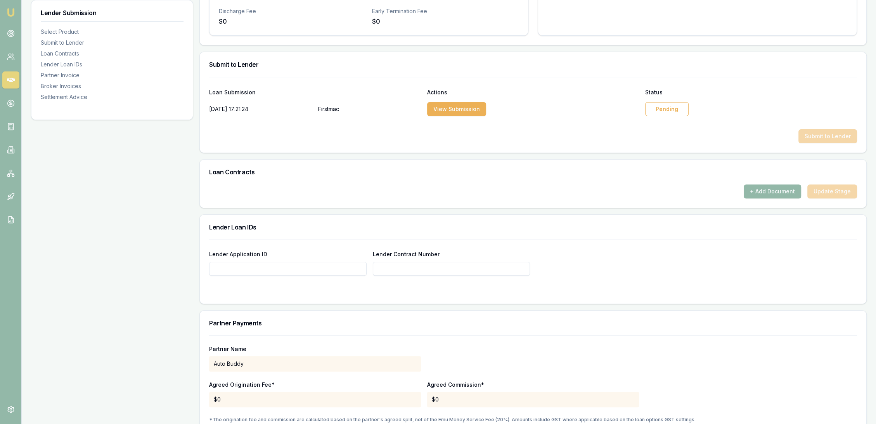
click at [680, 102] on div "Pending" at bounding box center [666, 109] width 43 height 14
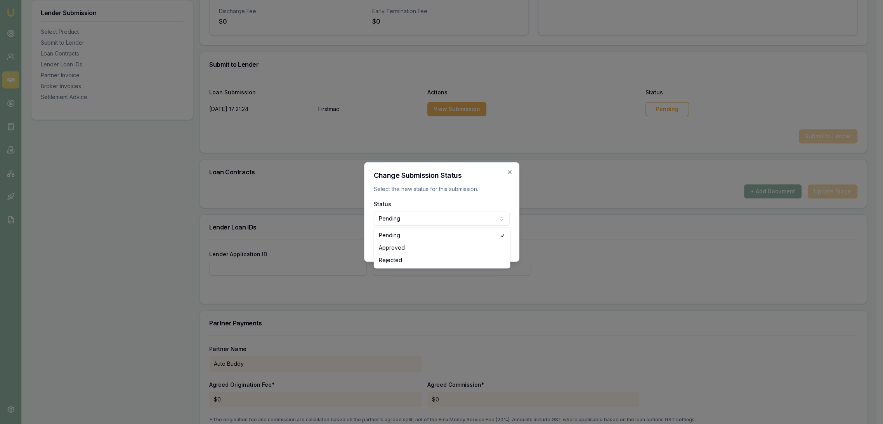
select select "APPROVED"
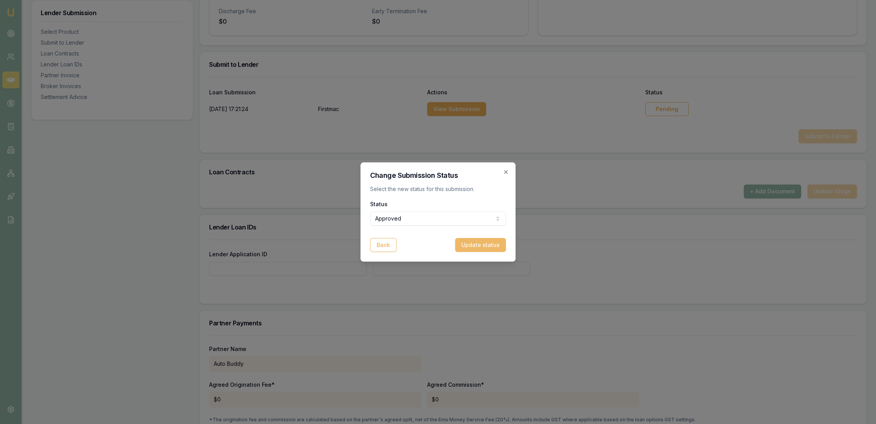
click at [485, 245] on button "Update status" at bounding box center [480, 245] width 51 height 14
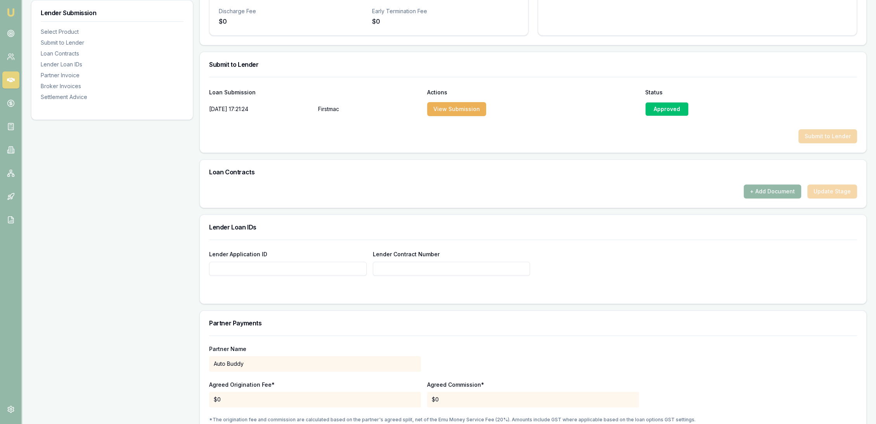
click at [266, 267] on input "Lender Application ID" at bounding box center [288, 269] width 158 height 14
type input "80306502"
click at [182, 237] on div "Lender Submission Select Product Submit to Lender Loan Contracts Lender Loan ID…" at bounding box center [112, 236] width 162 height 922
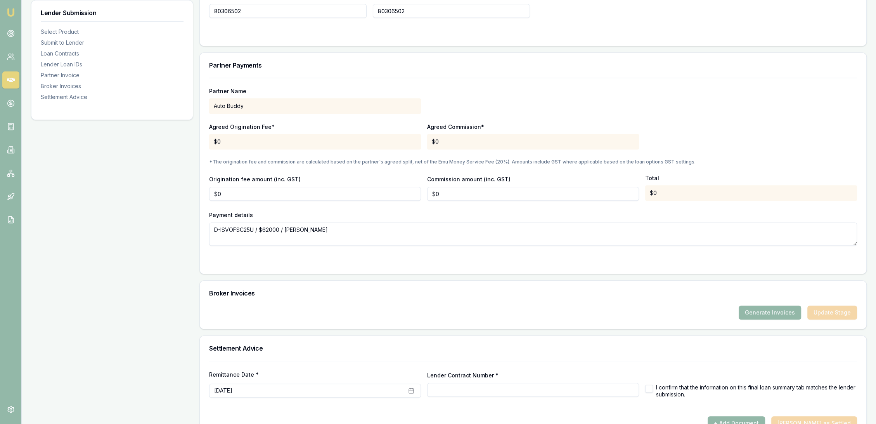
scroll to position [603, 0]
type input "80306502"
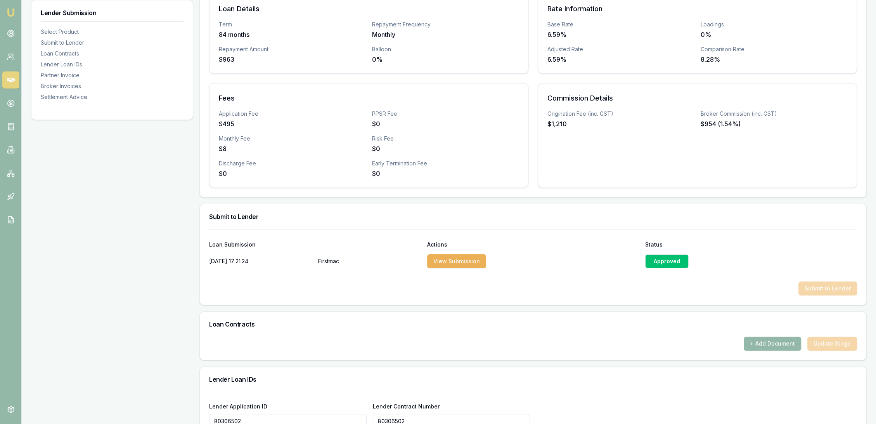
scroll to position [86, 0]
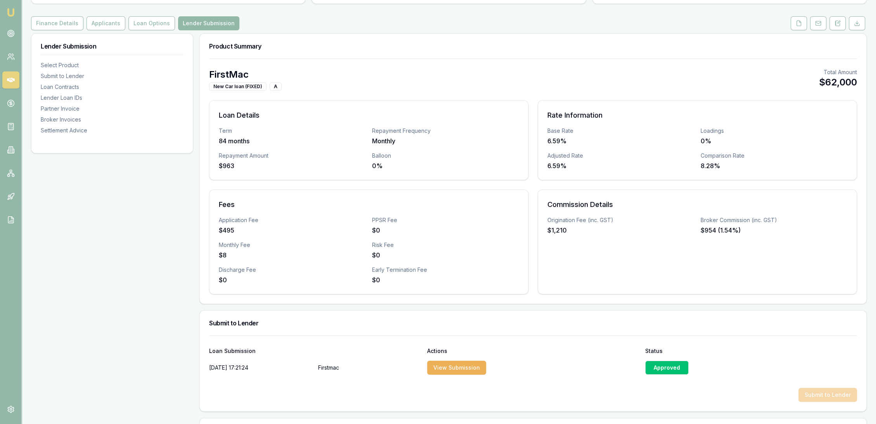
click at [8, 11] on img at bounding box center [10, 12] width 9 height 9
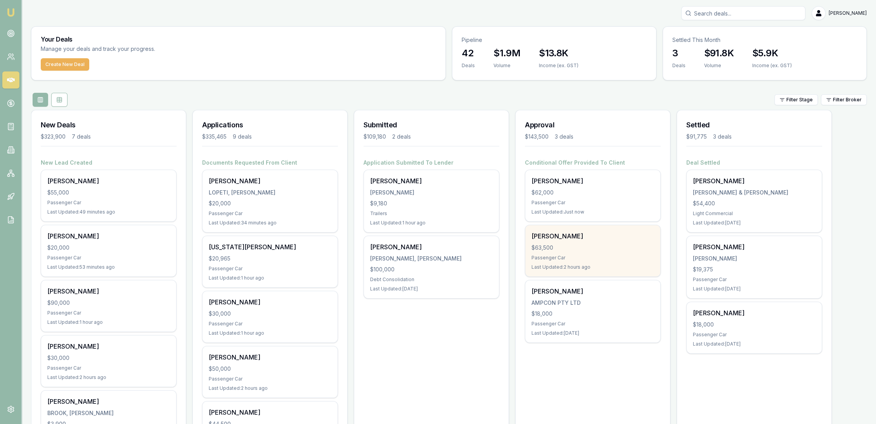
click at [581, 251] on div "Jeffrey Simmonds $63,500 Passenger Car Last Updated: 2 hours ago" at bounding box center [592, 250] width 135 height 51
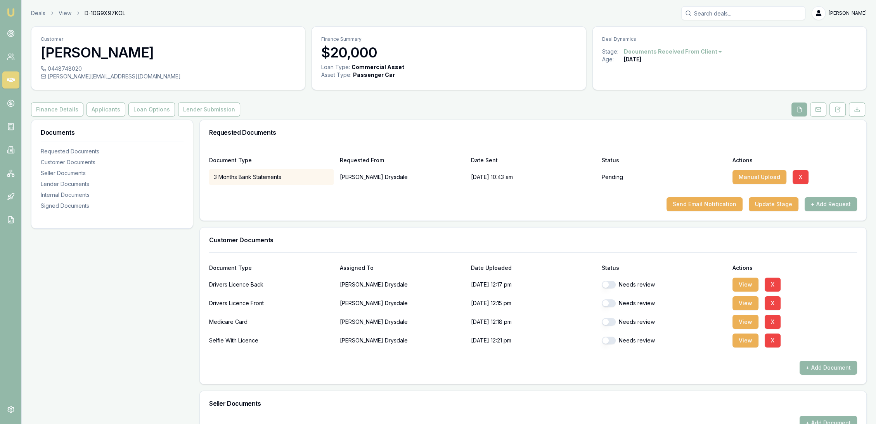
drag, startPoint x: 742, startPoint y: 281, endPoint x: 713, endPoint y: 281, distance: 28.3
click at [742, 281] on button "View" at bounding box center [746, 284] width 26 height 14
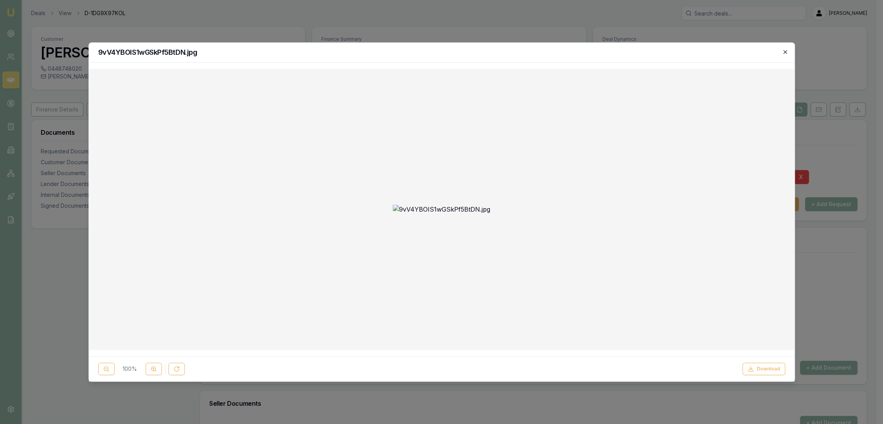
click at [785, 52] on icon "button" at bounding box center [784, 51] width 3 height 3
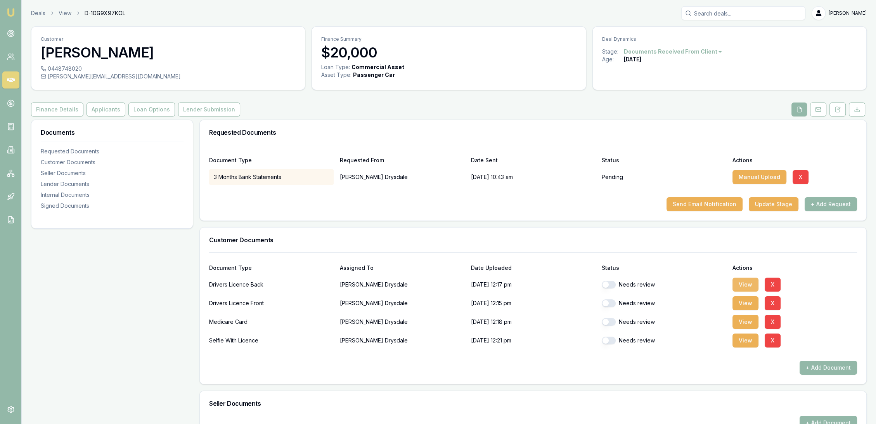
click at [747, 279] on button "View" at bounding box center [746, 284] width 26 height 14
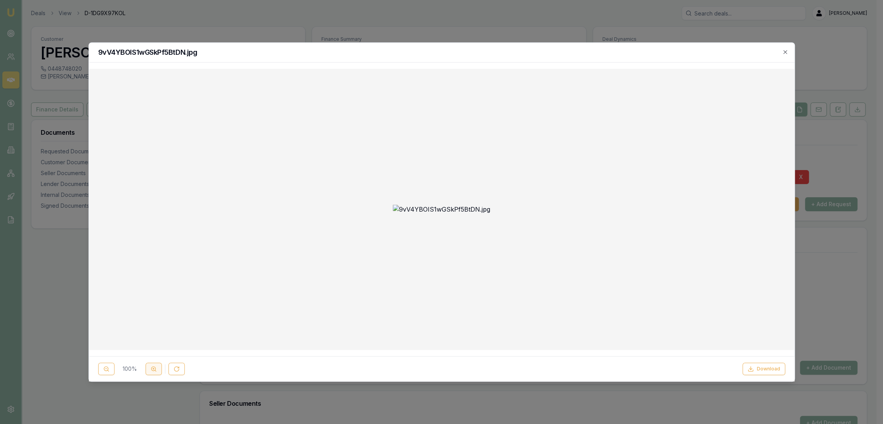
click at [151, 367] on icon at bounding box center [154, 369] width 6 height 6
click at [156, 366] on icon at bounding box center [154, 369] width 6 height 6
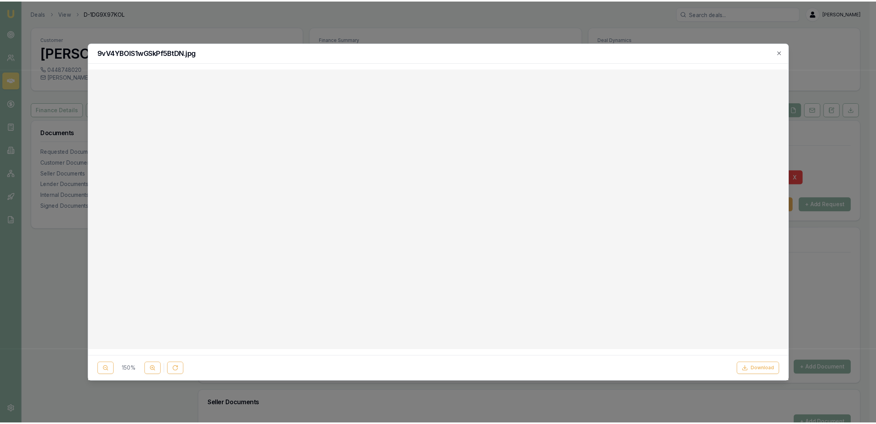
scroll to position [172, 0]
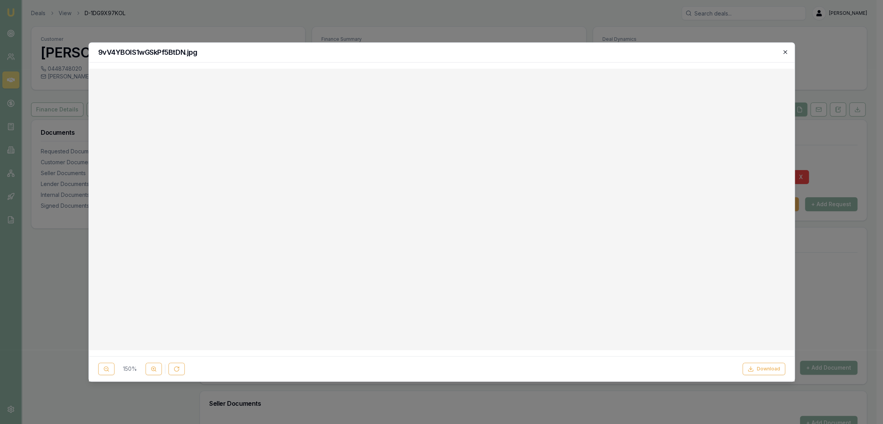
click at [785, 54] on icon "button" at bounding box center [785, 52] width 6 height 6
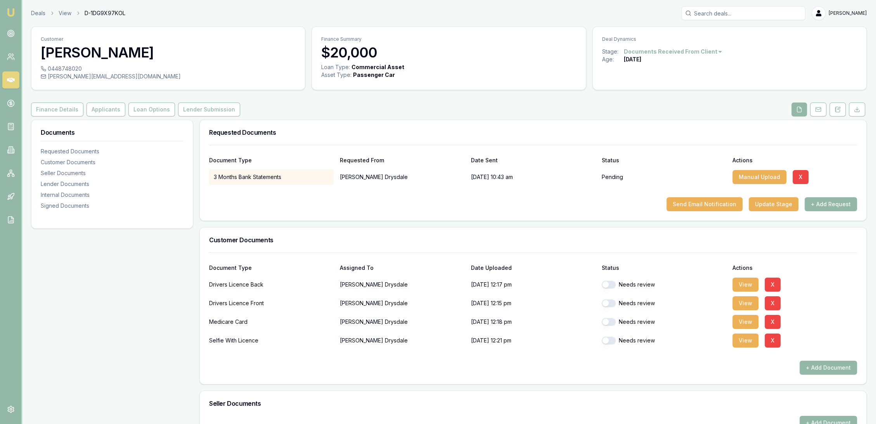
click at [609, 282] on button "button" at bounding box center [609, 285] width 14 height 8
checkbox input "true"
click at [745, 302] on button "View" at bounding box center [746, 303] width 26 height 14
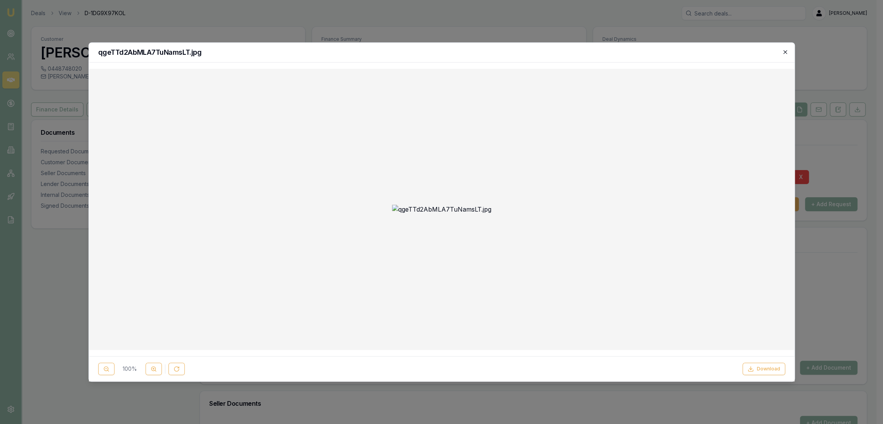
click at [786, 54] on icon "button" at bounding box center [785, 52] width 6 height 6
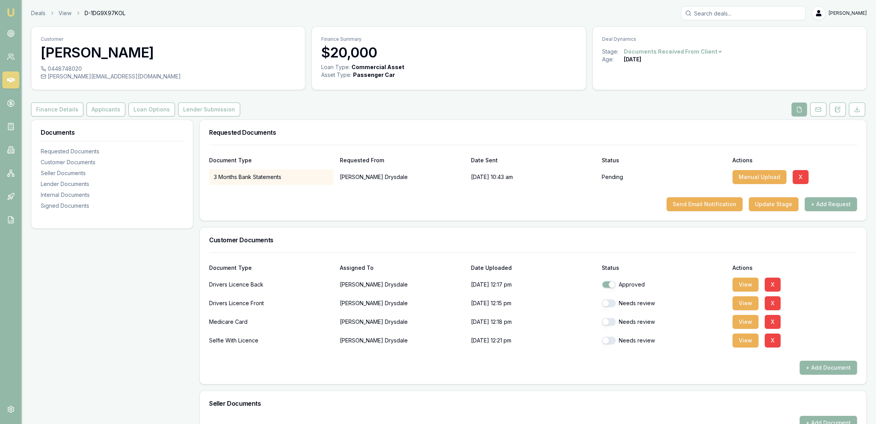
click at [609, 300] on button "button" at bounding box center [609, 303] width 14 height 8
click at [745, 323] on button "View" at bounding box center [746, 322] width 26 height 14
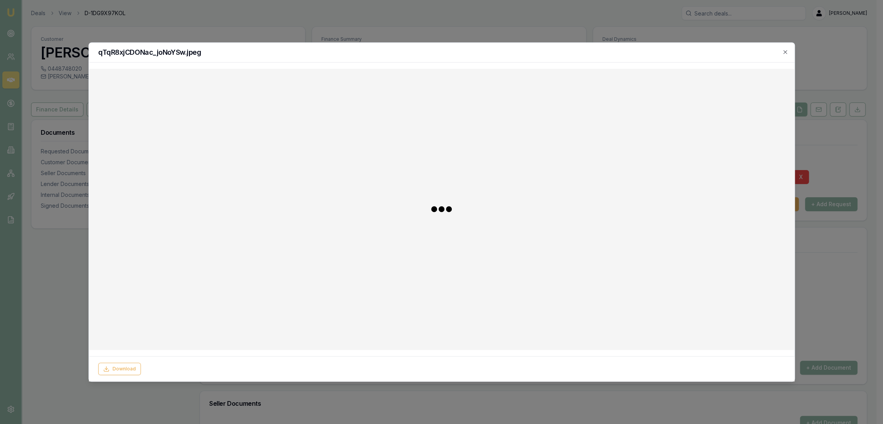
checkbox input "false"
checkbox input "true"
drag, startPoint x: 785, startPoint y: 50, endPoint x: 773, endPoint y: 61, distance: 16.5
click at [785, 50] on icon "button" at bounding box center [785, 52] width 6 height 6
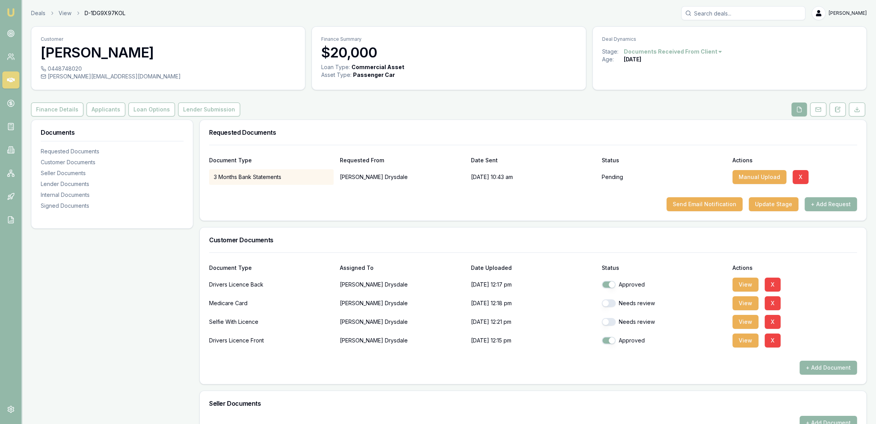
click at [610, 304] on button "button" at bounding box center [609, 303] width 14 height 8
click at [748, 323] on button "View" at bounding box center [746, 322] width 26 height 14
checkbox input "false"
checkbox input "true"
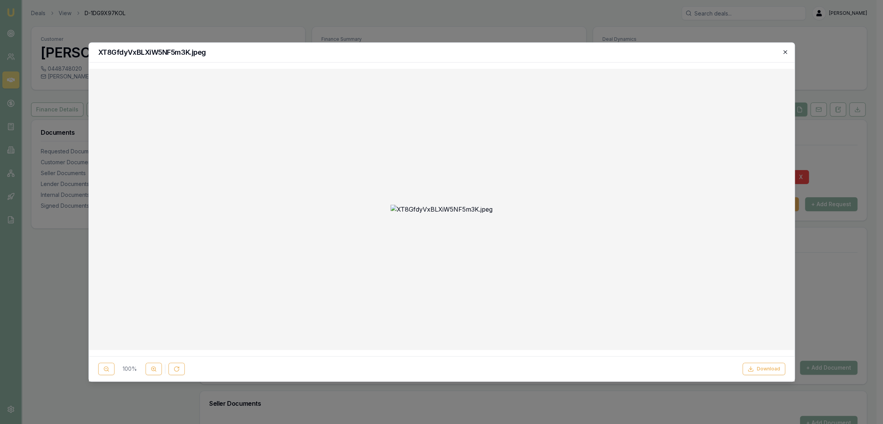
click at [786, 52] on icon "button" at bounding box center [785, 52] width 6 height 6
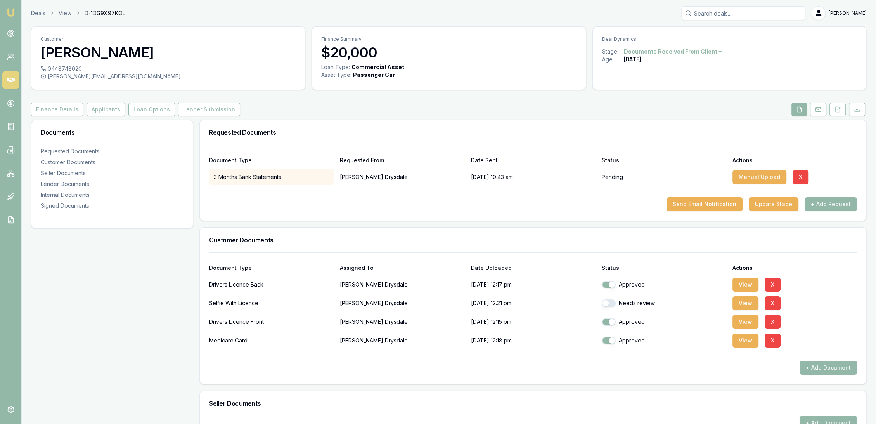
click at [609, 303] on button "button" at bounding box center [609, 303] width 14 height 8
checkbox input "true"
click at [746, 317] on button "View" at bounding box center [746, 322] width 26 height 14
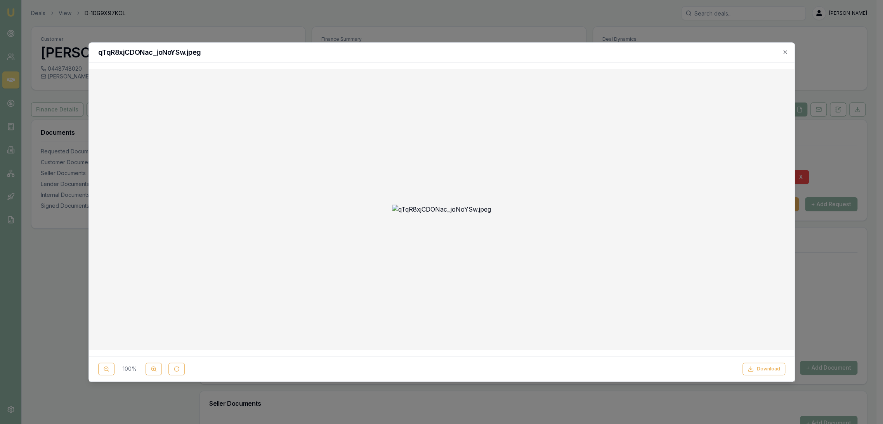
drag, startPoint x: 785, startPoint y: 55, endPoint x: 789, endPoint y: 60, distance: 6.6
click at [785, 55] on icon "button" at bounding box center [785, 52] width 6 height 6
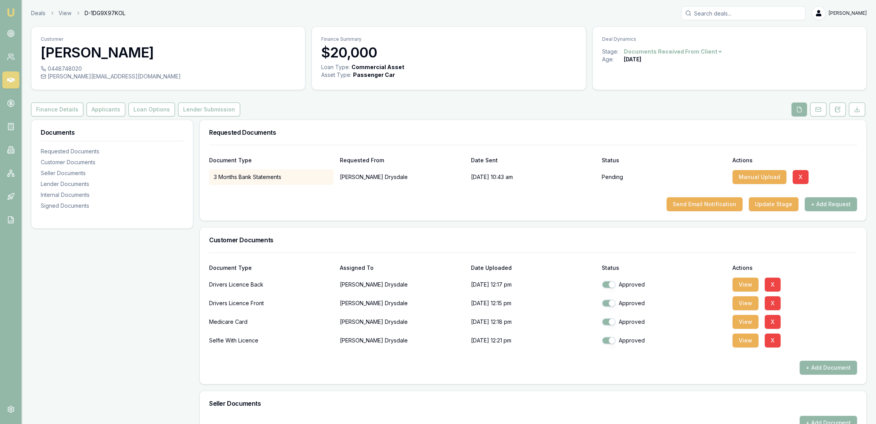
checkbox input "true"
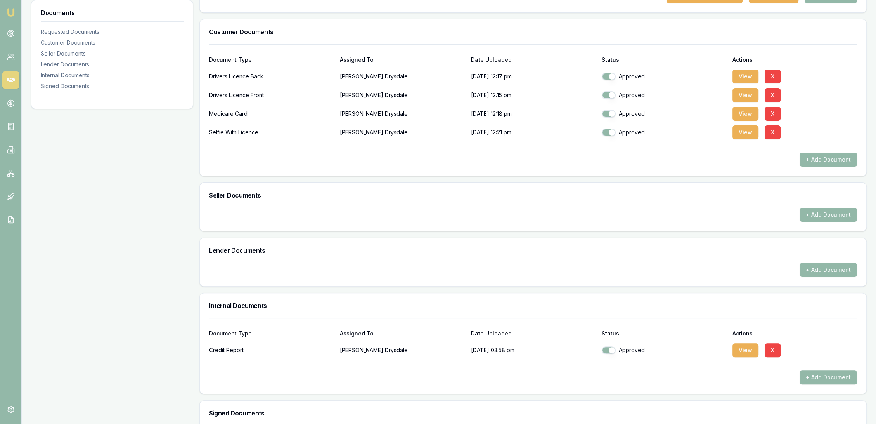
scroll to position [291, 0]
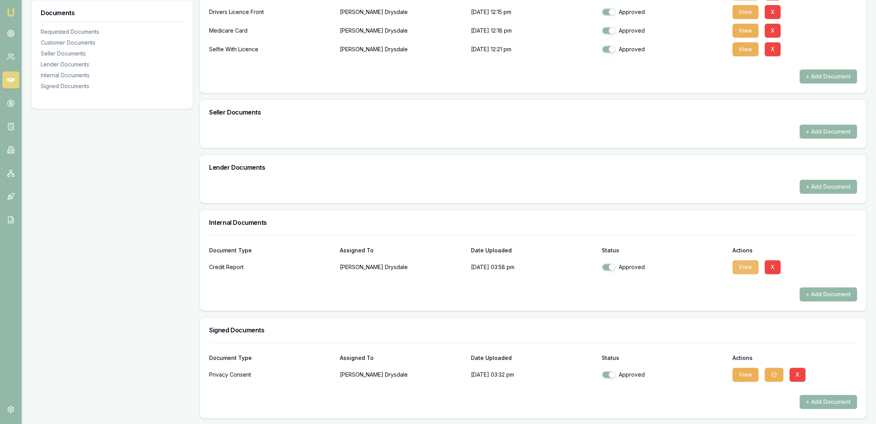
drag, startPoint x: 742, startPoint y: 269, endPoint x: 738, endPoint y: 270, distance: 3.9
click at [742, 269] on button "View" at bounding box center [746, 267] width 26 height 14
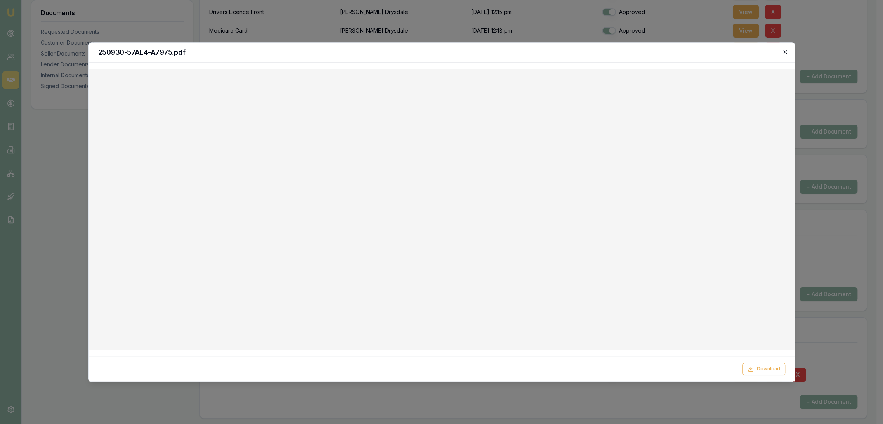
click at [784, 51] on icon "button" at bounding box center [785, 52] width 6 height 6
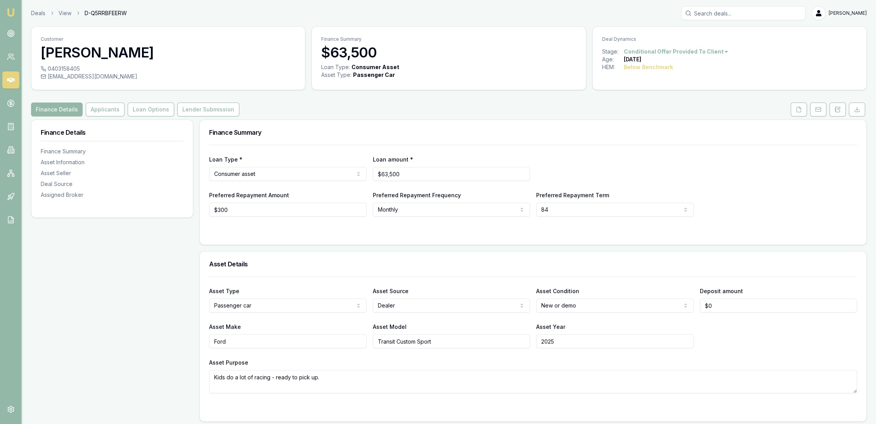
drag, startPoint x: 838, startPoint y: 111, endPoint x: 773, endPoint y: 136, distance: 69.8
click at [838, 111] on icon at bounding box center [838, 109] width 6 height 6
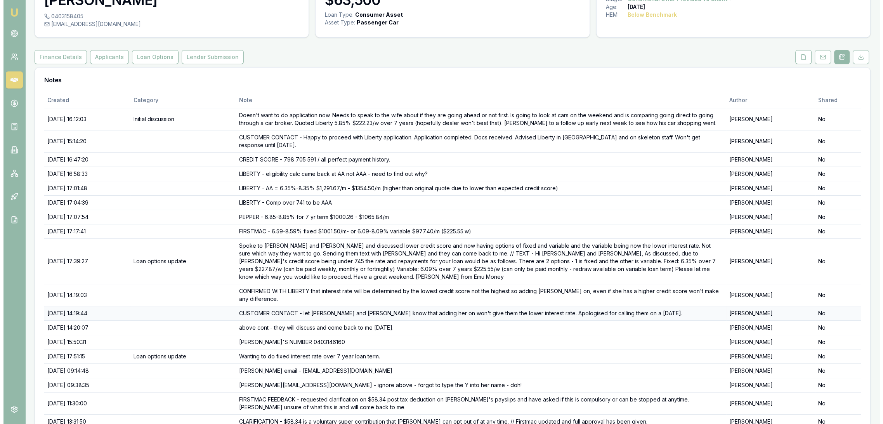
scroll to position [76, 0]
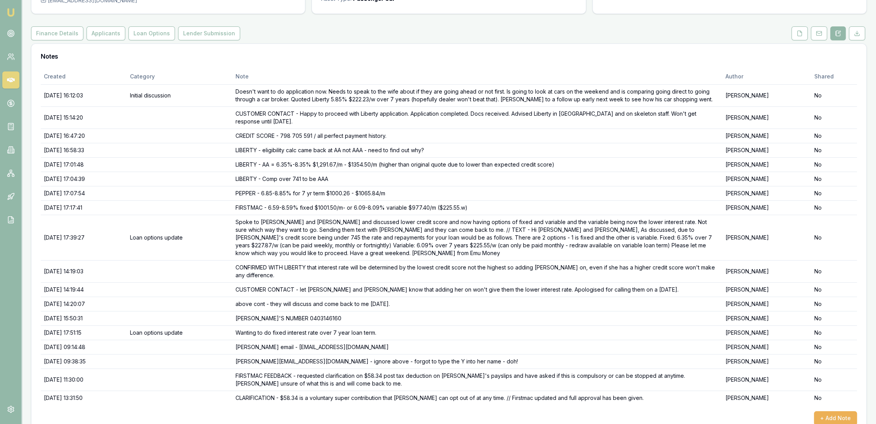
click at [835, 394] on div "Created Category Note Author Shared [DATE] 16:12:03 Initial discussion Doesn't …" at bounding box center [449, 247] width 817 height 356
click at [835, 411] on button "+ Add Note" at bounding box center [835, 418] width 43 height 14
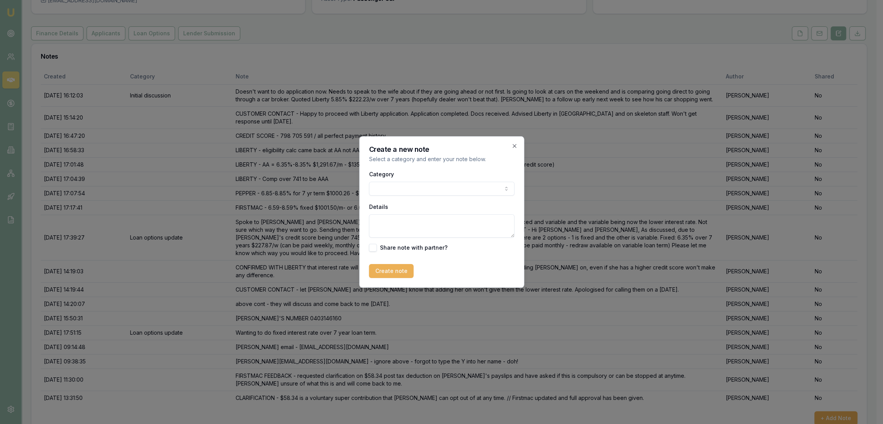
click at [410, 233] on textarea "Details" at bounding box center [442, 225] width 146 height 23
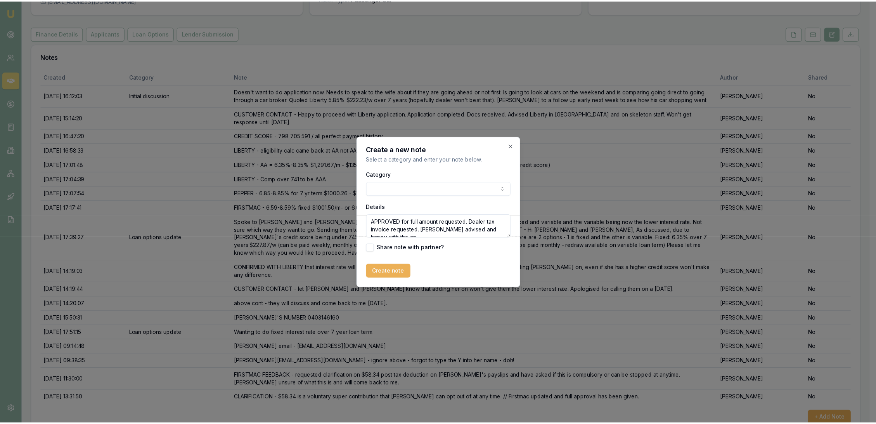
scroll to position [3, 0]
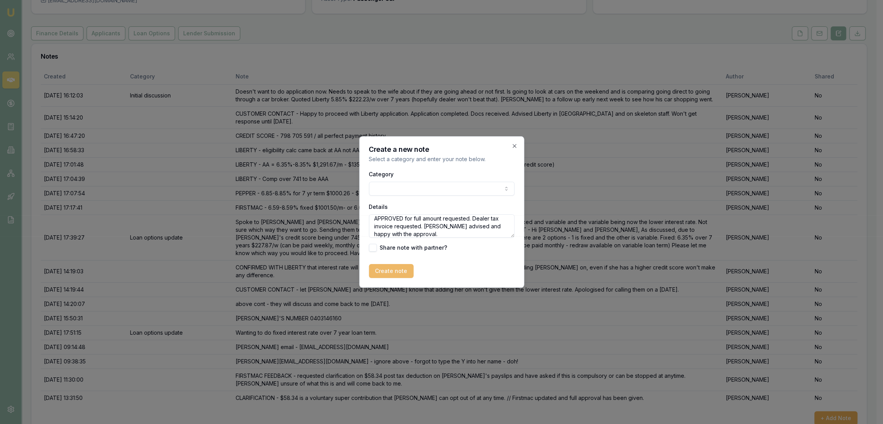
type textarea "APPROVED for full amount requested. Dealer tax invoice requested. Jeff advised …"
click at [400, 266] on button "Create note" at bounding box center [391, 271] width 45 height 14
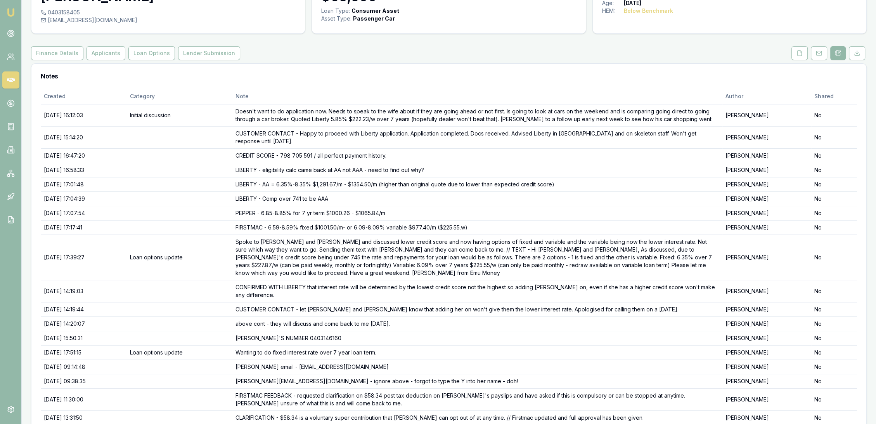
scroll to position [0, 0]
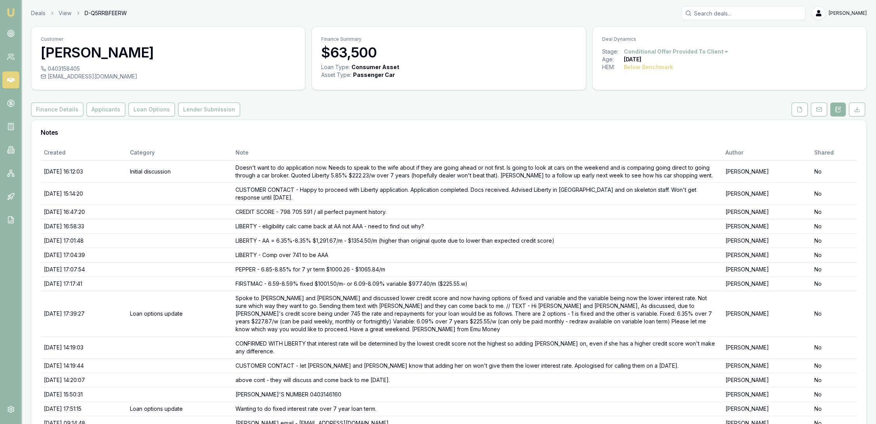
click at [11, 10] on img at bounding box center [10, 12] width 9 height 9
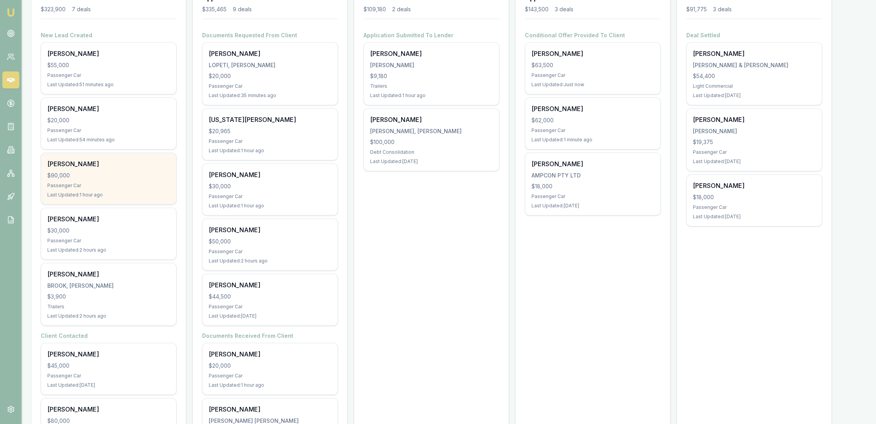
scroll to position [258, 0]
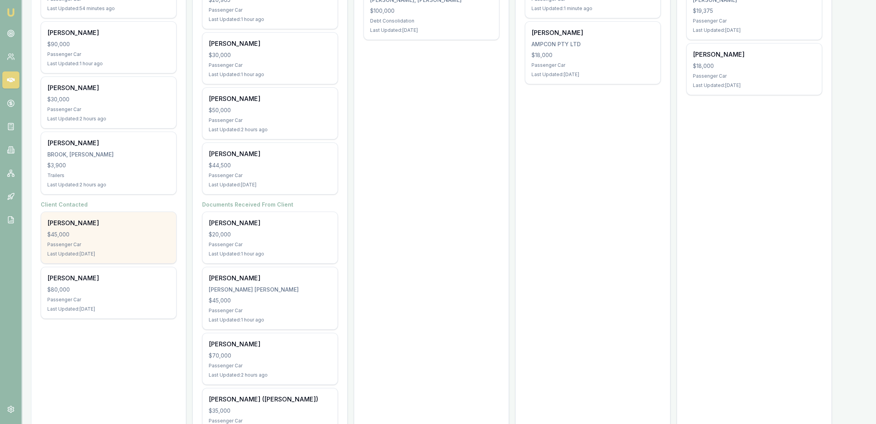
click at [95, 251] on div "Last Updated: 1 day ago" at bounding box center [108, 254] width 123 height 6
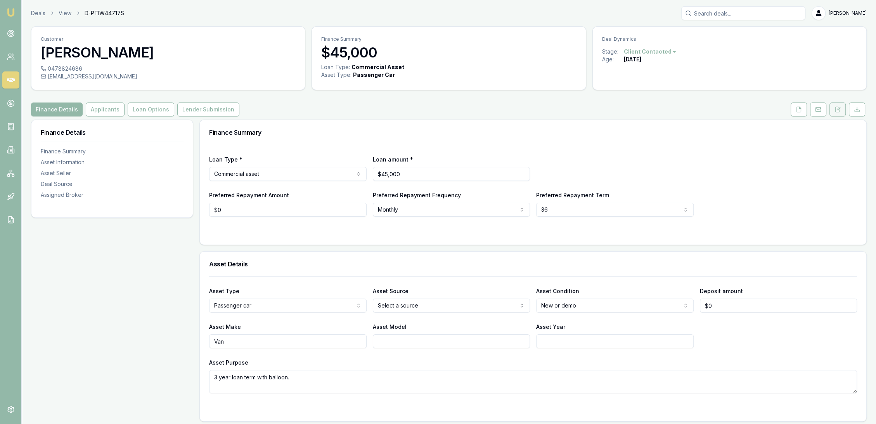
click at [839, 109] on icon at bounding box center [838, 109] width 6 height 6
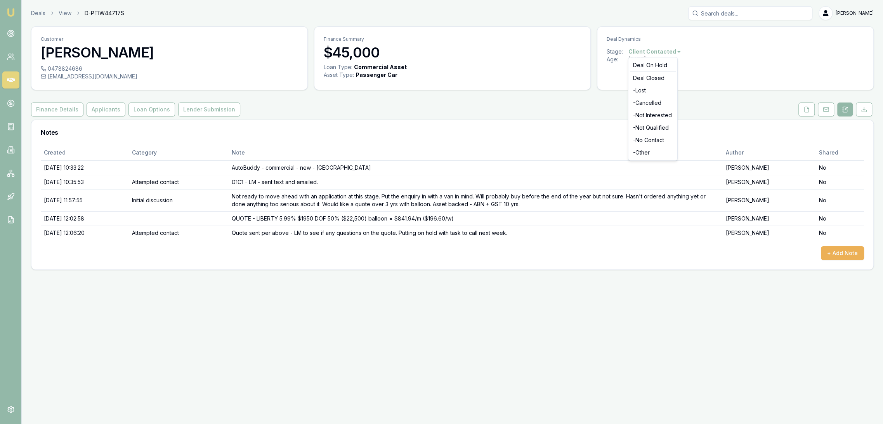
click at [655, 52] on html "Emu Broker Deals View D-PTIW44717S Robyn Adams Toggle Menu Customer Edmund Rene…" at bounding box center [441, 212] width 883 height 424
click at [654, 65] on div "Deal On Hold" at bounding box center [653, 65] width 46 height 12
drag, startPoint x: 0, startPoint y: 0, endPoint x: 19, endPoint y: 11, distance: 21.8
click at [12, 12] on img at bounding box center [10, 12] width 9 height 9
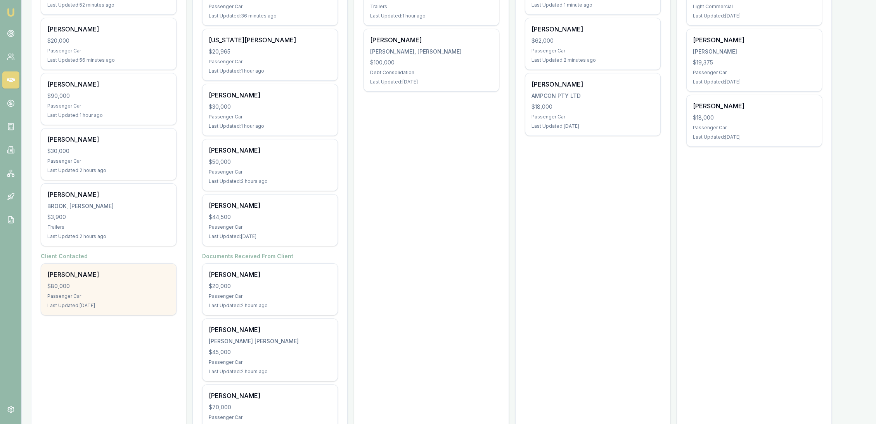
scroll to position [215, 0]
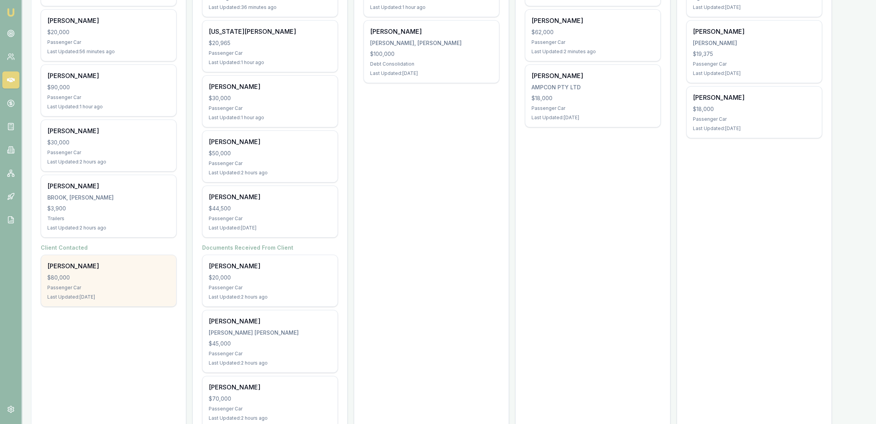
click at [141, 288] on div "Passenger Car" at bounding box center [108, 287] width 123 height 6
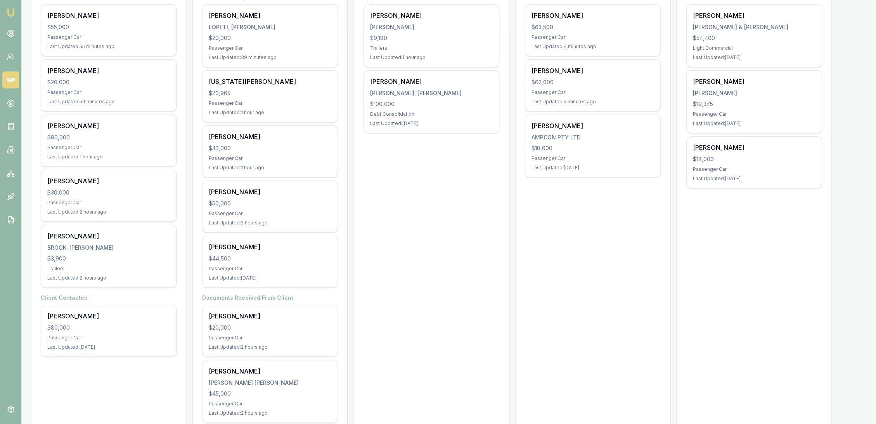
scroll to position [129, 0]
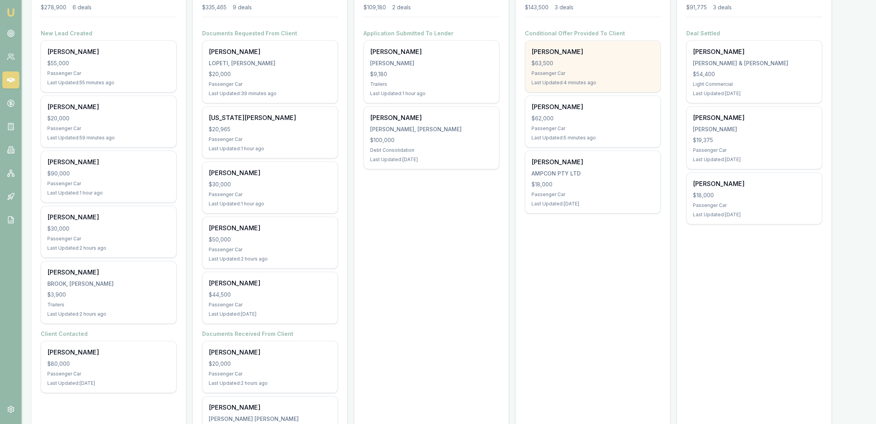
click at [548, 69] on div "[PERSON_NAME] $63,500 Passenger Car Last Updated: 4 minutes ago" at bounding box center [592, 66] width 135 height 51
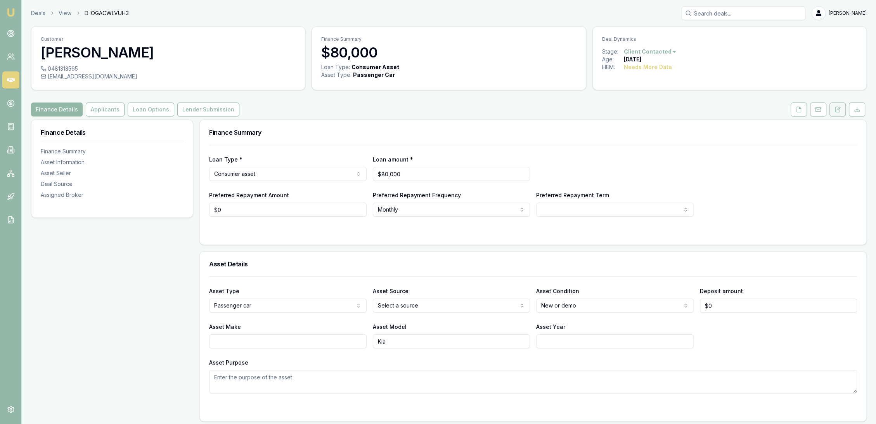
click at [838, 109] on icon at bounding box center [839, 108] width 2 height 2
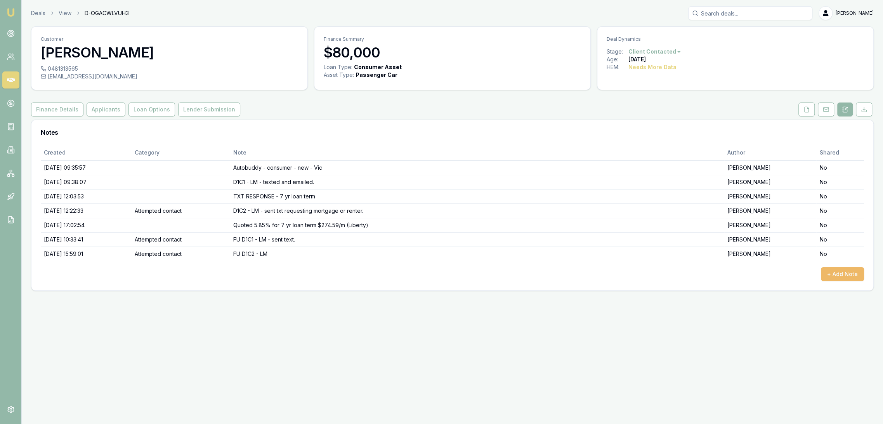
click at [837, 272] on button "+ Add Note" at bounding box center [842, 274] width 43 height 14
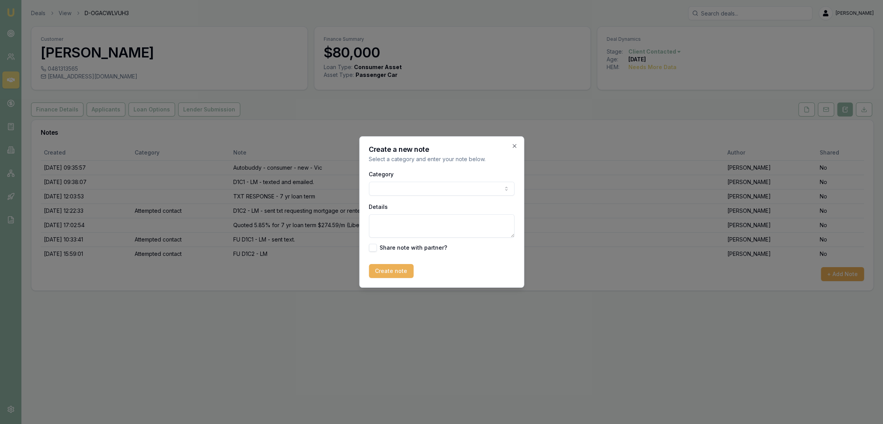
click at [391, 223] on textarea "Details" at bounding box center [442, 225] width 146 height 23
click at [398, 178] on div "Category General notes Attempted contact Follow up reminder Initial discussion …" at bounding box center [442, 182] width 146 height 26
click at [398, 187] on body "Emu Broker Deals View D-OGACWLVUH3 Robyn Adams Toggle Menu Customer Maria De gu…" at bounding box center [441, 212] width 883 height 424
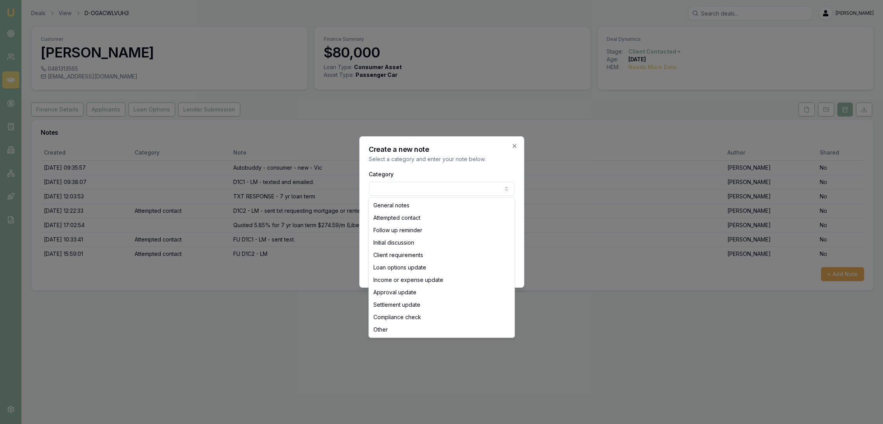
select select "ATTEMPTED_CONTACT"
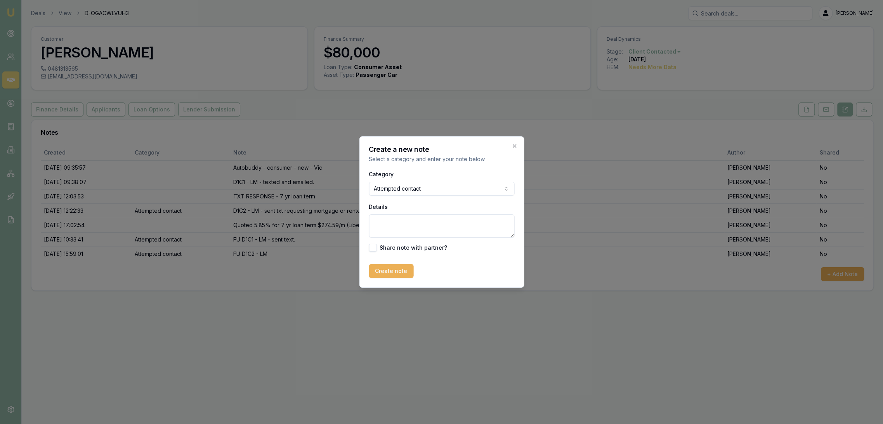
click at [394, 226] on textarea "Details" at bounding box center [442, 225] width 146 height 23
type textarea "q"
type textarea "QFU - D3 - LM - sent text."
click at [398, 279] on div "Create a new note Select a category and enter your note below. Category Attempt…" at bounding box center [441, 211] width 165 height 151
click at [397, 269] on button "Create note" at bounding box center [391, 271] width 45 height 14
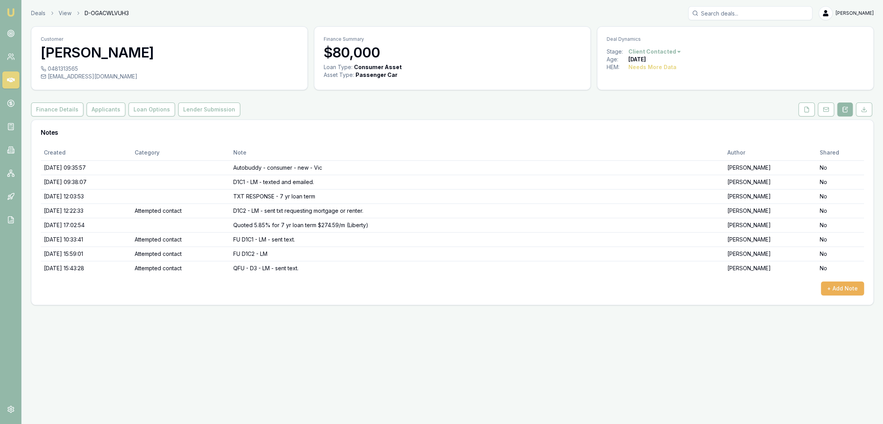
drag, startPoint x: 12, startPoint y: 13, endPoint x: 25, endPoint y: 3, distance: 16.2
click at [12, 14] on img at bounding box center [10, 12] width 9 height 9
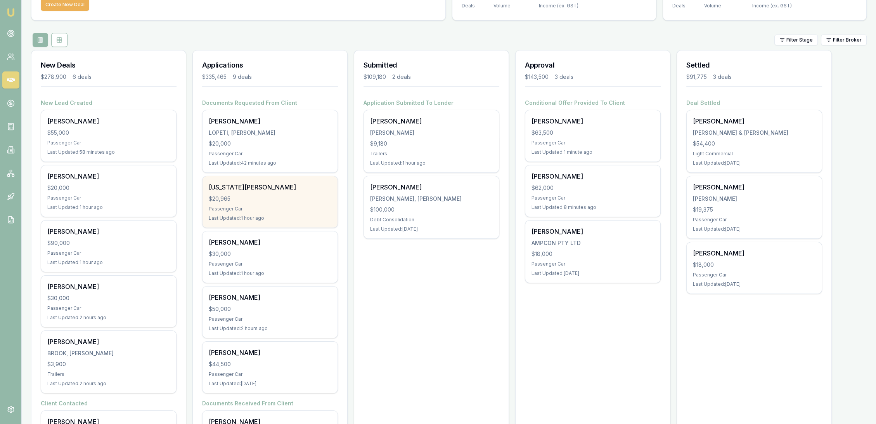
scroll to position [86, 0]
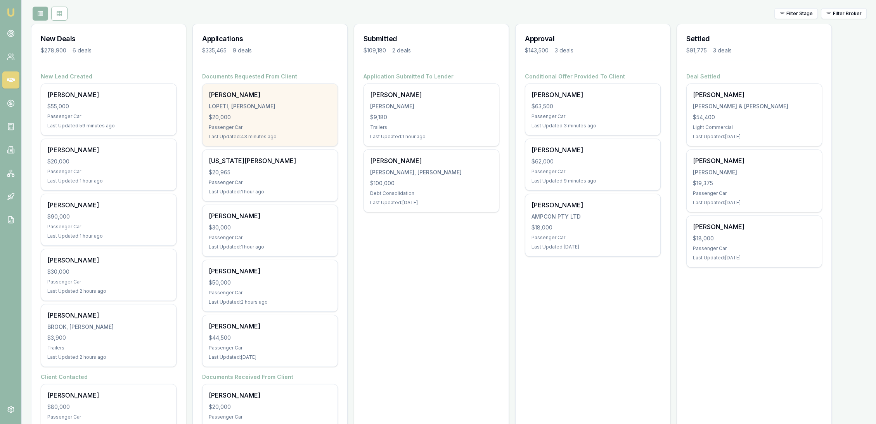
click at [277, 111] on div "Pouono Lopeti LOPETI, POUONO HARRY $20,000 Passenger Car Last Updated: 43 minut…" at bounding box center [270, 115] width 135 height 62
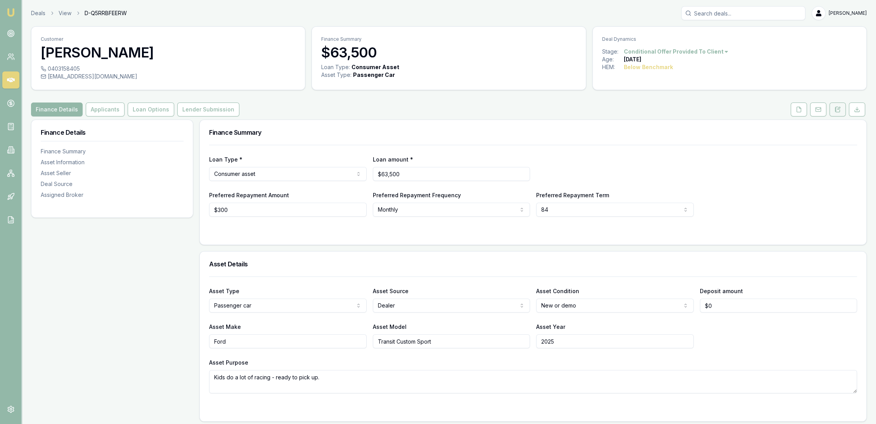
click at [835, 115] on button at bounding box center [838, 109] width 16 height 14
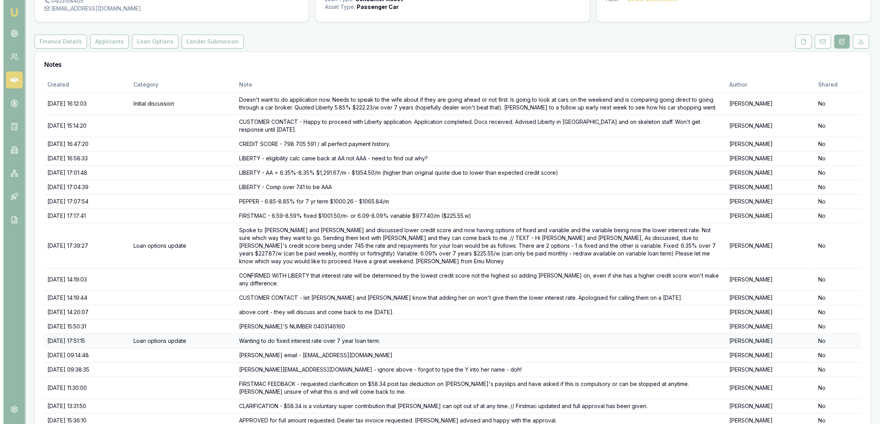
scroll to position [90, 0]
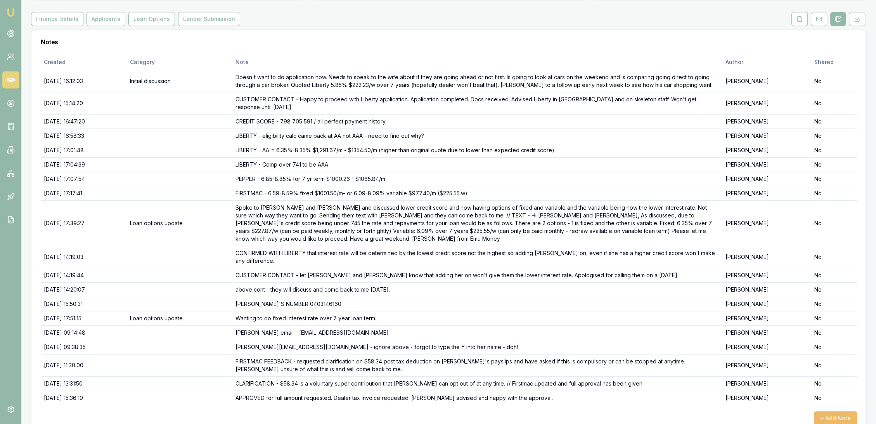
click at [845, 411] on button "+ Add Note" at bounding box center [835, 418] width 43 height 14
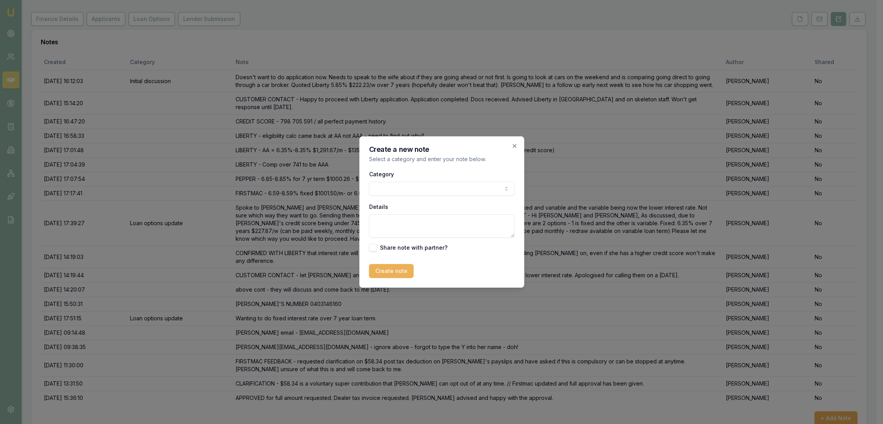
click at [456, 224] on textarea "Details" at bounding box center [442, 225] width 146 height 23
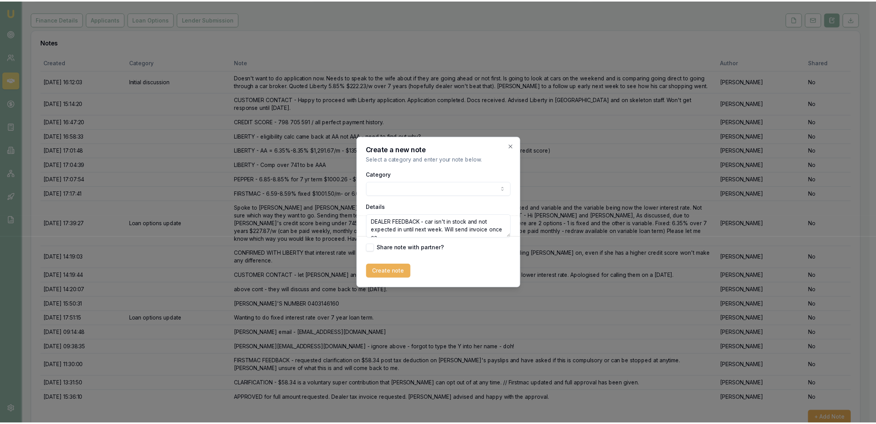
scroll to position [3, 0]
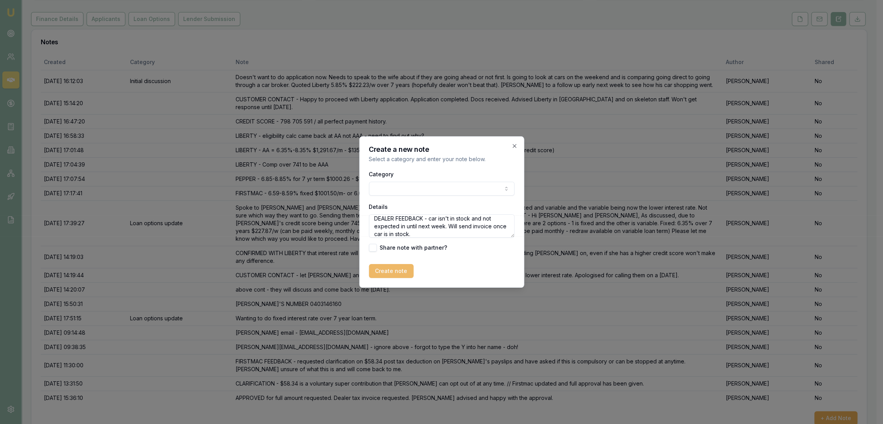
type textarea "DEALER FEEDBACK - car isn't in stock and not expected in until next week. Will …"
click at [392, 273] on button "Create note" at bounding box center [391, 271] width 45 height 14
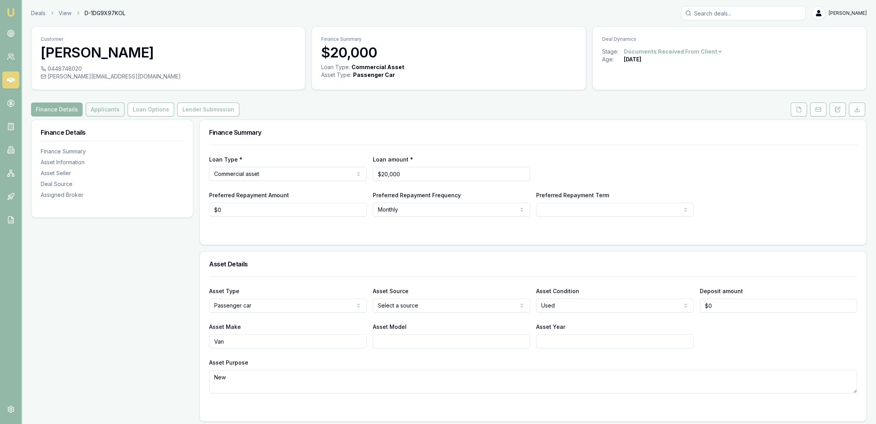
click at [99, 106] on button "Applicants" at bounding box center [105, 109] width 39 height 14
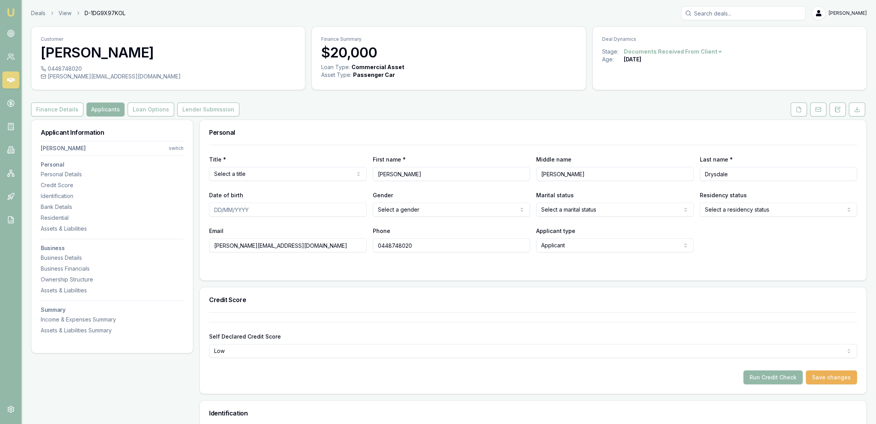
click at [263, 176] on html "Emu Broker Deals View D-1DG9X97KOL Robyn Adams Toggle Menu Customer Chris Drysd…" at bounding box center [438, 212] width 876 height 424
click at [60, 218] on div "Residential" at bounding box center [112, 218] width 143 height 8
click at [836, 111] on icon at bounding box center [838, 109] width 4 height 5
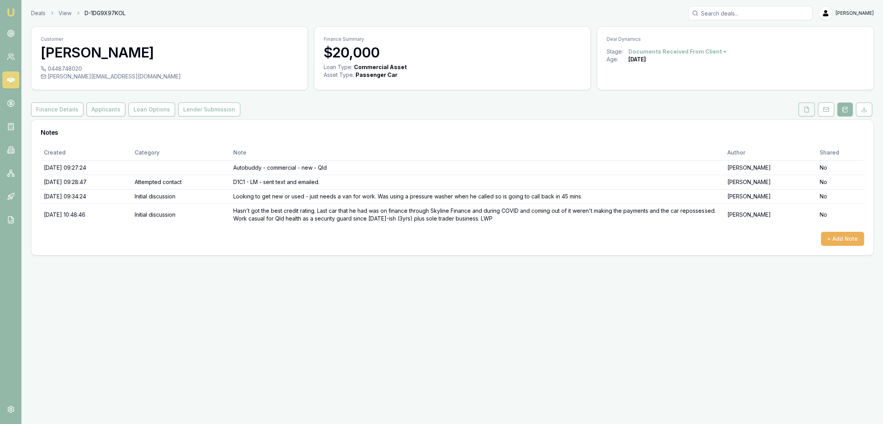
drag, startPoint x: 805, startPoint y: 110, endPoint x: 802, endPoint y: 112, distance: 4.0
click at [805, 110] on icon at bounding box center [806, 109] width 6 height 6
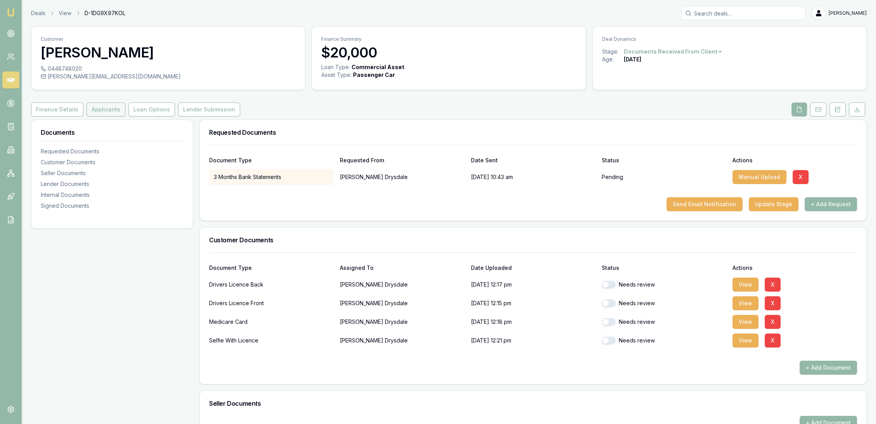
click at [103, 112] on button "Applicants" at bounding box center [106, 109] width 39 height 14
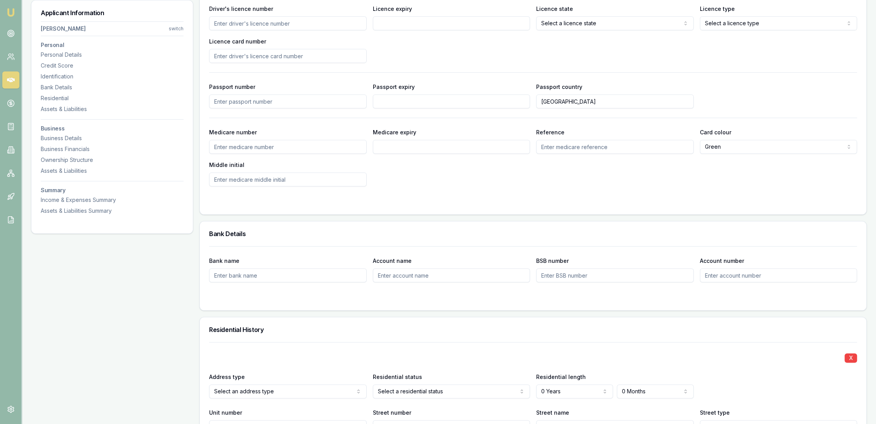
scroll to position [215, 0]
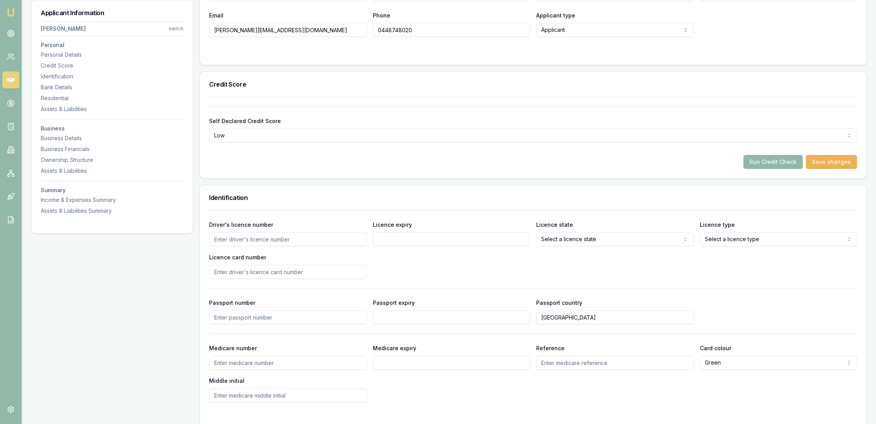
click at [224, 270] on input "Licence card number" at bounding box center [288, 272] width 158 height 14
click at [250, 271] on input "Licence card number" at bounding box center [288, 272] width 158 height 14
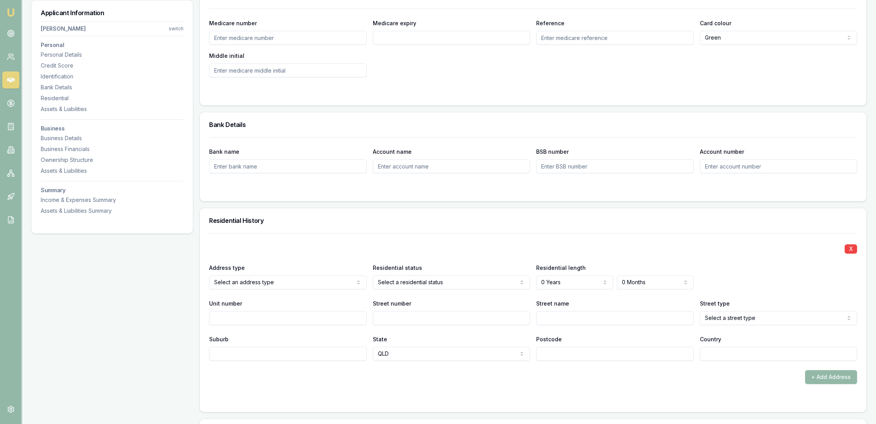
scroll to position [603, 0]
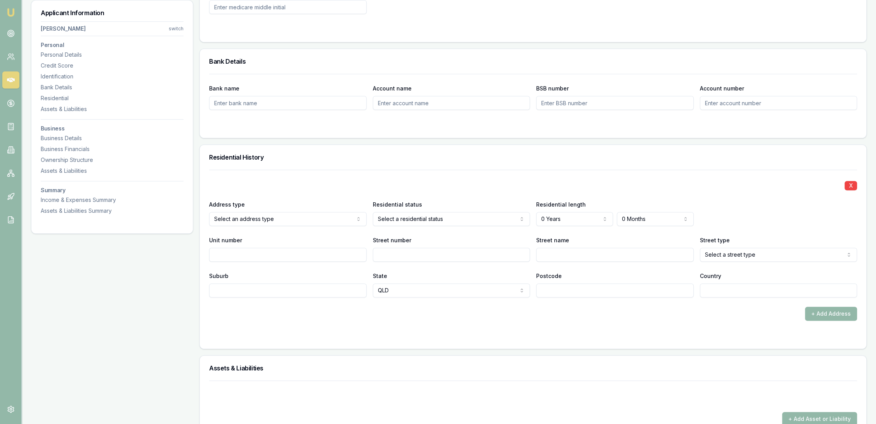
type input "78D55496E7"
click at [388, 253] on input "Street number" at bounding box center [452, 255] width 158 height 14
type input "6"
type input "Cypress"
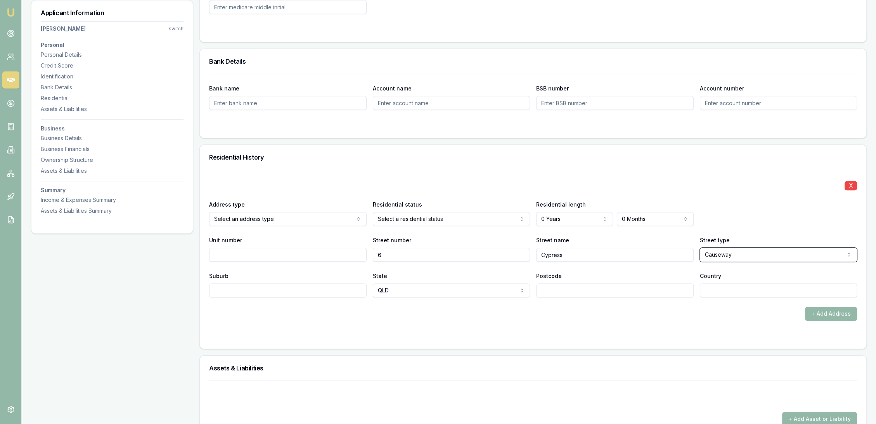
select select "Crescent"
type input "Carseldine"
type input "4034"
type input "au"
click at [356, 323] on form "X Address type Select an address type Current Previous Residential status Selec…" at bounding box center [533, 255] width 648 height 170
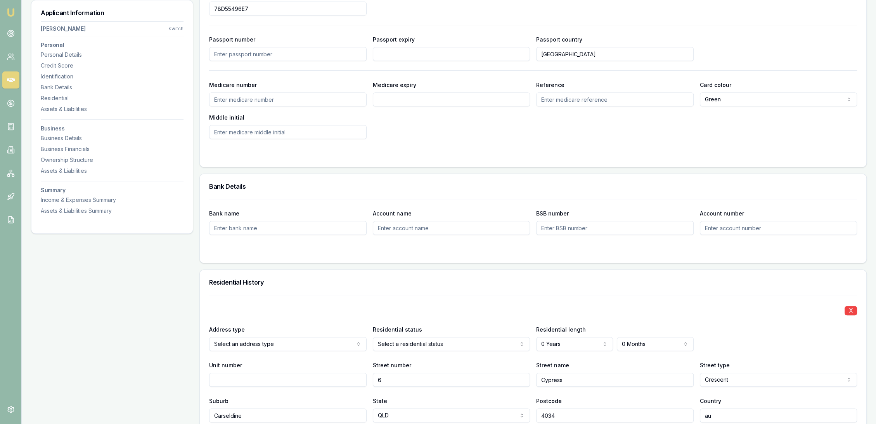
scroll to position [0, 0]
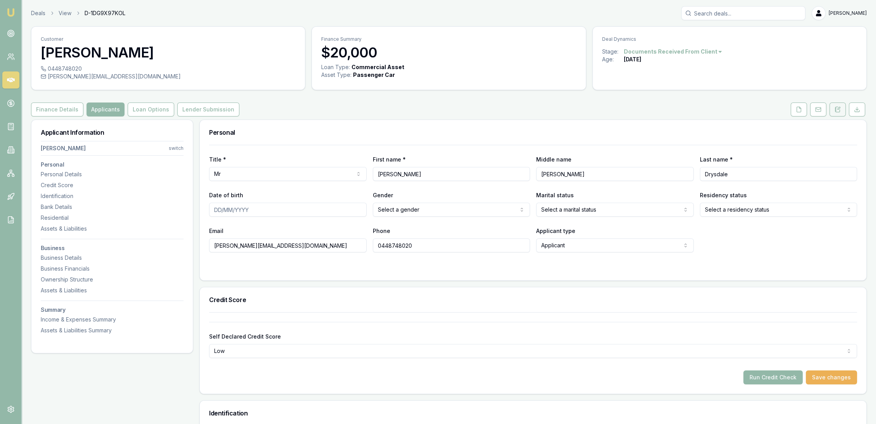
click at [840, 105] on button at bounding box center [838, 109] width 16 height 14
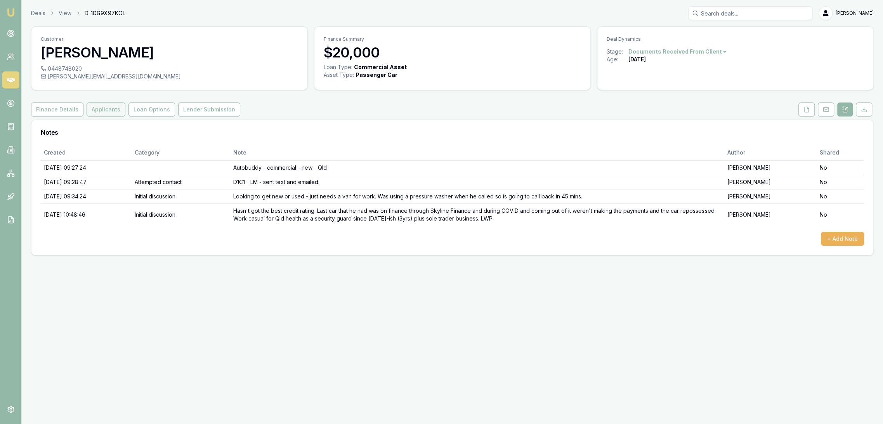
click at [106, 113] on button "Applicants" at bounding box center [106, 109] width 39 height 14
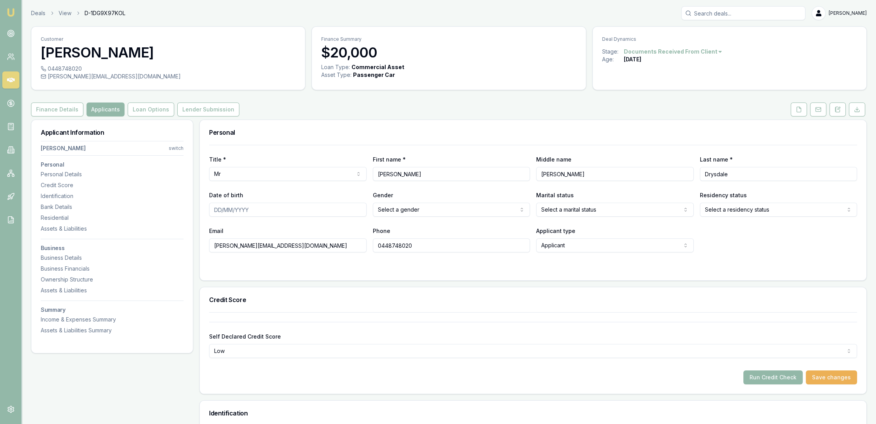
click at [410, 165] on div "First name * Chris" at bounding box center [452, 167] width 158 height 26
click at [409, 174] on input "Chris" at bounding box center [452, 174] width 158 height 14
type input "Christopher"
click at [215, 206] on input "Date of birth" at bounding box center [288, 210] width 158 height 14
type input "18/07/1991"
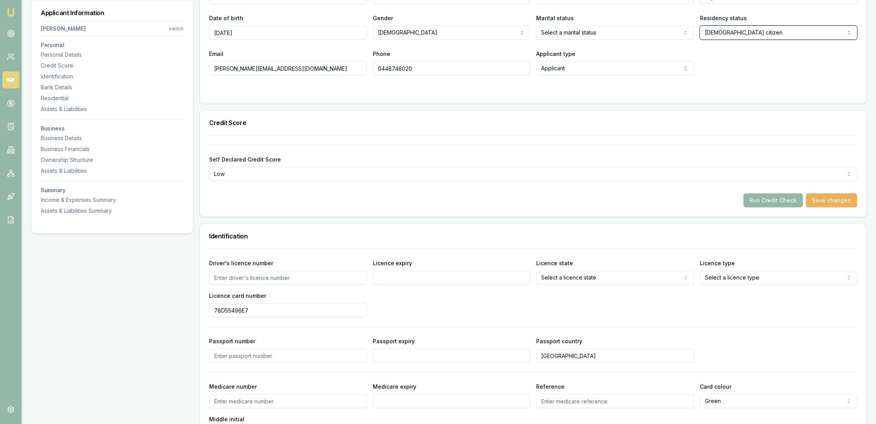
scroll to position [215, 0]
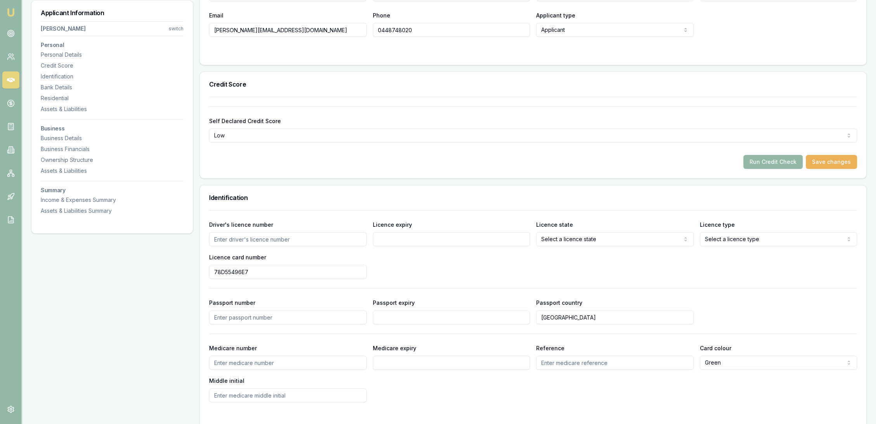
click at [234, 241] on input "Driver's licence number" at bounding box center [288, 239] width 158 height 14
type input "094771843"
type input "02/03/2025"
select select "QLD"
select select "OPEN_LICENCE"
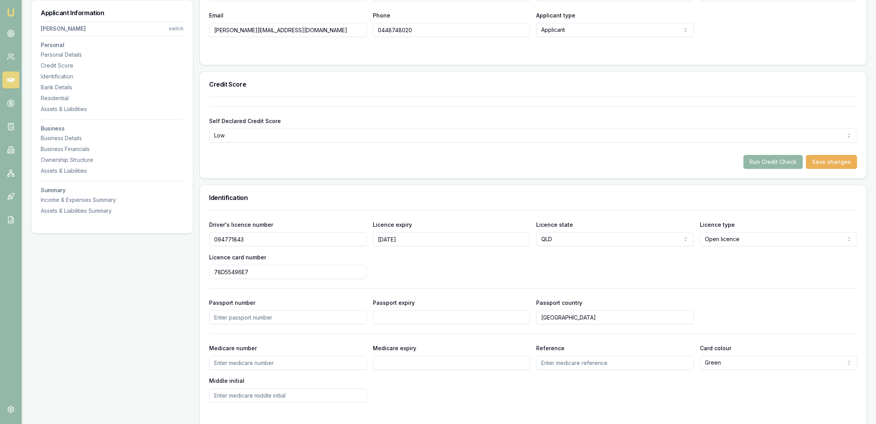
click at [436, 269] on div "Driver's licence number 094771843 Licence expiry 02/03/2025 Licence state QLD N…" at bounding box center [533, 249] width 648 height 59
click at [230, 360] on input "Medicare number" at bounding box center [288, 362] width 158 height 14
type input "4432331865"
type input "07/30"
type input "4"
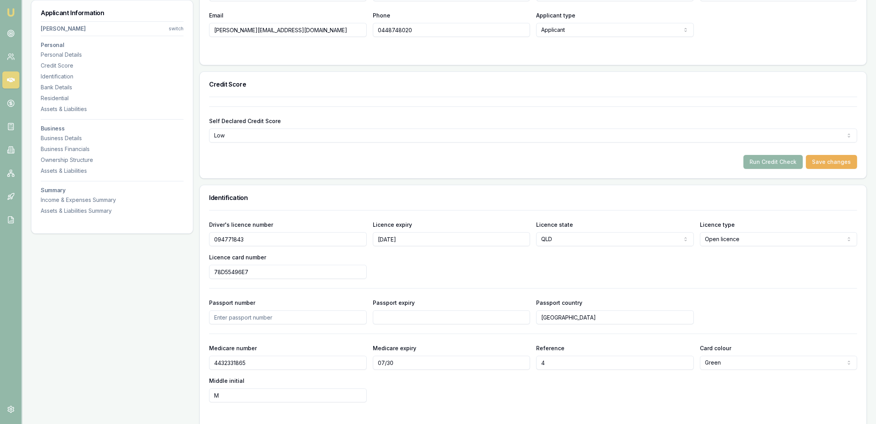
type input "M"
click at [397, 156] on div "Run Credit Check Save changes" at bounding box center [533, 162] width 648 height 14
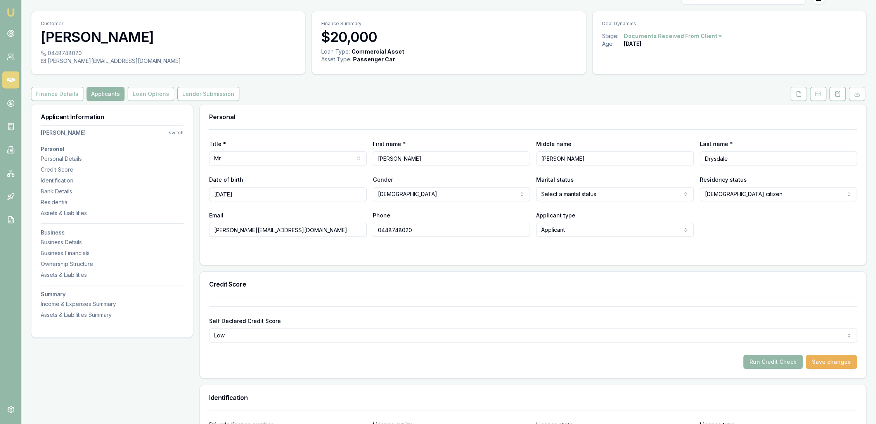
scroll to position [0, 0]
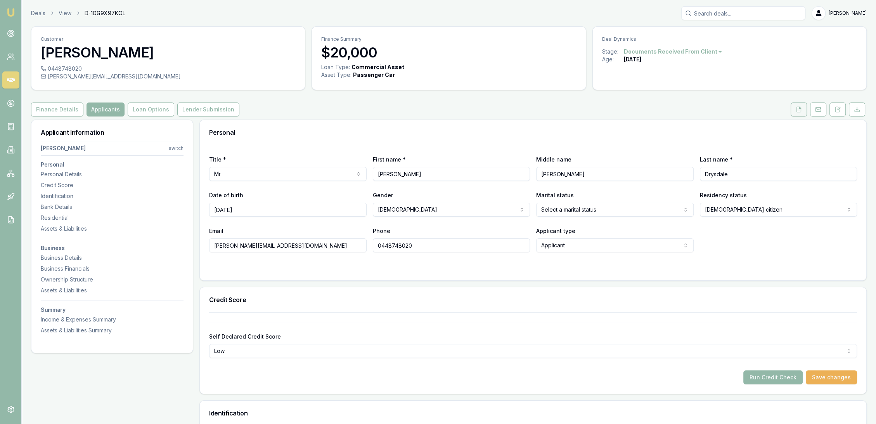
click at [798, 111] on icon at bounding box center [799, 109] width 6 height 6
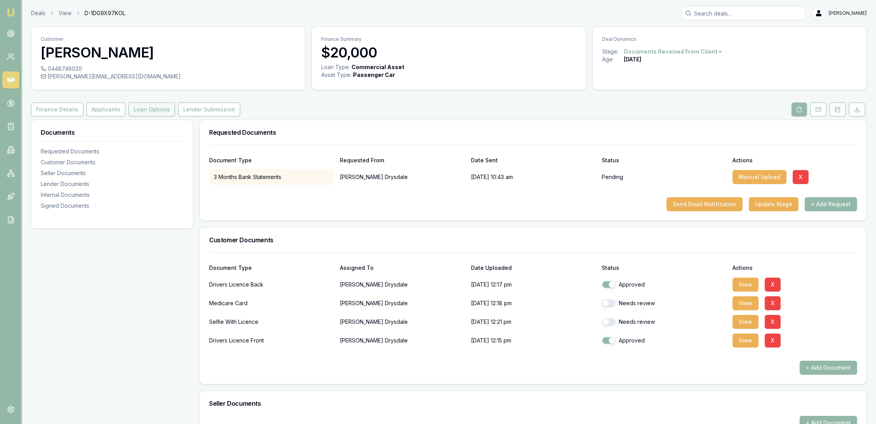
checkbox input "true"
click at [107, 111] on button "Applicants" at bounding box center [106, 109] width 39 height 14
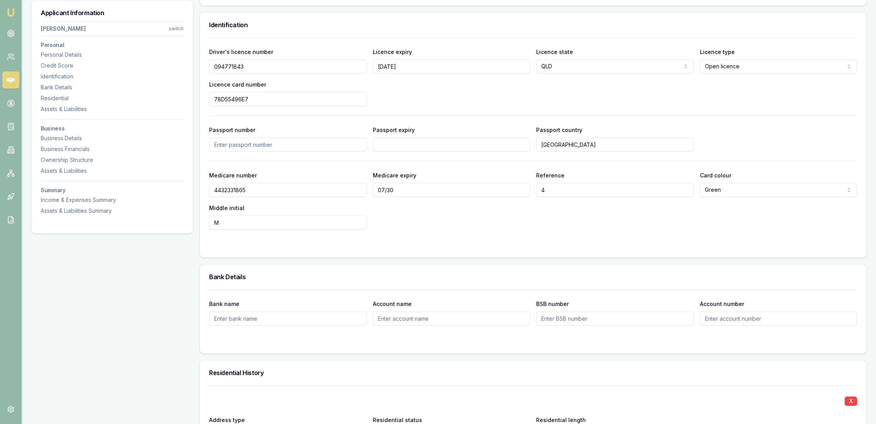
scroll to position [215, 0]
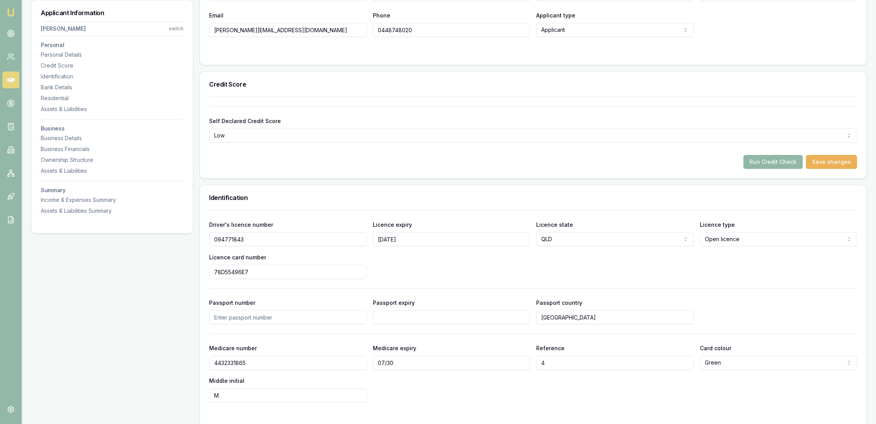
click at [776, 161] on button "Run Credit Check" at bounding box center [773, 162] width 59 height 14
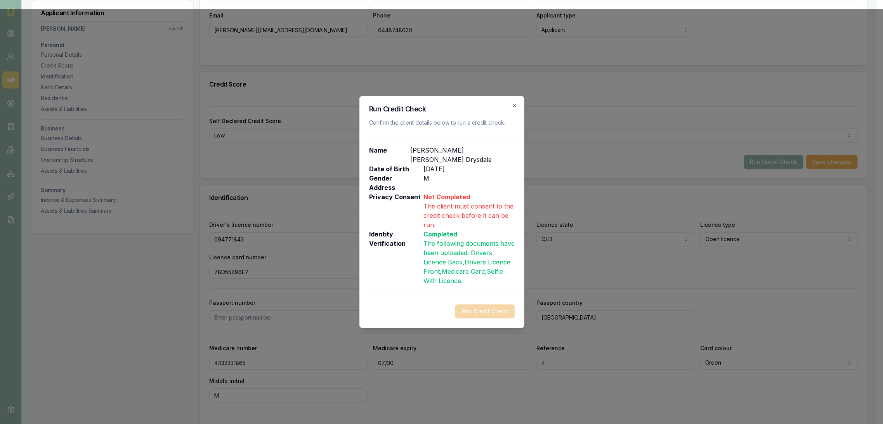
click at [518, 105] on div "Run Credit Check Confirm the client details below to run a credit check. Name C…" at bounding box center [441, 212] width 165 height 232
click at [513, 106] on icon "button" at bounding box center [514, 105] width 6 height 6
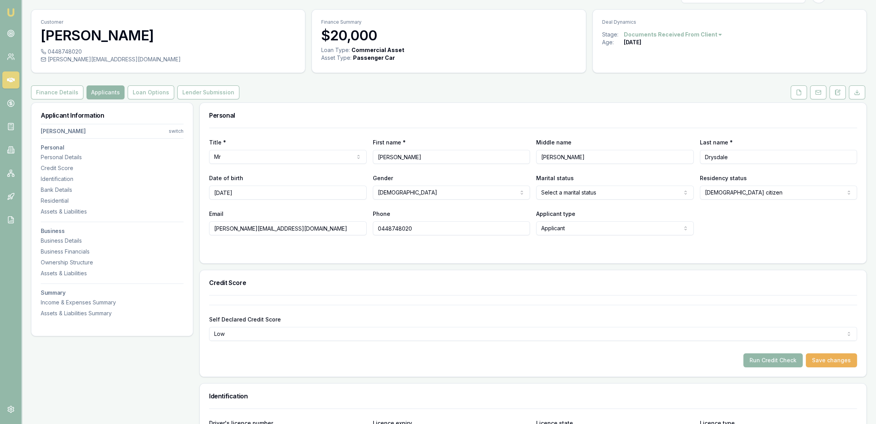
scroll to position [0, 0]
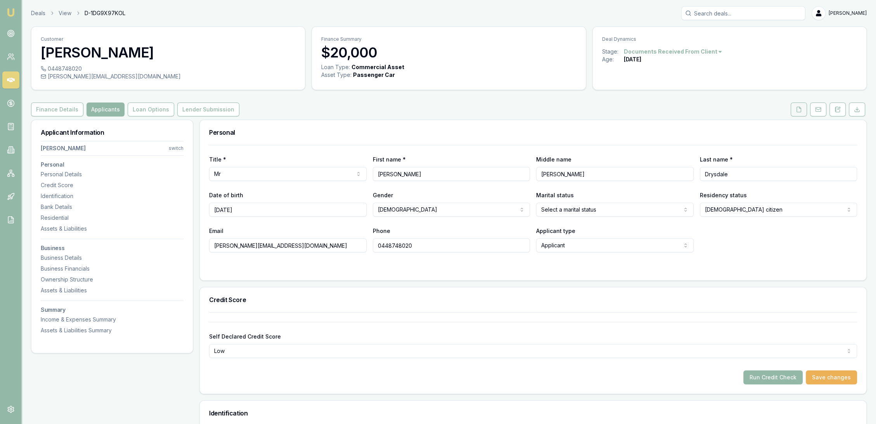
click at [798, 107] on icon at bounding box center [799, 109] width 4 height 5
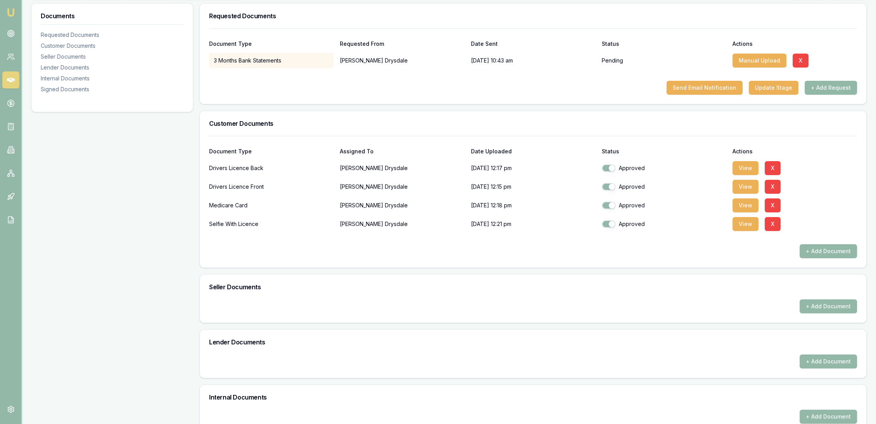
scroll to position [239, 0]
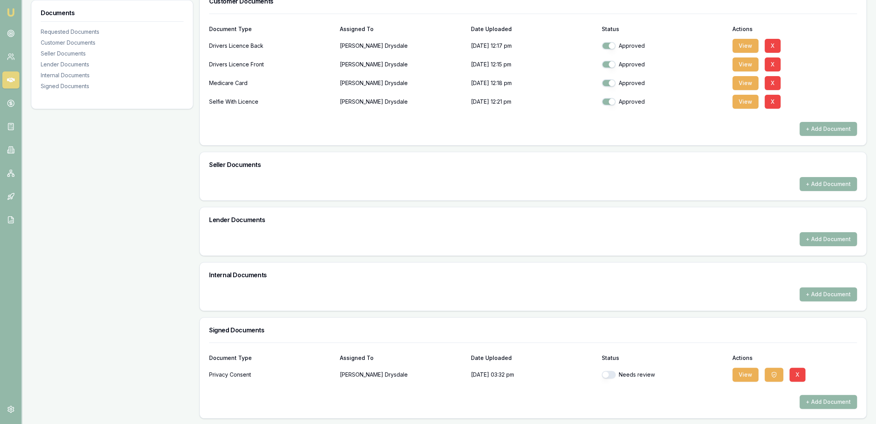
click at [614, 378] on div "Needs review" at bounding box center [664, 375] width 125 height 8
click at [610, 374] on button "button" at bounding box center [609, 375] width 14 height 8
checkbox input "true"
click at [746, 371] on button "View" at bounding box center [746, 375] width 26 height 14
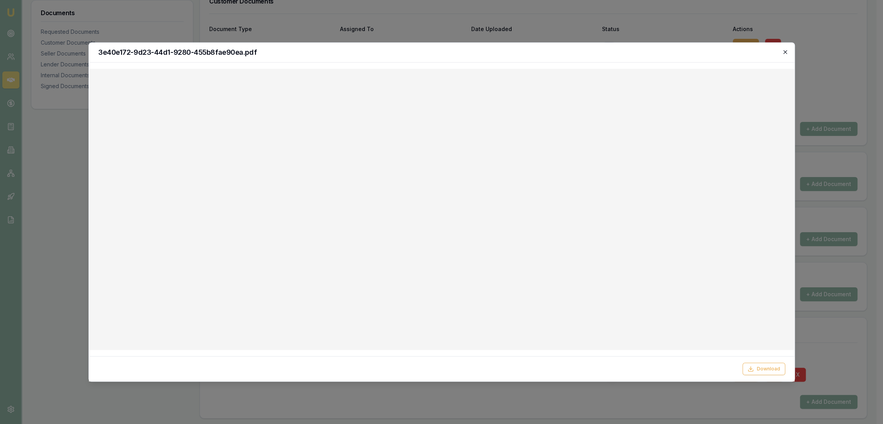
click at [785, 54] on icon "button" at bounding box center [785, 52] width 6 height 6
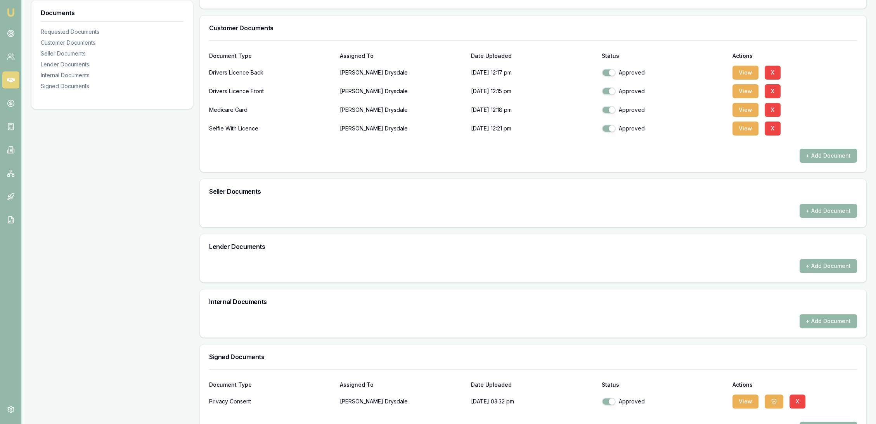
scroll to position [23, 0]
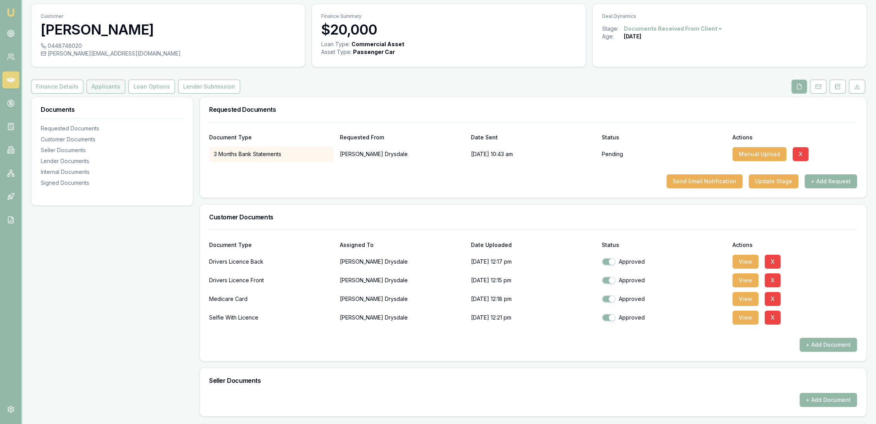
click at [100, 80] on button "Applicants" at bounding box center [106, 87] width 39 height 14
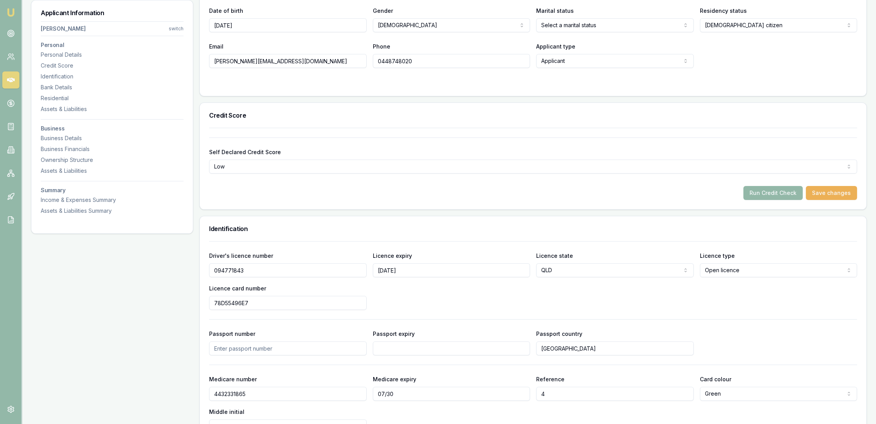
scroll to position [196, 0]
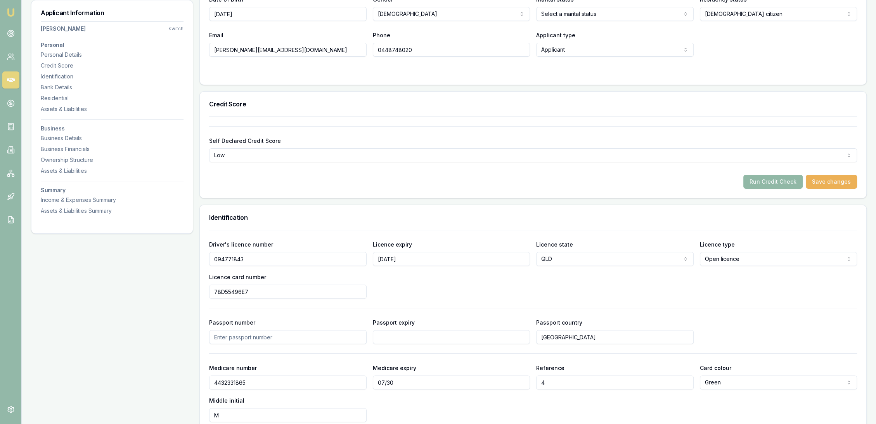
click at [774, 176] on button "Run Credit Check" at bounding box center [773, 182] width 59 height 14
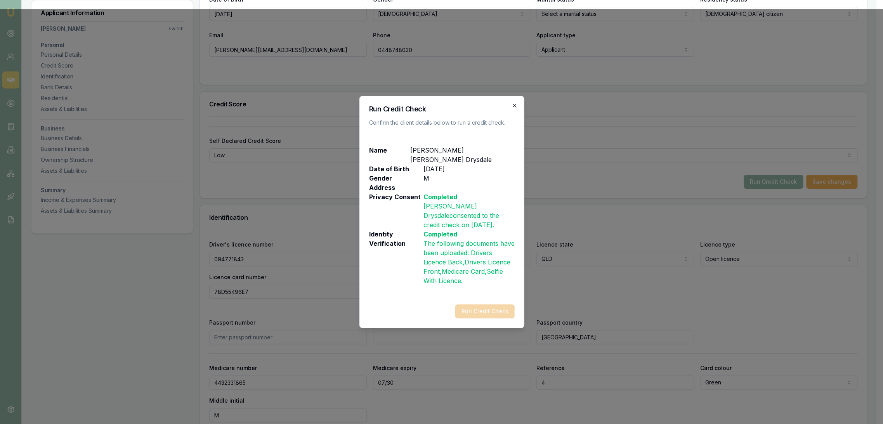
click at [513, 105] on icon "button" at bounding box center [514, 105] width 6 height 6
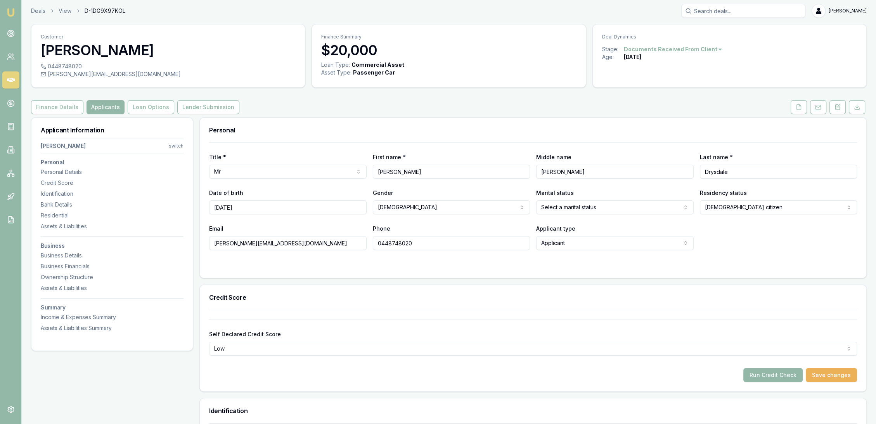
scroll to position [0, 0]
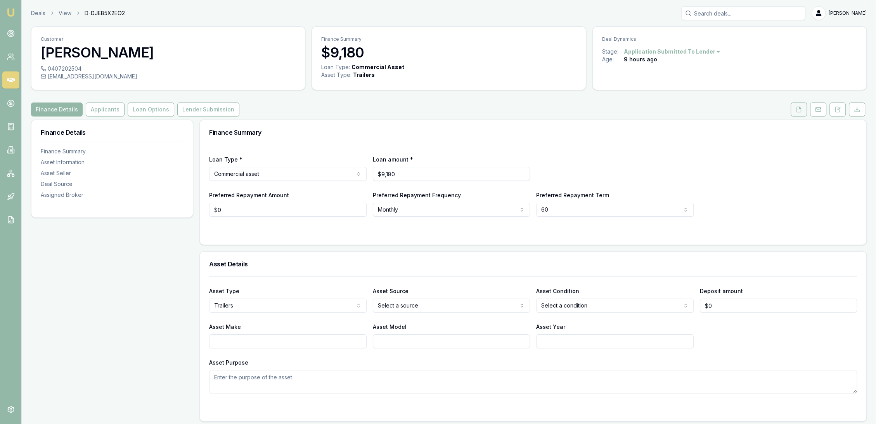
click at [804, 108] on button at bounding box center [799, 109] width 16 height 14
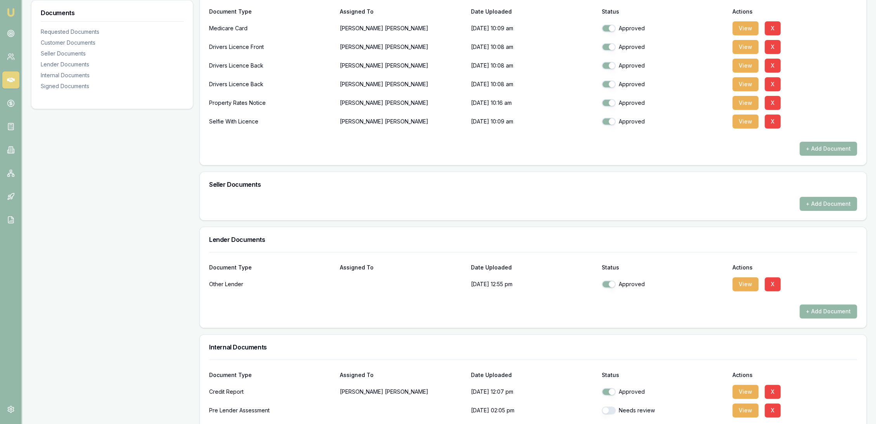
scroll to position [258, 0]
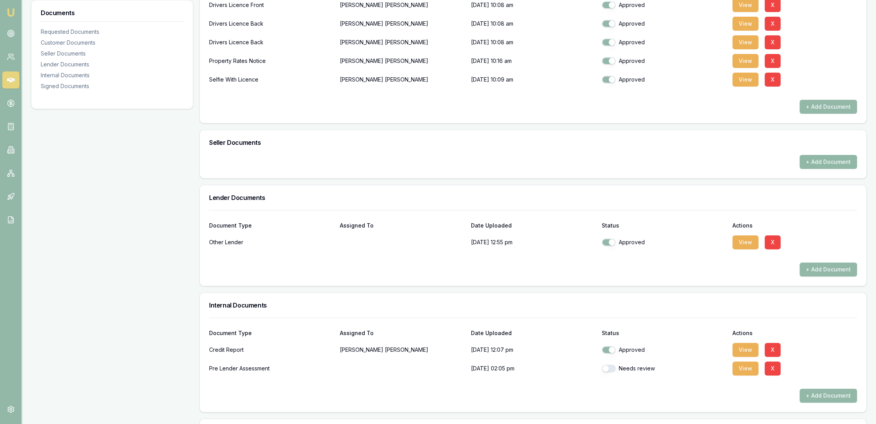
click at [834, 160] on button "+ Add Document" at bounding box center [828, 162] width 57 height 14
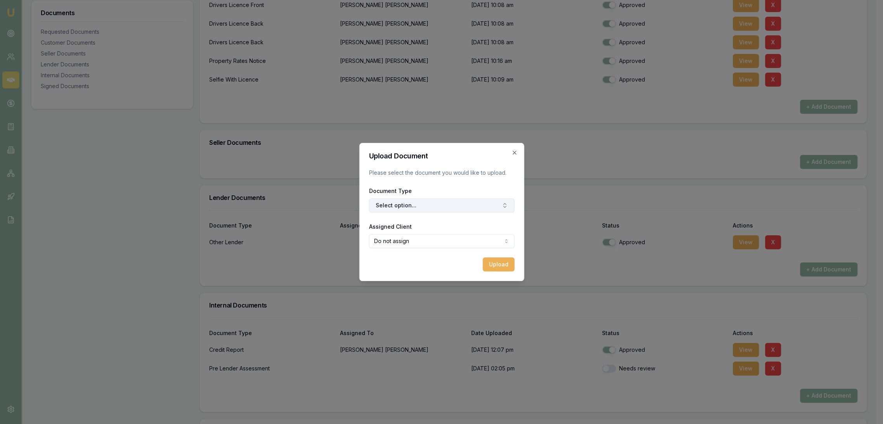
click at [435, 203] on button "Select option..." at bounding box center [442, 205] width 146 height 14
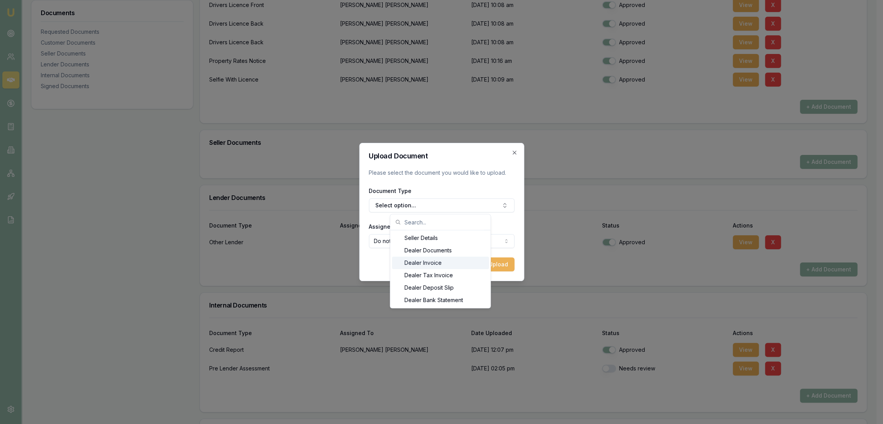
click at [434, 257] on div "Dealer Invoice" at bounding box center [440, 263] width 97 height 12
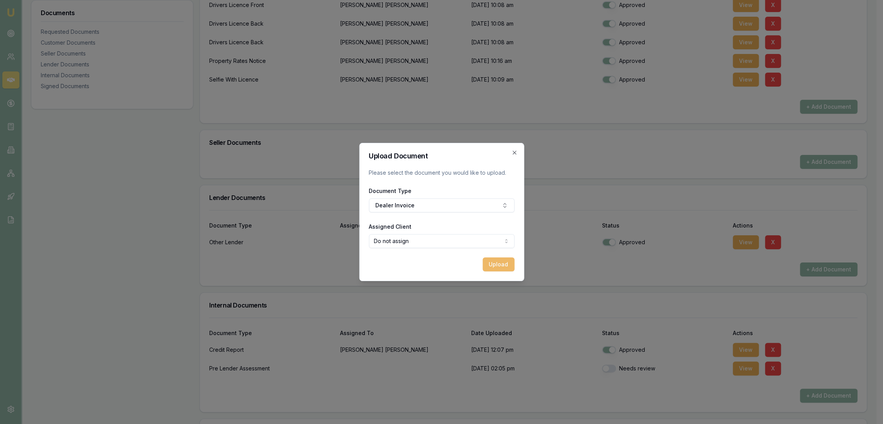
click at [495, 264] on button "Upload" at bounding box center [498, 264] width 32 height 14
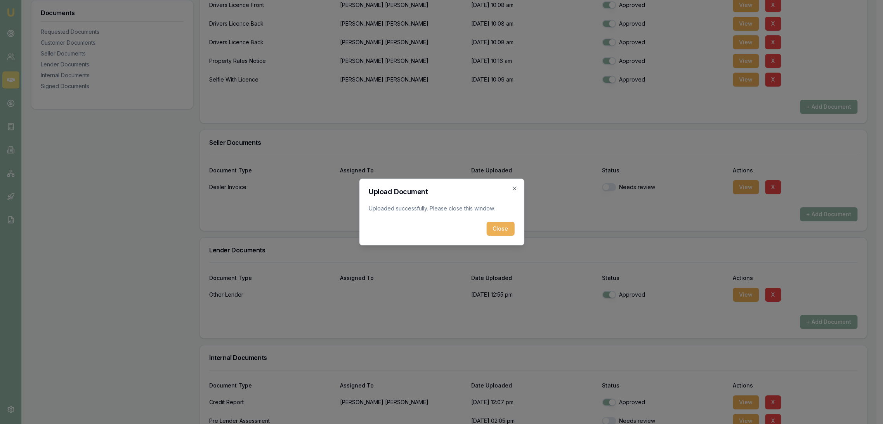
drag, startPoint x: 503, startPoint y: 230, endPoint x: 229, endPoint y: 165, distance: 282.1
click at [501, 229] on button "Close" at bounding box center [500, 229] width 28 height 14
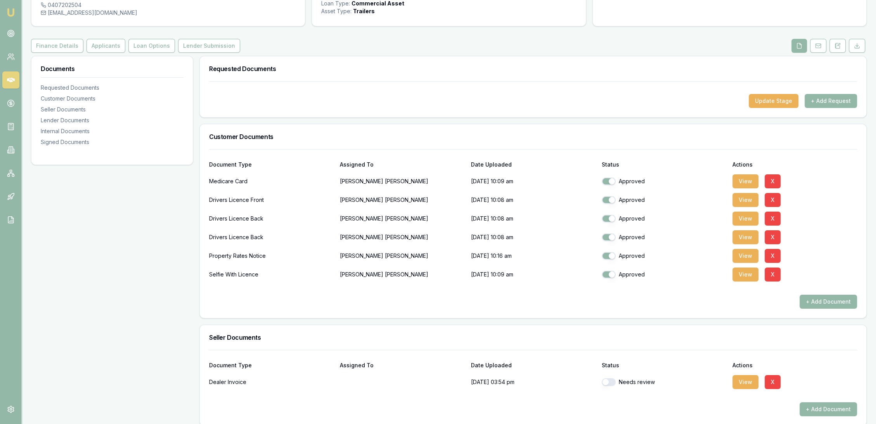
scroll to position [0, 0]
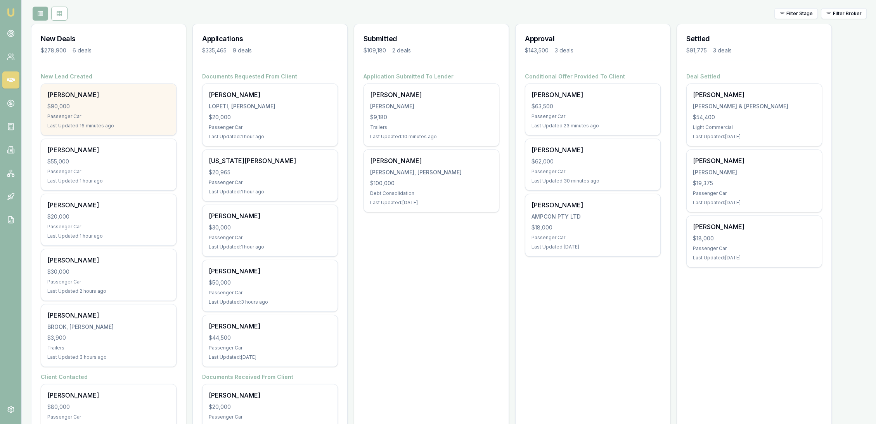
click at [83, 102] on div "Krystle Lomas $90,000 Passenger Car Last Updated: 16 minutes ago" at bounding box center [108, 109] width 135 height 51
click at [93, 97] on div "[PERSON_NAME]" at bounding box center [108, 94] width 123 height 9
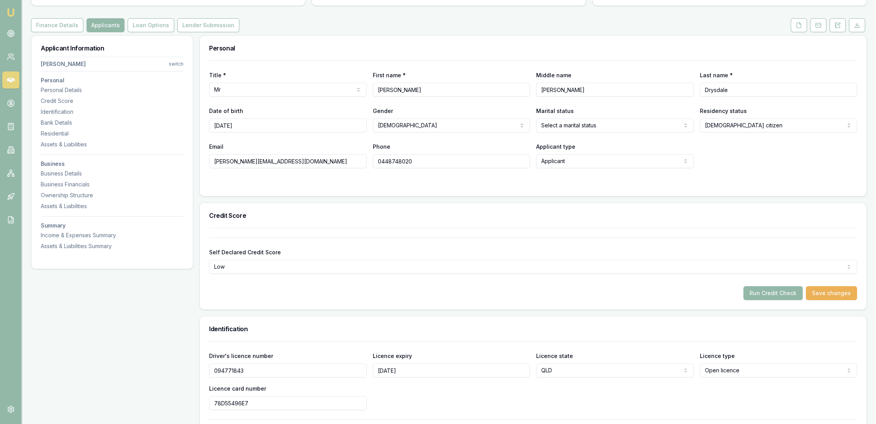
scroll to position [86, 0]
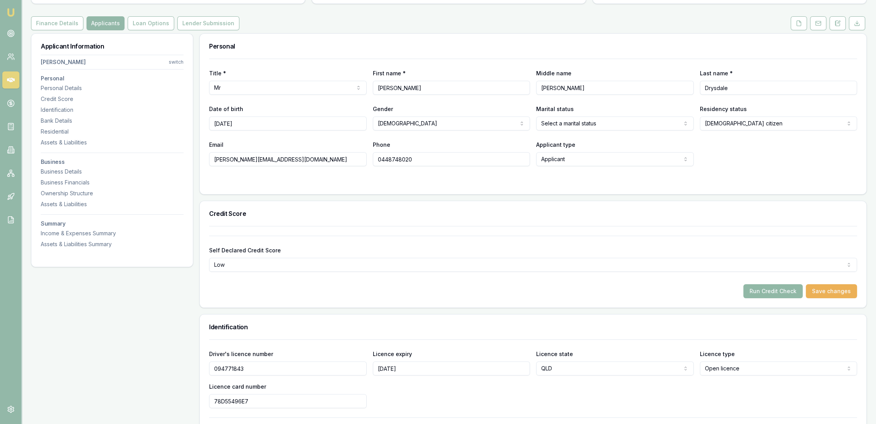
click at [773, 290] on button "Run Credit Check" at bounding box center [773, 291] width 59 height 14
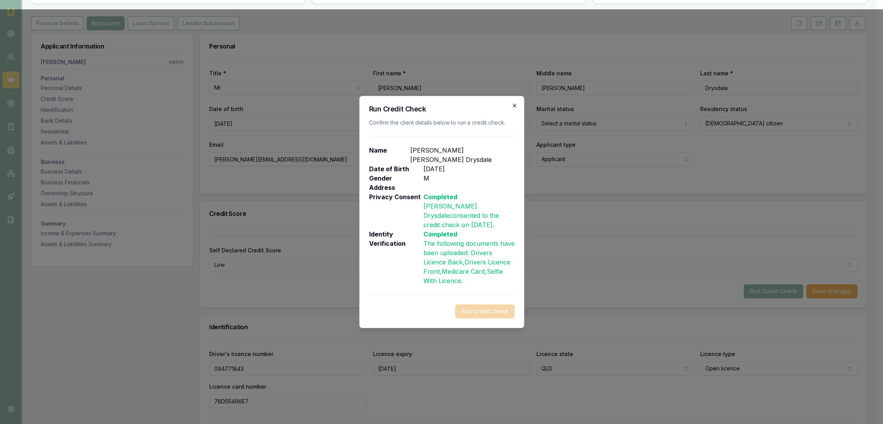
click at [515, 104] on icon "button" at bounding box center [513, 105] width 3 height 3
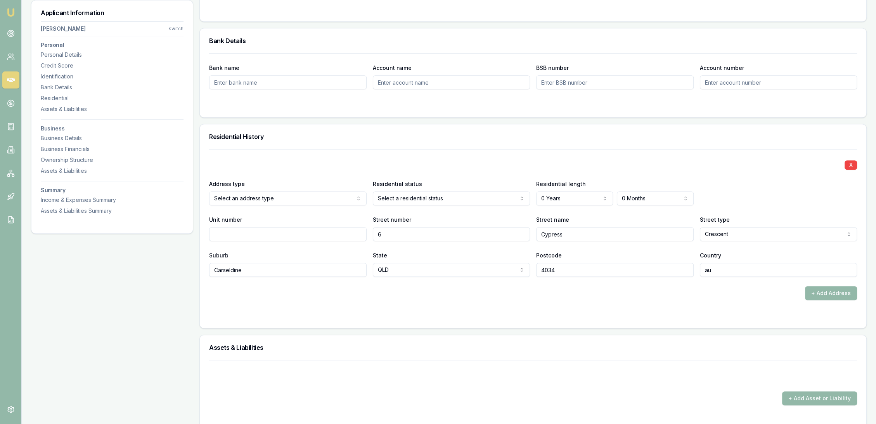
scroll to position [647, 0]
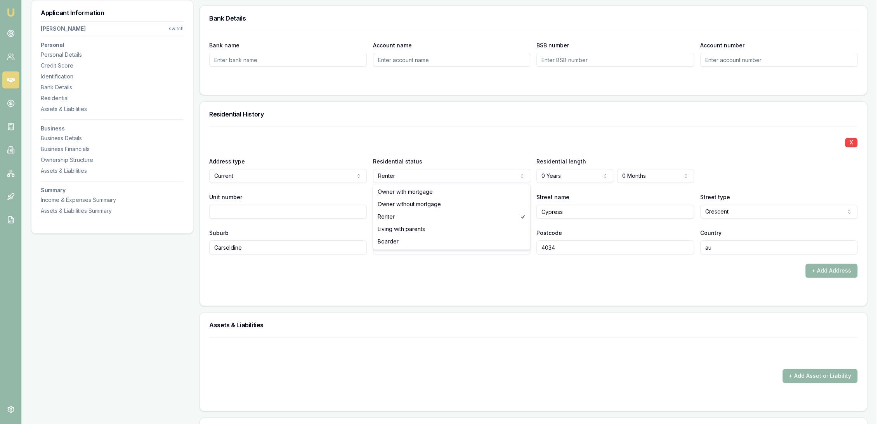
select select "LIVING_WITH_PARENTS"
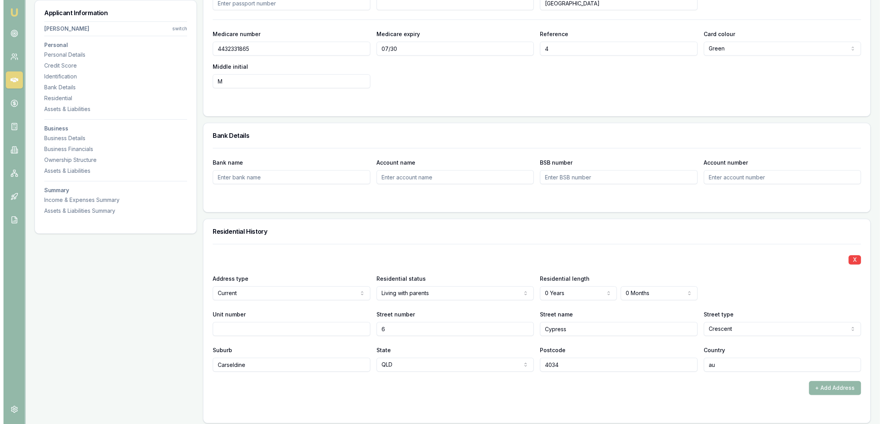
scroll to position [733, 0]
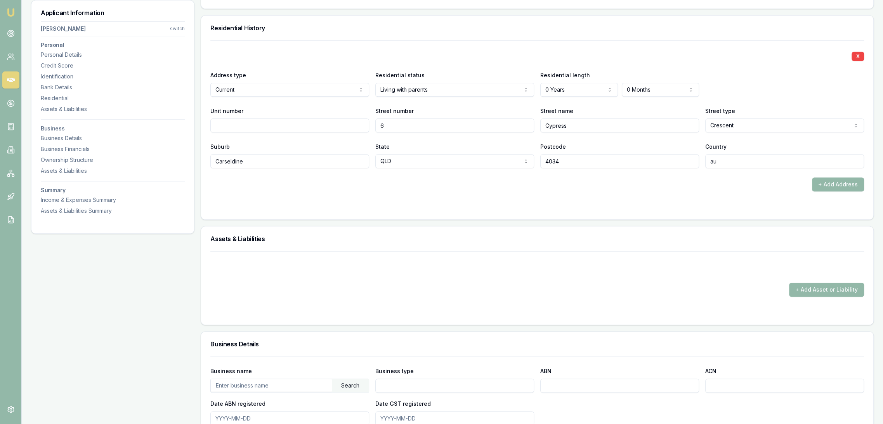
select select "3"
click at [575, 172] on div "X Address type Current Current Previous Residential status Living with parents …" at bounding box center [533, 115] width 648 height 151
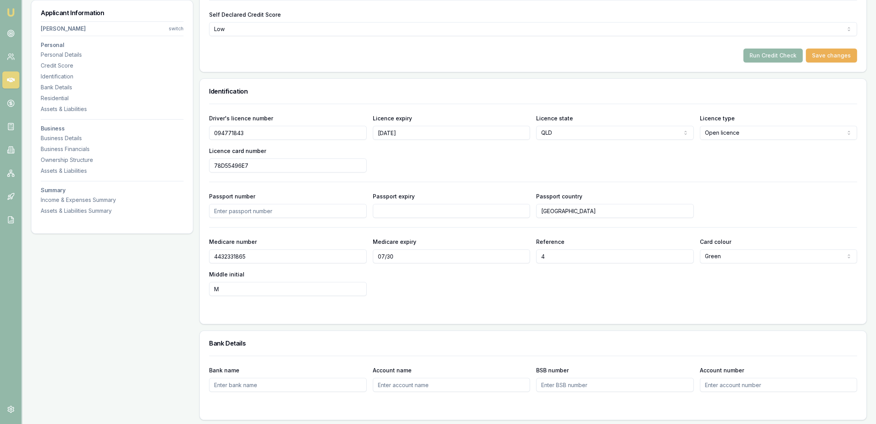
scroll to position [215, 0]
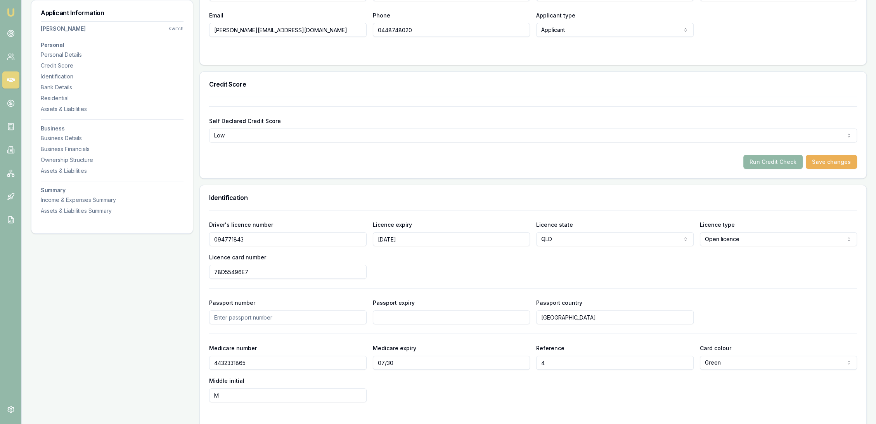
click at [761, 162] on button "Run Credit Check" at bounding box center [773, 162] width 59 height 14
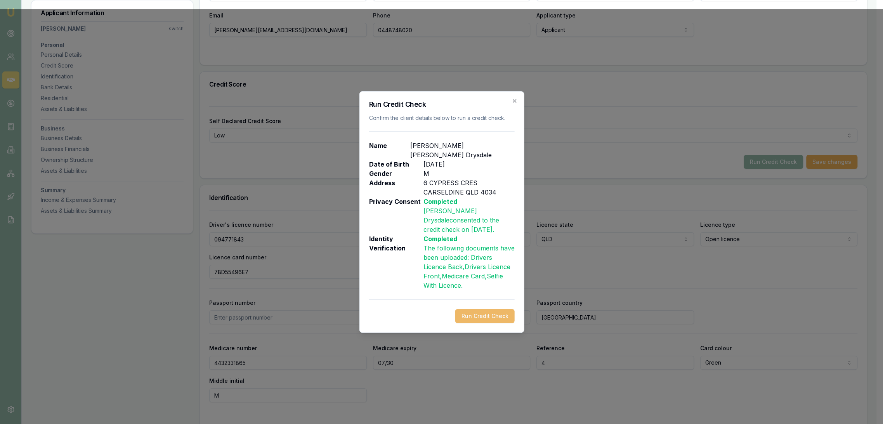
click at [489, 319] on button "Run Credit Check" at bounding box center [484, 316] width 59 height 14
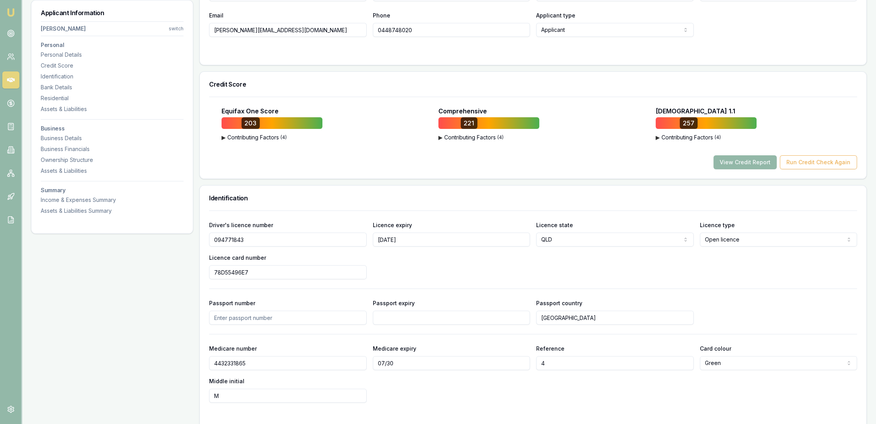
scroll to position [43, 0]
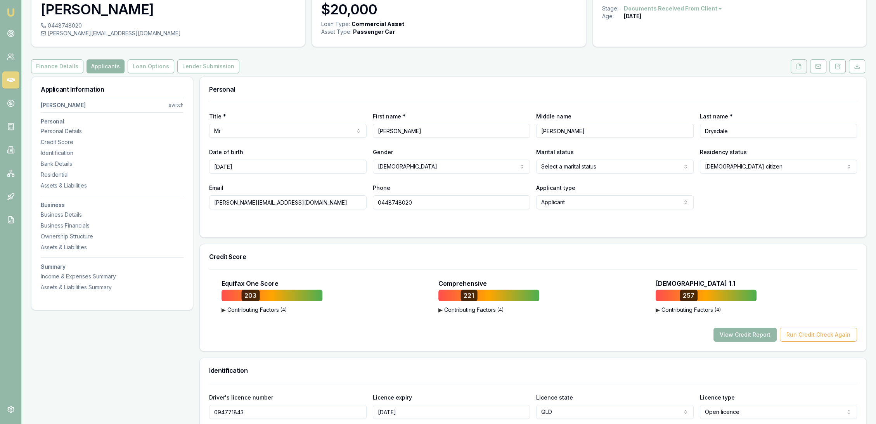
click at [799, 64] on icon at bounding box center [799, 66] width 6 height 6
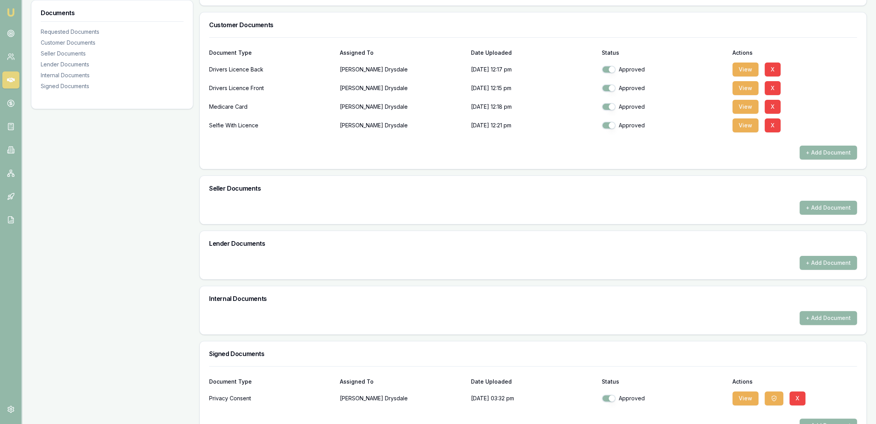
scroll to position [239, 0]
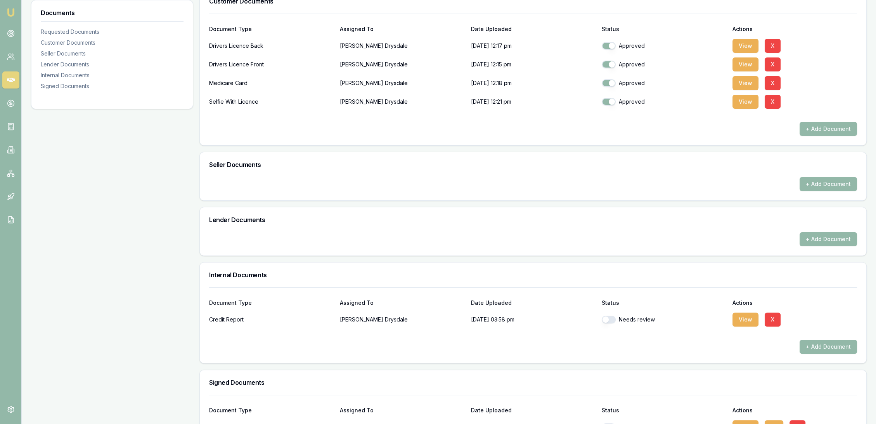
click at [611, 317] on button "button" at bounding box center [609, 320] width 14 height 8
checkbox input "true"
click at [741, 320] on button "View" at bounding box center [746, 319] width 26 height 14
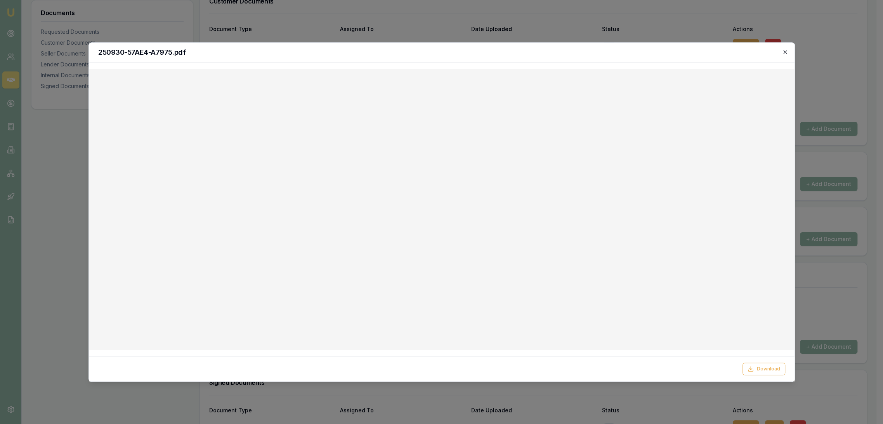
click at [784, 50] on icon "button" at bounding box center [785, 52] width 6 height 6
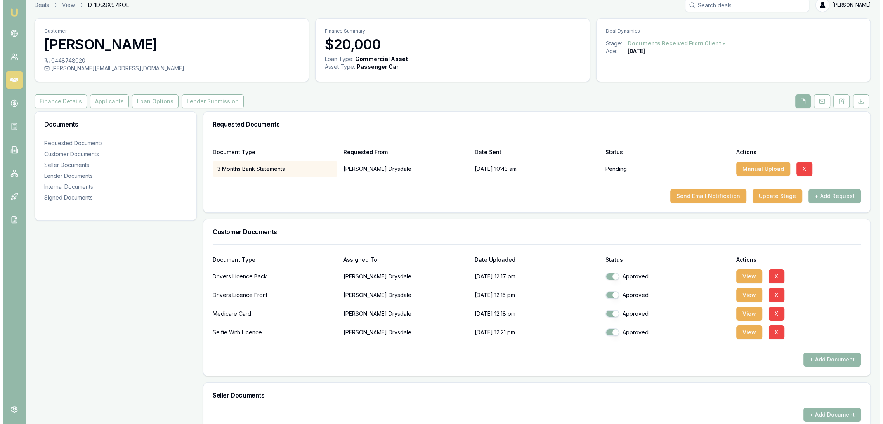
scroll to position [0, 0]
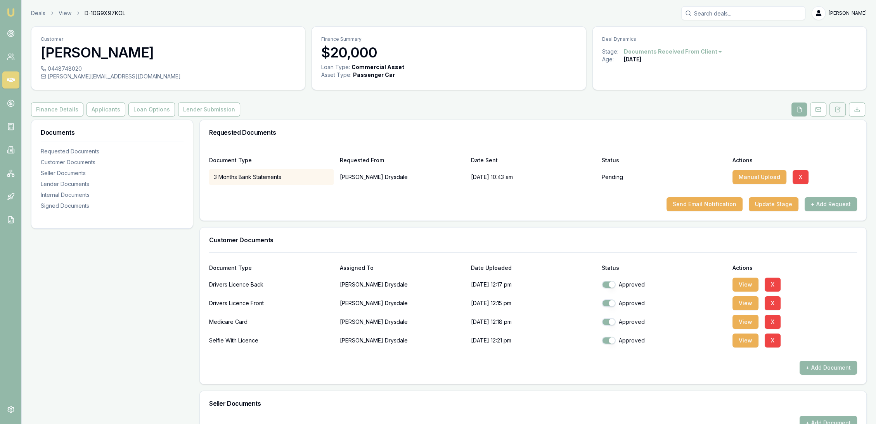
click at [841, 110] on button at bounding box center [838, 109] width 16 height 14
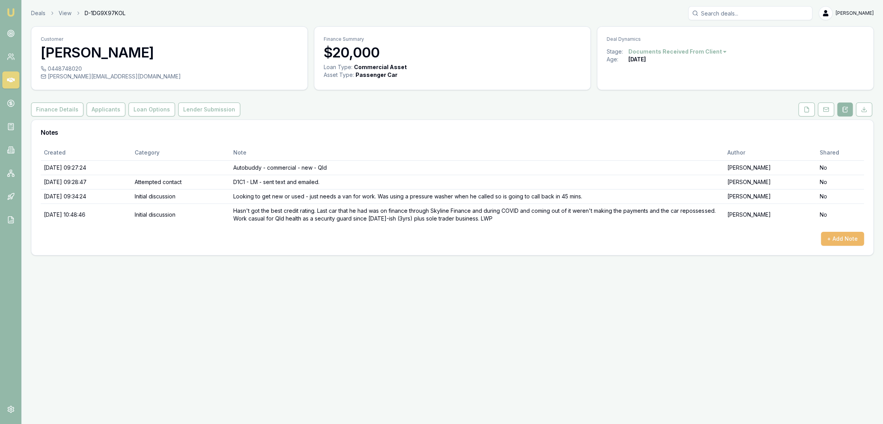
click at [850, 238] on button "+ Add Note" at bounding box center [842, 239] width 43 height 14
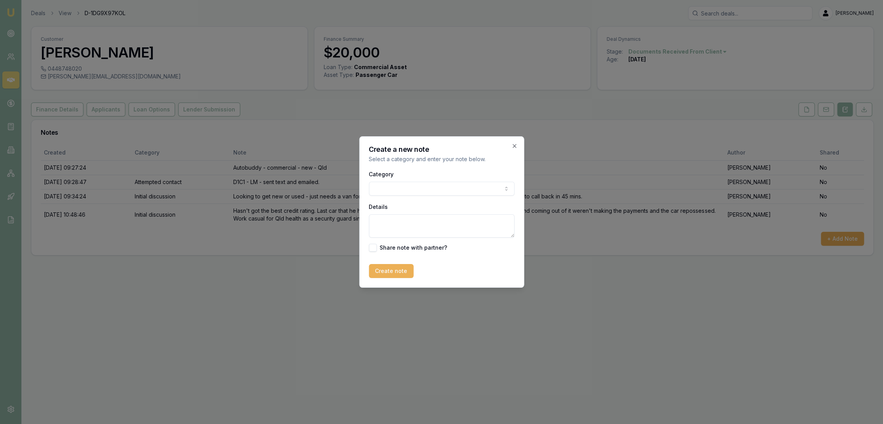
click at [422, 221] on textarea "Details" at bounding box center [442, 225] width 146 height 23
type textarea "R"
click at [446, 221] on textarea "CREDIT REPORT -" at bounding box center [442, 225] width 146 height 23
drag, startPoint x: 451, startPoint y: 220, endPoint x: 433, endPoint y: 219, distance: 17.1
click at [433, 219] on textarea "CREDIT REPORT - 203 32231 257" at bounding box center [442, 225] width 146 height 23
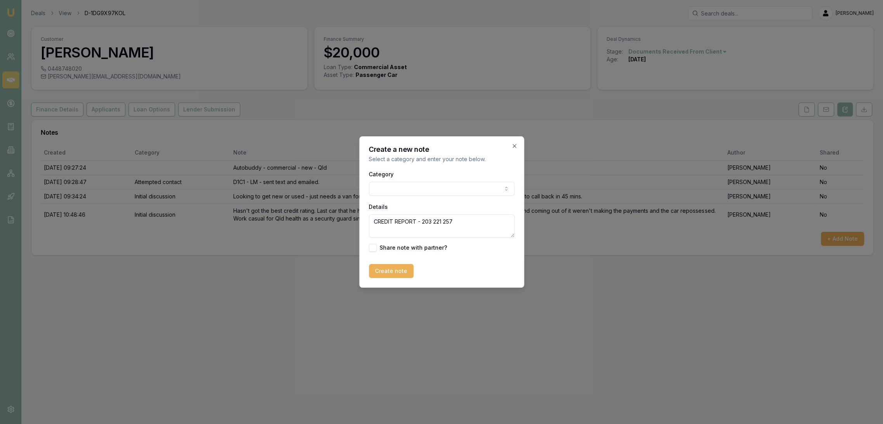
click at [469, 222] on textarea "CREDIT REPORT - 203 221 257" at bounding box center [442, 225] width 146 height 23
click at [486, 221] on textarea "CREDIT REPORT - 203 221 257 // 2 defaults Credit Corp $26,709 21/4/2025" at bounding box center [442, 225] width 146 height 23
click at [458, 225] on textarea "CREDIT REPORT - 203 221 257 // 2 defaults - Credit Corp $26,709 21/4/2025" at bounding box center [442, 225] width 146 height 23
click at [452, 232] on textarea "CREDIT REPORT - 203 221 257 // 2 defaults - Credit Corp $26,709 21/4/2025" at bounding box center [442, 225] width 146 height 23
click at [388, 228] on textarea "CREDIT REPORT - 203 221 257 // 2 defaults - Credit Corp $26,709 21/4/2025 -" at bounding box center [442, 225] width 146 height 23
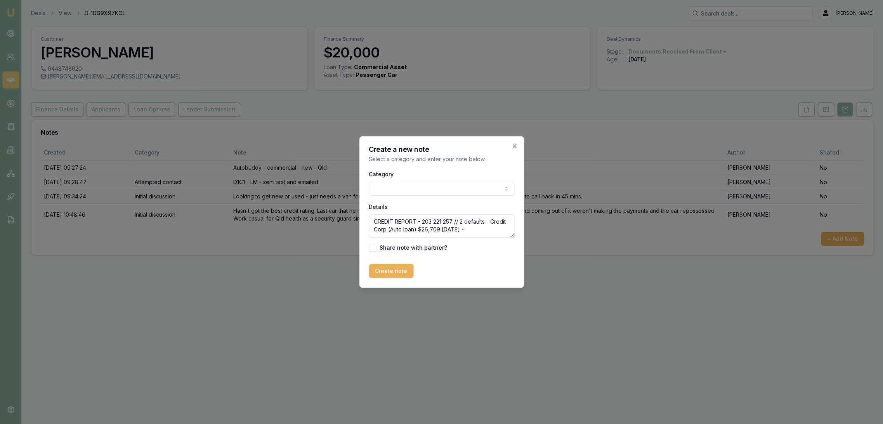
click at [466, 222] on textarea "CREDIT REPORT - 203 221 257 // 2 defaults - Credit Corp (Auto loan) $26,709 21/…" at bounding box center [442, 225] width 146 height 23
click at [494, 227] on textarea "CREDIT REPORT - 203 221 257 // 2 unpaid defaults - Credit Corp (Auto loan) $26,…" at bounding box center [442, 225] width 146 height 23
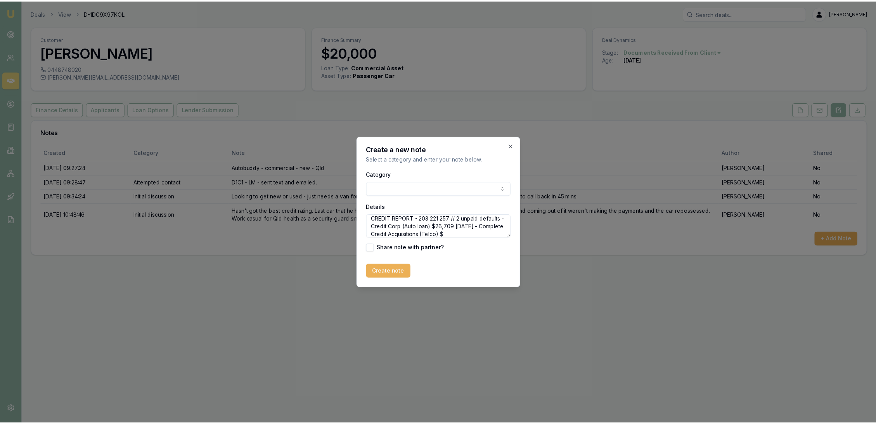
scroll to position [10, 0]
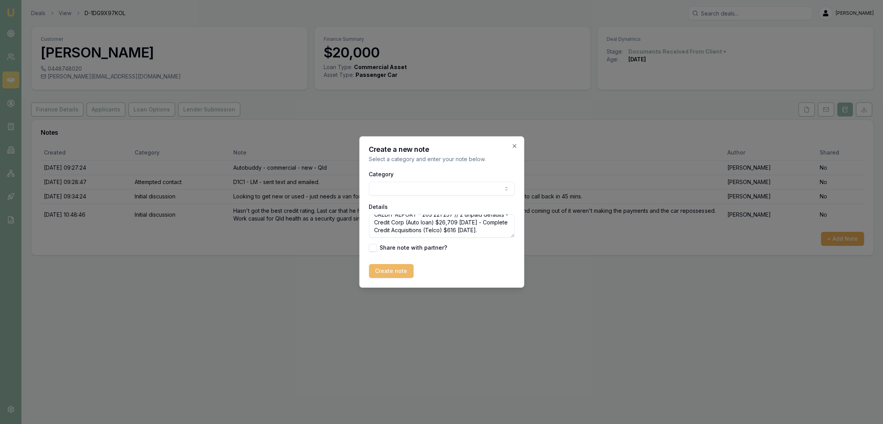
type textarea "CREDIT REPORT - 203 221 257 // 2 unpaid defaults - Credit Corp (Auto loan) $26,…"
click at [385, 270] on button "Create note" at bounding box center [391, 271] width 45 height 14
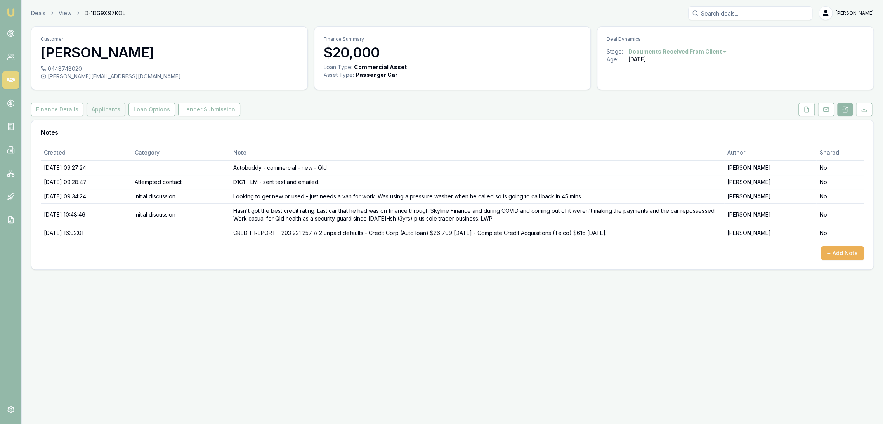
click at [102, 112] on button "Applicants" at bounding box center [106, 109] width 39 height 14
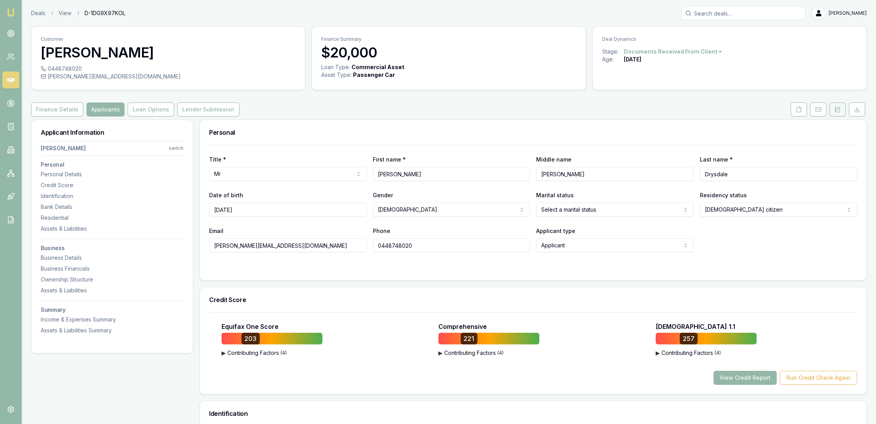
click at [832, 112] on button at bounding box center [838, 109] width 16 height 14
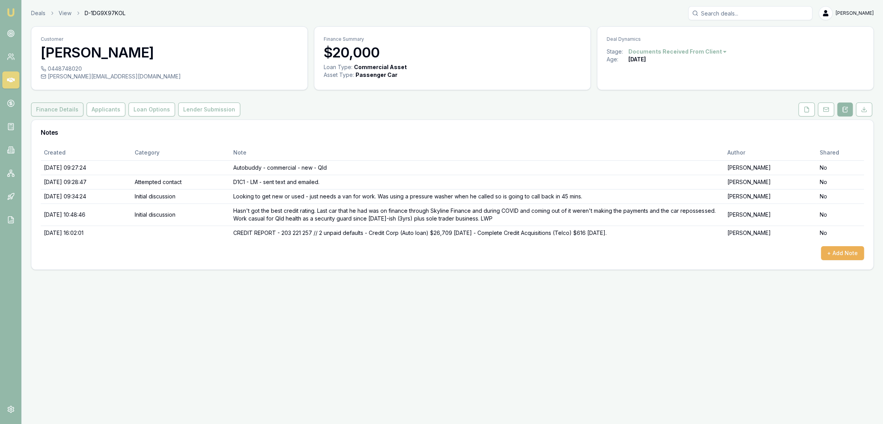
click at [36, 113] on button "Finance Details" at bounding box center [57, 109] width 52 height 14
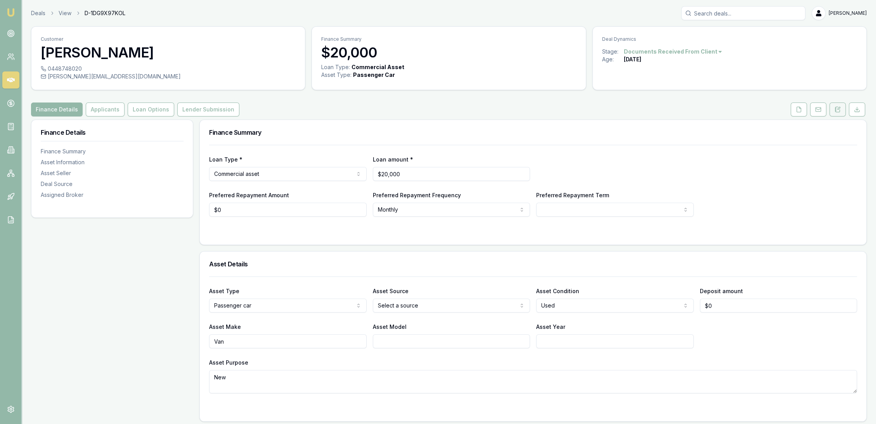
click at [837, 108] on icon at bounding box center [838, 109] width 6 height 6
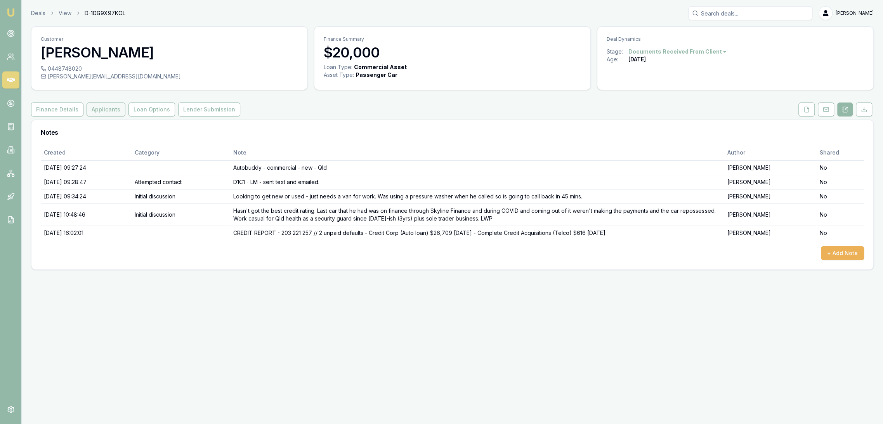
click at [106, 108] on button "Applicants" at bounding box center [106, 109] width 39 height 14
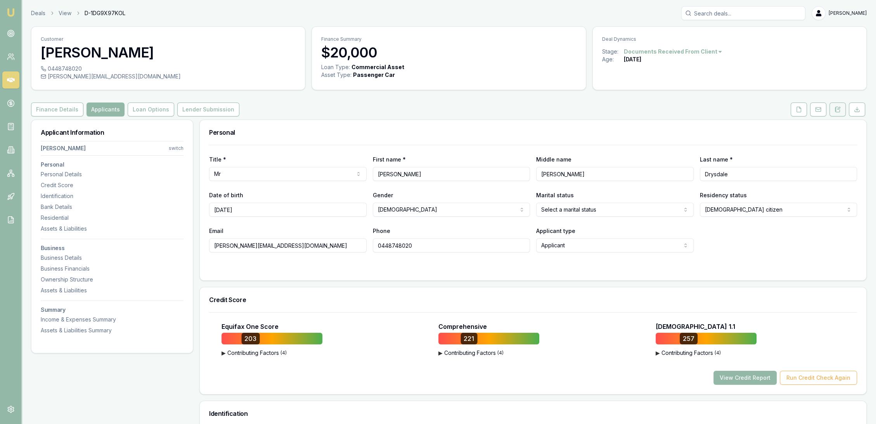
click at [834, 109] on button at bounding box center [838, 109] width 16 height 14
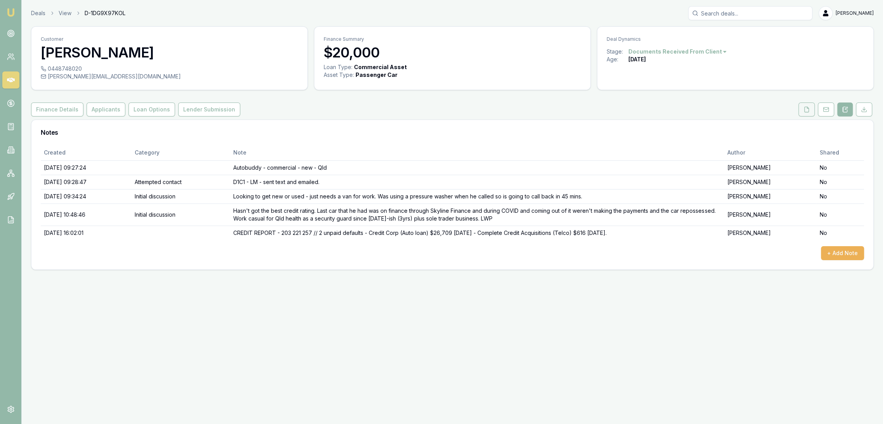
click at [806, 113] on button at bounding box center [806, 109] width 16 height 14
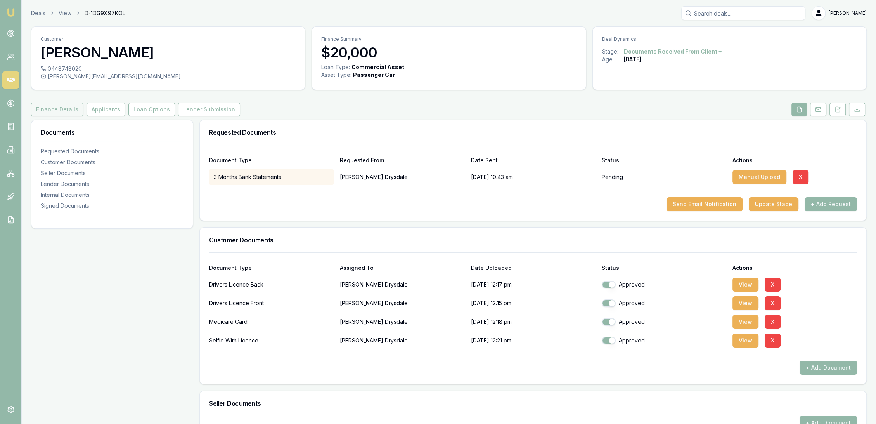
click at [50, 110] on button "Finance Details" at bounding box center [57, 109] width 52 height 14
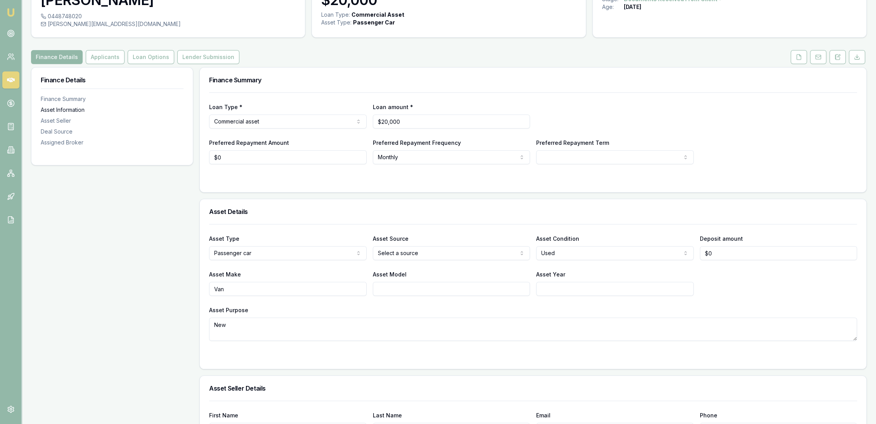
scroll to position [43, 0]
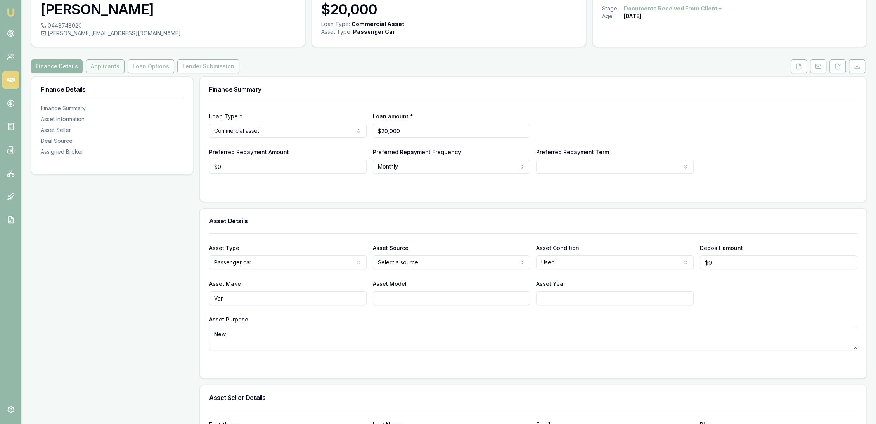
click at [101, 61] on button "Applicants" at bounding box center [105, 66] width 39 height 14
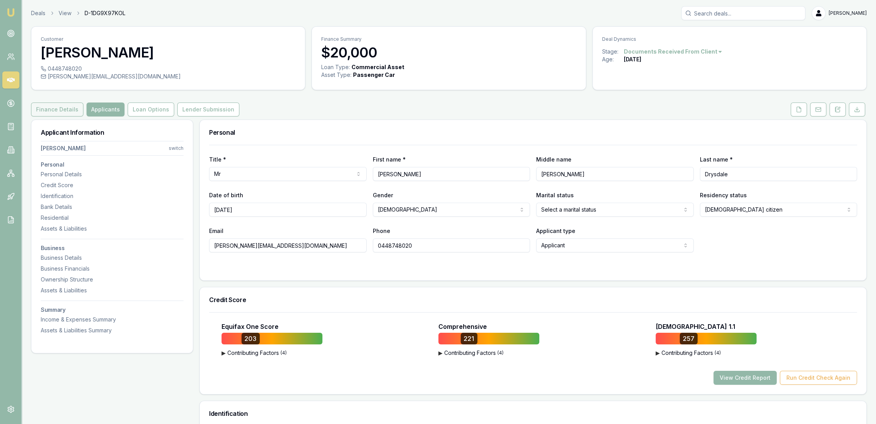
click at [45, 105] on button "Finance Details" at bounding box center [57, 109] width 52 height 14
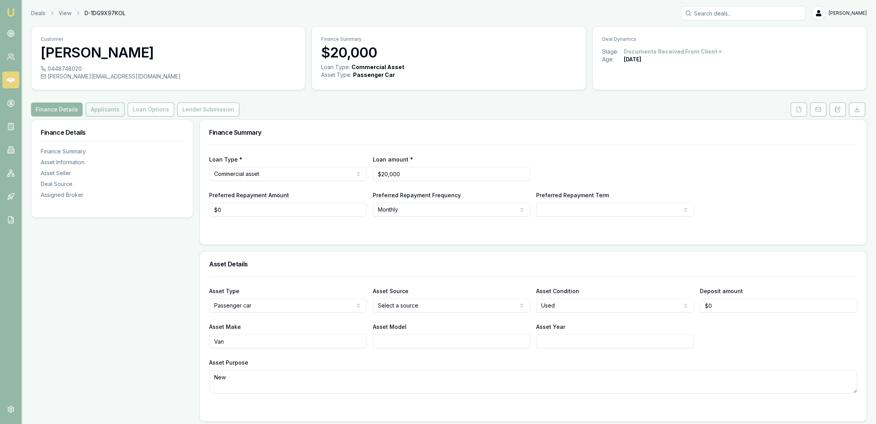
click at [110, 107] on button "Applicants" at bounding box center [105, 109] width 39 height 14
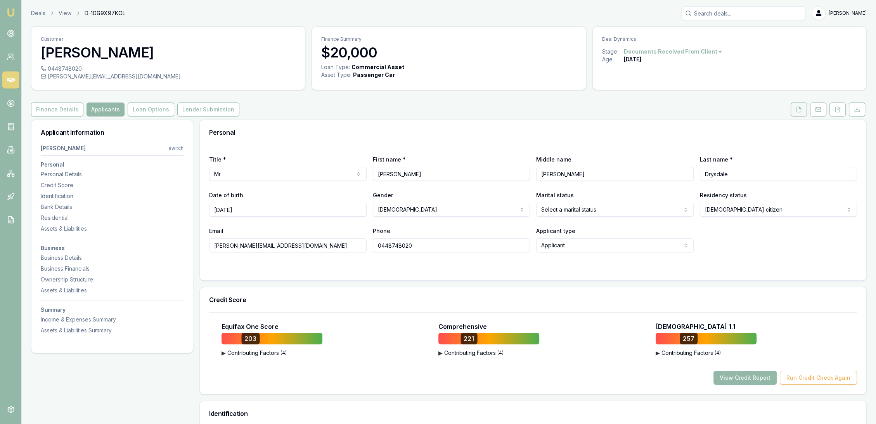
click at [798, 108] on icon at bounding box center [799, 109] width 6 height 6
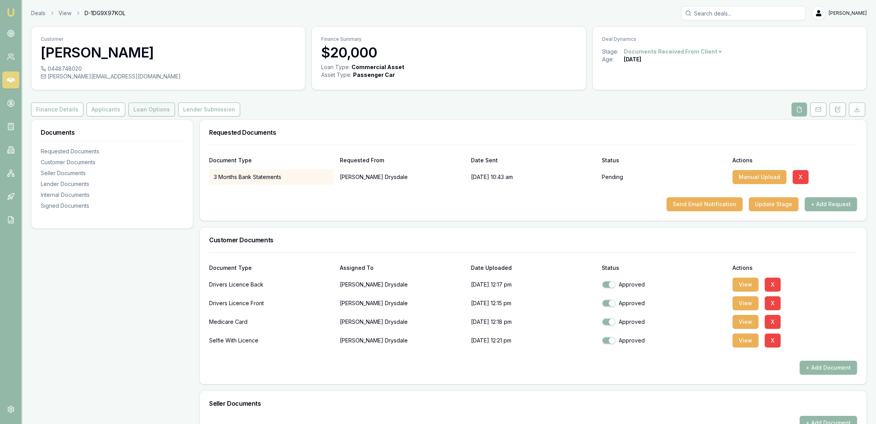
click at [138, 109] on button "Loan Options" at bounding box center [151, 109] width 47 height 14
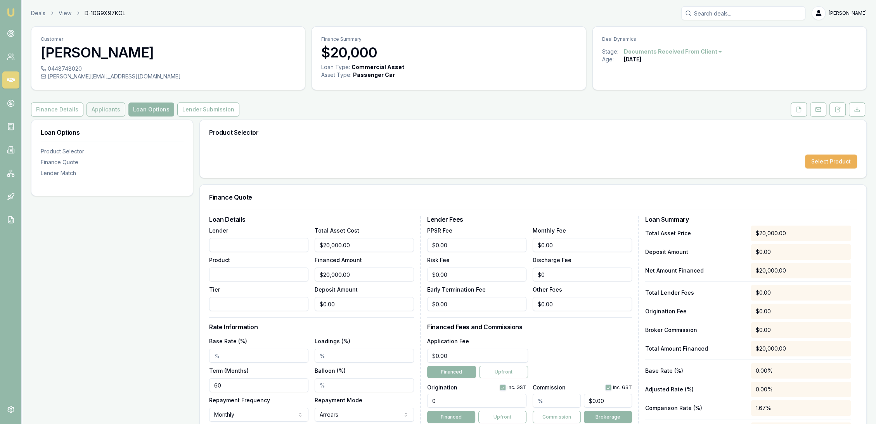
click at [102, 106] on button "Applicants" at bounding box center [106, 109] width 39 height 14
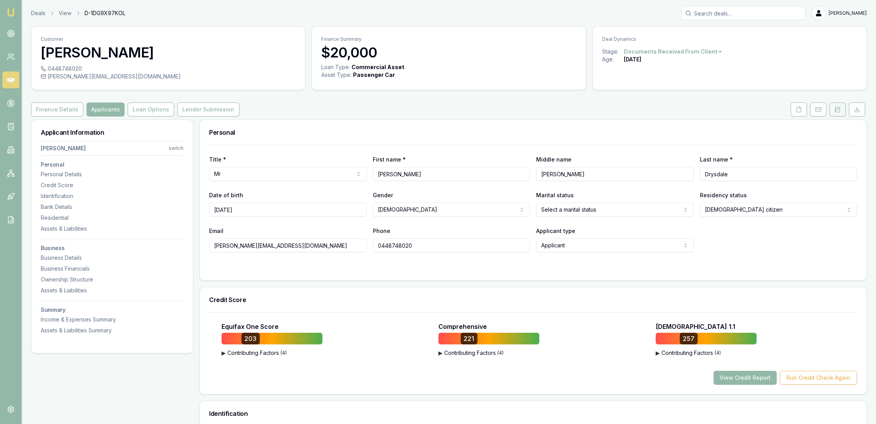
click at [838, 113] on button at bounding box center [838, 109] width 16 height 14
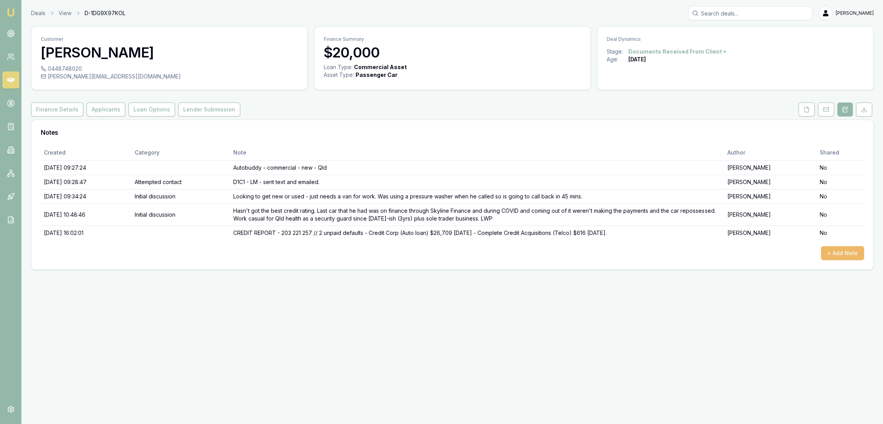
click at [845, 254] on button "+ Add Note" at bounding box center [842, 253] width 43 height 14
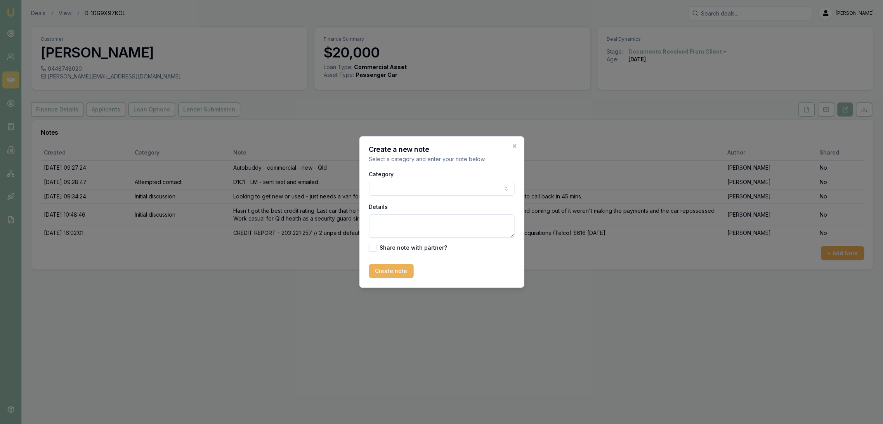
click at [391, 220] on textarea "Details" at bounding box center [442, 225] width 146 height 23
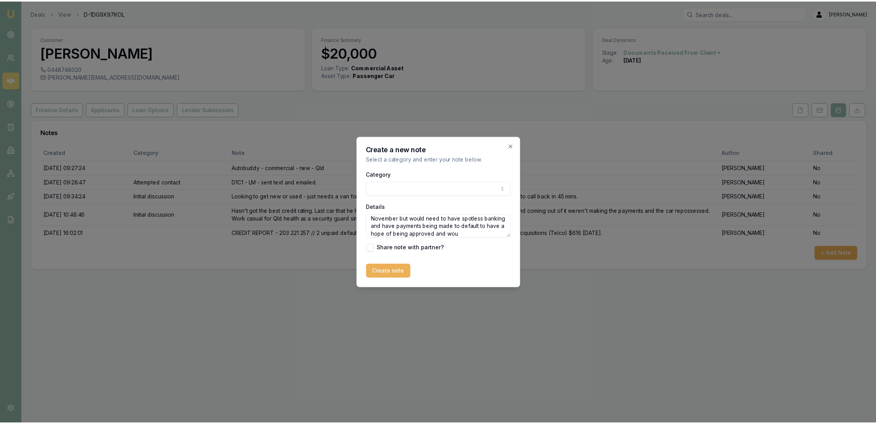
scroll to position [26, 0]
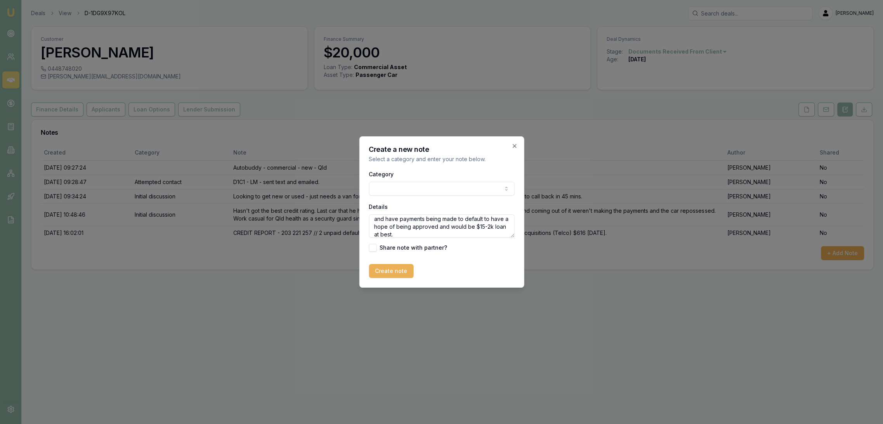
click at [413, 235] on textarea "KNOCKOUT with both Azora and Money3 due to default. Money3 said may be able to …" at bounding box center [442, 225] width 146 height 23
type textarea "KNOCKOUT with both Azora and Money3 due to default. Money3 said may be able to …"
click at [390, 270] on button "Create note" at bounding box center [391, 271] width 45 height 14
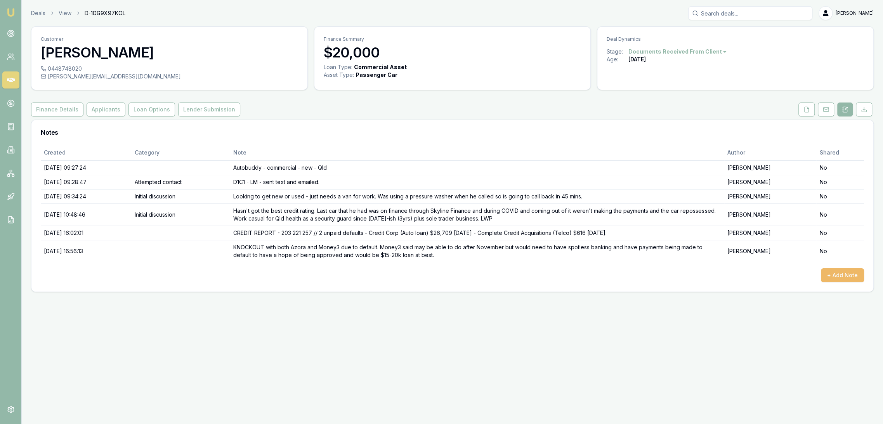
click at [843, 272] on button "+ Add Note" at bounding box center [842, 275] width 43 height 14
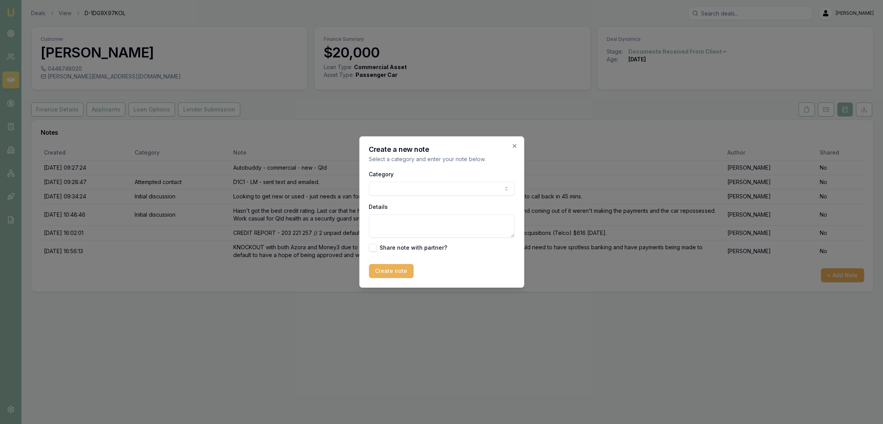
click at [399, 186] on body "Emu Broker Deals View D-1DG9X97KOL Robyn Adams Toggle Menu Customer Christopher…" at bounding box center [441, 212] width 883 height 424
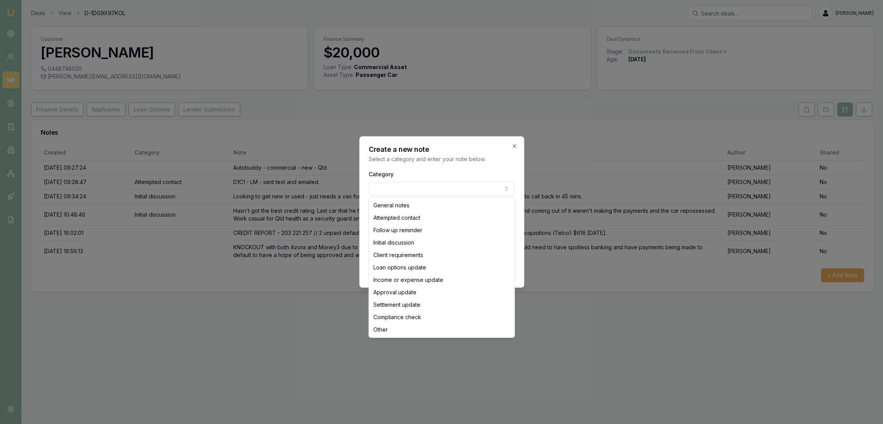
select select "ATTEMPTED_CONTACT"
drag, startPoint x: 397, startPoint y: 217, endPoint x: 394, endPoint y: 224, distance: 8.0
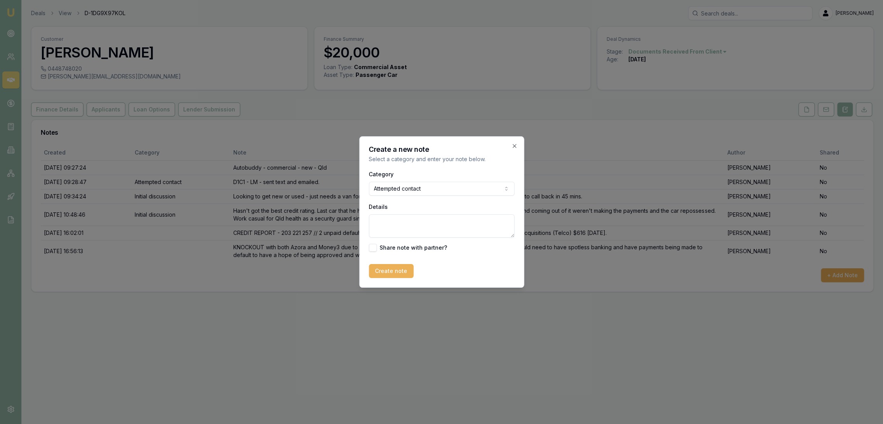
click at [386, 227] on textarea "Details" at bounding box center [442, 225] width 146 height 23
type textarea "LM and texted - was calling to explain above."
click at [398, 267] on button "Create note" at bounding box center [391, 271] width 45 height 14
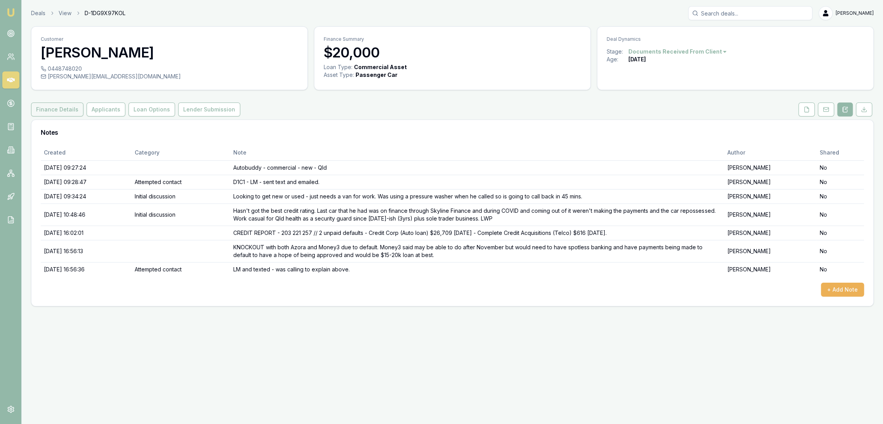
click at [53, 108] on button "Finance Details" at bounding box center [57, 109] width 52 height 14
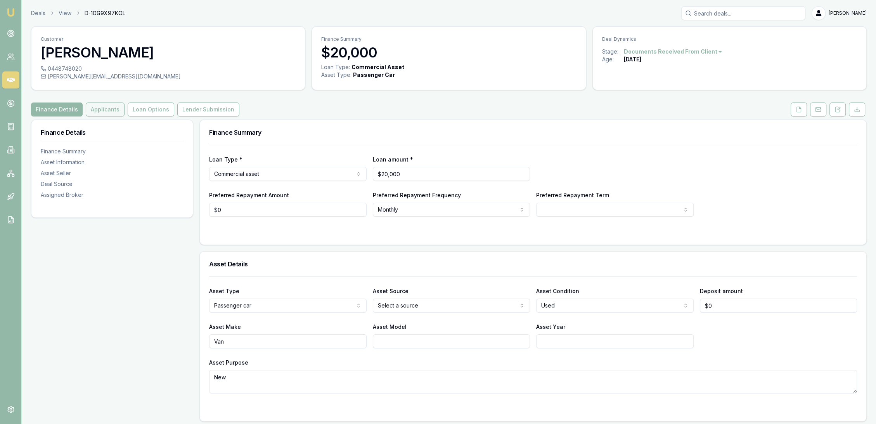
click at [108, 111] on button "Applicants" at bounding box center [105, 109] width 39 height 14
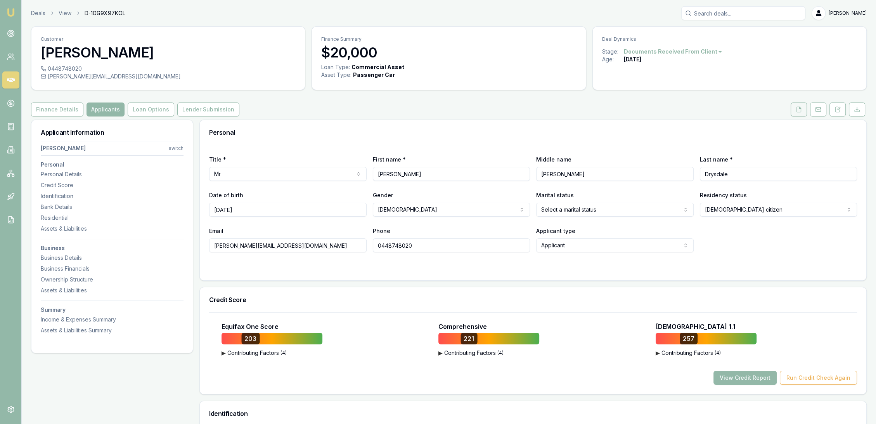
click at [795, 109] on button at bounding box center [799, 109] width 16 height 14
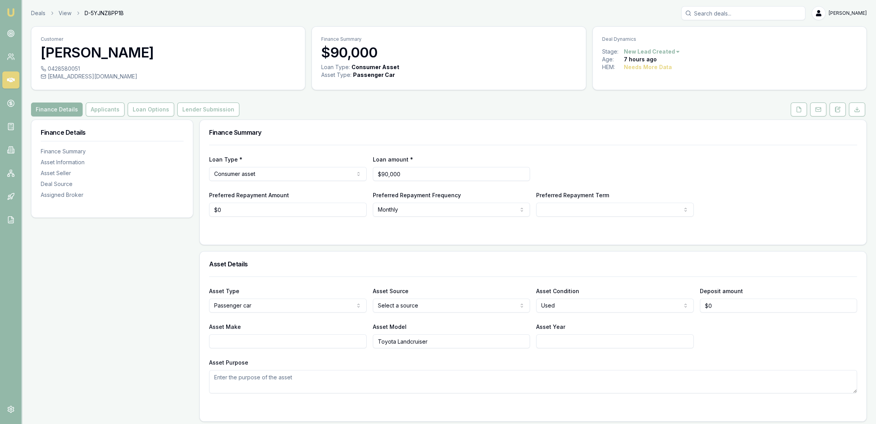
click at [597, 212] on html "Emu Broker Deals View D-5YJNZ8PP1B [PERSON_NAME] Toggle Menu Customer [PERSON_N…" at bounding box center [438, 212] width 876 height 424
select select "84"
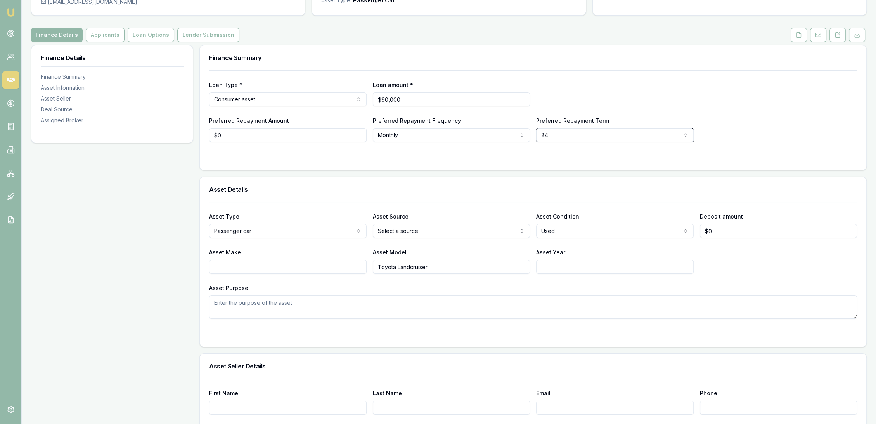
scroll to position [86, 0]
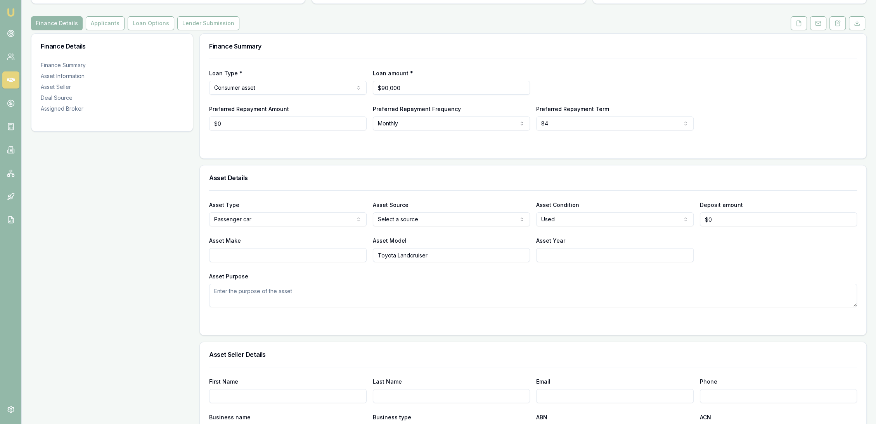
click at [559, 255] on input "Asset Year" at bounding box center [615, 255] width 158 height 14
type input "2021"
click at [324, 258] on input "Asset Make" at bounding box center [288, 255] width 158 height 14
type input "Toyota"
click at [355, 289] on textarea "Asset Purpose" at bounding box center [533, 295] width 648 height 23
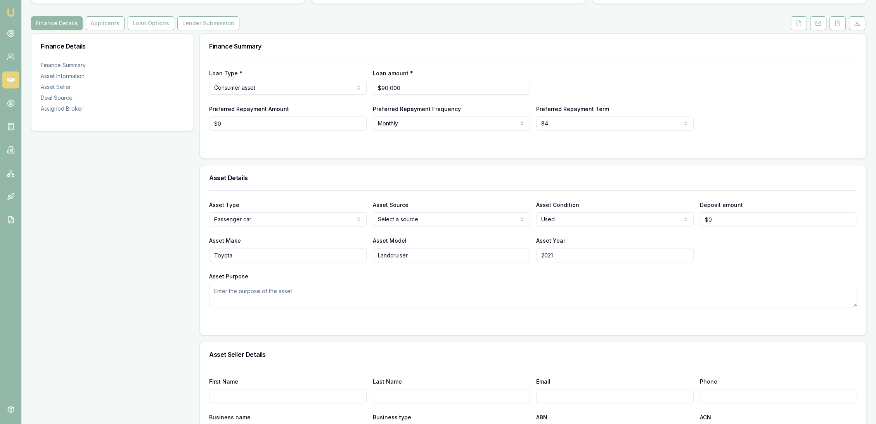
click at [426, 260] on input "Landcruiser" at bounding box center [452, 255] width 158 height 14
type input "Landcruiser 200 series"
click at [308, 293] on textarea "Asset Purpose" at bounding box center [533, 295] width 648 height 23
type textarea "max 5 years old."
click at [420, 219] on html "Emu Broker Deals View D-5YJNZ8PP1B Robyn Adams Toggle Menu Customer Krystle Lom…" at bounding box center [441, 126] width 883 height 424
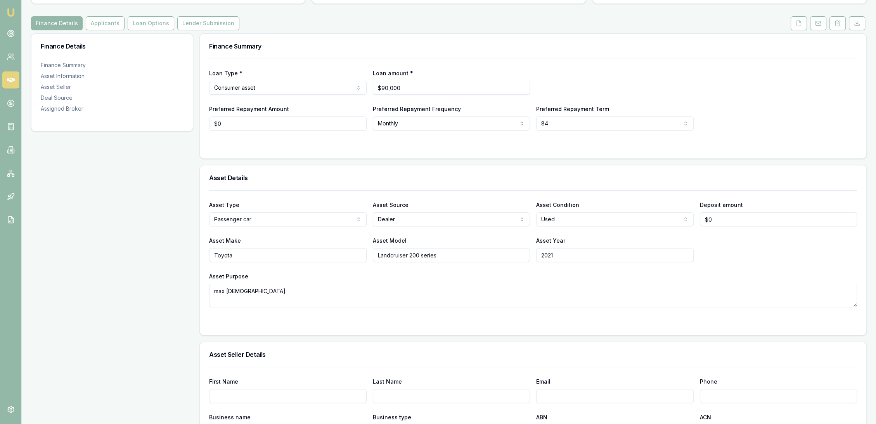
click at [266, 292] on textarea "max 5 years old." at bounding box center [533, 295] width 648 height 23
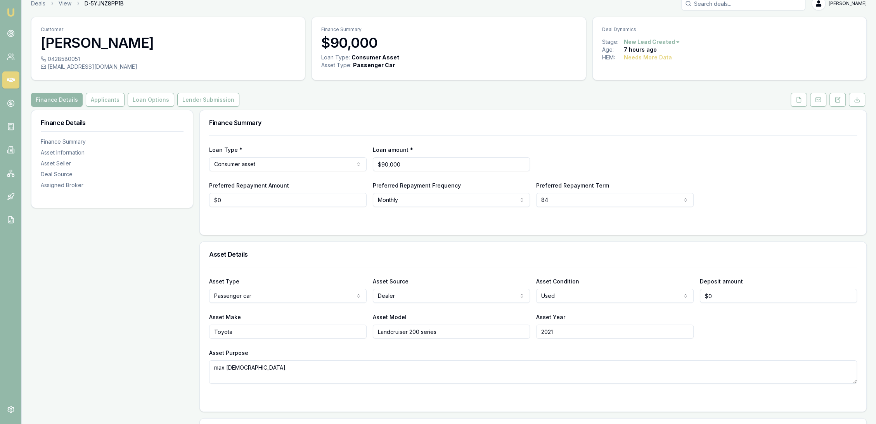
scroll to position [0, 0]
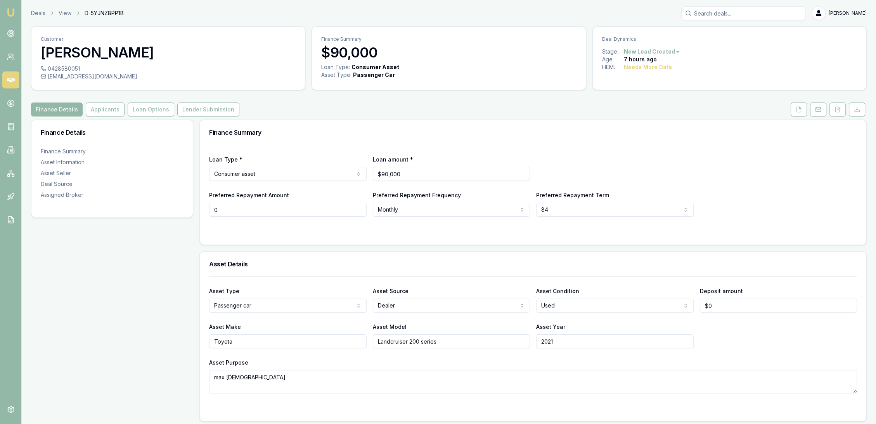
drag, startPoint x: 227, startPoint y: 210, endPoint x: 198, endPoint y: 209, distance: 29.5
click at [446, 210] on html "Emu Broker Deals View D-5YJNZ8PP1B Robyn Adams Toggle Menu Customer Krystle Lom…" at bounding box center [438, 212] width 876 height 424
type input "$400"
select select "WEEKLY"
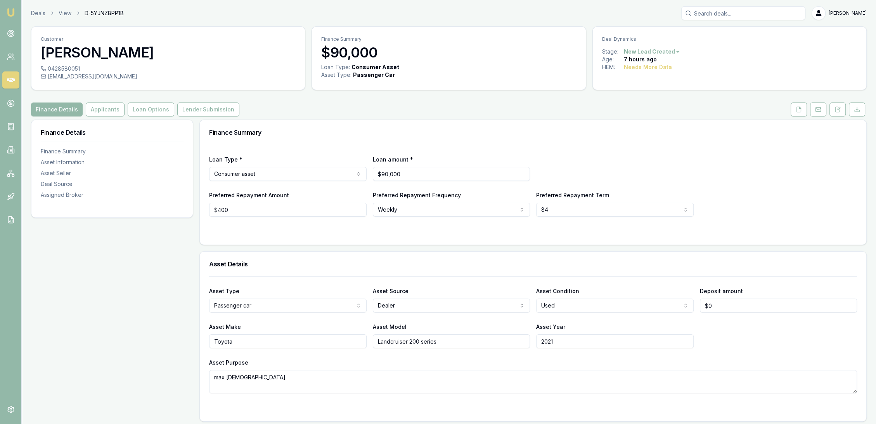
click at [357, 232] on div at bounding box center [533, 232] width 648 height 6
click at [103, 109] on button "Applicants" at bounding box center [105, 109] width 39 height 14
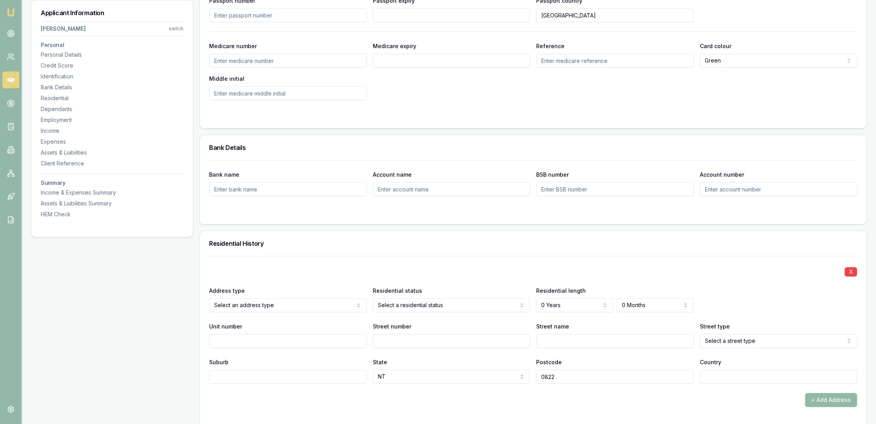
scroll to position [690, 0]
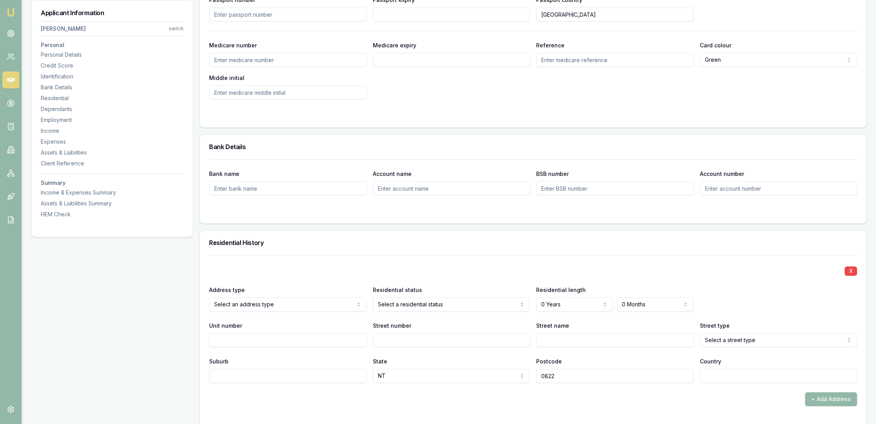
scroll to position [560, 0]
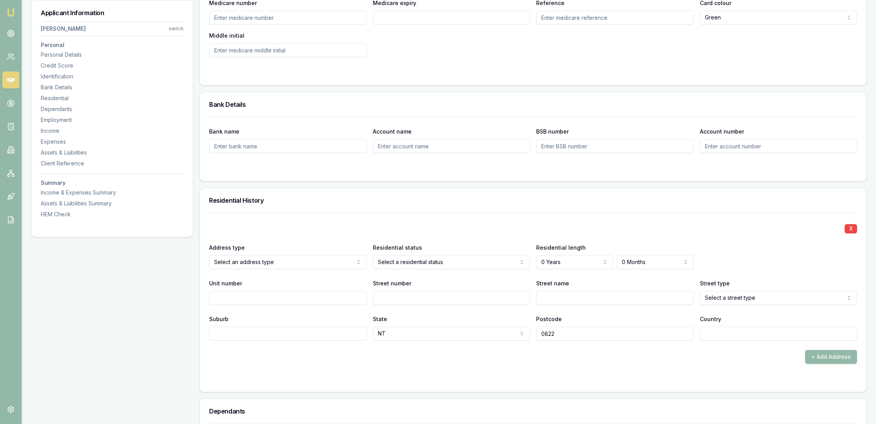
select select "LIVING_WITH_PARENTS"
click at [391, 318] on div "State NT NSW VIC QLD SA WA TAS NT ACT" at bounding box center [452, 327] width 158 height 26
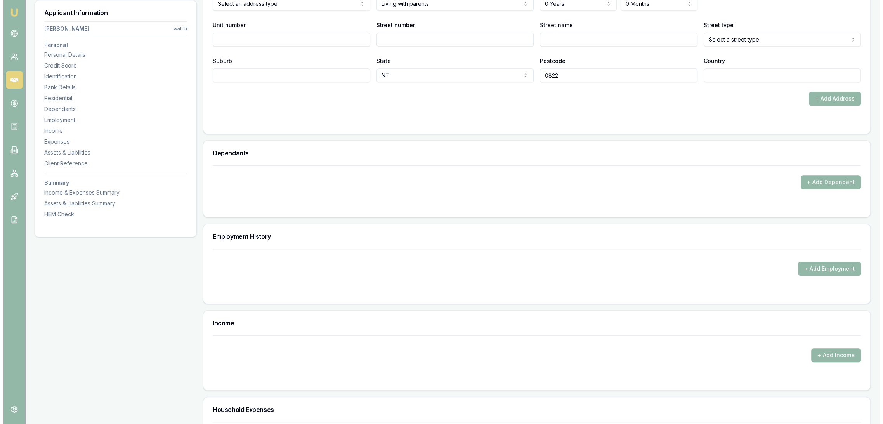
scroll to position [819, 0]
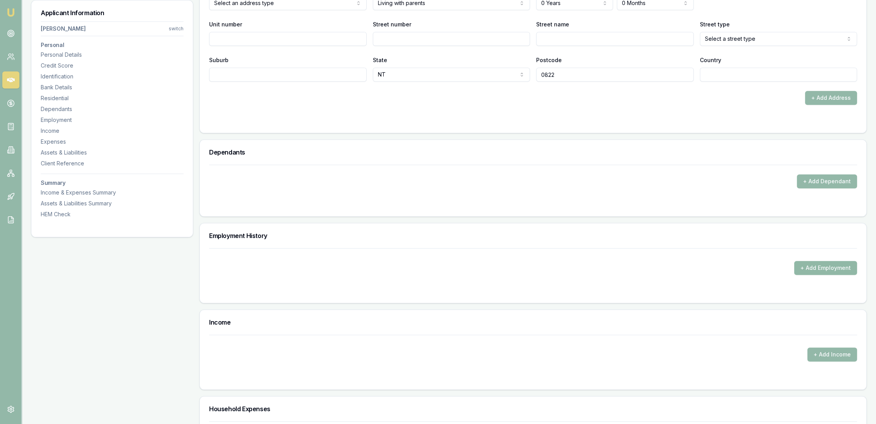
click at [817, 269] on button "+ Add Employment" at bounding box center [825, 268] width 63 height 14
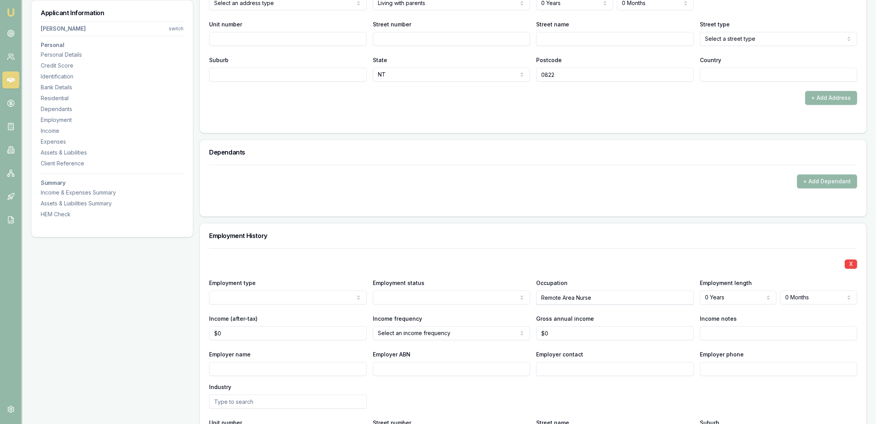
type input "Remote Area Nurse"
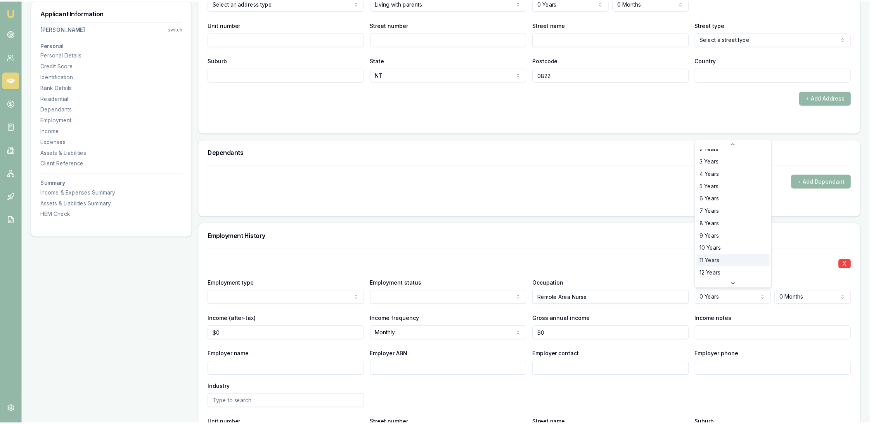
scroll to position [75, 0]
select select "15"
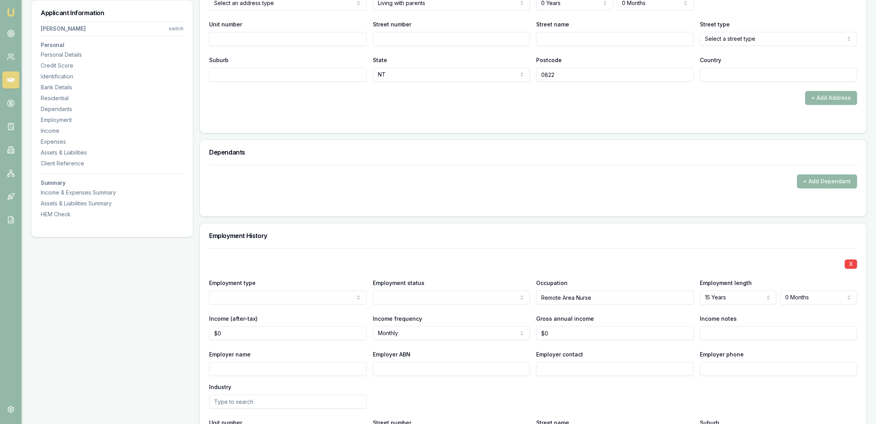
click at [603, 266] on div "X" at bounding box center [533, 263] width 648 height 11
click at [430, 259] on div "X" at bounding box center [533, 263] width 648 height 11
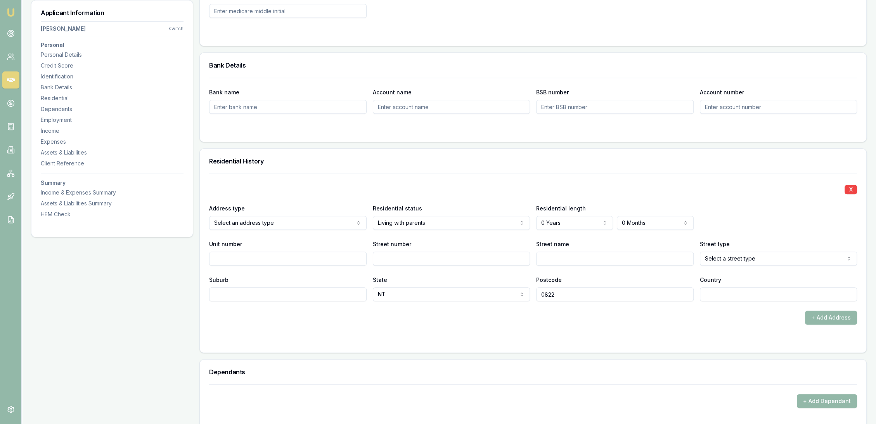
scroll to position [603, 0]
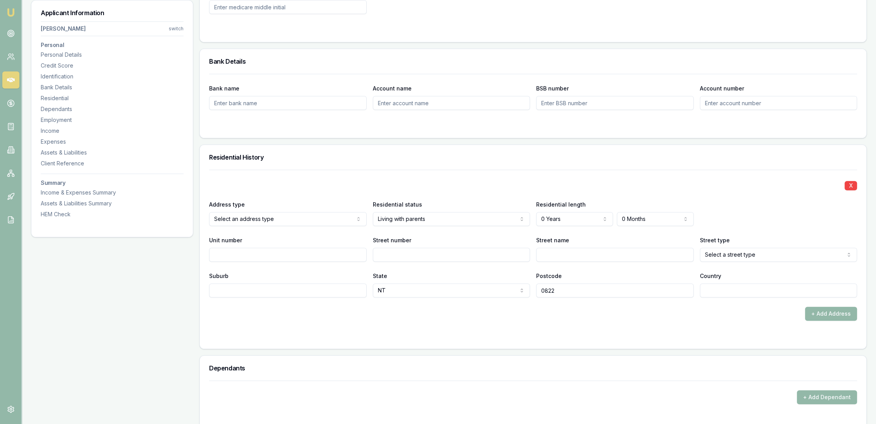
click at [360, 317] on div "+ Add Address" at bounding box center [533, 314] width 648 height 14
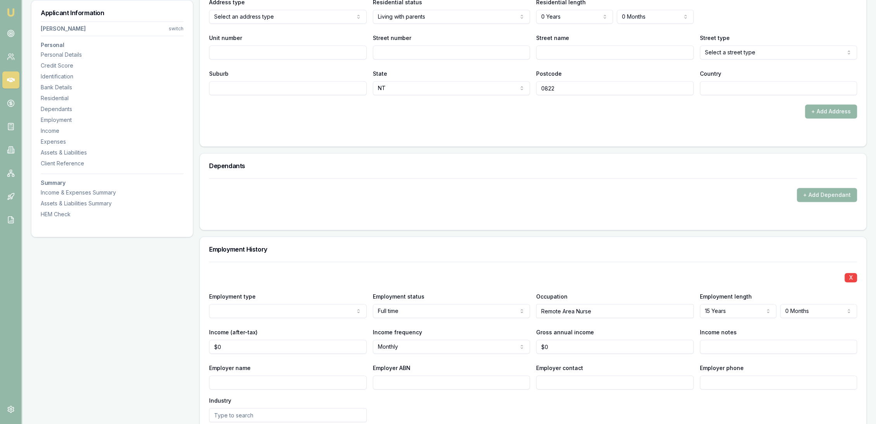
scroll to position [862, 0]
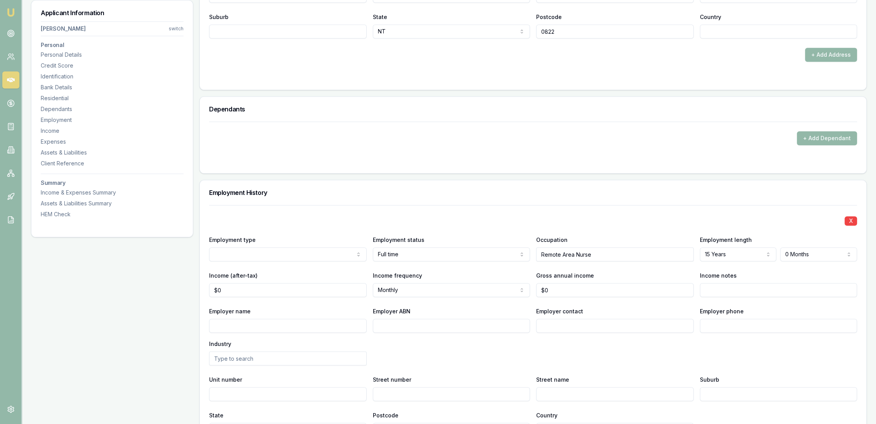
click at [433, 220] on div "X" at bounding box center [533, 220] width 648 height 11
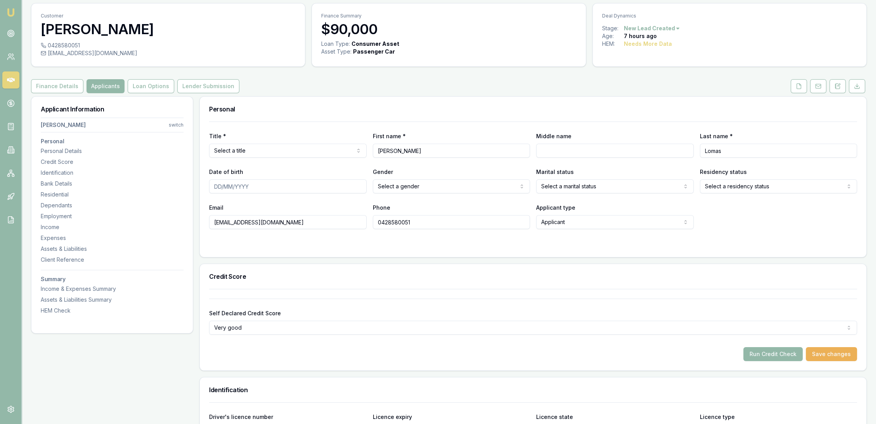
scroll to position [43, 0]
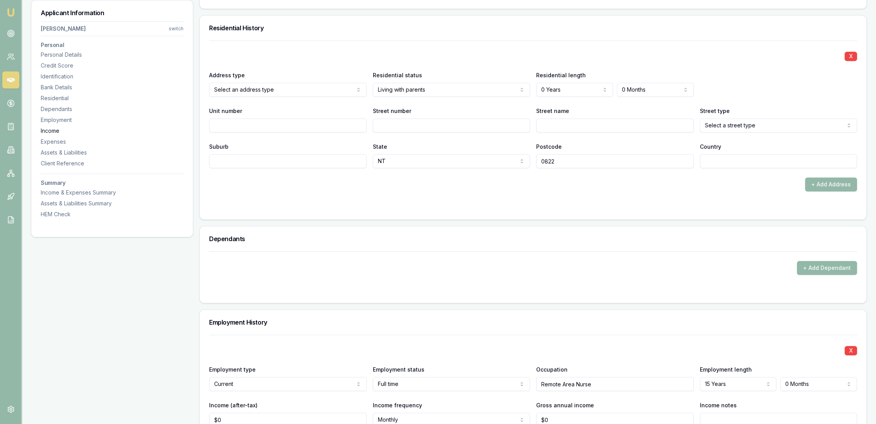
click at [54, 128] on div "Income" at bounding box center [112, 131] width 143 height 8
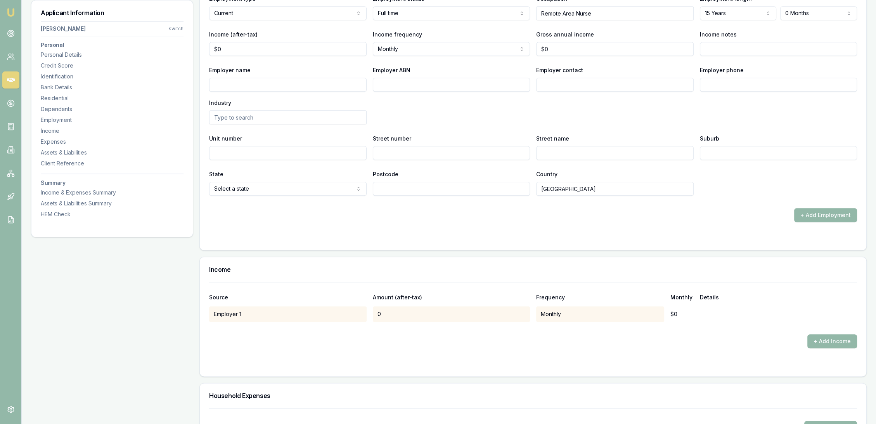
scroll to position [1100, 0]
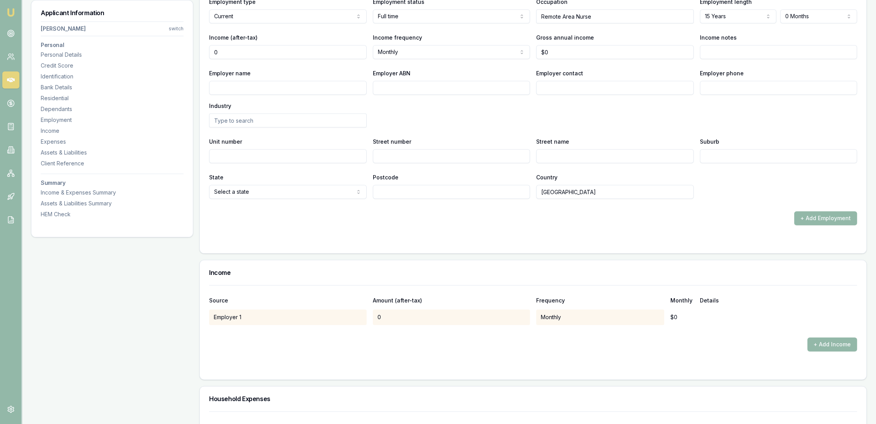
drag, startPoint x: 222, startPoint y: 50, endPoint x: 206, endPoint y: 50, distance: 15.5
click at [206, 50] on div "X Employment type Current Current Previous Employment status Full time Full tim…" at bounding box center [533, 110] width 667 height 286
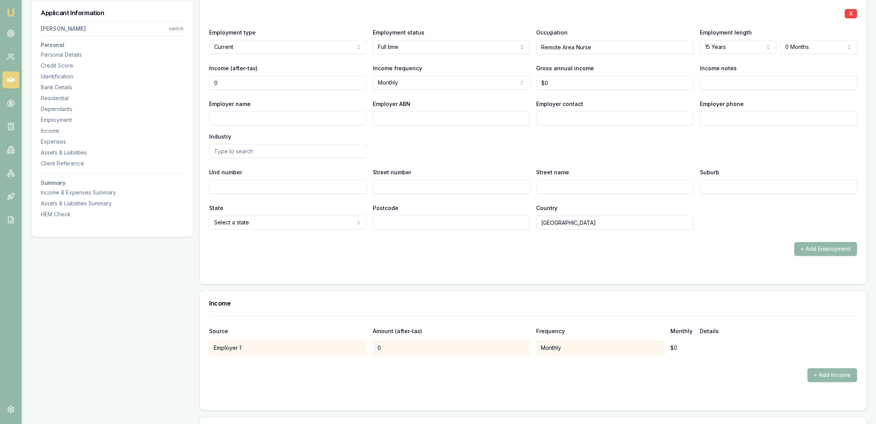
scroll to position [1057, 0]
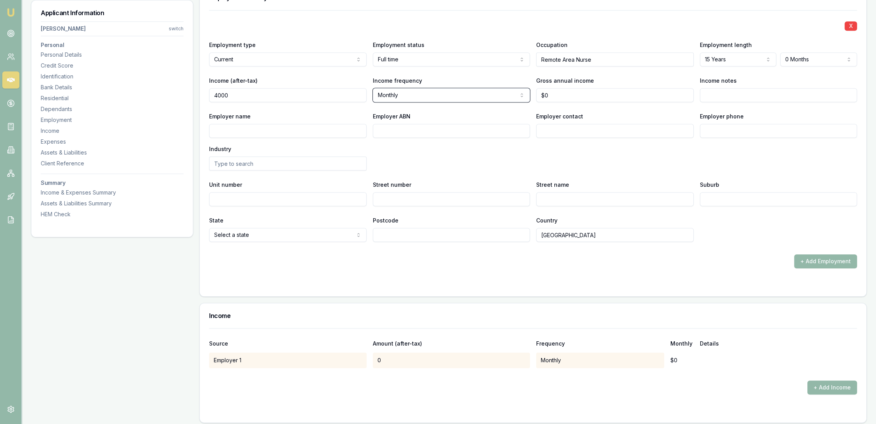
type input "$4,000"
select select "WEEKLY"
click at [418, 162] on div "Employer name Employer ABN Employer contact Employer phone Industry" at bounding box center [533, 140] width 648 height 59
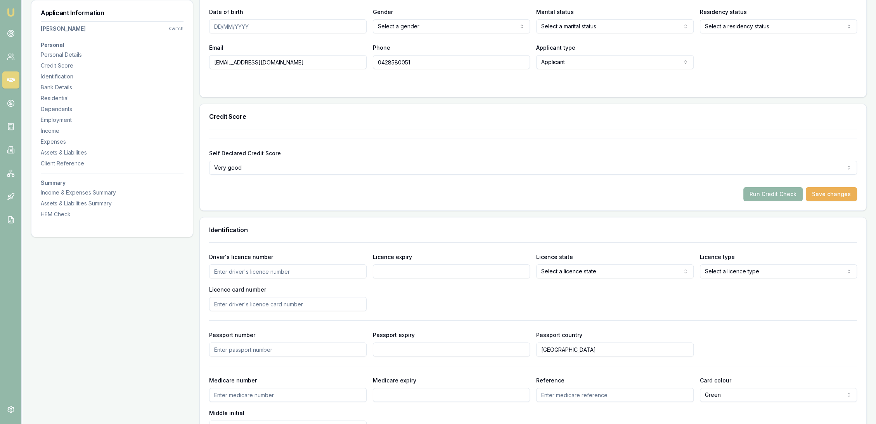
scroll to position [109, 0]
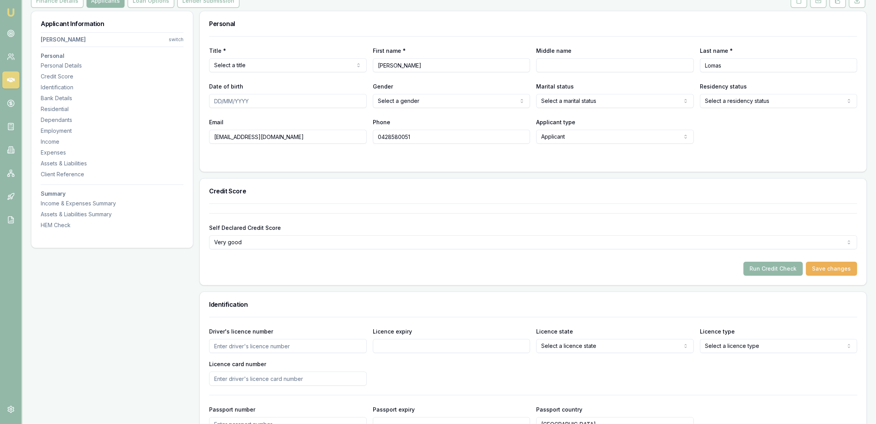
click at [582, 105] on html "Emu Broker Deals View D-5YJNZ8PP1B Robyn Adams Toggle Menu Customer Krystle Lom…" at bounding box center [438, 103] width 876 height 424
select select "MARRIED"
click at [515, 154] on form "Title * Select a title Mr Mrs Miss Ms Dr Prof First name * Krystle Middle name …" at bounding box center [533, 99] width 648 height 126
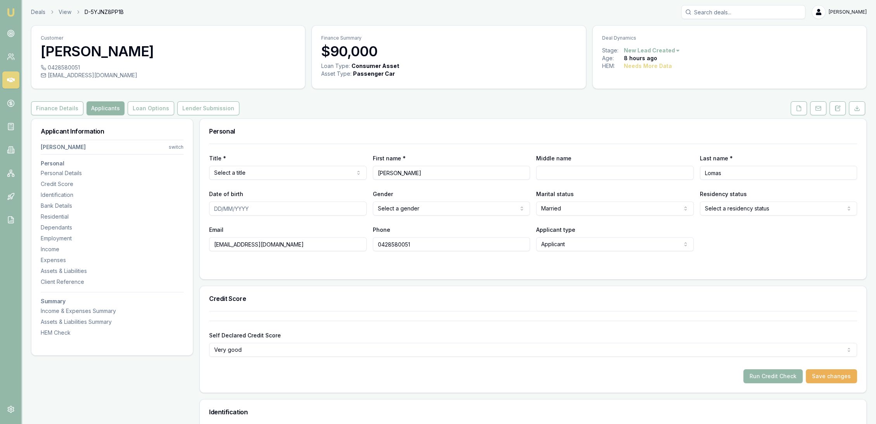
scroll to position [0, 0]
drag, startPoint x: 842, startPoint y: 112, endPoint x: 826, endPoint y: 121, distance: 18.1
click at [842, 111] on button at bounding box center [838, 109] width 16 height 14
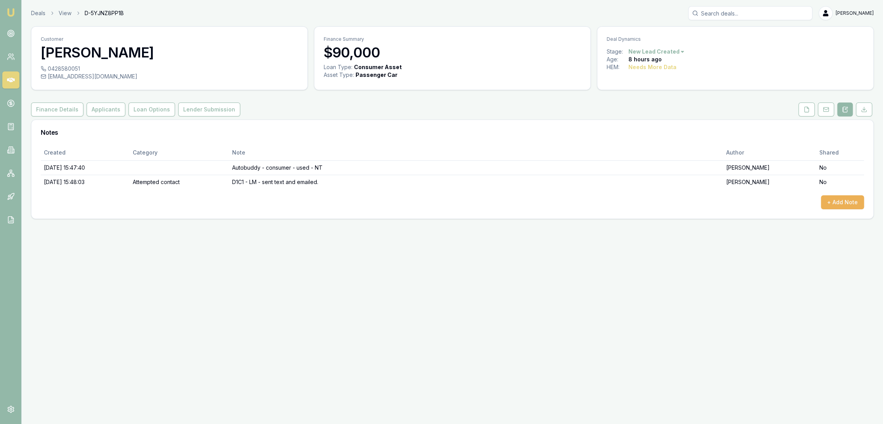
drag, startPoint x: 9, startPoint y: 12, endPoint x: 19, endPoint y: 6, distance: 11.6
click at [9, 12] on img at bounding box center [10, 12] width 9 height 9
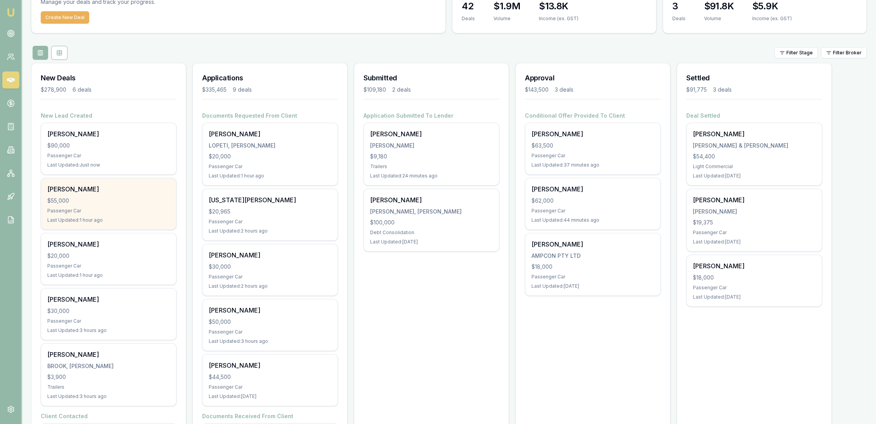
scroll to position [43, 0]
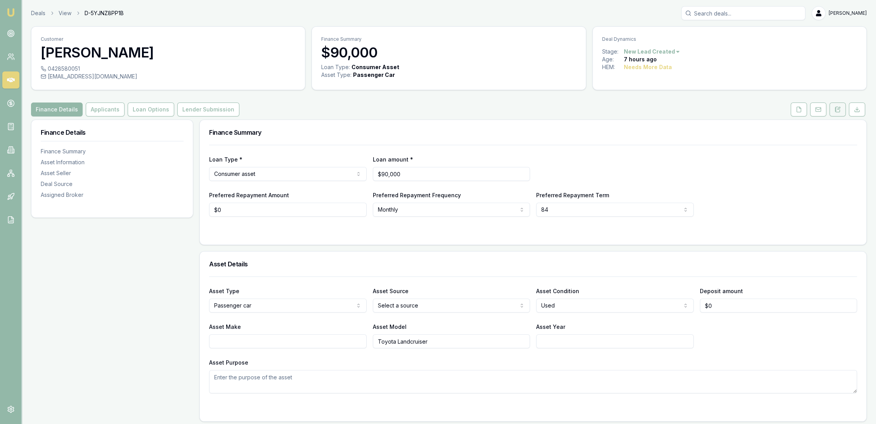
click at [838, 108] on icon at bounding box center [839, 108] width 2 height 2
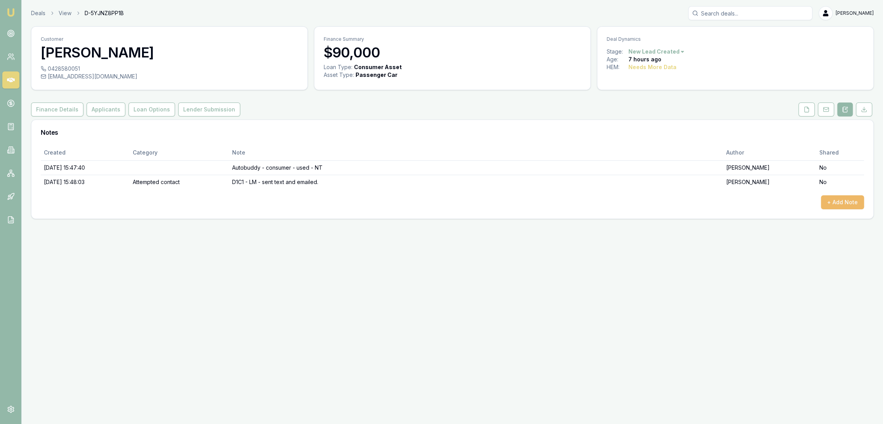
click at [829, 202] on button "+ Add Note" at bounding box center [842, 202] width 43 height 14
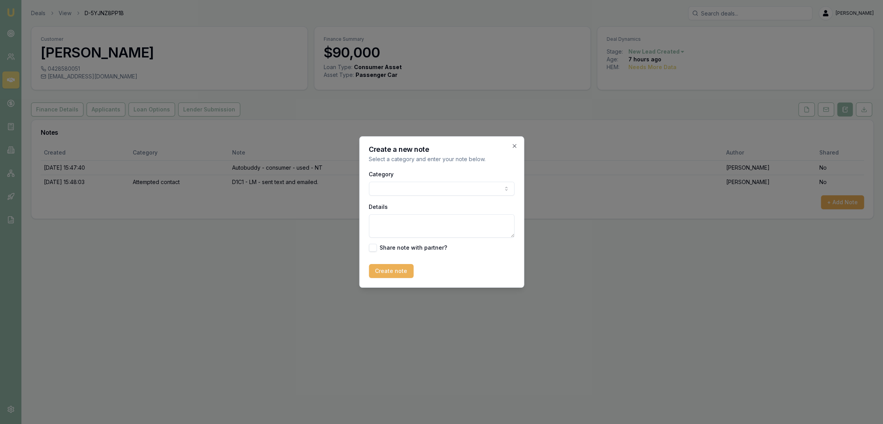
click at [432, 229] on textarea "Details" at bounding box center [442, 225] width 146 height 23
click at [504, 222] on textarea "Longest loan term with option to pay out early" at bounding box center [442, 225] width 146 height 23
click at [448, 230] on textarea "Longest loan term with option to pay out early. Preferring to do dealer." at bounding box center [442, 225] width 146 height 23
click at [447, 231] on textarea "Longest loan term with option to pay out early. Preferring to do dealer." at bounding box center [442, 225] width 146 height 23
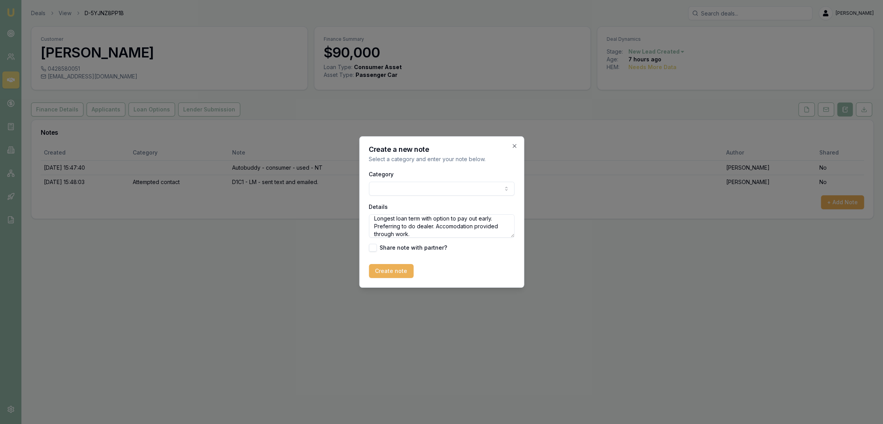
click at [425, 232] on textarea "Longest loan term with option to pay out early. Preferring to do dealer. Accomo…" at bounding box center [442, 225] width 146 height 23
type textarea "Longest loan term with option to pay out early. Preferring to do dealer. Accomo…"
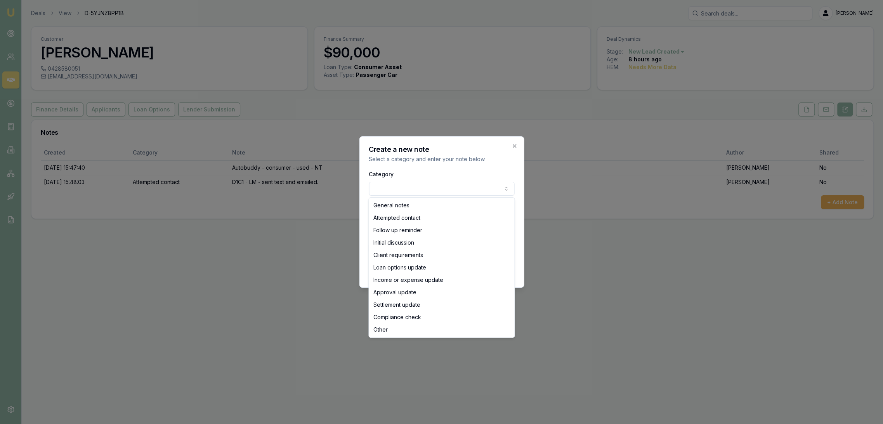
click at [417, 188] on body "Emu Broker Deals View D-5YJNZ8PP1B [PERSON_NAME] Toggle Menu Customer [PERSON_N…" at bounding box center [441, 212] width 883 height 424
select select "INITIAL_DISCUSSION"
drag, startPoint x: 407, startPoint y: 242, endPoint x: 404, endPoint y: 238, distance: 4.4
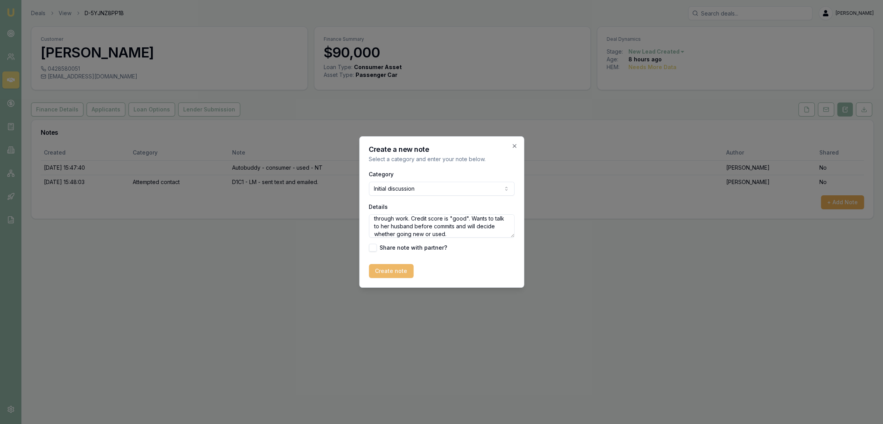
click at [386, 270] on button "Create note" at bounding box center [391, 271] width 45 height 14
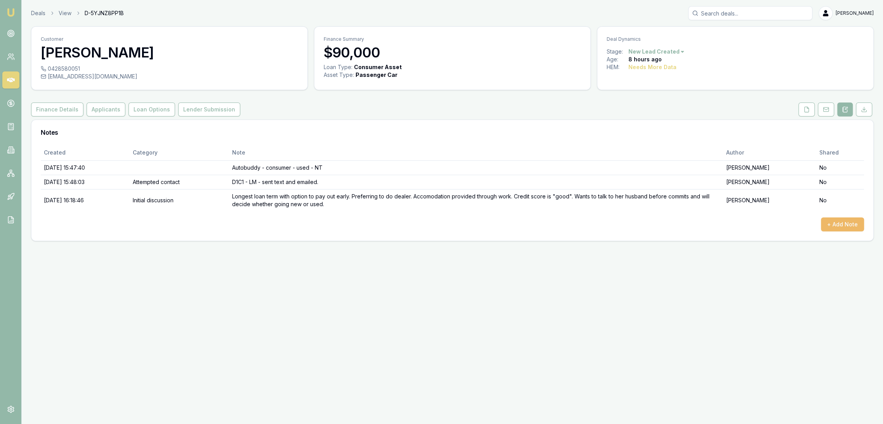
click at [849, 227] on button "+ Add Note" at bounding box center [842, 224] width 43 height 14
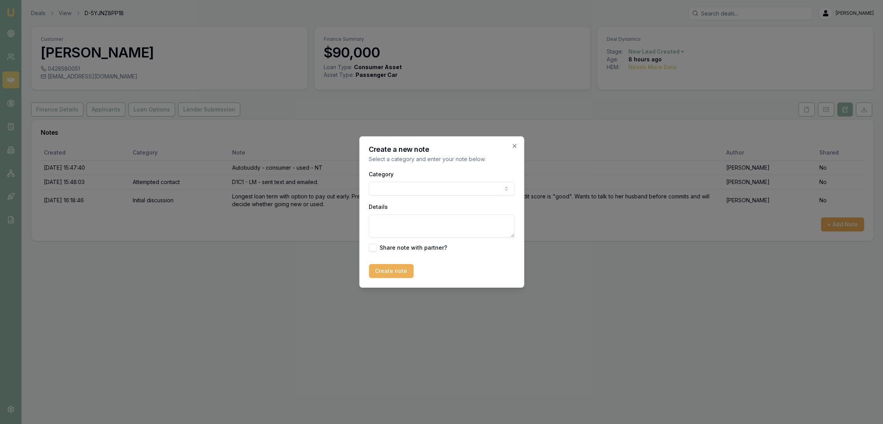
click at [422, 234] on textarea "Details" at bounding box center [442, 225] width 146 height 23
type textarea "Will come back to me [DATE]."
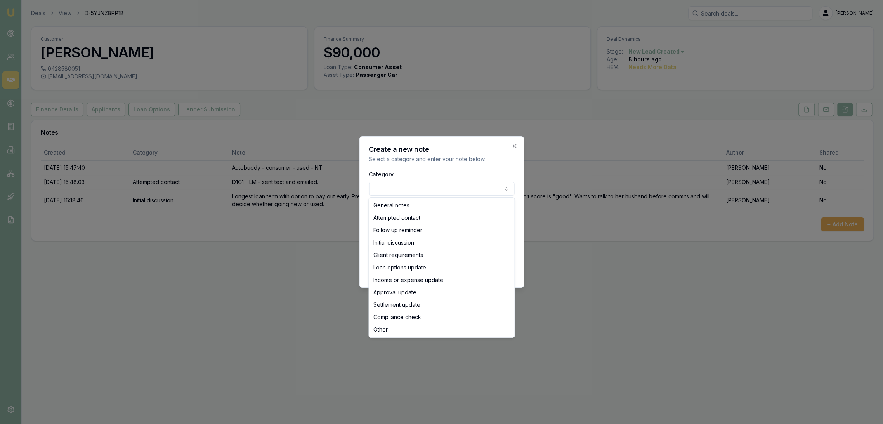
click at [446, 192] on body "Emu Broker Deals View D-5YJNZ8PP1B [PERSON_NAME] Toggle Menu Customer [PERSON_N…" at bounding box center [441, 212] width 883 height 424
select select "ATTEMPTED_CONTACT"
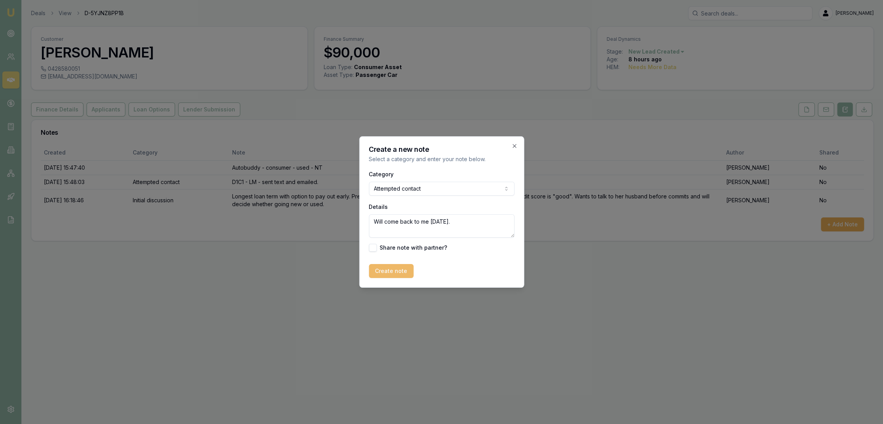
click at [388, 267] on button "Create note" at bounding box center [391, 271] width 45 height 14
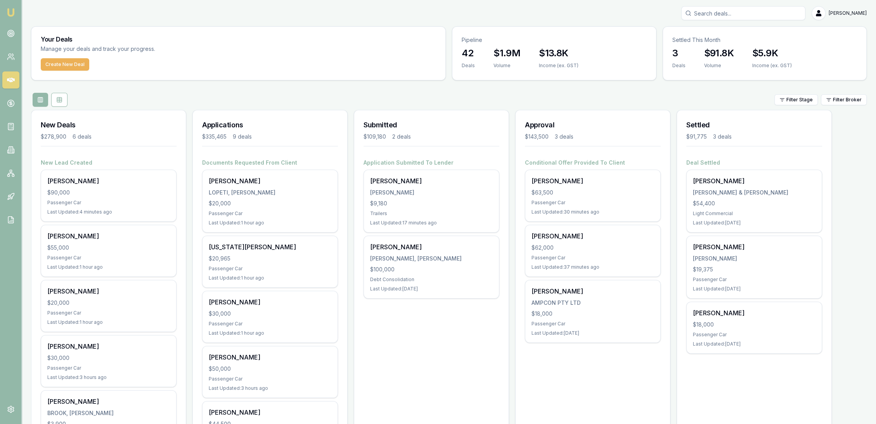
click at [12, 10] on img at bounding box center [10, 12] width 9 height 9
click at [11, 125] on line at bounding box center [10, 125] width 3 height 0
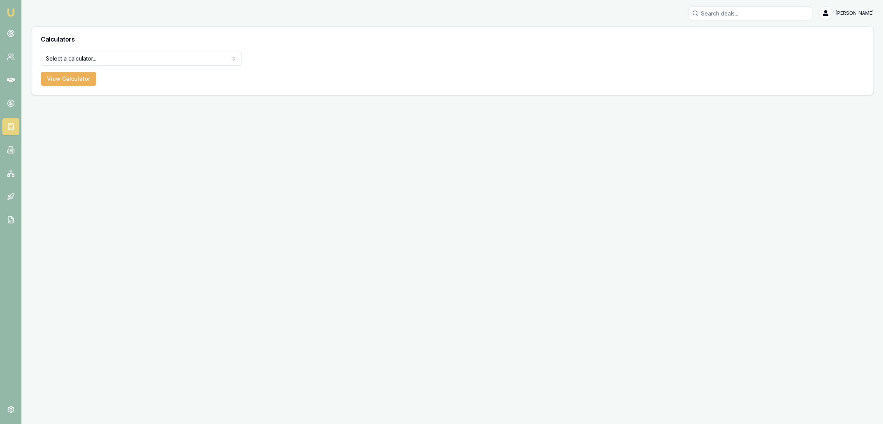
click at [106, 55] on html "Emu Broker [PERSON_NAME] Toggle Menu Calculators Select a calculator... Finance…" at bounding box center [441, 212] width 883 height 424
click at [73, 83] on button "View Calculator" at bounding box center [68, 79] width 55 height 14
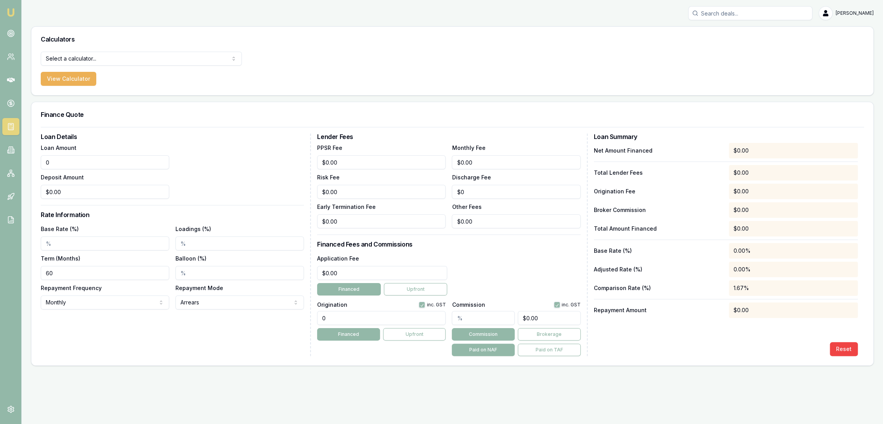
drag, startPoint x: 75, startPoint y: 162, endPoint x: 40, endPoint y: 162, distance: 34.2
click at [41, 162] on input "0" at bounding box center [105, 162] width 128 height 14
type input "$90,000.00"
click at [298, 178] on div "Loan Amount $90,000.00 Deposit Amount $0.00" at bounding box center [172, 171] width 263 height 56
click at [51, 240] on input "Base Rate (%)" at bounding box center [105, 243] width 128 height 14
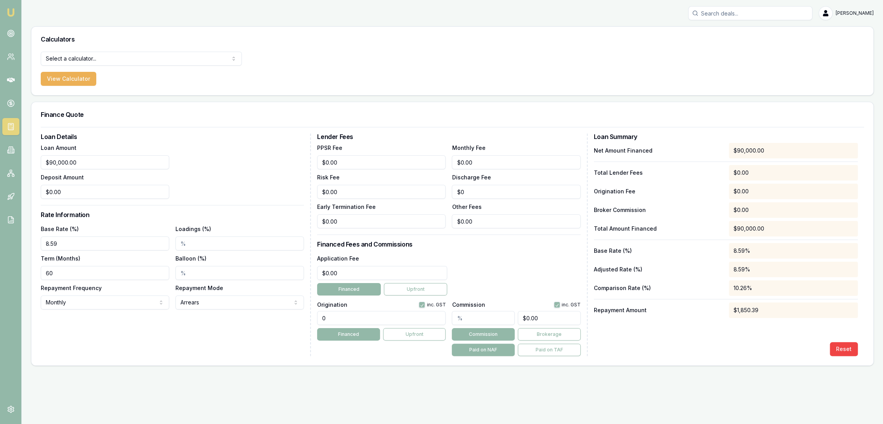
type input "8.59%"
click at [193, 241] on input "Loadings (%)" at bounding box center [239, 243] width 128 height 14
drag, startPoint x: 60, startPoint y: 272, endPoint x: 37, endPoint y: 274, distance: 23.3
click at [37, 274] on div "Loan Details Loan Amount $90,000.00 Deposit Amount $0.00 Rate Information Base …" at bounding box center [452, 246] width 842 height 238
type input "84"
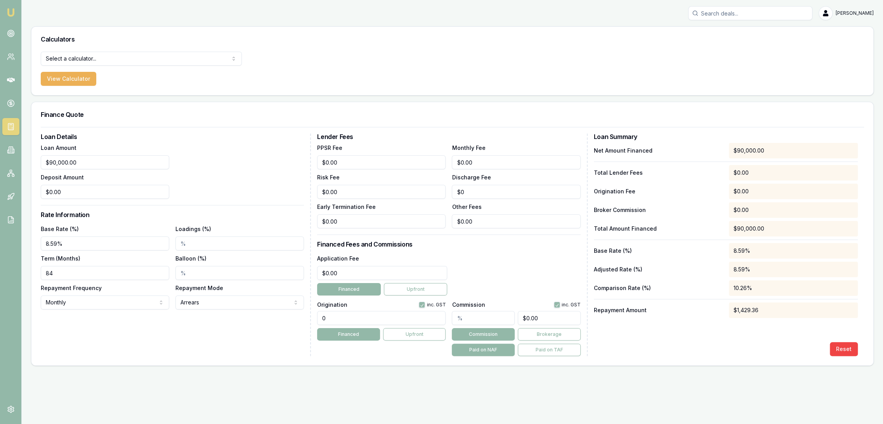
click at [117, 330] on div "Loan Details Loan Amount $90,000.00 Deposit Amount $0.00 Rate Information Base …" at bounding box center [176, 244] width 270 height 222
click at [99, 307] on html "Emu Broker [PERSON_NAME] Toggle Menu Calculators Select a calculator... Finance…" at bounding box center [441, 212] width 883 height 424
click at [196, 329] on html "Emu Broker [PERSON_NAME] Toggle Menu Calculators Select a calculator... Finance…" at bounding box center [441, 212] width 883 height 424
click at [312, 162] on div "Loan Details Loan Amount $90,000.00 Deposit Amount $0.00 Rate Information Base …" at bounding box center [452, 244] width 823 height 222
type input "$0.00"
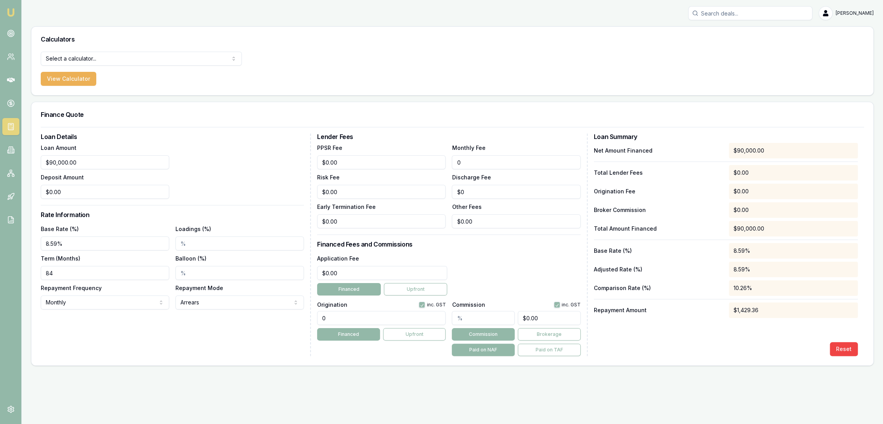
drag, startPoint x: 487, startPoint y: 157, endPoint x: 401, endPoint y: 157, distance: 86.2
click at [404, 157] on div "PPSR Fee $0.00 Monthly Fee 0 Risk Fee $0.00 Discharge Fee $0 Early Termination …" at bounding box center [448, 185] width 263 height 85
type input "$8.00"
drag, startPoint x: 348, startPoint y: 273, endPoint x: 292, endPoint y: 274, distance: 56.3
click at [300, 274] on div "Loan Details Loan Amount $90,000.00 Deposit Amount $0.00 Rate Information Base …" at bounding box center [452, 244] width 823 height 222
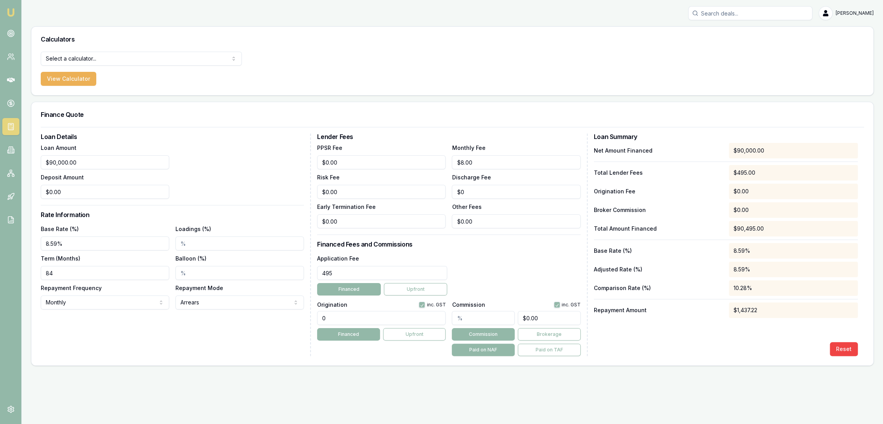
type input "$495.00"
drag, startPoint x: 337, startPoint y: 319, endPoint x: 297, endPoint y: 319, distance: 40.0
click at [298, 319] on div "Loan Details Loan Amount $90,000.00 Deposit Amount $0.00 Rate Information Base …" at bounding box center [452, 244] width 823 height 222
type input "1210.00"
click at [551, 333] on button "Brokerage" at bounding box center [549, 334] width 63 height 12
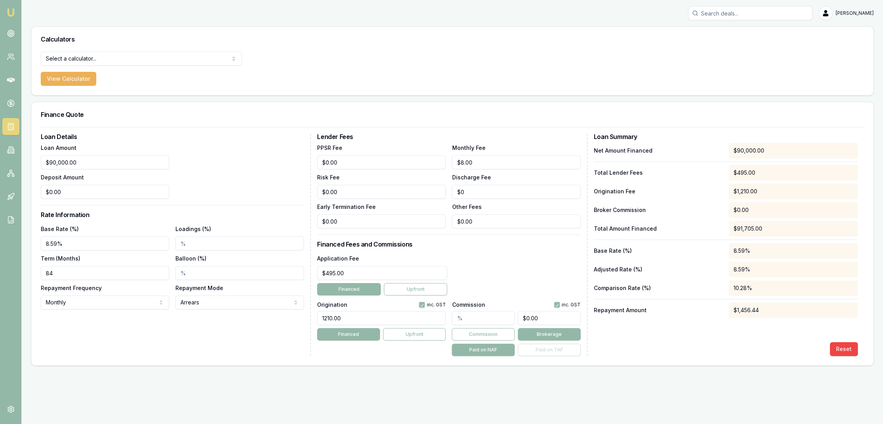
click at [474, 317] on input "text" at bounding box center [483, 318] width 63 height 14
type input "0"
drag, startPoint x: 544, startPoint y: 316, endPoint x: 449, endPoint y: 322, distance: 94.9
click at [449, 322] on div "Origination inc. GST 1210.00 Financed Upfront Commission inc. GST 0 Commission …" at bounding box center [448, 326] width 263 height 57
type input "0.0011111111111111111"
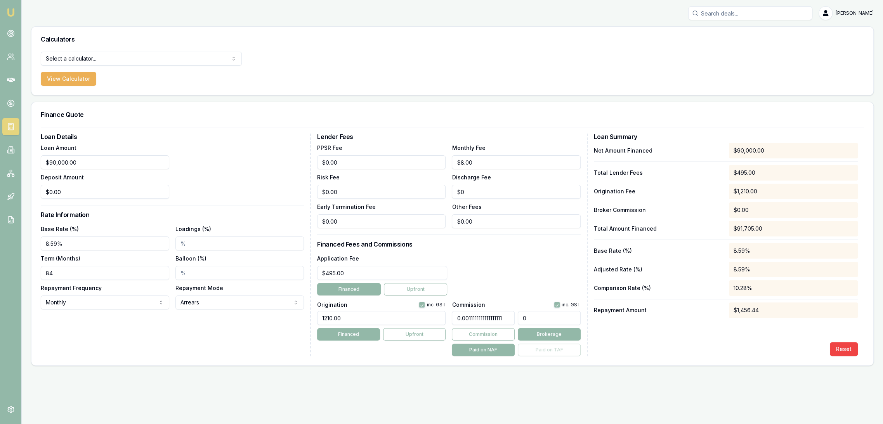
type input "1"
type input "0.011111111111111112"
type input "10"
type input "0.1111111111111111"
type input "100"
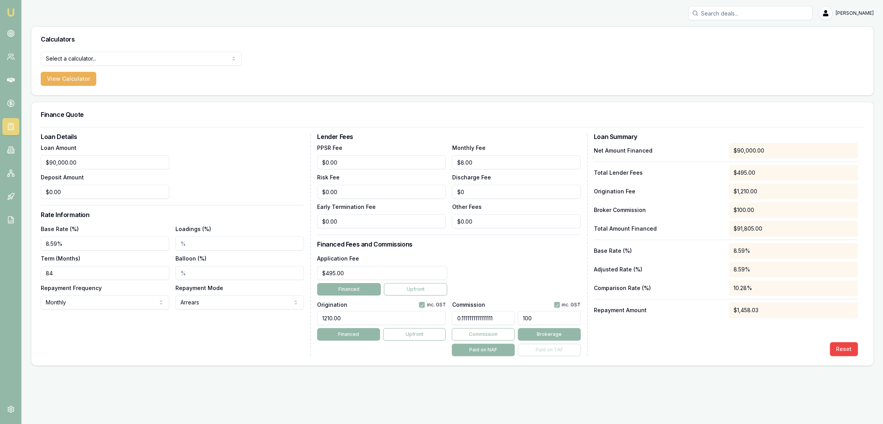
type input "1.1111111111111112"
click at [617, 343] on div "Reset" at bounding box center [726, 349] width 264 height 14
type input "1000"
drag, startPoint x: 550, startPoint y: 316, endPoint x: 492, endPoint y: 316, distance: 57.0
click at [493, 316] on div "1.1111111111111112 1000" at bounding box center [516, 316] width 128 height 17
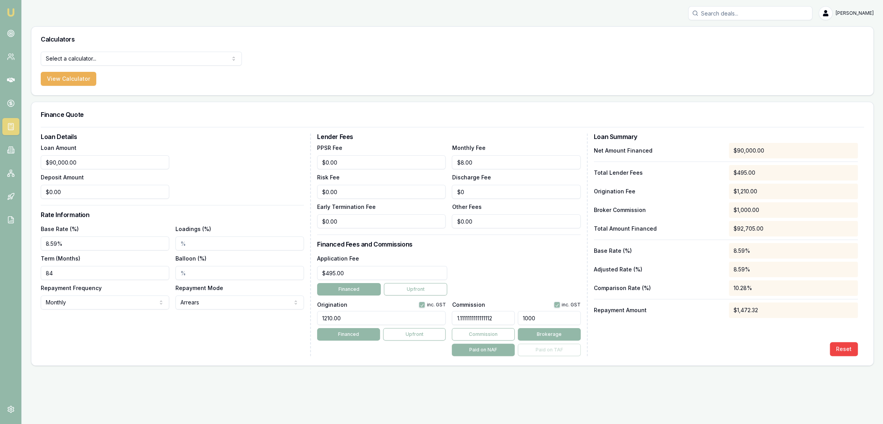
type input "0.0011111111111111111"
type input "1"
type input "0.016666666666666666"
type input "15"
type input "0.16666666666666669"
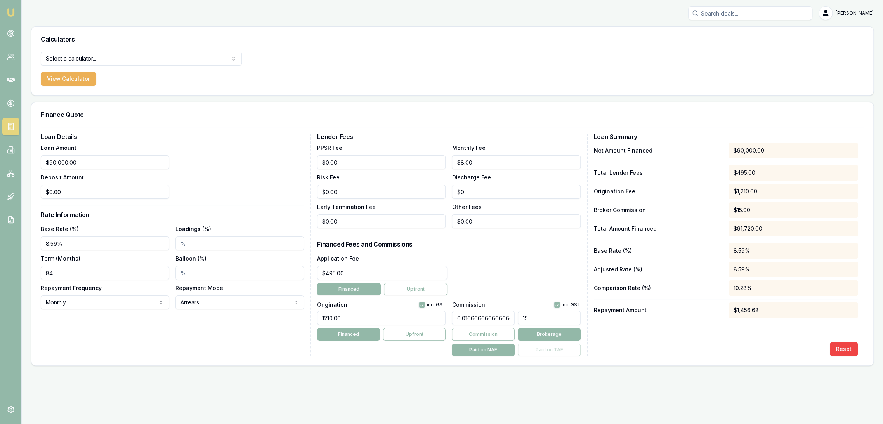
type input "150"
type input "1.6666666666666667"
type input "1500"
type input "16.666666666666664"
click at [699, 340] on div "Net Amount Financed $90,000.00 Total Lender Fees $495.00 Origination Fee $1,210…" at bounding box center [726, 249] width 264 height 213
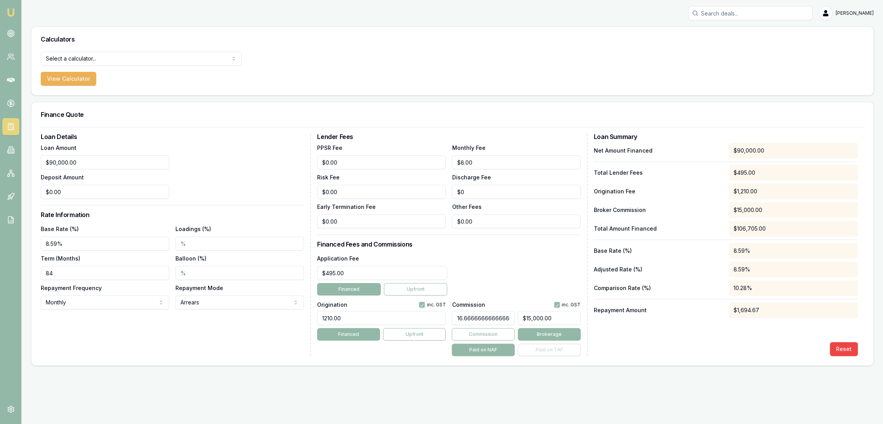
type input "14999"
click at [454, 325] on div "16.666666666666664 14999 Commission Brokerage Paid on NAF Paid on TAF" at bounding box center [516, 332] width 128 height 48
type input "0.0011111111111111111"
type input "15"
type input "0.16666666666666669"
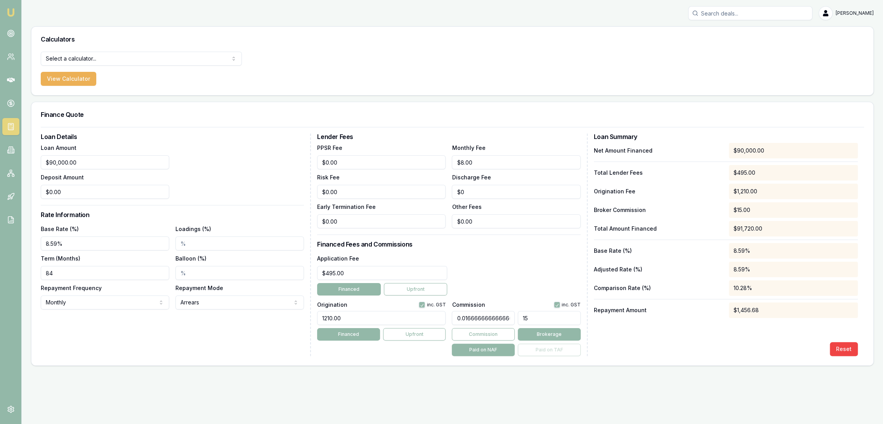
type input "150"
type input "1.6666666666666667"
type input "1500"
type input "16.666666666666664"
type input "$15,000.00"
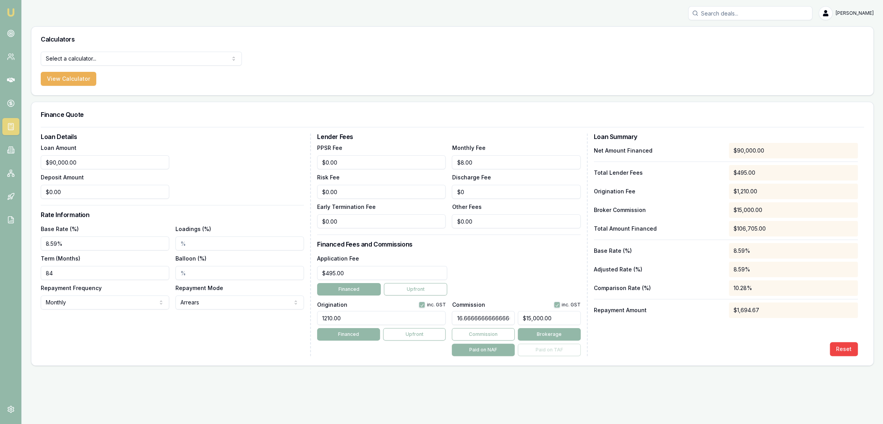
click at [659, 327] on div "Net Amount Financed $90,000.00 Total Lender Fees $495.00 Origination Fee $1,210…" at bounding box center [726, 249] width 264 height 213
click at [10, 151] on icon at bounding box center [10, 151] width 1 height 0
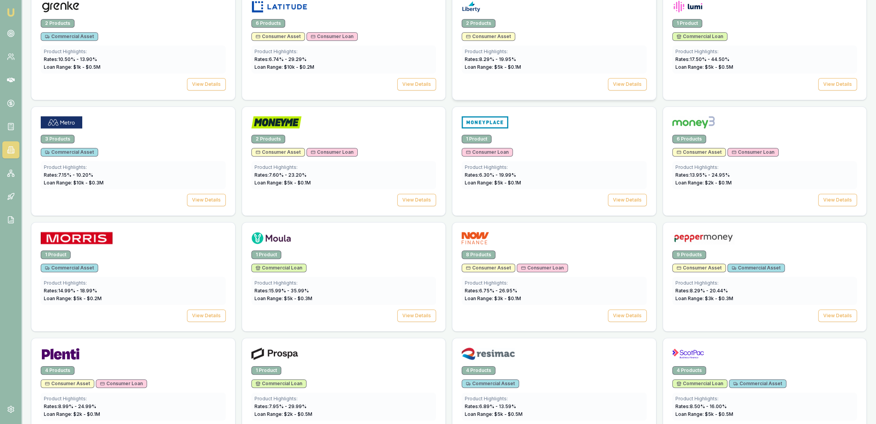
scroll to position [862, 0]
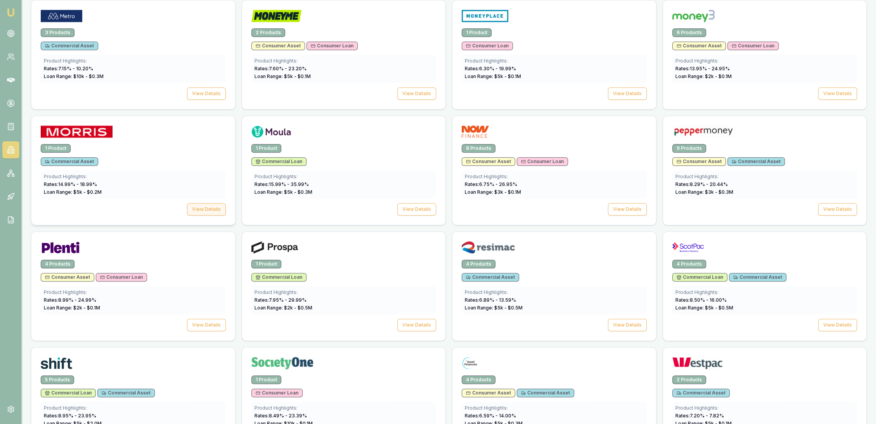
click at [194, 208] on button "View Details" at bounding box center [206, 209] width 39 height 12
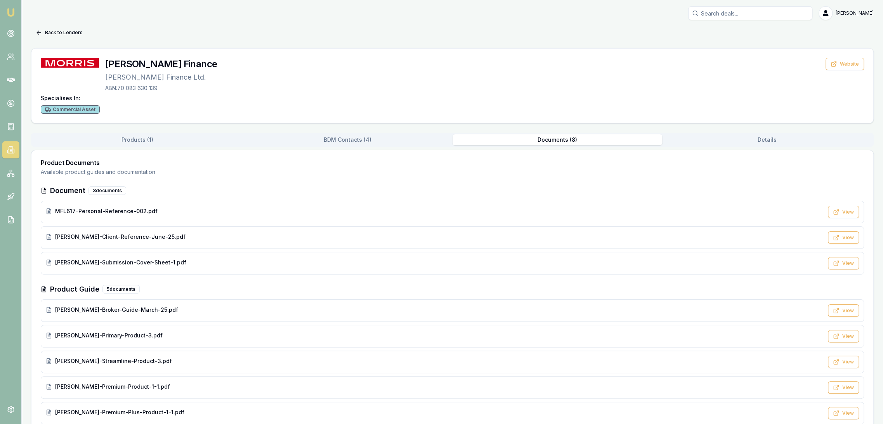
click at [562, 138] on button "Documents ( 8 )" at bounding box center [558, 139] width 210 height 11
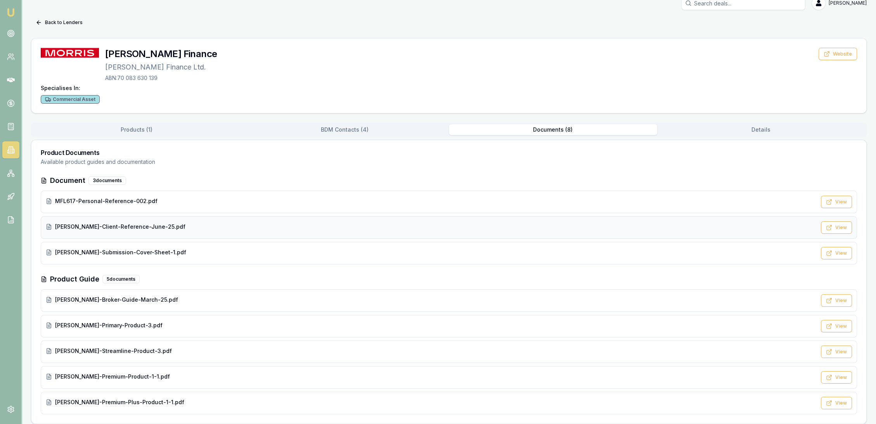
scroll to position [15, 0]
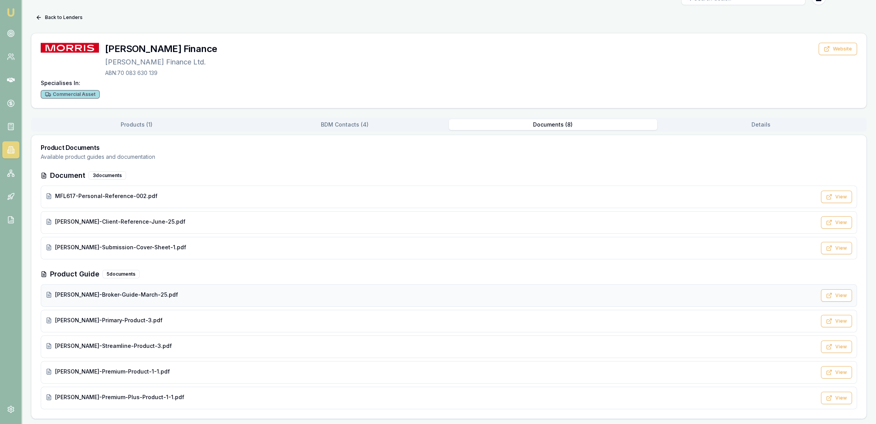
click at [106, 293] on span "[PERSON_NAME]-Broker-Guide-March-25.pdf" at bounding box center [116, 295] width 123 height 8
click at [112, 319] on span "[PERSON_NAME]-Primary-Product-3.pdf" at bounding box center [108, 320] width 107 height 8
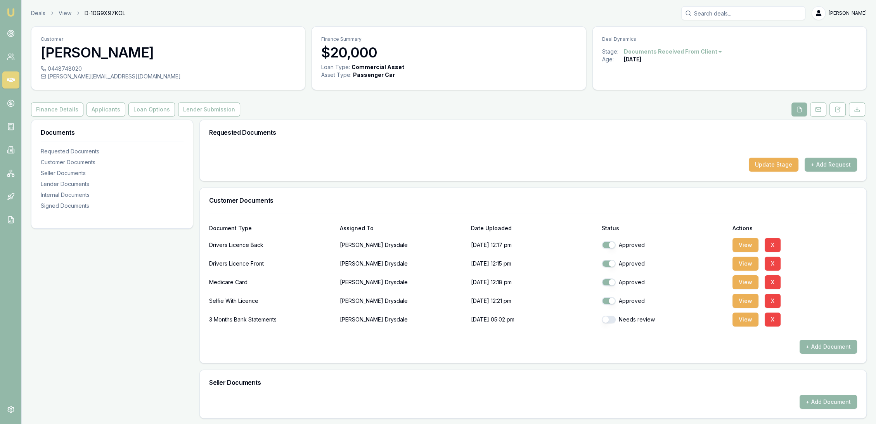
click at [612, 319] on button "button" at bounding box center [609, 320] width 14 height 8
checkbox input "true"
click at [745, 319] on button "View" at bounding box center [746, 319] width 26 height 14
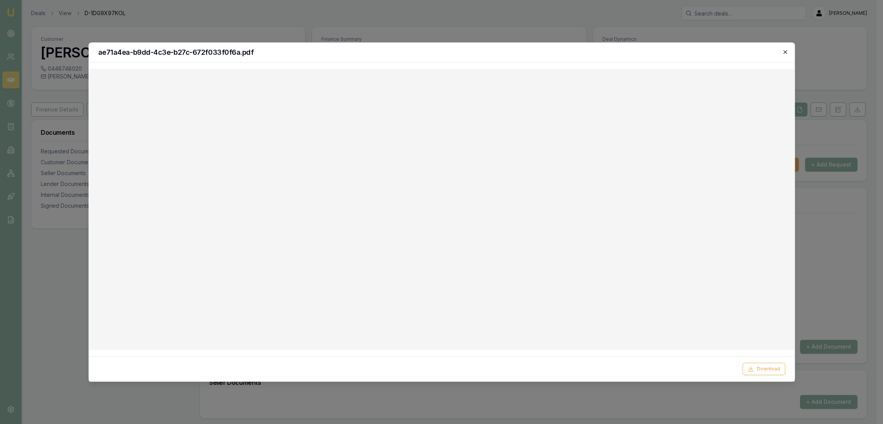
click at [788, 54] on icon "button" at bounding box center [785, 52] width 6 height 6
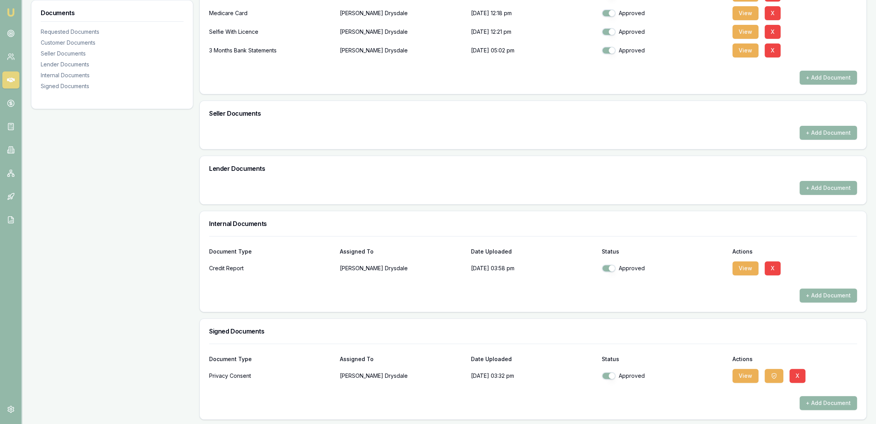
scroll to position [270, 0]
click at [743, 266] on button "View" at bounding box center [746, 267] width 26 height 14
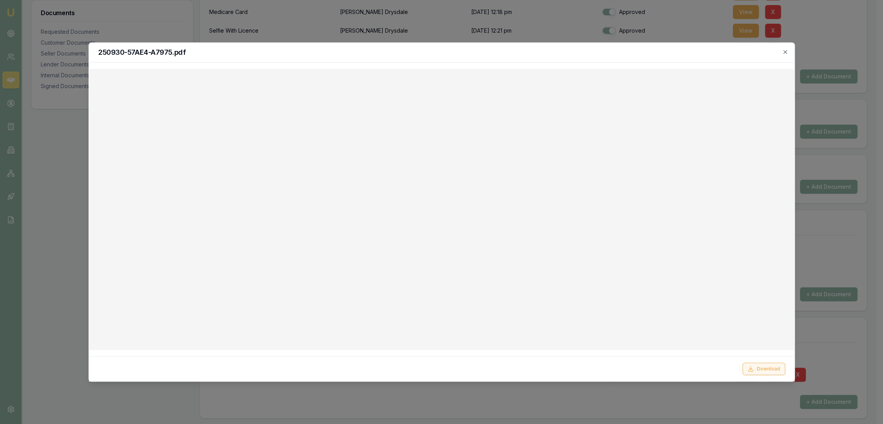
click at [771, 371] on button "Download" at bounding box center [763, 368] width 43 height 12
click at [635, 55] on h2 "250930-57AE4-A7975.pdf" at bounding box center [441, 52] width 687 height 7
click at [787, 50] on icon "button" at bounding box center [785, 52] width 6 height 6
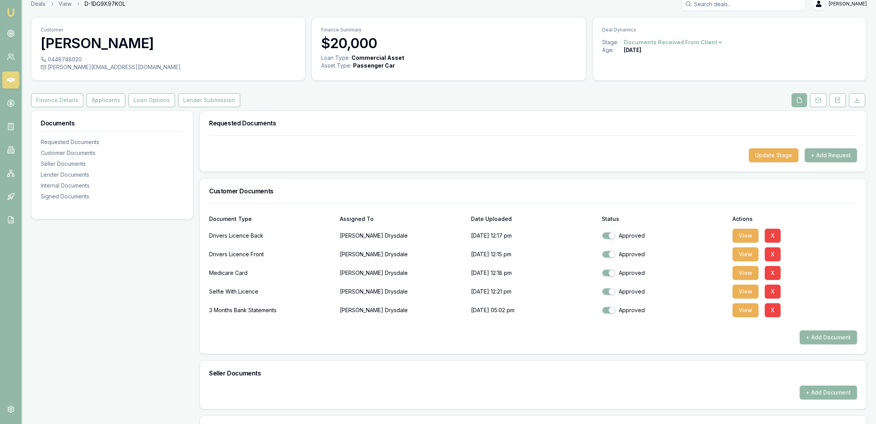
scroll to position [0, 0]
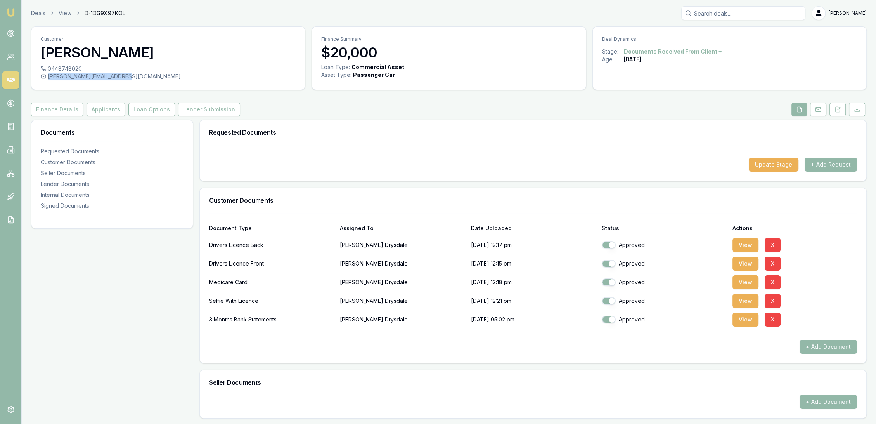
drag, startPoint x: 49, startPoint y: 76, endPoint x: 120, endPoint y: 76, distance: 71.0
click at [120, 76] on div "[PERSON_NAME][EMAIL_ADDRESS][DOMAIN_NAME]" at bounding box center [168, 77] width 255 height 8
copy div "[PERSON_NAME][EMAIL_ADDRESS][DOMAIN_NAME]"
click at [737, 319] on button "View" at bounding box center [746, 319] width 26 height 14
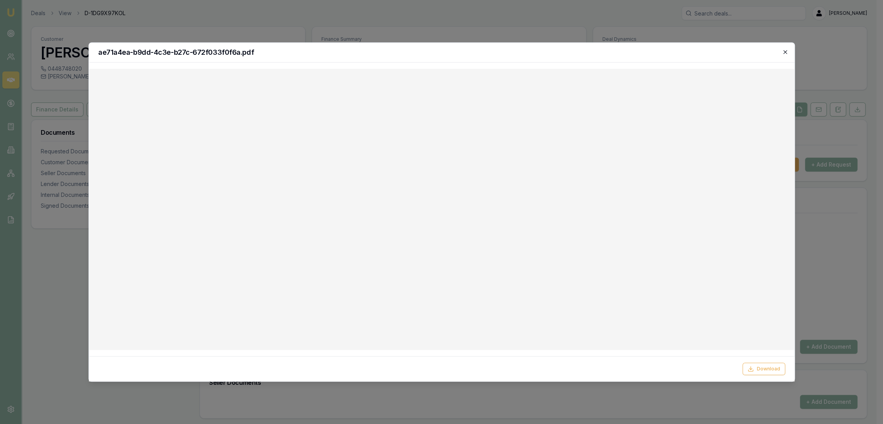
click at [783, 50] on icon "button" at bounding box center [784, 51] width 3 height 3
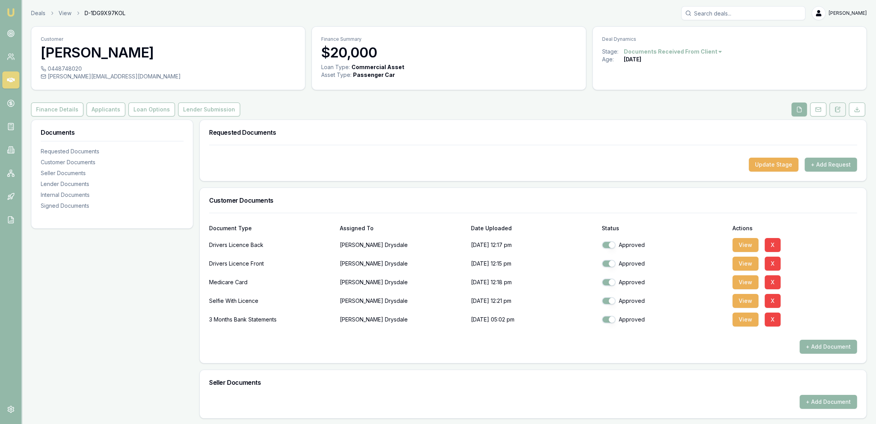
click at [840, 106] on icon at bounding box center [838, 109] width 6 height 6
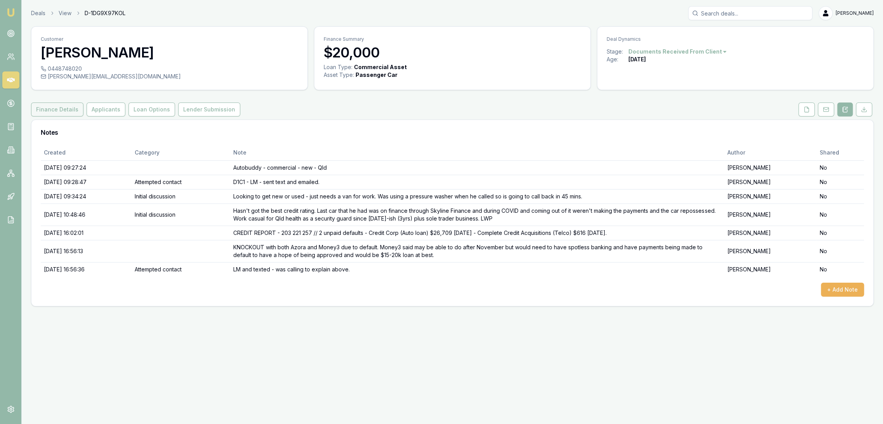
click at [63, 111] on button "Finance Details" at bounding box center [57, 109] width 52 height 14
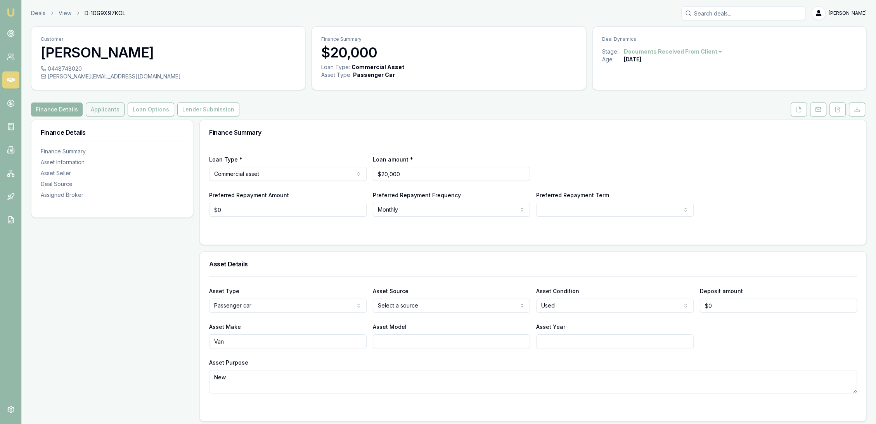
click at [111, 111] on button "Applicants" at bounding box center [105, 109] width 39 height 14
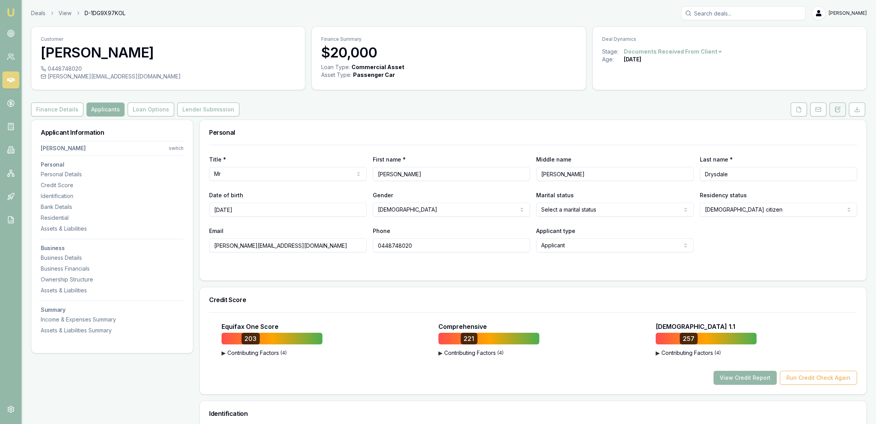
click at [839, 106] on icon at bounding box center [838, 109] width 6 height 6
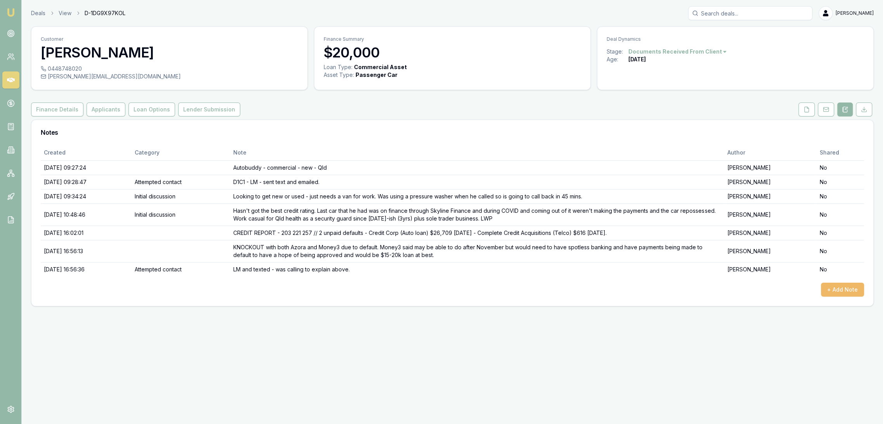
click at [826, 289] on button "+ Add Note" at bounding box center [842, 290] width 43 height 14
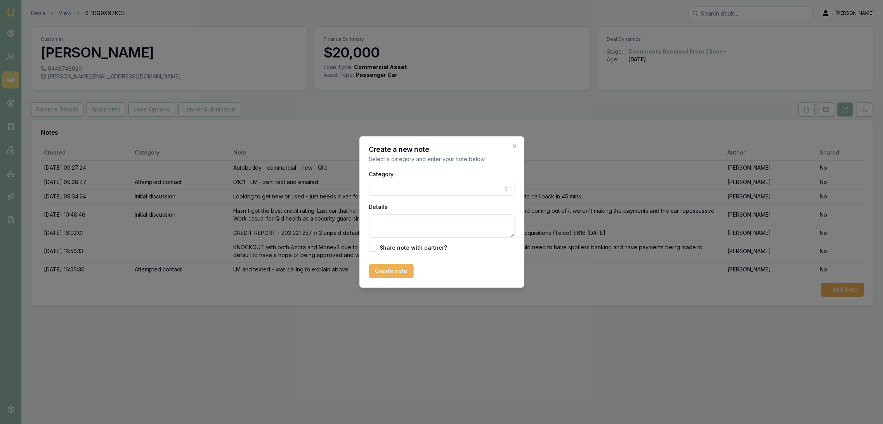
click at [391, 223] on textarea "Details" at bounding box center [442, 225] width 146 height 23
type textarea "Qld health is PAYG and ABN is a side hussle."
click at [381, 268] on button "Create note" at bounding box center [391, 271] width 45 height 14
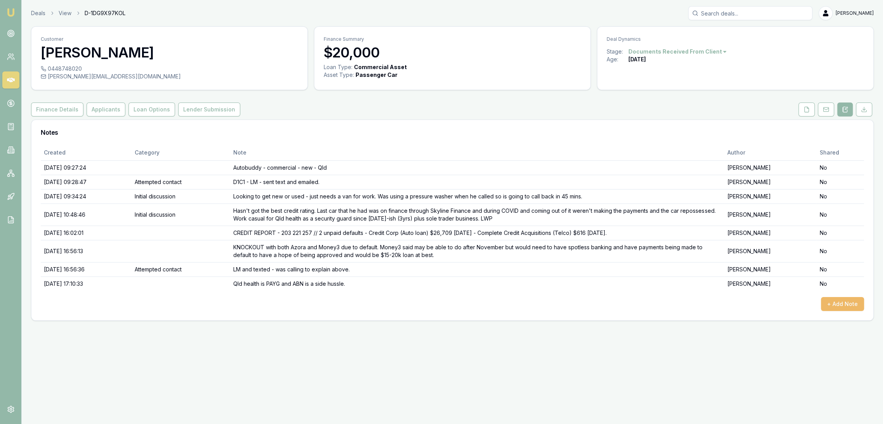
click at [840, 302] on button "+ Add Note" at bounding box center [842, 304] width 43 height 14
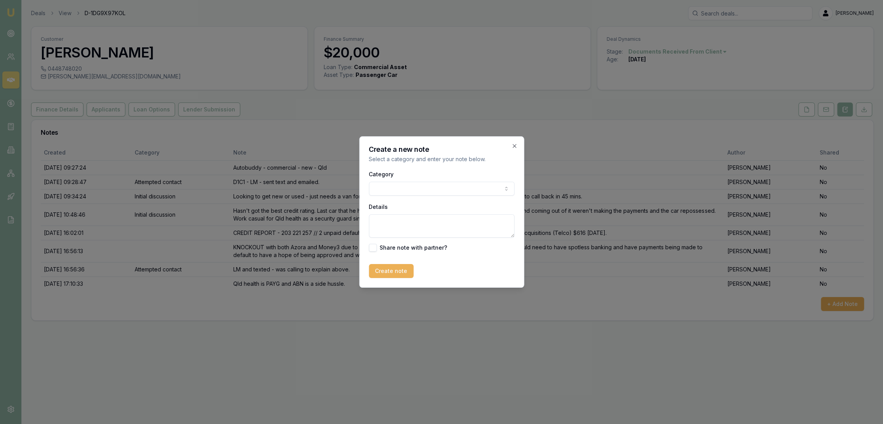
click at [390, 226] on textarea "Details" at bounding box center [442, 225] width 146 height 23
type textarea "L"
type textarea "CLOSING LEAD as not qualified because no one will touch him. Money3 may do it i…"
click at [404, 267] on button "Create note" at bounding box center [391, 271] width 45 height 14
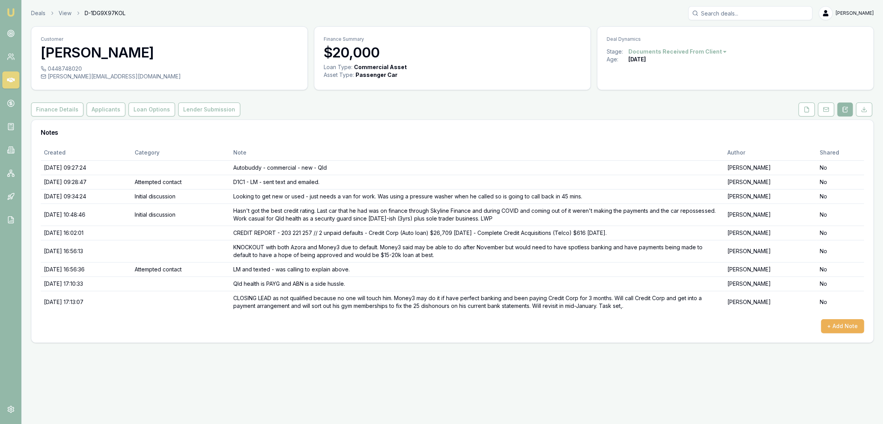
click at [662, 54] on html "Emu Broker Deals View D-1DG9X97KOL Robyn Adams Toggle Menu Customer Christopher…" at bounding box center [441, 212] width 883 height 424
click at [664, 128] on div "- Not Qualified" at bounding box center [675, 127] width 46 height 12
click at [9, 12] on img at bounding box center [10, 12] width 9 height 9
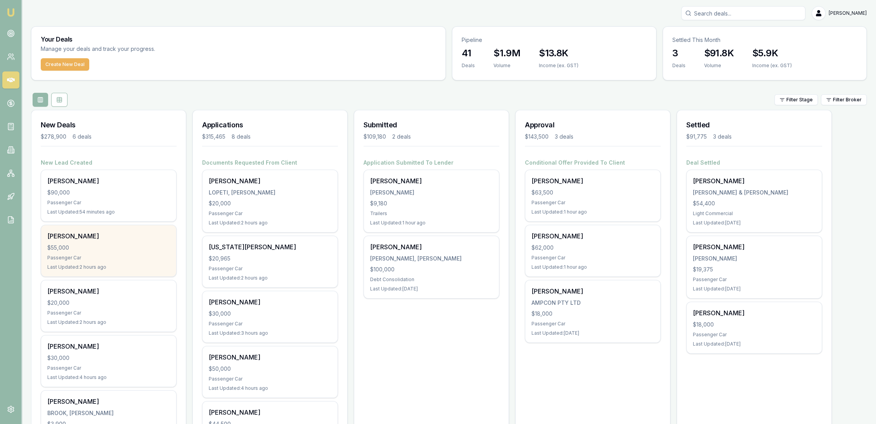
click at [122, 251] on div "$55,000" at bounding box center [108, 248] width 123 height 8
